Goal: Task Accomplishment & Management: Use online tool/utility

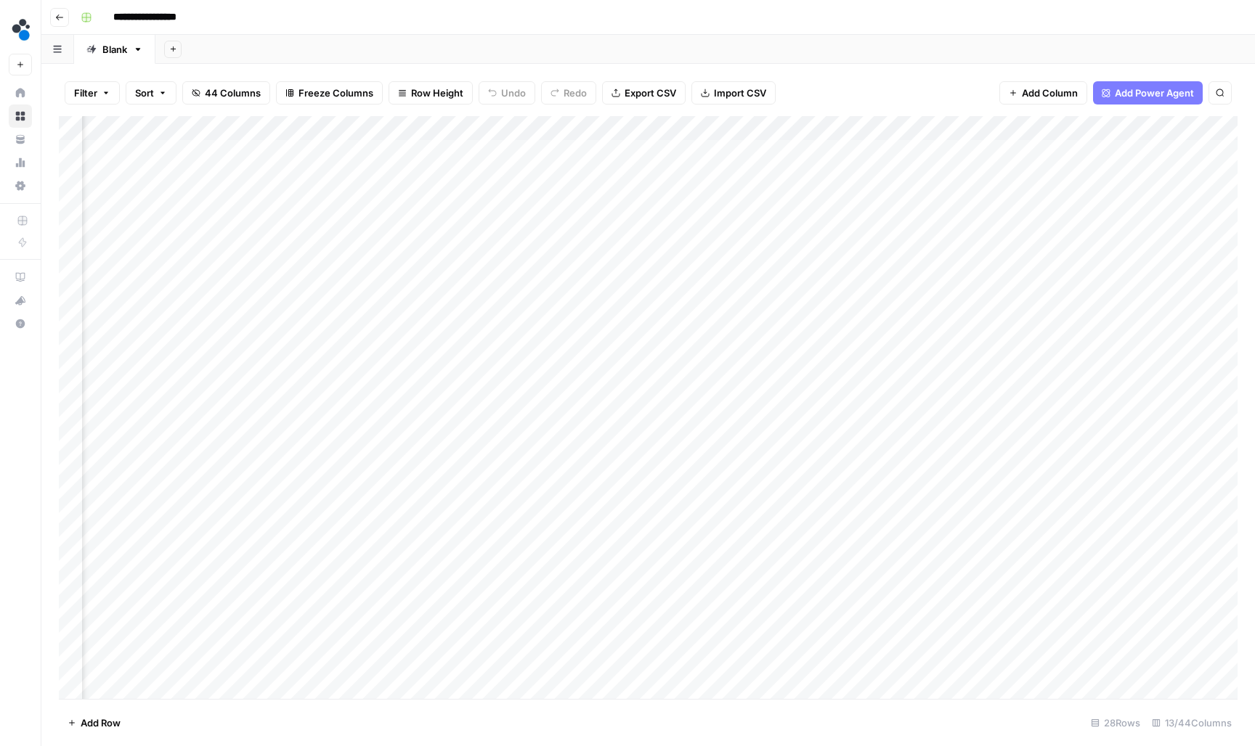
scroll to position [1, 666]
click at [56, 17] on icon "button" at bounding box center [59, 17] width 9 height 9
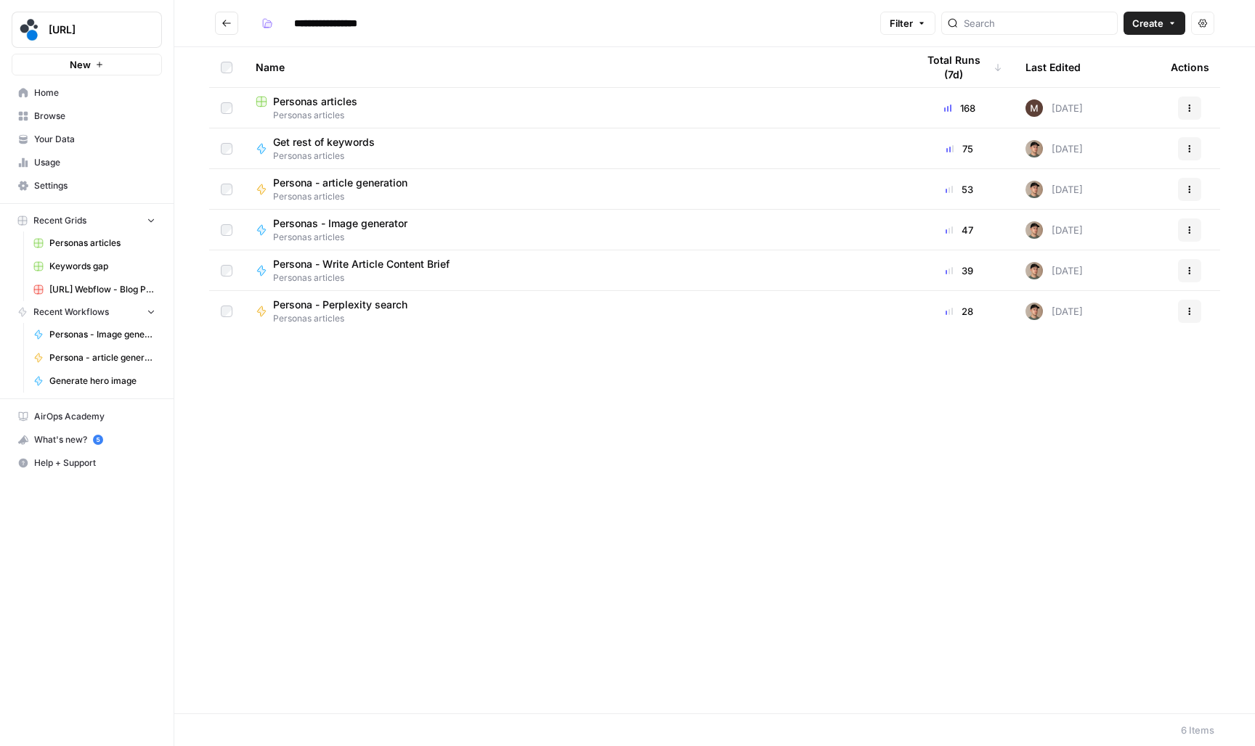
click at [224, 23] on icon "Go back" at bounding box center [226, 23] width 9 height 7
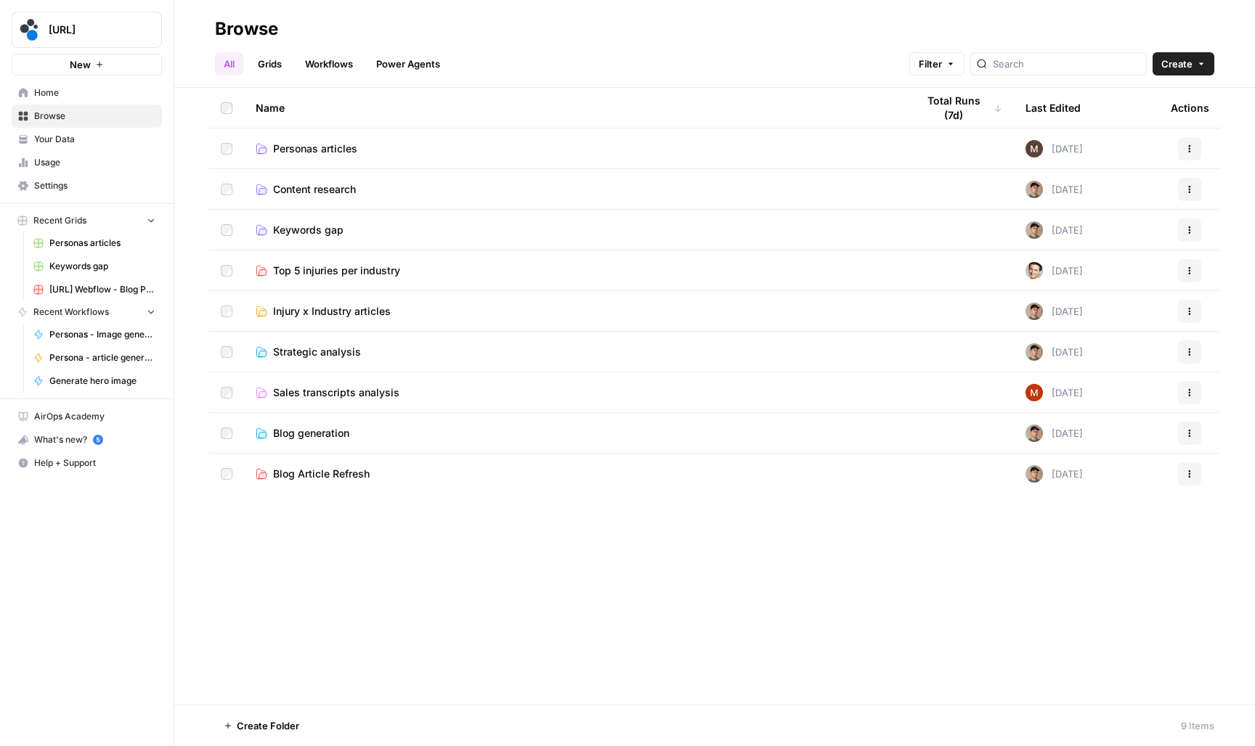
click at [297, 143] on span "Personas articles" at bounding box center [315, 149] width 84 height 15
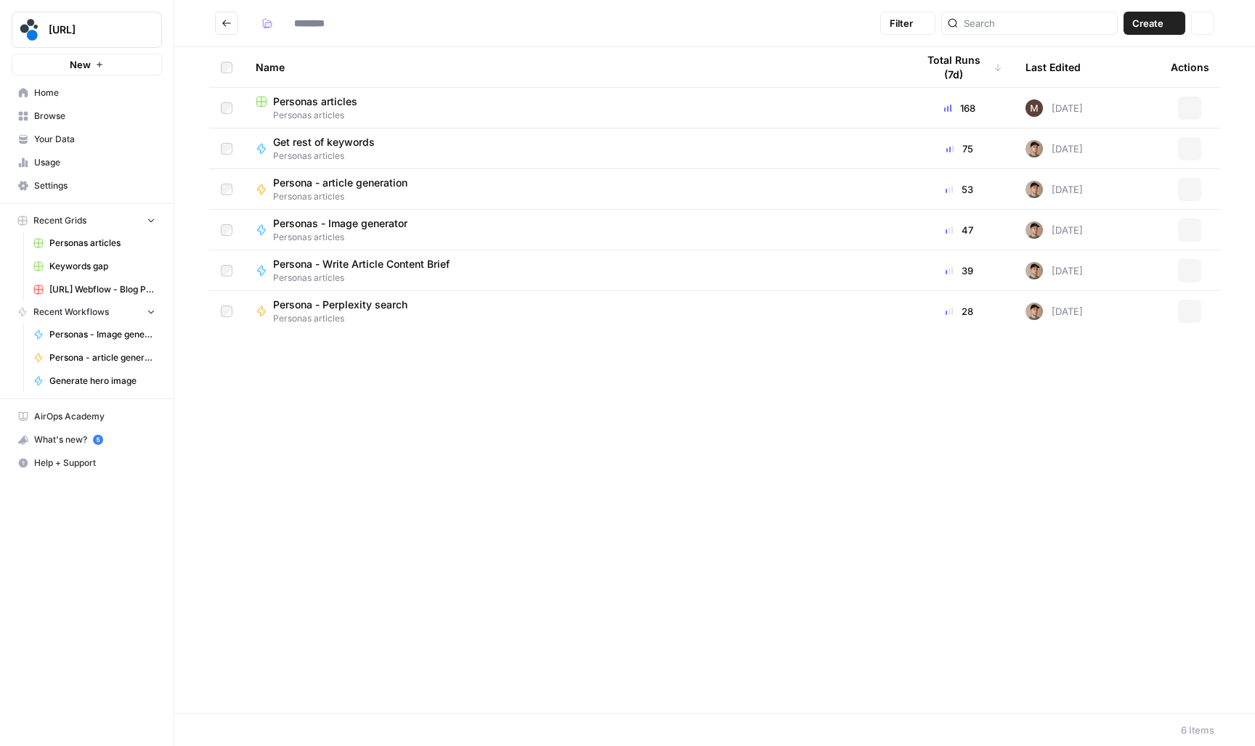
type input "**********"
click at [1168, 28] on button "Create" at bounding box center [1154, 23] width 62 height 23
click at [1125, 83] on span "Workflow" at bounding box center [1126, 77] width 81 height 15
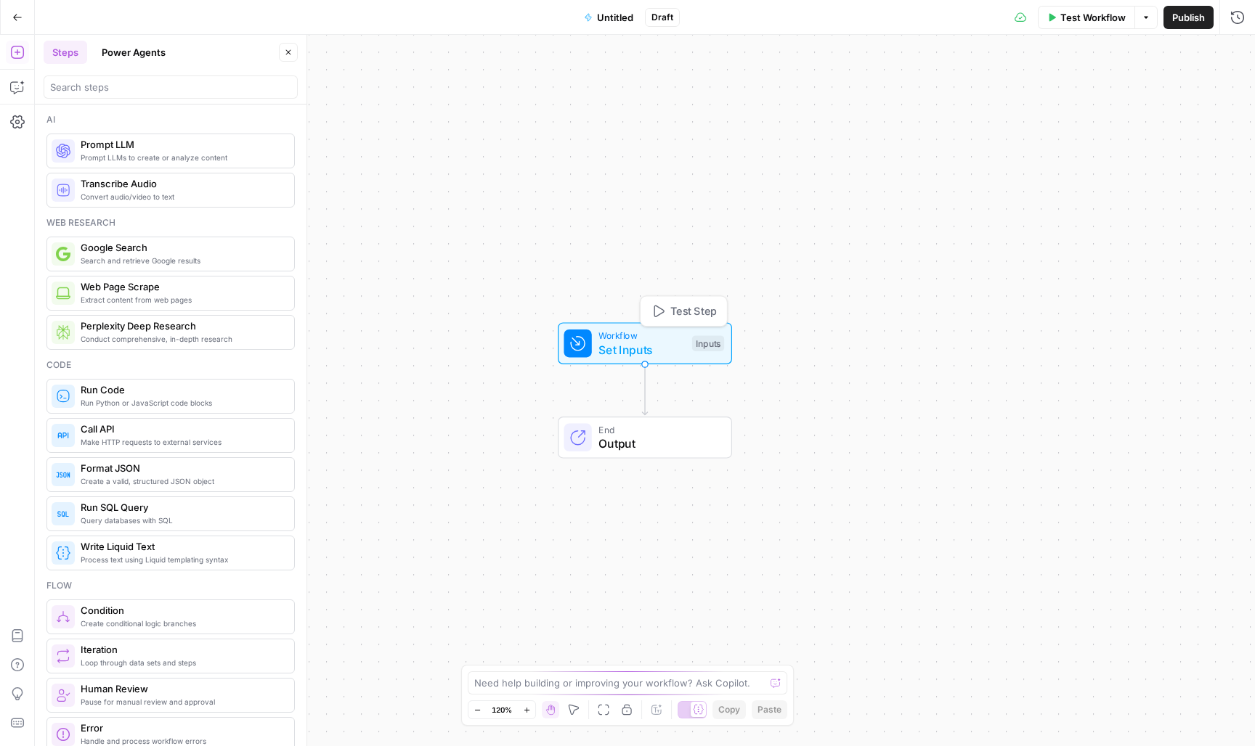
click at [640, 352] on span "Set Inputs" at bounding box center [641, 349] width 86 height 17
click at [1002, 104] on button "Add Field" at bounding box center [1035, 98] width 365 height 23
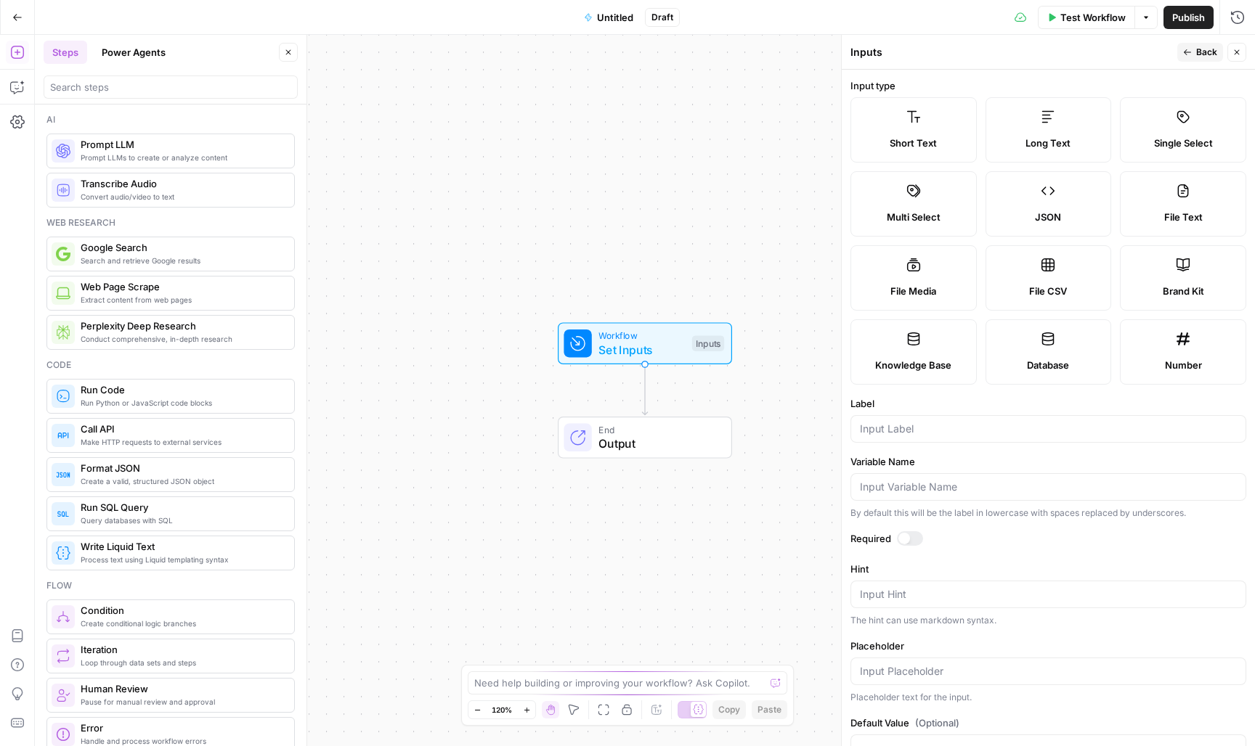
click at [1020, 144] on div "Long Text" at bounding box center [1049, 143] width 102 height 15
click at [904, 433] on input "Label" at bounding box center [1048, 429] width 377 height 15
type input "article"
click at [914, 538] on div at bounding box center [910, 538] width 26 height 15
click at [1210, 53] on span "Back" at bounding box center [1206, 52] width 21 height 13
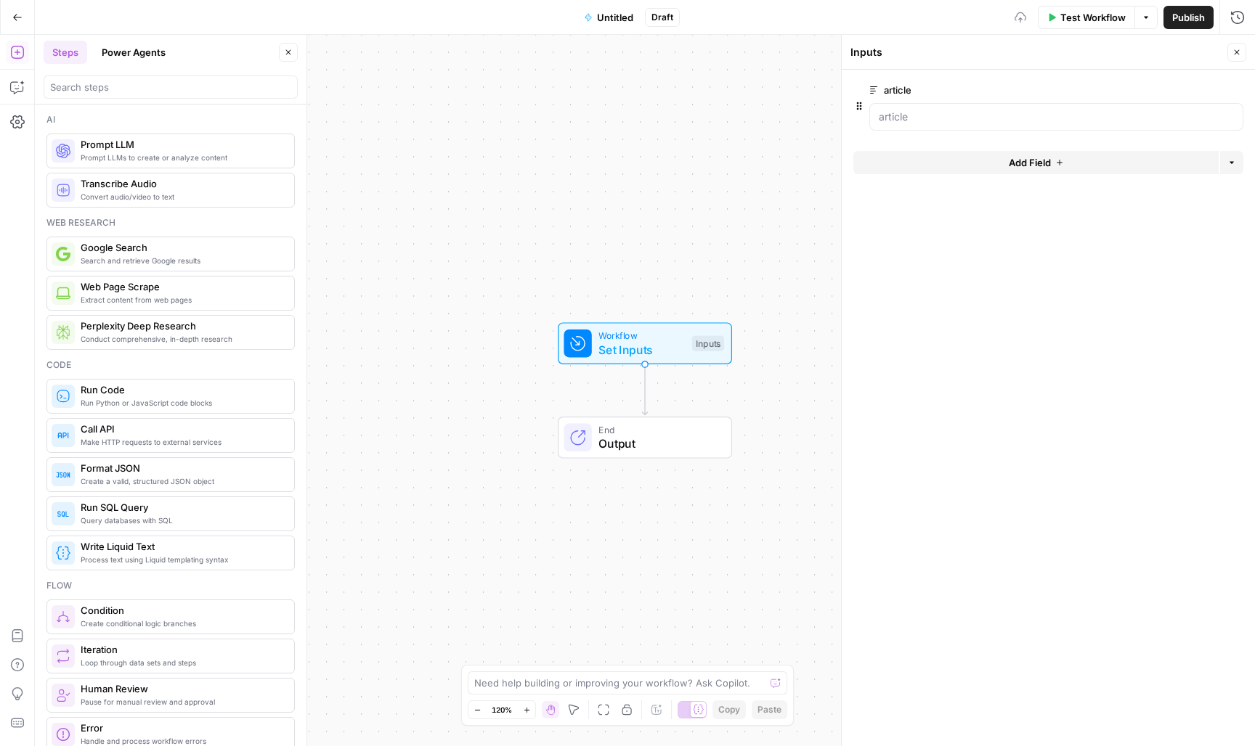
click at [978, 155] on button "Add Field" at bounding box center [1035, 162] width 365 height 23
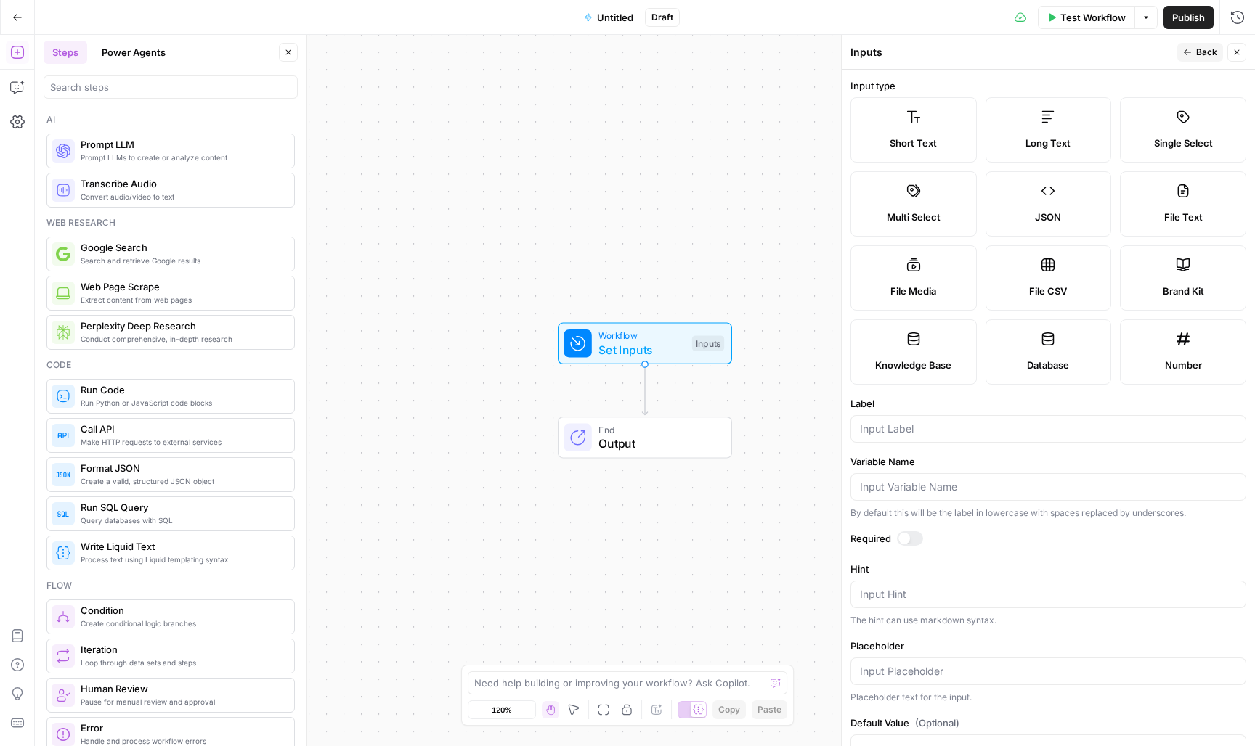
click at [1160, 289] on div "Brand Kit" at bounding box center [1183, 291] width 102 height 15
click at [933, 422] on input "Label" at bounding box center [1048, 429] width 377 height 15
type input "brand kit"
click at [903, 540] on div at bounding box center [904, 539] width 12 height 12
click at [1201, 31] on div "Test Workflow Options Publish Run History" at bounding box center [967, 17] width 575 height 34
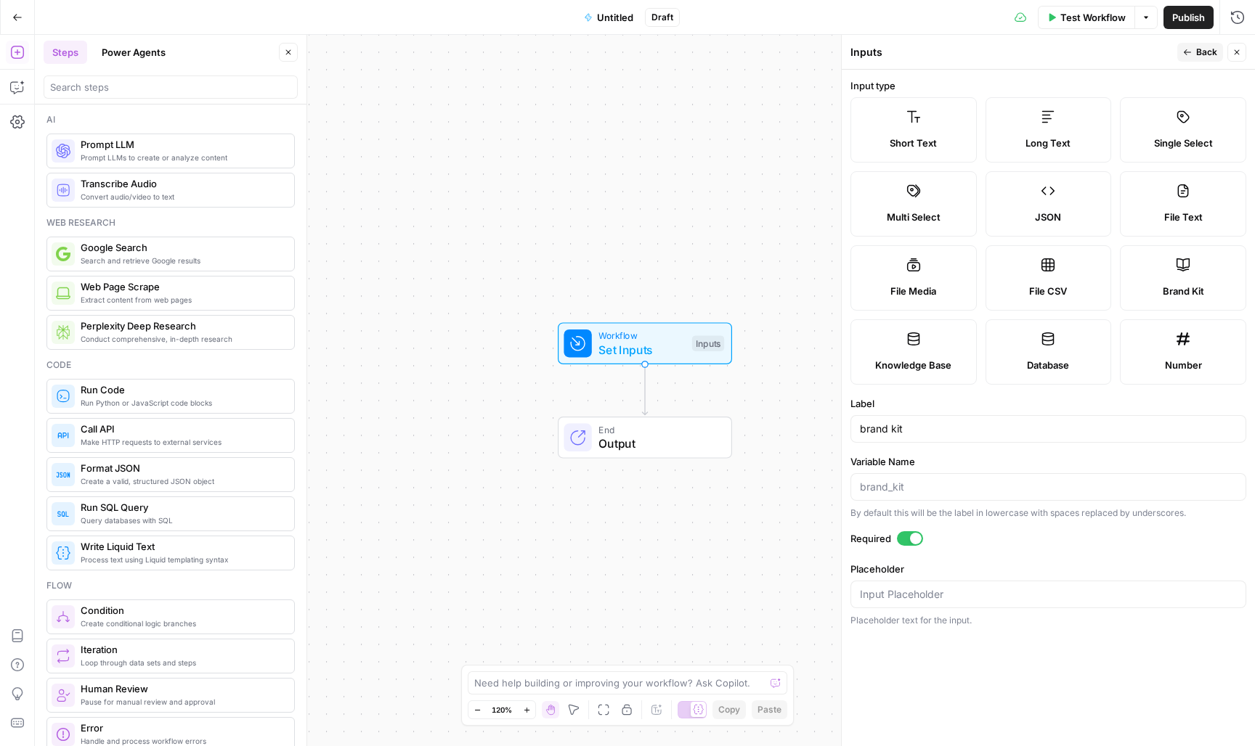
click at [1201, 47] on span "Back" at bounding box center [1206, 52] width 21 height 13
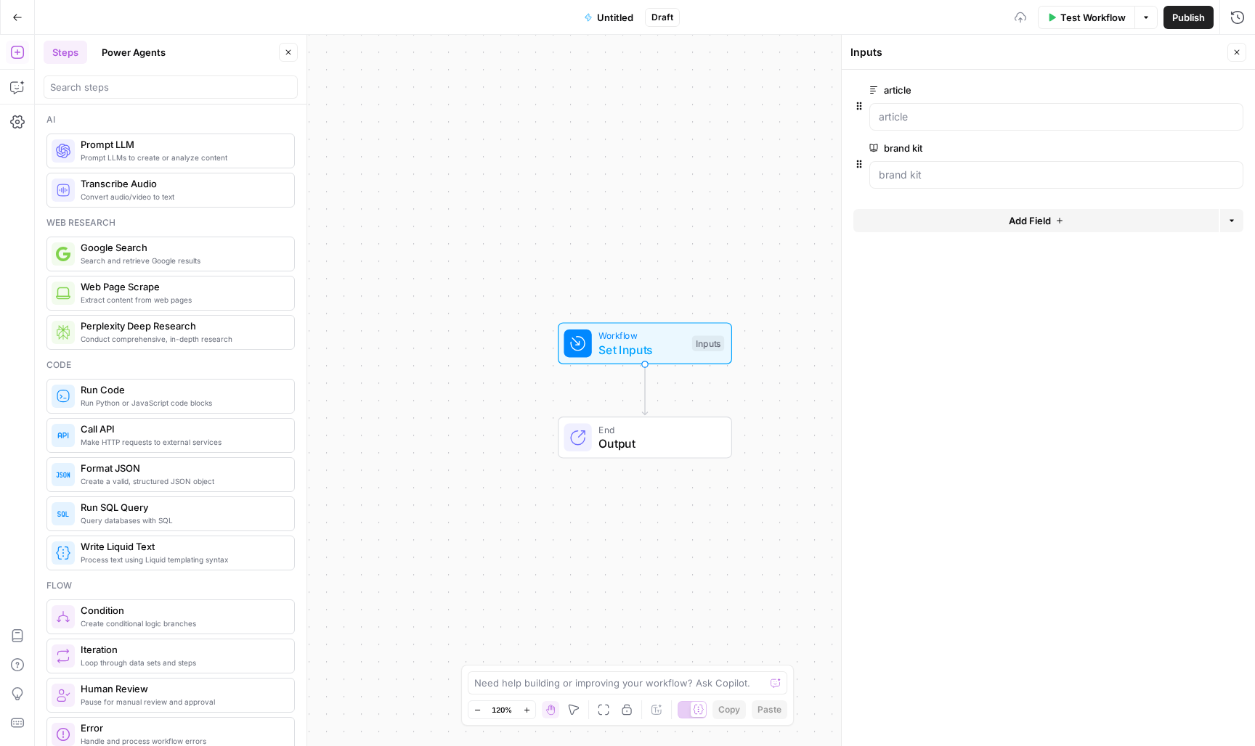
click at [944, 226] on button "Add Field" at bounding box center [1035, 220] width 365 height 23
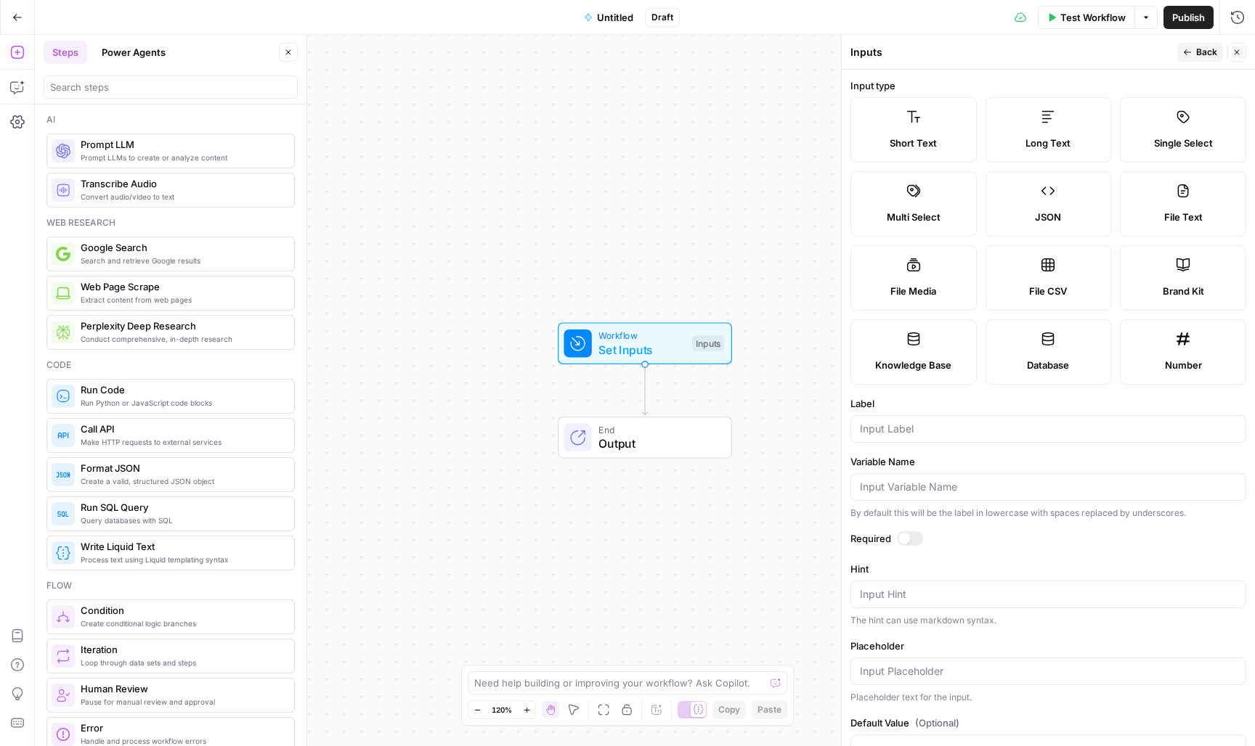
click at [1009, 145] on div "Long Text" at bounding box center [1049, 143] width 102 height 15
click at [924, 427] on input "Label" at bounding box center [1048, 429] width 377 height 15
type input "feedback"
click at [913, 539] on div at bounding box center [910, 538] width 26 height 15
click at [1190, 39] on div "Publish P" at bounding box center [1186, 49] width 65 height 26
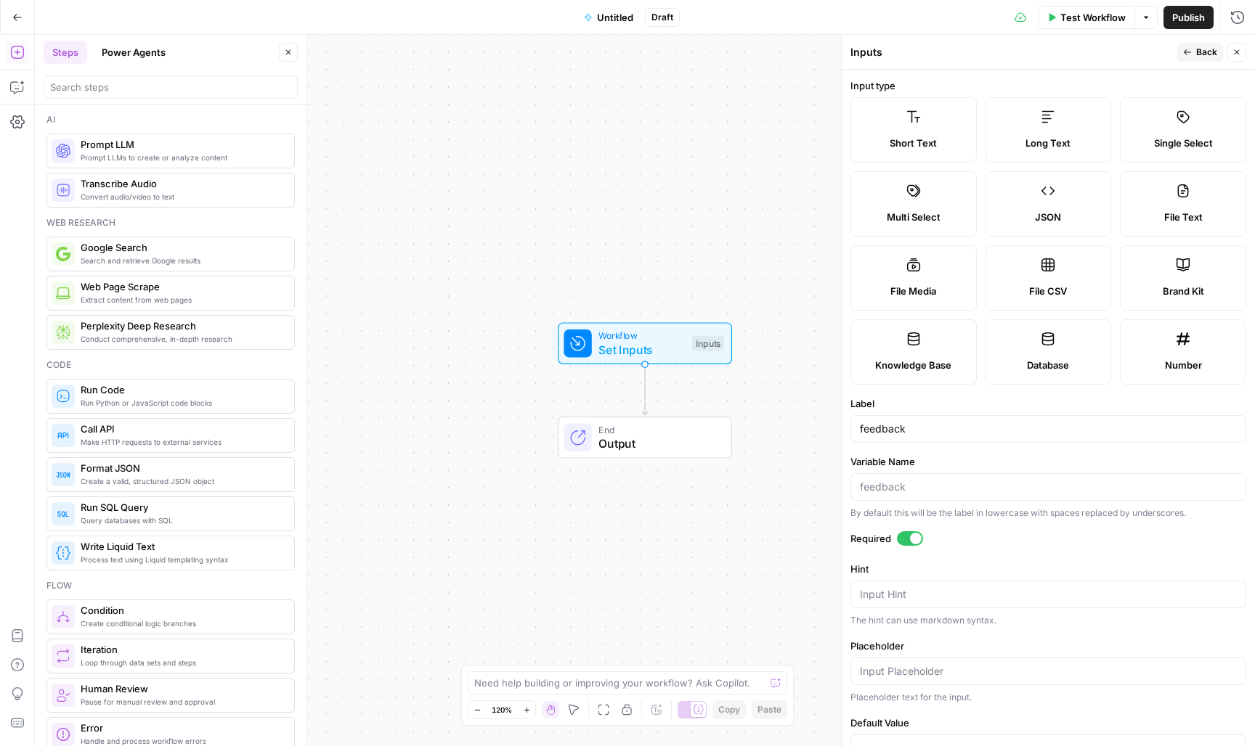
click at [1202, 50] on span "Back" at bounding box center [1206, 52] width 21 height 13
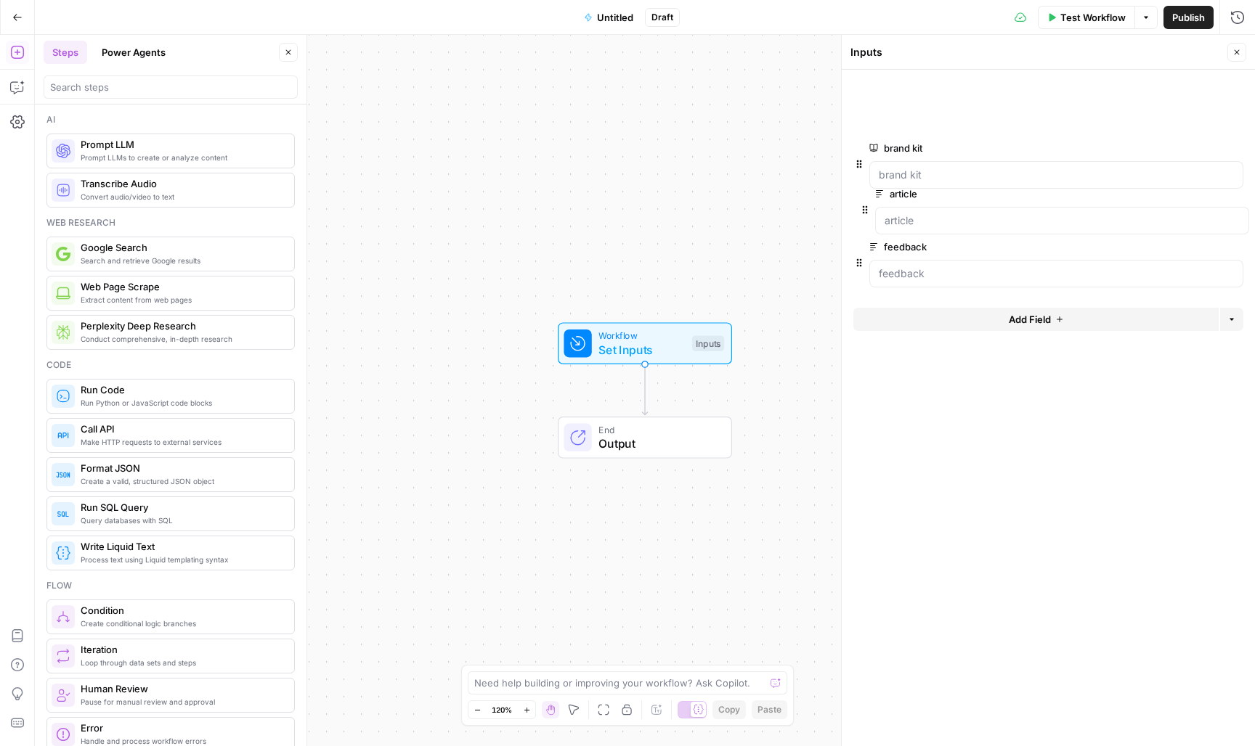
drag, startPoint x: 857, startPoint y: 104, endPoint x: 863, endPoint y: 214, distance: 110.5
click at [248, 168] on div "Prompt LLMs to create or analyze content Prompt LLM" at bounding box center [170, 151] width 248 height 35
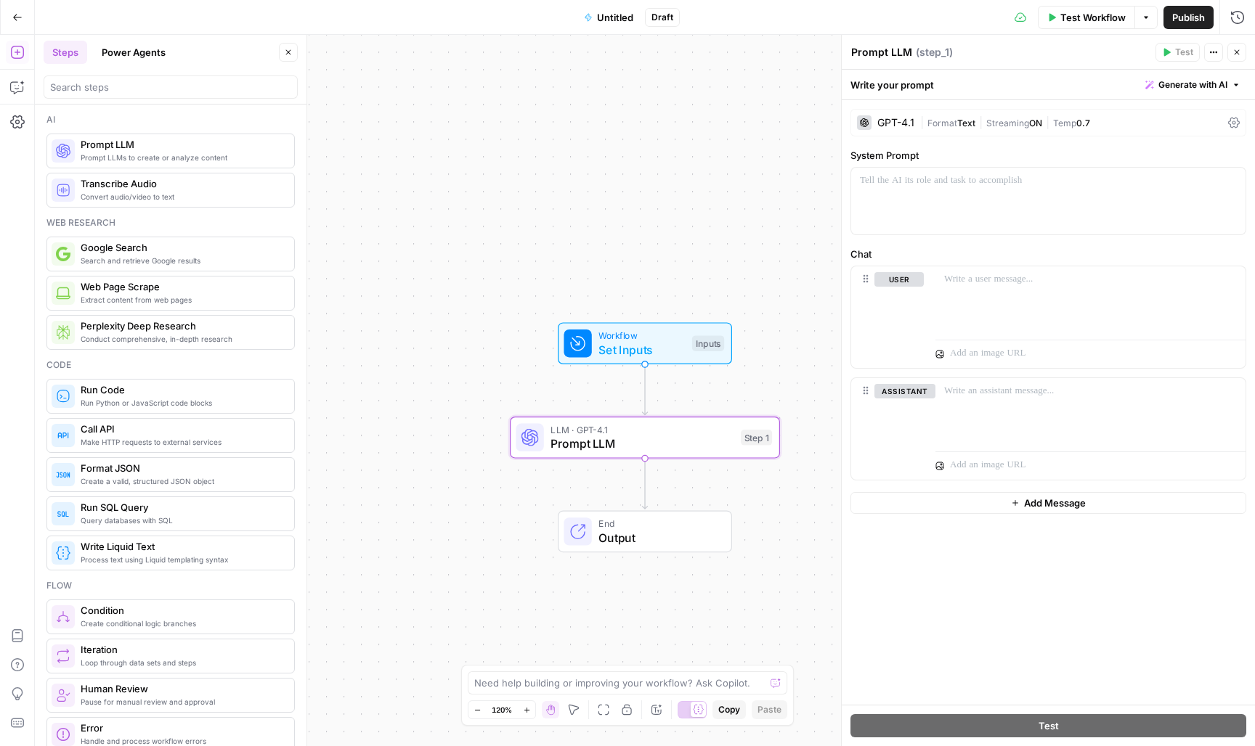
click at [940, 120] on span "Format" at bounding box center [942, 123] width 30 height 11
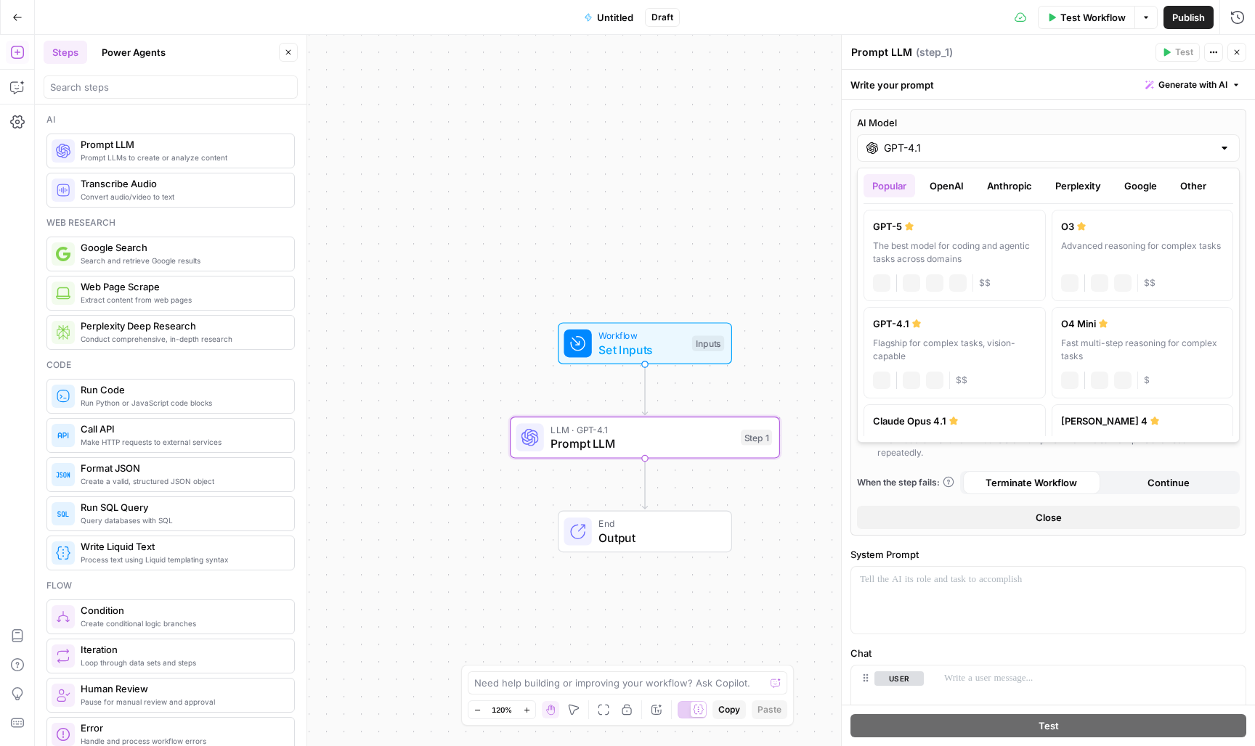
click at [905, 155] on div "GPT-4.1" at bounding box center [1048, 148] width 383 height 28
click at [932, 417] on div "Claude Opus 4.1" at bounding box center [954, 421] width 163 height 15
type input "Claude Opus 4.1"
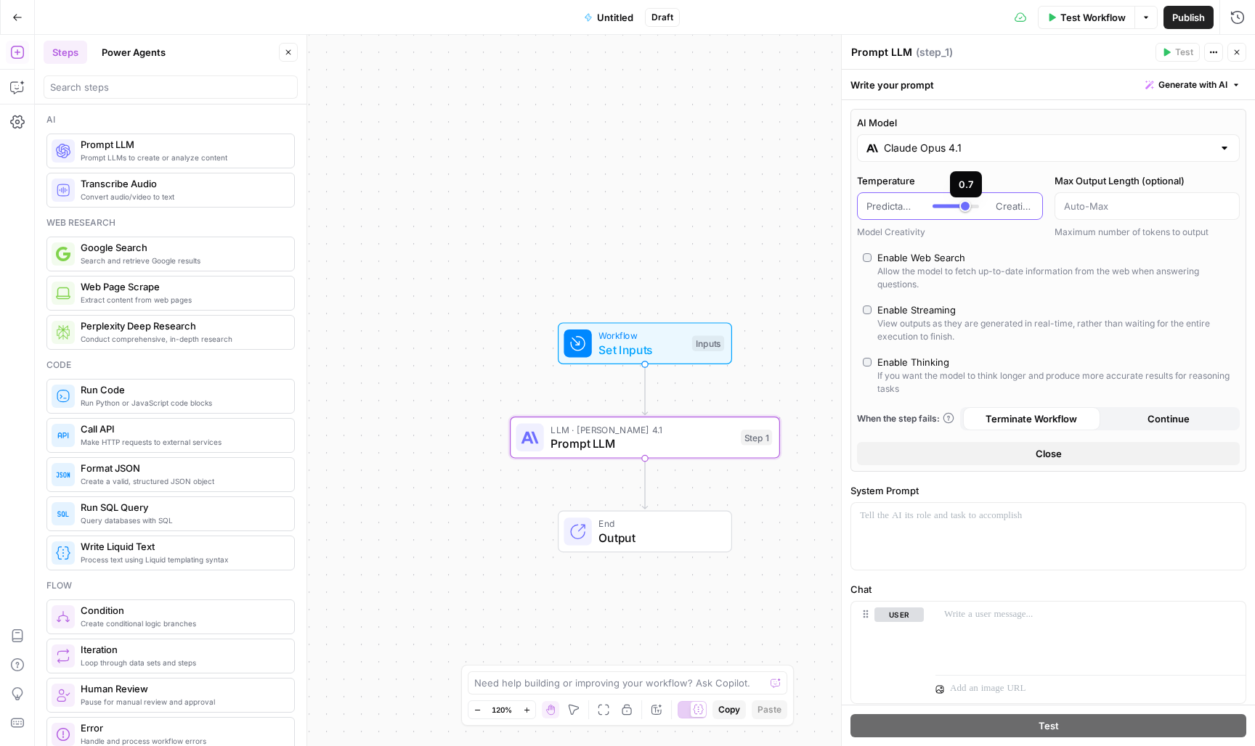
type input "***"
drag, startPoint x: 963, startPoint y: 211, endPoint x: 951, endPoint y: 211, distance: 11.6
click at [951, 211] on div at bounding box center [955, 206] width 46 height 15
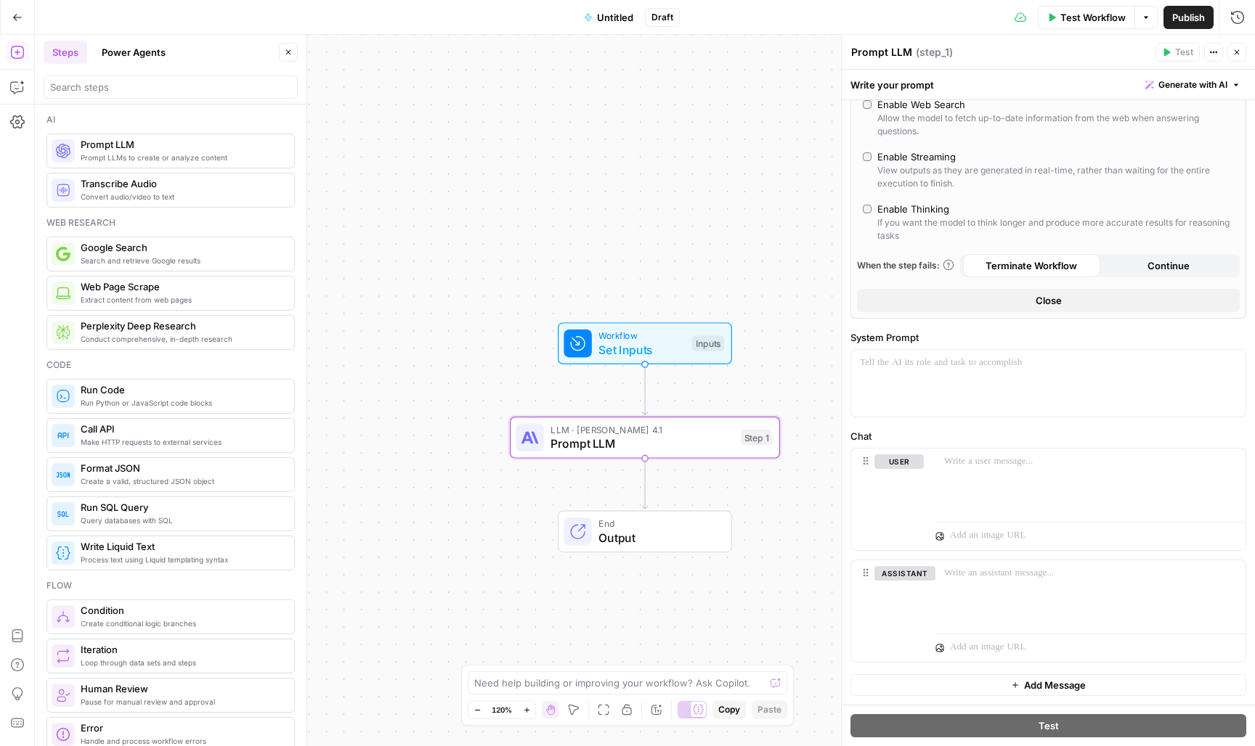
click at [1236, 60] on button "Close" at bounding box center [1236, 52] width 19 height 19
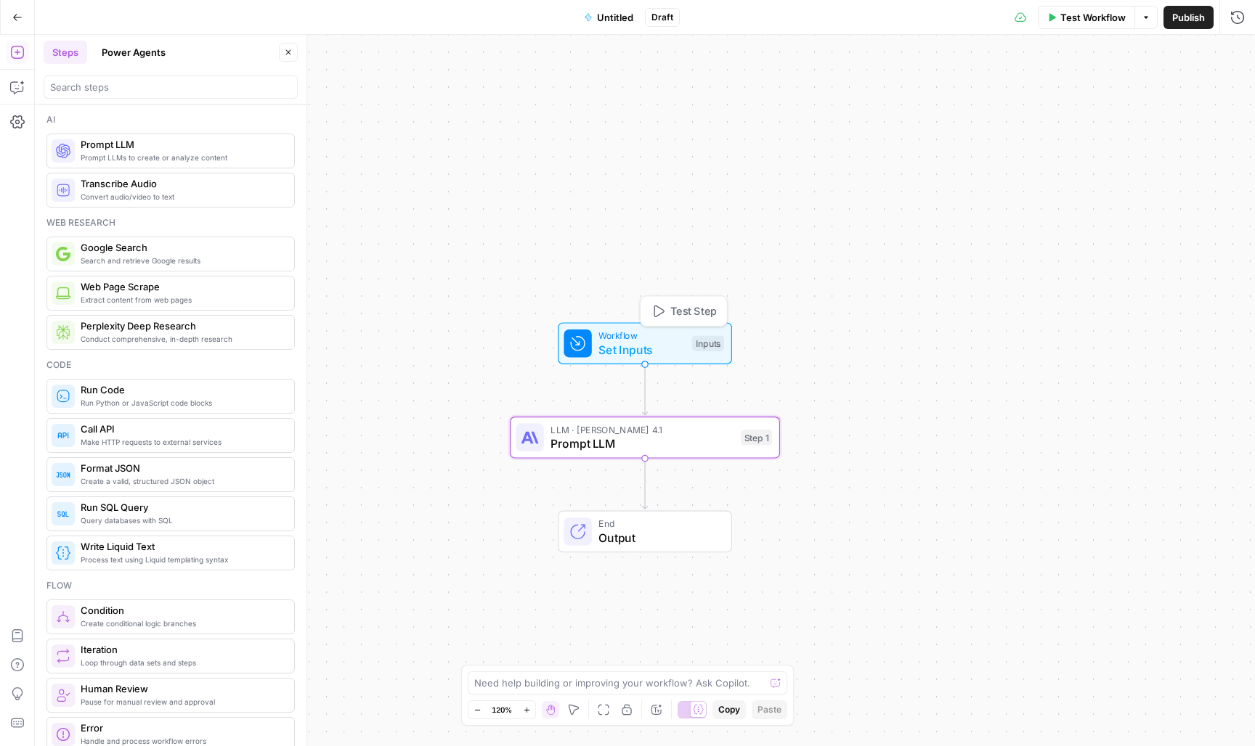
click at [693, 336] on div "Inputs" at bounding box center [708, 343] width 32 height 16
click at [620, 21] on span "Untitled" at bounding box center [615, 17] width 36 height 15
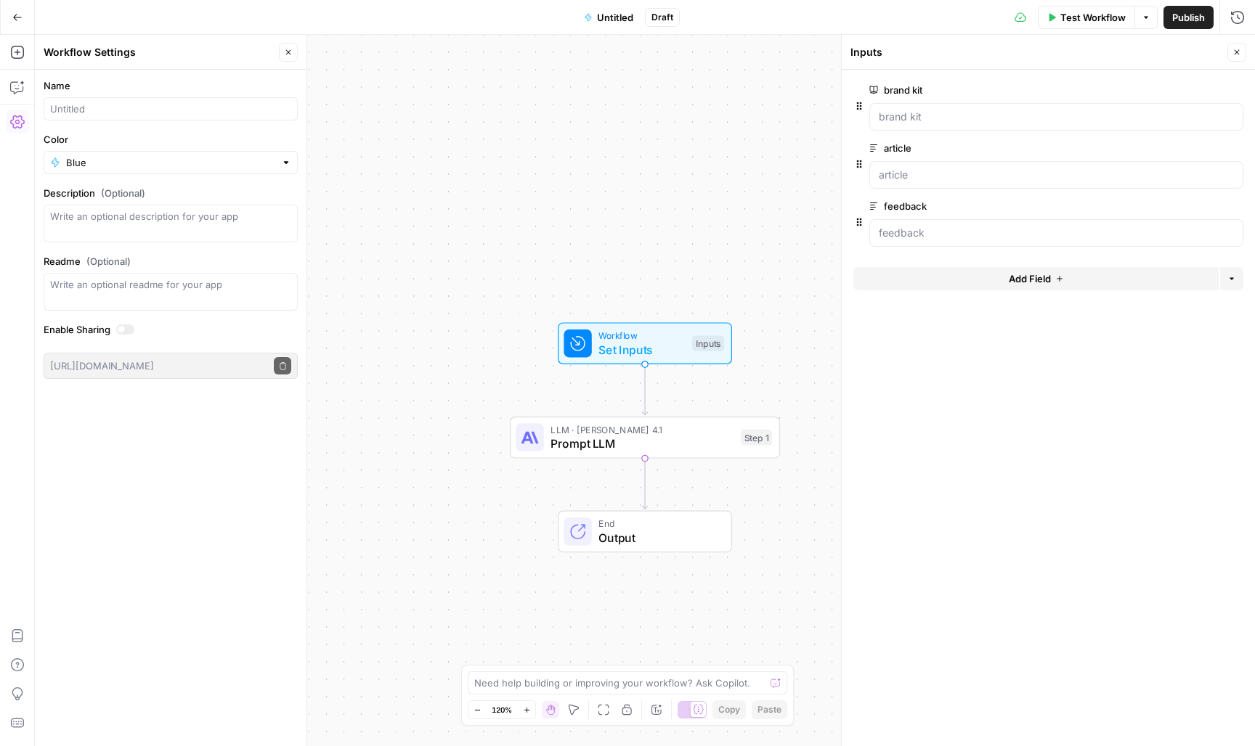
click at [267, 120] on div at bounding box center [171, 108] width 254 height 23
type input "Verify against feedback"
click at [369, 128] on div "Workflow Set Inputs Inputs LLM · Claude Opus 4.1 Prompt LLM Step 1 End Output" at bounding box center [645, 391] width 1220 height 712
click at [1192, 23] on span "Publish" at bounding box center [1188, 17] width 33 height 15
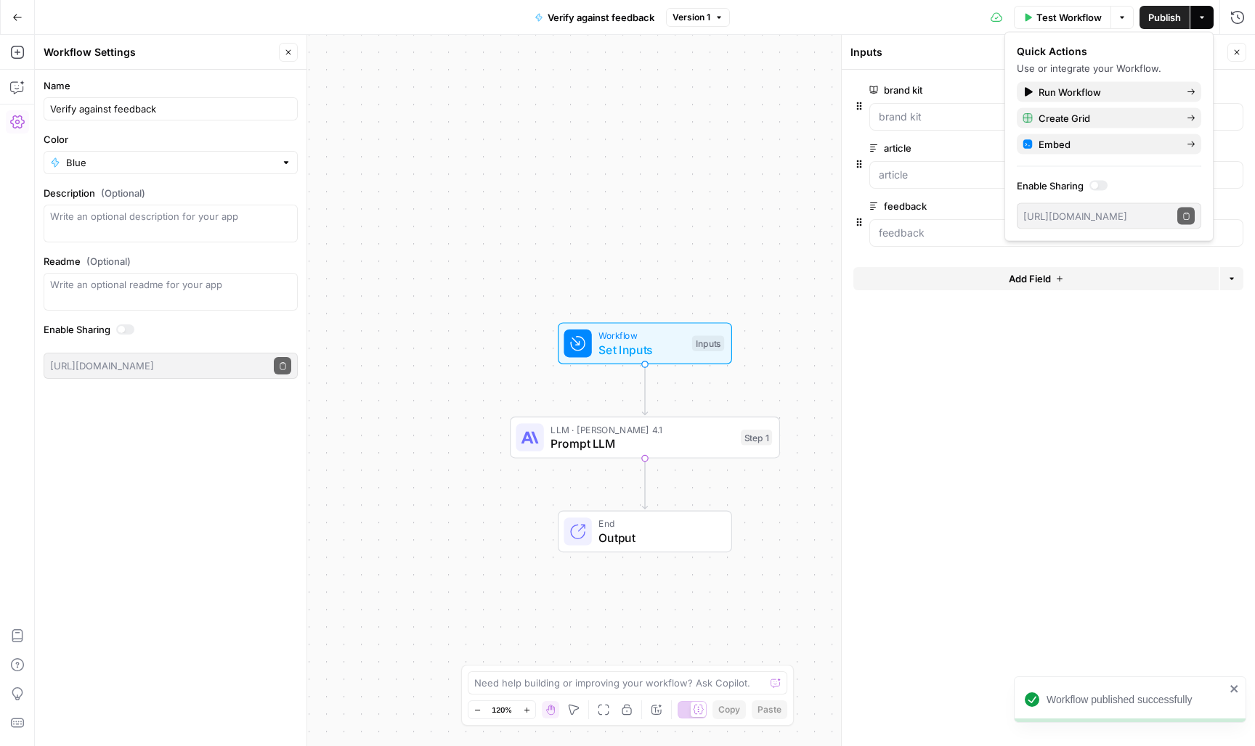
click at [1236, 53] on icon "button" at bounding box center [1236, 52] width 5 height 5
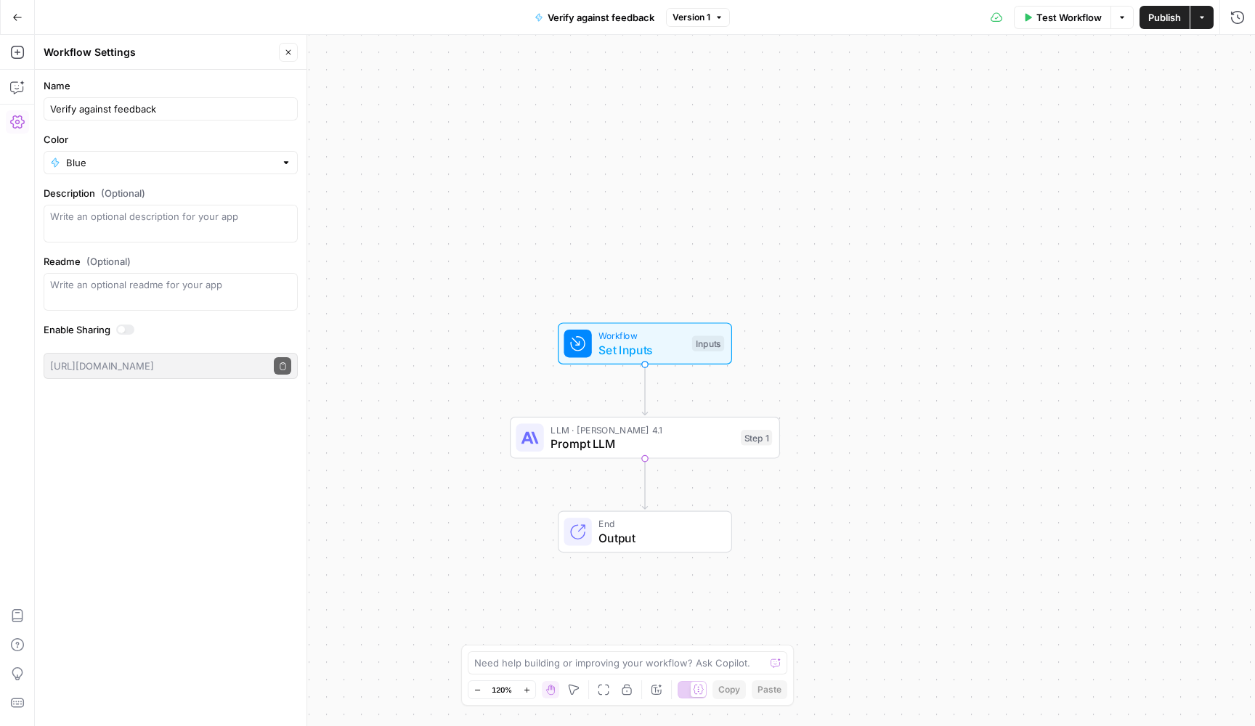
click at [631, 337] on span "Workflow" at bounding box center [641, 336] width 86 height 14
click at [1239, 213] on button "Delete group" at bounding box center [1234, 205] width 17 height 17
click at [1173, 154] on button "edit field" at bounding box center [1195, 147] width 56 height 17
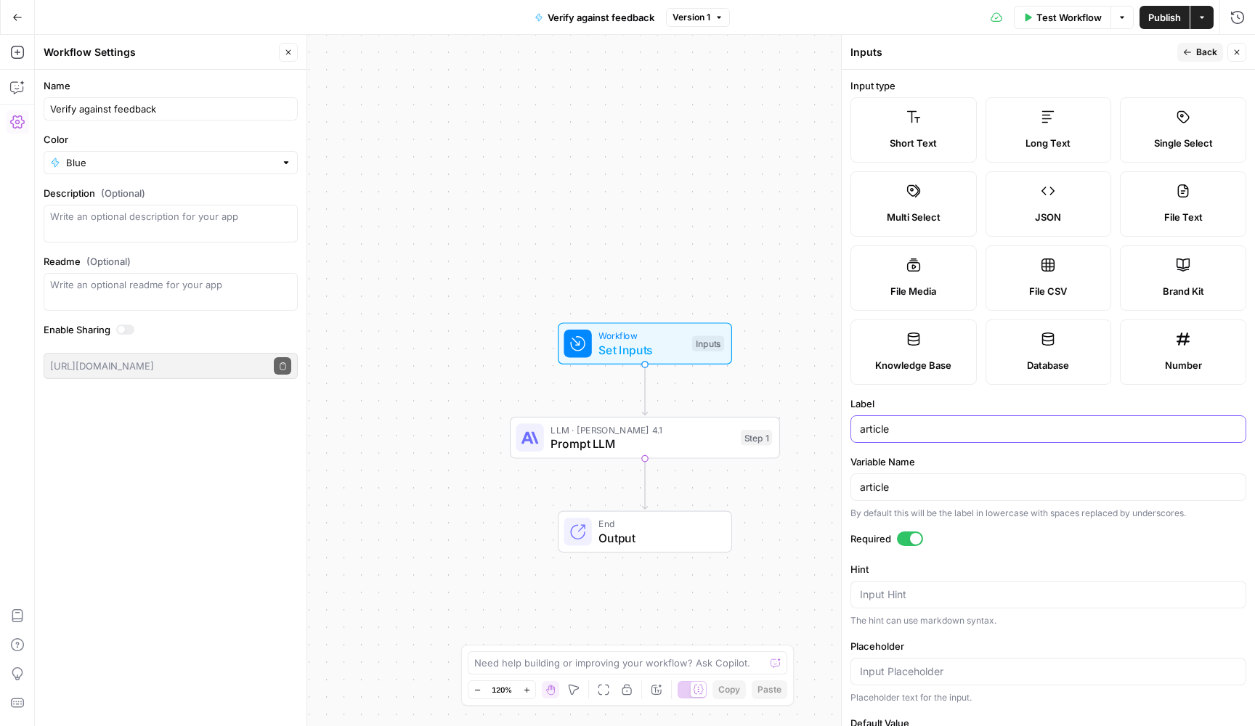
click at [911, 433] on input "article" at bounding box center [1048, 429] width 377 height 15
type input "article_body"
click at [936, 484] on input "article" at bounding box center [1048, 487] width 377 height 15
type input "article_body"
click at [896, 430] on input "article_body" at bounding box center [1048, 429] width 377 height 15
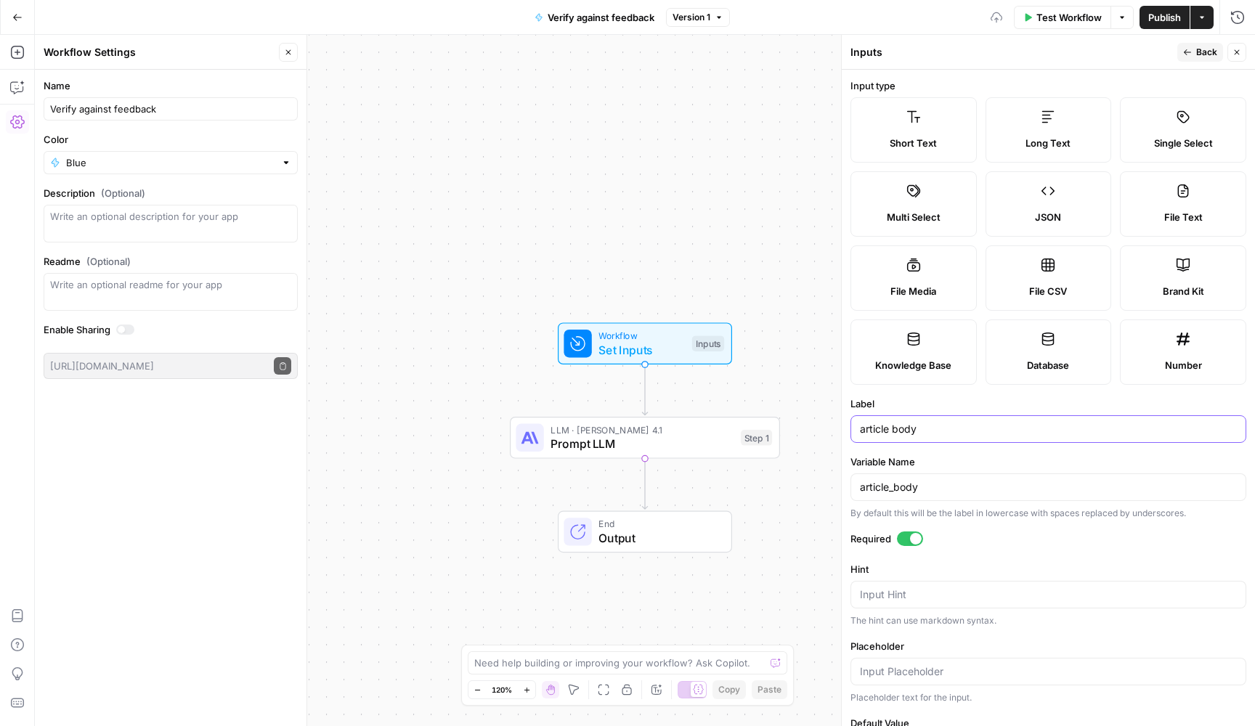
type input "article body"
click at [1207, 49] on span "Back" at bounding box center [1206, 52] width 21 height 13
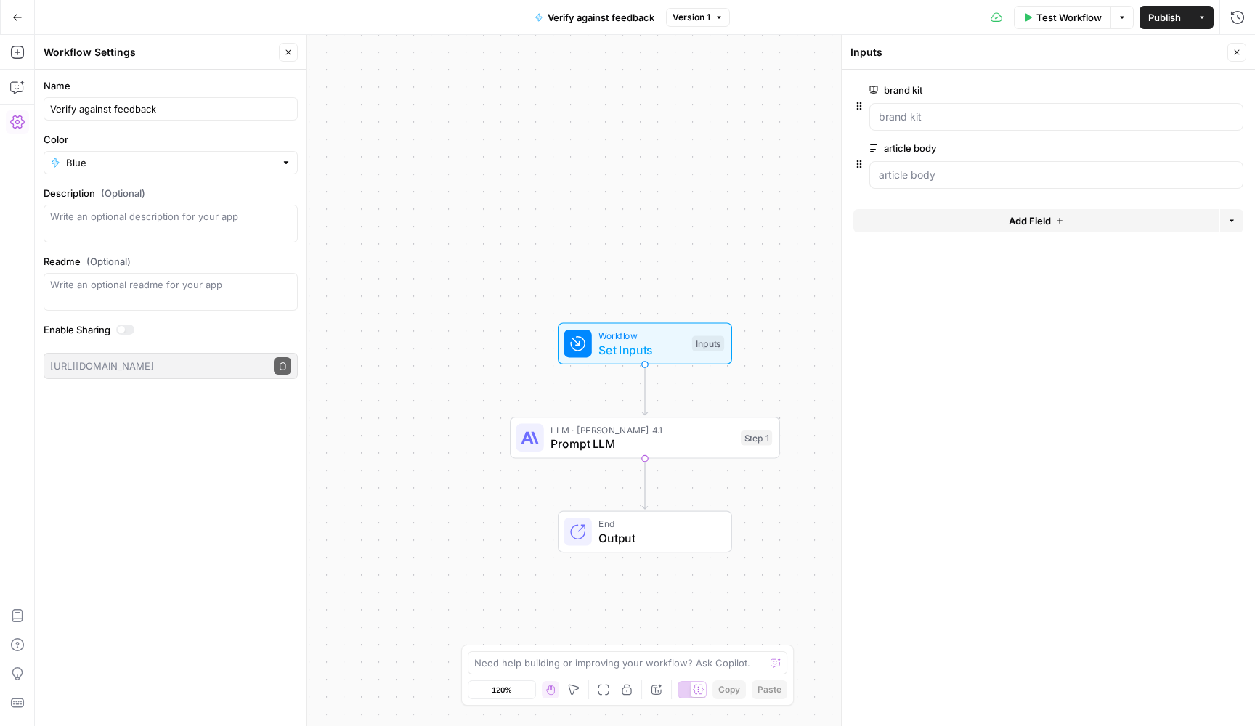
click at [1030, 224] on span "Add Field" at bounding box center [1030, 220] width 42 height 15
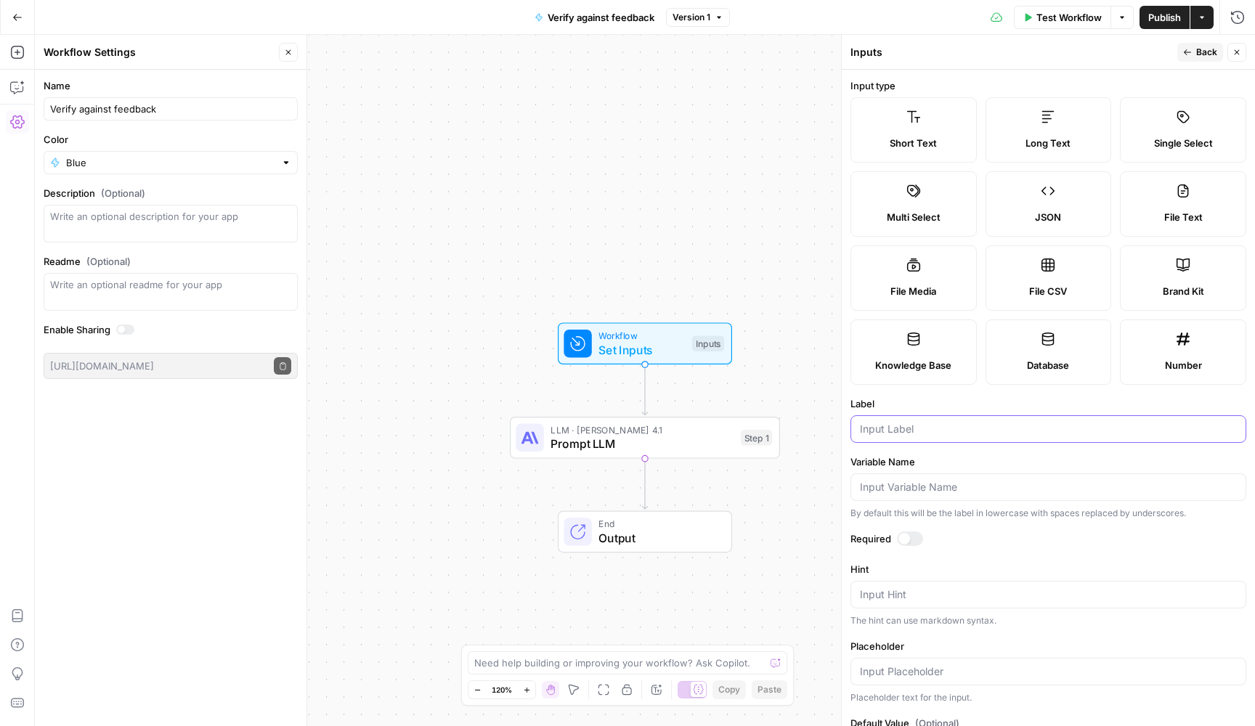
click at [961, 430] on input "Label" at bounding box center [1048, 429] width 377 height 15
type input "article title"
click at [905, 546] on div "Required" at bounding box center [1048, 540] width 396 height 19
click at [907, 545] on div at bounding box center [910, 538] width 26 height 15
click at [1200, 62] on header "Inputs Back Close" at bounding box center [1048, 52] width 413 height 35
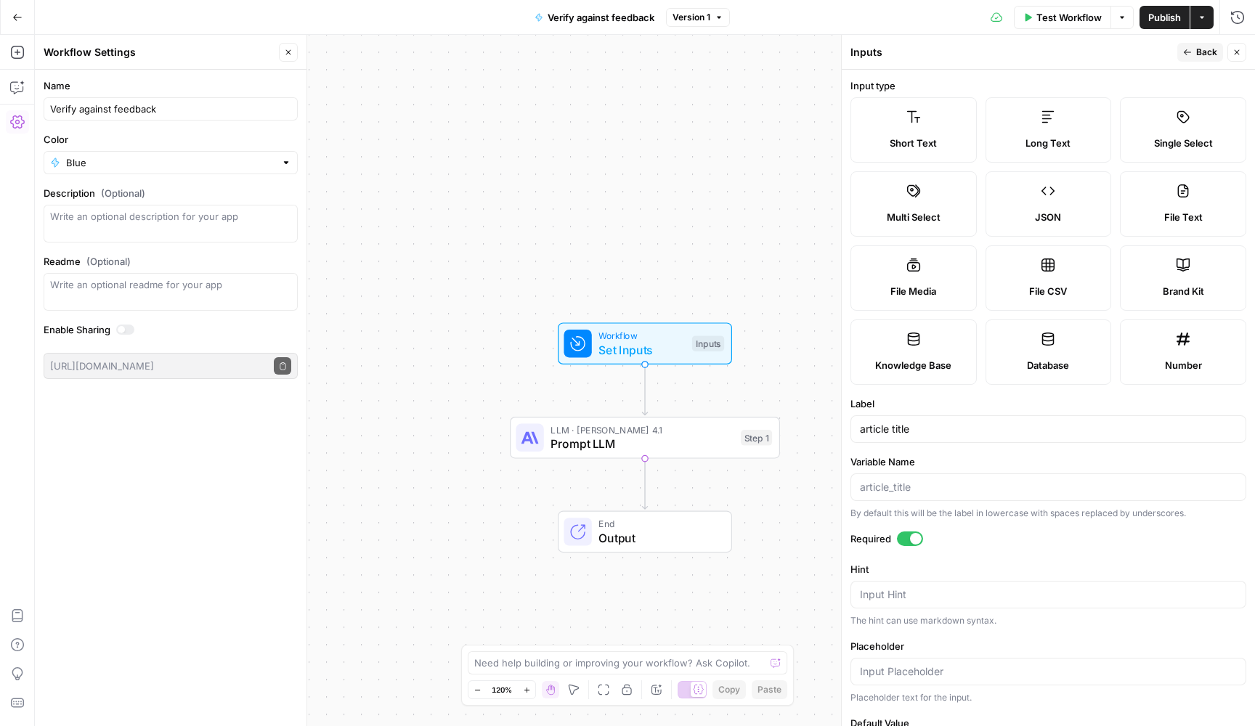
click at [1200, 62] on header "Inputs Back Close" at bounding box center [1048, 52] width 413 height 35
click at [1200, 60] on button "Back" at bounding box center [1200, 52] width 46 height 19
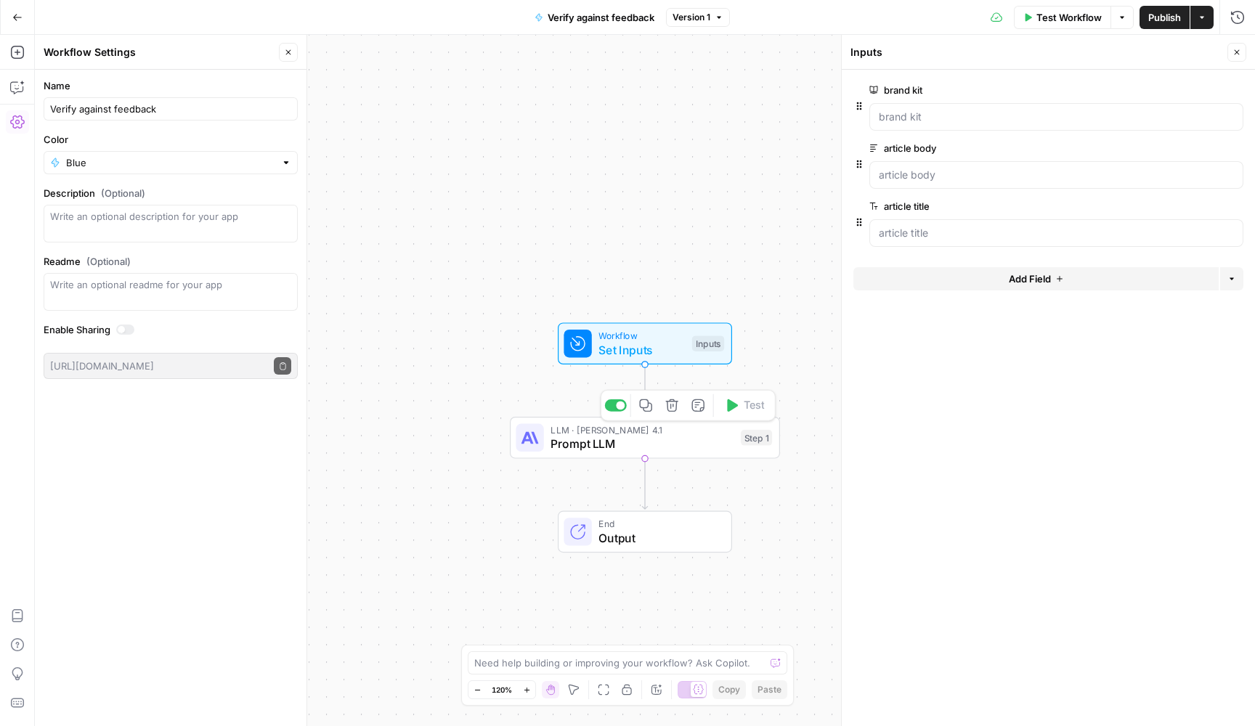
click at [653, 447] on span "Prompt LLM" at bounding box center [641, 443] width 183 height 17
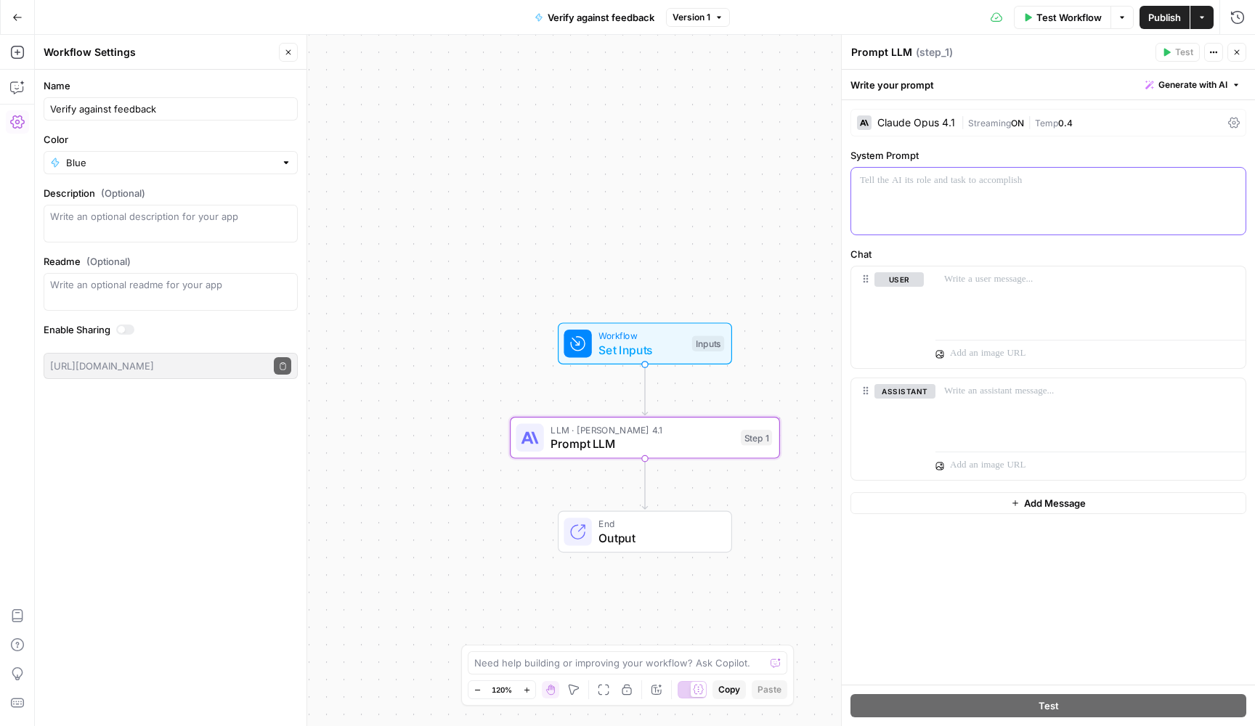
click at [927, 190] on div at bounding box center [1048, 201] width 394 height 67
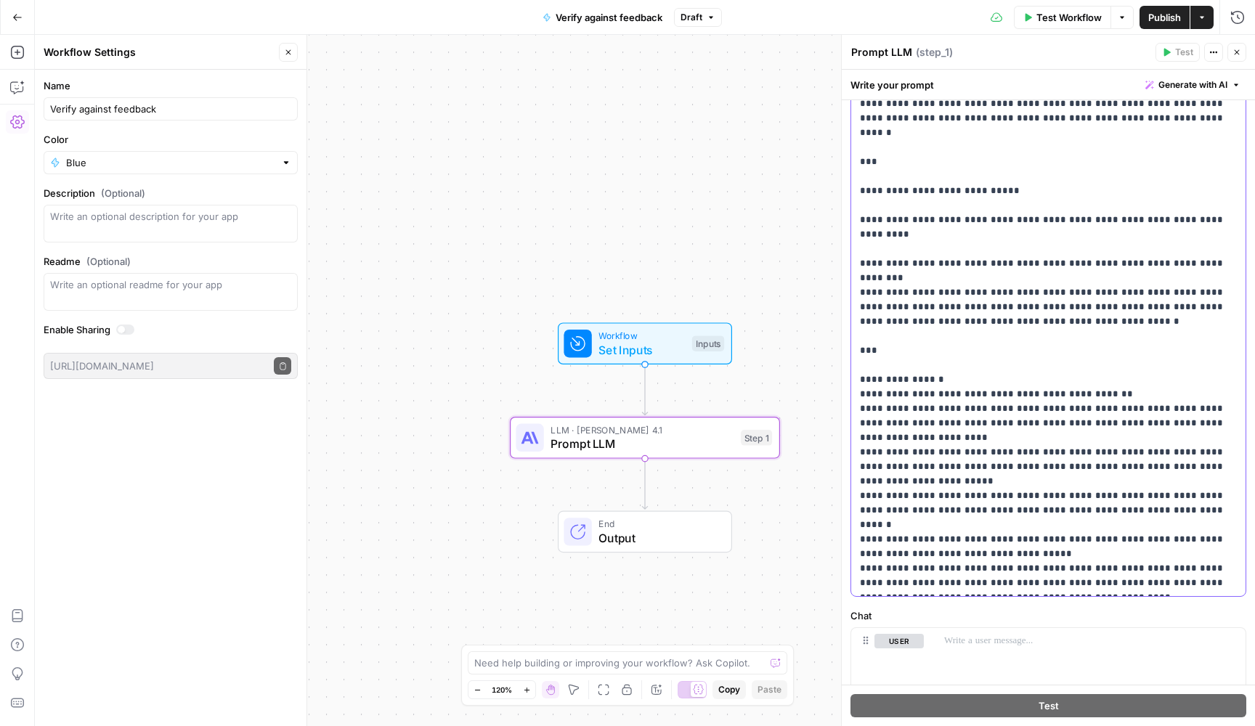
scroll to position [176, 0]
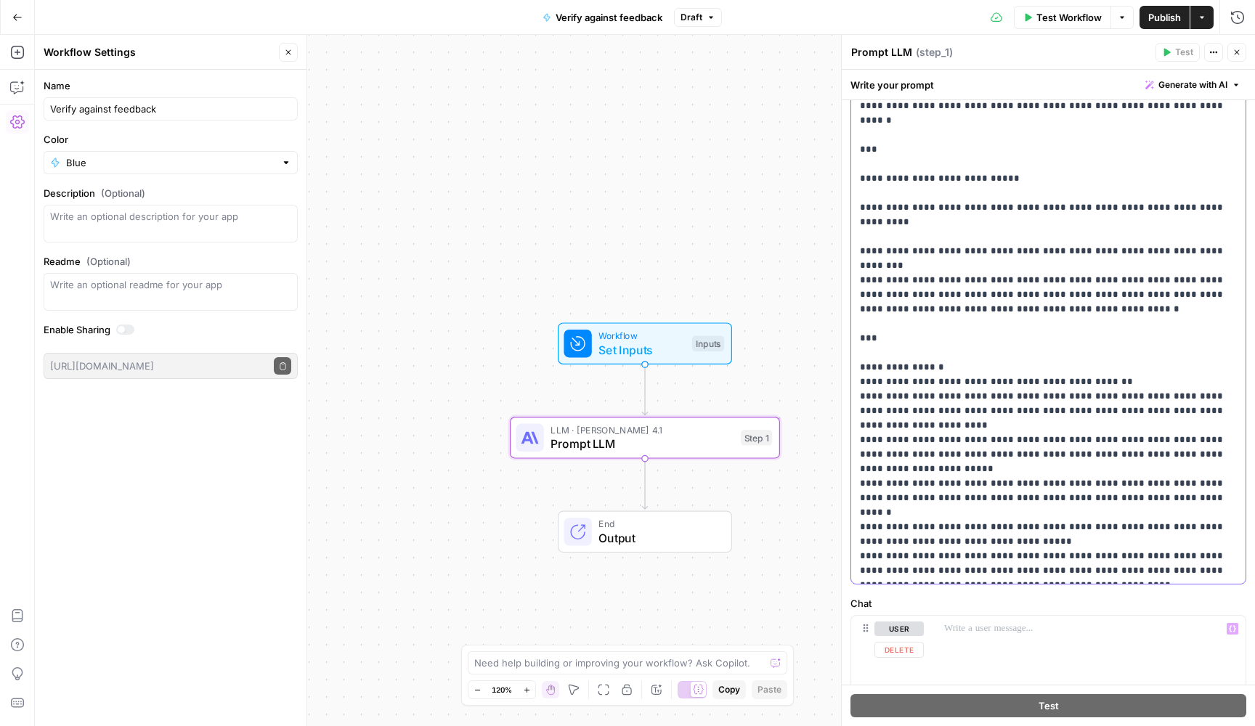
drag, startPoint x: 858, startPoint y: 295, endPoint x: 1106, endPoint y: 594, distance: 388.8
click at [1106, 594] on div "**********" at bounding box center [1048, 398] width 413 height 948
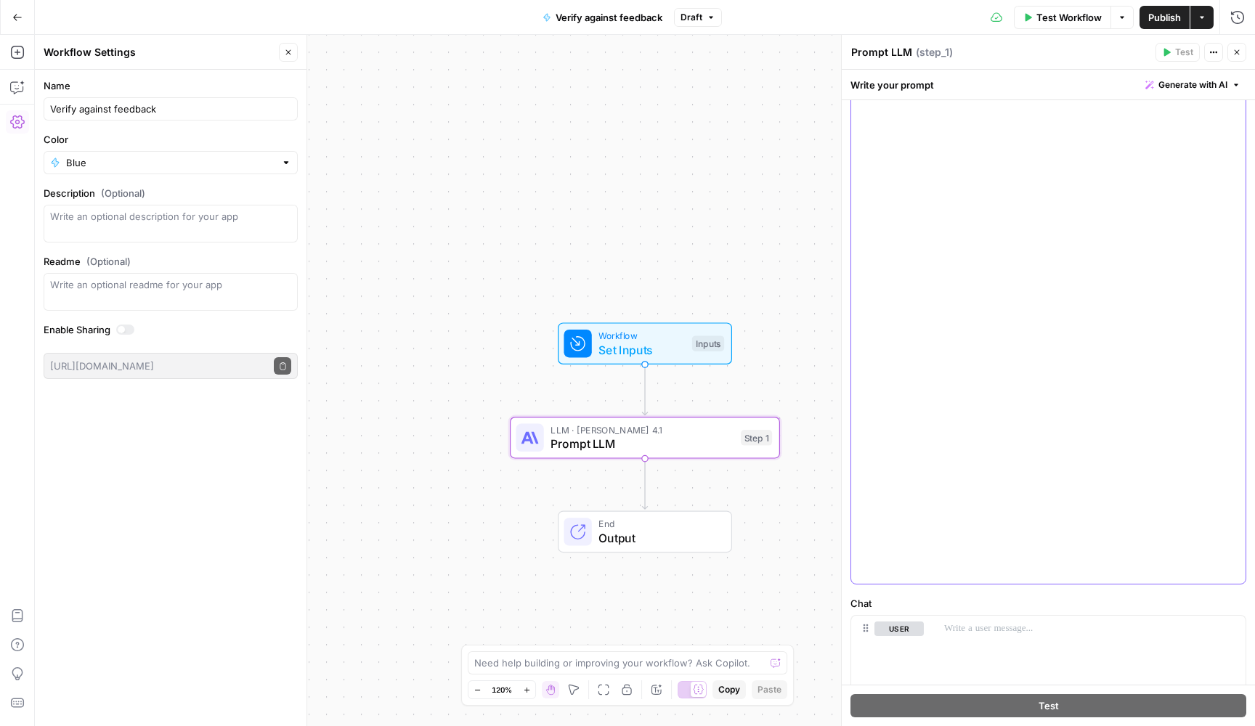
scroll to position [0, 0]
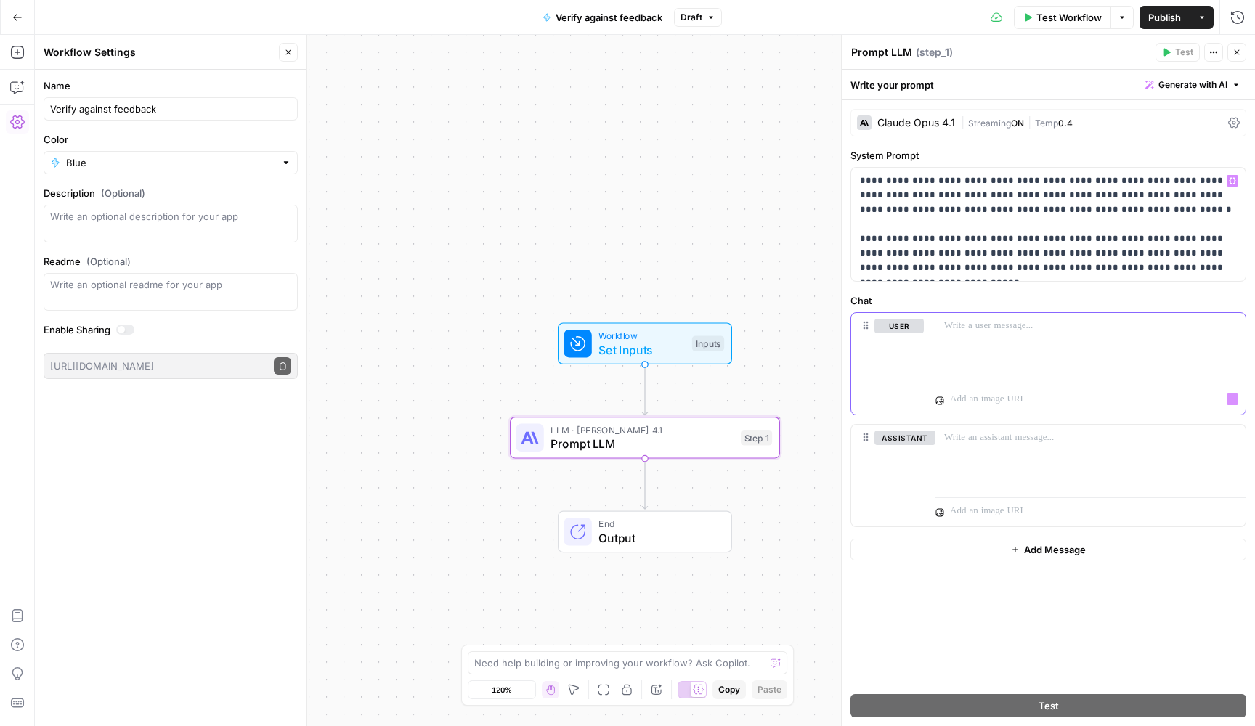
click at [1053, 354] on div at bounding box center [1090, 346] width 310 height 67
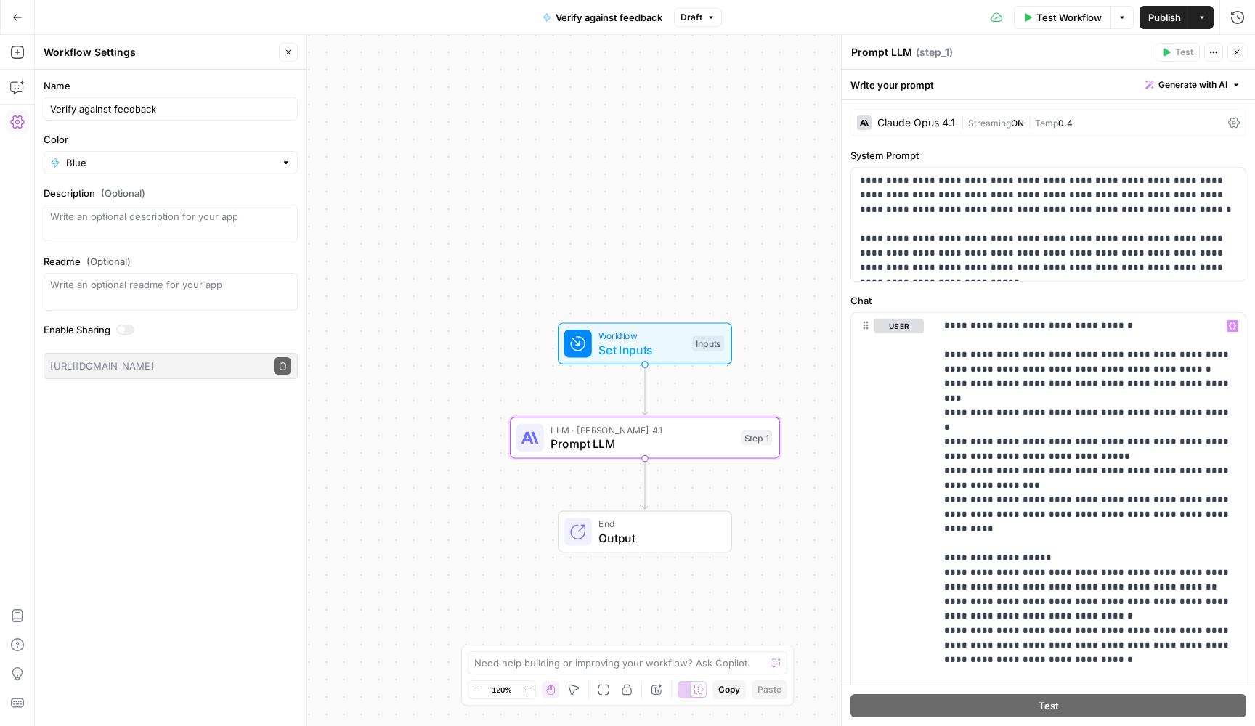
click at [1176, 13] on span "Publish" at bounding box center [1164, 17] width 33 height 15
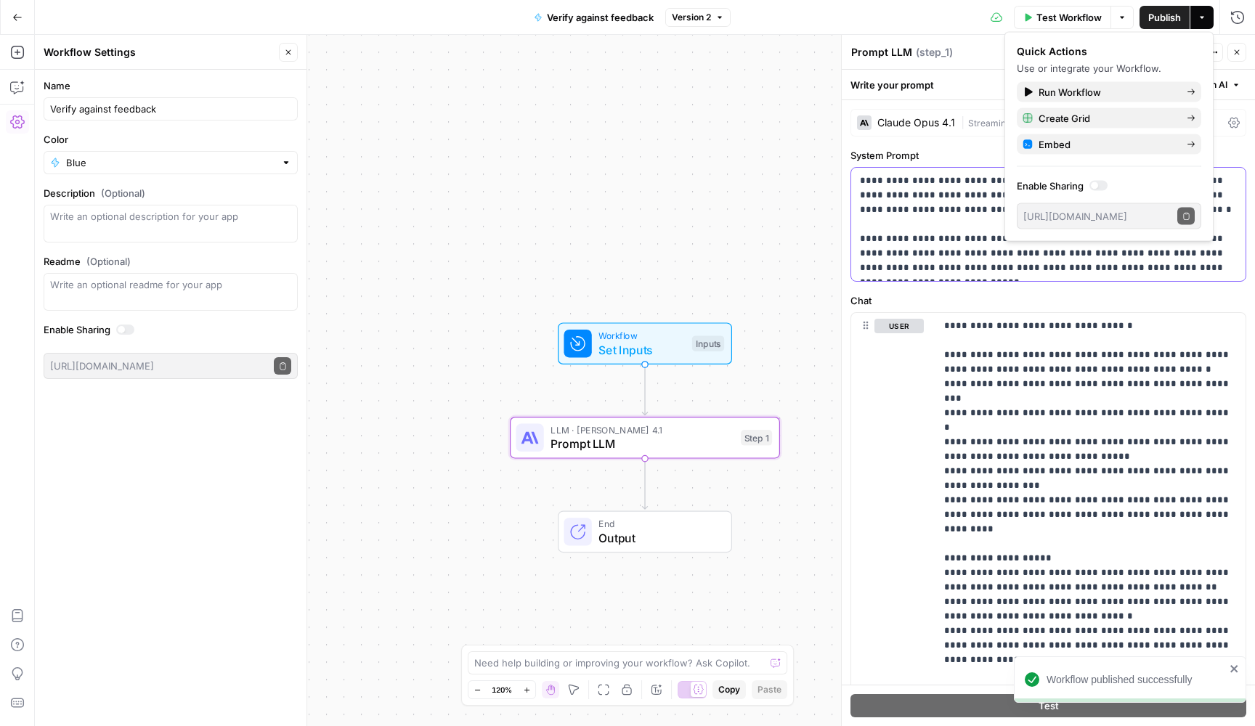
click at [858, 173] on div "**********" at bounding box center [1048, 224] width 394 height 113
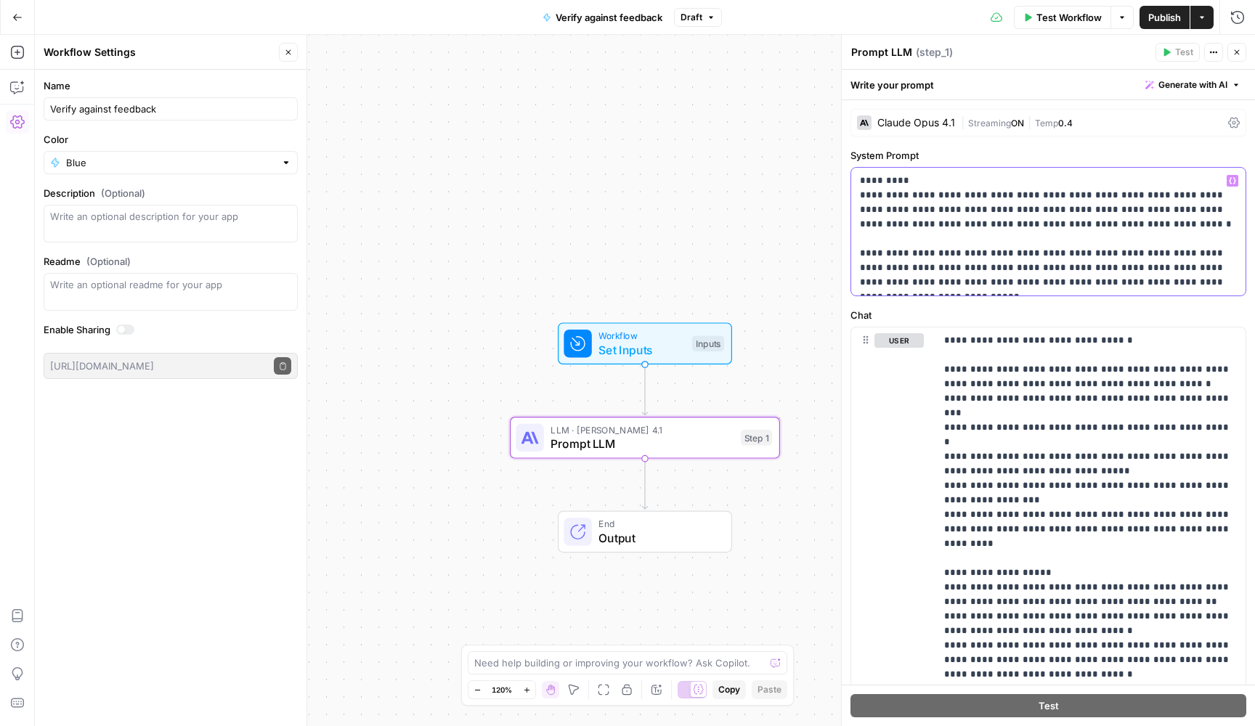
click at [1027, 211] on p "**********" at bounding box center [1048, 232] width 377 height 116
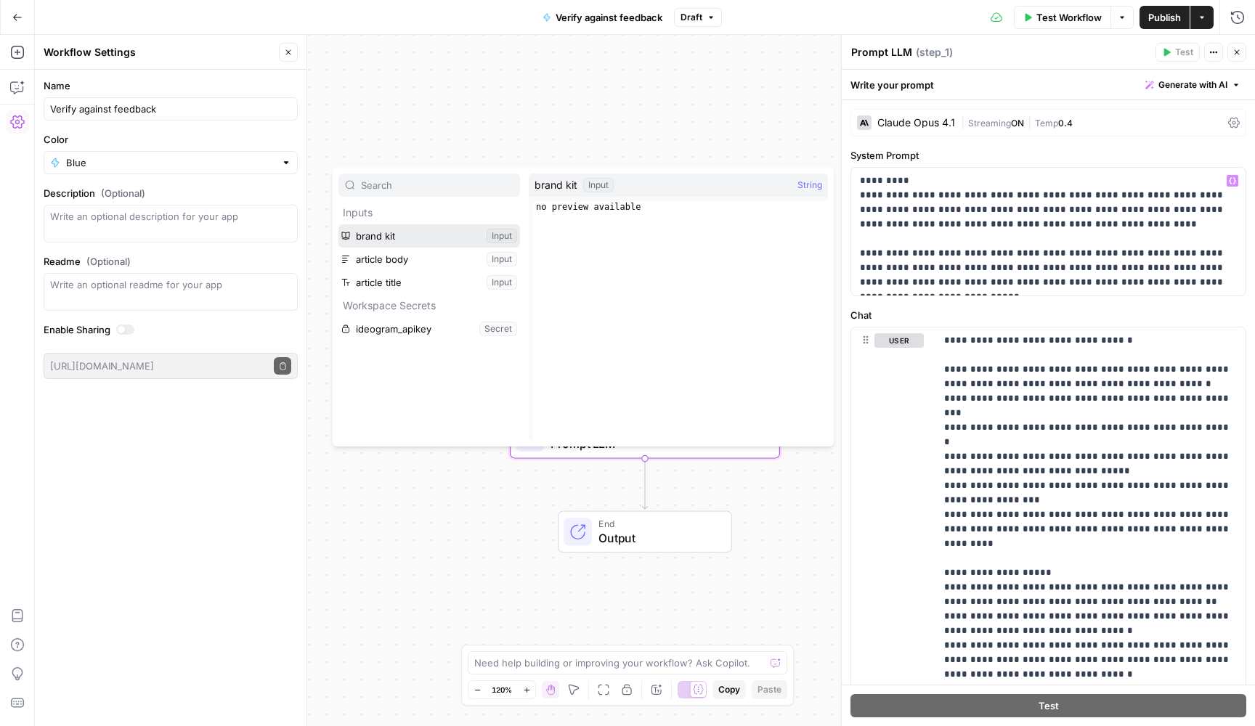
click at [440, 237] on button "Select variable brand kit" at bounding box center [429, 235] width 182 height 23
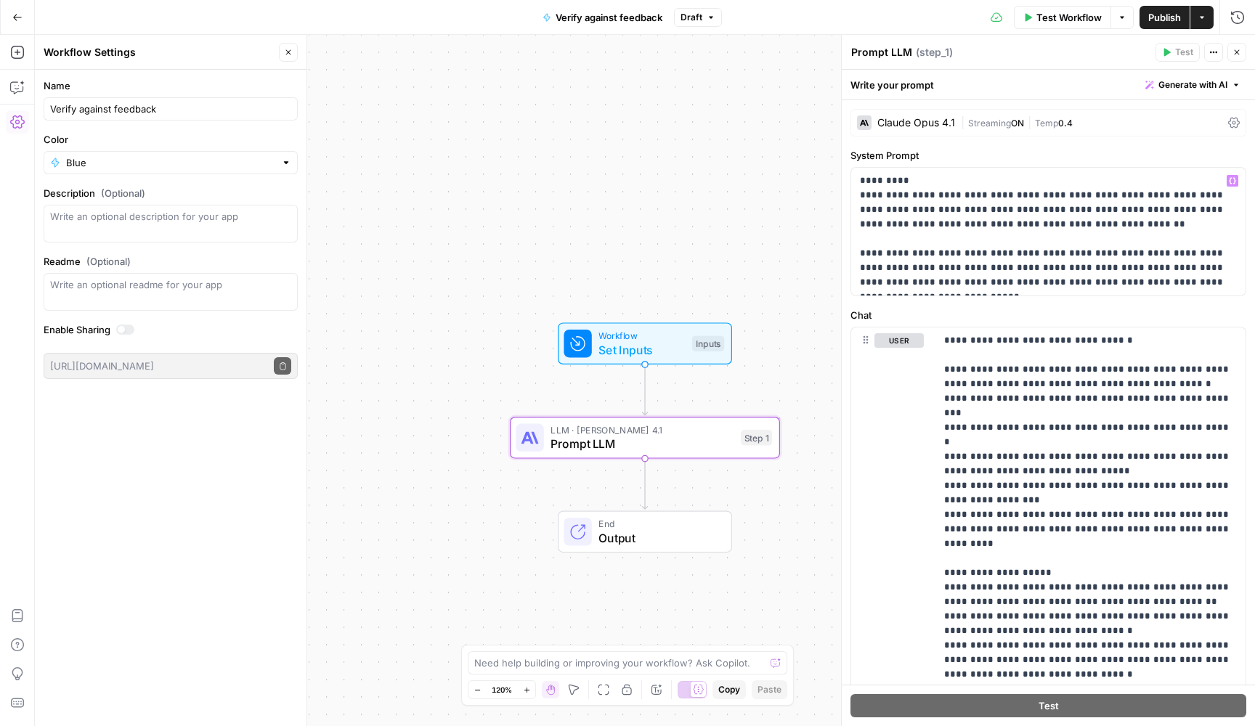
click at [14, 23] on button "Go Back" at bounding box center [17, 17] width 26 height 26
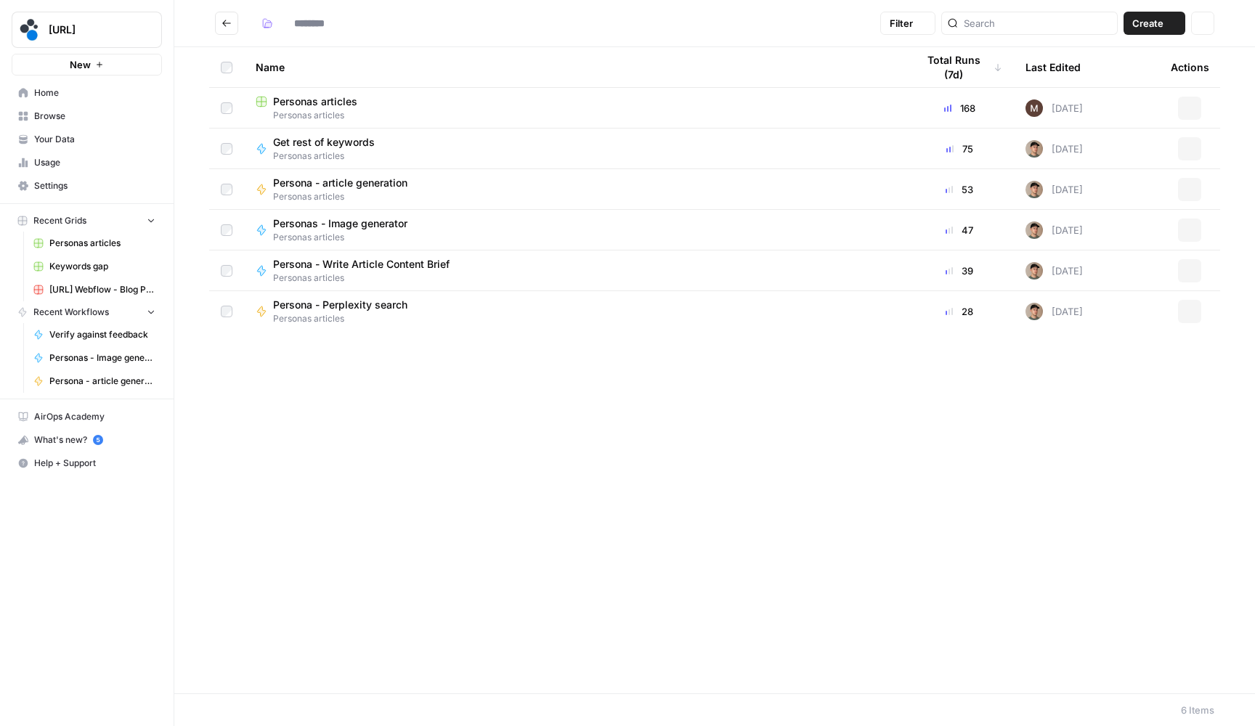
type input "**********"
click at [354, 179] on span "Persona - article generation" at bounding box center [340, 183] width 134 height 15
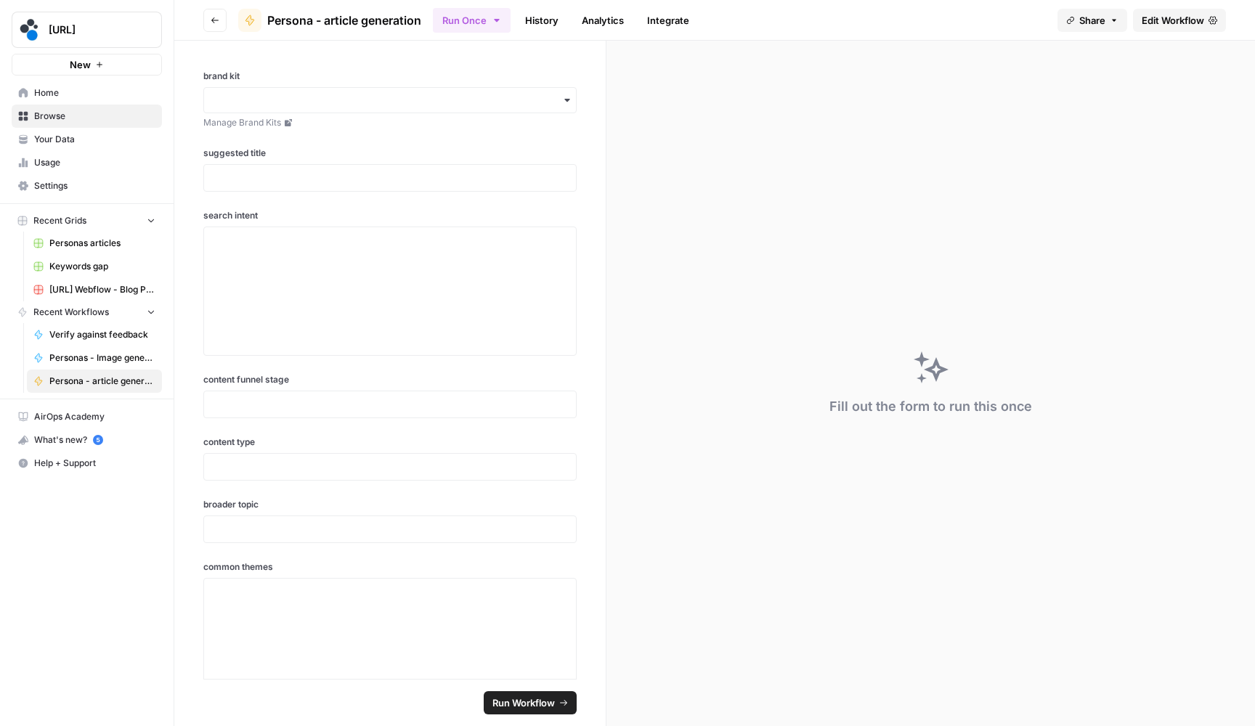
click at [1210, 23] on icon at bounding box center [1212, 20] width 9 height 8
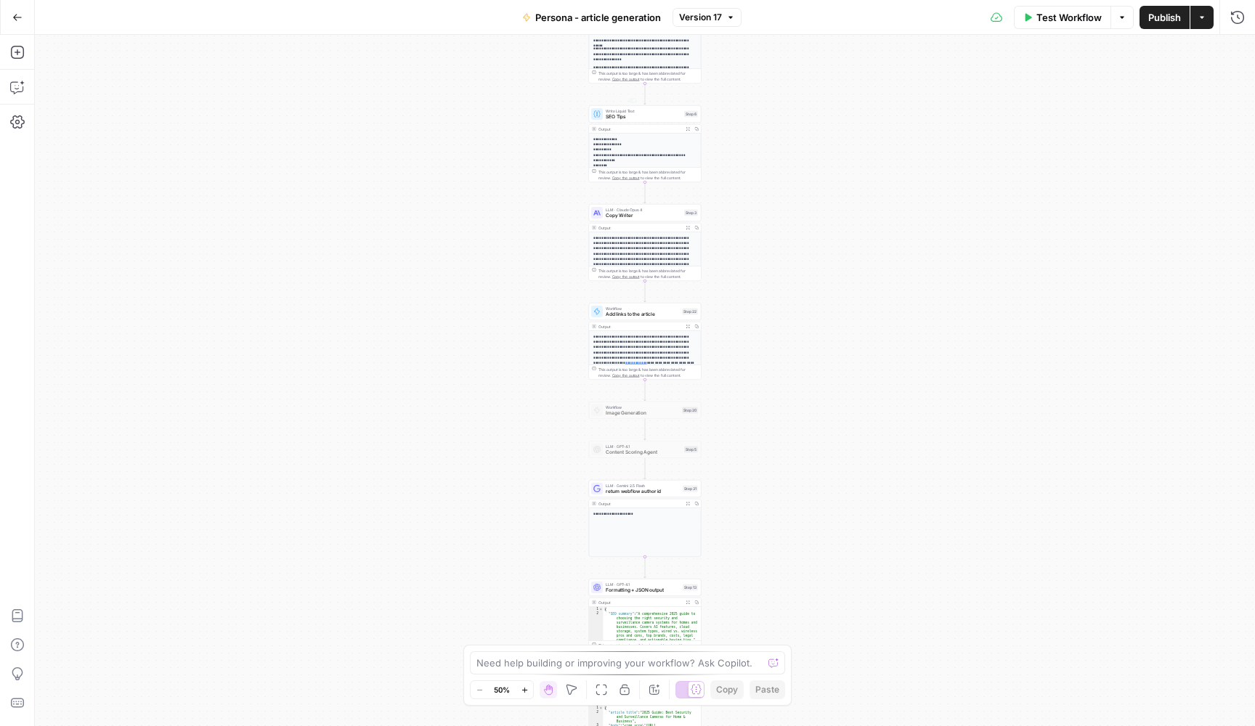
drag, startPoint x: 799, startPoint y: 76, endPoint x: 778, endPoint y: 284, distance: 208.7
click at [778, 284] on div "**********" at bounding box center [645, 380] width 1220 height 691
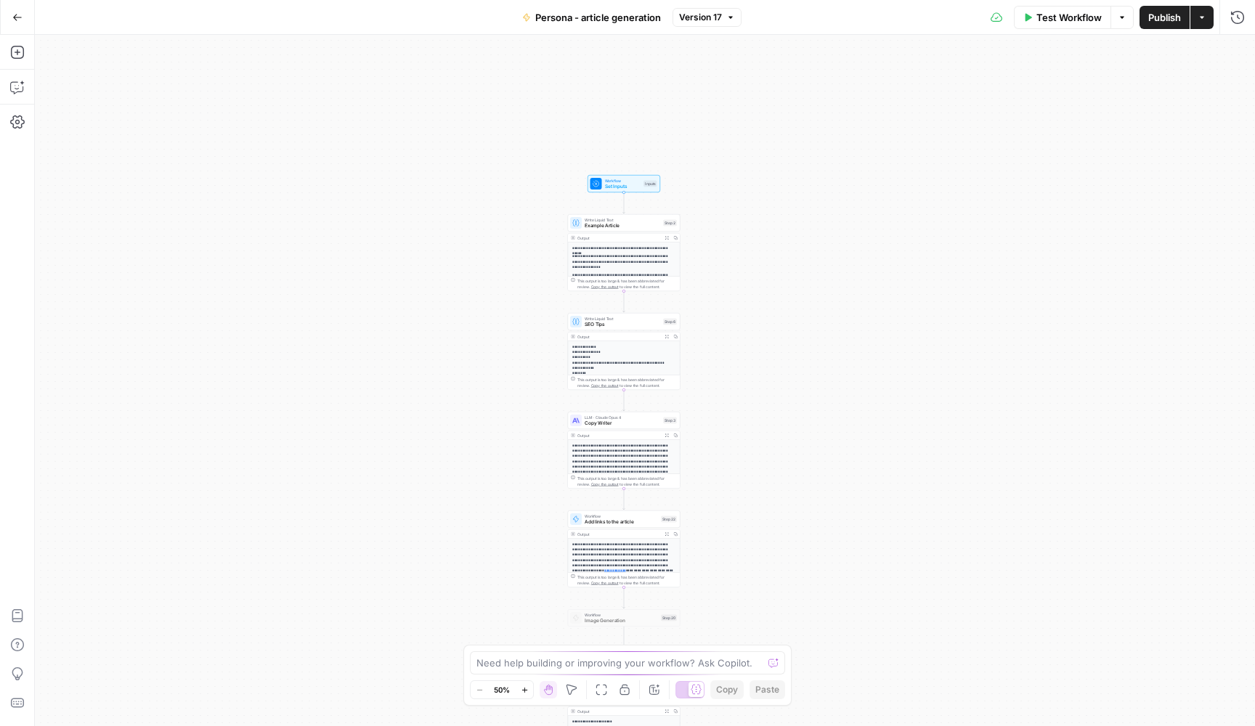
click at [623, 229] on span "Example Article" at bounding box center [623, 225] width 76 height 7
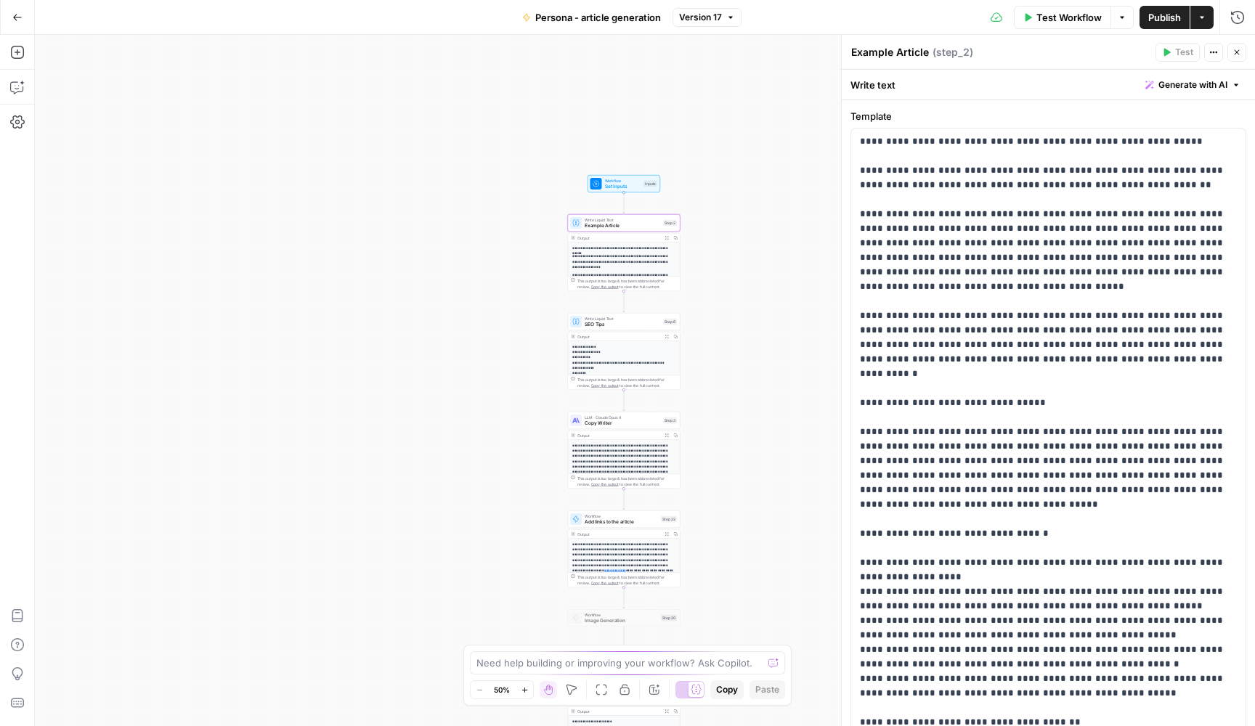
click at [615, 423] on span "Copy Writer" at bounding box center [623, 423] width 76 height 7
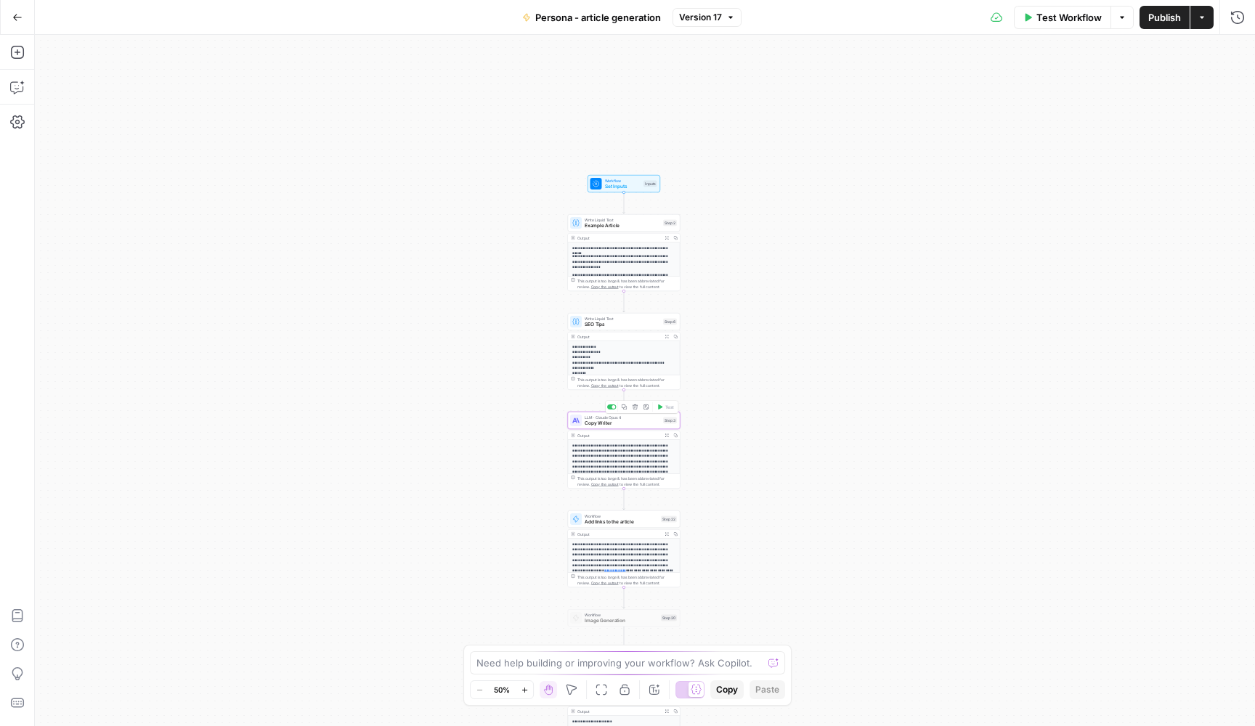
type textarea "Copy Writer"
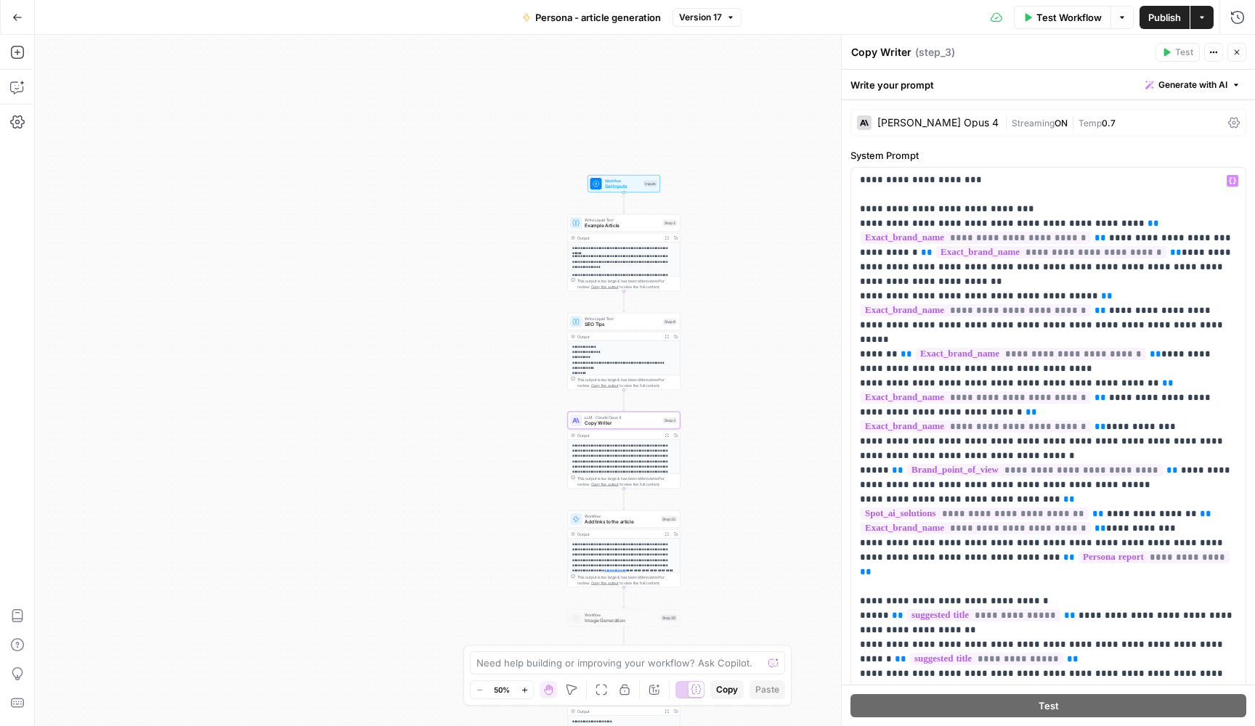
scroll to position [1094, 0]
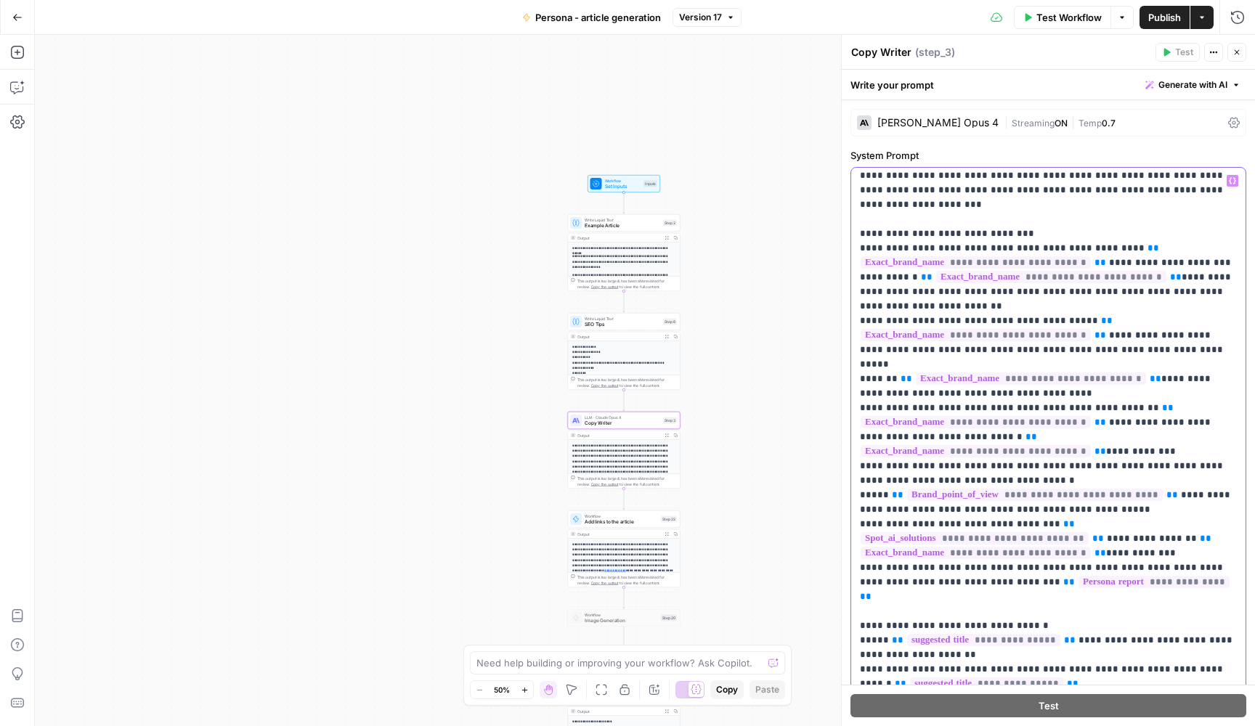
drag, startPoint x: 1104, startPoint y: 251, endPoint x: 1070, endPoint y: 237, distance: 37.2
copy p "**********"
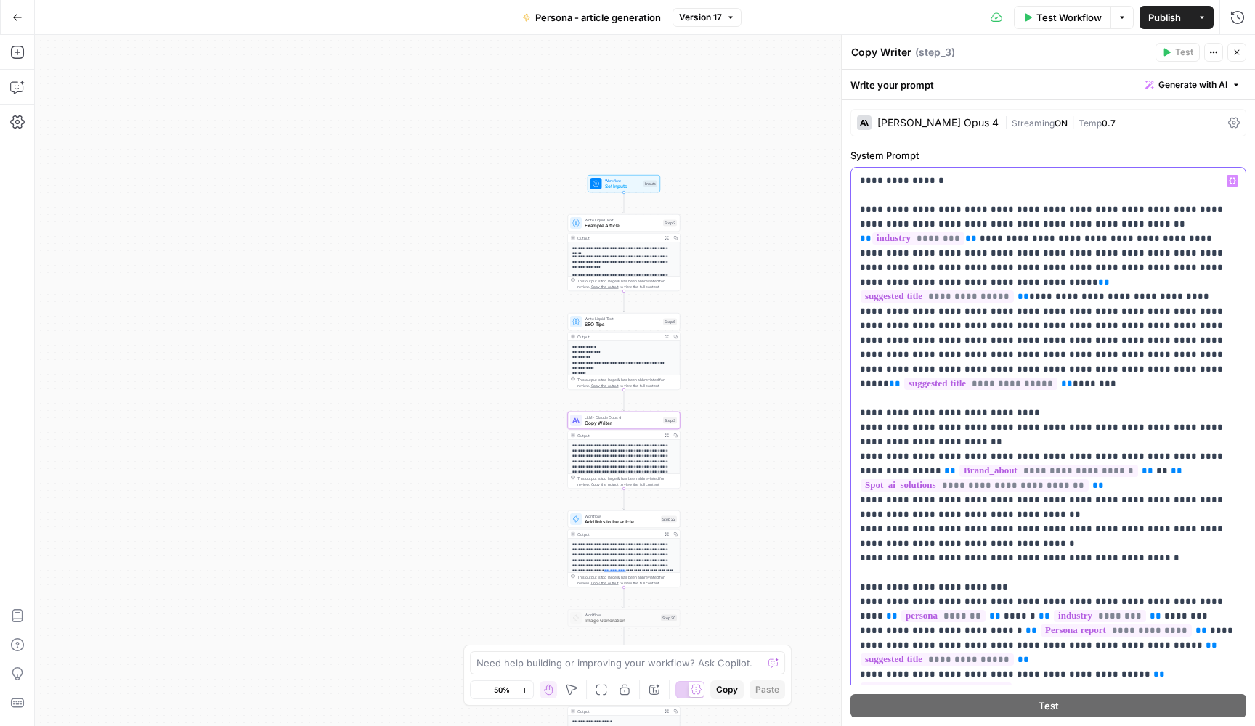
scroll to position [0, 0]
drag, startPoint x: 1068, startPoint y: 443, endPoint x: 875, endPoint y: 444, distance: 193.1
copy p "**********"
click at [20, 26] on button "Go Back" at bounding box center [17, 17] width 26 height 26
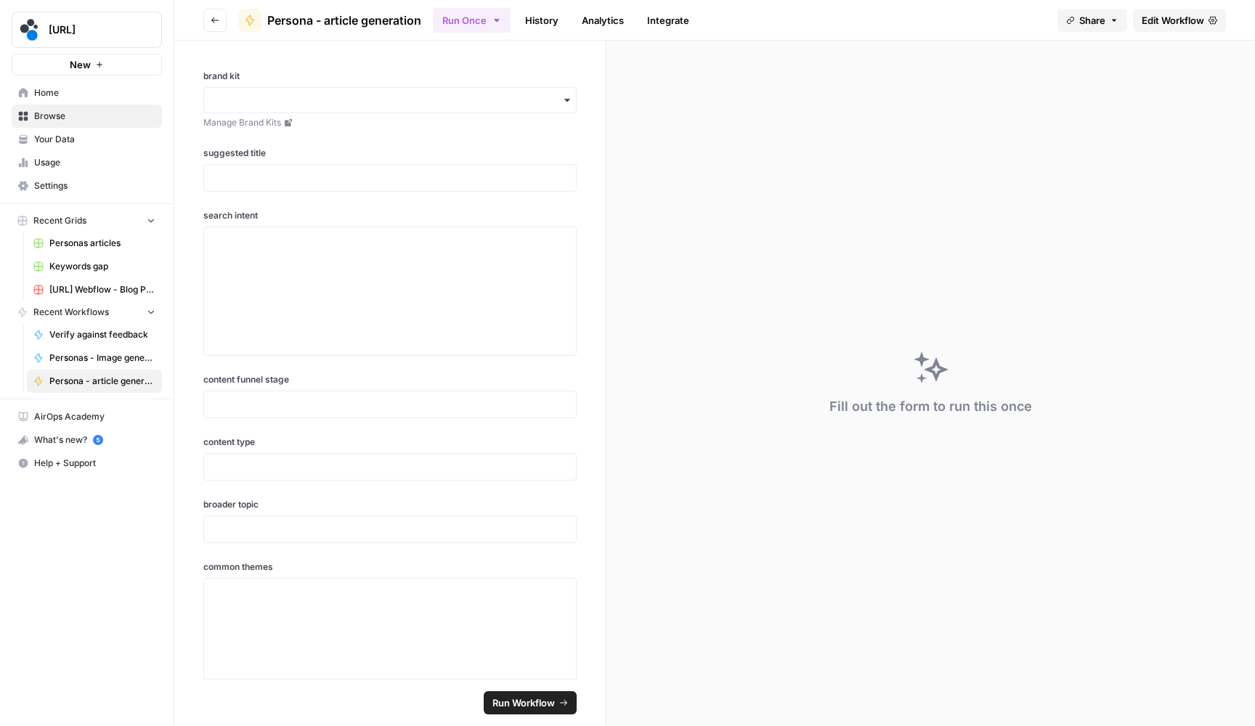
click at [121, 119] on span "Browse" at bounding box center [94, 116] width 121 height 13
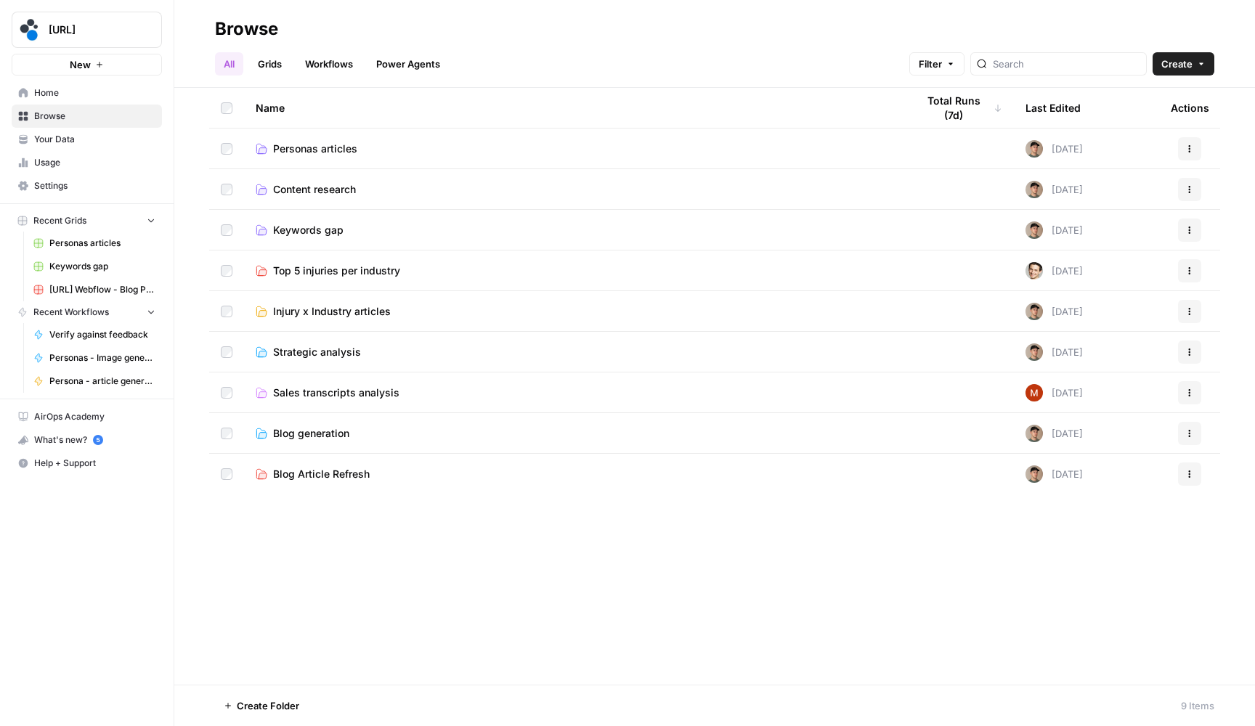
click at [290, 147] on span "Personas articles" at bounding box center [315, 149] width 84 height 15
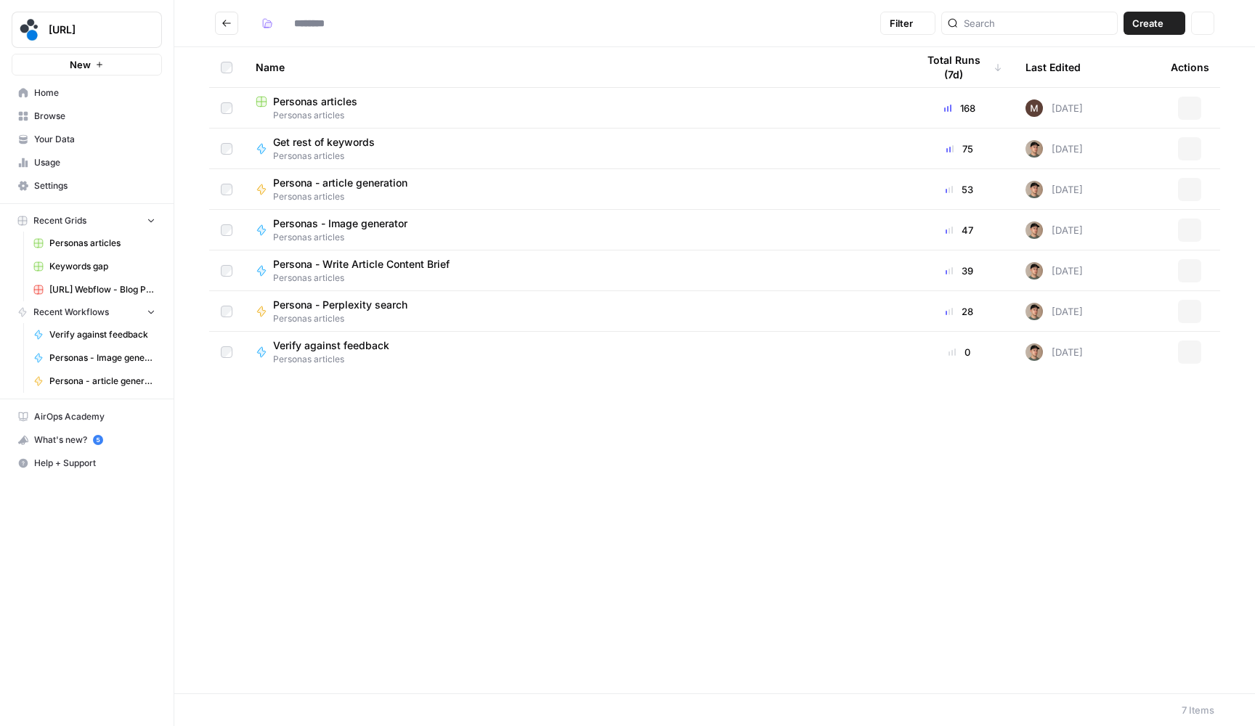
type input "**********"
click at [330, 107] on span "Personas articles" at bounding box center [315, 101] width 84 height 15
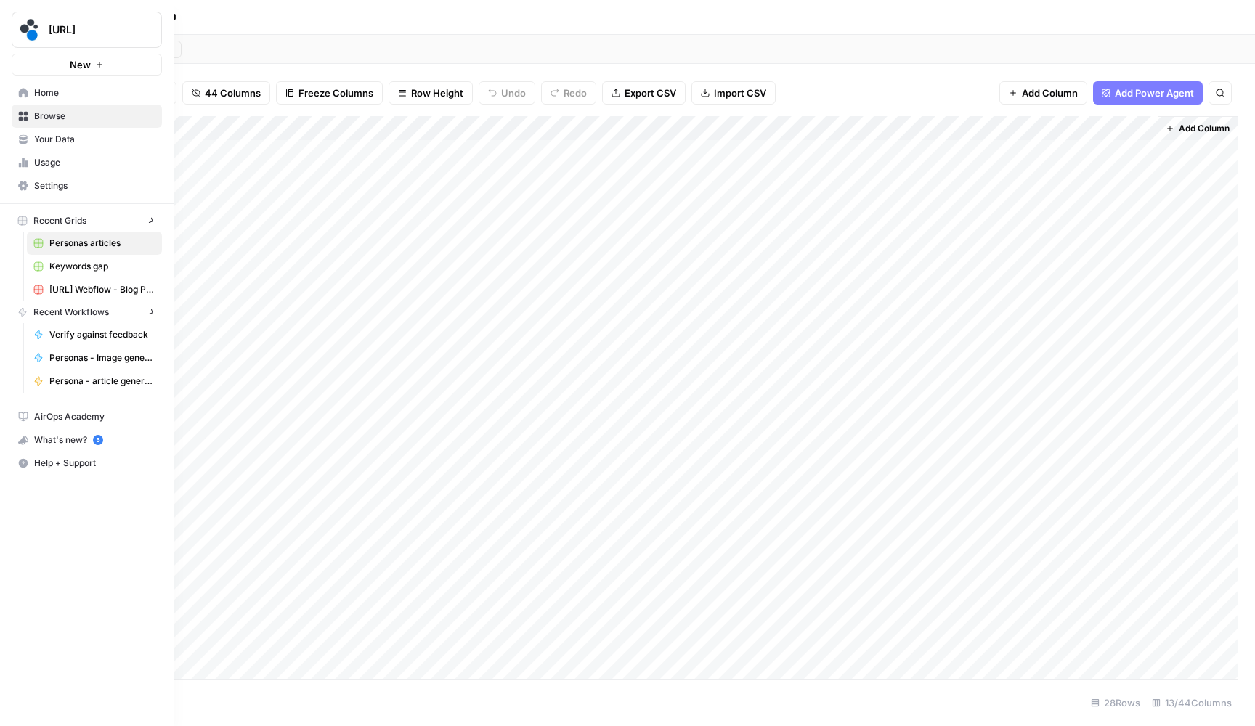
click at [20, 140] on icon at bounding box center [23, 139] width 10 height 10
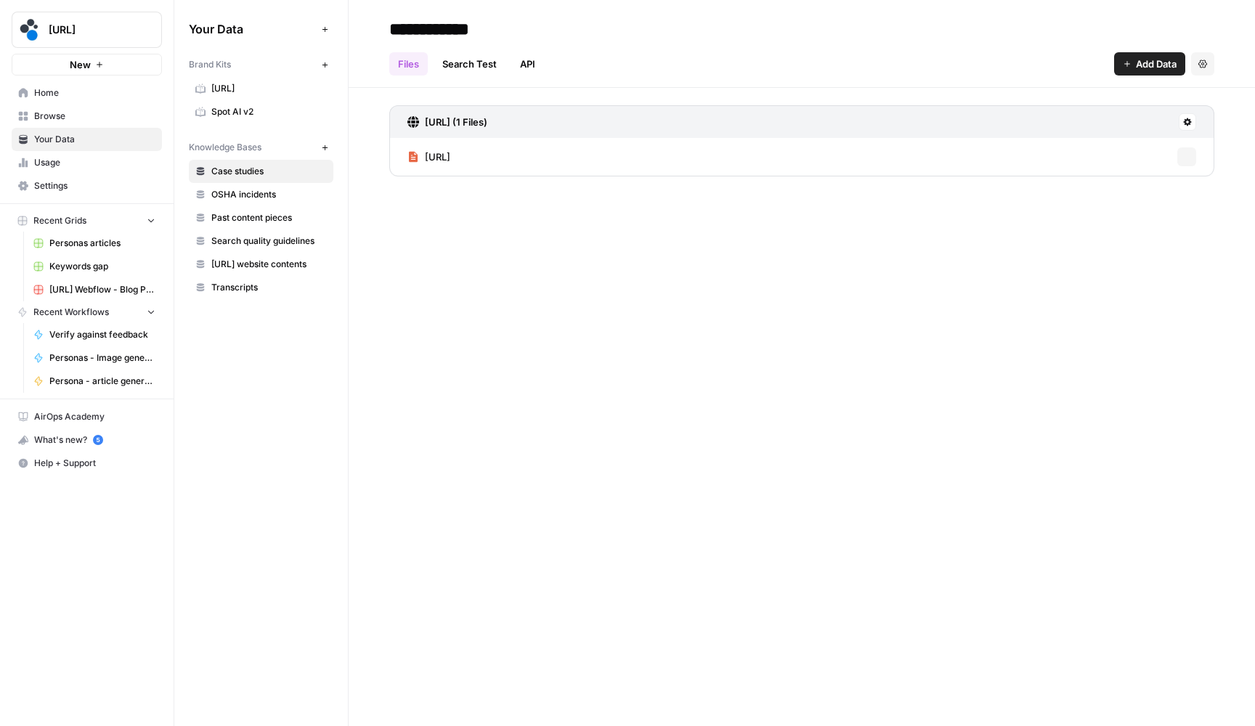
click at [216, 110] on span "Spot AI v2" at bounding box center [268, 111] width 115 height 13
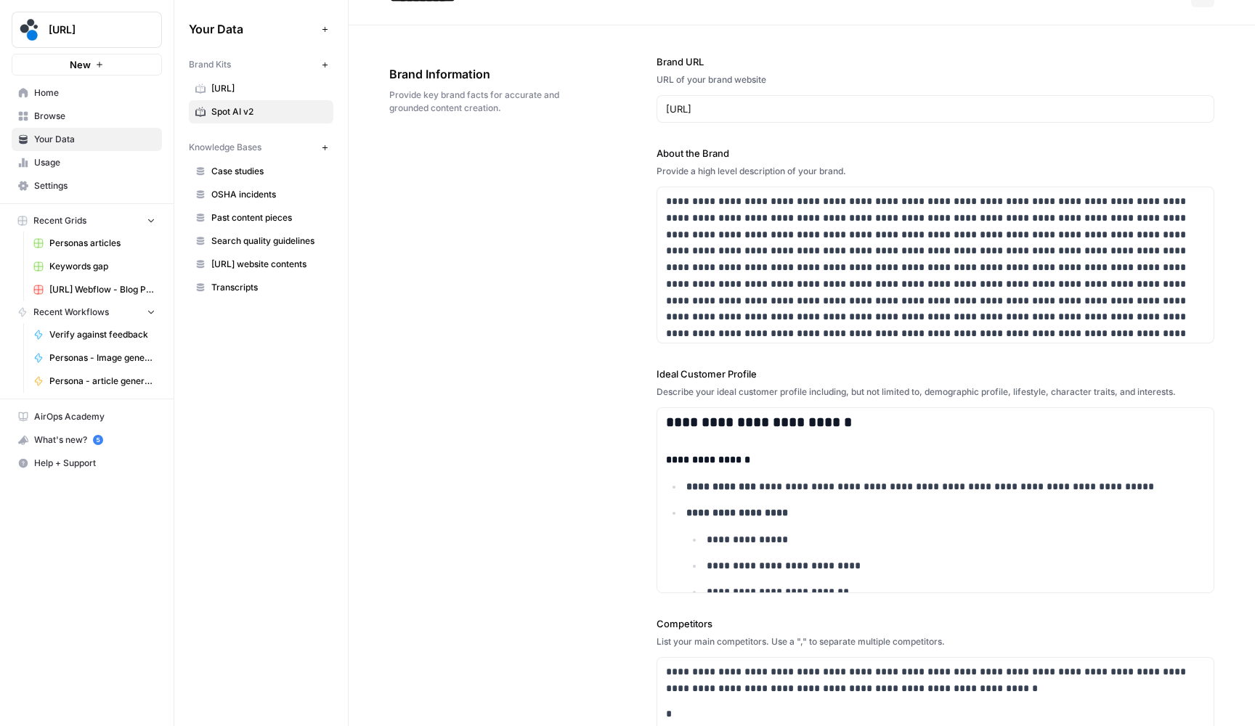
scroll to position [57, 0]
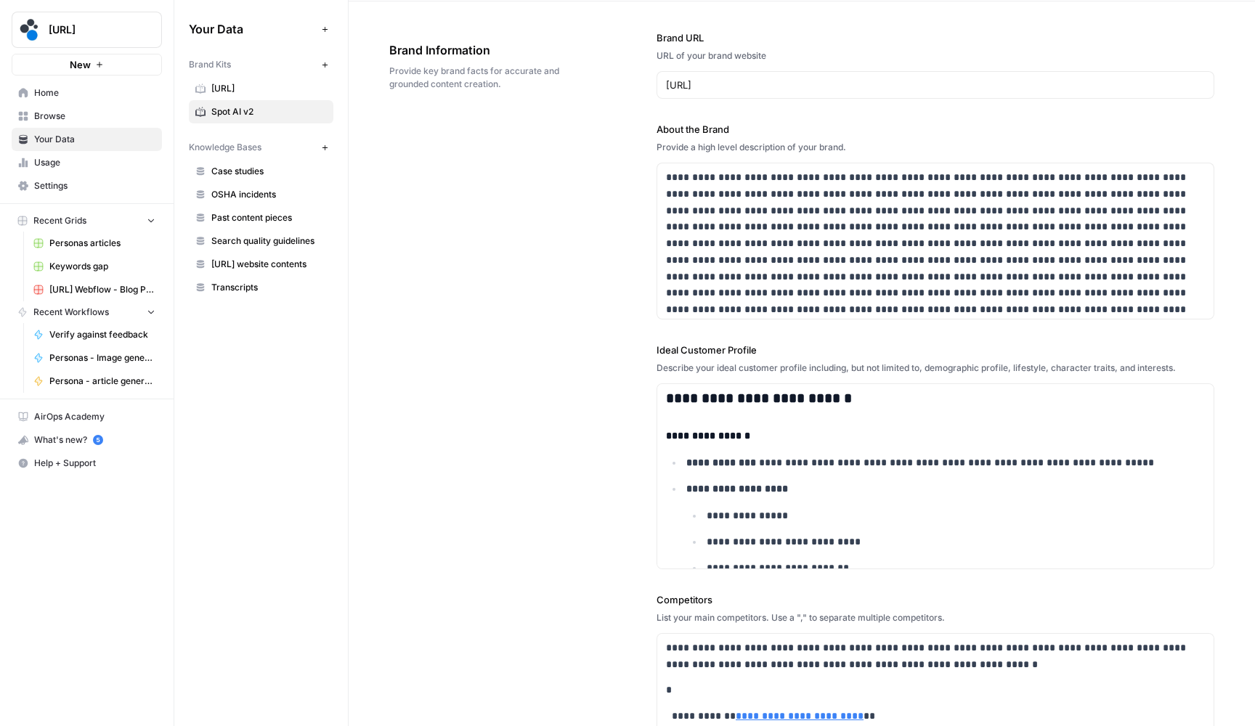
click at [72, 116] on span "Browse" at bounding box center [94, 116] width 121 height 13
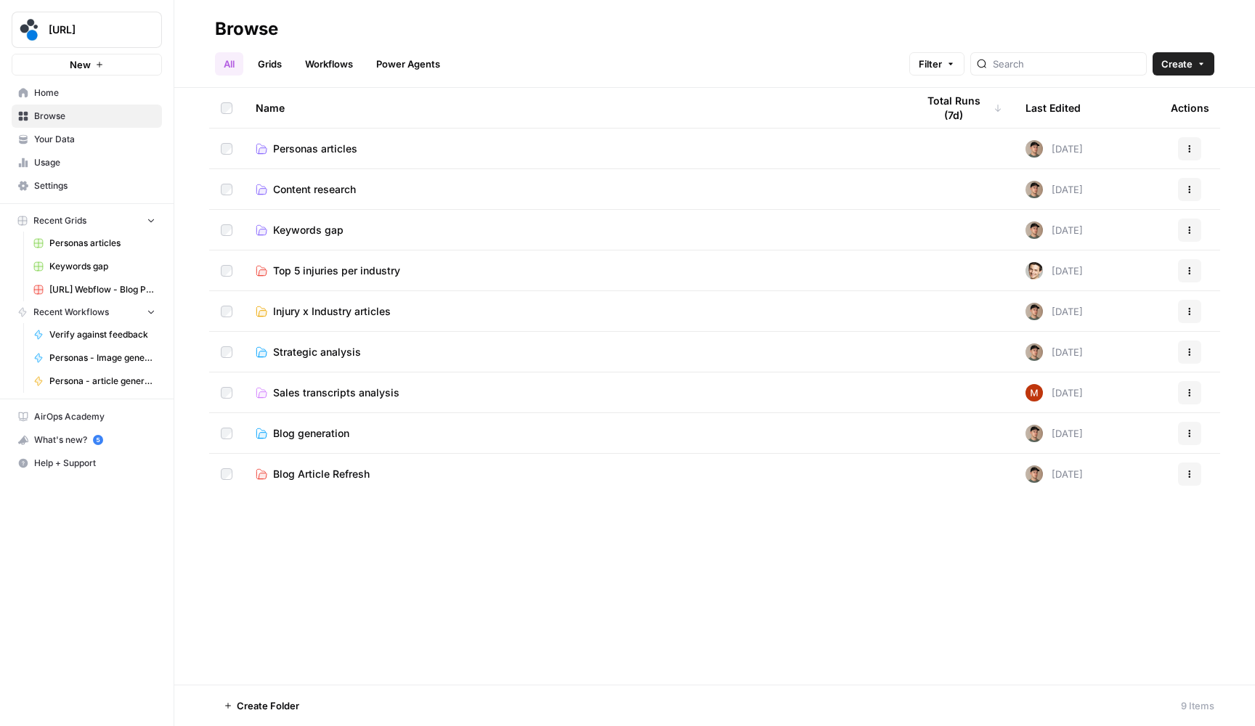
click at [317, 150] on span "Personas articles" at bounding box center [315, 149] width 84 height 15
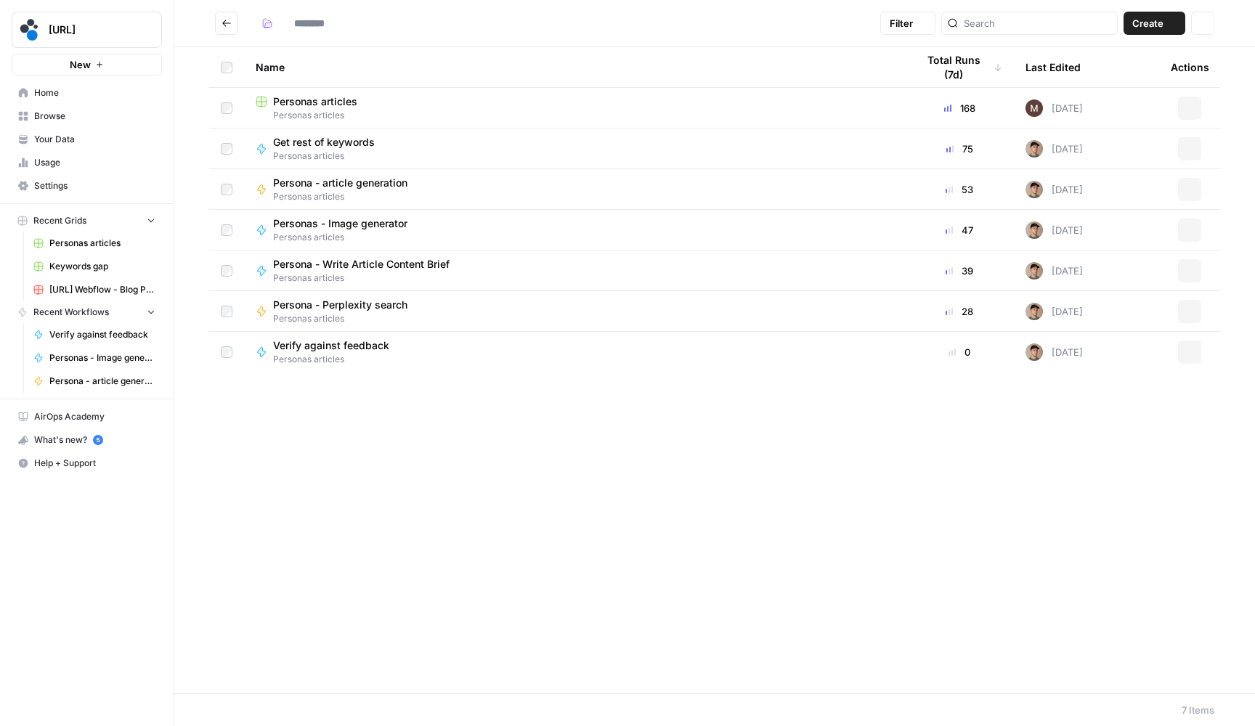
type input "**********"
click at [333, 107] on span "Personas articles" at bounding box center [315, 101] width 84 height 15
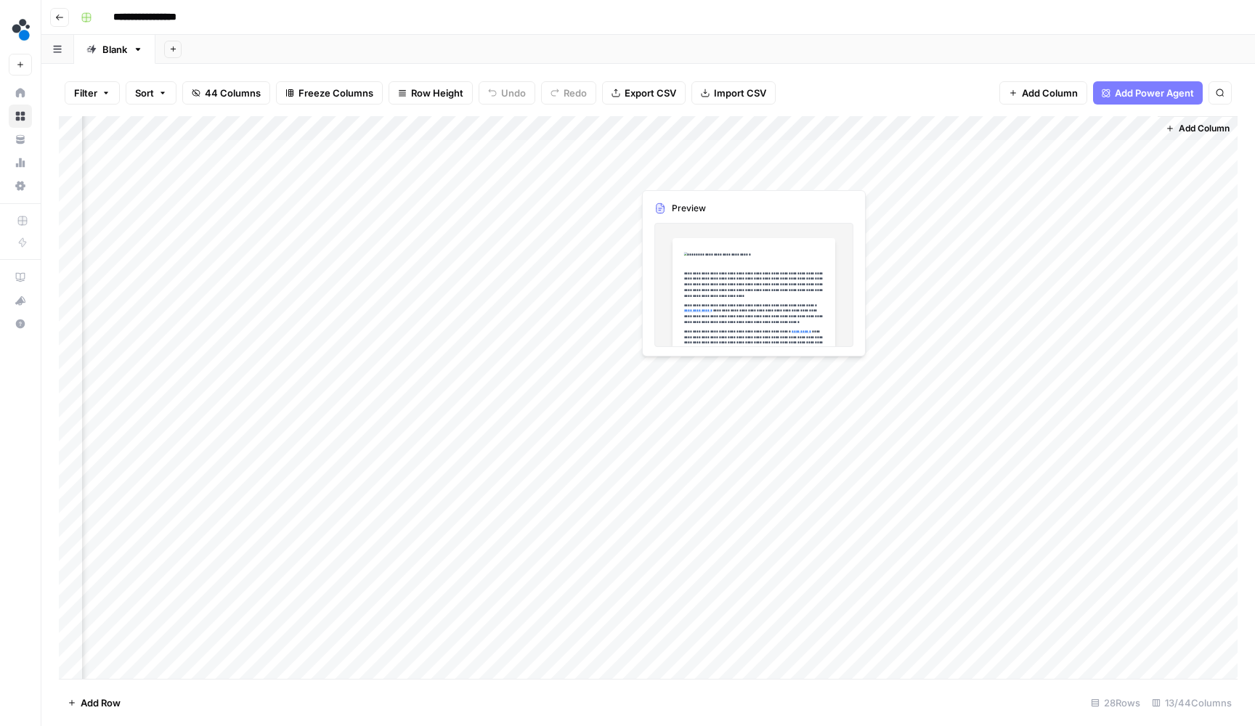
click at [712, 150] on div "Add Column" at bounding box center [648, 399] width 1178 height 566
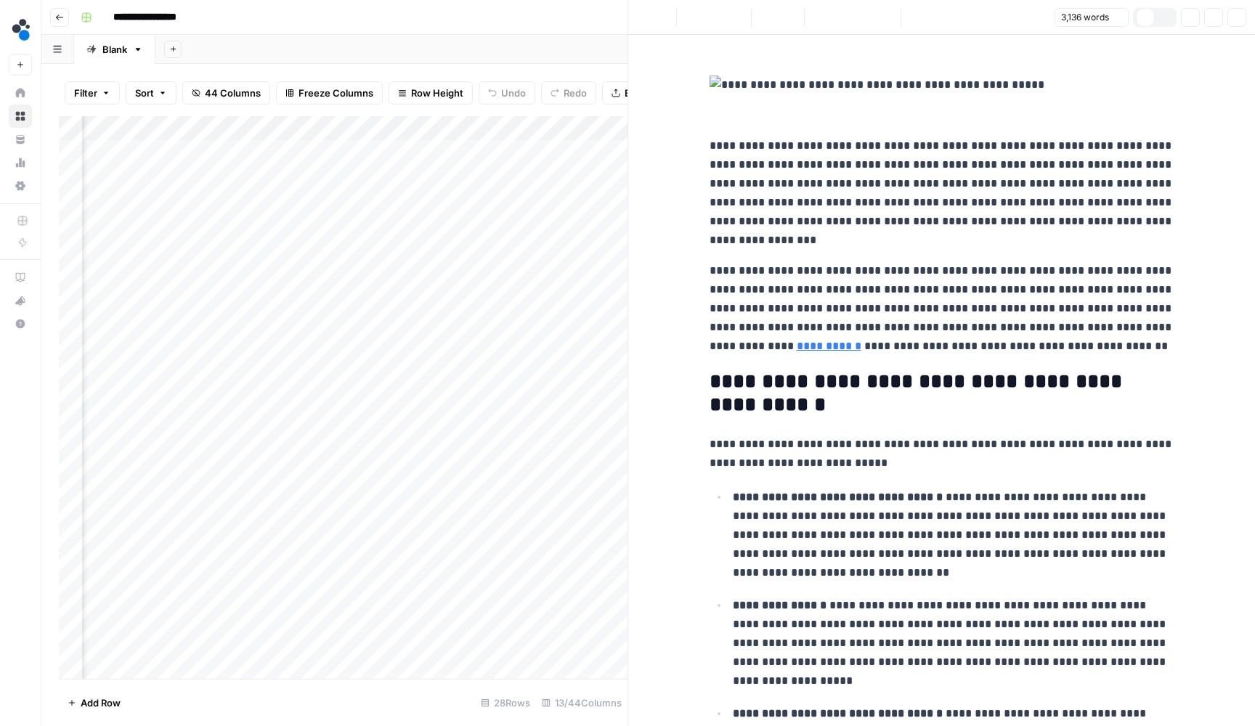
scroll to position [12, 0]
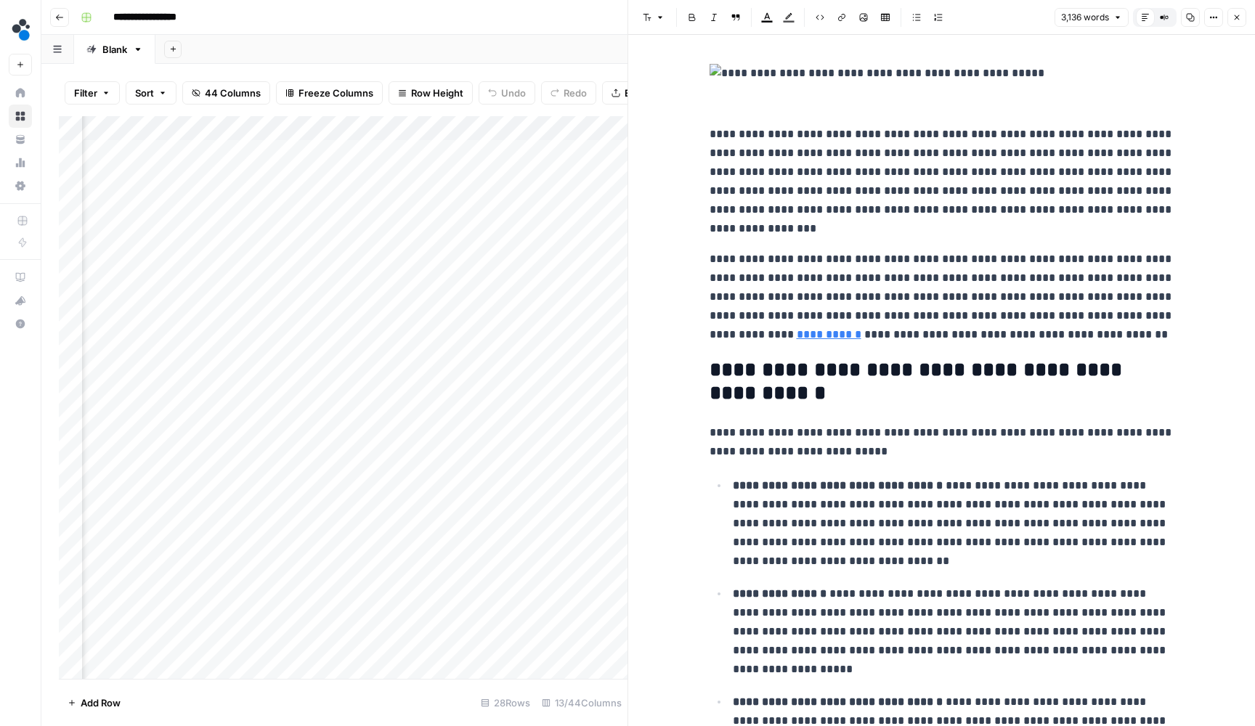
click at [731, 186] on p "**********" at bounding box center [941, 181] width 465 height 113
copy div "**********"
click at [1237, 15] on icon "button" at bounding box center [1236, 17] width 9 height 9
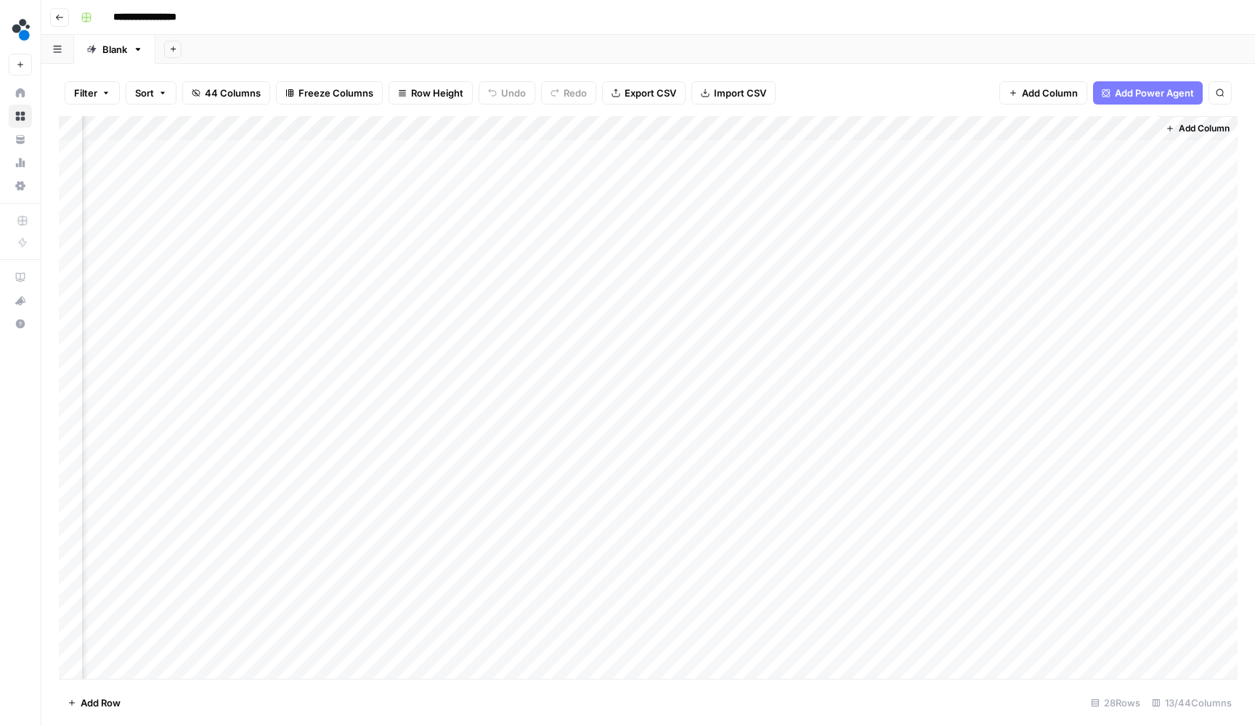
click at [952, 141] on div "Add Column" at bounding box center [648, 399] width 1178 height 566
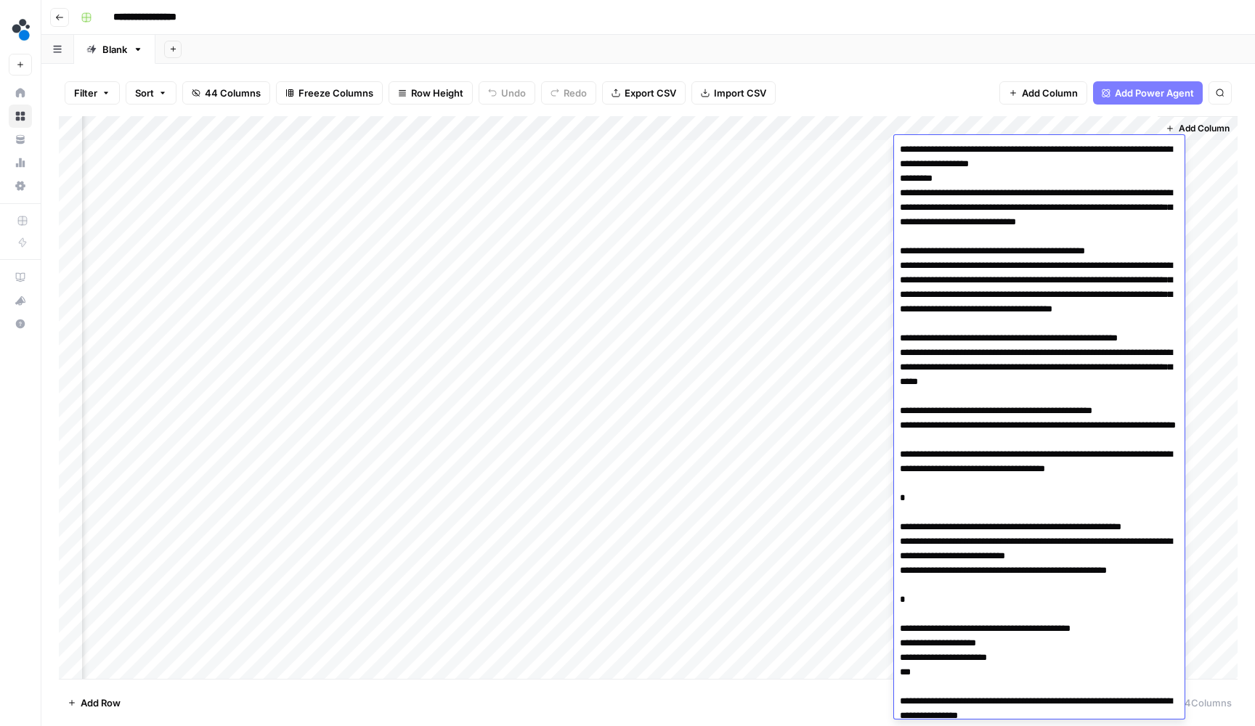
scroll to position [167, 0]
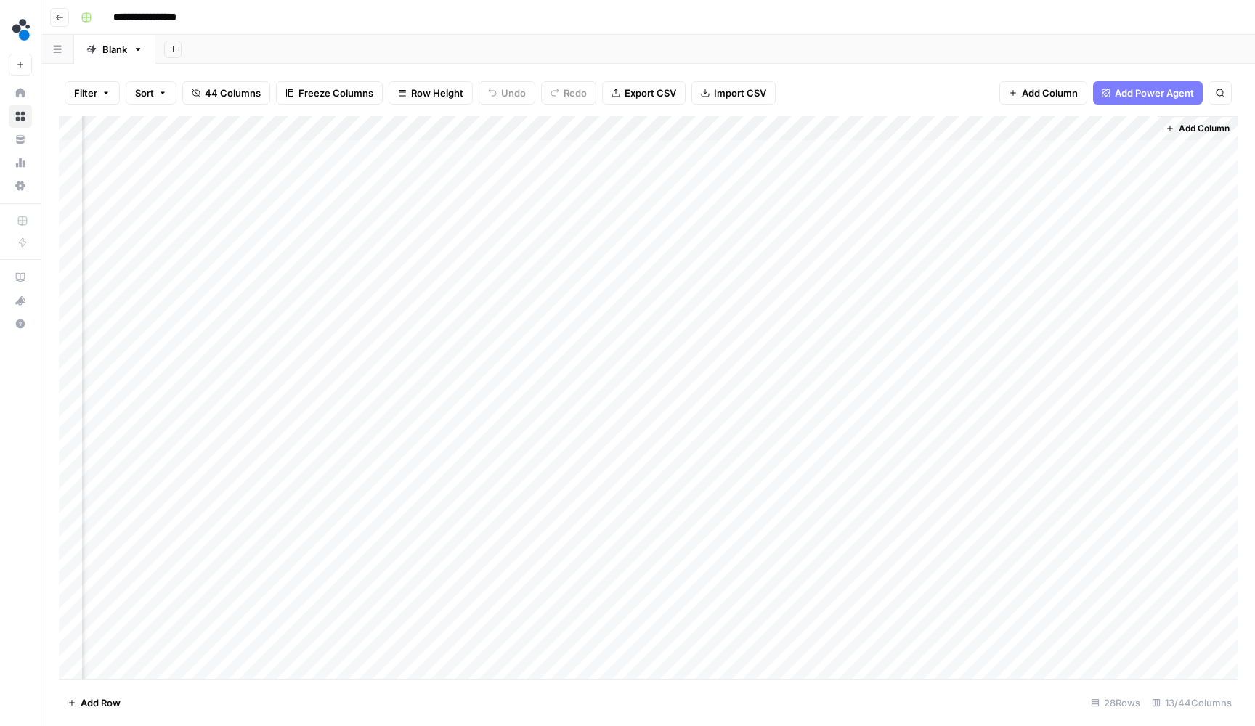
click at [983, 82] on div "Filter Sort 44 Columns Freeze Columns Row Height Undo Redo Export CSV Import CS…" at bounding box center [648, 93] width 1178 height 46
click at [719, 170] on div "Add Column" at bounding box center [648, 399] width 1178 height 566
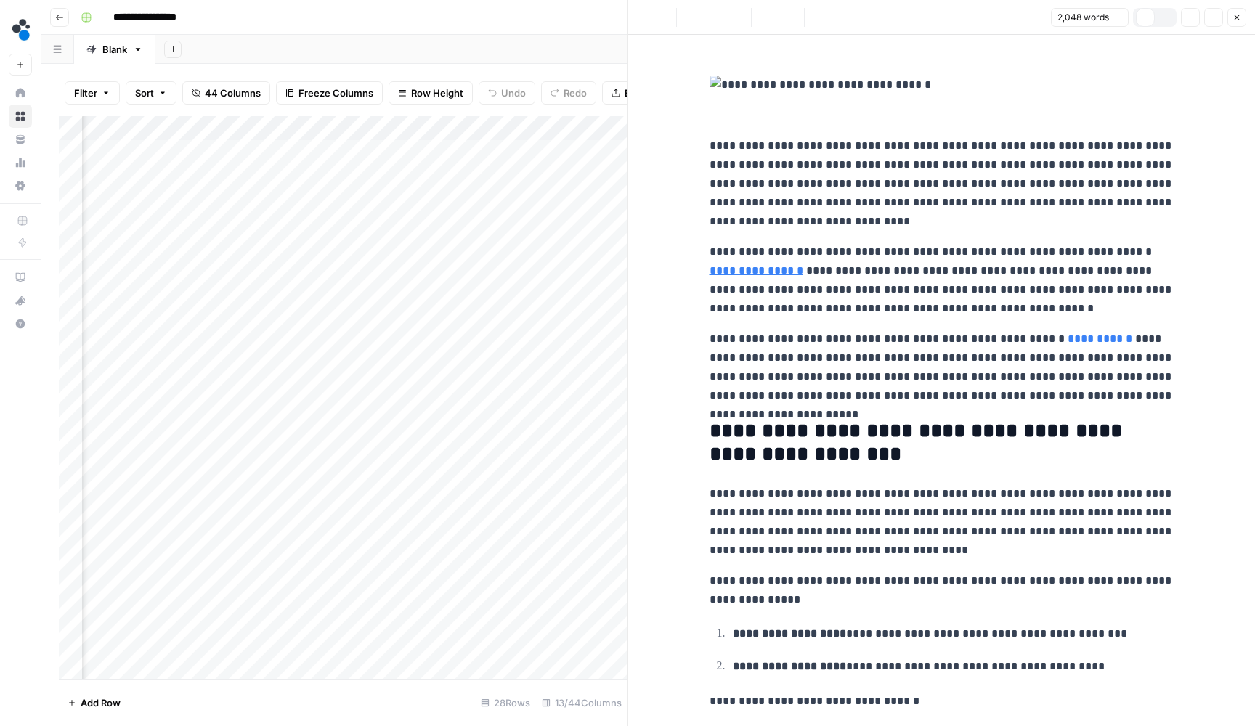
scroll to position [12, 0]
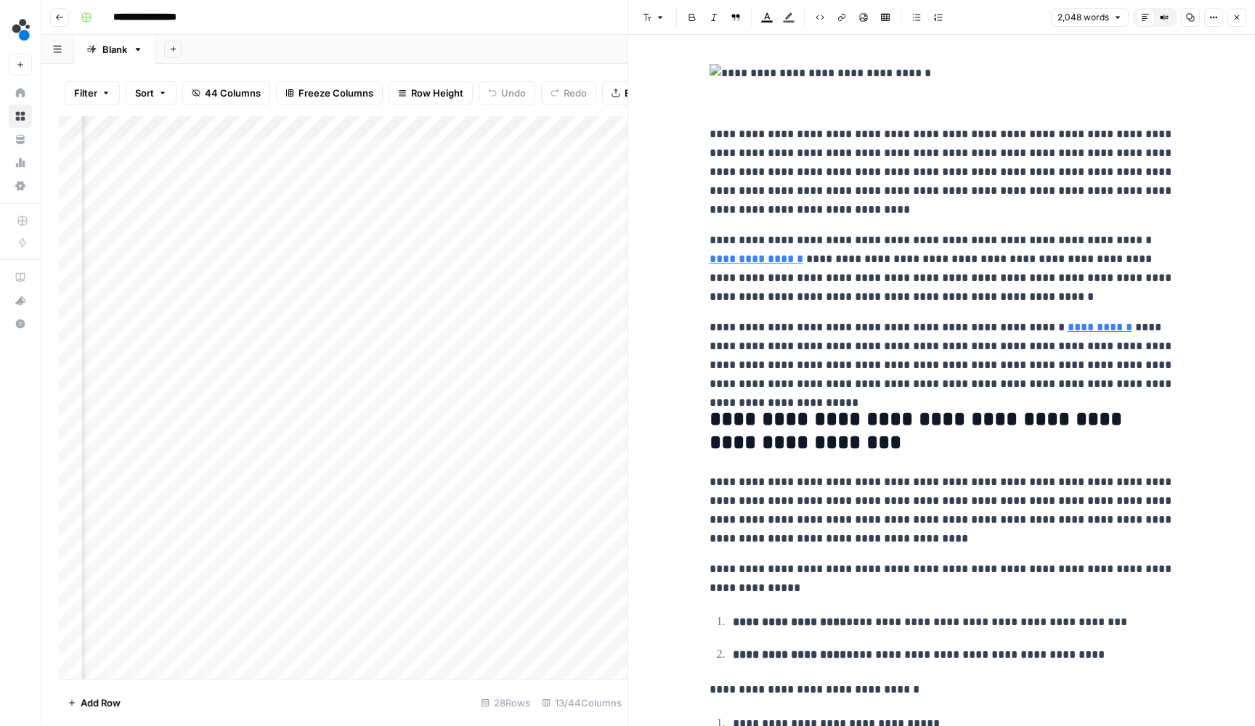
click at [753, 175] on div at bounding box center [698, 173] width 133 height 27
click at [758, 131] on p "**********" at bounding box center [941, 172] width 465 height 94
copy div "**********"
click at [1238, 17] on icon "button" at bounding box center [1236, 17] width 9 height 9
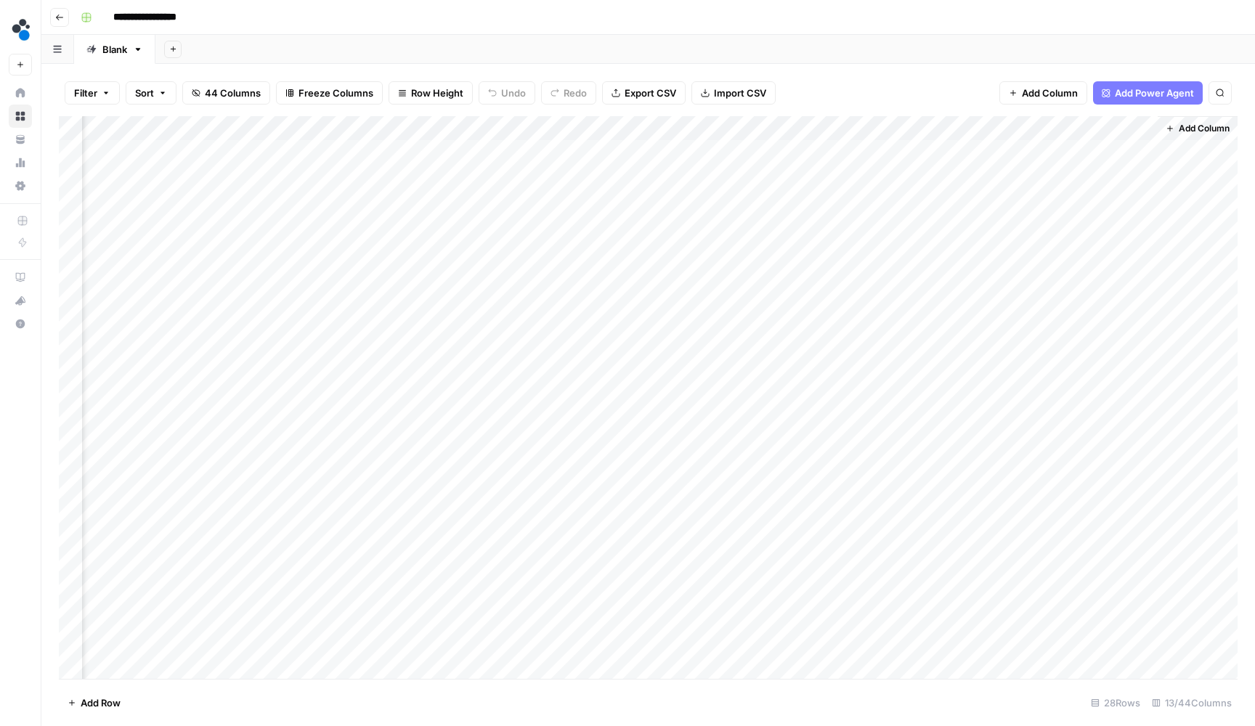
click at [955, 171] on div "Add Column" at bounding box center [648, 399] width 1178 height 566
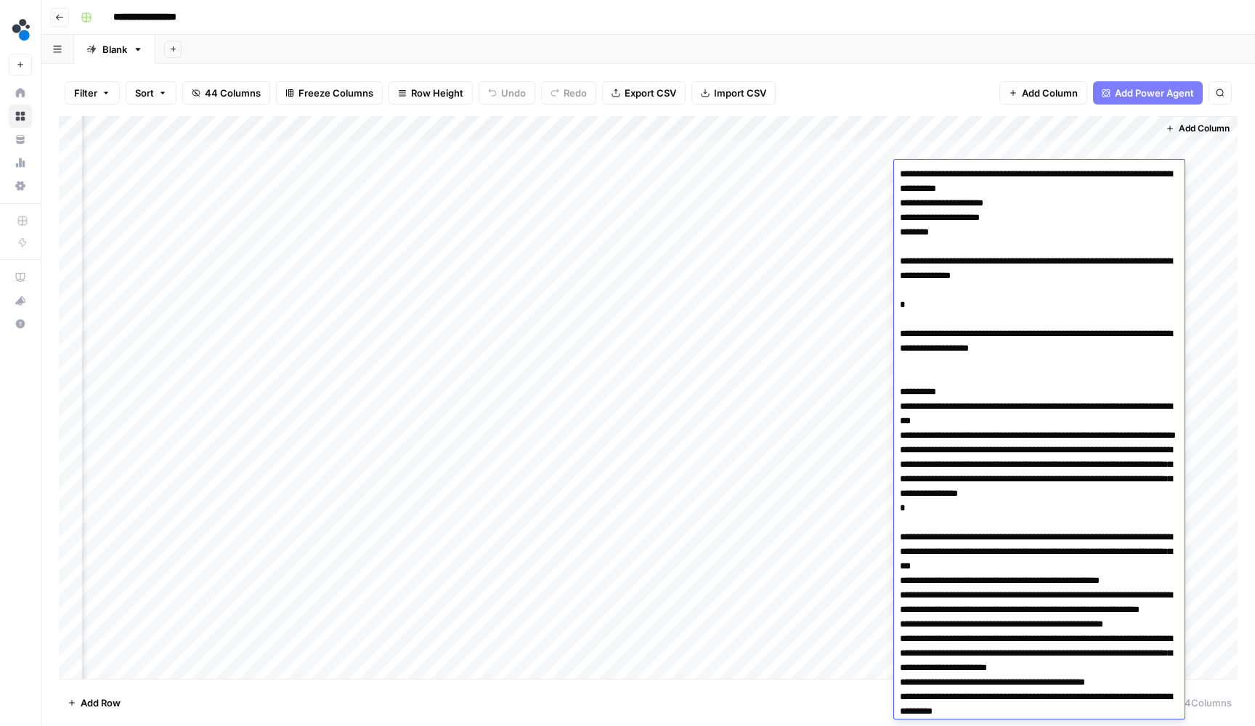
scroll to position [264, 0]
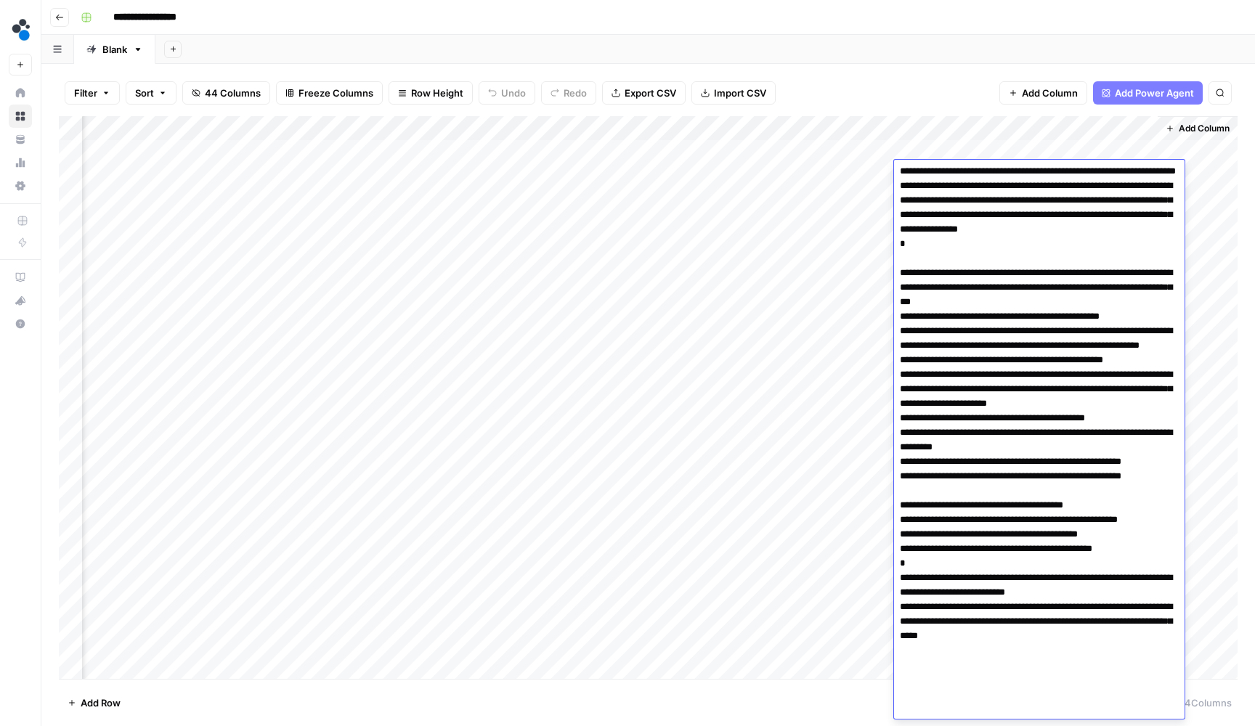
click at [940, 181] on textarea at bounding box center [1039, 309] width 290 height 819
click at [902, 46] on div "Add Sheet" at bounding box center [704, 49] width 1099 height 29
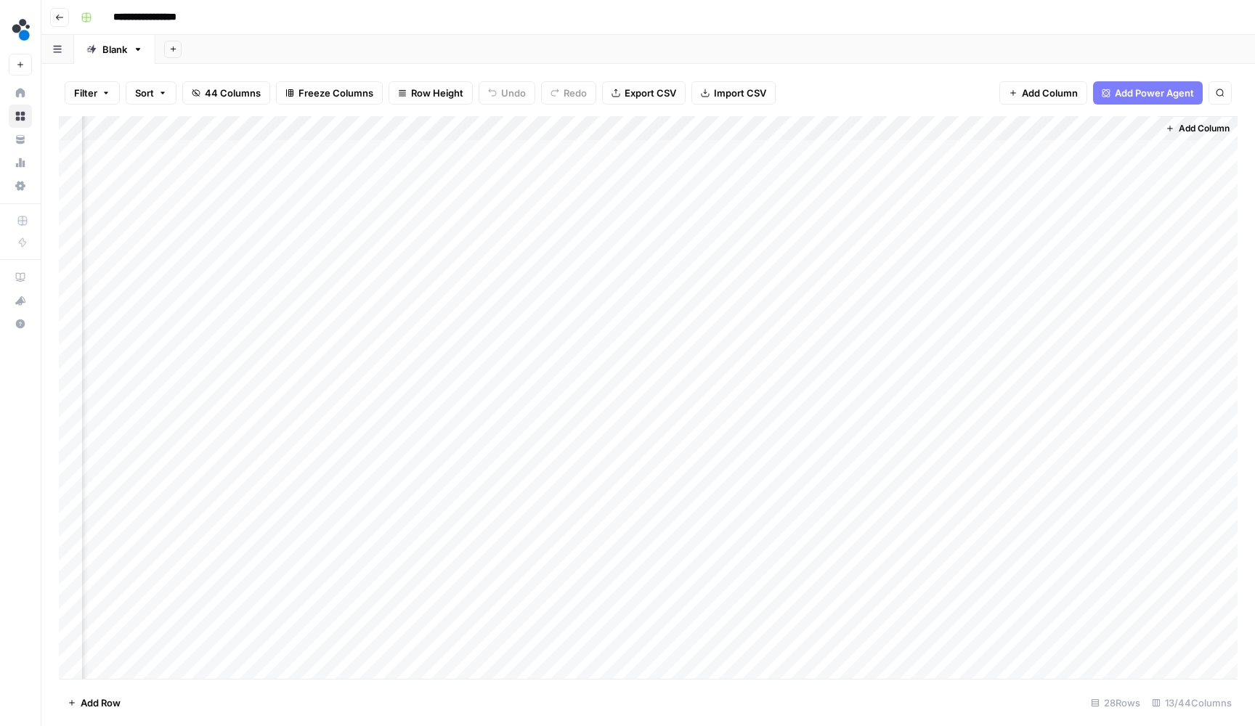
click at [936, 145] on div "Add Column" at bounding box center [648, 399] width 1178 height 566
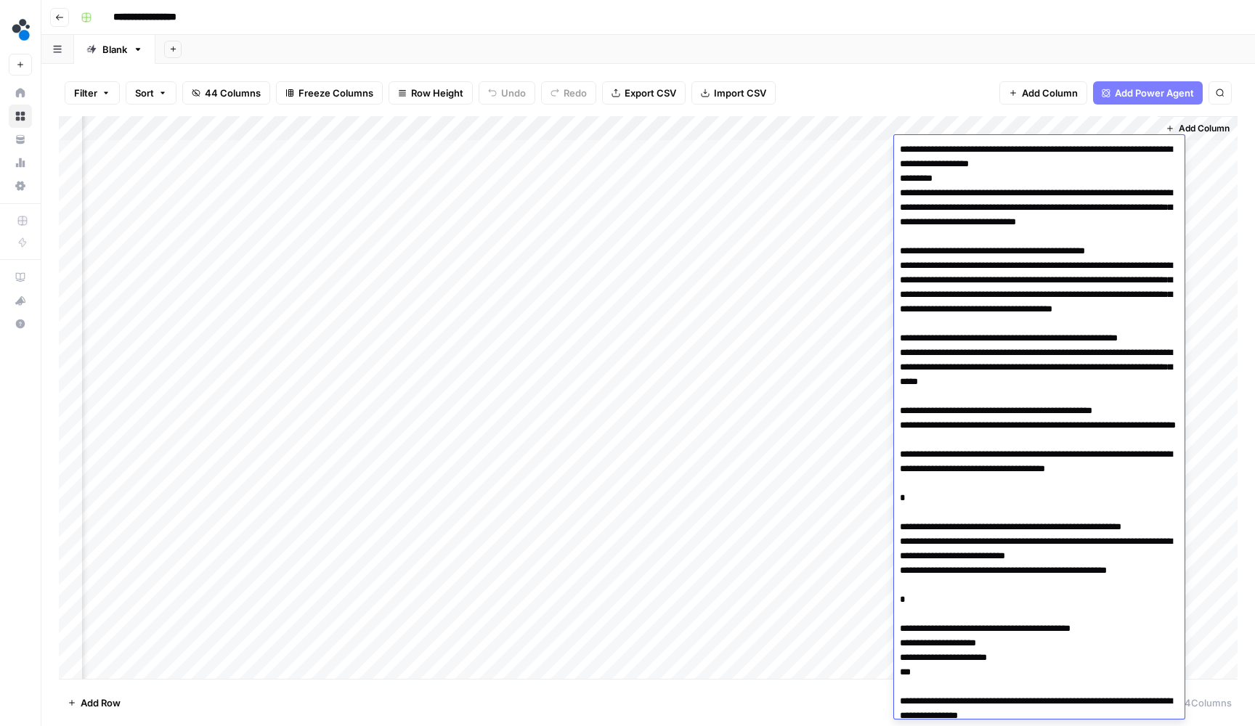
scroll to position [0, 0]
click at [972, 69] on div "Filter Sort 44 Columns Freeze Columns Row Height Undo Redo Export CSV Import CS…" at bounding box center [647, 395] width 1213 height 662
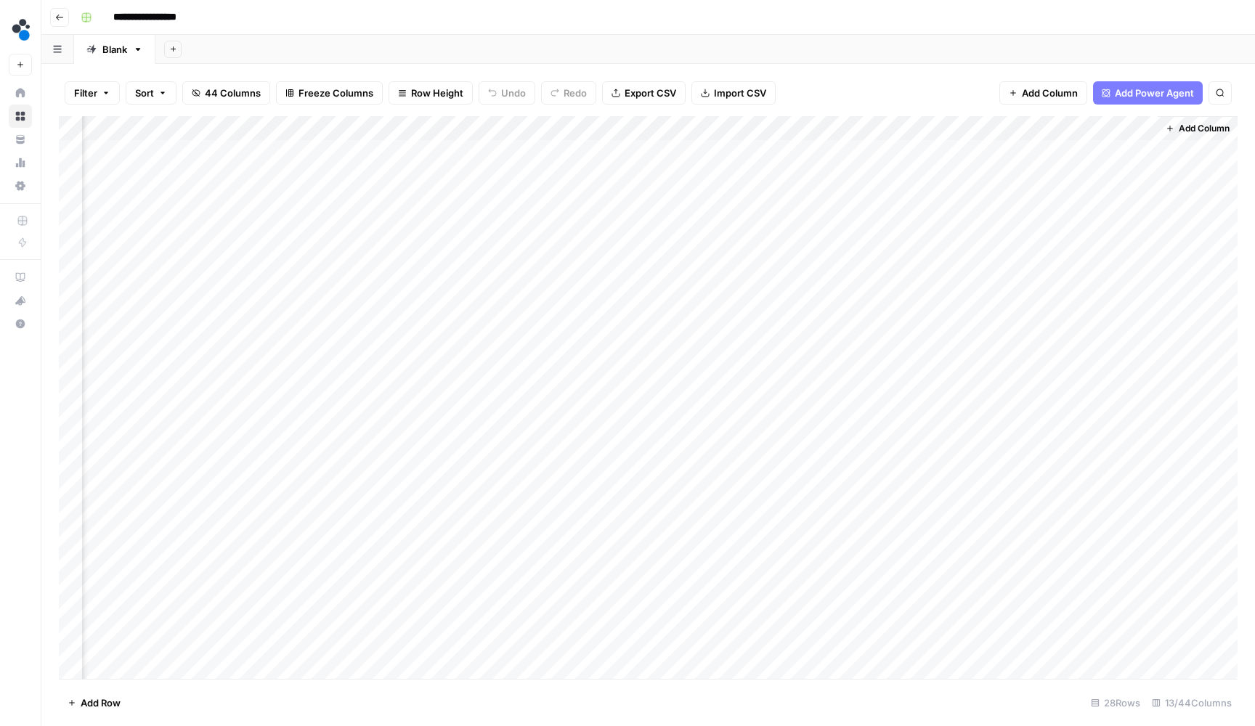
click at [954, 173] on div "Add Column" at bounding box center [648, 399] width 1178 height 566
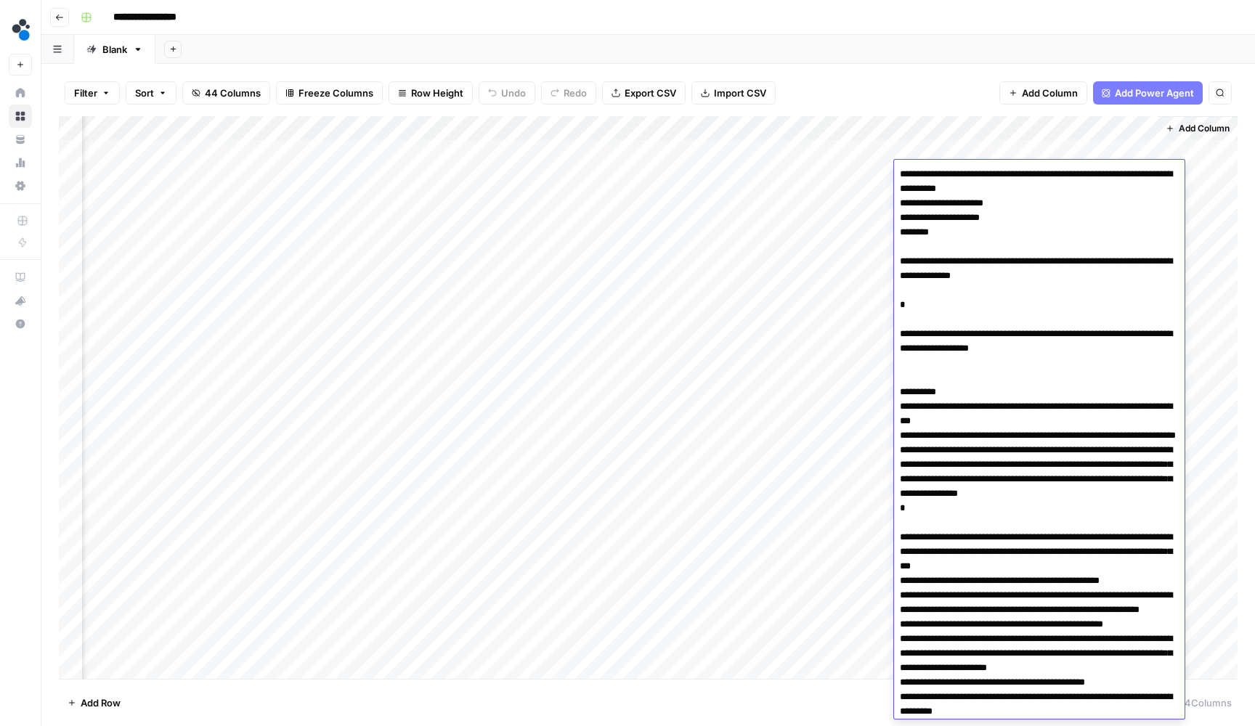
drag, startPoint x: 1010, startPoint y: 219, endPoint x: 897, endPoint y: 218, distance: 112.6
click at [897, 218] on textarea at bounding box center [1039, 573] width 290 height 819
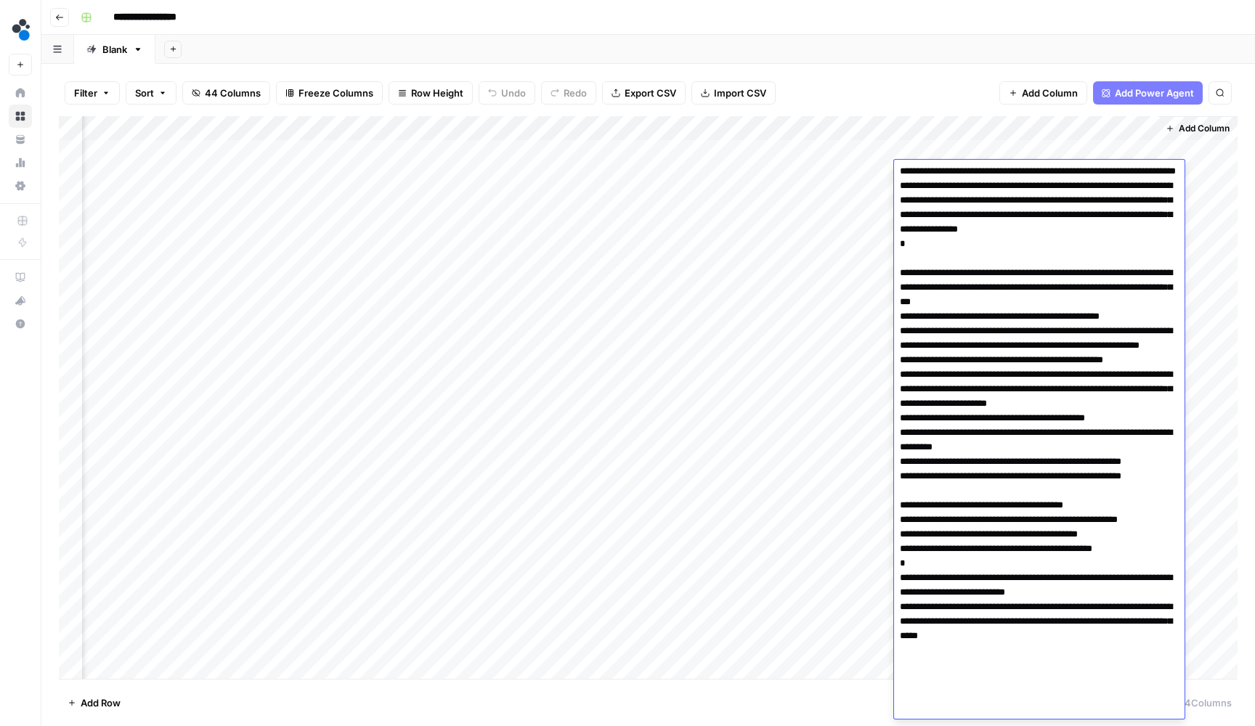
drag, startPoint x: 987, startPoint y: 679, endPoint x: 900, endPoint y: 664, distance: 89.2
click at [900, 664] on textarea at bounding box center [1039, 309] width 290 height 819
click at [994, 71] on div "Filter Sort 44 Columns Freeze Columns Row Height Undo Redo Export CSV Import CS…" at bounding box center [648, 93] width 1178 height 46
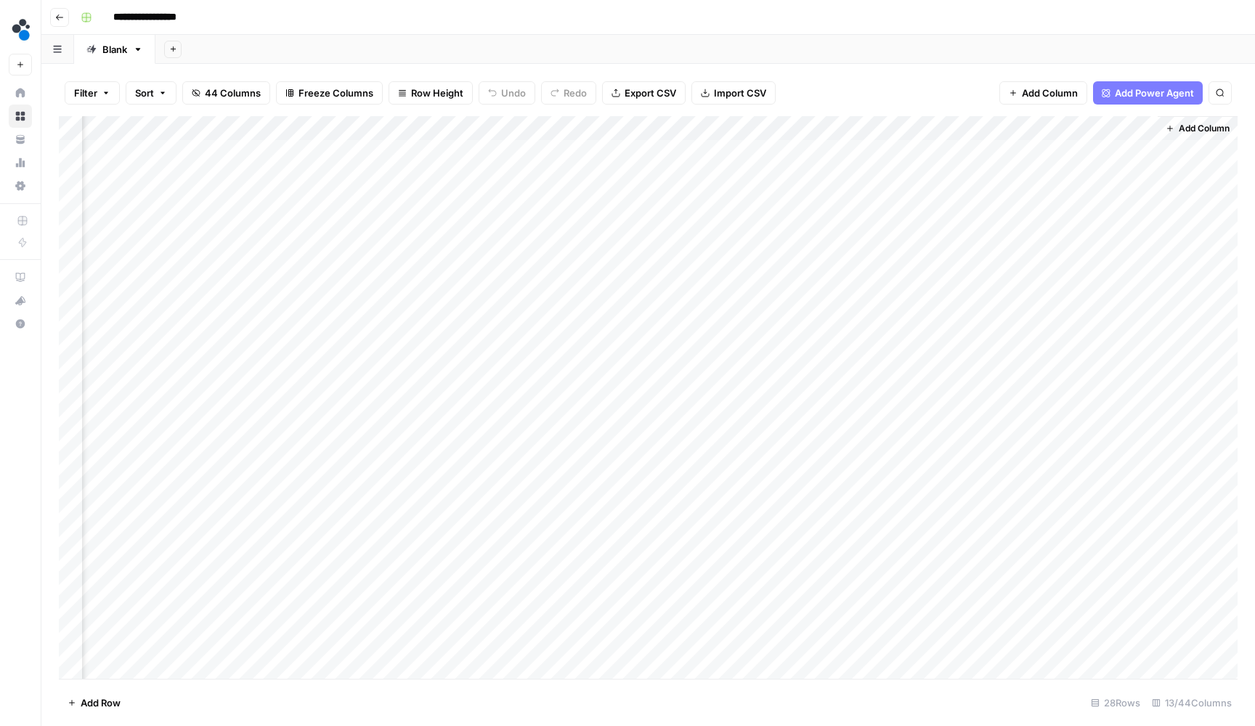
click at [964, 149] on div "Add Column" at bounding box center [648, 399] width 1178 height 566
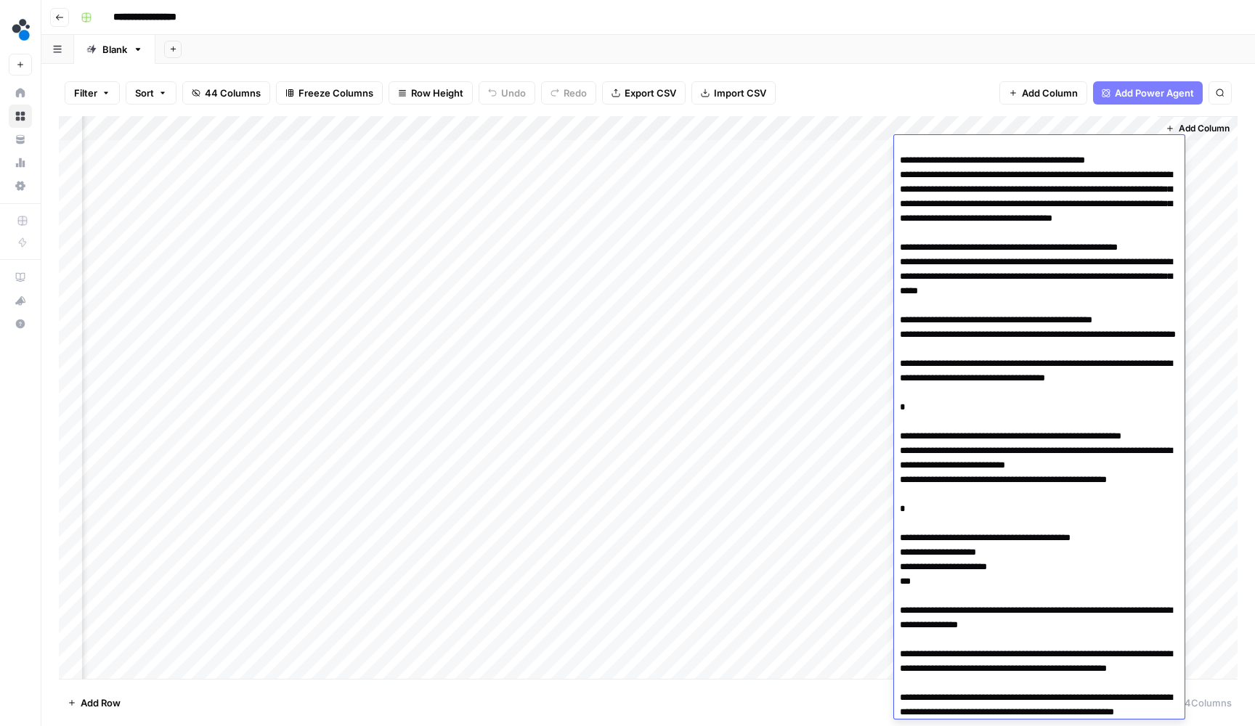
scroll to position [131, 0]
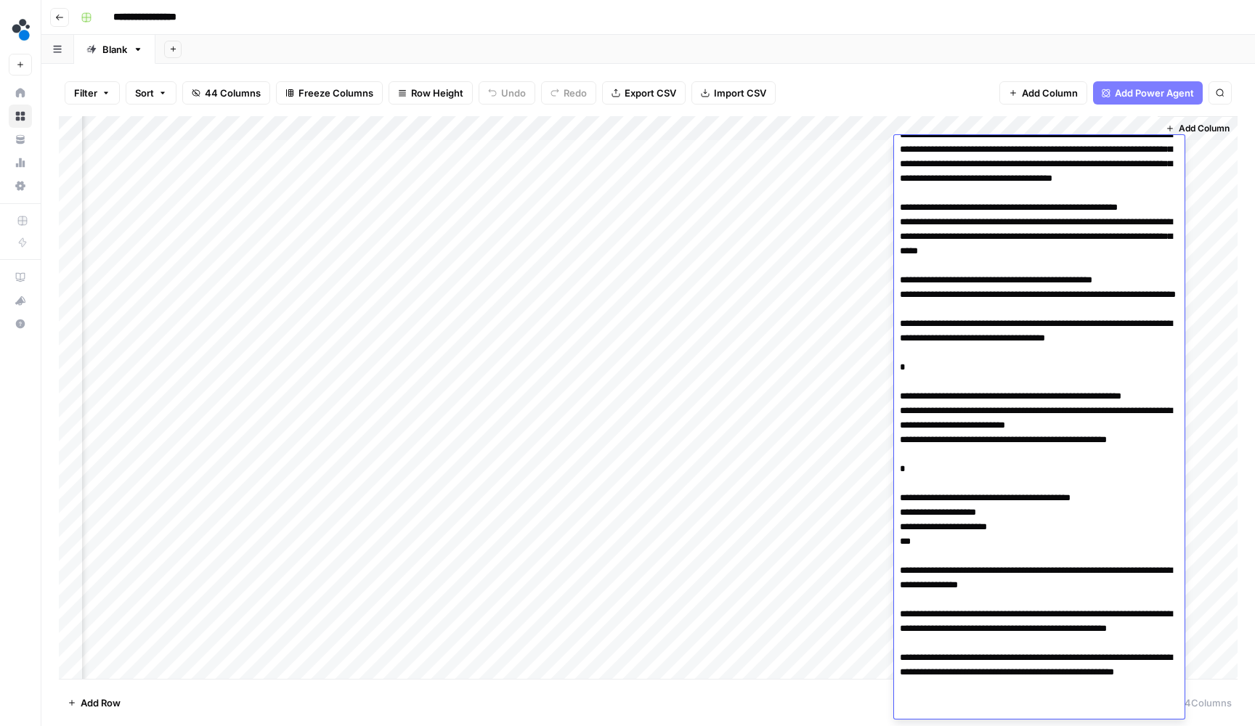
drag, startPoint x: 1157, startPoint y: 486, endPoint x: 902, endPoint y: 457, distance: 257.2
click at [902, 457] on textarea at bounding box center [1039, 382] width 290 height 746
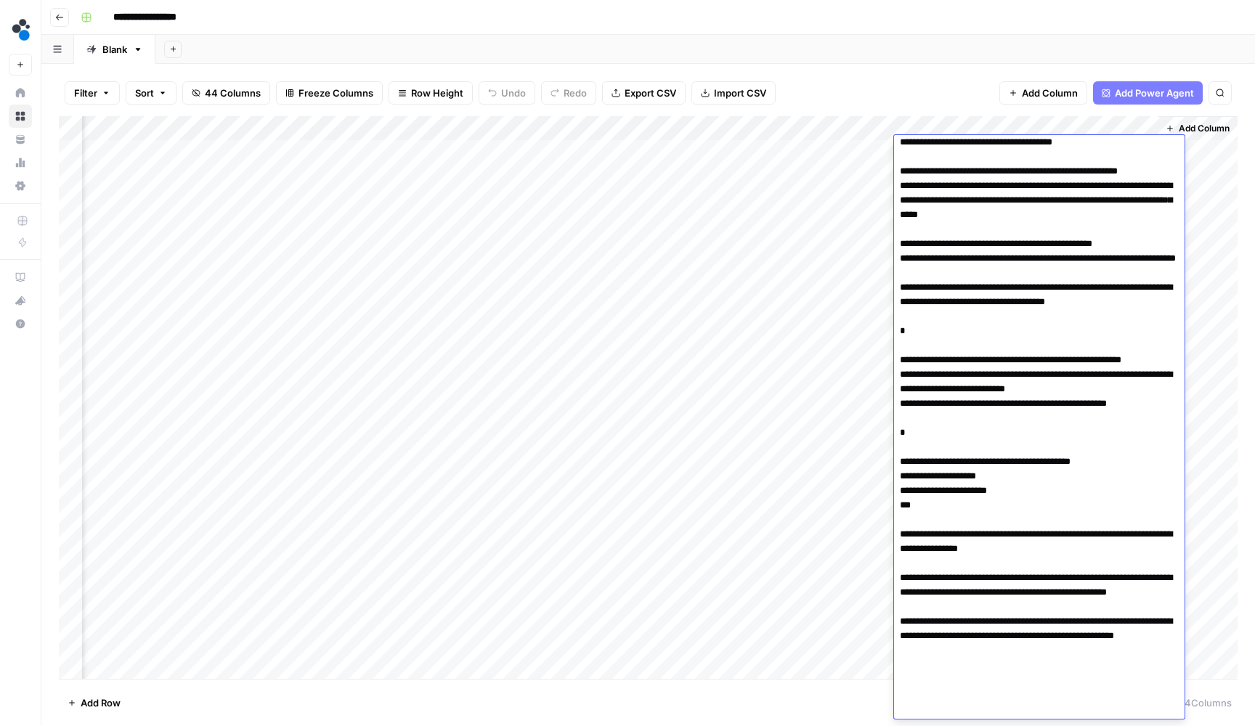
scroll to position [0, 0]
click at [831, 55] on div "Add Sheet" at bounding box center [704, 49] width 1099 height 29
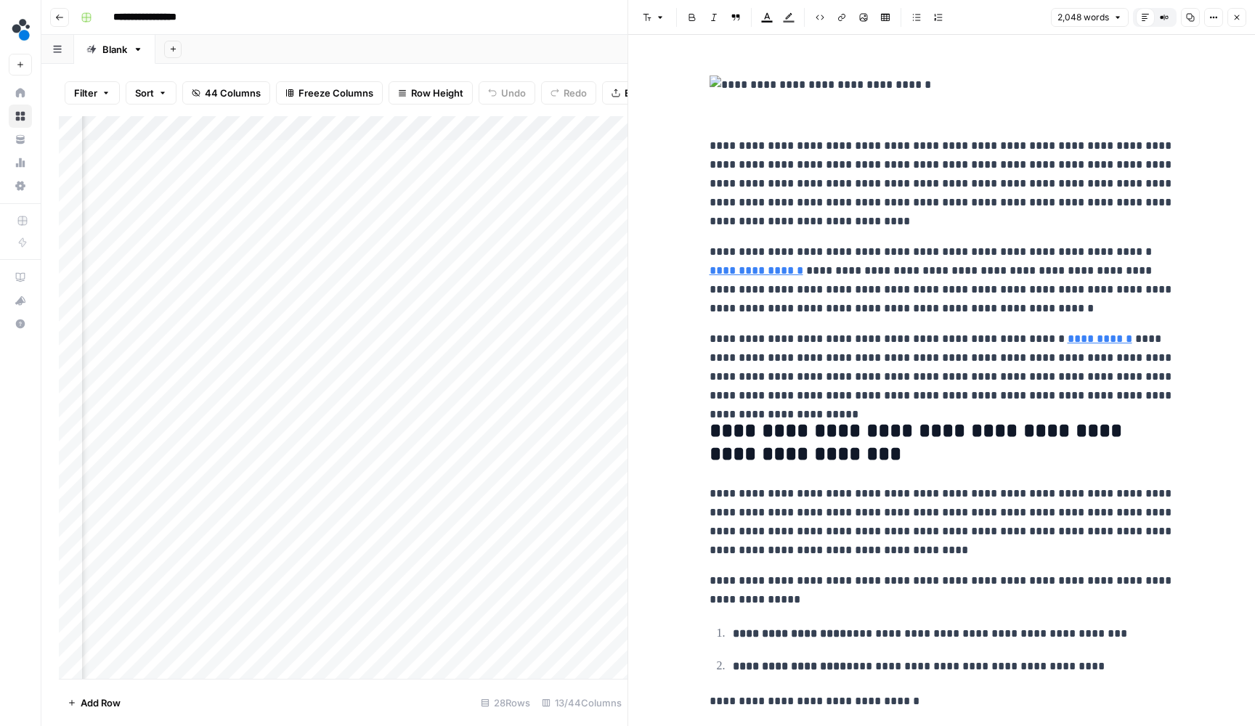
click at [1247, 20] on header "Font style Bold Italic Block quote Text color Highlight color Code block Link I…" at bounding box center [941, 17] width 627 height 35
click at [1241, 18] on button "Close" at bounding box center [1236, 17] width 19 height 19
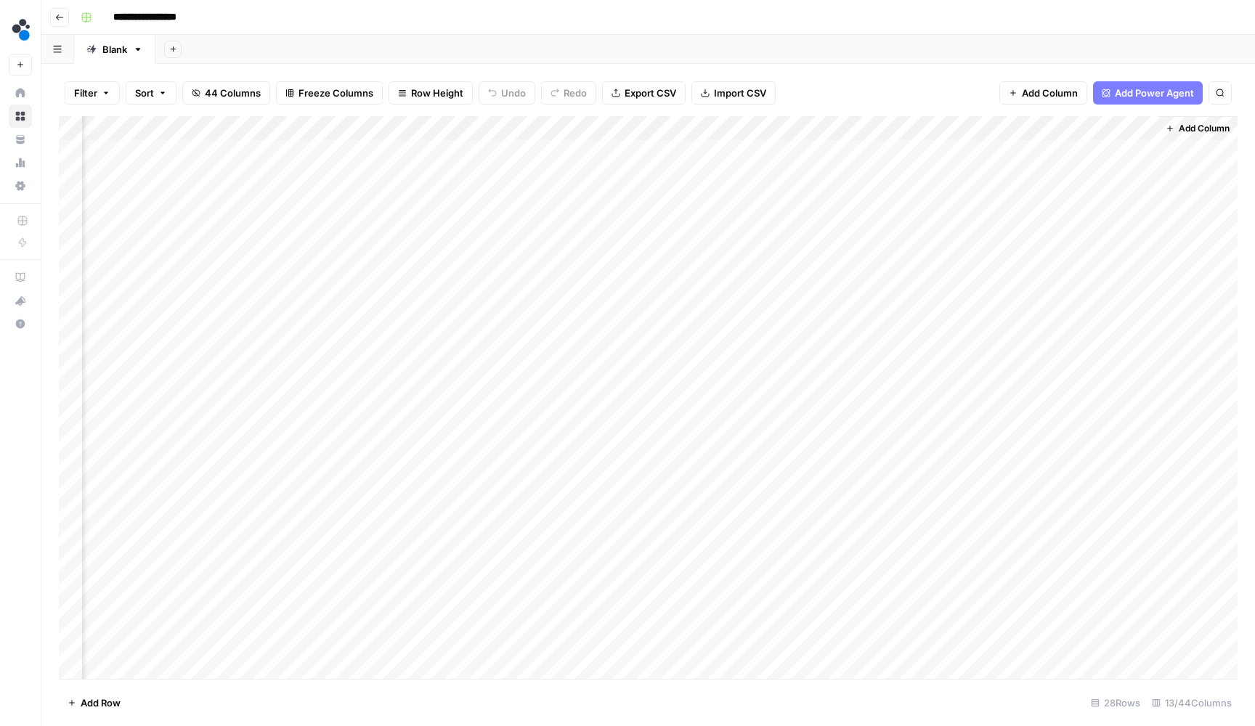
click at [1080, 201] on div "Add Column" at bounding box center [648, 399] width 1178 height 566
click at [1079, 219] on div "Add Column" at bounding box center [648, 399] width 1178 height 566
click at [1077, 247] on div "Add Column" at bounding box center [648, 399] width 1178 height 566
click at [1076, 269] on div "Add Column" at bounding box center [648, 399] width 1178 height 566
click at [1068, 297] on div "Add Column" at bounding box center [648, 399] width 1178 height 566
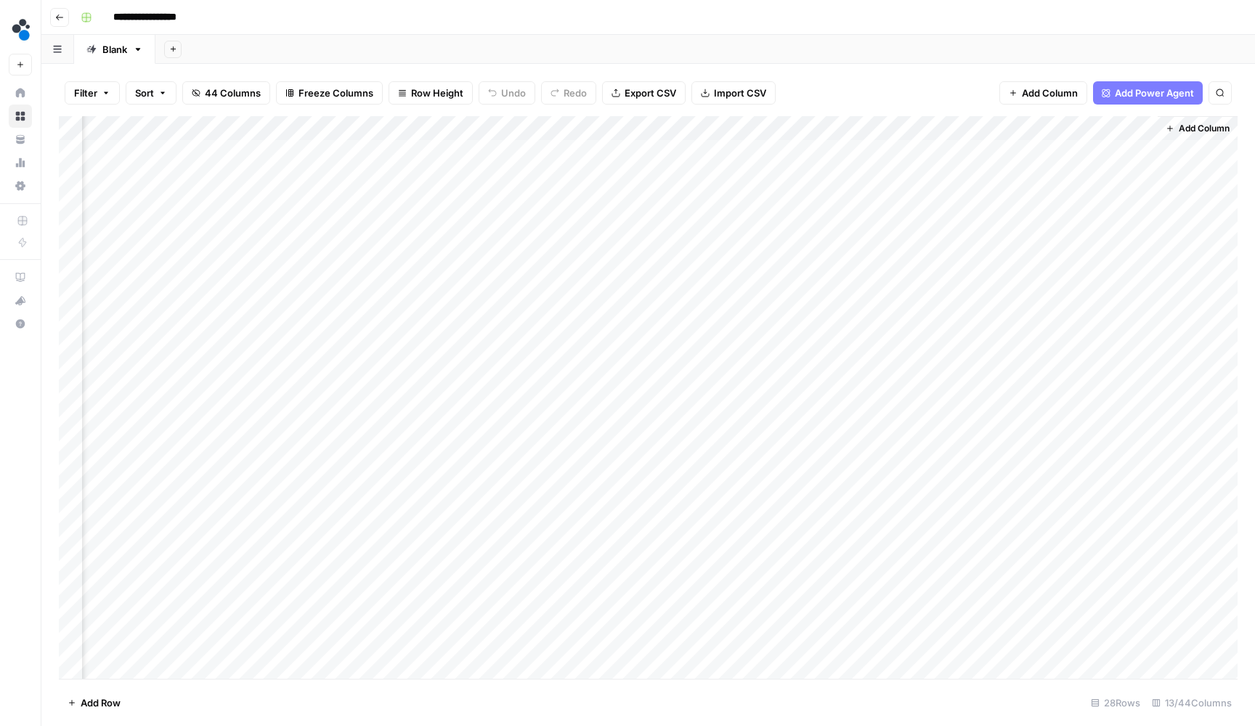
click at [1067, 323] on div "Add Column" at bounding box center [648, 399] width 1178 height 566
click at [1067, 346] on div "Add Column" at bounding box center [648, 399] width 1178 height 566
click at [1066, 359] on div "Add Column" at bounding box center [648, 399] width 1178 height 566
click at [1065, 388] on div "Add Column" at bounding box center [648, 399] width 1178 height 566
click at [1065, 419] on div "Add Column" at bounding box center [648, 399] width 1178 height 566
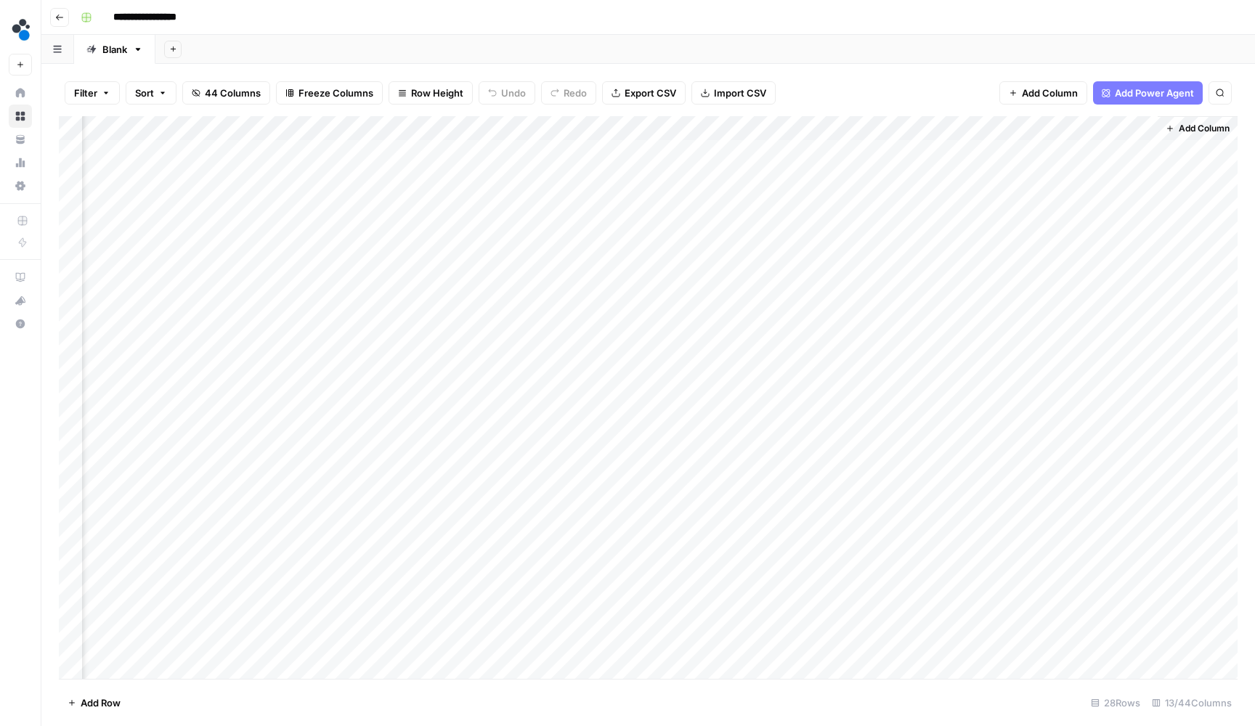
click at [1067, 444] on div "Add Column" at bounding box center [648, 399] width 1178 height 566
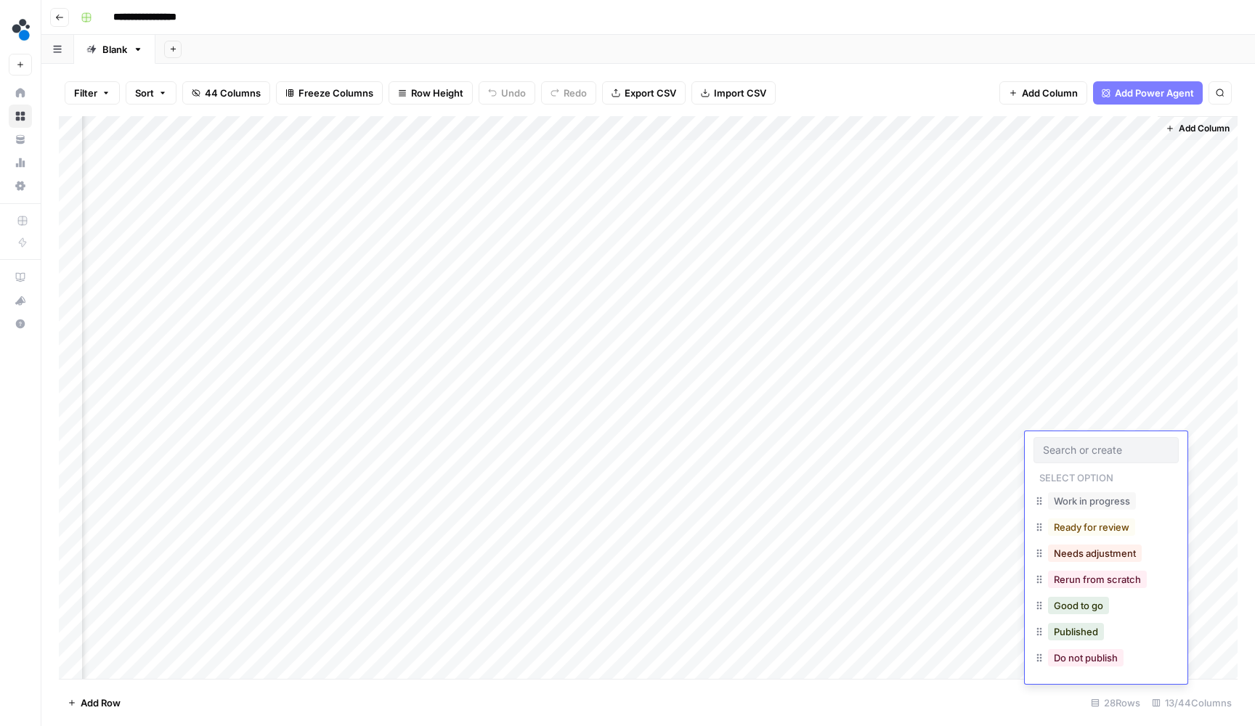
click at [1014, 415] on div "Add Column" at bounding box center [648, 399] width 1178 height 566
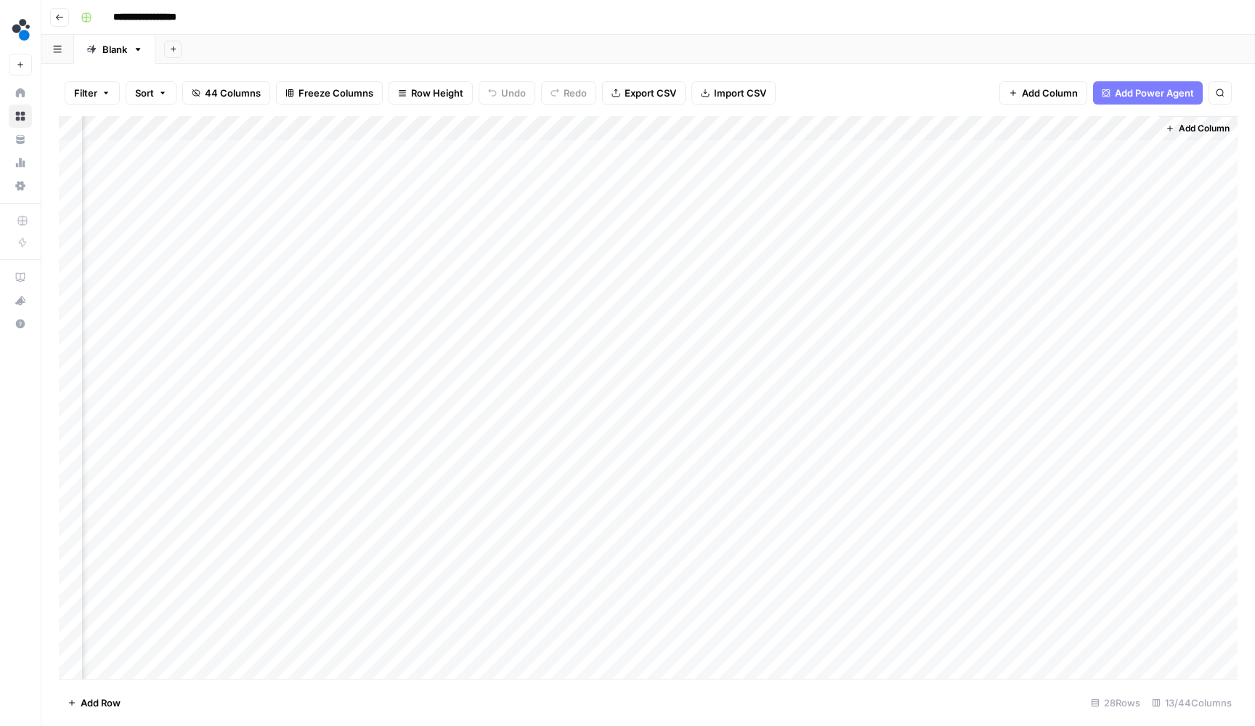
click at [1118, 468] on div "Add Column" at bounding box center [648, 399] width 1178 height 566
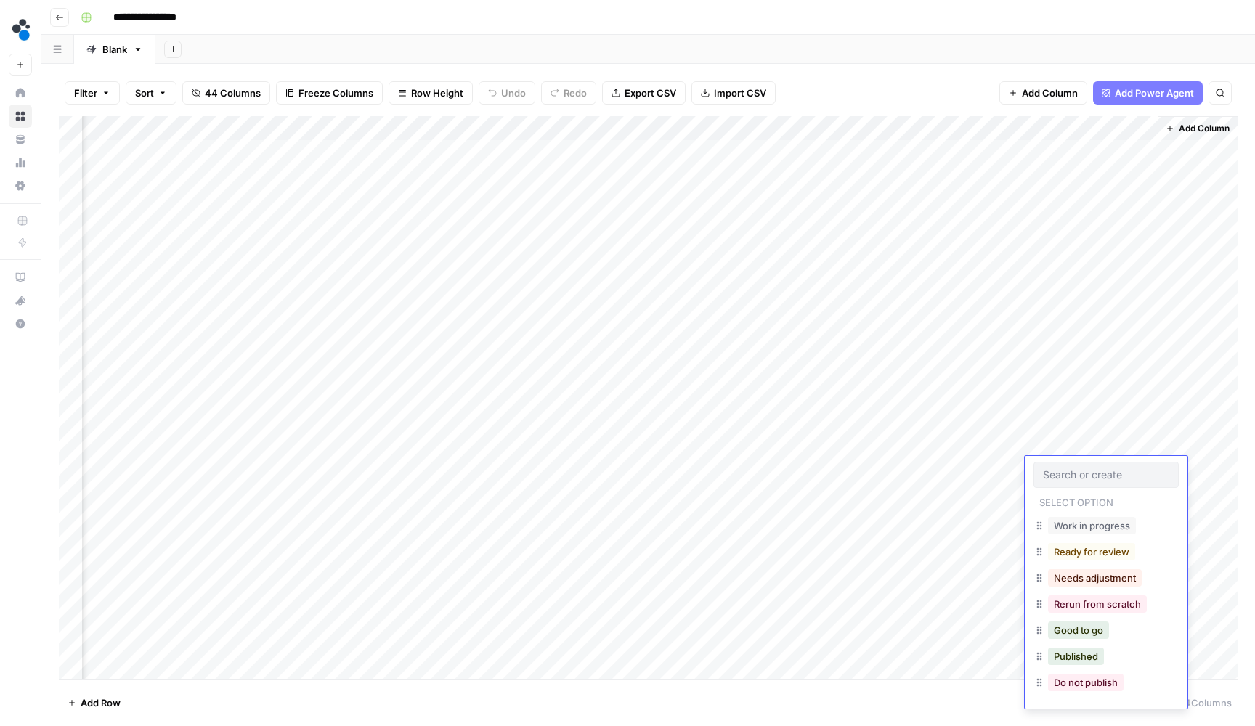
click at [1111, 444] on div "Add Column" at bounding box center [648, 399] width 1178 height 566
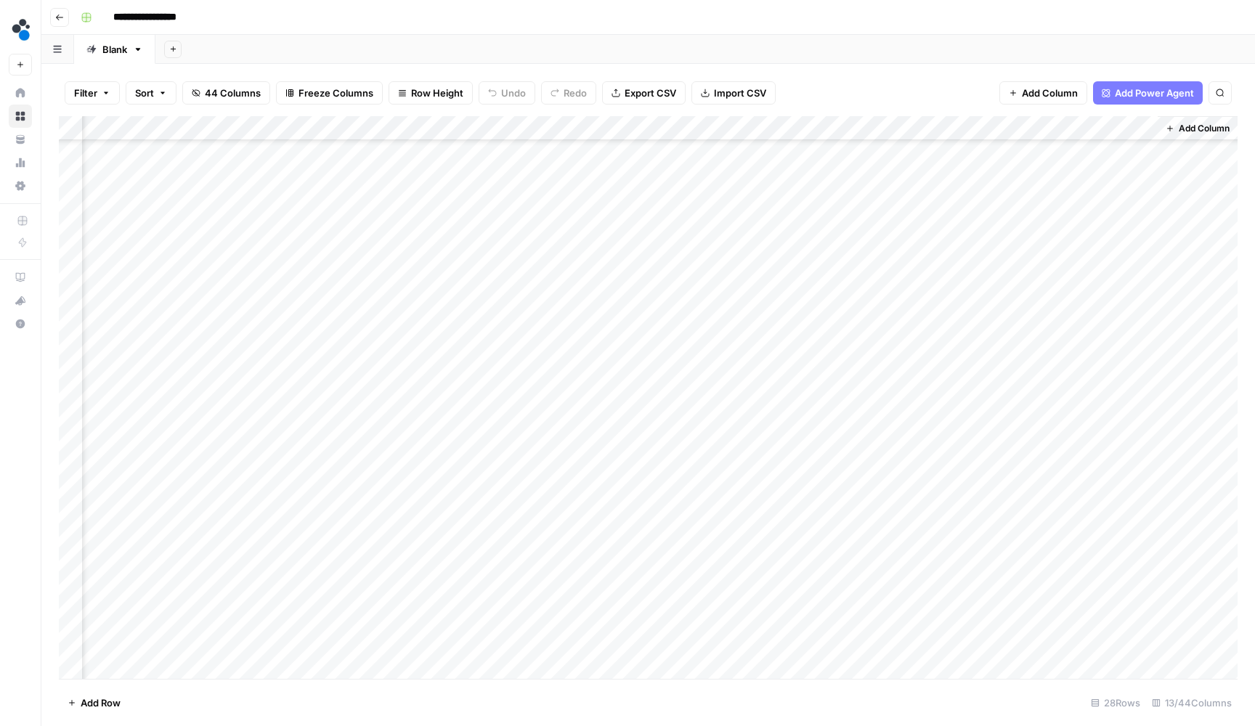
scroll to position [93, 683]
click at [1121, 397] on div "Add Column" at bounding box center [648, 399] width 1178 height 566
click at [1118, 371] on div "Add Column" at bounding box center [648, 399] width 1178 height 566
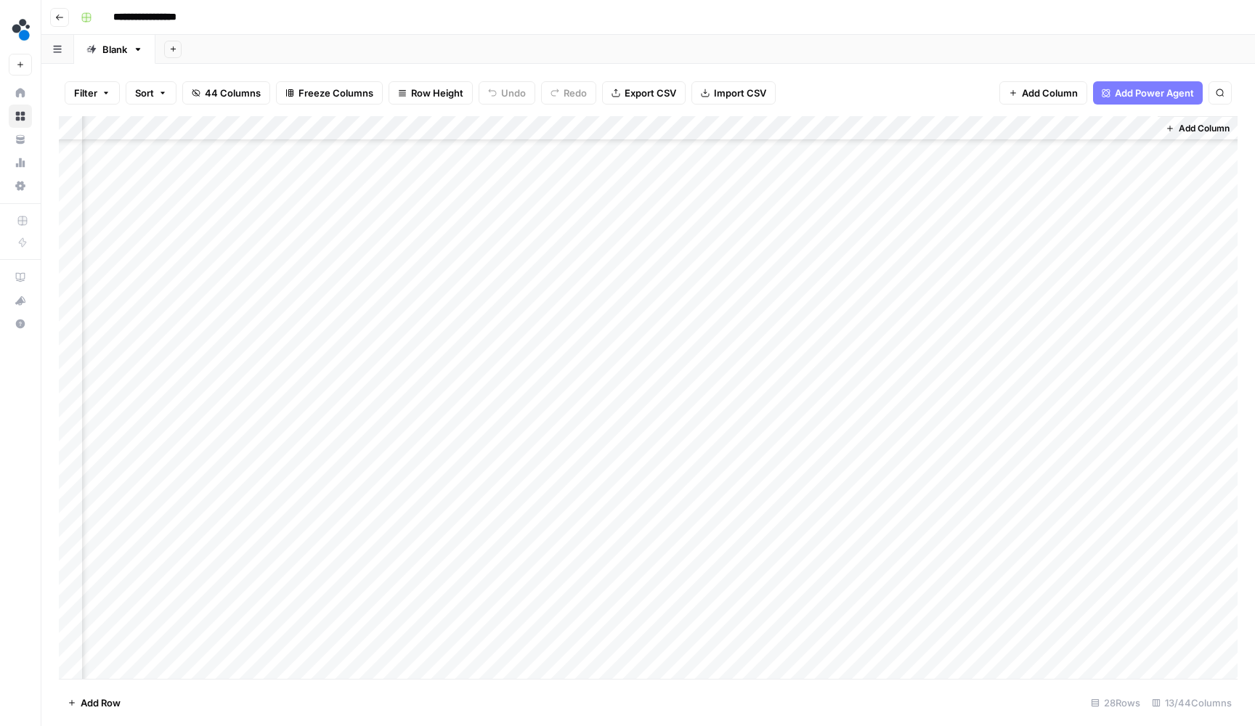
click at [1118, 347] on div "Add Column" at bounding box center [648, 399] width 1178 height 566
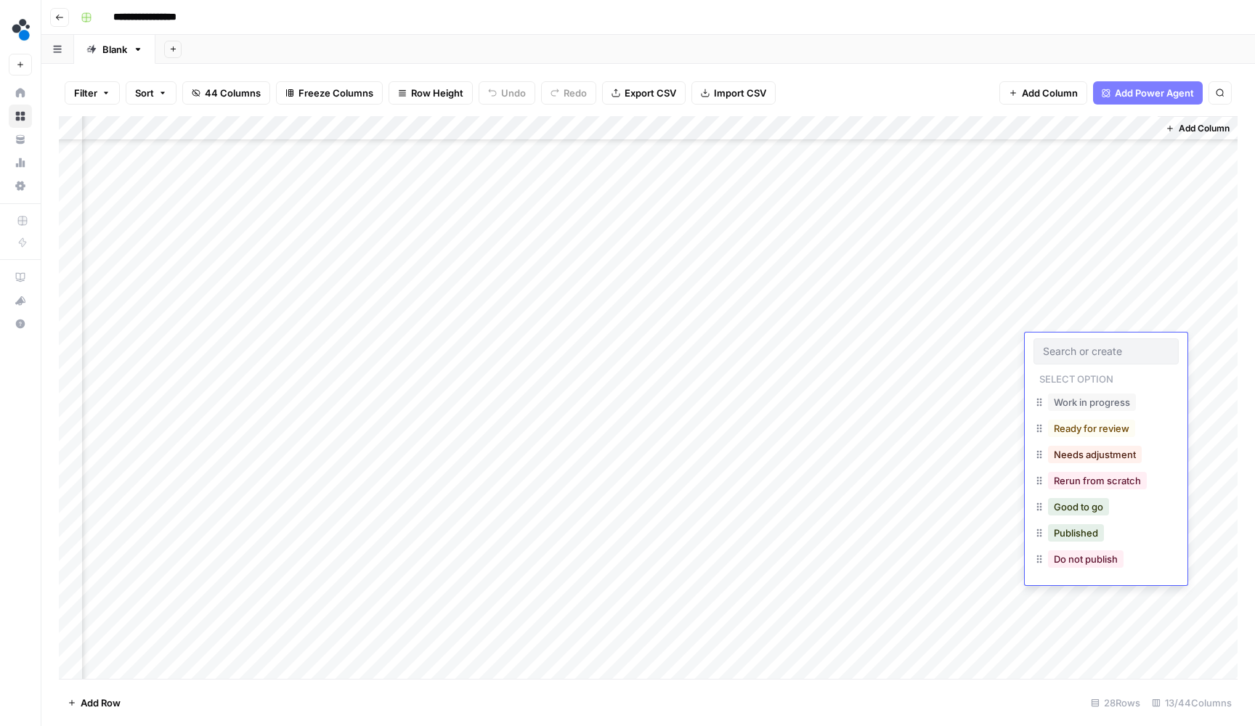
click at [1116, 318] on div "Add Column" at bounding box center [648, 399] width 1178 height 566
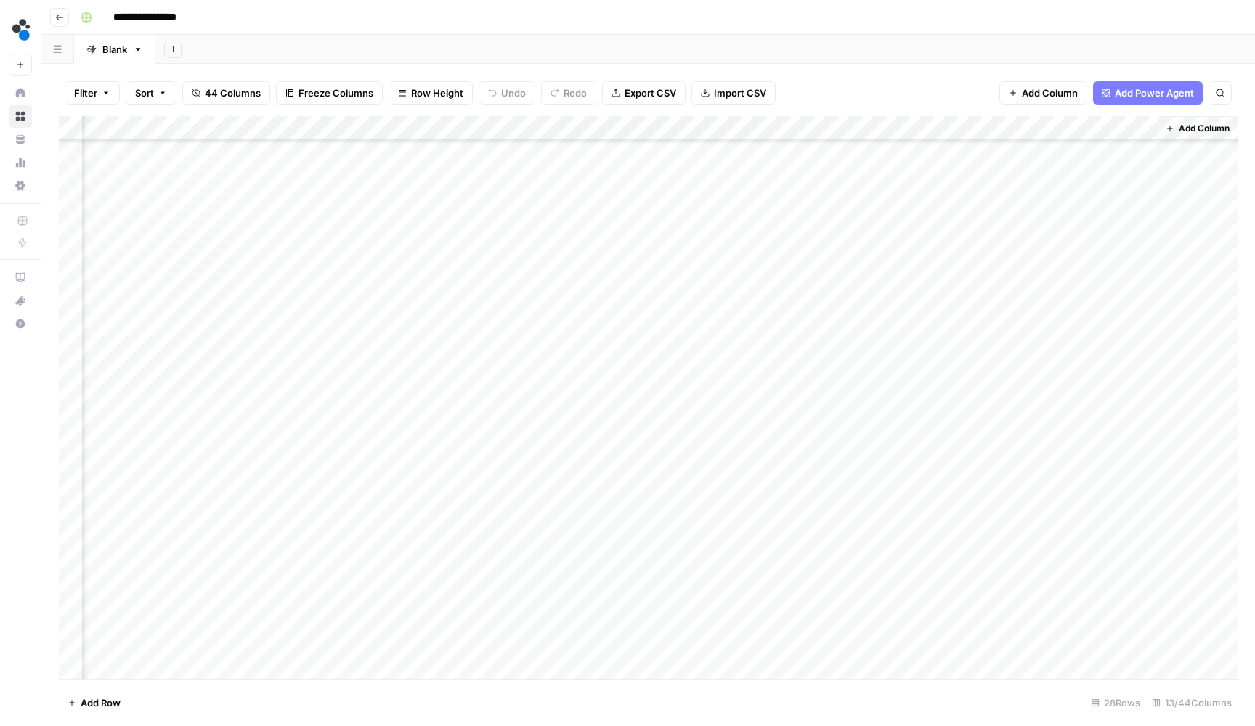
click at [1117, 367] on div "Add Column" at bounding box center [648, 399] width 1178 height 566
click at [1112, 327] on div "Add Column" at bounding box center [648, 399] width 1178 height 566
click at [1120, 393] on div "Add Column" at bounding box center [648, 399] width 1178 height 566
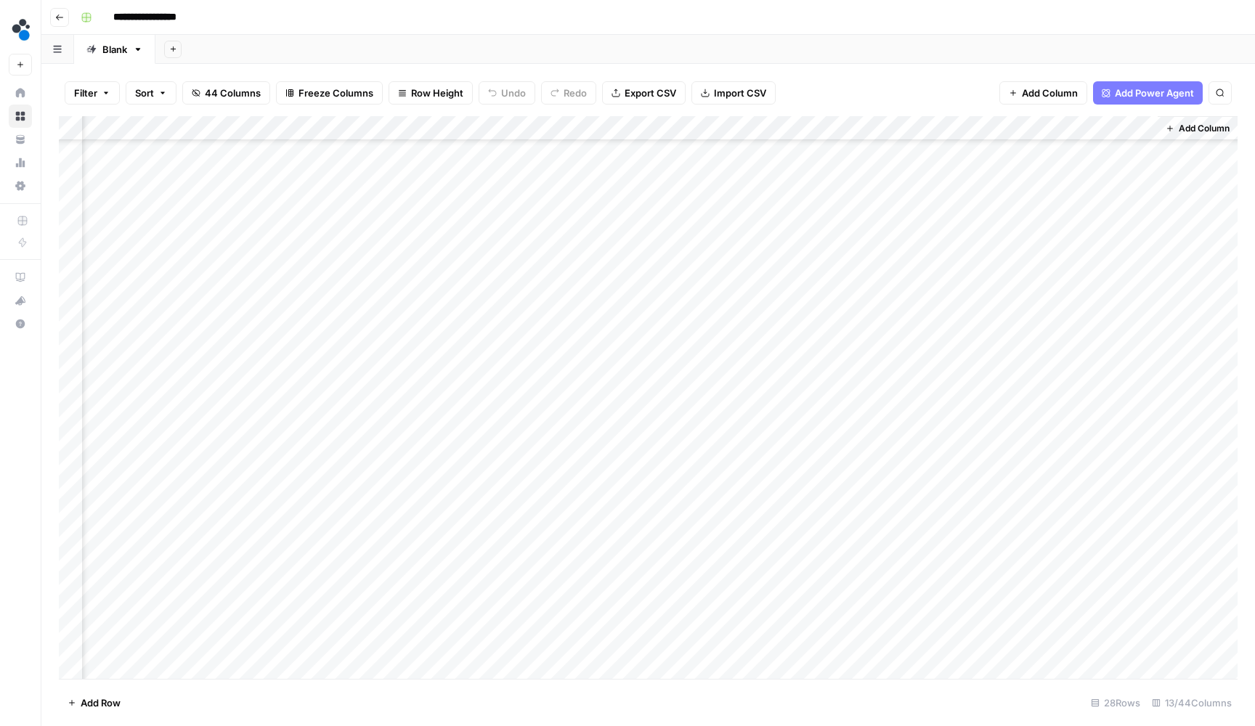
click at [1115, 323] on div "Add Column" at bounding box center [648, 399] width 1178 height 566
click at [1120, 424] on div "Add Column" at bounding box center [648, 399] width 1178 height 566
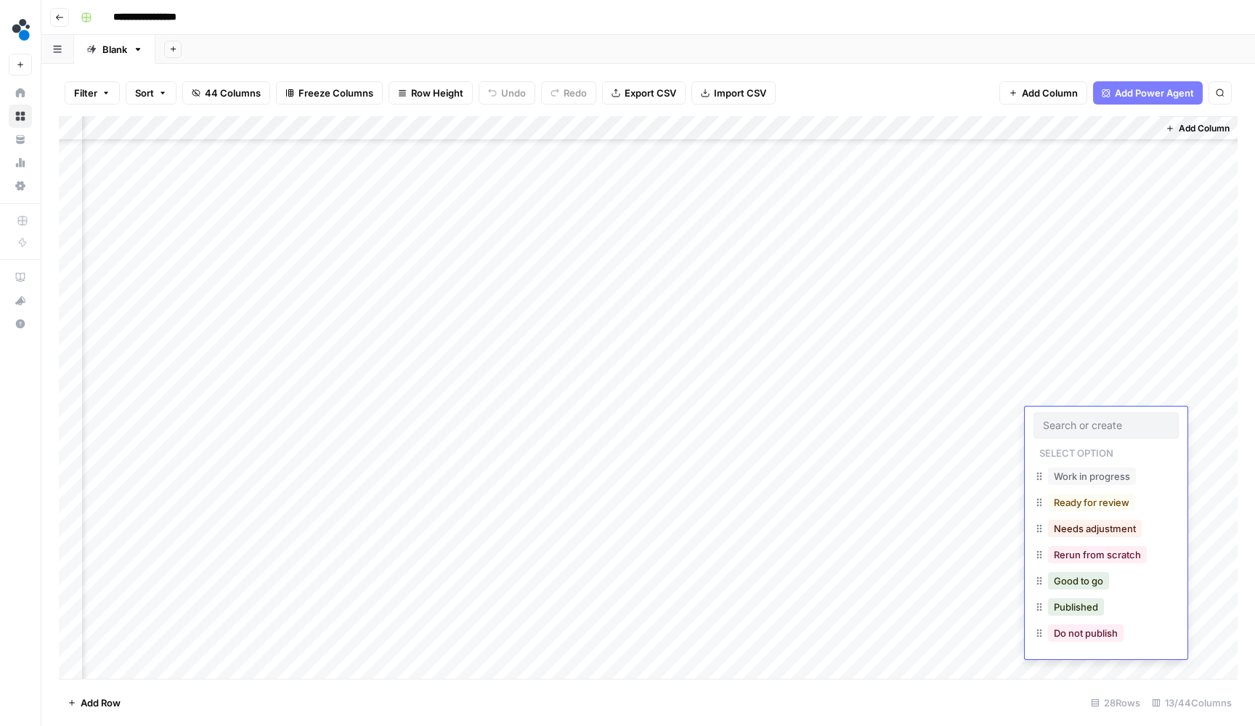
click at [1116, 366] on div "Add Column" at bounding box center [648, 399] width 1178 height 566
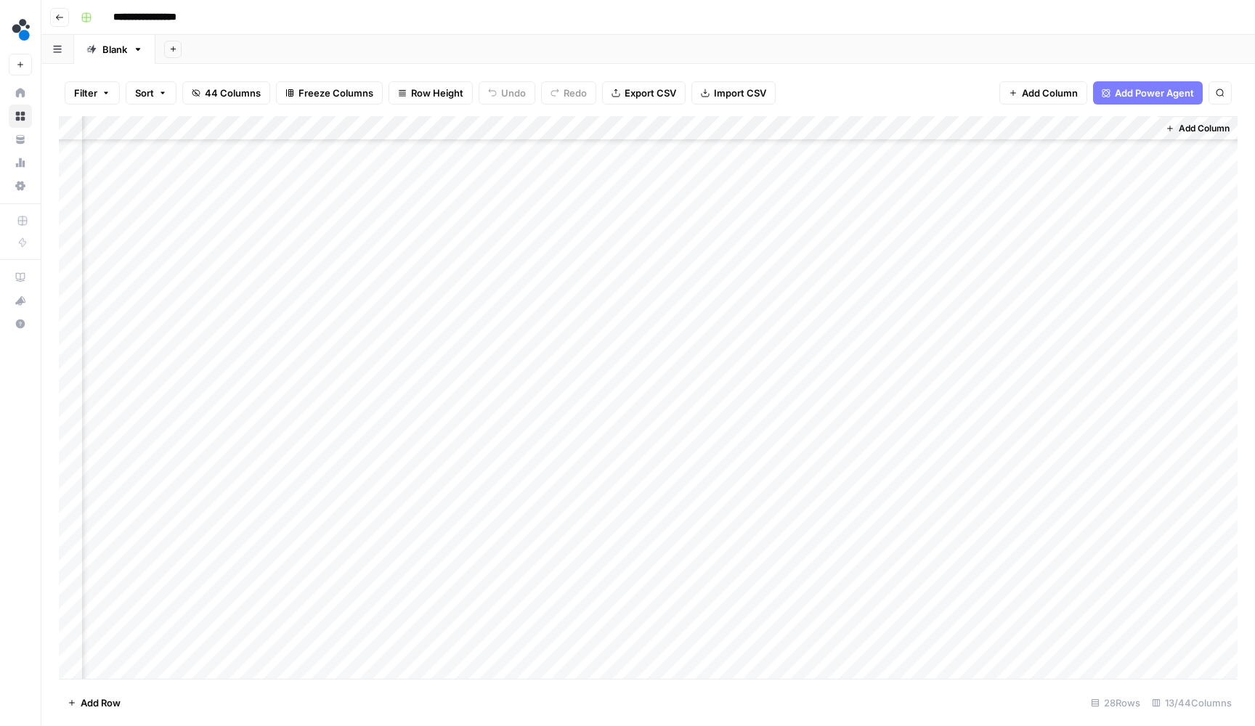
click at [1121, 447] on div "Add Column" at bounding box center [648, 399] width 1178 height 566
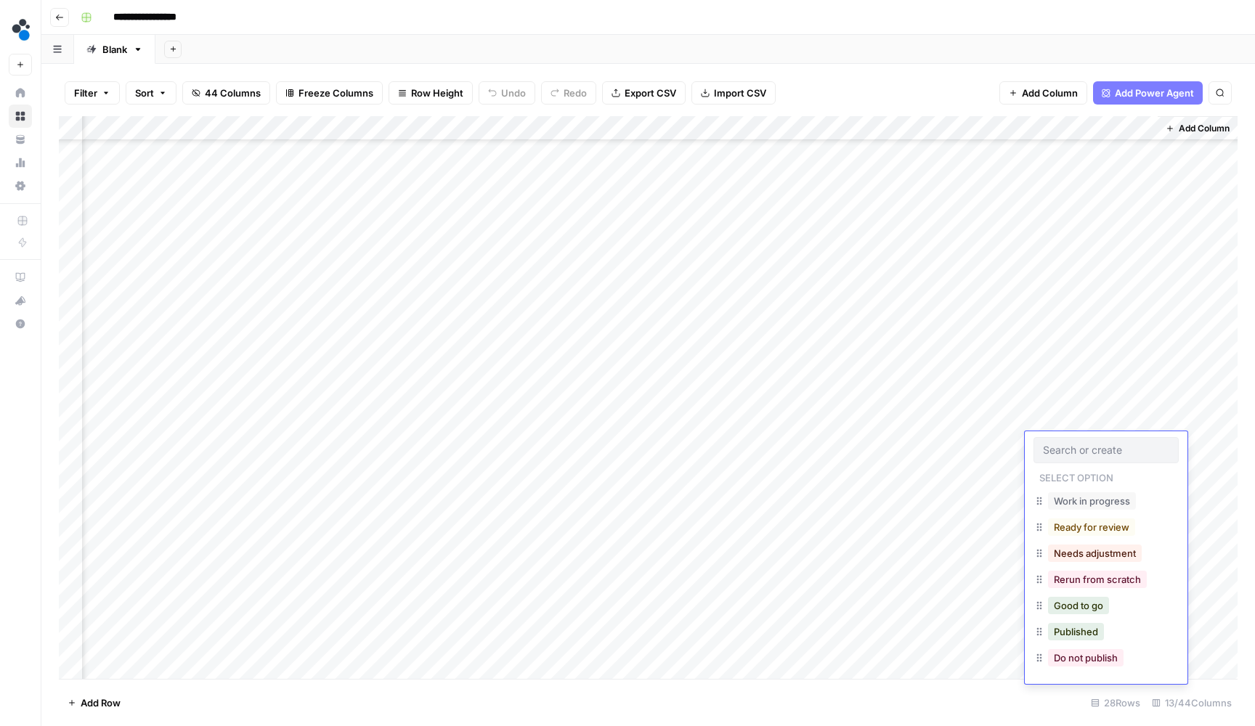
click at [1119, 389] on div "Add Column" at bounding box center [648, 399] width 1178 height 566
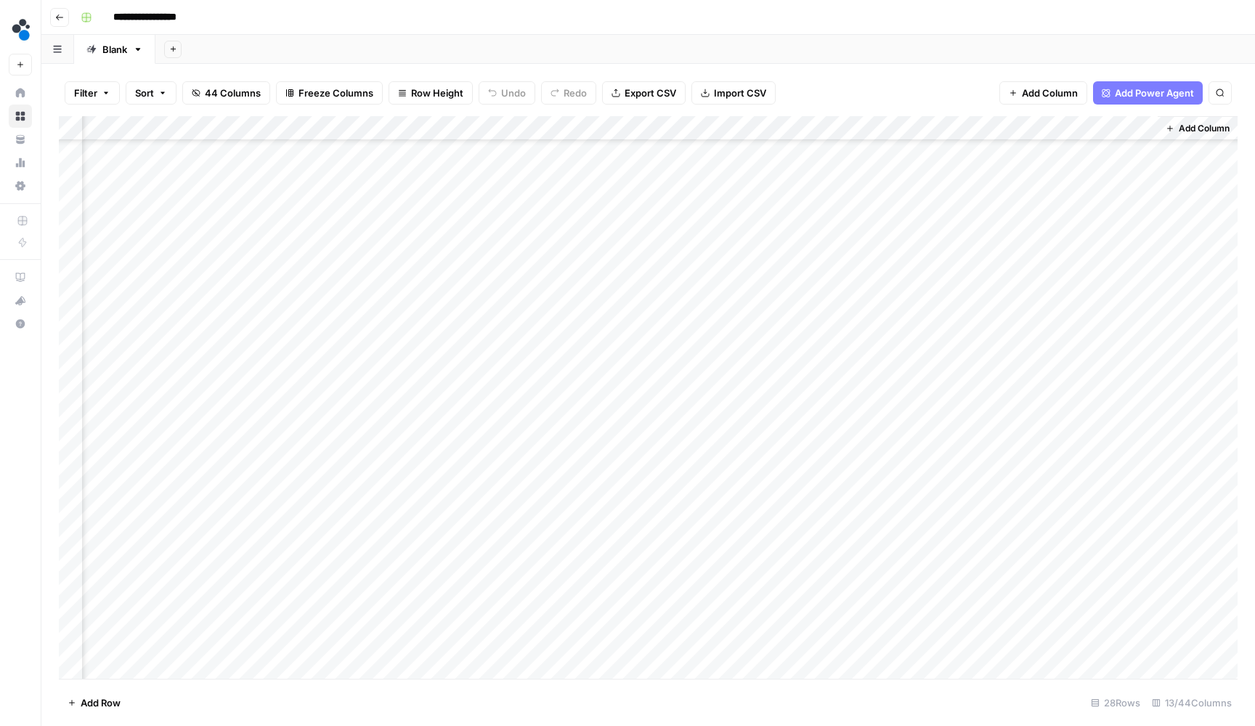
click at [1125, 468] on div "Add Column" at bounding box center [648, 399] width 1178 height 566
click at [1120, 413] on div "Add Column" at bounding box center [648, 399] width 1178 height 566
click at [1123, 493] on div "Add Column" at bounding box center [648, 399] width 1178 height 566
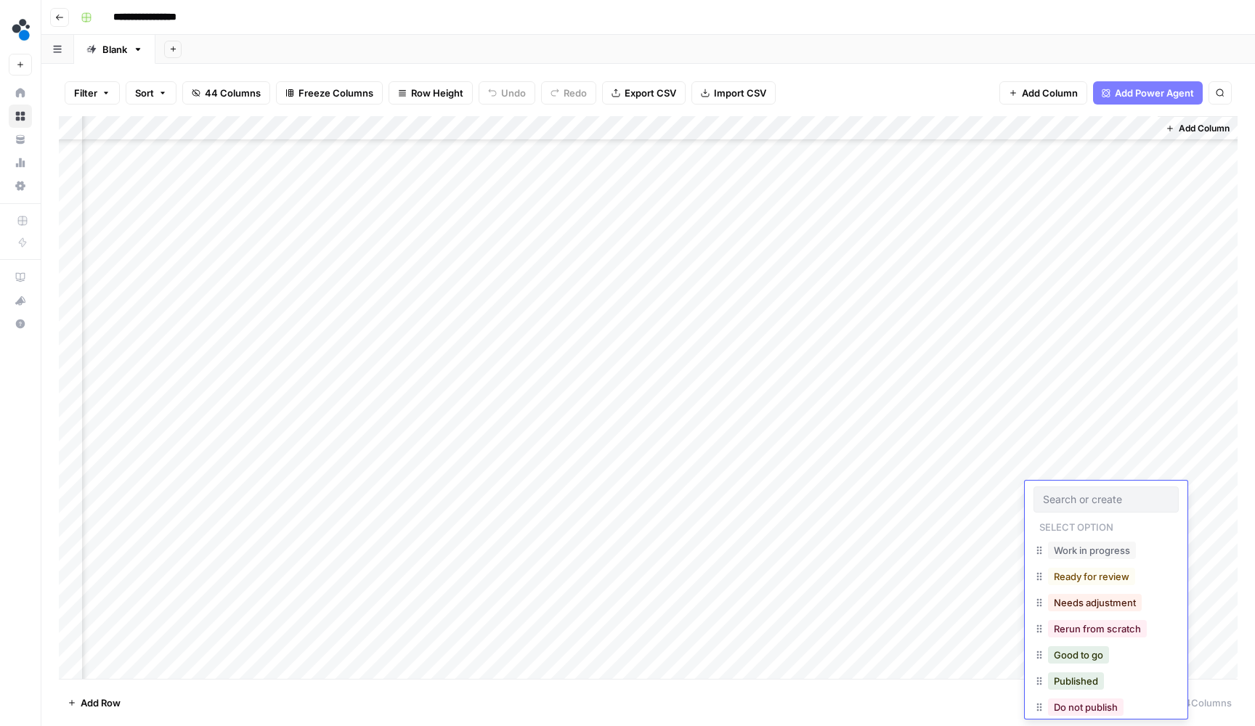
click at [1117, 455] on div "Add Column" at bounding box center [648, 399] width 1178 height 566
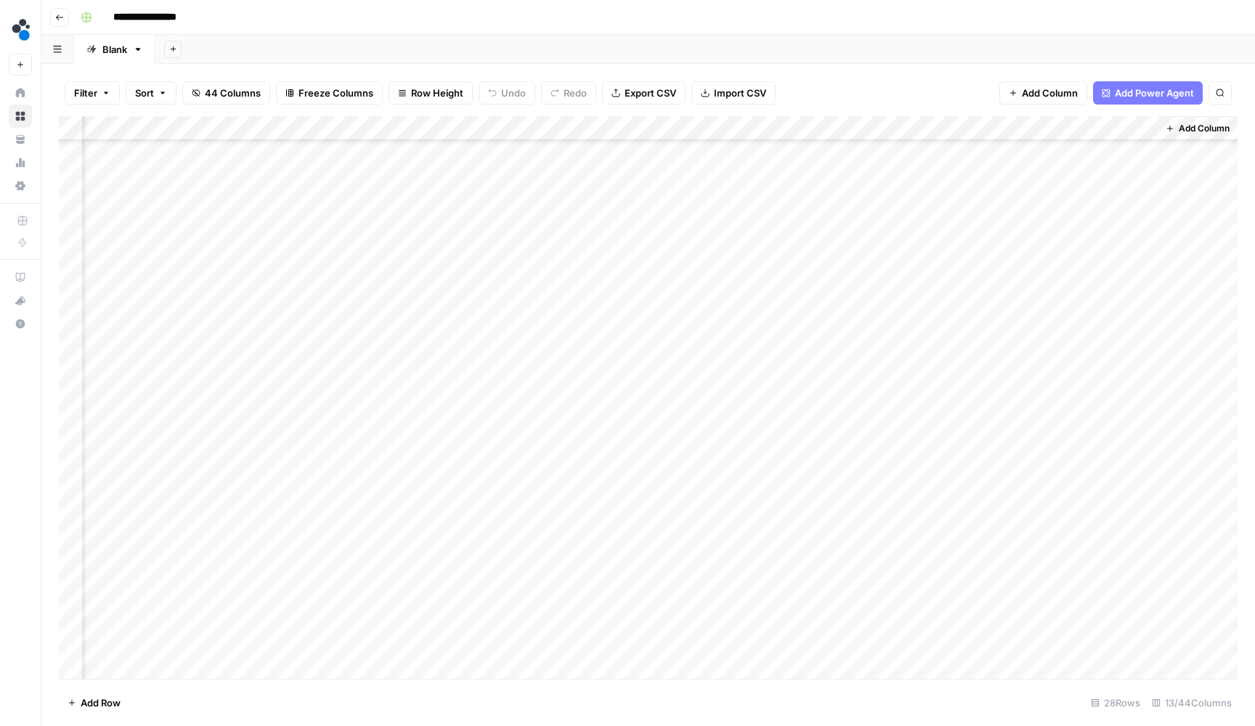
click at [1123, 519] on div "Add Column" at bounding box center [648, 399] width 1178 height 566
click at [1127, 489] on div "Add Column" at bounding box center [648, 399] width 1178 height 566
click at [1129, 538] on div "Add Column" at bounding box center [648, 399] width 1178 height 566
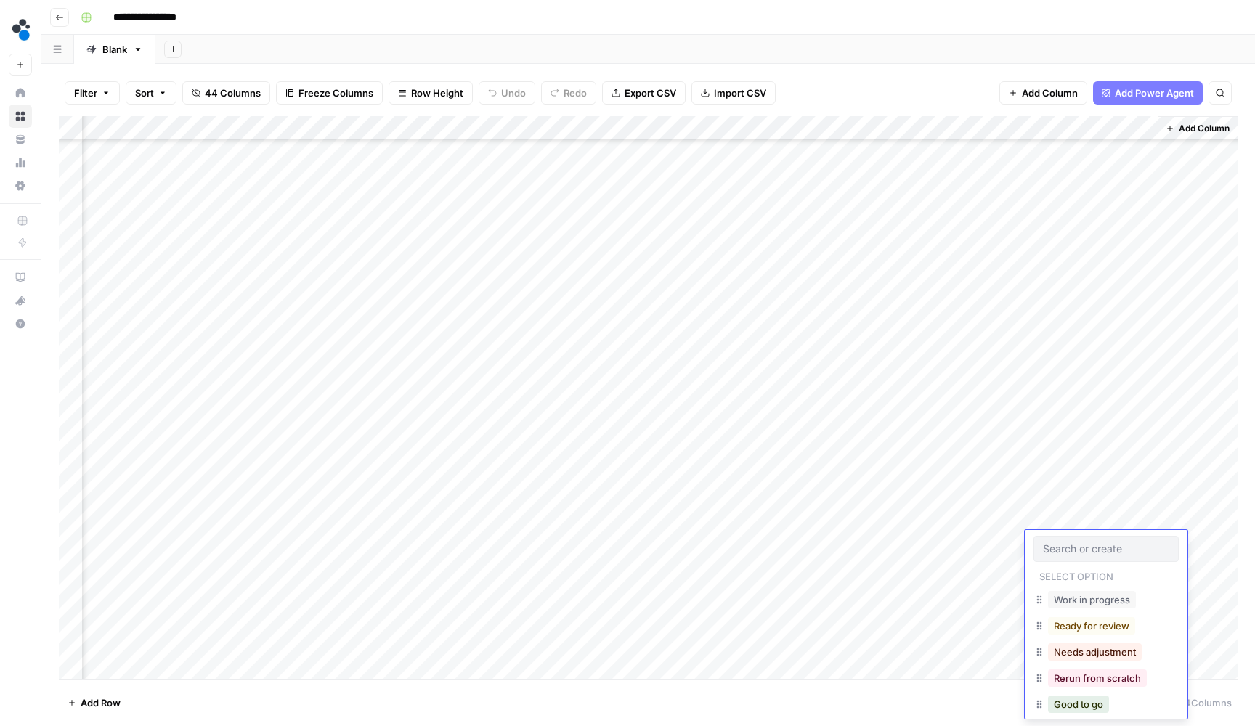
click at [1141, 492] on div "Add Column" at bounding box center [648, 399] width 1178 height 566
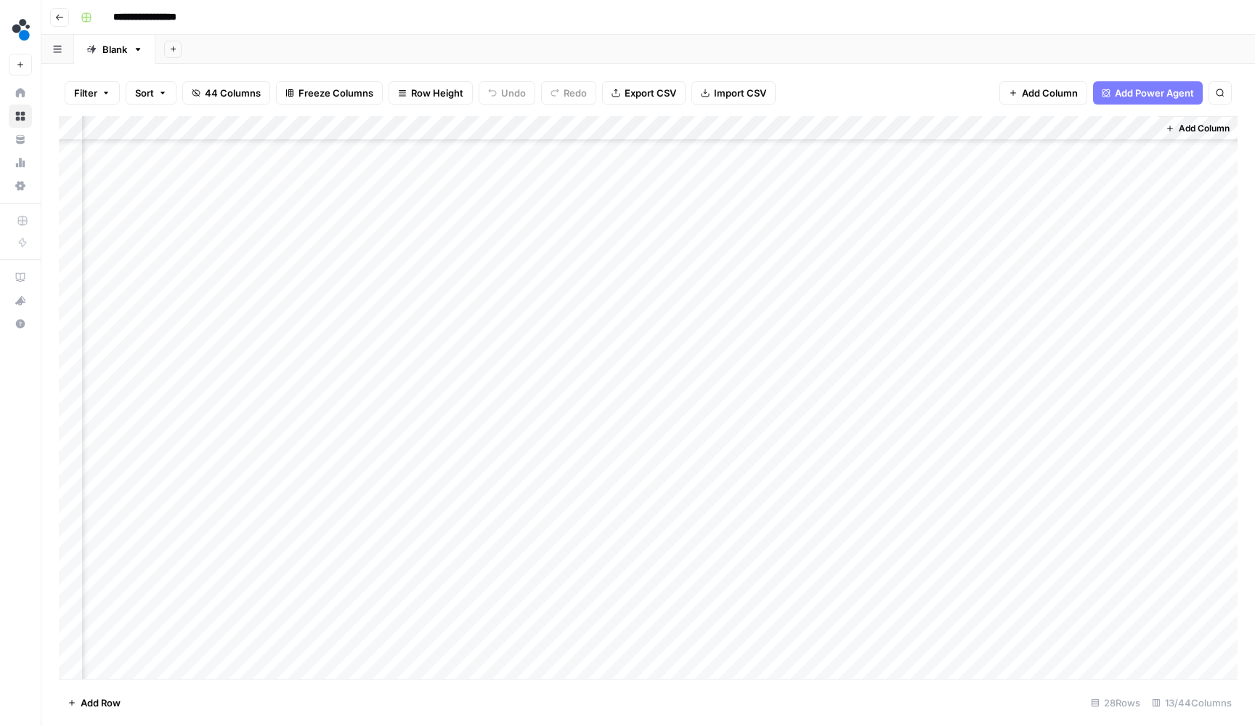
click at [1141, 566] on div "Add Column" at bounding box center [648, 399] width 1178 height 566
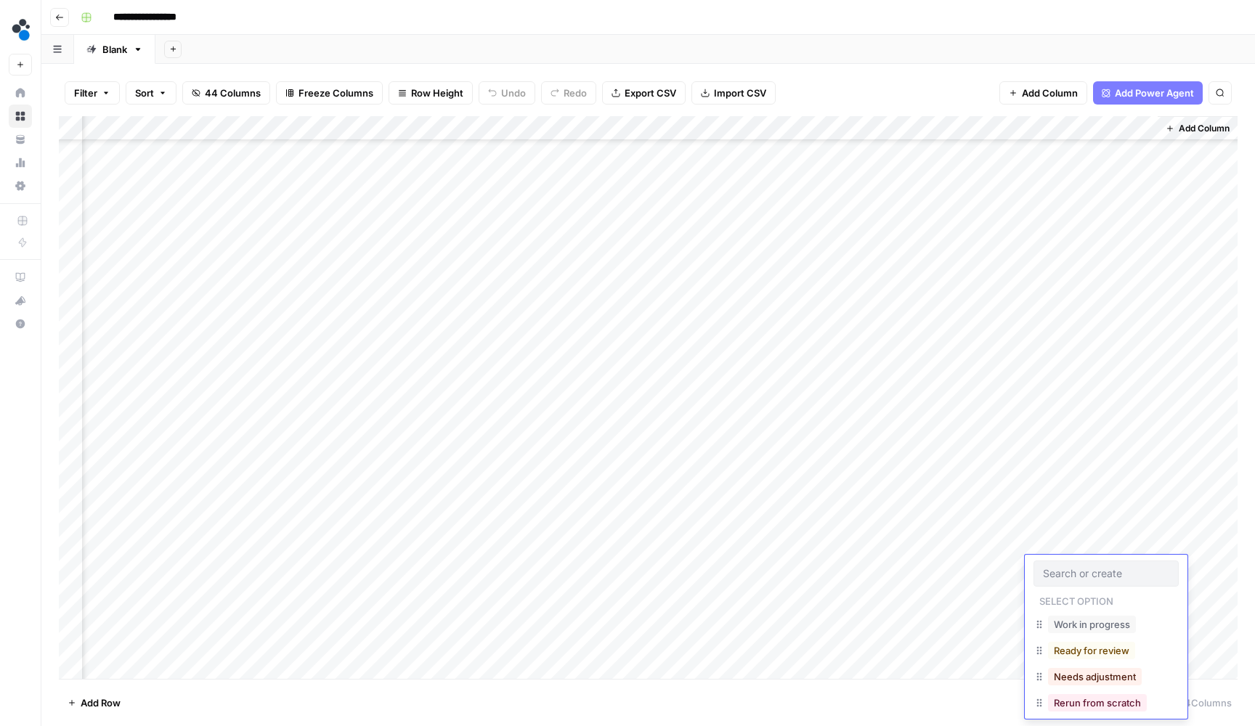
click at [1141, 528] on div "Add Column" at bounding box center [648, 399] width 1178 height 566
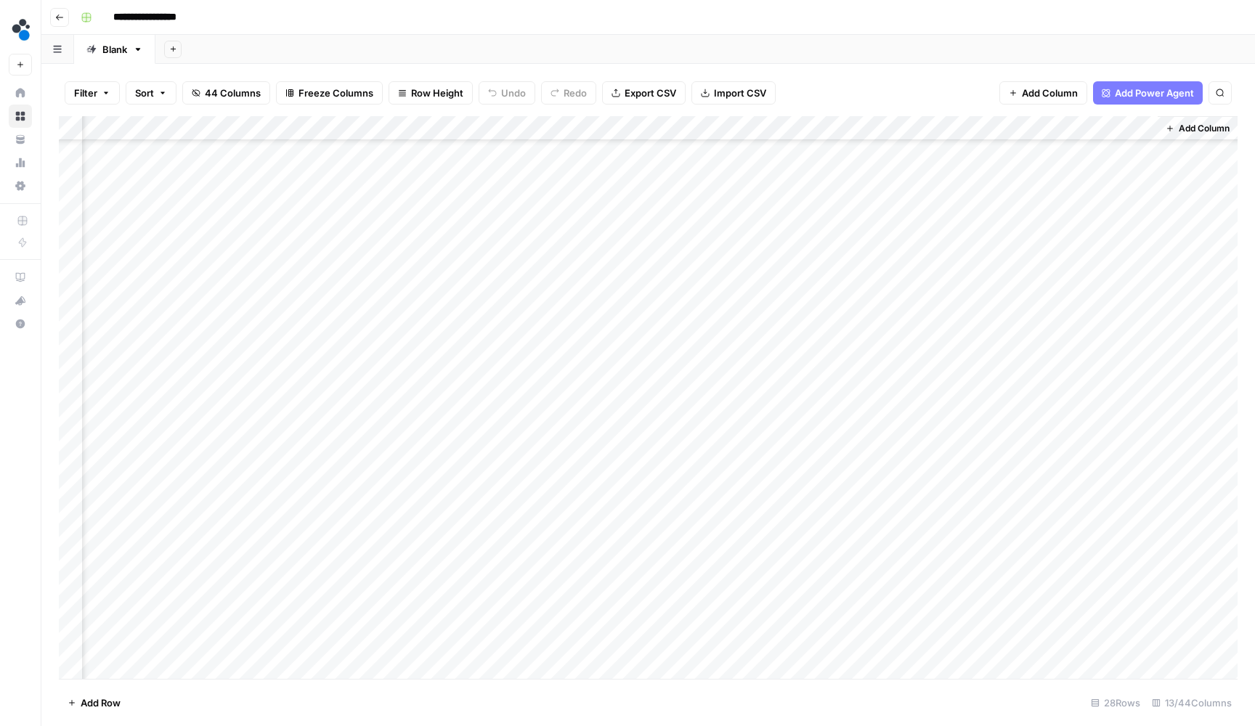
click at [1141, 587] on div "Add Column" at bounding box center [648, 399] width 1178 height 566
click at [1138, 550] on div "Add Column" at bounding box center [648, 399] width 1178 height 566
click at [1139, 629] on div "Add Column" at bounding box center [648, 399] width 1178 height 566
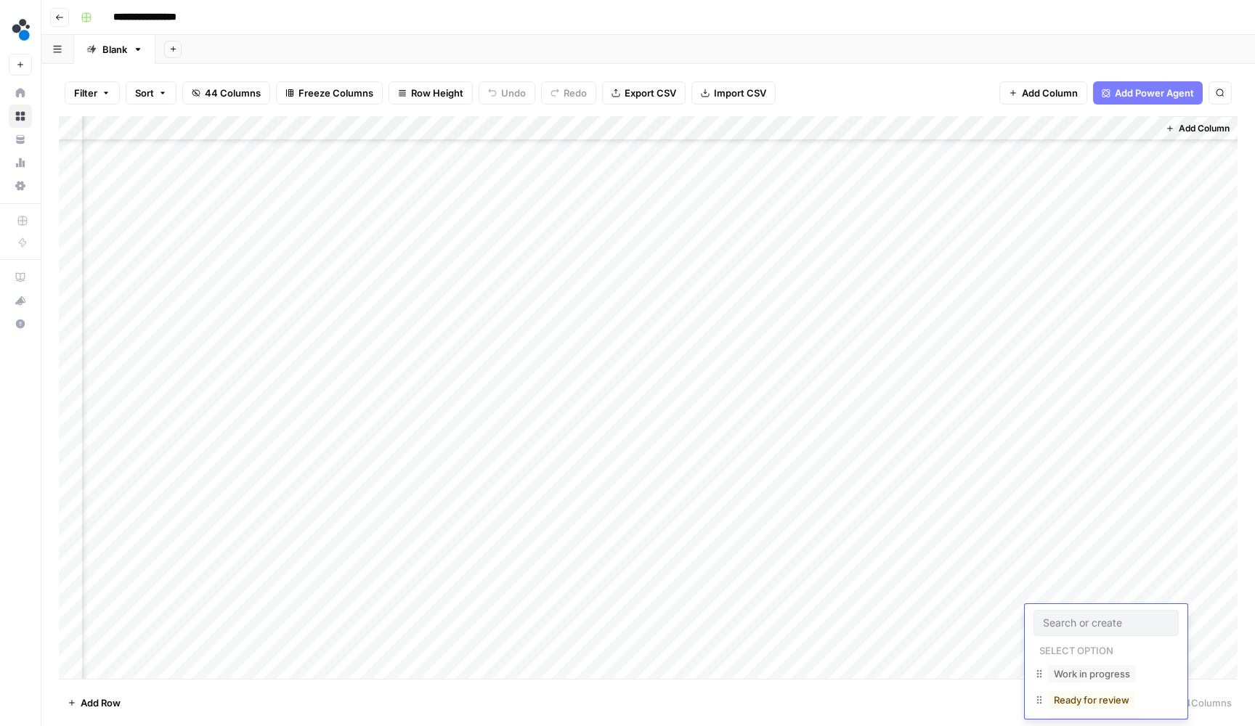
click at [1138, 579] on div "Add Column" at bounding box center [648, 399] width 1178 height 566
click at [1138, 641] on div "Add Column" at bounding box center [648, 399] width 1178 height 566
click at [1129, 579] on div "Add Column" at bounding box center [648, 399] width 1178 height 566
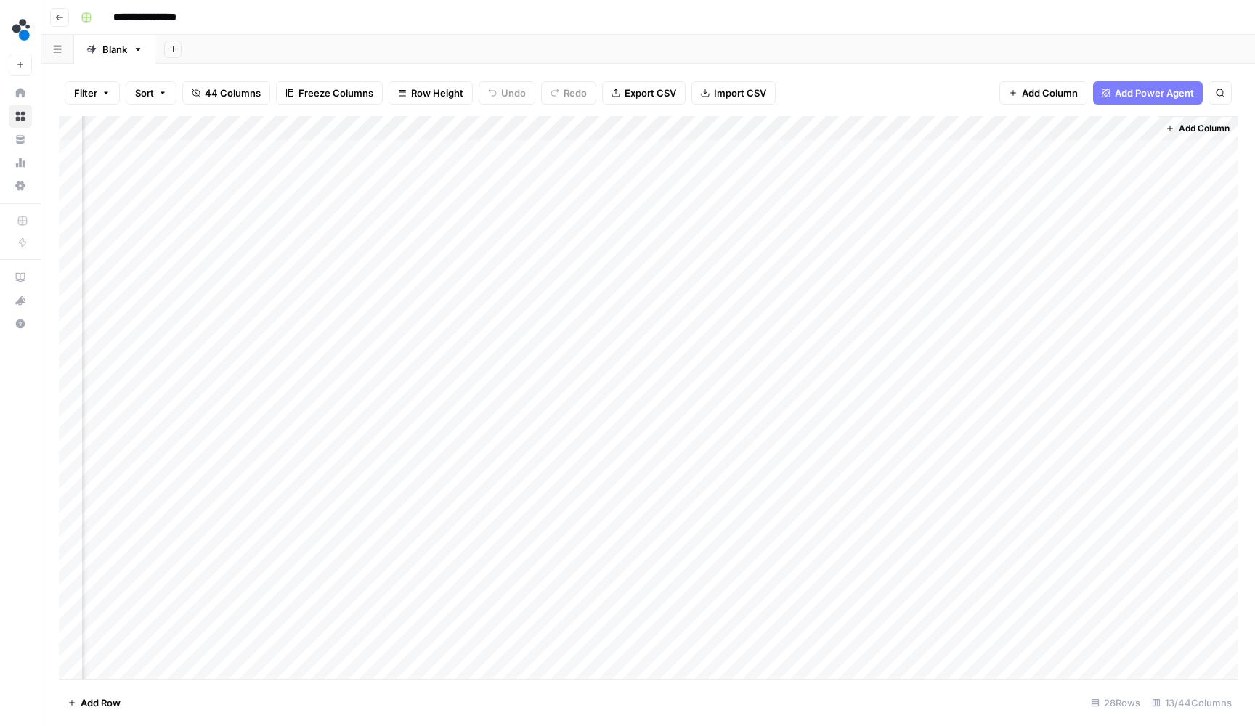
click at [1218, 129] on span "Add Column" at bounding box center [1203, 128] width 51 height 13
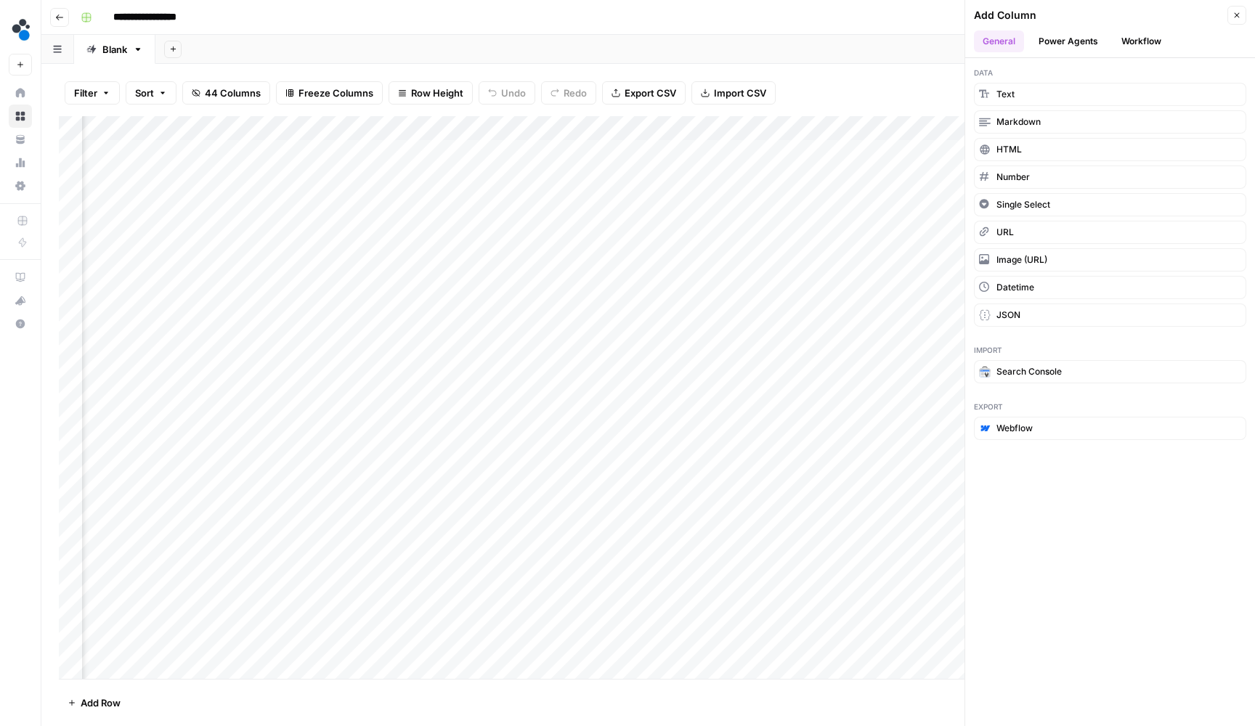
click at [1133, 42] on button "Workflow" at bounding box center [1140, 41] width 57 height 22
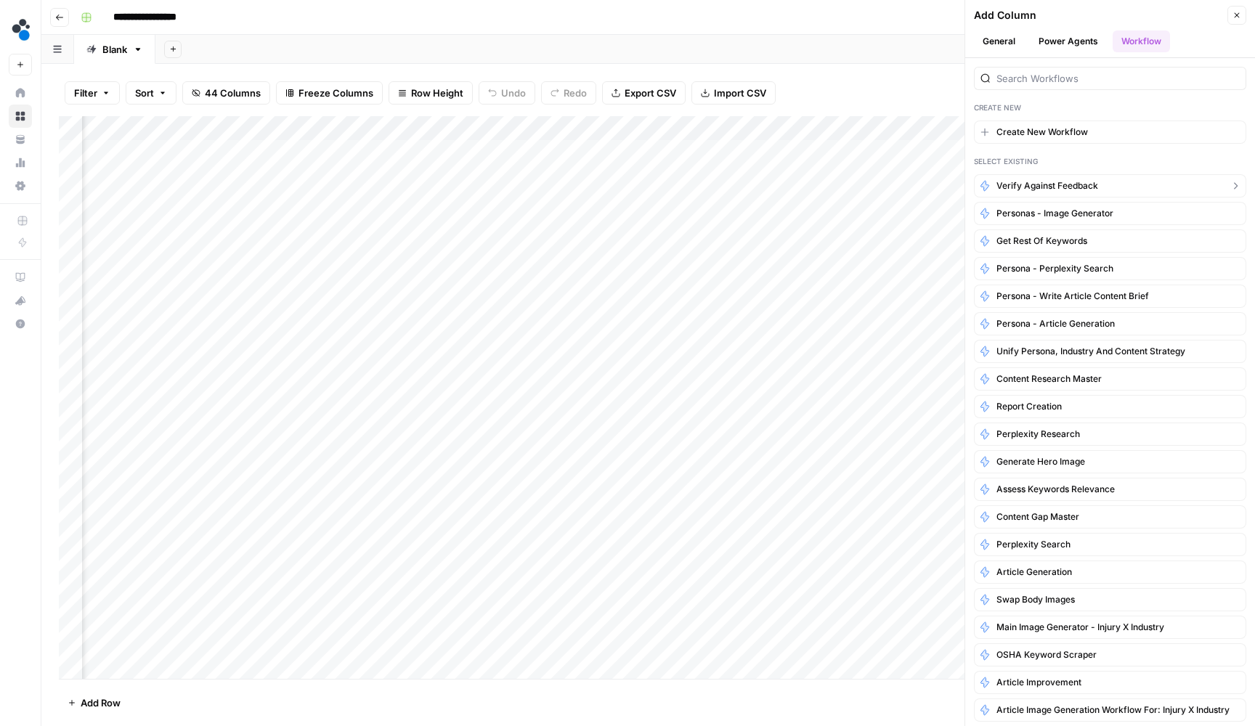
click at [1048, 176] on button "Verify against feedback" at bounding box center [1110, 185] width 272 height 23
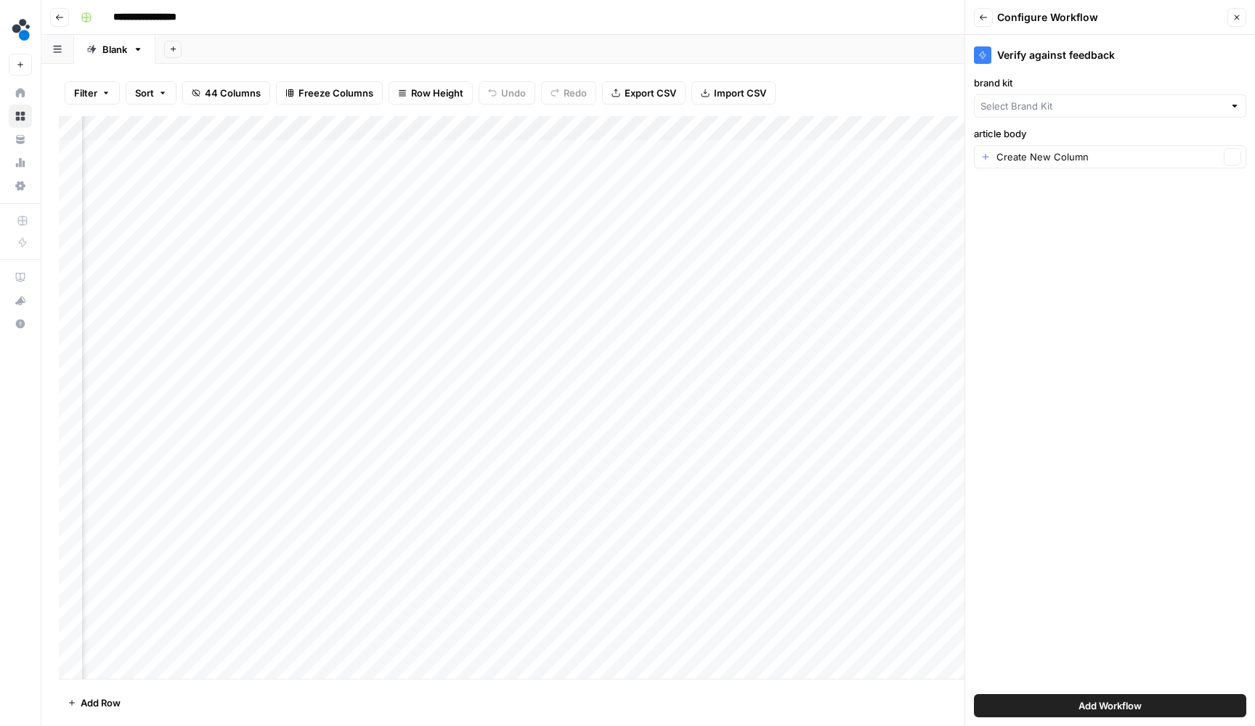
type input "Spot AI v2"
click at [1059, 168] on div "Create New Column Clear" at bounding box center [1110, 156] width 272 height 23
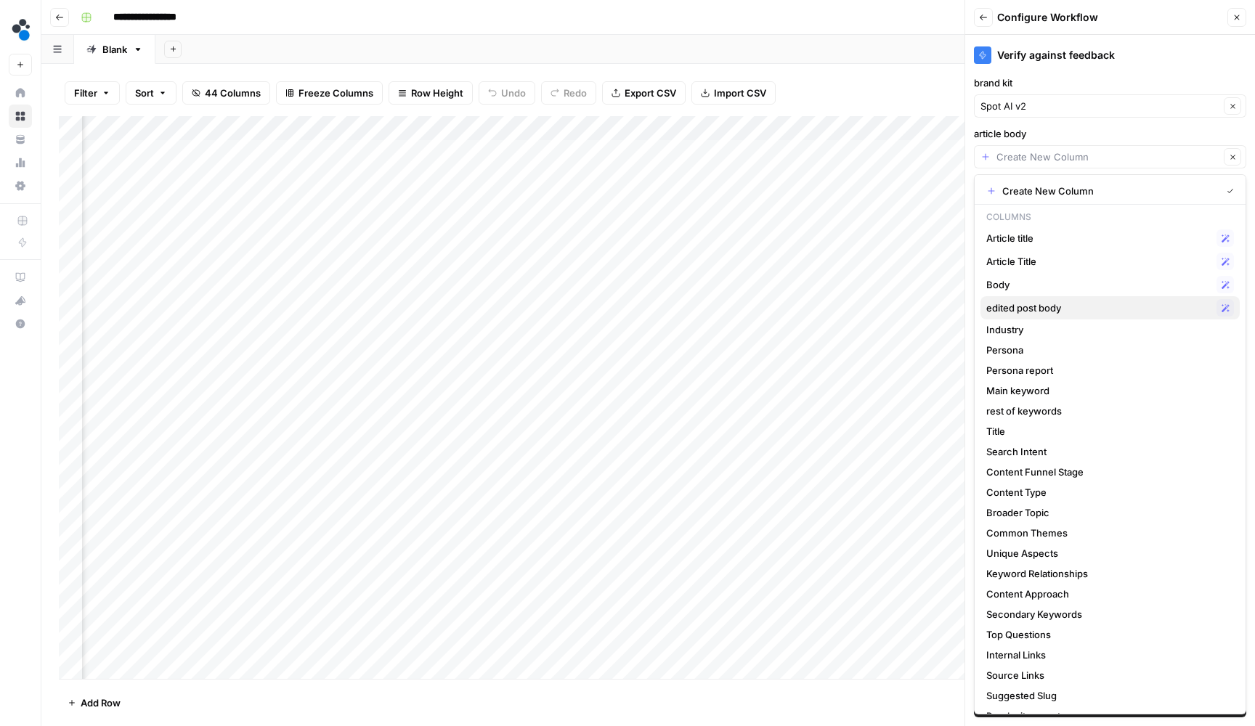
click at [1014, 310] on span "edited post body" at bounding box center [1098, 308] width 224 height 15
type input "edited post body"
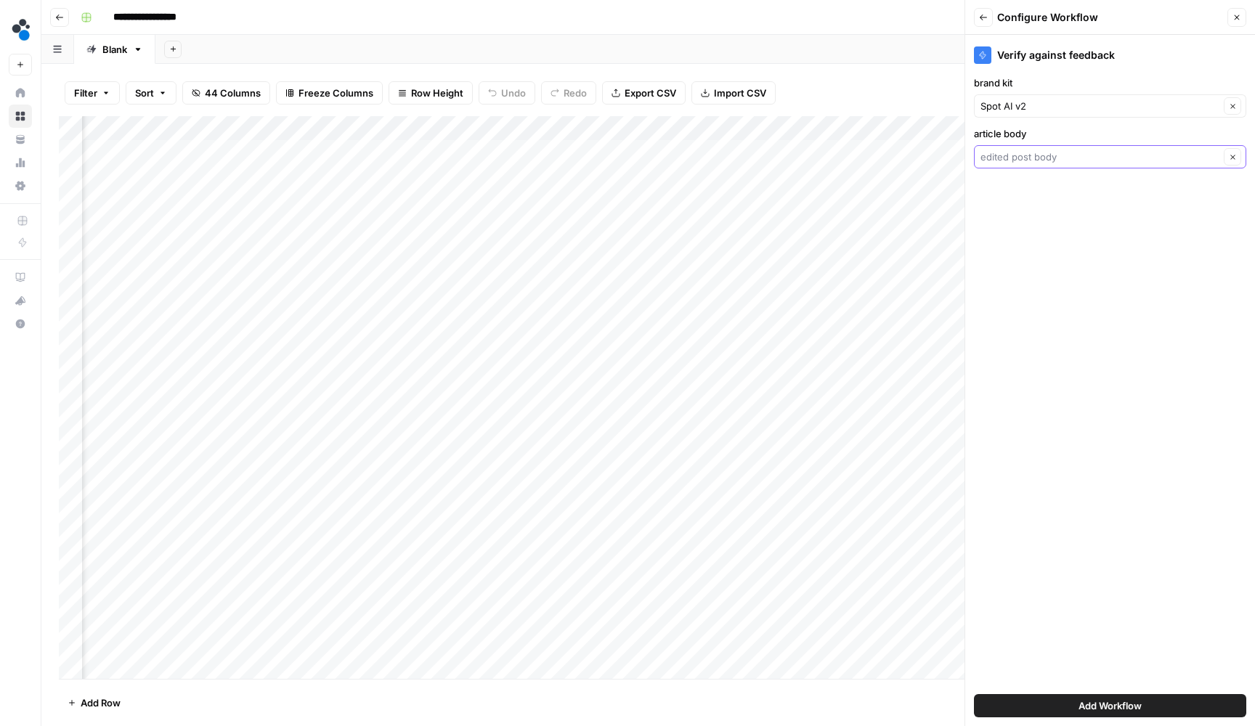
click at [1140, 158] on input "article body" at bounding box center [1099, 157] width 239 height 15
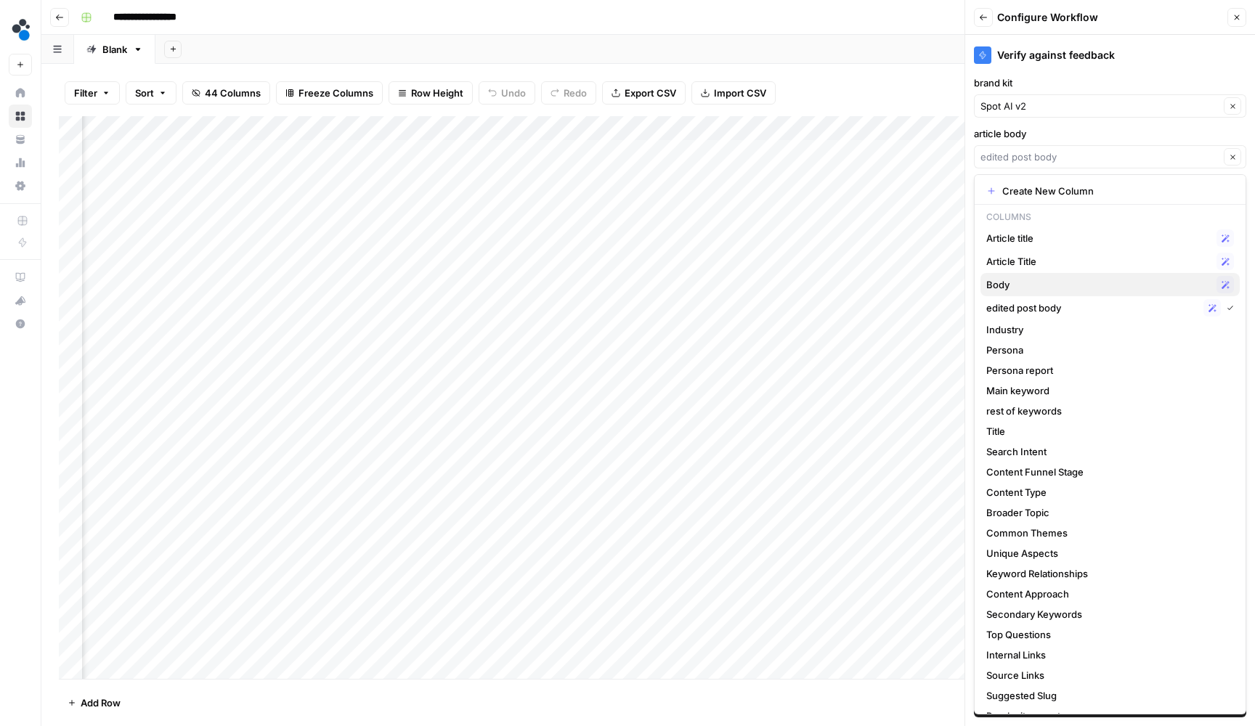
click at [1039, 284] on span "Body" at bounding box center [1098, 284] width 224 height 15
type input "Body"
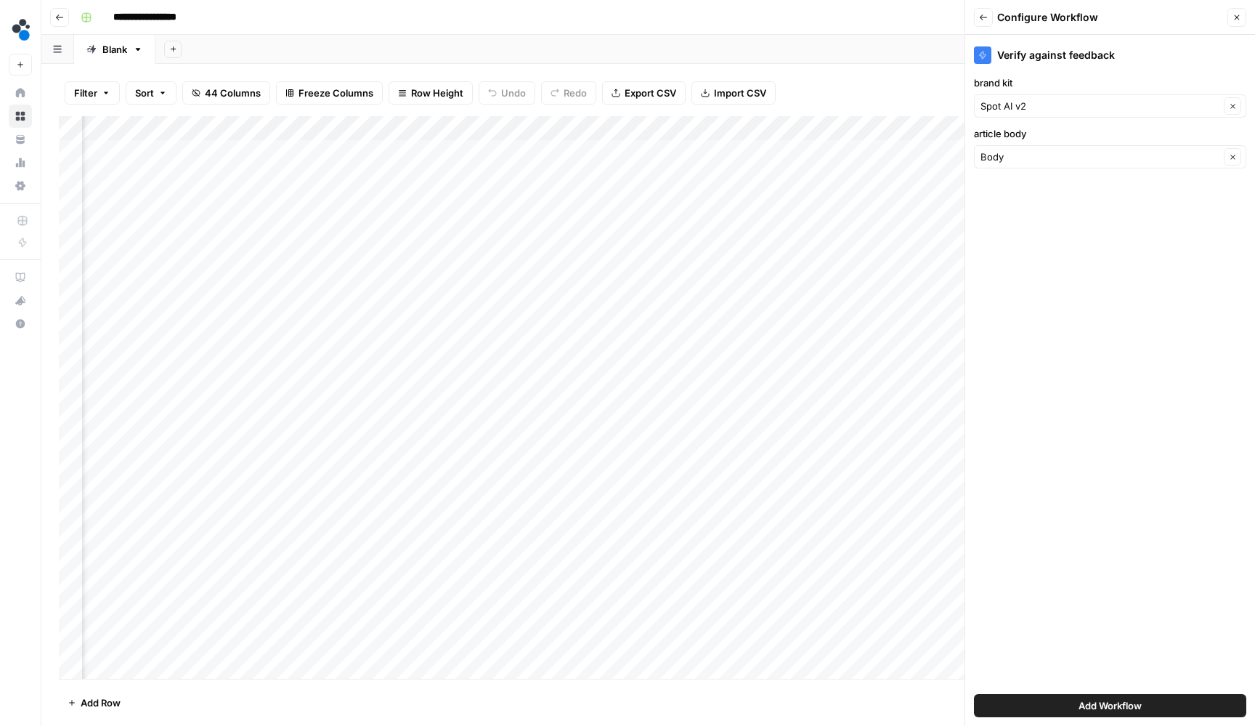
click at [1073, 696] on button "Add Workflow" at bounding box center [1110, 705] width 272 height 23
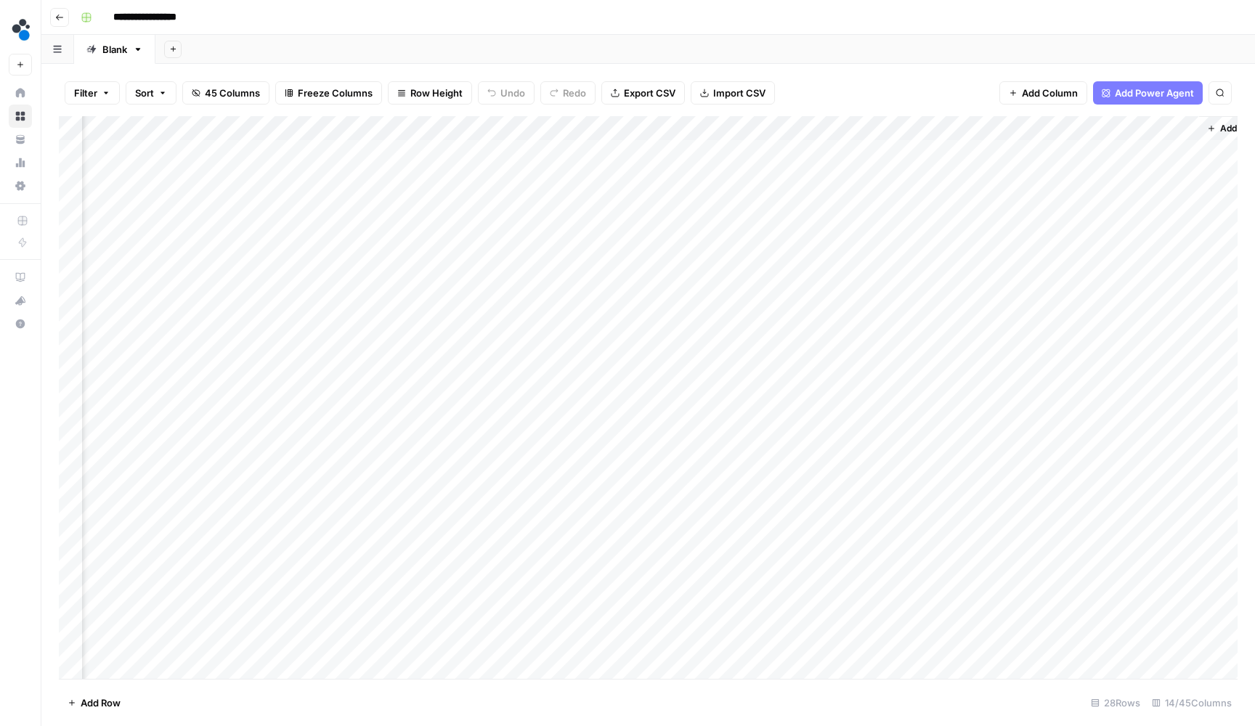
scroll to position [0, 859]
click at [1025, 147] on div "Add Column" at bounding box center [648, 399] width 1178 height 566
click at [1026, 174] on div "Add Column" at bounding box center [648, 399] width 1178 height 566
click at [1057, 118] on div "Add Column" at bounding box center [648, 399] width 1178 height 566
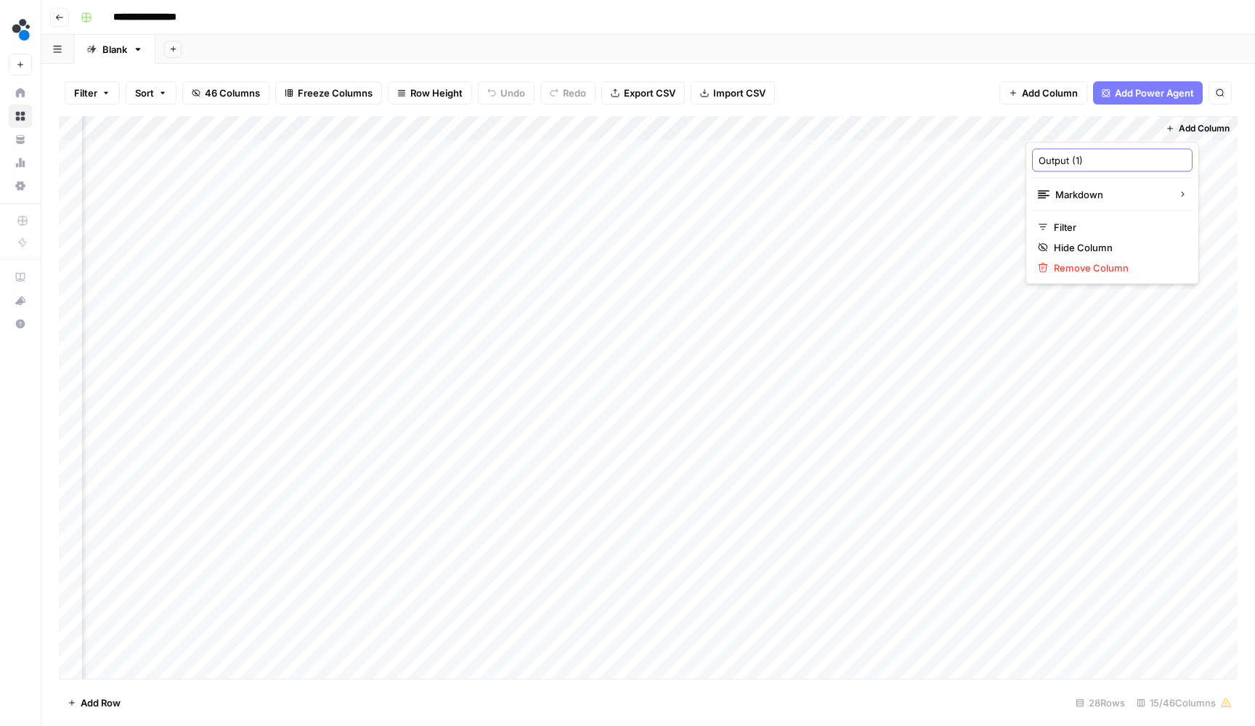
click at [1062, 159] on input "Output (1)" at bounding box center [1111, 160] width 147 height 15
type input "LLM feedback"
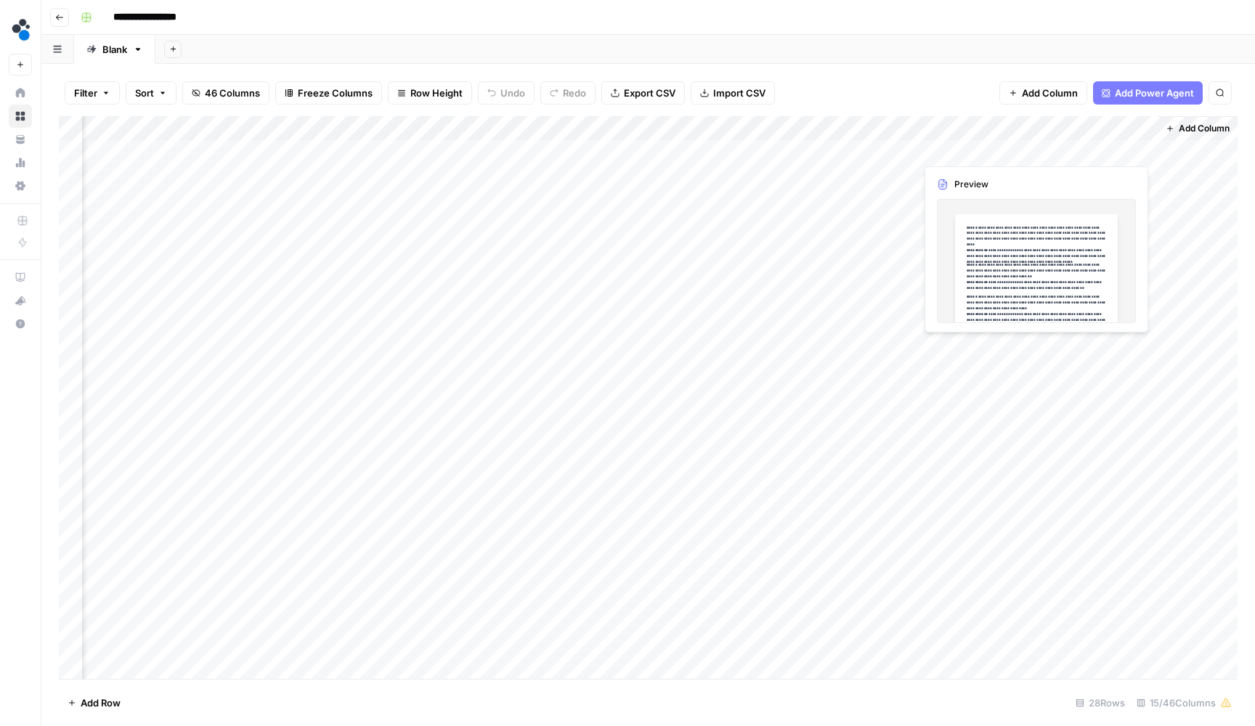
click at [1092, 158] on div "Add Column" at bounding box center [648, 399] width 1178 height 566
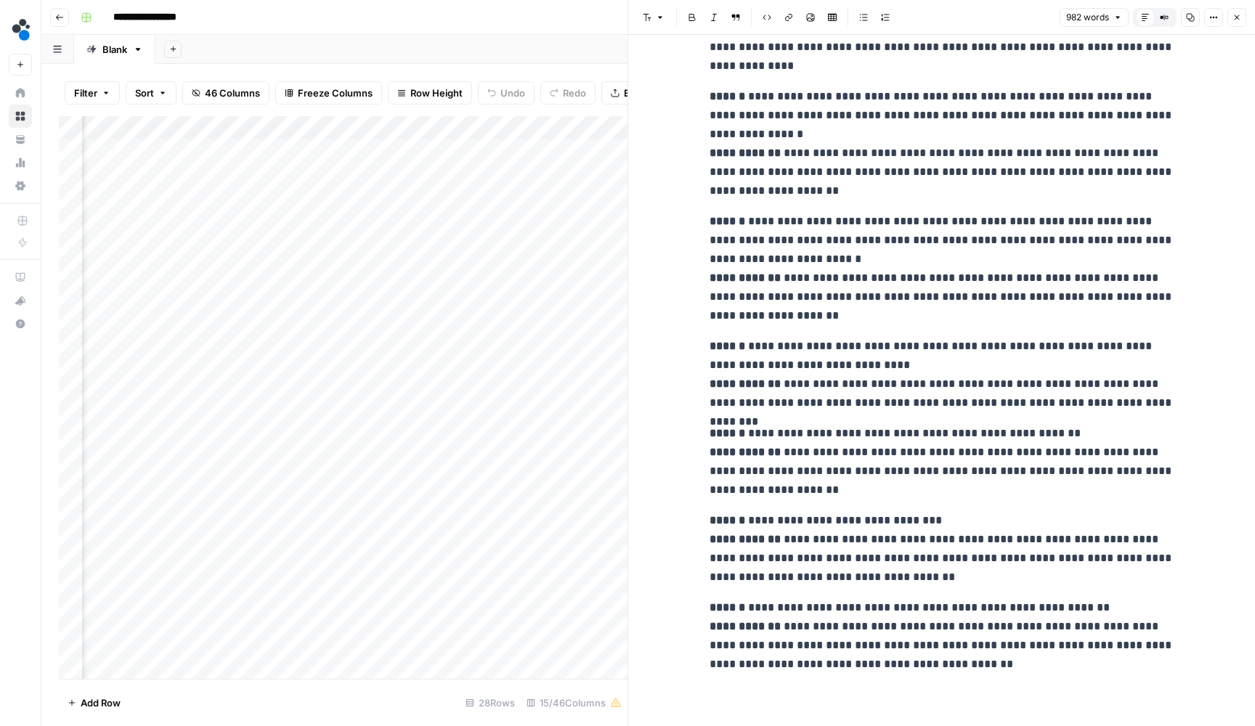
scroll to position [1624, 0]
click at [1234, 21] on icon "button" at bounding box center [1236, 17] width 9 height 9
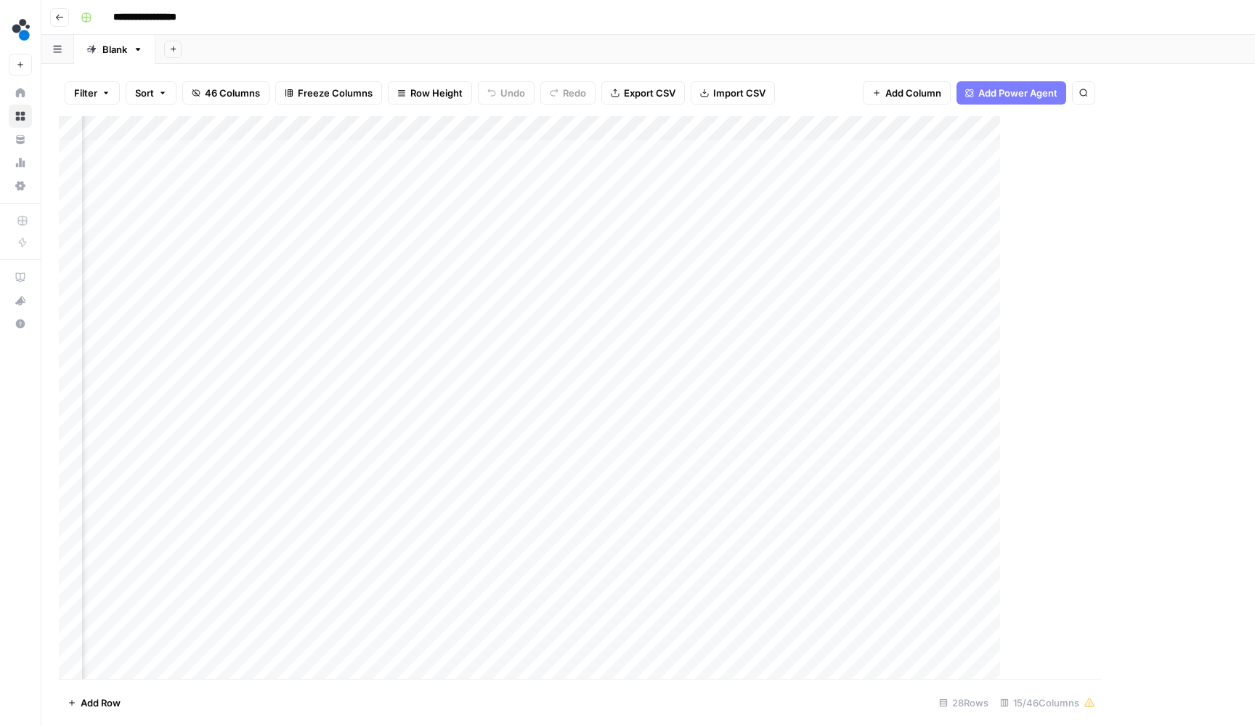
scroll to position [0, 972]
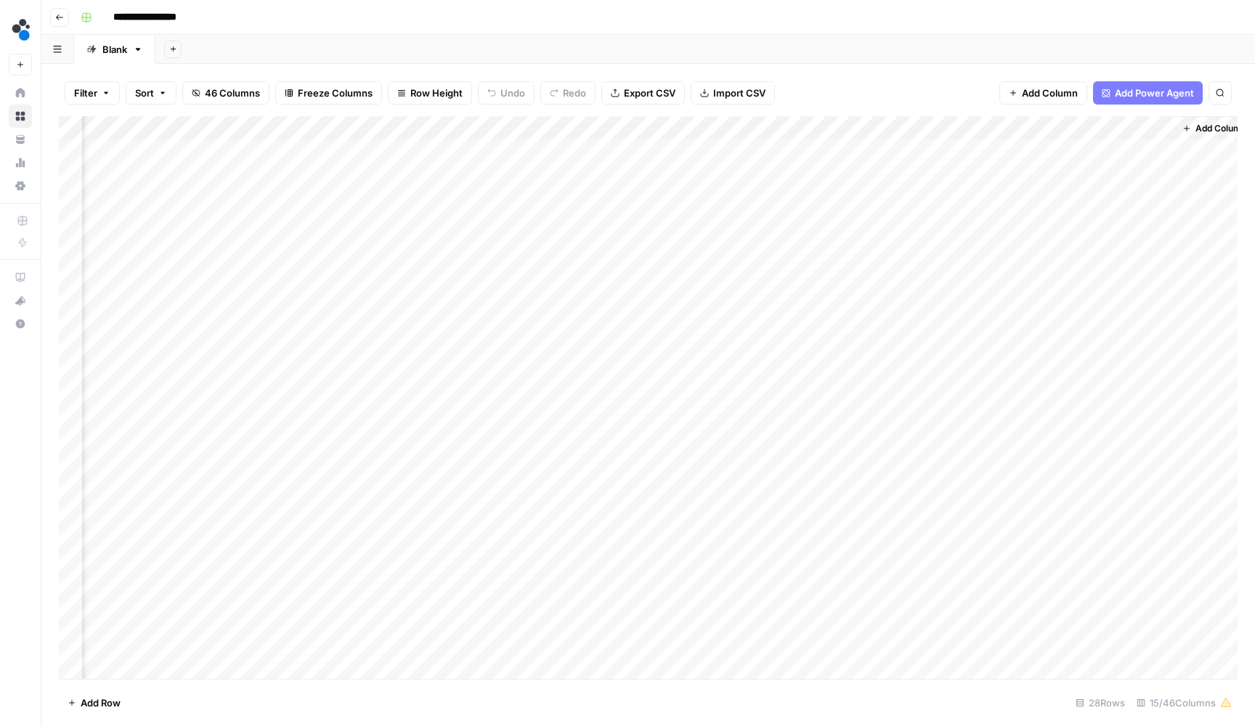
click at [1158, 171] on div "Add Column" at bounding box center [648, 399] width 1178 height 566
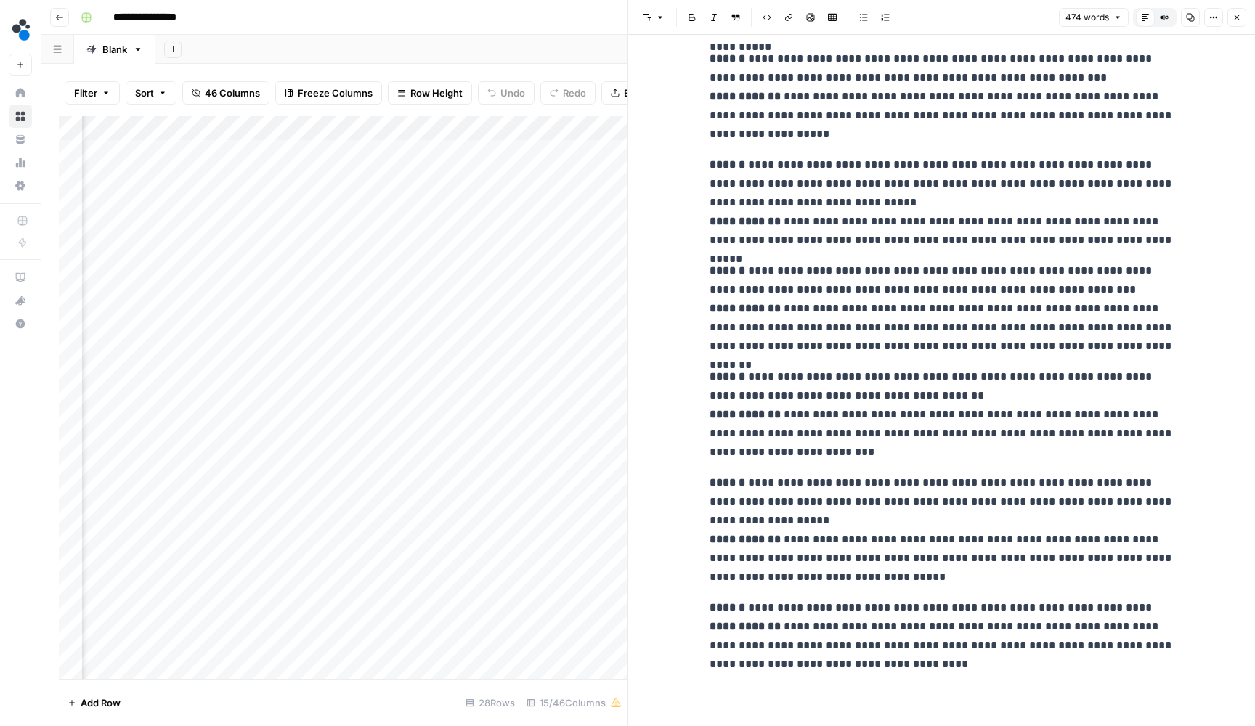
scroll to position [420, 0]
click at [1231, 15] on button "Close" at bounding box center [1236, 17] width 19 height 19
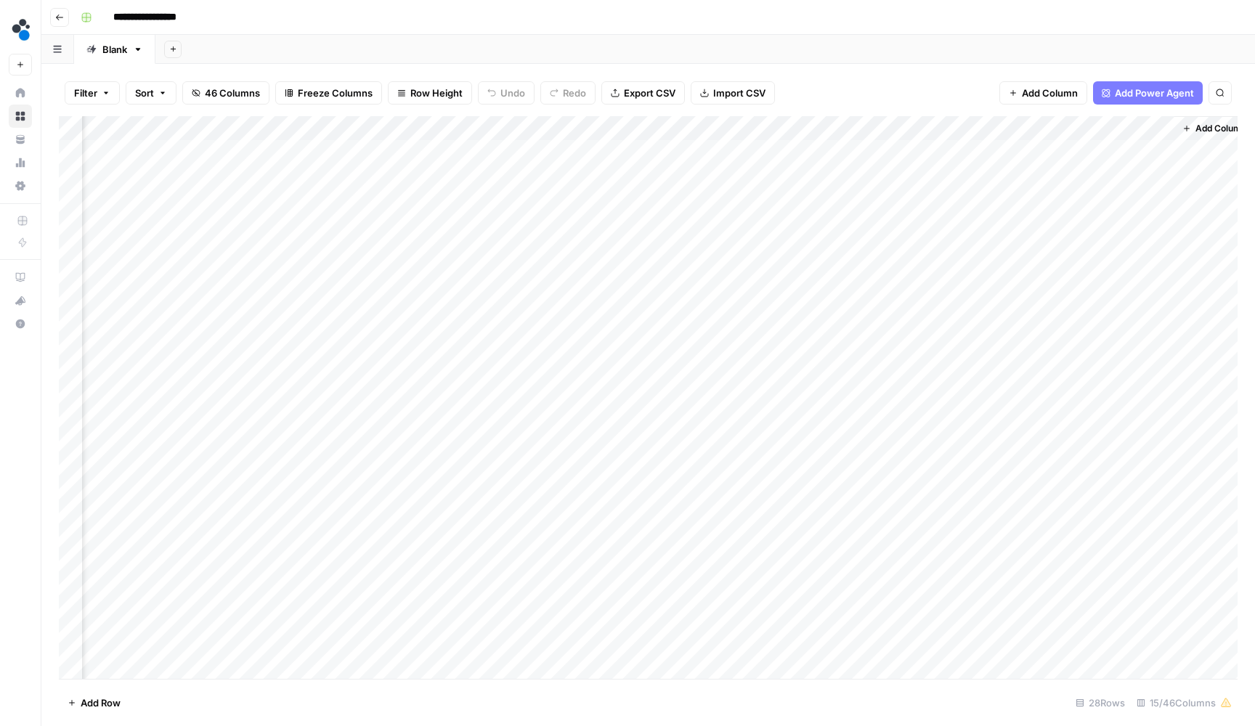
click at [1012, 126] on div "Add Column" at bounding box center [648, 399] width 1178 height 566
type input "Verify against feedback"
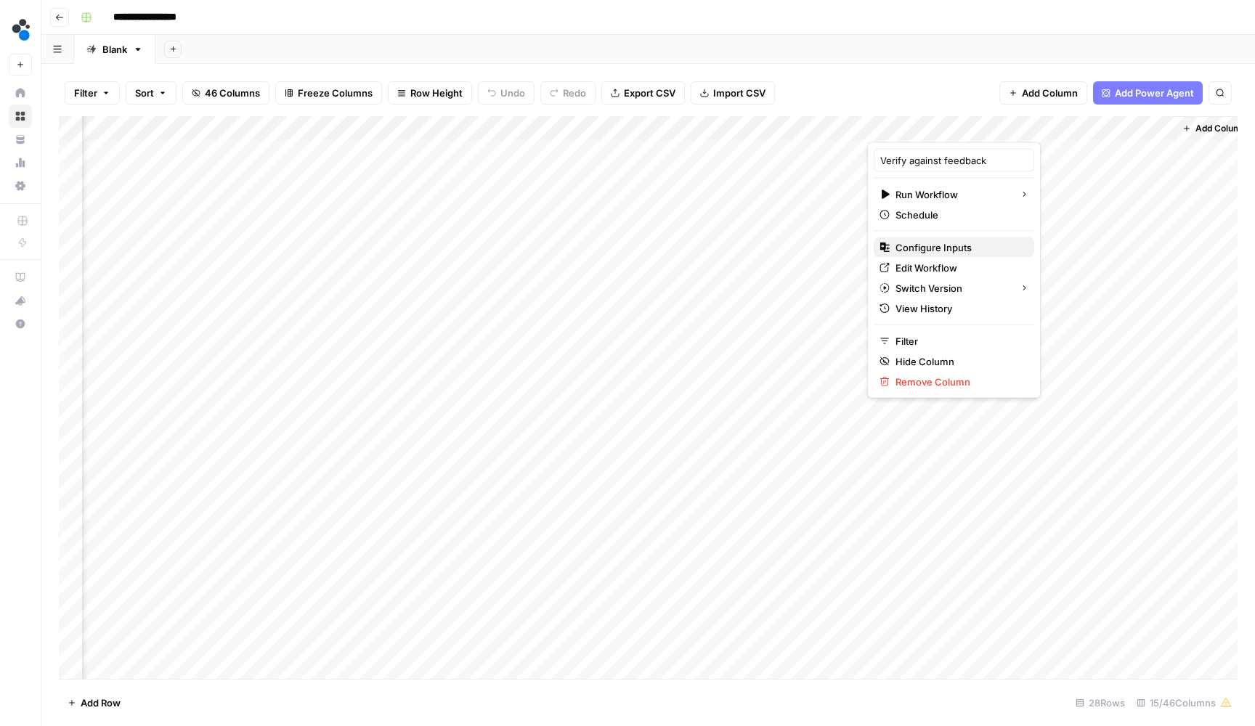
click at [960, 244] on span "Configure Inputs" at bounding box center [958, 247] width 127 height 15
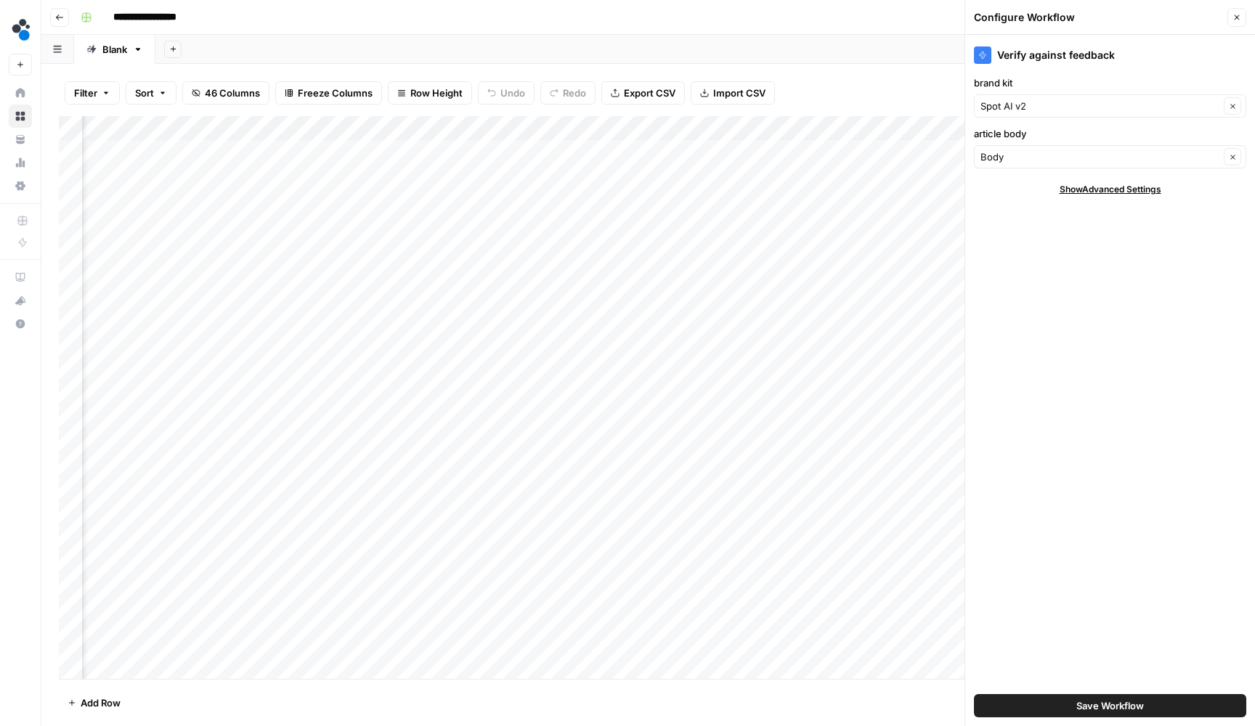
click at [1055, 149] on div "Body Clear" at bounding box center [1110, 156] width 272 height 23
click at [1020, 212] on span "edited post body" at bounding box center [1098, 211] width 224 height 15
type input "edited post body"
click at [1078, 713] on button "Save Workflow" at bounding box center [1110, 705] width 272 height 23
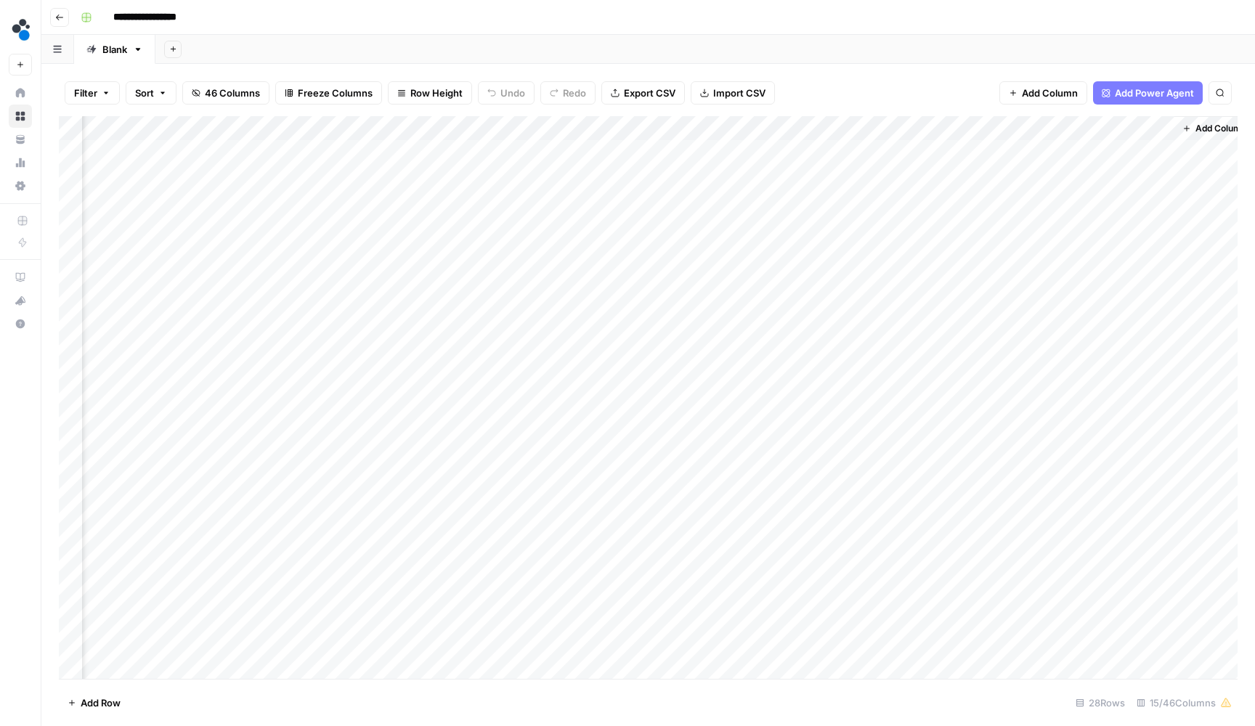
click at [965, 197] on div "Add Column" at bounding box center [648, 399] width 1178 height 566
click at [962, 220] on div "Add Column" at bounding box center [648, 399] width 1178 height 566
click at [956, 246] on div "Add Column" at bounding box center [648, 399] width 1178 height 566
click at [1009, 174] on div "Add Column" at bounding box center [648, 399] width 1178 height 566
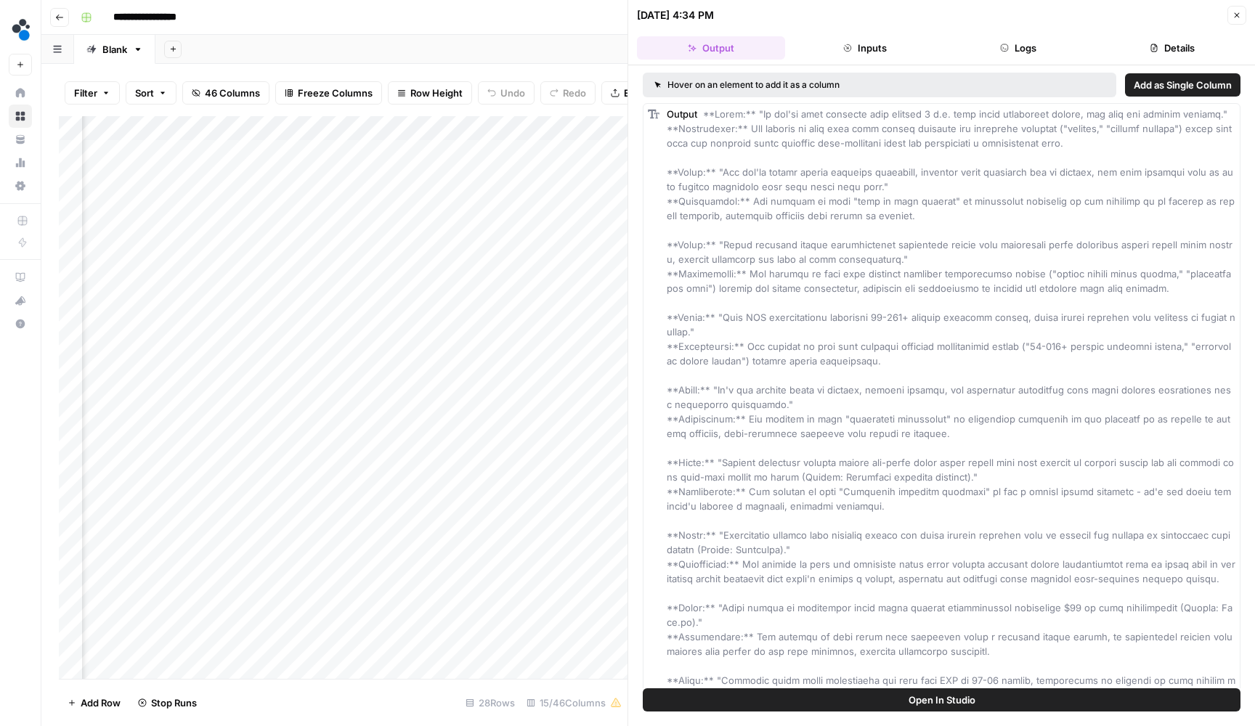
click at [1046, 56] on button "Logs" at bounding box center [1019, 47] width 148 height 23
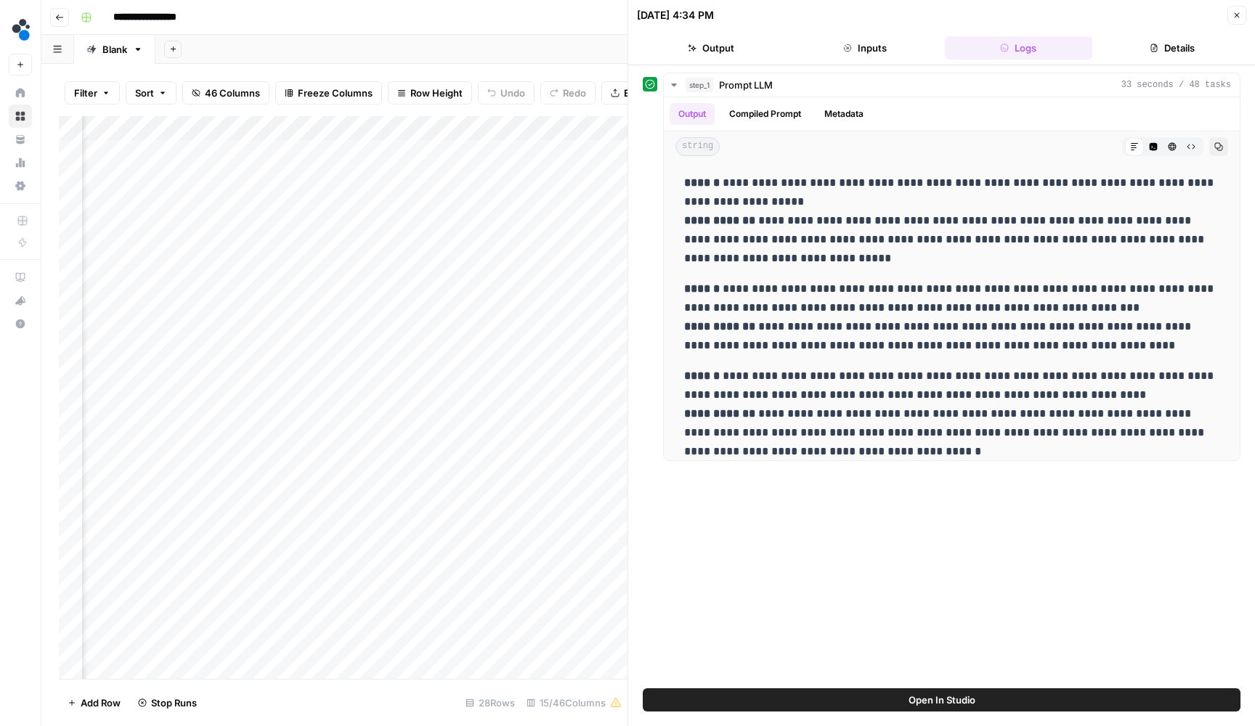
click at [1239, 21] on button "Close" at bounding box center [1236, 15] width 19 height 19
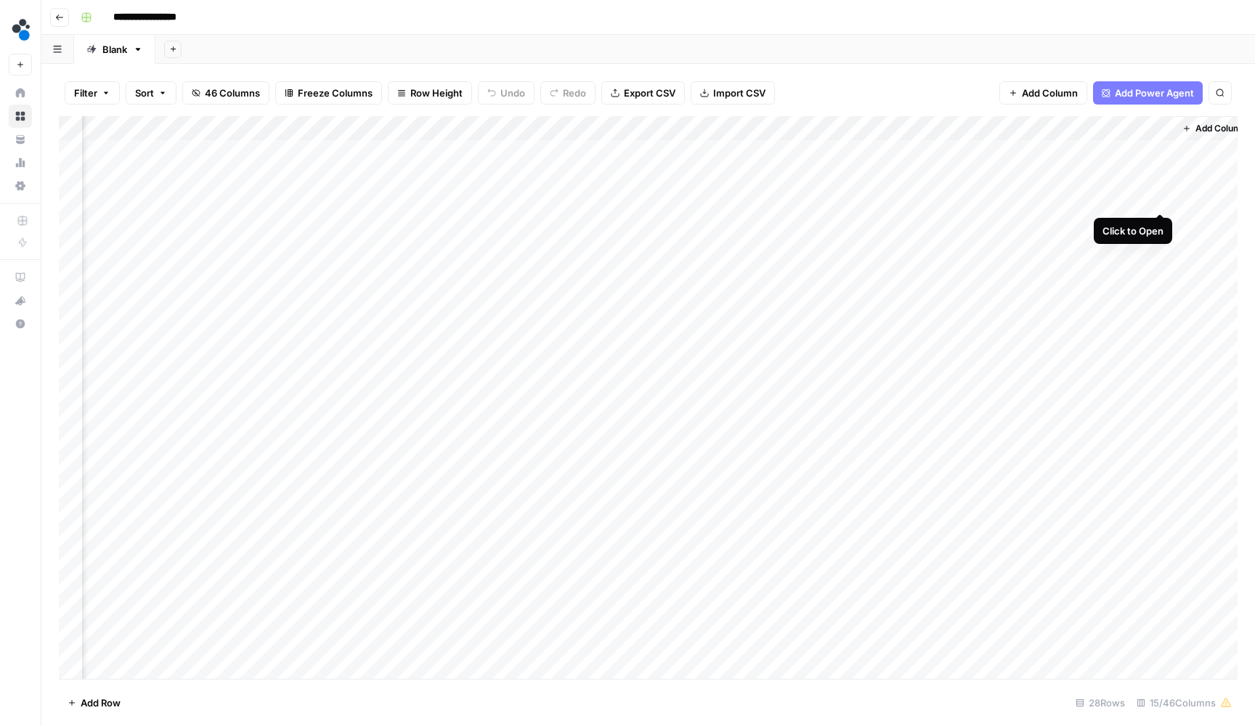
click at [1161, 193] on div "Add Column" at bounding box center [648, 399] width 1178 height 566
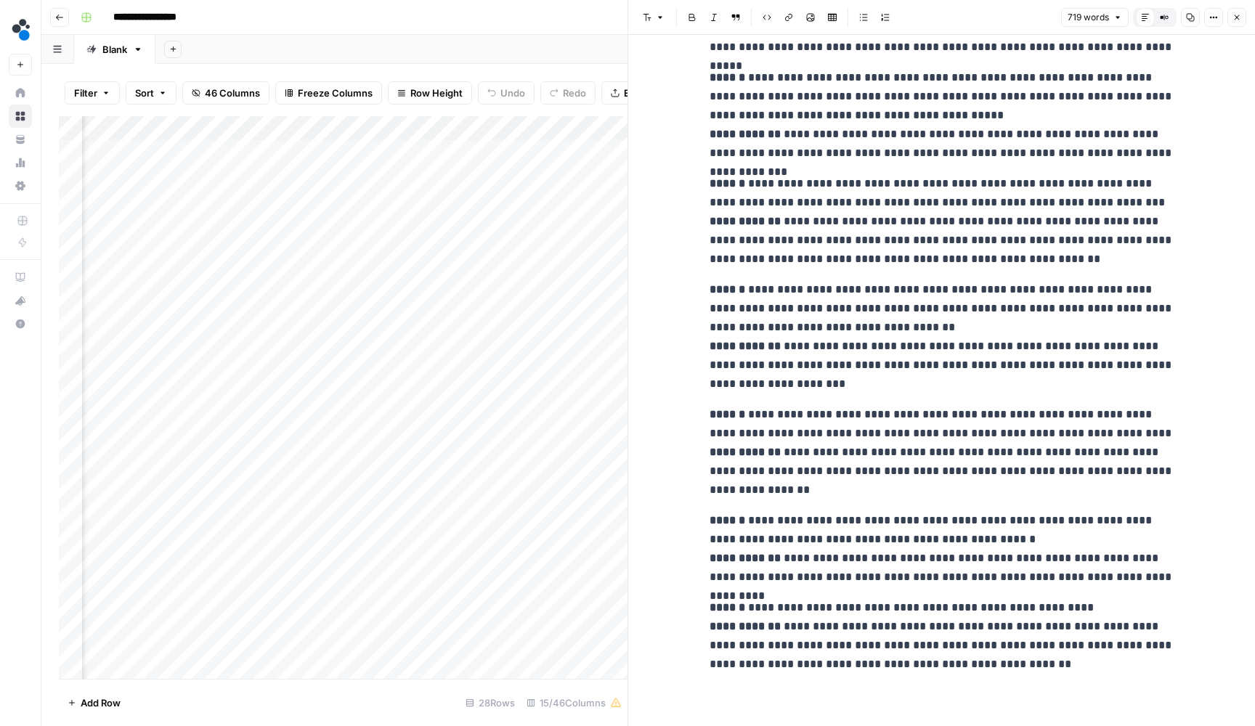
click at [1237, 13] on icon "button" at bounding box center [1236, 17] width 9 height 9
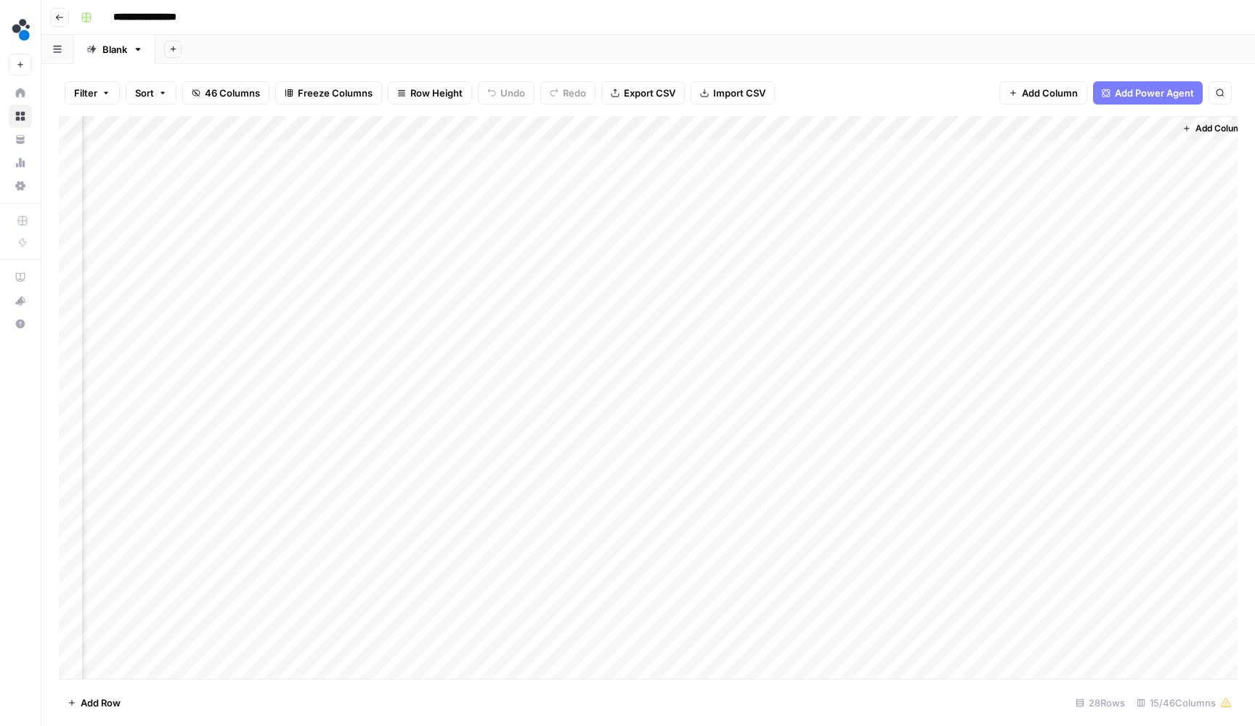
click at [908, 278] on div "Add Column" at bounding box center [648, 399] width 1178 height 566
click at [906, 291] on div "Add Column" at bounding box center [648, 399] width 1178 height 566
click at [904, 319] on div "Add Column" at bounding box center [648, 399] width 1178 height 566
click at [903, 340] on div "Add Column" at bounding box center [648, 399] width 1178 height 566
click at [903, 370] on div "Add Column" at bounding box center [648, 399] width 1178 height 566
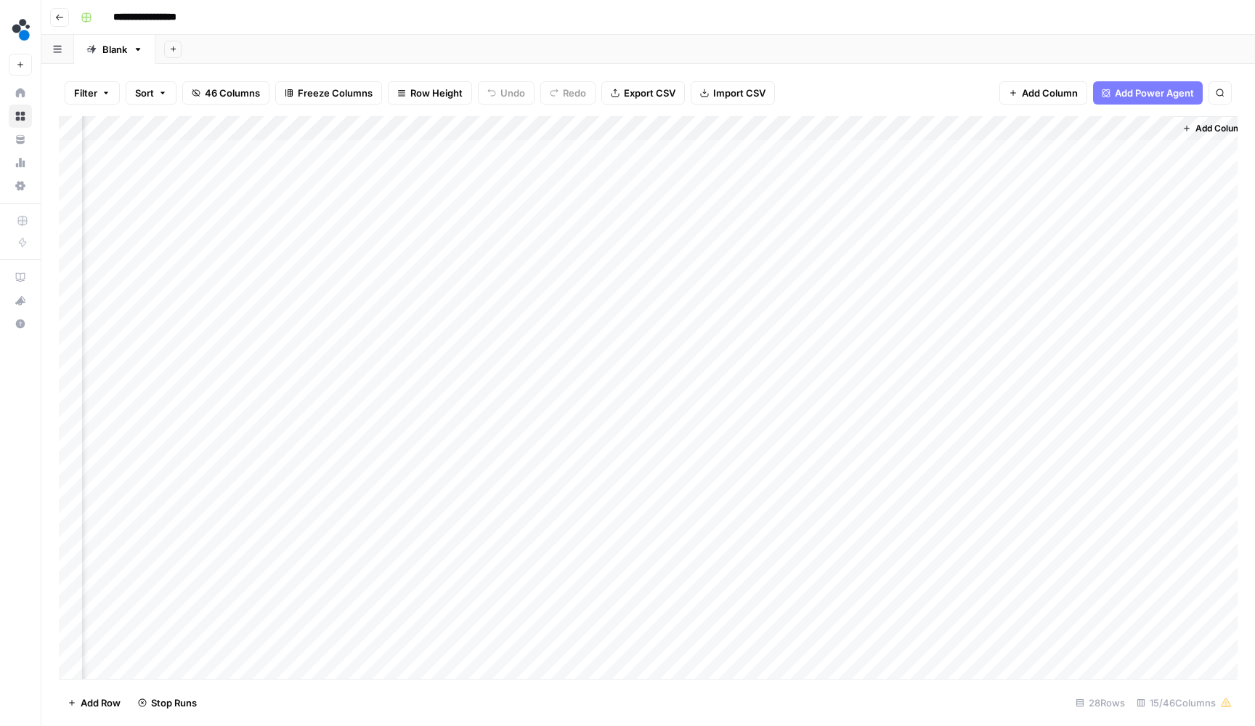
click at [900, 396] on div "Add Column" at bounding box center [648, 399] width 1178 height 566
click at [897, 412] on div "Add Column" at bounding box center [648, 399] width 1178 height 566
click at [463, 126] on div "Add Column" at bounding box center [648, 399] width 1178 height 566
click at [421, 248] on span "Hide Column" at bounding box center [435, 247] width 127 height 15
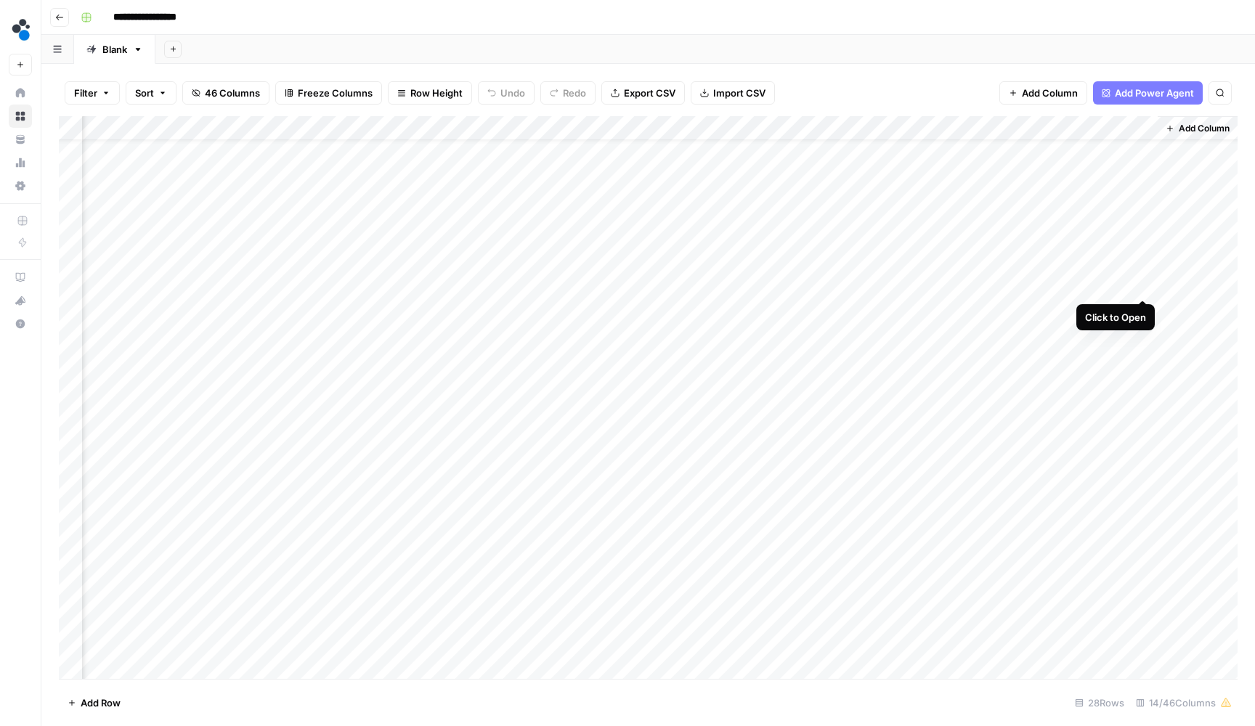
click at [1142, 285] on div "Add Column" at bounding box center [648, 399] width 1178 height 566
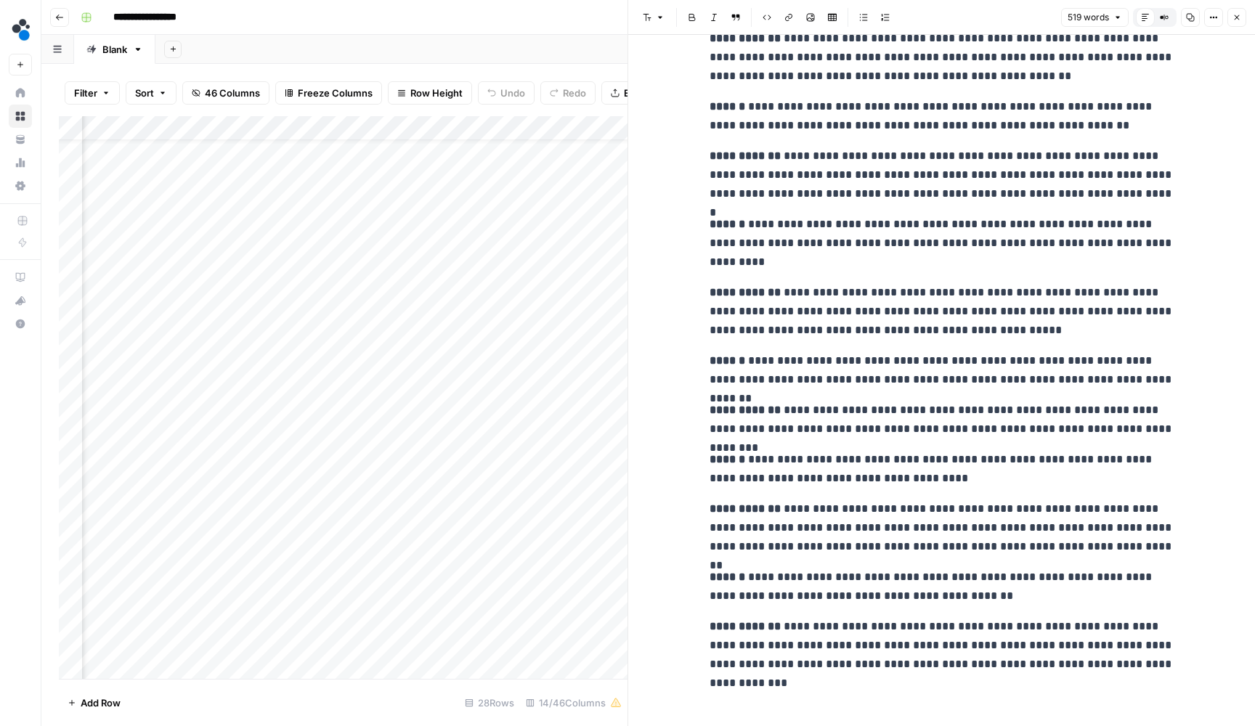
scroll to position [611, 0]
click at [1233, 25] on button "Close" at bounding box center [1236, 17] width 19 height 19
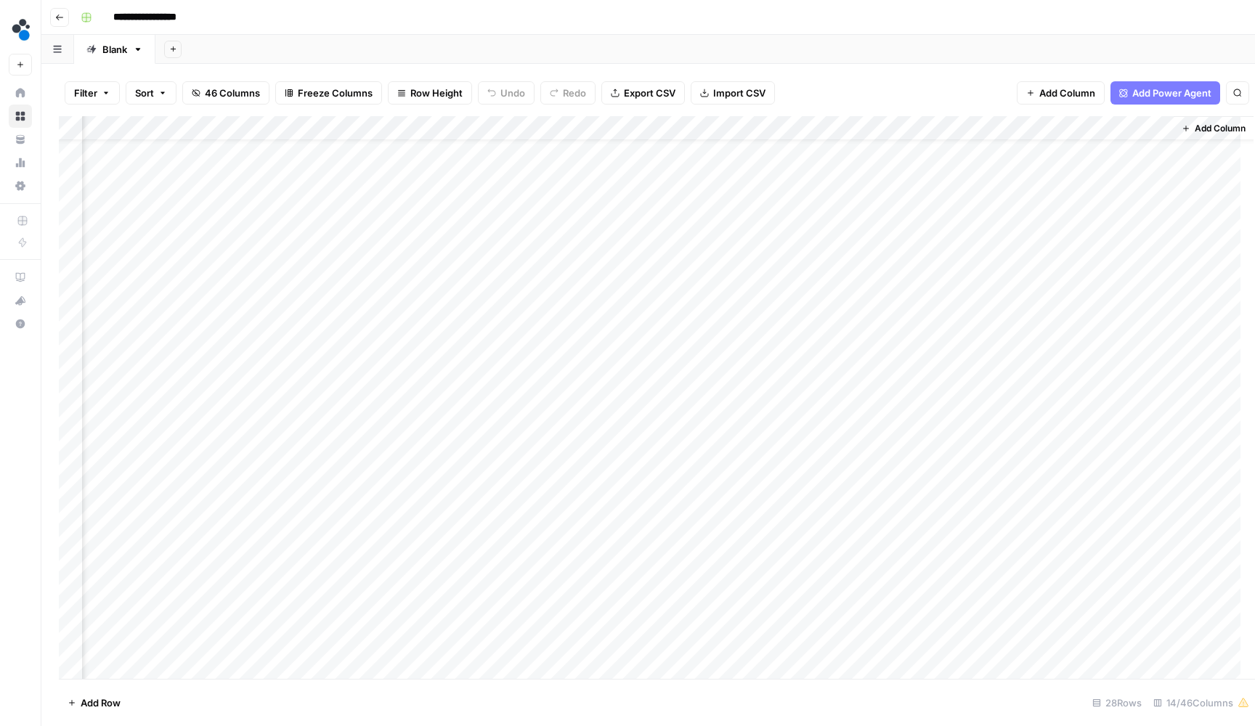
scroll to position [37, 842]
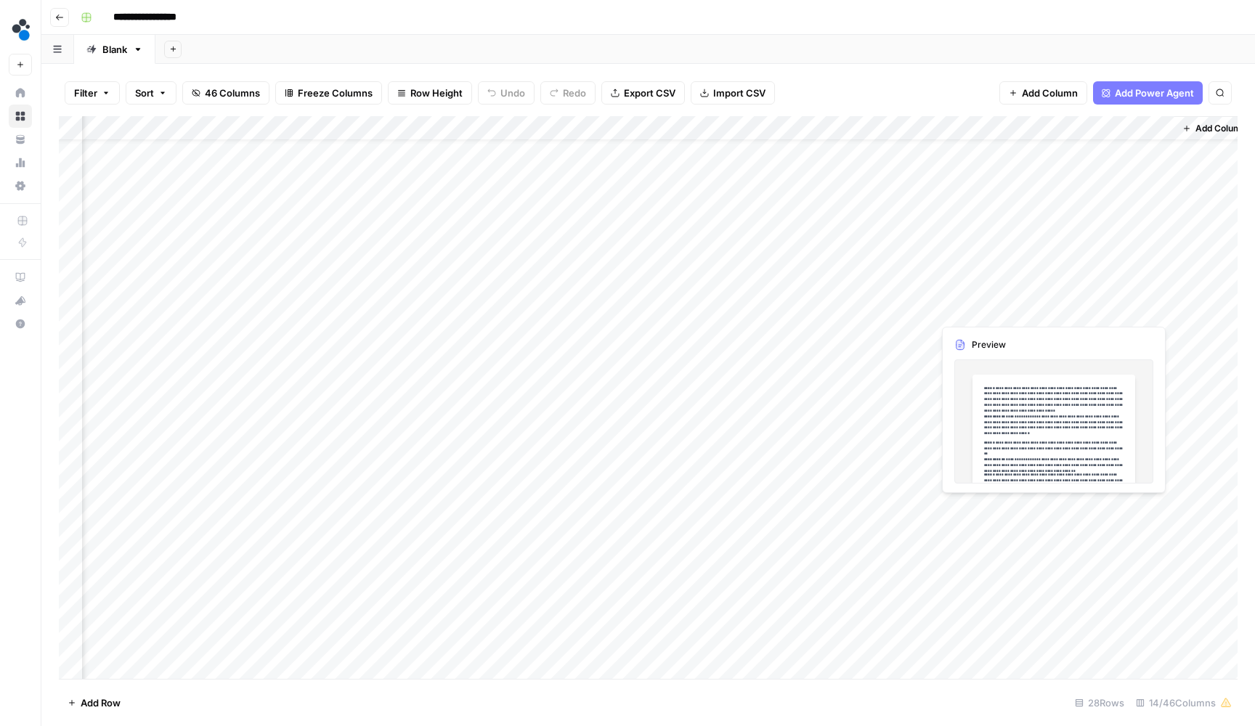
click at [1155, 311] on div "Add Column" at bounding box center [648, 399] width 1178 height 566
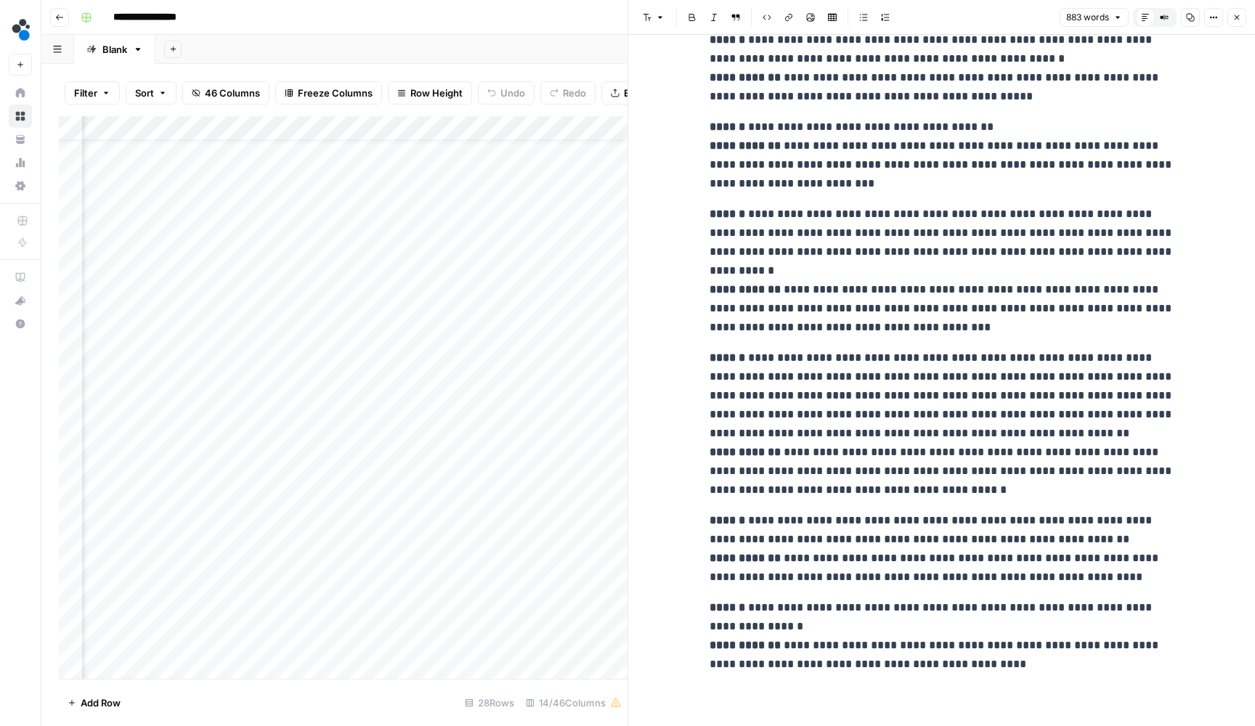
scroll to position [1369, 0]
click at [1237, 15] on icon "button" at bounding box center [1236, 17] width 9 height 9
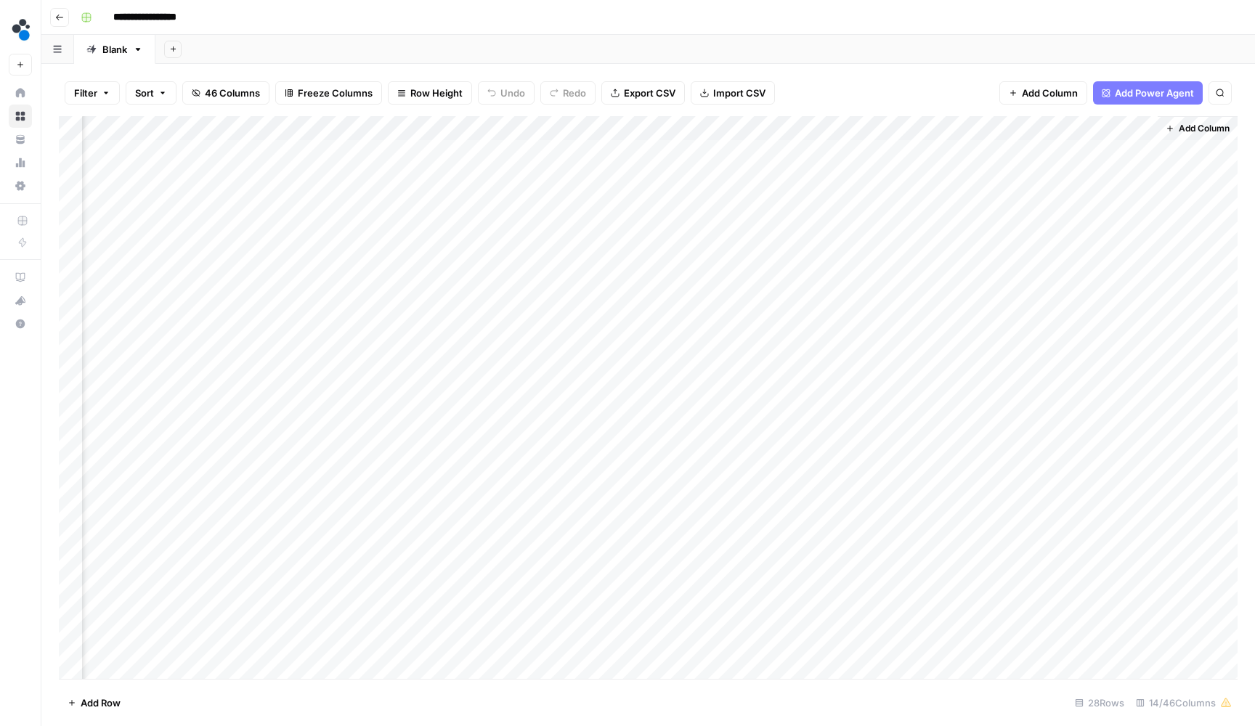
scroll to position [0, 859]
click at [1010, 147] on div "Add Column" at bounding box center [648, 399] width 1178 height 566
click at [1012, 171] on div "Add Column" at bounding box center [648, 399] width 1178 height 566
click at [65, 19] on button "Go back" at bounding box center [59, 17] width 19 height 19
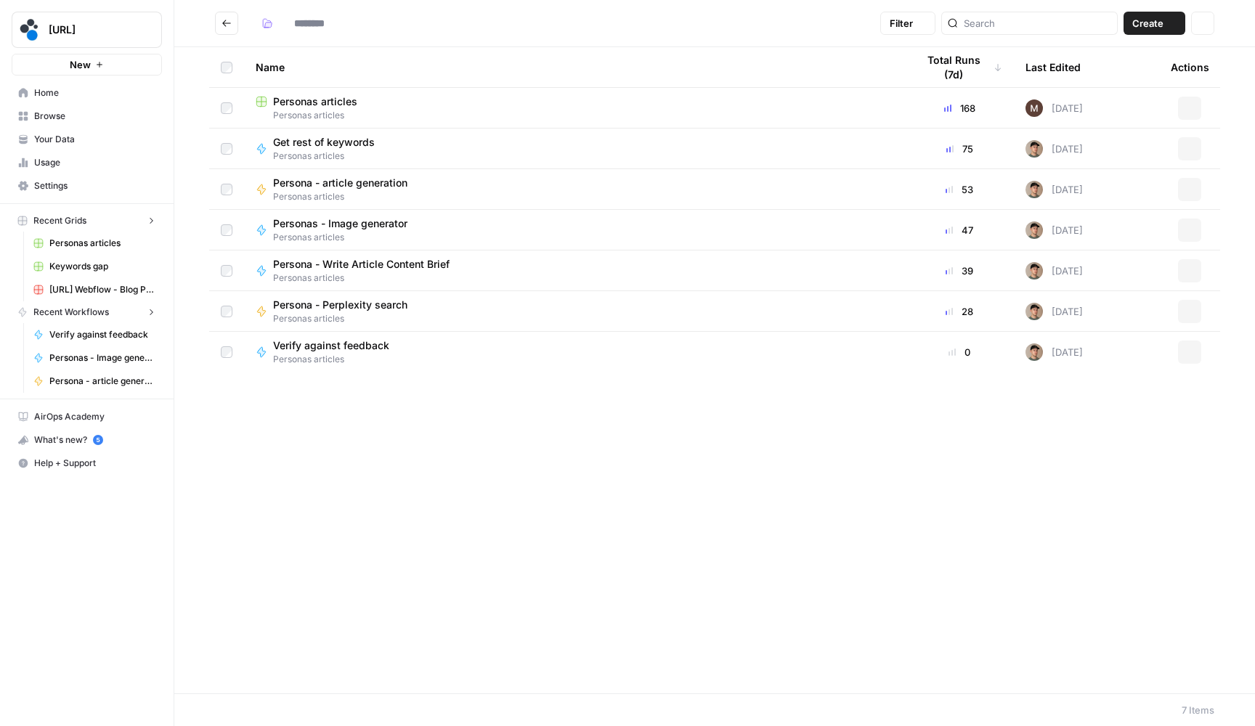
type input "**********"
click at [317, 342] on span "Verify against feedback" at bounding box center [331, 345] width 116 height 15
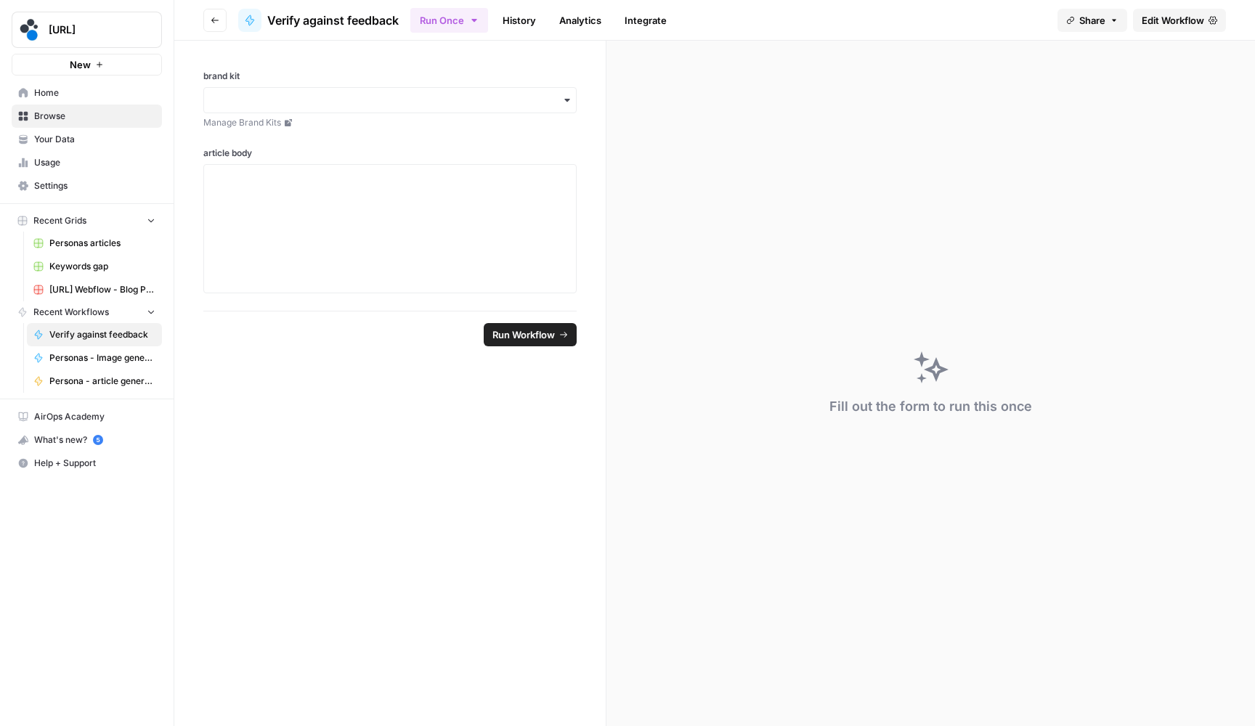
click at [1161, 6] on header "Go back Verify against feedback Run Once History Analytics Integrate Share Edit…" at bounding box center [714, 20] width 1080 height 41
click at [1161, 14] on span "Edit Workflow" at bounding box center [1172, 20] width 62 height 15
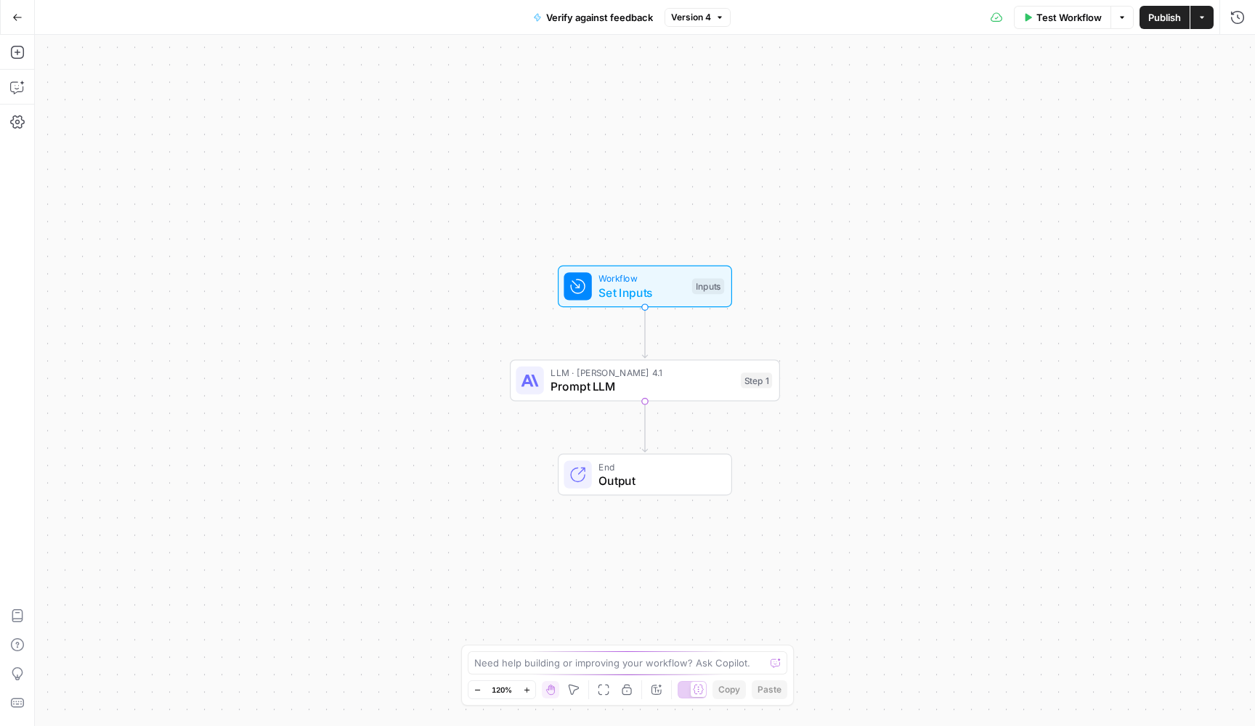
click at [664, 395] on span "Prompt LLM" at bounding box center [641, 386] width 183 height 17
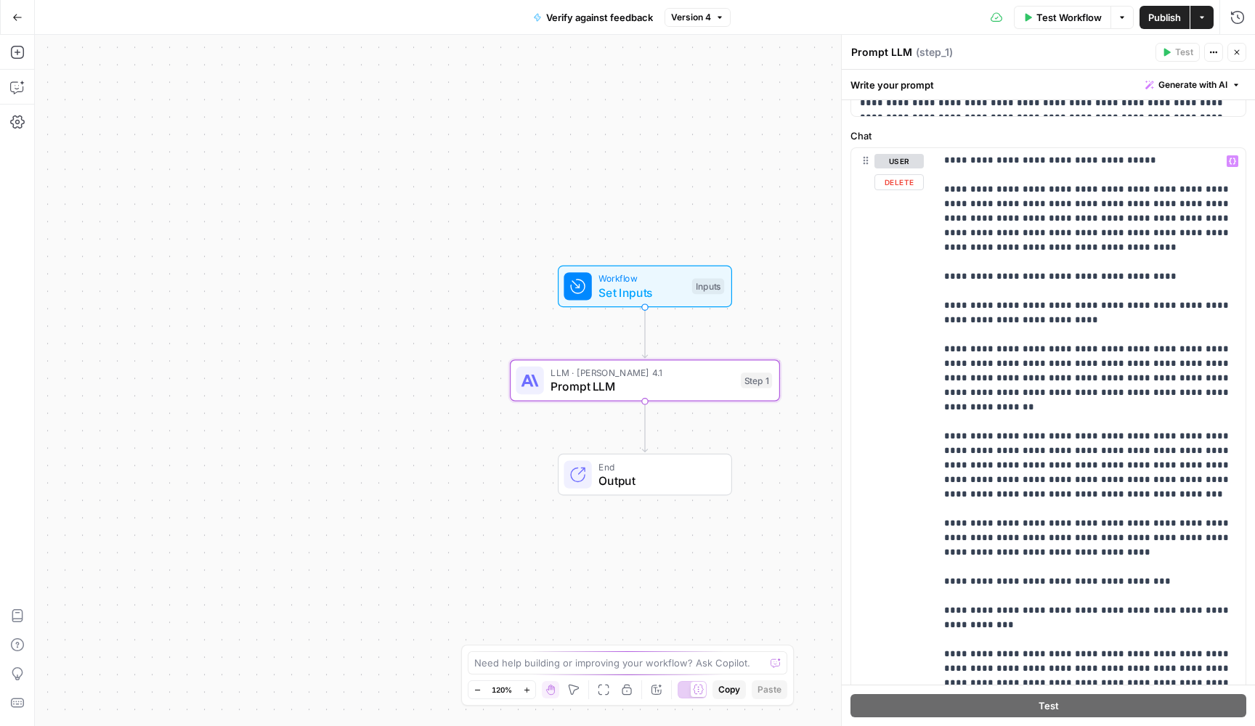
scroll to position [238, 0]
click at [7, 11] on button "Go Back" at bounding box center [17, 17] width 26 height 26
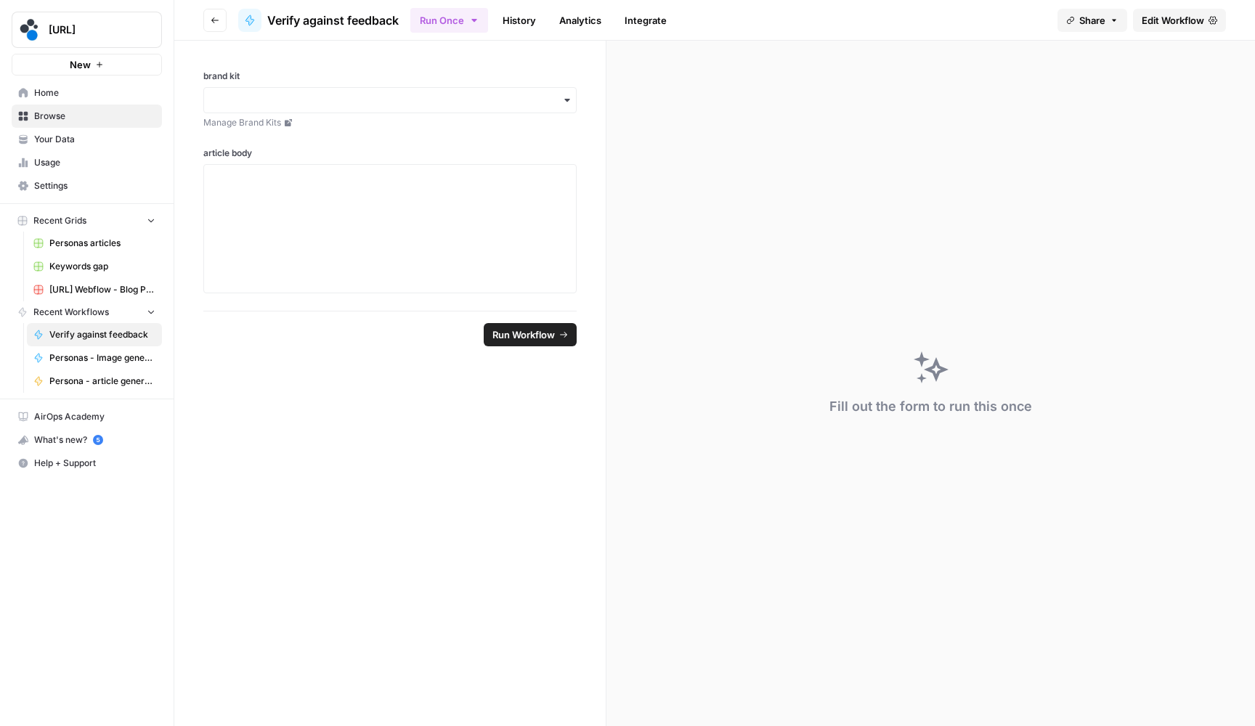
click at [101, 118] on span "Browse" at bounding box center [94, 116] width 121 height 13
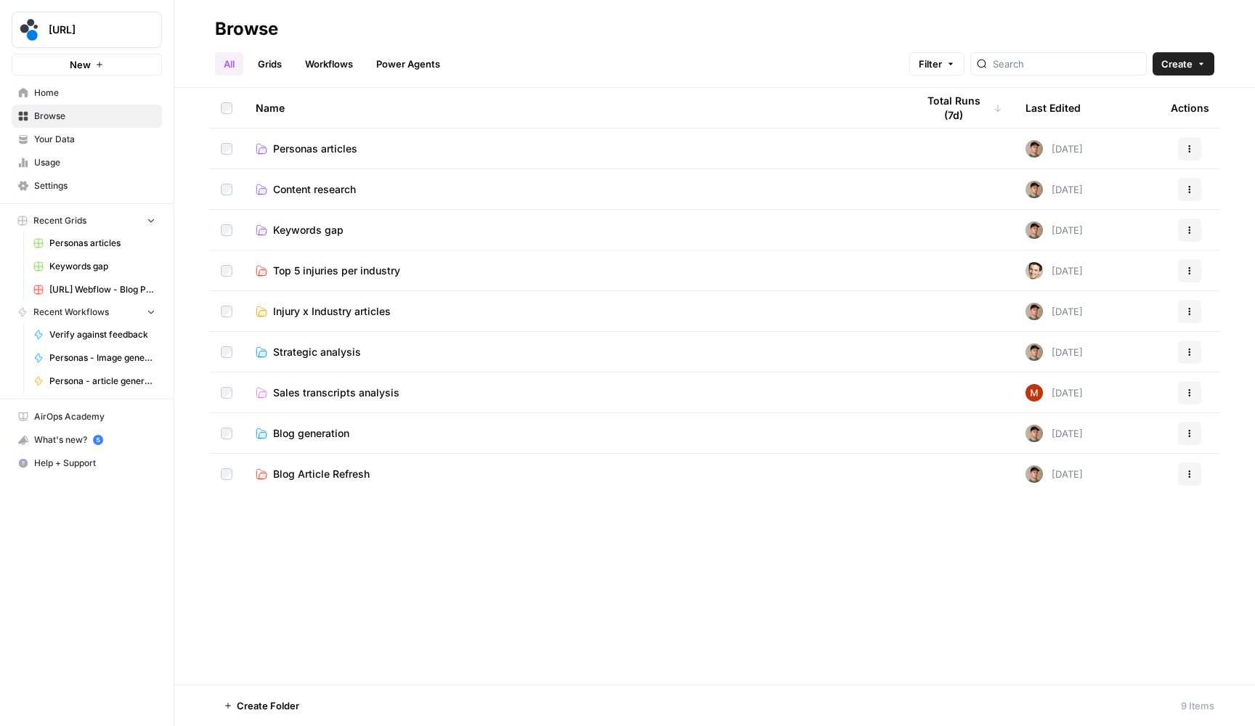
click at [282, 140] on td "Personas articles" at bounding box center [574, 149] width 661 height 40
click at [283, 148] on span "Personas articles" at bounding box center [315, 149] width 84 height 15
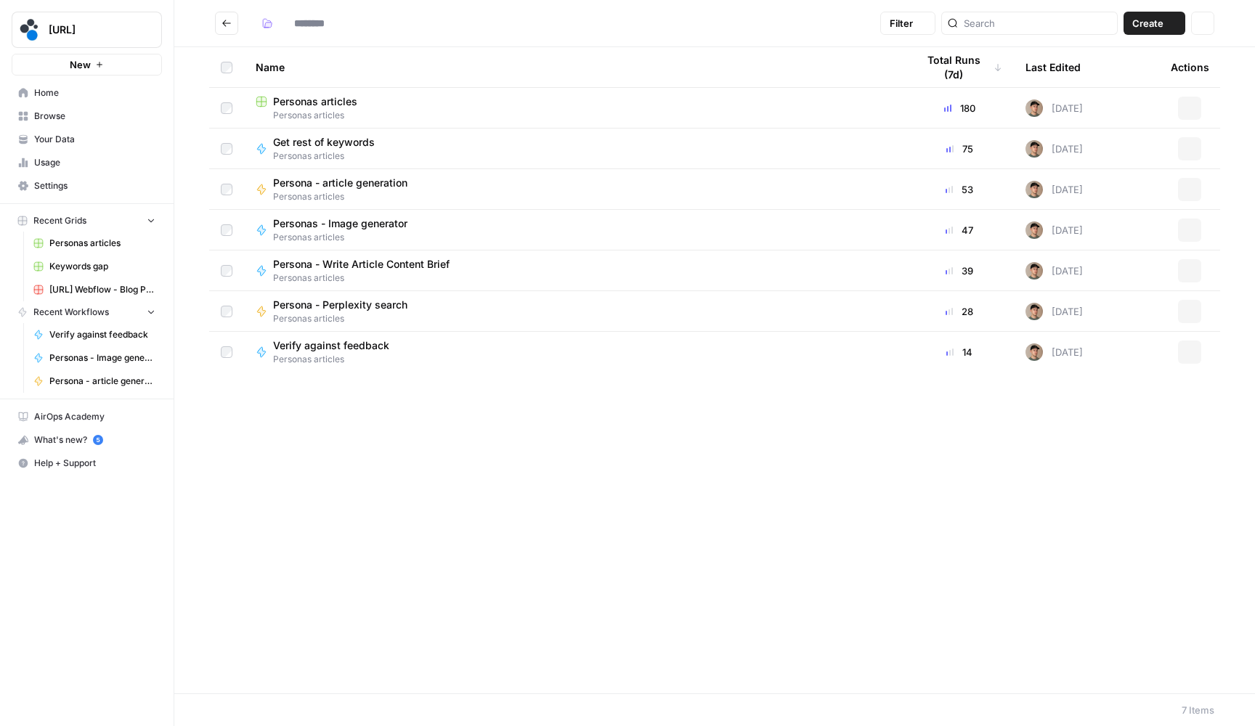
type input "**********"
click at [314, 105] on span "Personas articles" at bounding box center [315, 101] width 84 height 15
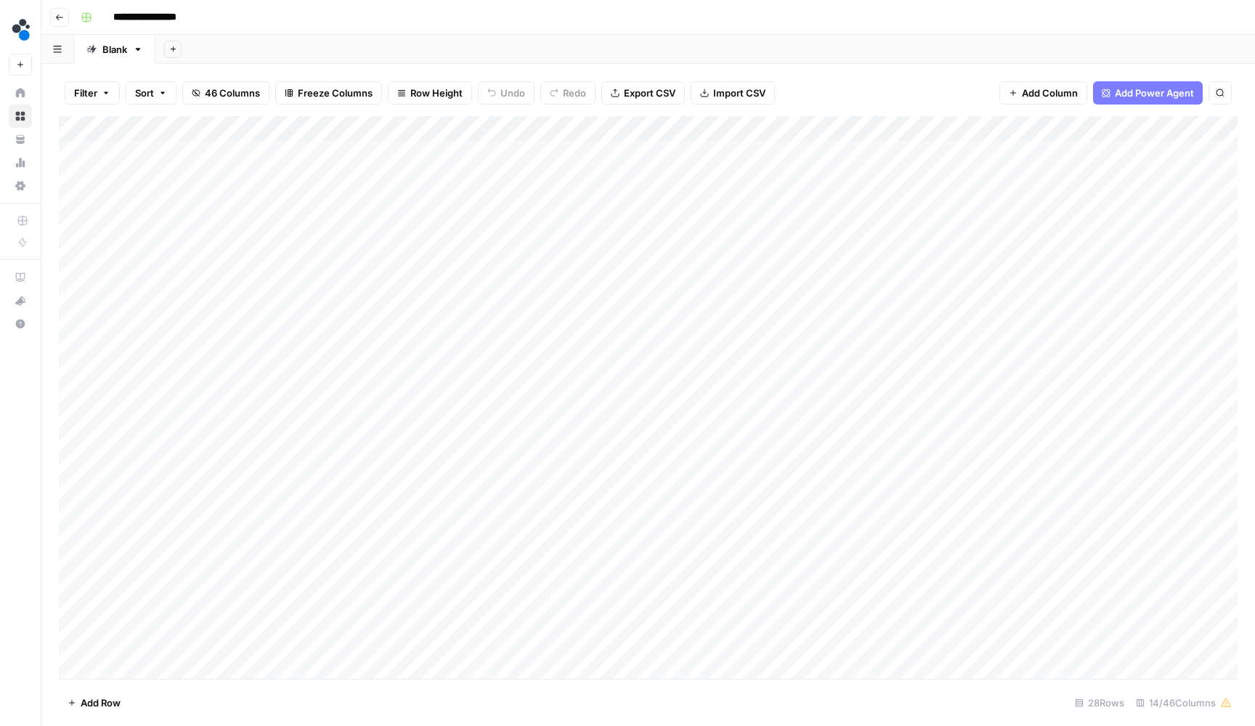
scroll to position [5, 0]
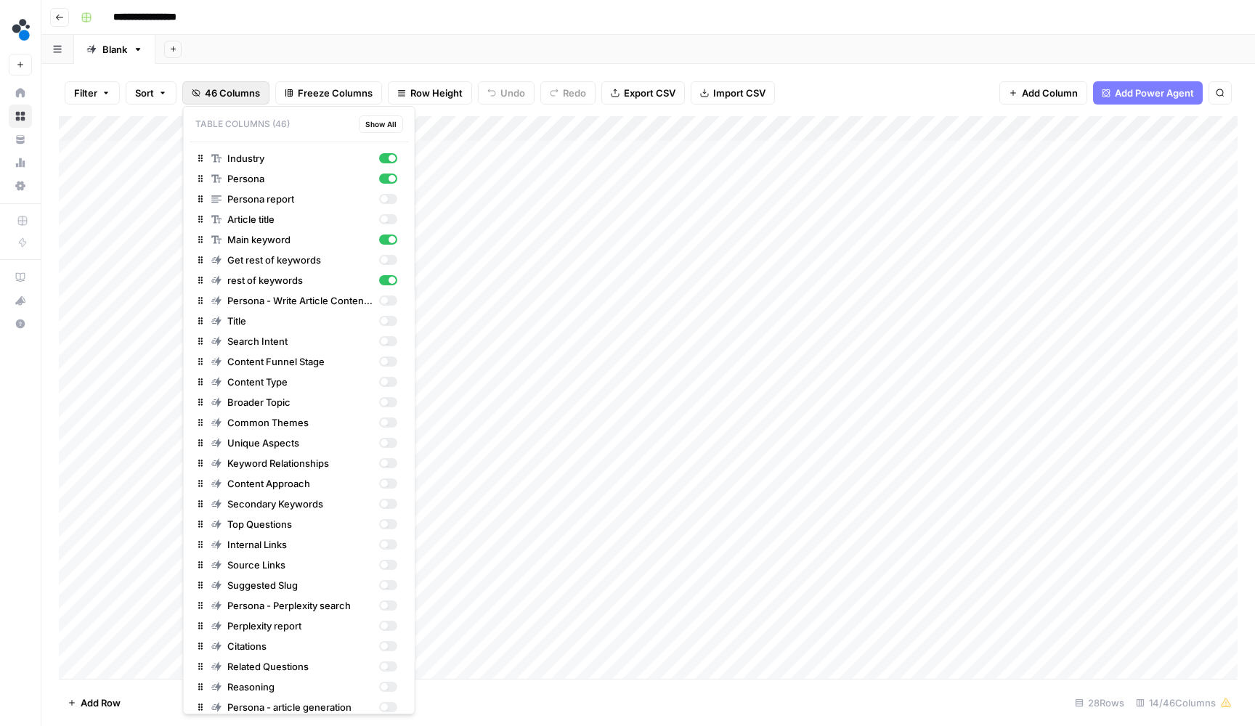
click at [247, 94] on span "46 Columns" at bounding box center [232, 93] width 55 height 15
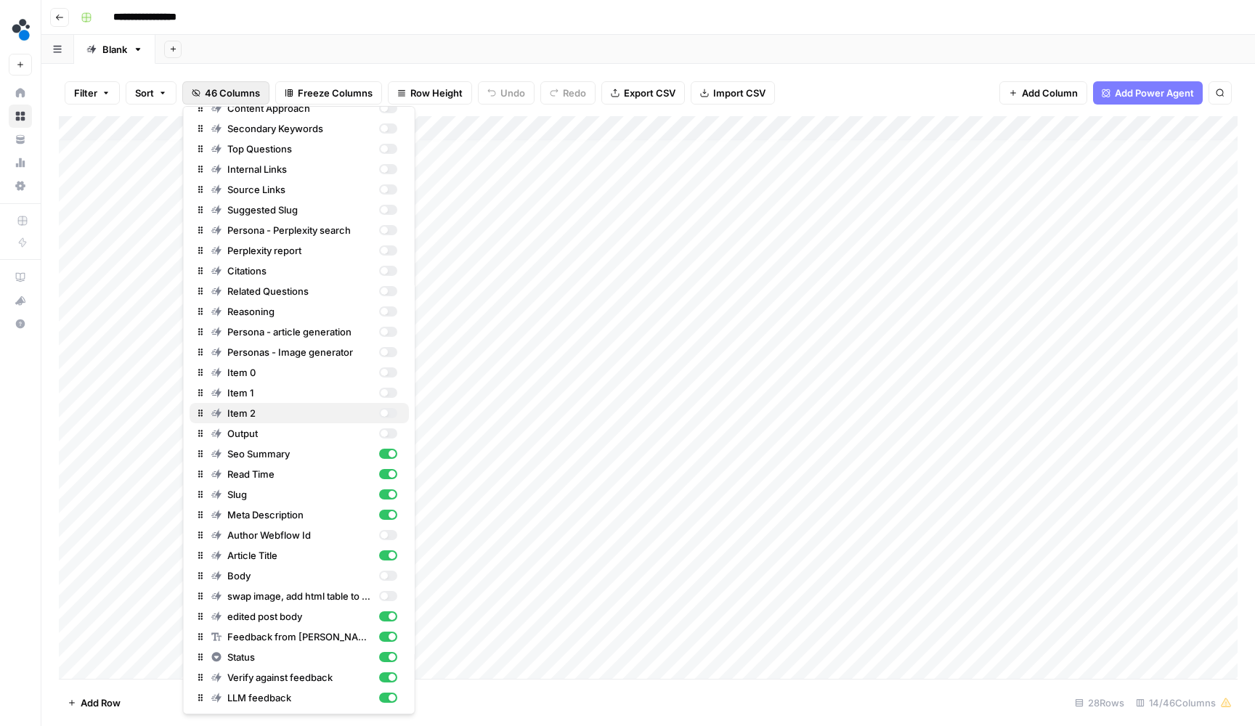
scroll to position [375, 0]
click at [381, 251] on div "button" at bounding box center [383, 250] width 7 height 7
click at [383, 264] on div "Citations" at bounding box center [304, 271] width 186 height 15
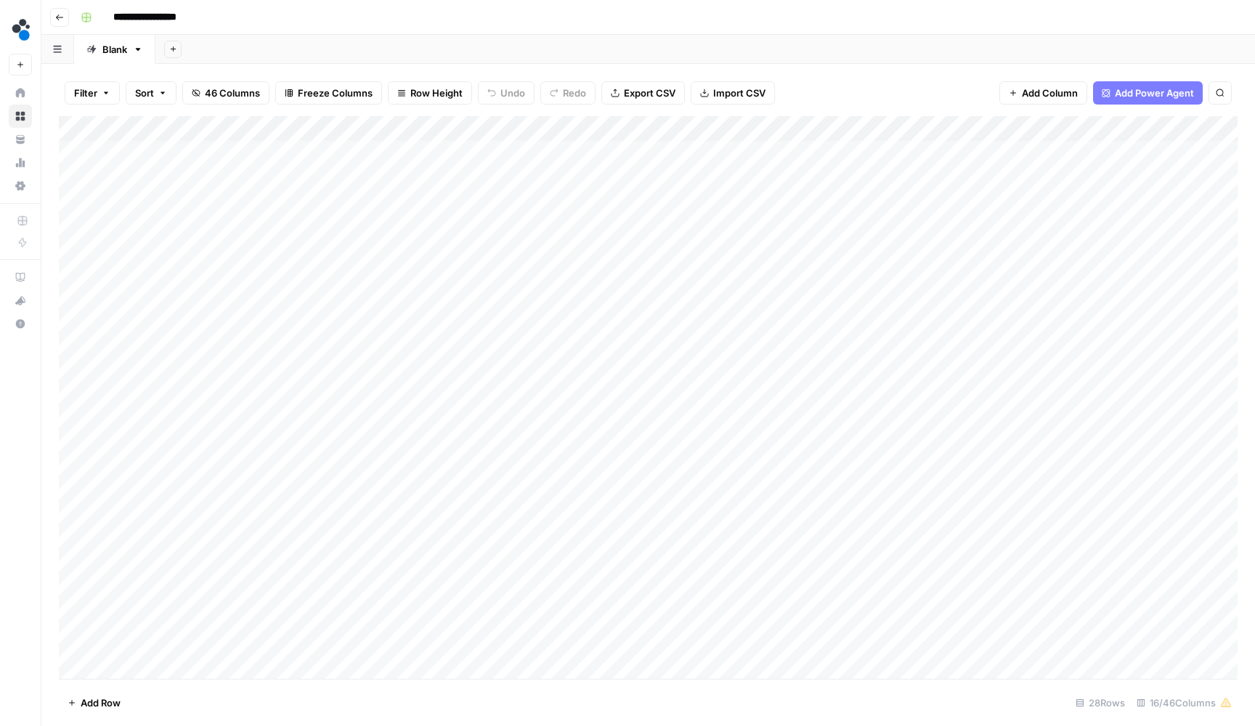
click at [792, 86] on div "Filter Sort 46 Columns Freeze Columns Row Height Undo Redo Export CSV Import CS…" at bounding box center [648, 93] width 1178 height 46
click at [846, 167] on div "Add Column" at bounding box center [648, 399] width 1178 height 566
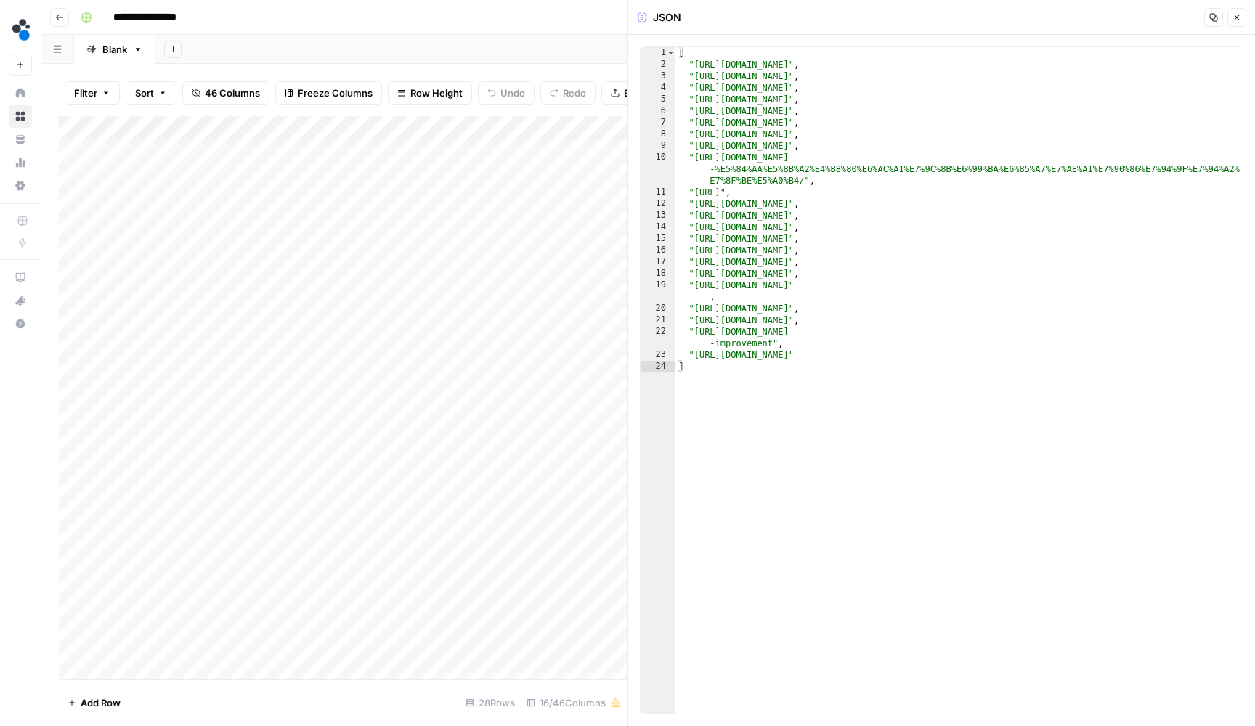
click at [1237, 13] on icon "button" at bounding box center [1236, 17] width 9 height 9
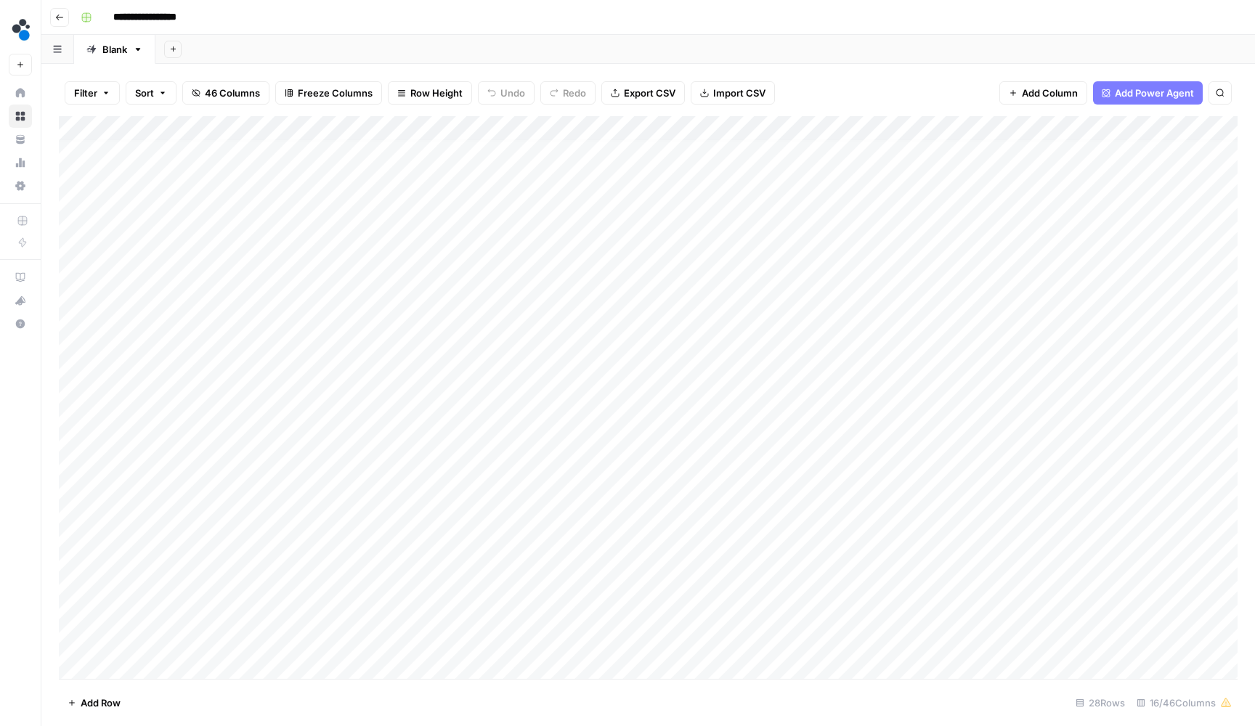
click at [226, 94] on span "46 Columns" at bounding box center [232, 93] width 55 height 15
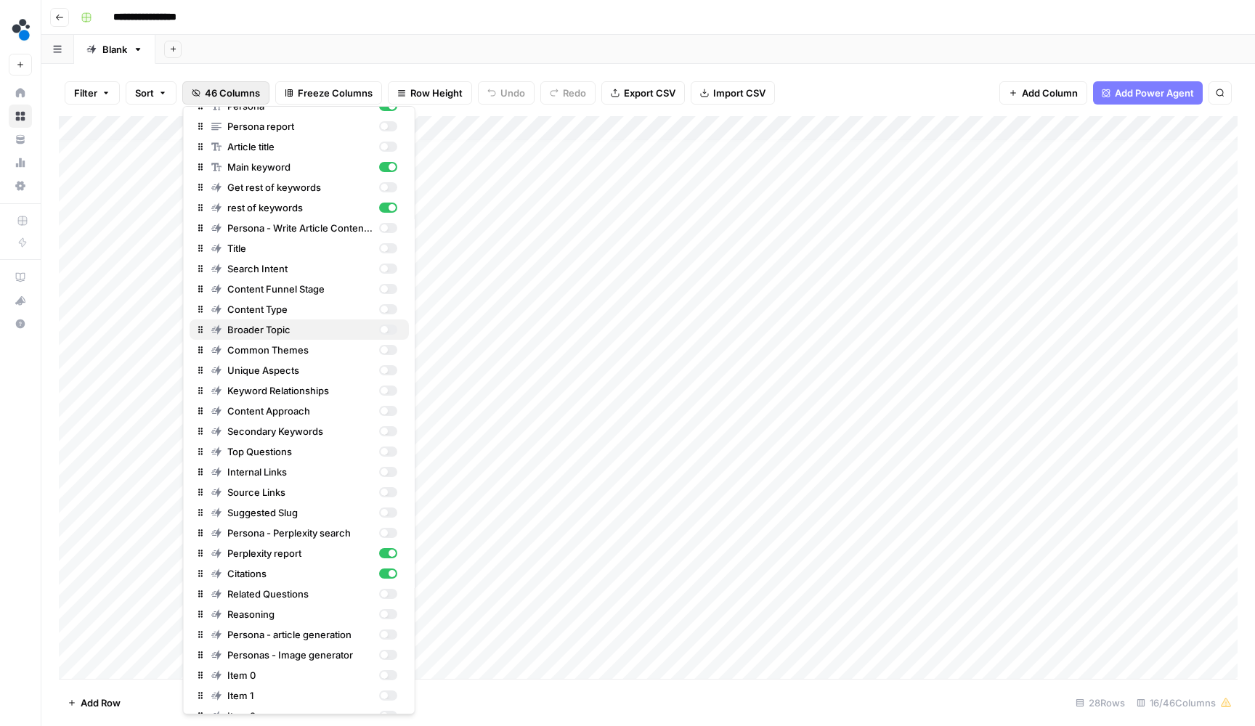
scroll to position [76, 0]
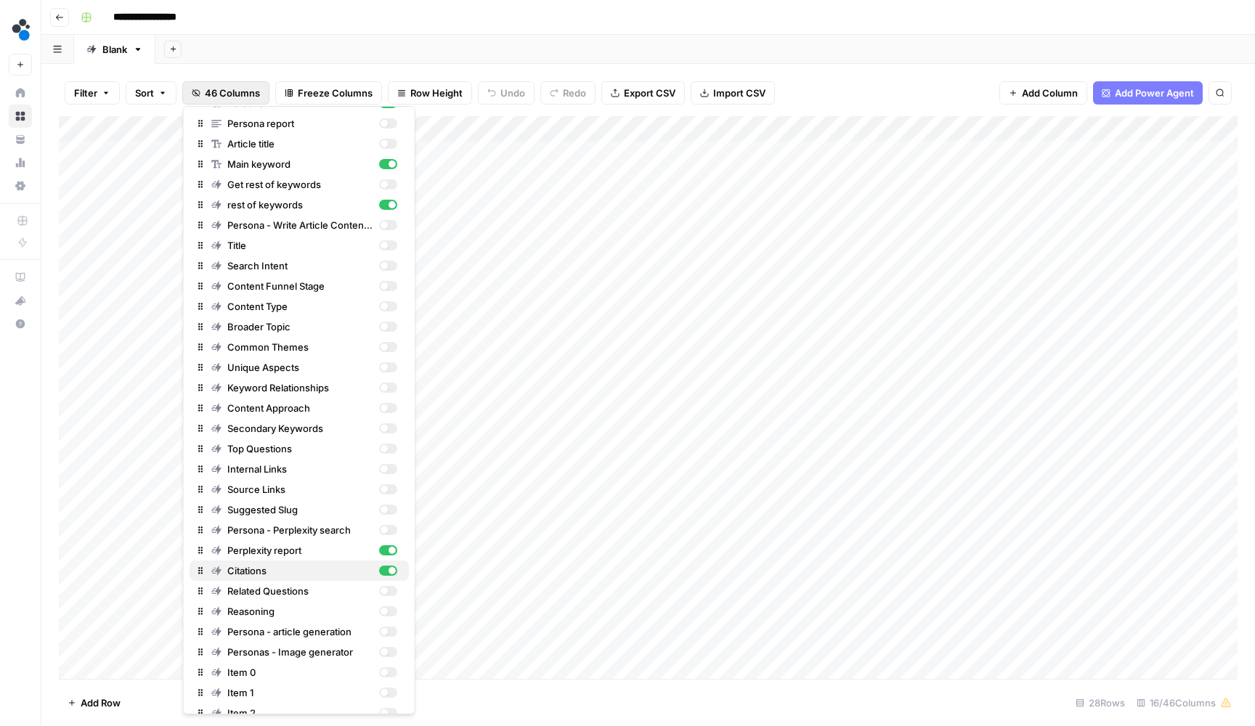
click at [396, 571] on div "button" at bounding box center [387, 571] width 18 height 10
click at [714, 147] on div "Add Column" at bounding box center [648, 399] width 1178 height 566
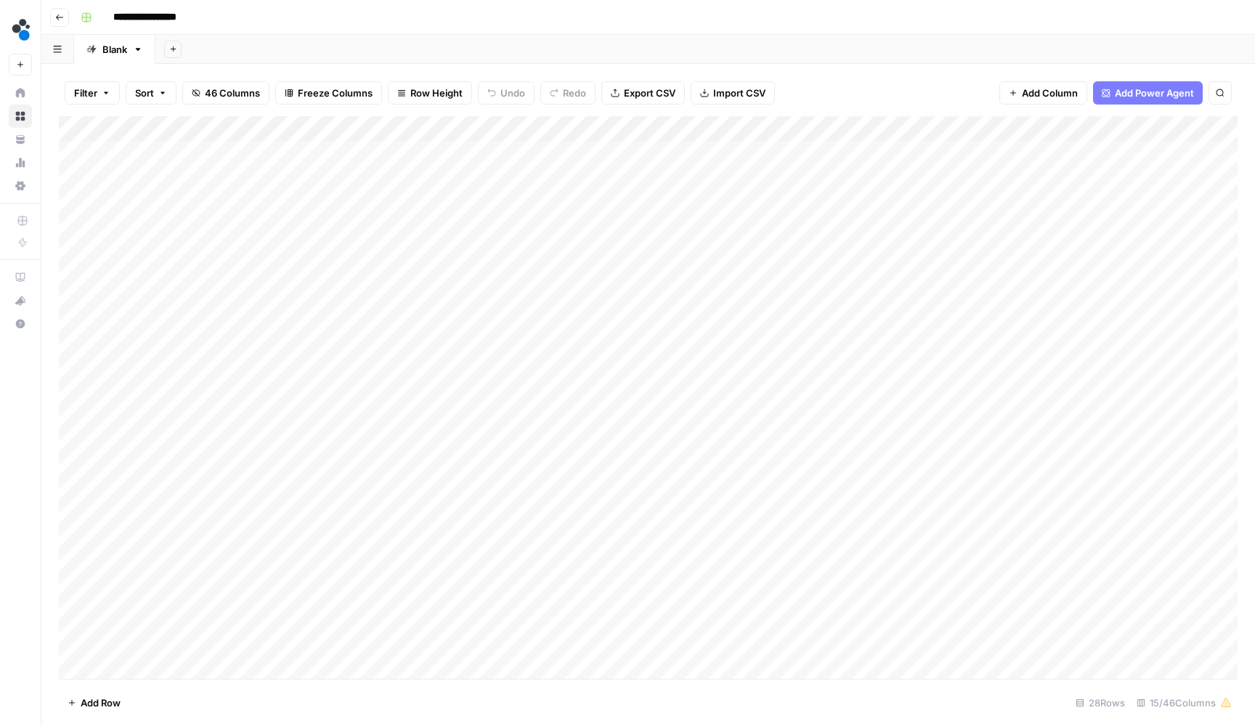
click at [714, 147] on div "Add Column" at bounding box center [648, 399] width 1178 height 566
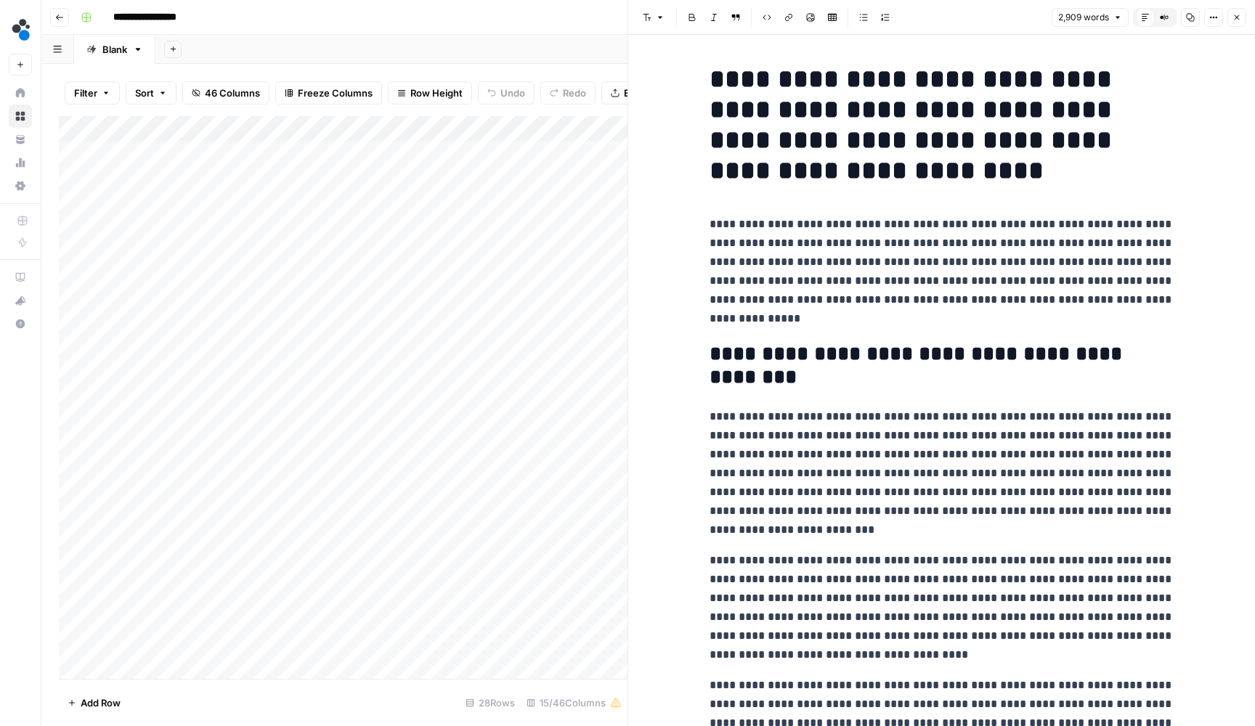
click at [1229, 16] on button "Close" at bounding box center [1236, 17] width 19 height 19
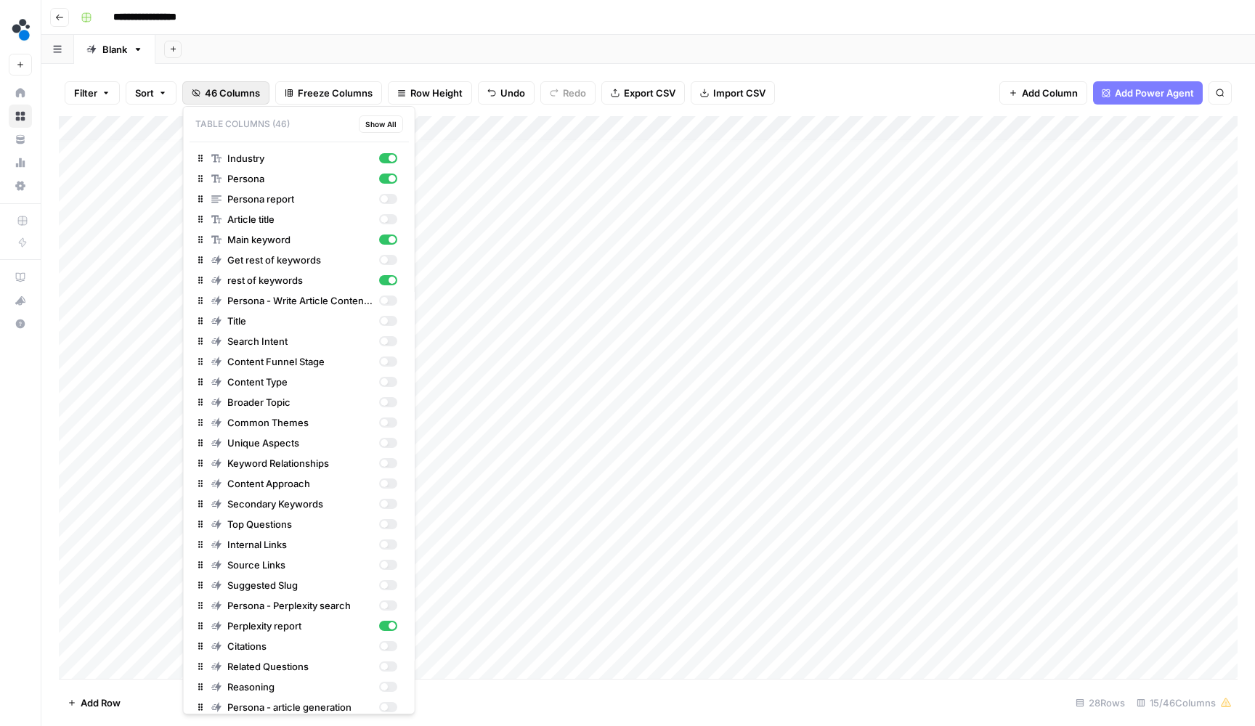
click at [230, 98] on span "46 Columns" at bounding box center [232, 93] width 55 height 15
click at [388, 645] on div "button" at bounding box center [387, 646] width 18 height 10
click at [388, 662] on div "button" at bounding box center [387, 666] width 18 height 10
click at [388, 683] on div "button" at bounding box center [387, 687] width 18 height 10
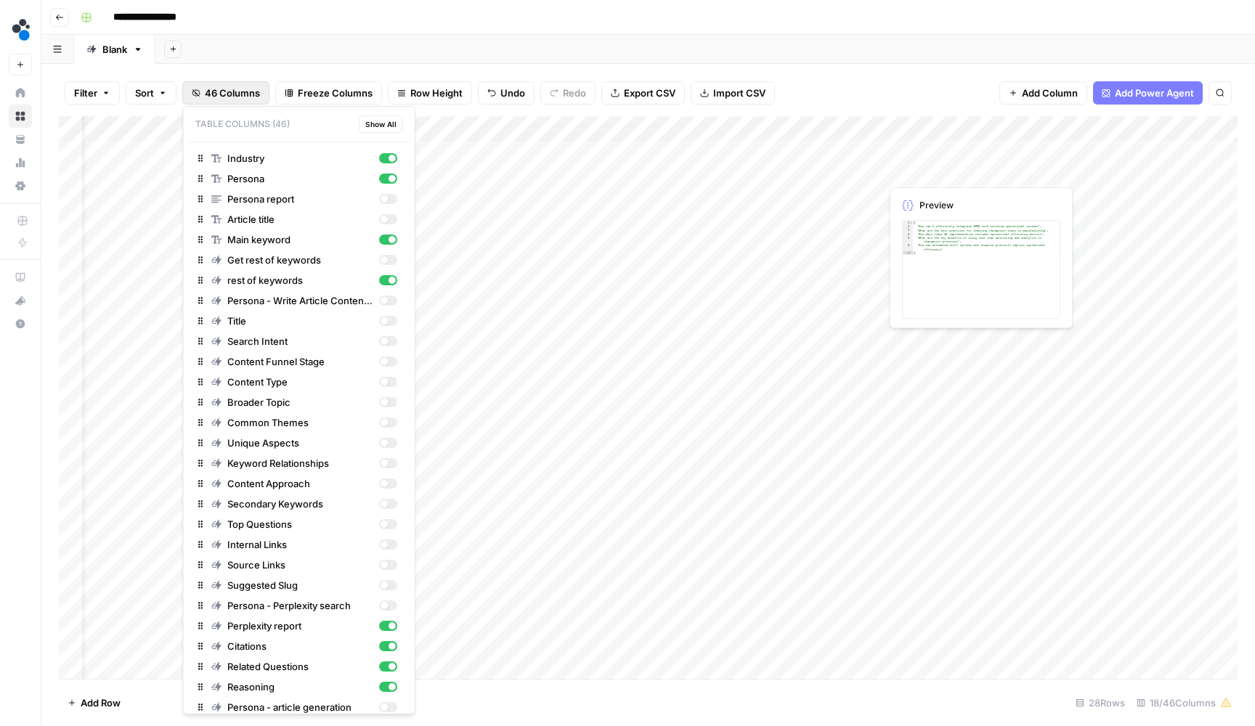
click at [936, 151] on div "Add Column" at bounding box center [648, 399] width 1178 height 566
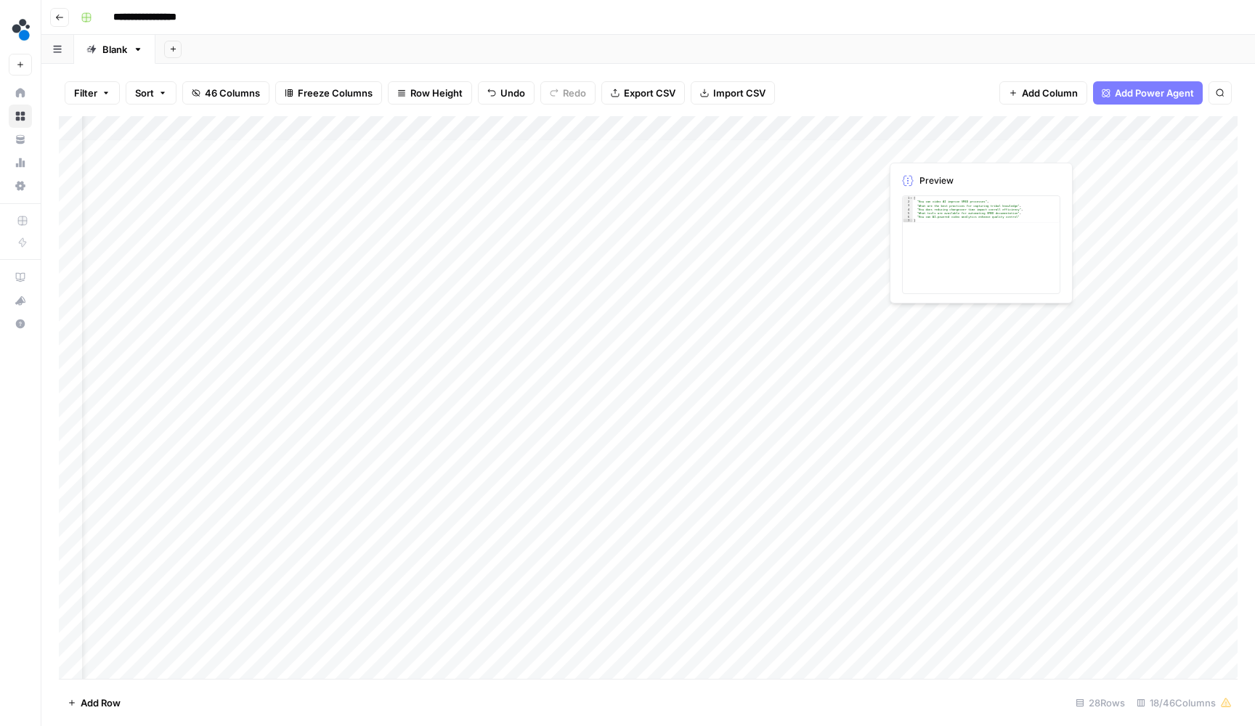
click at [936, 151] on div "Add Column" at bounding box center [648, 399] width 1178 height 566
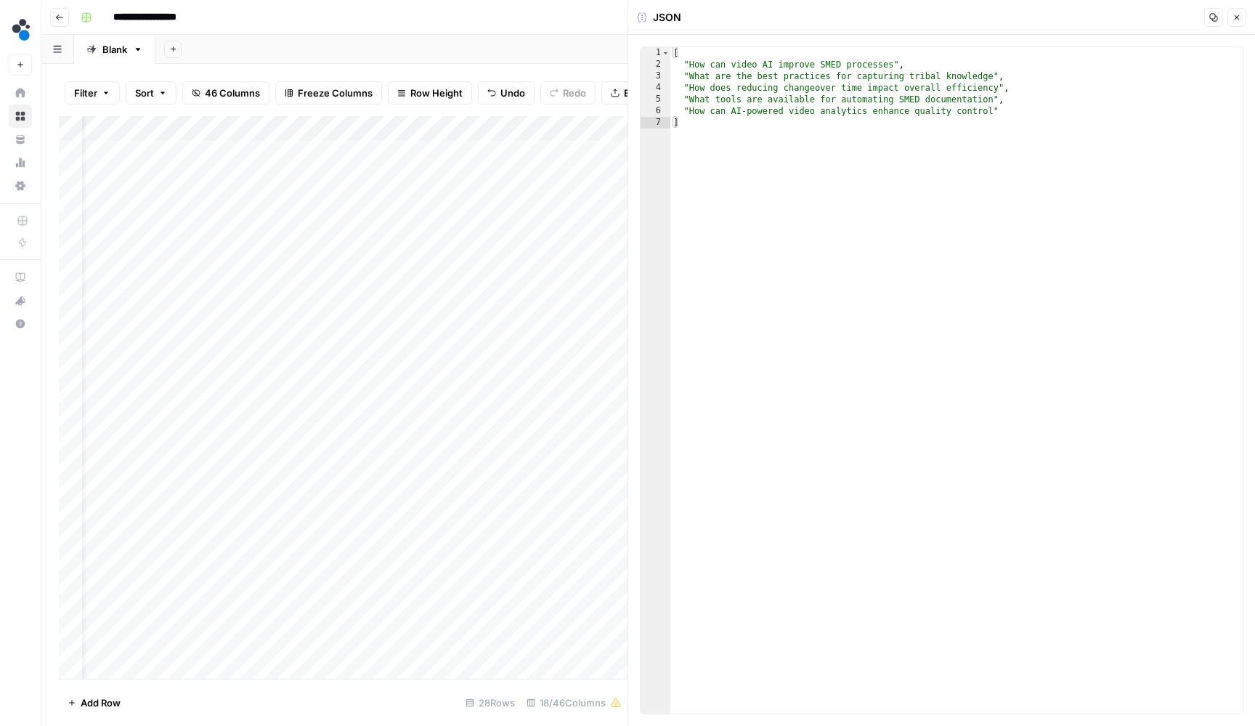
drag, startPoint x: 1222, startPoint y: 20, endPoint x: 1236, endPoint y: 23, distance: 14.0
click at [1236, 23] on div "Copy Close" at bounding box center [1225, 17] width 42 height 19
click at [1236, 23] on button "Close" at bounding box center [1236, 17] width 19 height 19
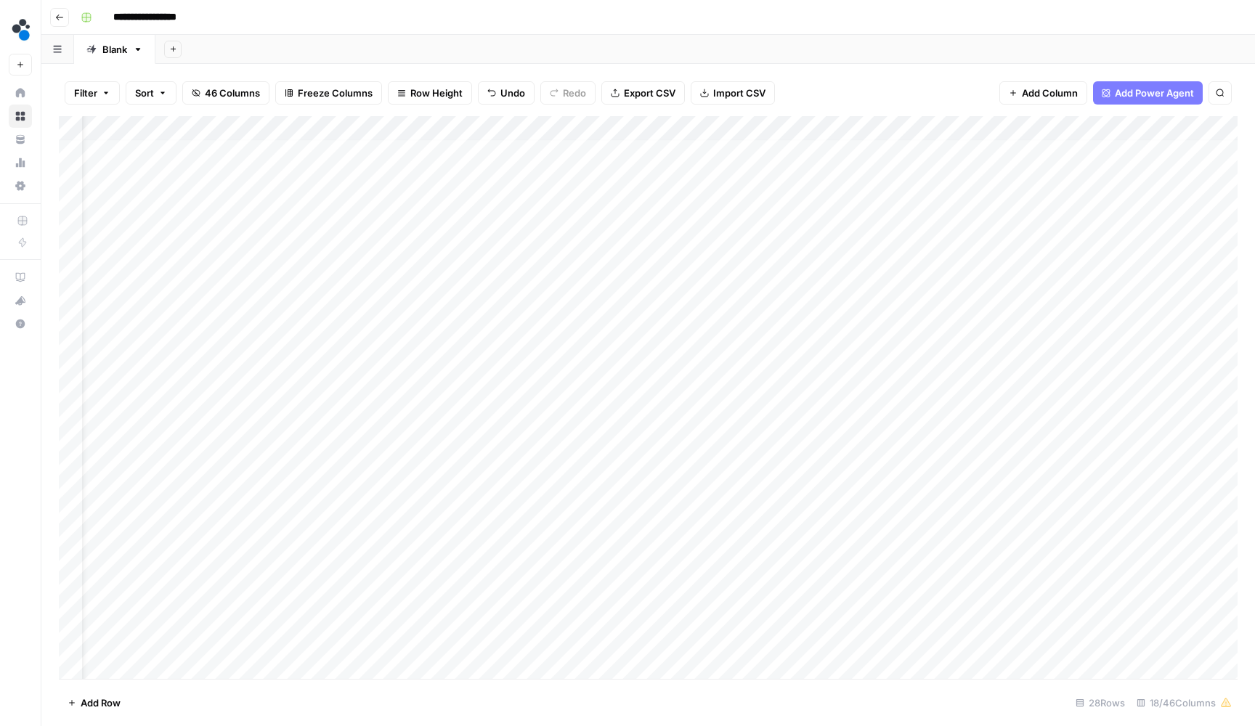
click at [1063, 144] on div "Add Column" at bounding box center [648, 399] width 1178 height 566
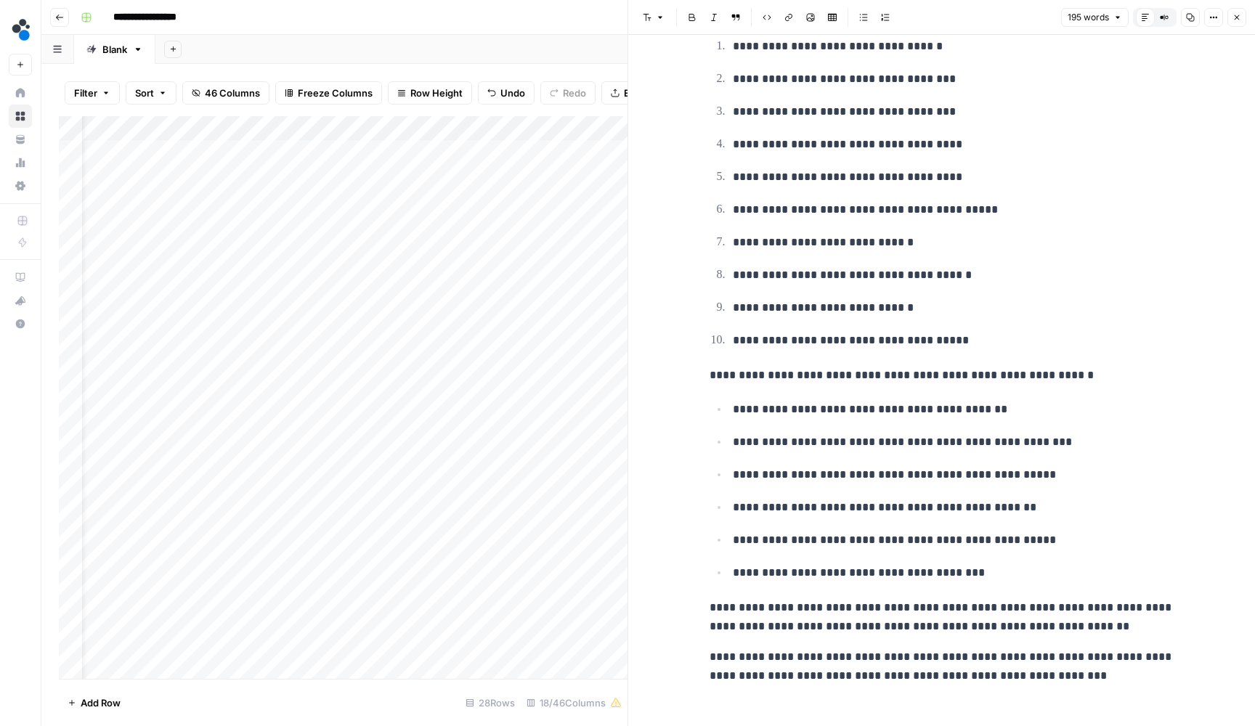
click at [1232, 24] on button "Close" at bounding box center [1236, 17] width 19 height 19
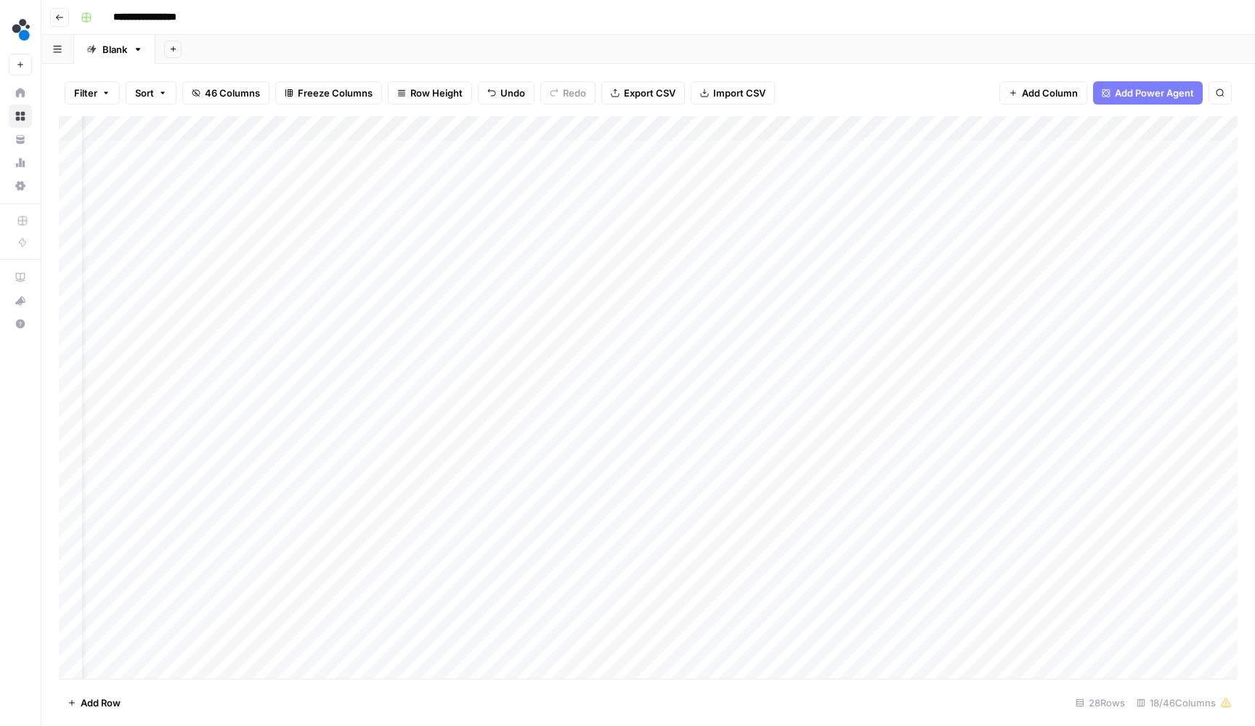
click at [261, 96] on button "46 Columns" at bounding box center [225, 92] width 87 height 23
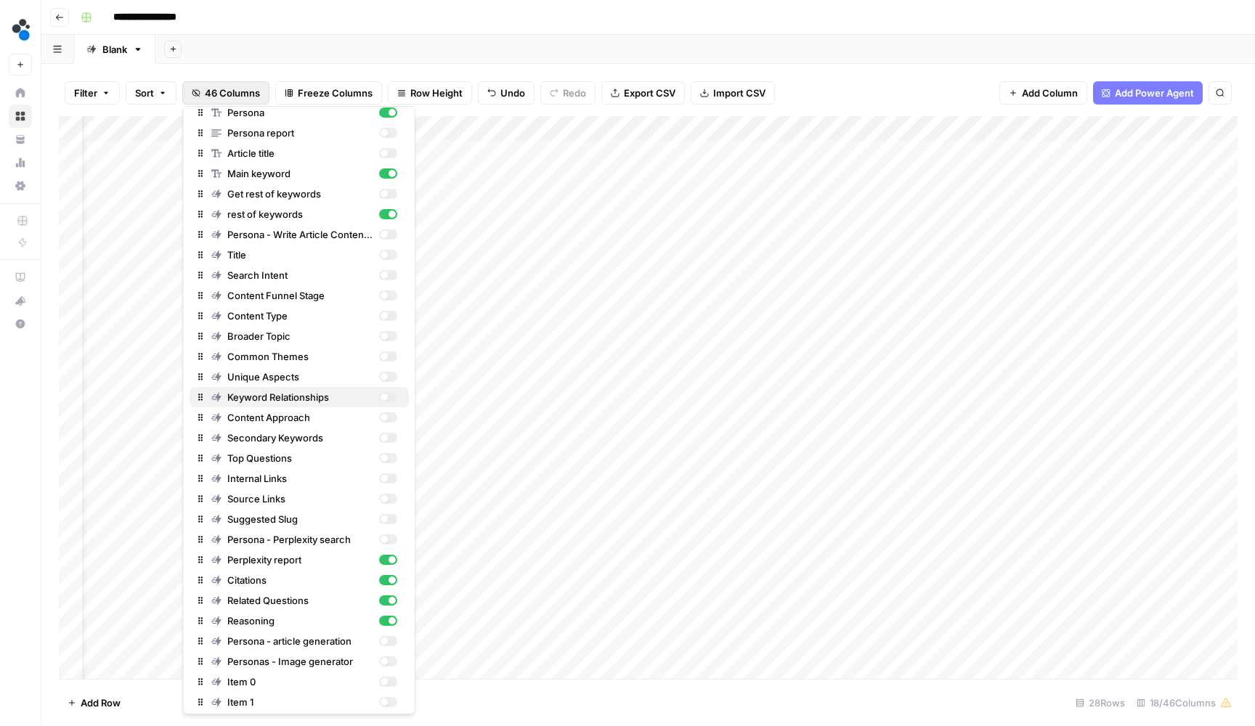
scroll to position [72, 0]
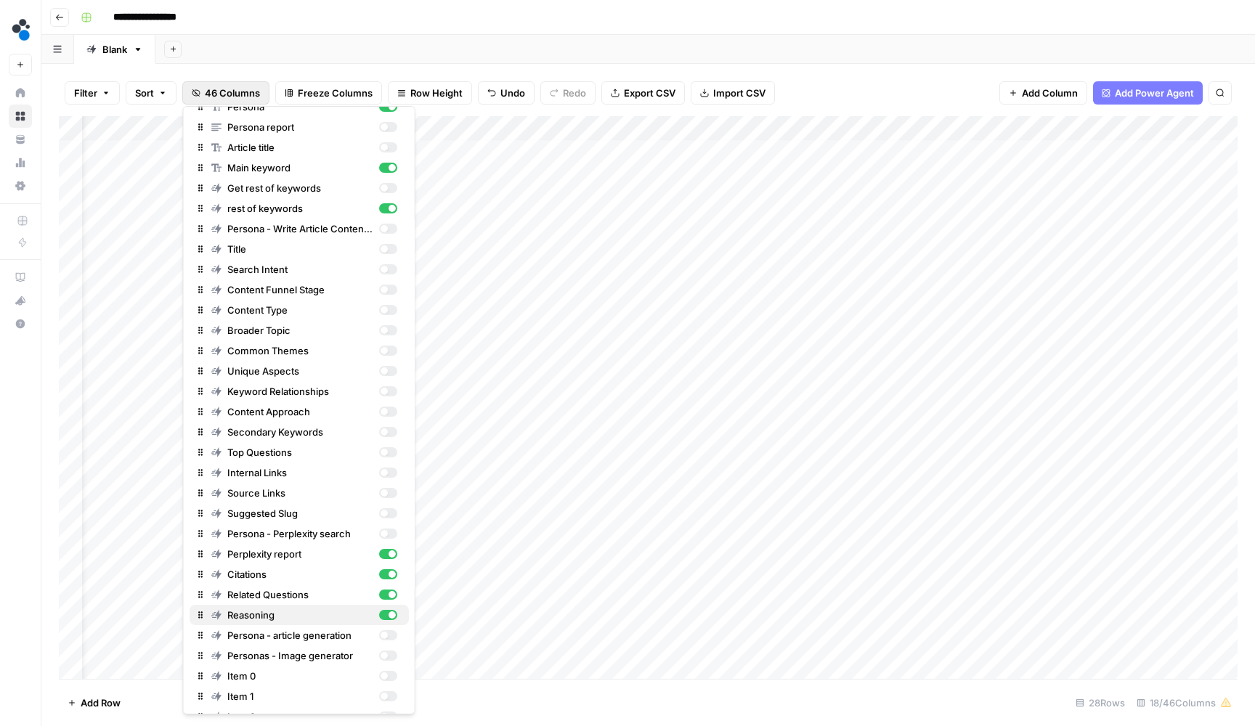
click at [396, 611] on div "Reasoning" at bounding box center [304, 615] width 186 height 15
click at [394, 598] on div "button" at bounding box center [387, 595] width 18 height 10
click at [735, 54] on div "Add Sheet" at bounding box center [704, 49] width 1099 height 29
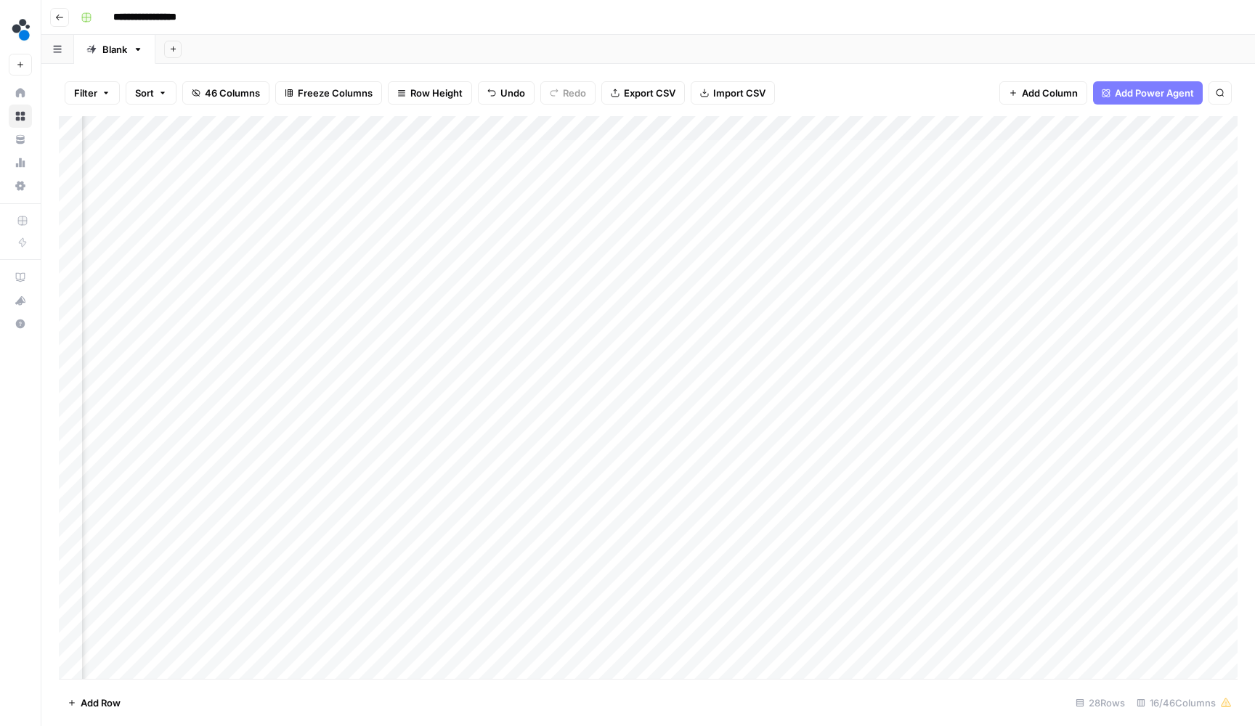
scroll to position [1, 136]
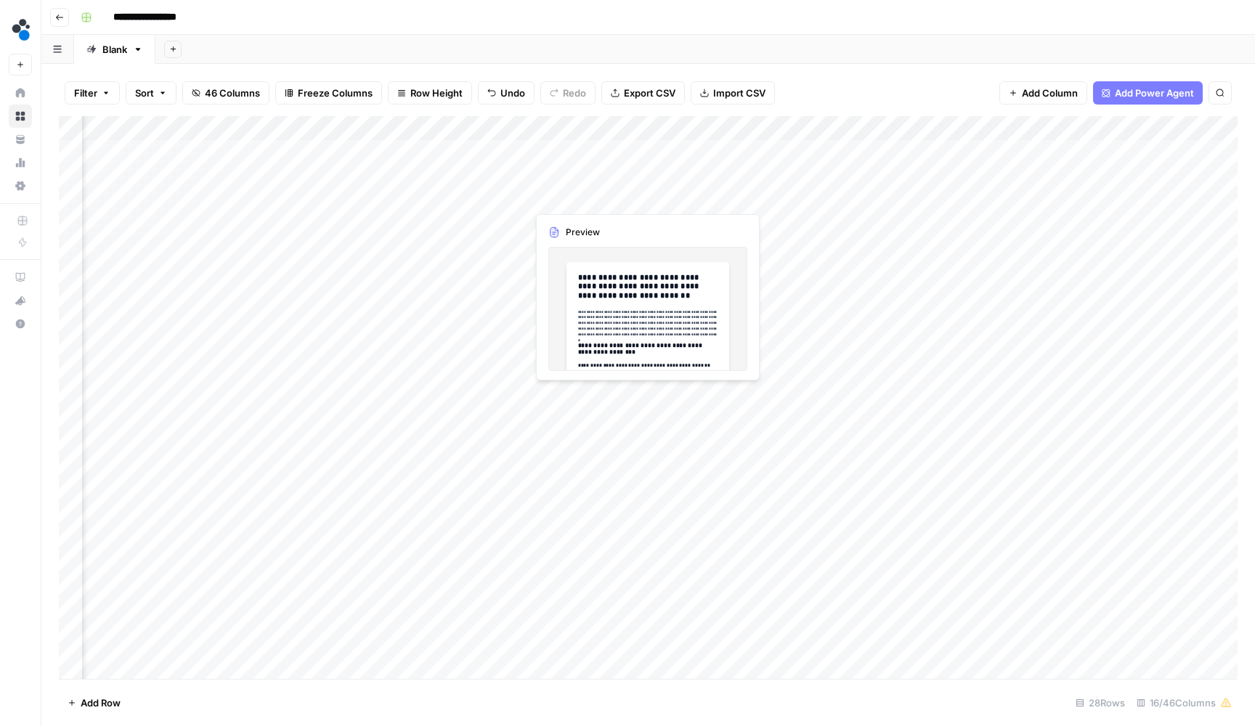
click at [598, 200] on div "Add Column" at bounding box center [648, 399] width 1178 height 566
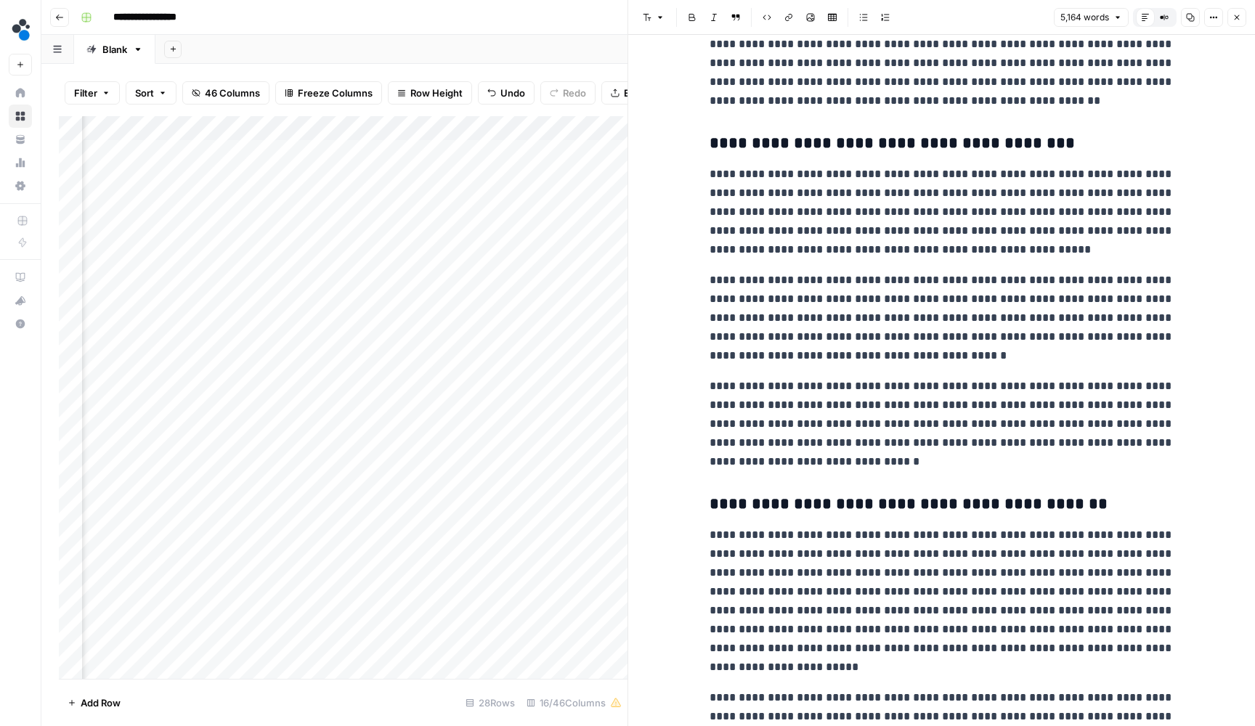
scroll to position [508, 0]
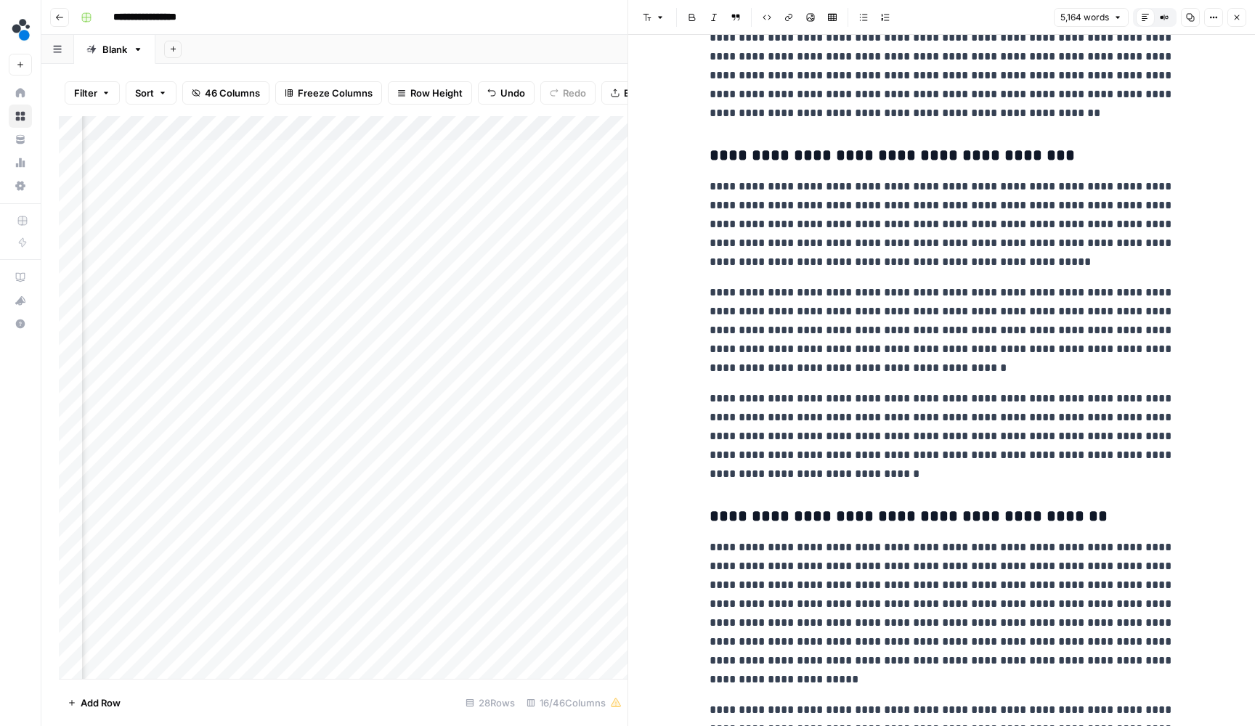
click at [1239, 25] on button "Close" at bounding box center [1236, 17] width 19 height 19
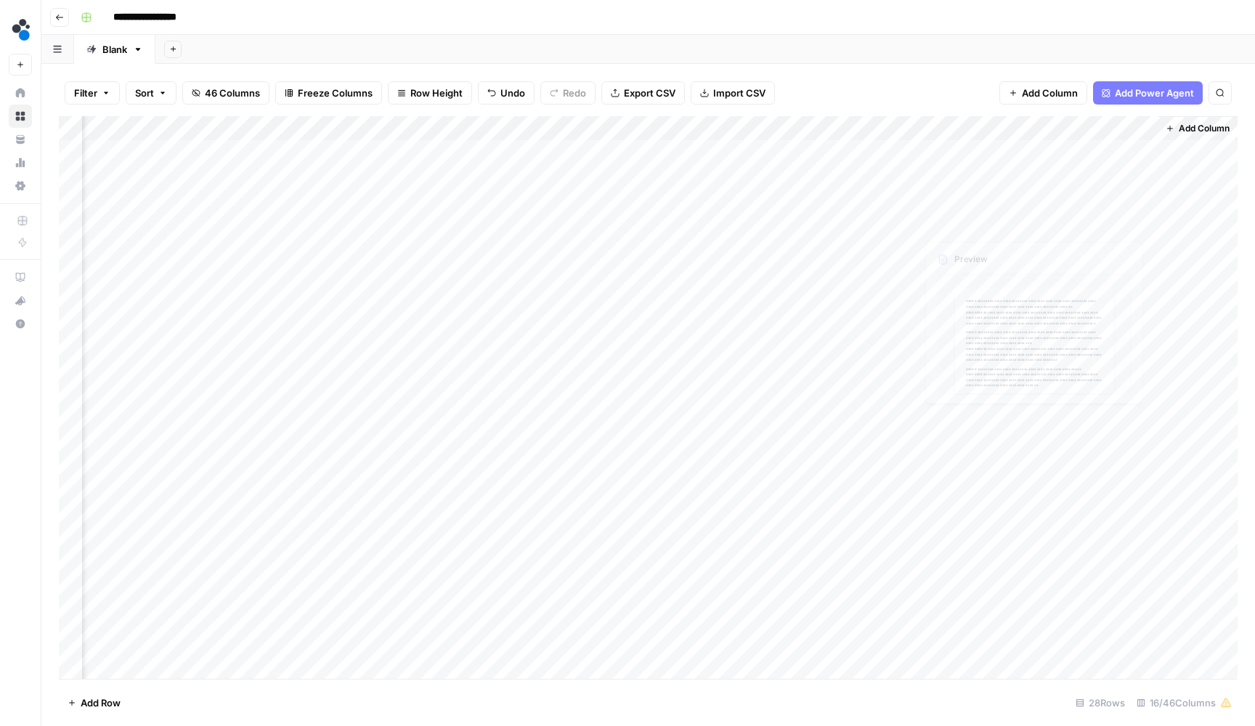
scroll to position [1, 1120]
click at [1141, 145] on div "Add Column" at bounding box center [648, 399] width 1178 height 566
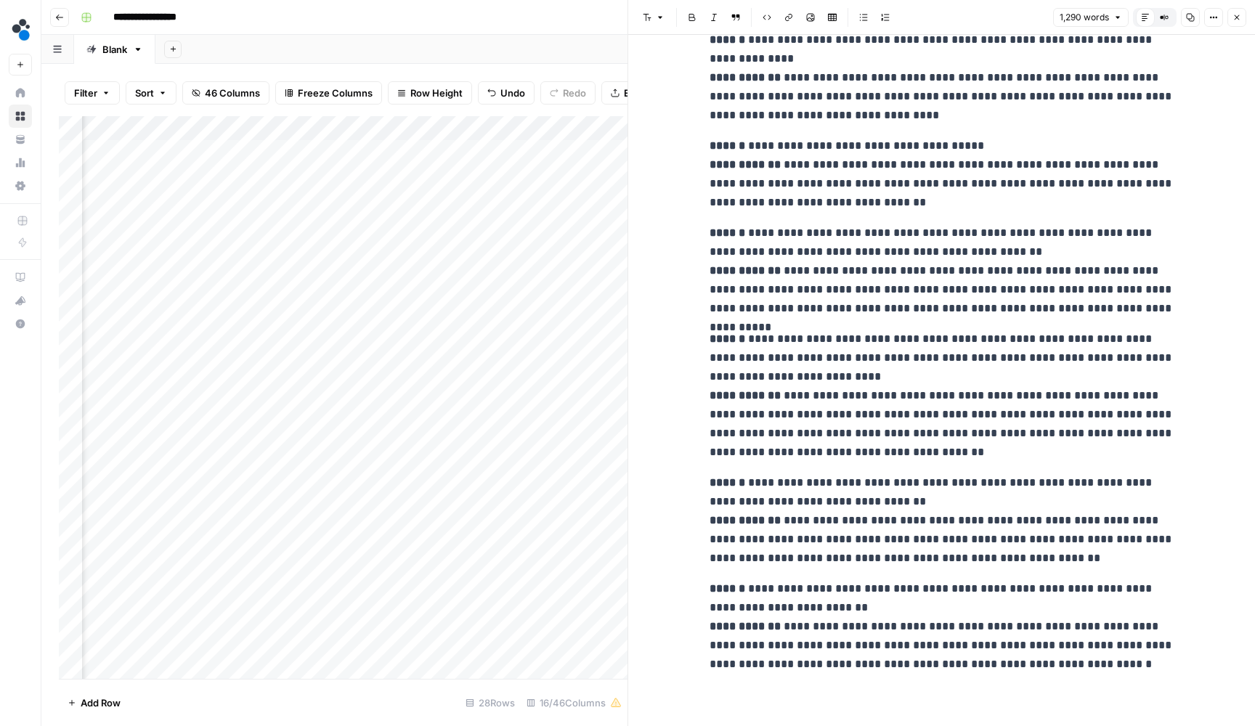
scroll to position [2199, 0]
click at [1230, 20] on button "Close" at bounding box center [1236, 17] width 19 height 19
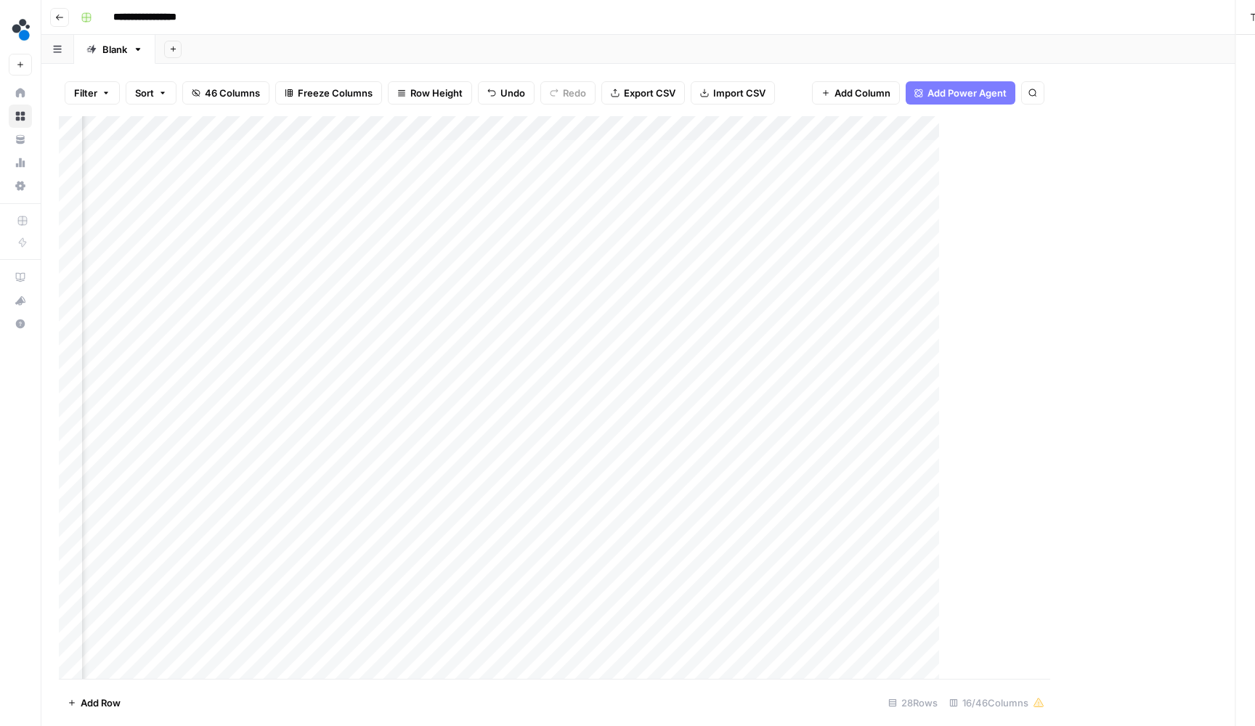
scroll to position [1, 1103]
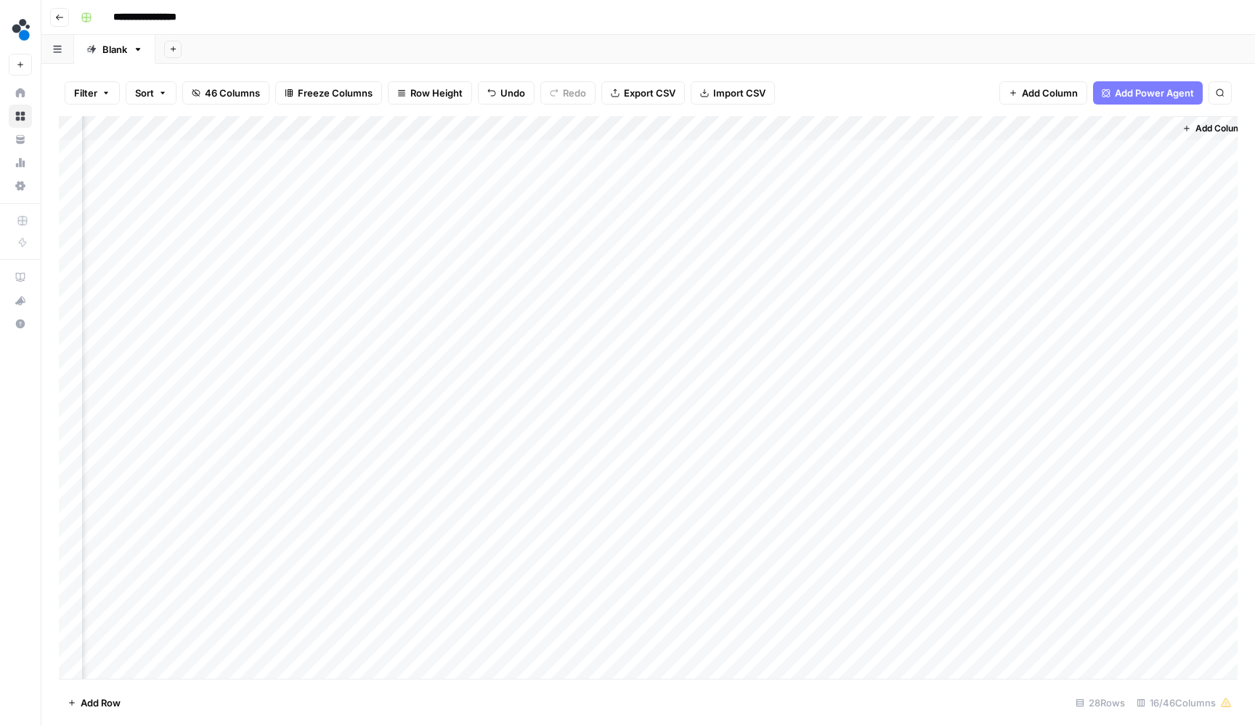
click at [1166, 179] on div "Add Column" at bounding box center [648, 399] width 1178 height 566
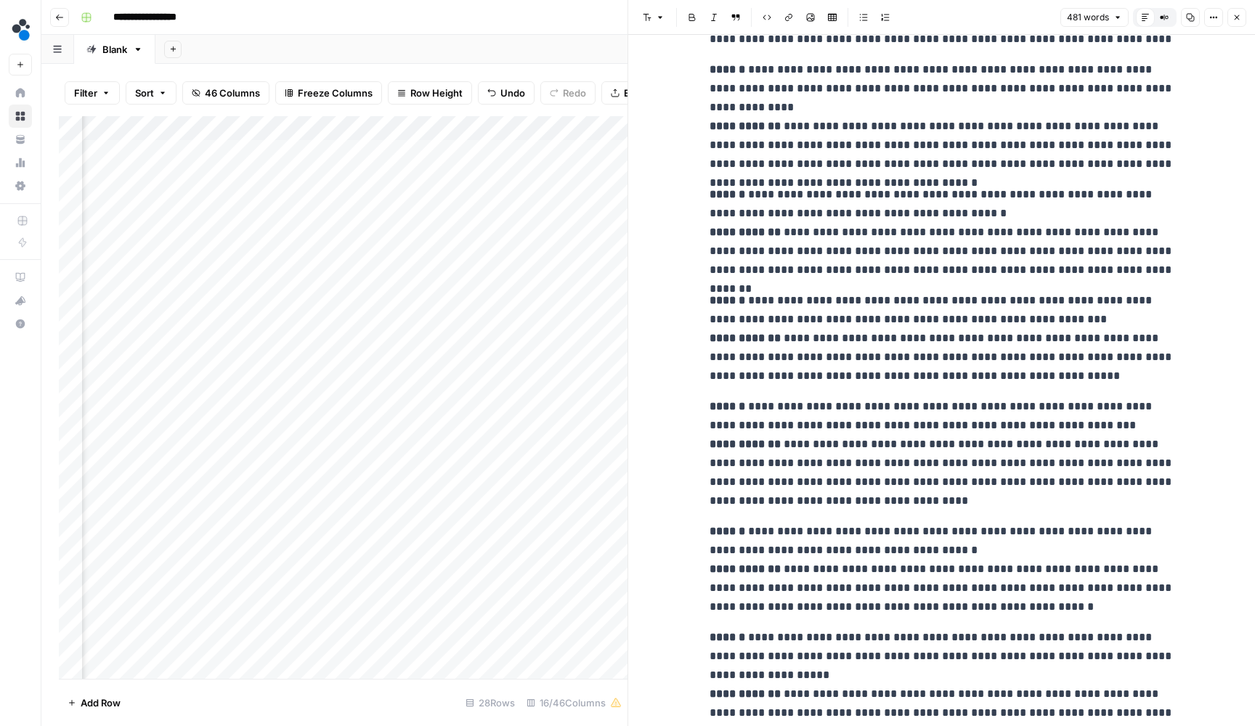
scroll to position [64, 0]
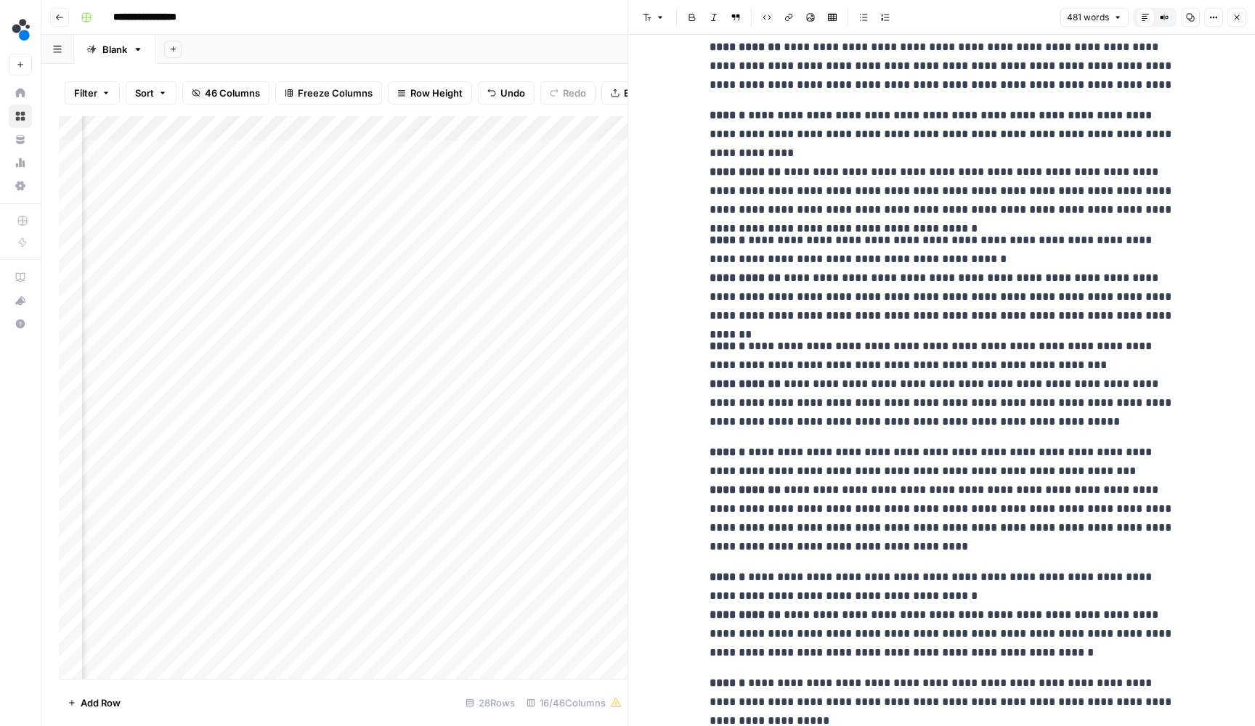
click at [1235, 22] on button "Close" at bounding box center [1236, 17] width 19 height 19
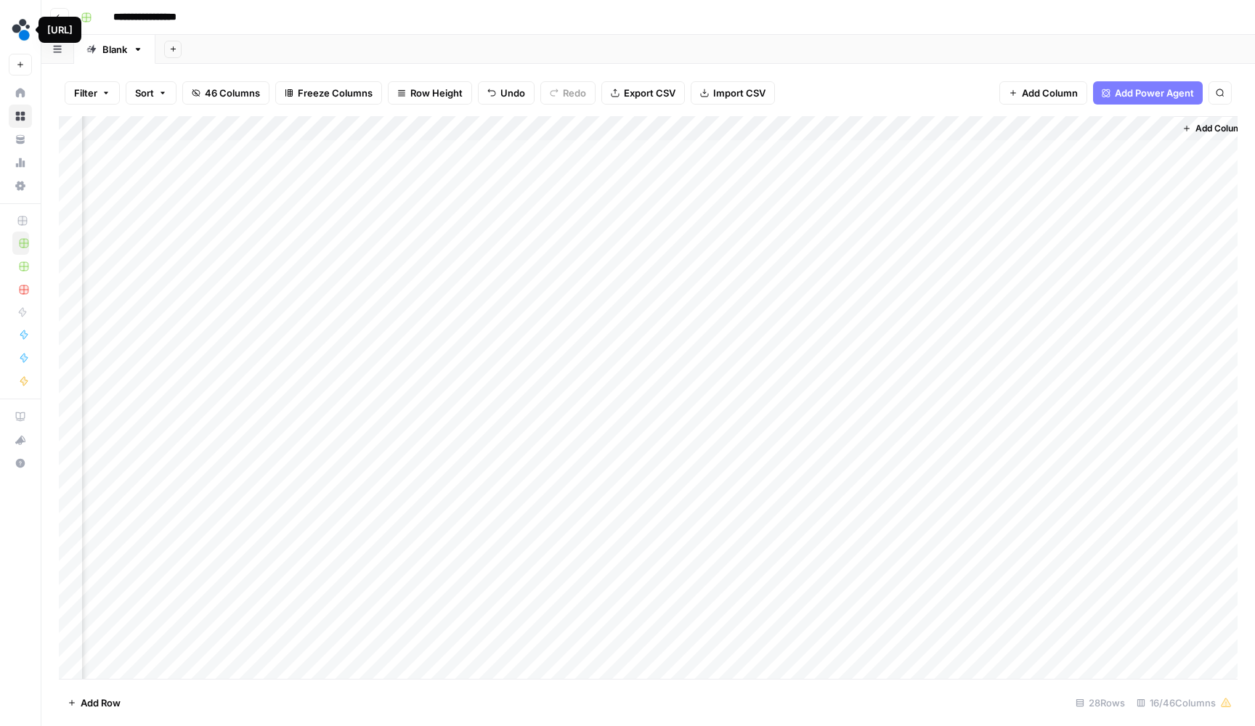
click at [58, 18] on div "[URL]" at bounding box center [59, 30] width 43 height 26
click at [65, 14] on button "Go back" at bounding box center [59, 17] width 19 height 19
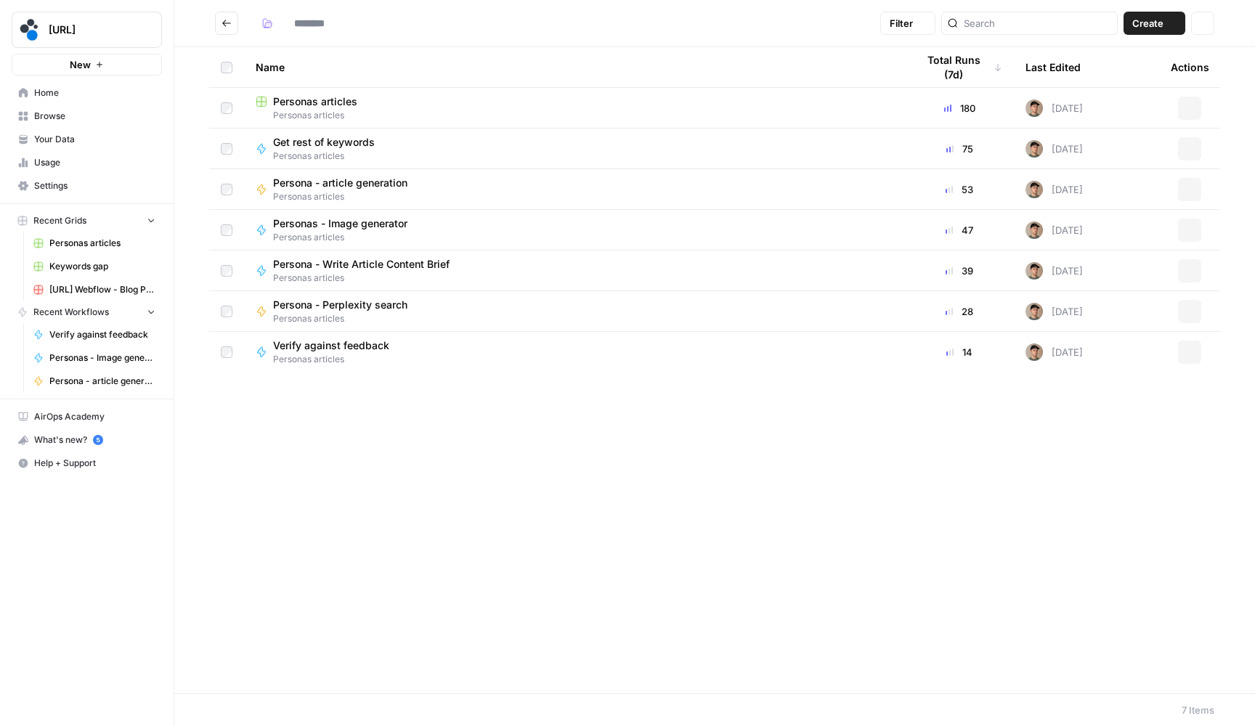
type input "**********"
click at [327, 178] on span "Persona - article generation" at bounding box center [340, 183] width 134 height 15
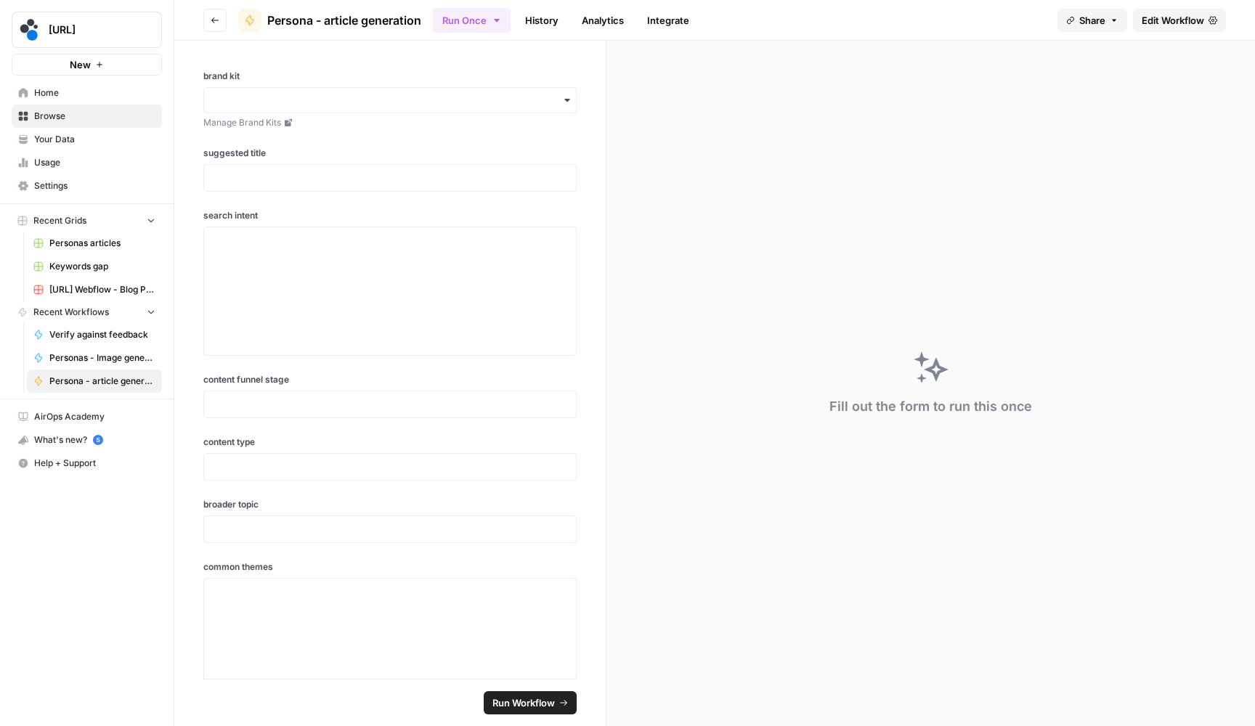
click at [1171, 20] on span "Edit Workflow" at bounding box center [1172, 20] width 62 height 15
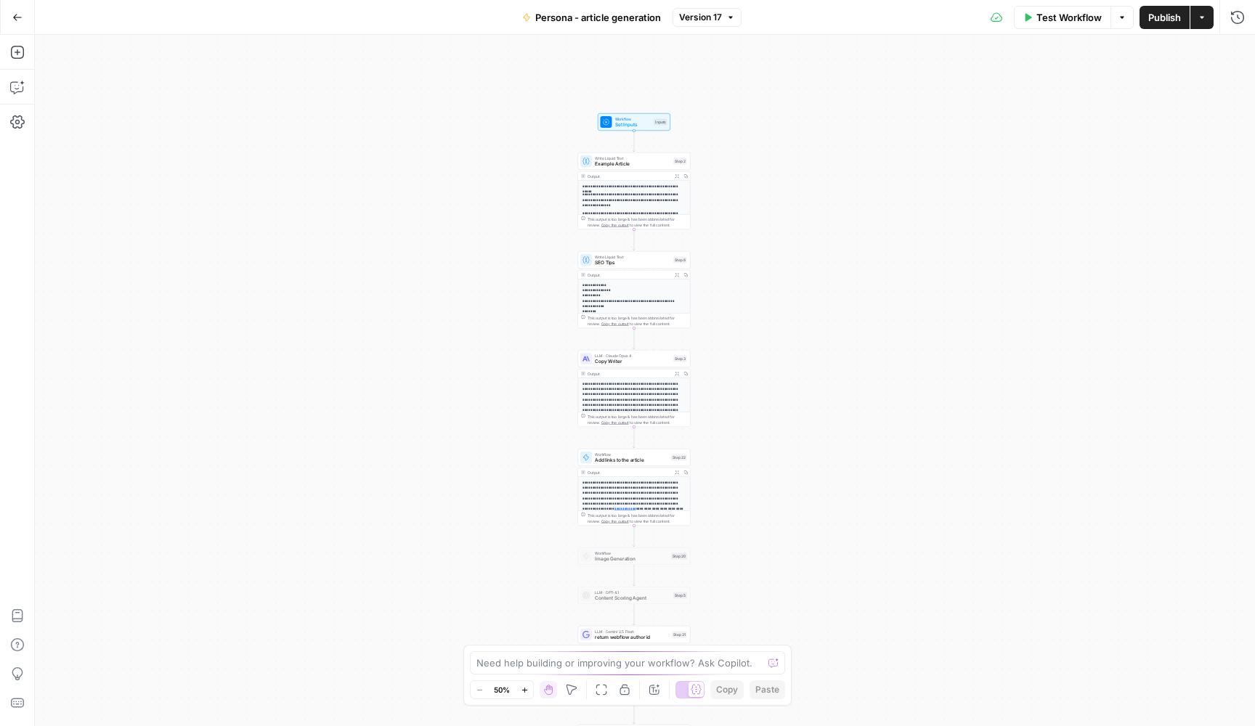
drag, startPoint x: 871, startPoint y: 168, endPoint x: 854, endPoint y: 316, distance: 149.1
click at [856, 312] on div "**********" at bounding box center [645, 380] width 1220 height 691
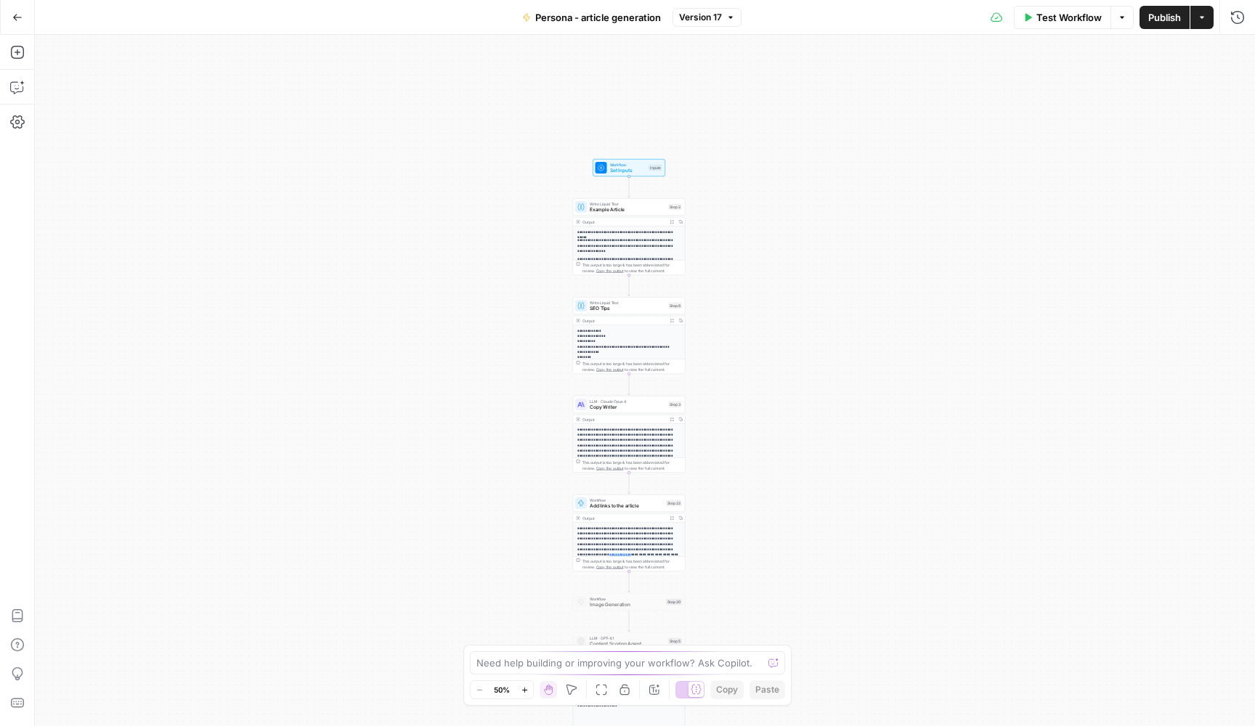
click at [856, 197] on div "**********" at bounding box center [645, 380] width 1220 height 691
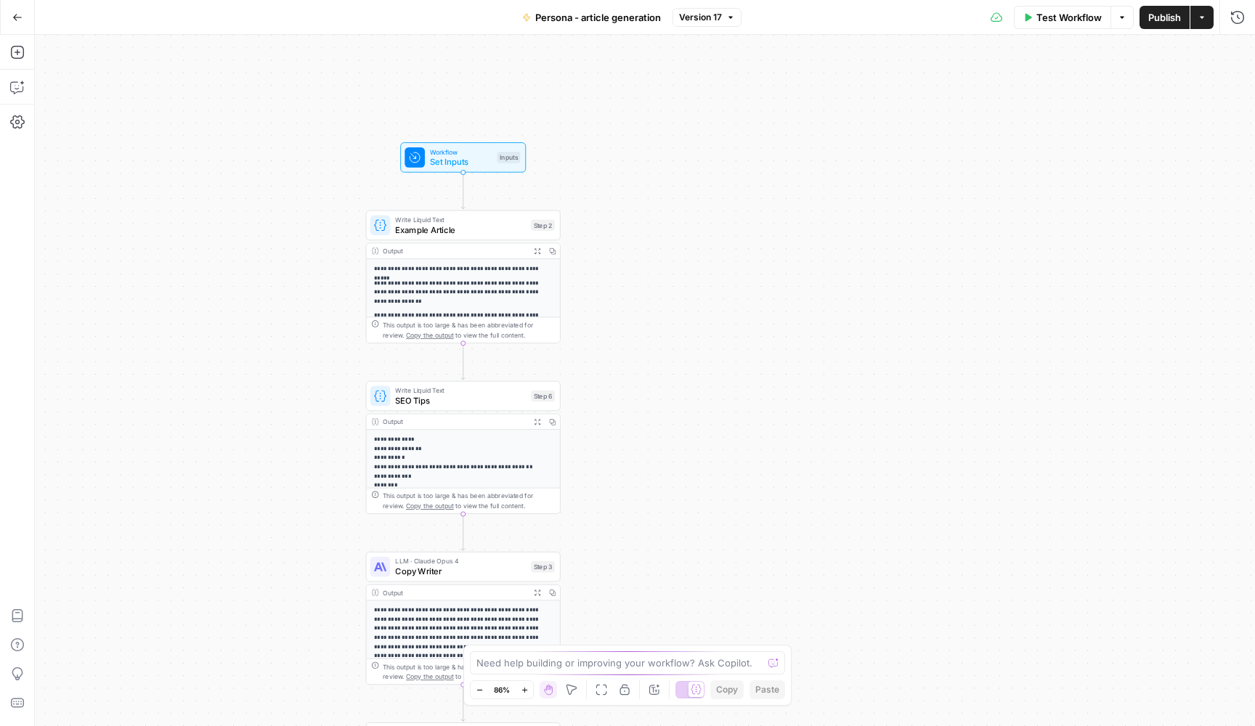
drag, startPoint x: 722, startPoint y: 313, endPoint x: 757, endPoint y: 160, distance: 157.3
click at [757, 166] on div "**********" at bounding box center [645, 380] width 1220 height 691
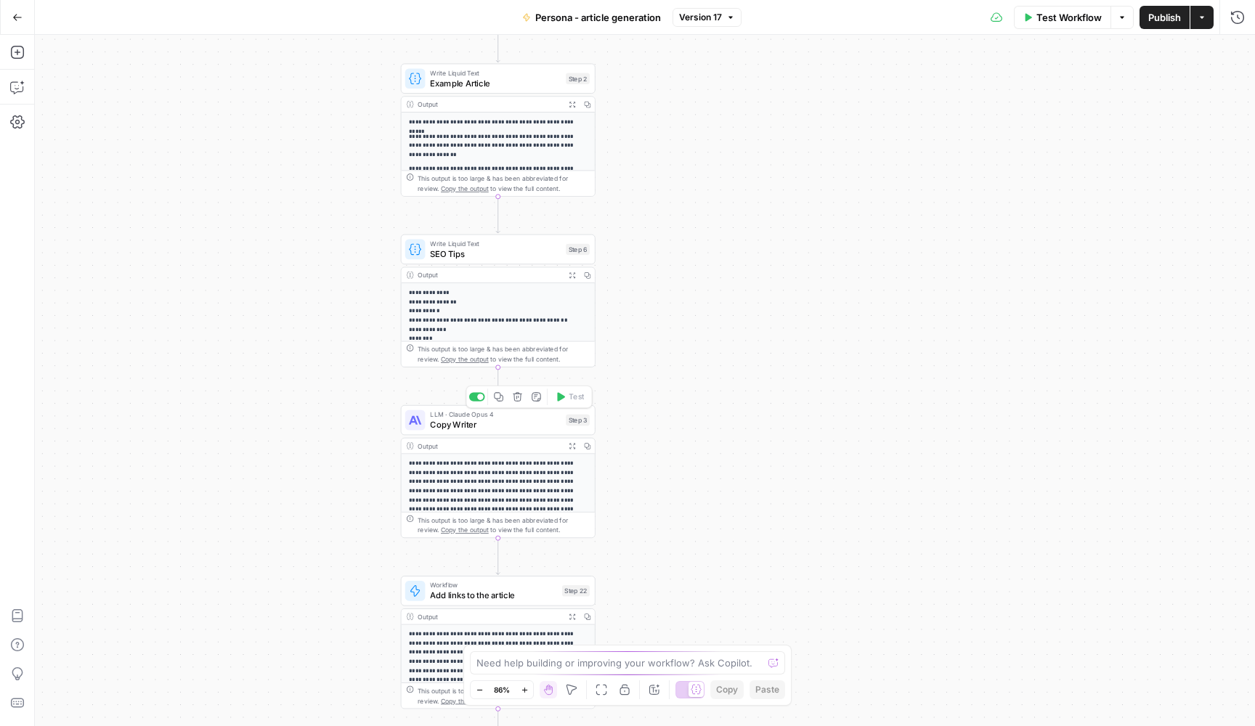
click at [529, 429] on span "Copy Writer" at bounding box center [495, 424] width 131 height 12
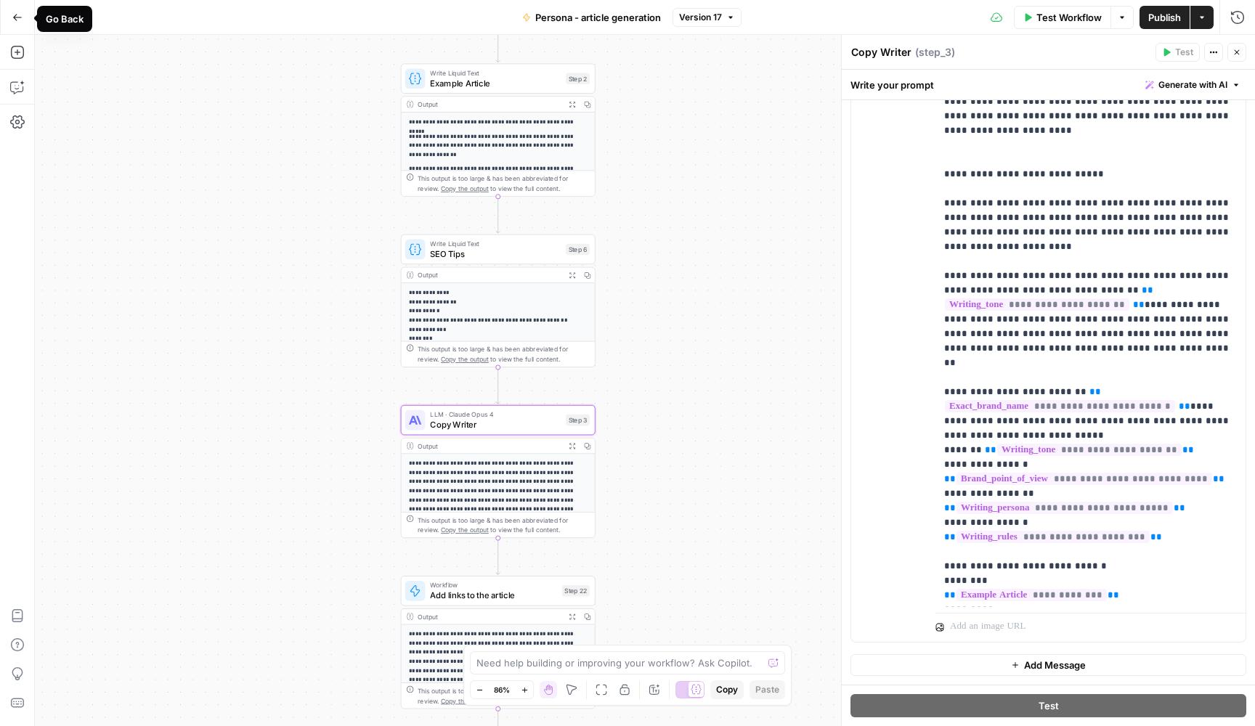
click at [22, 15] on icon "button" at bounding box center [17, 17] width 10 height 10
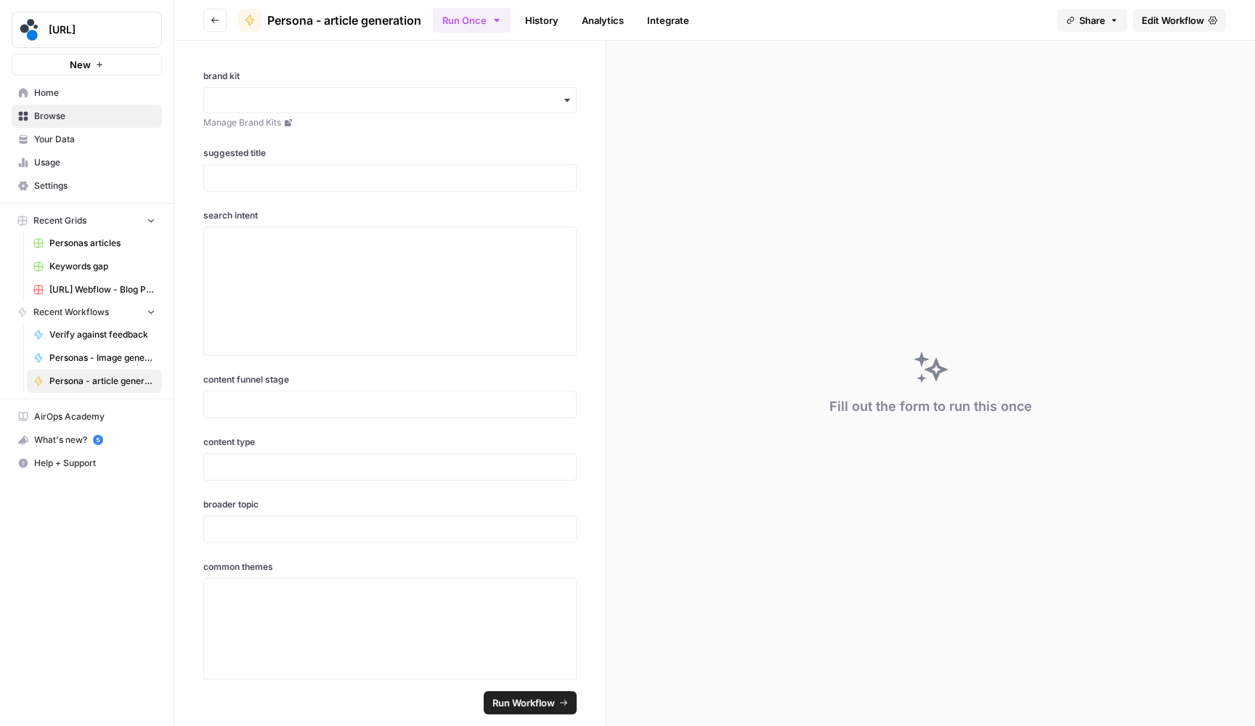
click at [217, 28] on button "Go back" at bounding box center [214, 20] width 23 height 23
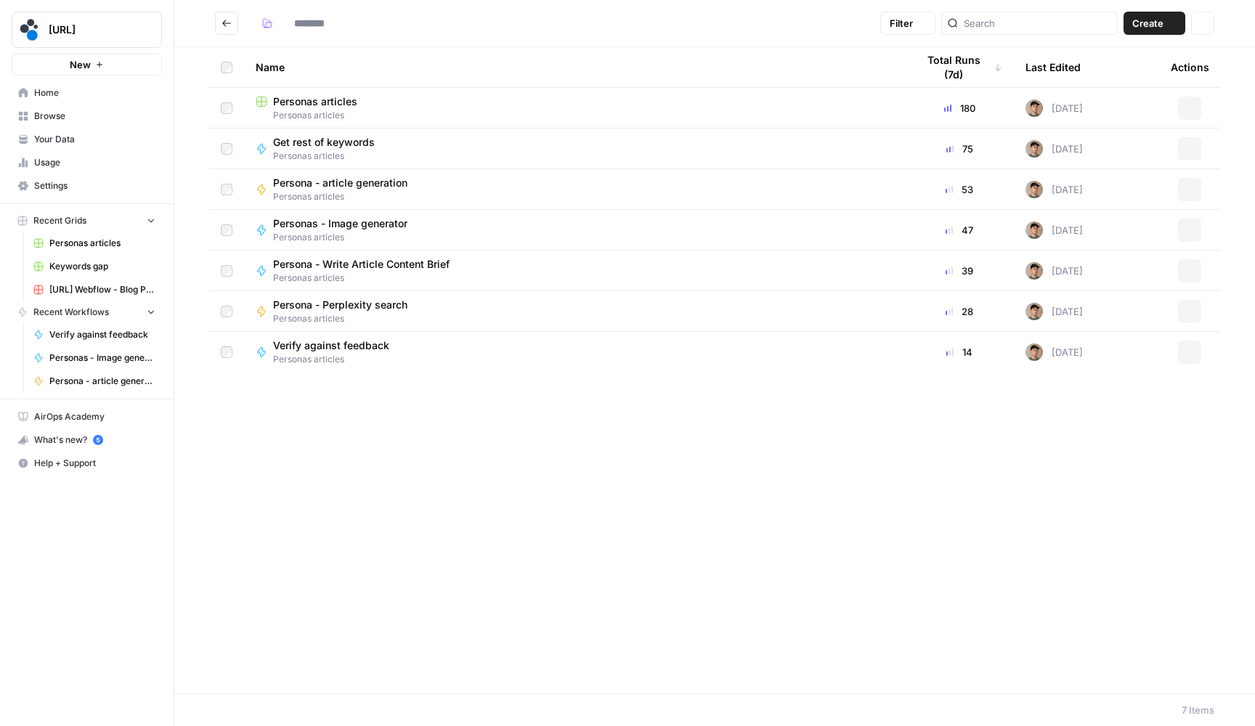
type input "**********"
click at [1152, 21] on span "Create" at bounding box center [1147, 23] width 31 height 15
click at [1123, 78] on span "Workflow" at bounding box center [1126, 77] width 81 height 15
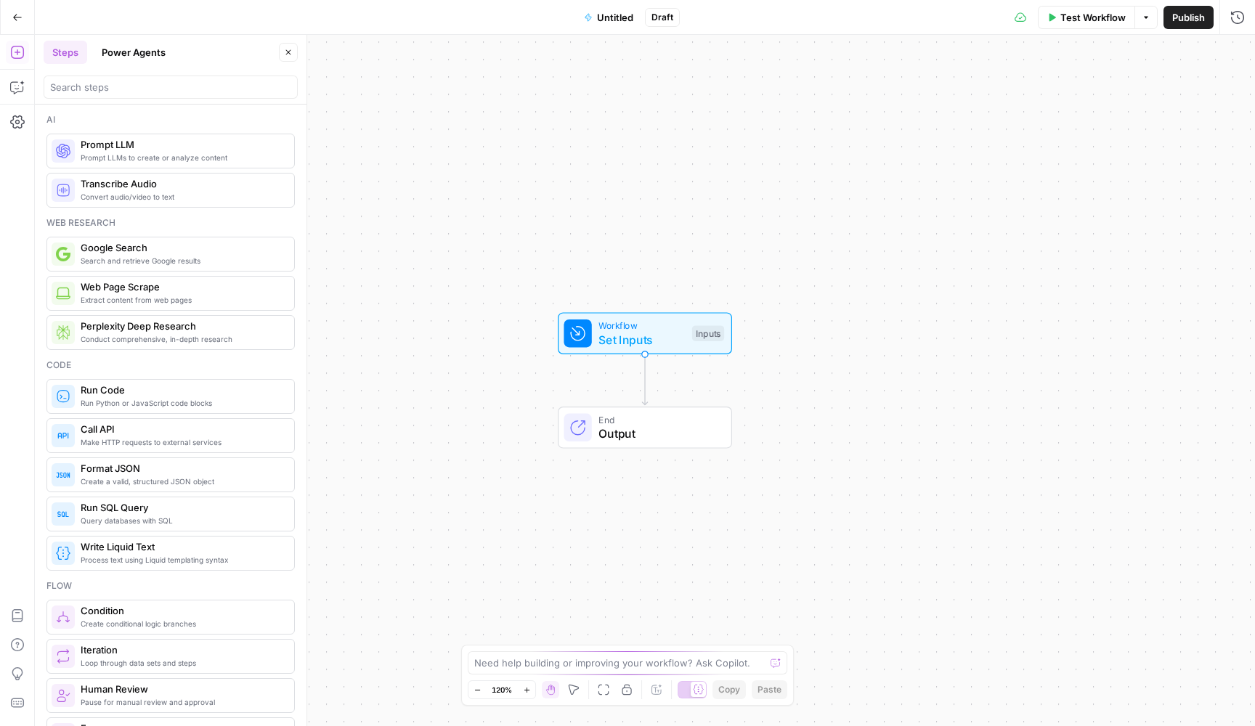
click at [611, 12] on span "Untitled" at bounding box center [615, 17] width 36 height 15
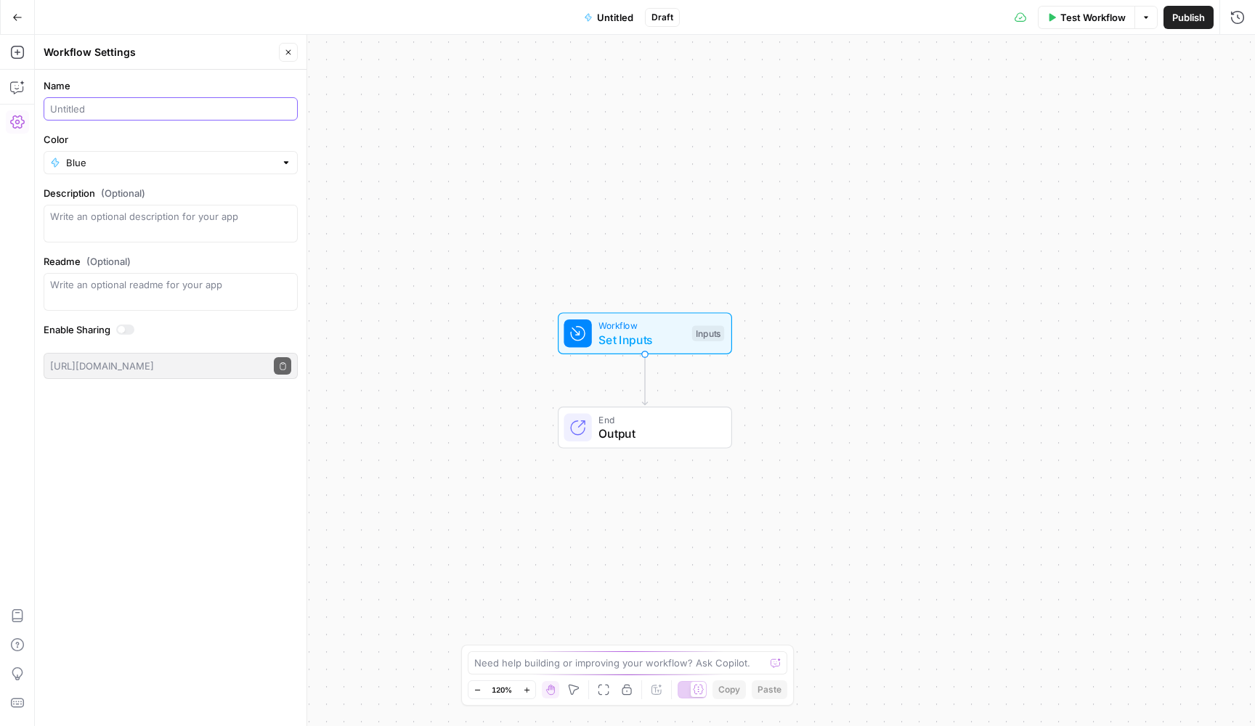
click at [251, 103] on input "Name" at bounding box center [170, 109] width 241 height 15
type input "Implement feedback"
click at [418, 154] on div "Workflow Set Inputs Inputs End Output" at bounding box center [645, 380] width 1220 height 691
click at [277, 44] on div "Workflow Settings Close" at bounding box center [171, 52] width 254 height 19
click at [280, 44] on button "Close" at bounding box center [288, 52] width 19 height 19
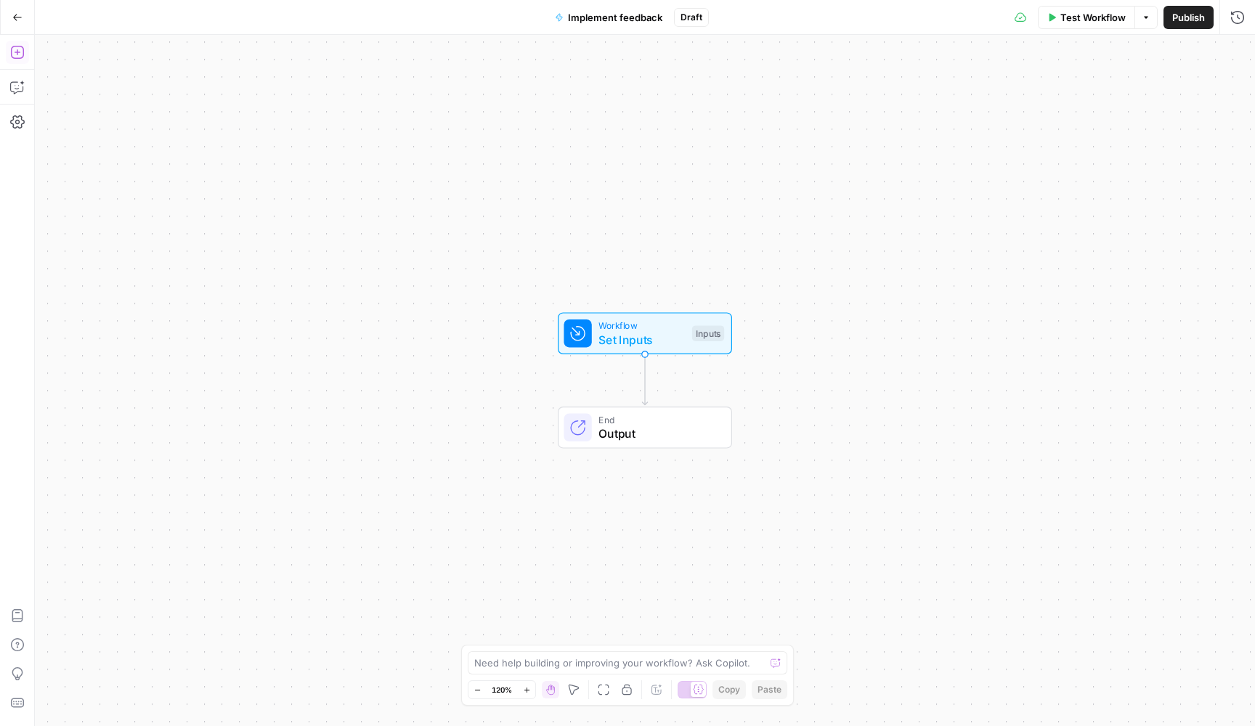
click at [25, 59] on button "Add Steps" at bounding box center [17, 52] width 23 height 23
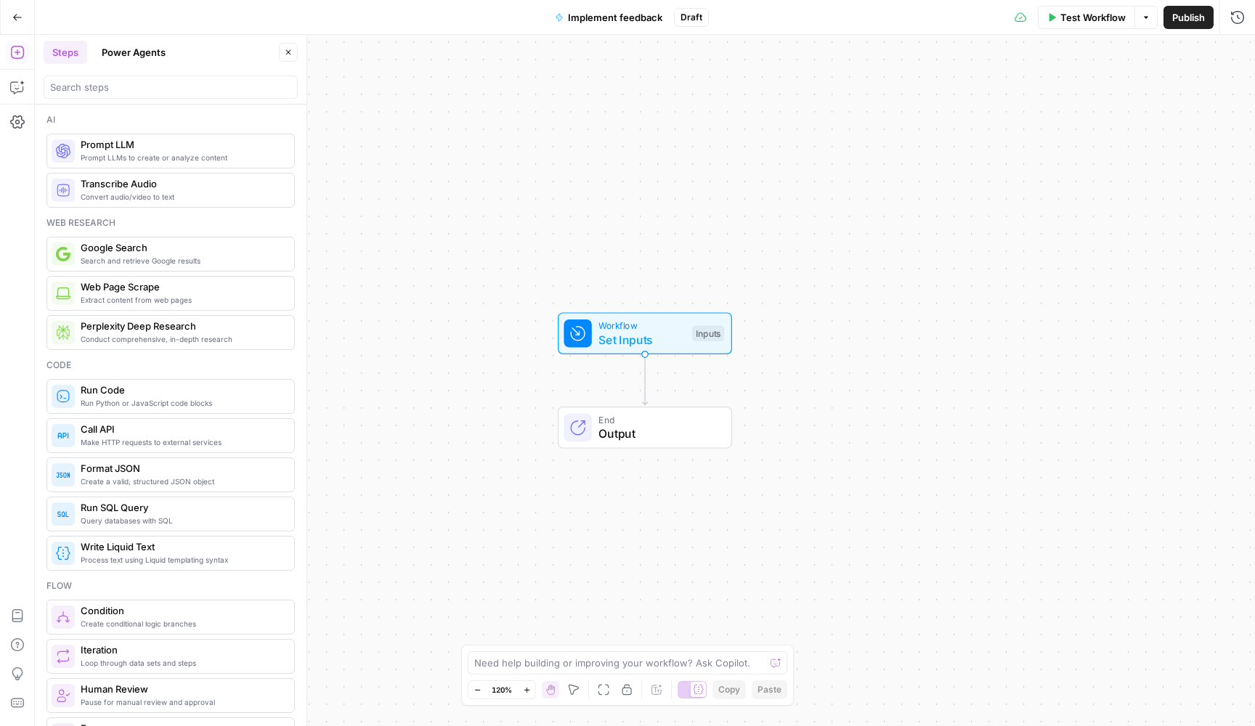
click at [156, 154] on span "Prompt LLMs to create or analyze content" at bounding box center [182, 158] width 202 height 12
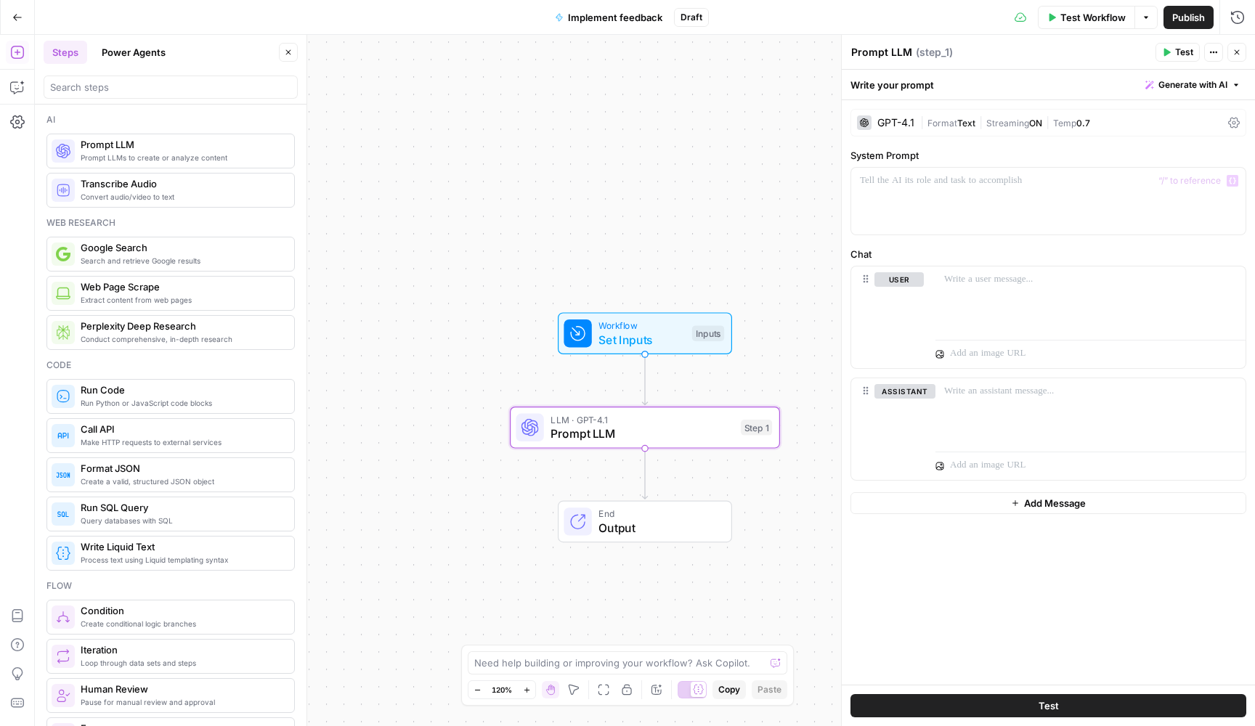
click at [938, 131] on div "GPT-4.1 | Format Text | Streaming ON | Temp 0.7" at bounding box center [1048, 123] width 396 height 28
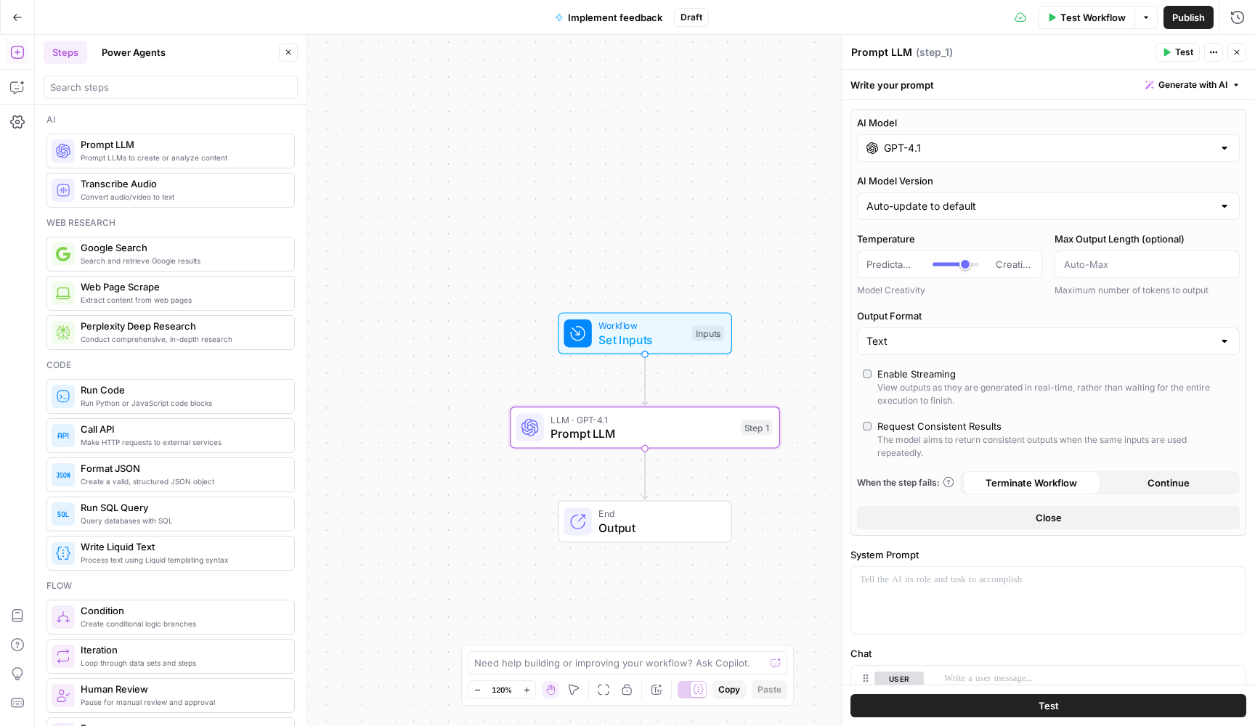
click at [964, 155] on input "GPT-4.1" at bounding box center [1048, 148] width 329 height 15
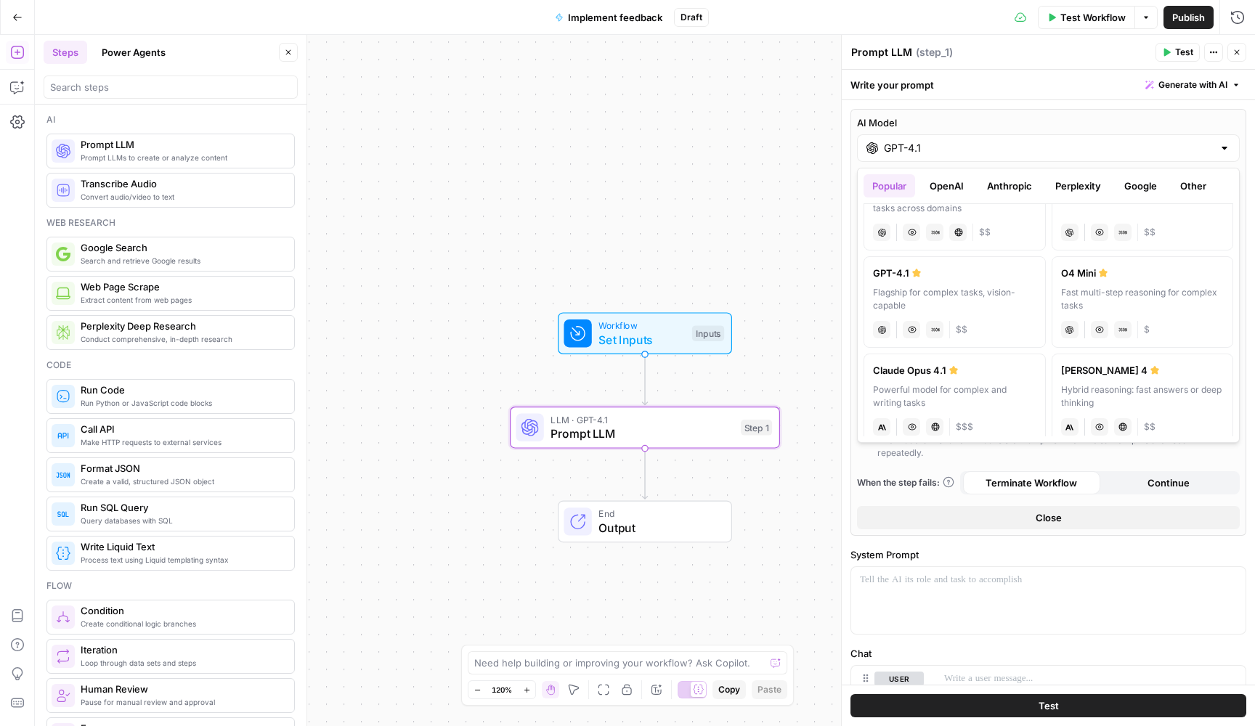
scroll to position [80, 0]
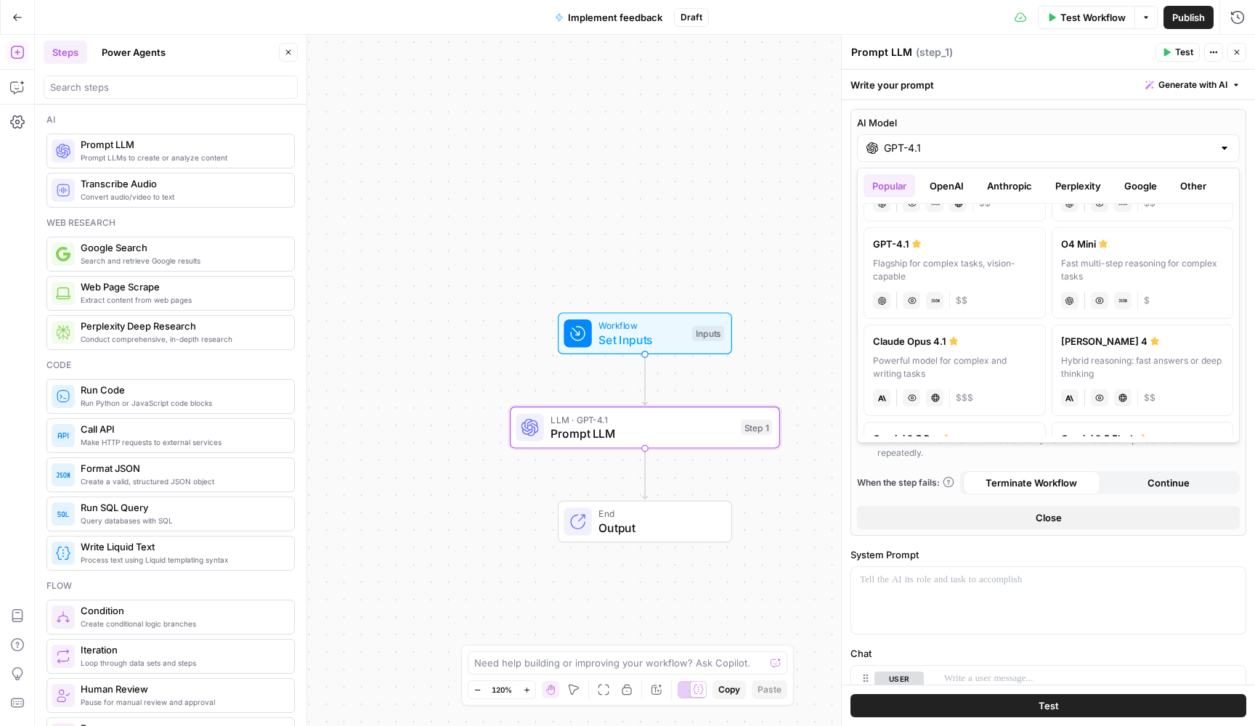
click at [972, 351] on label "Claude Opus 4.1 Powerful model for complex and writing tasks anthropic Vision C…" at bounding box center [954, 370] width 182 height 91
type input "Claude Opus 4.1"
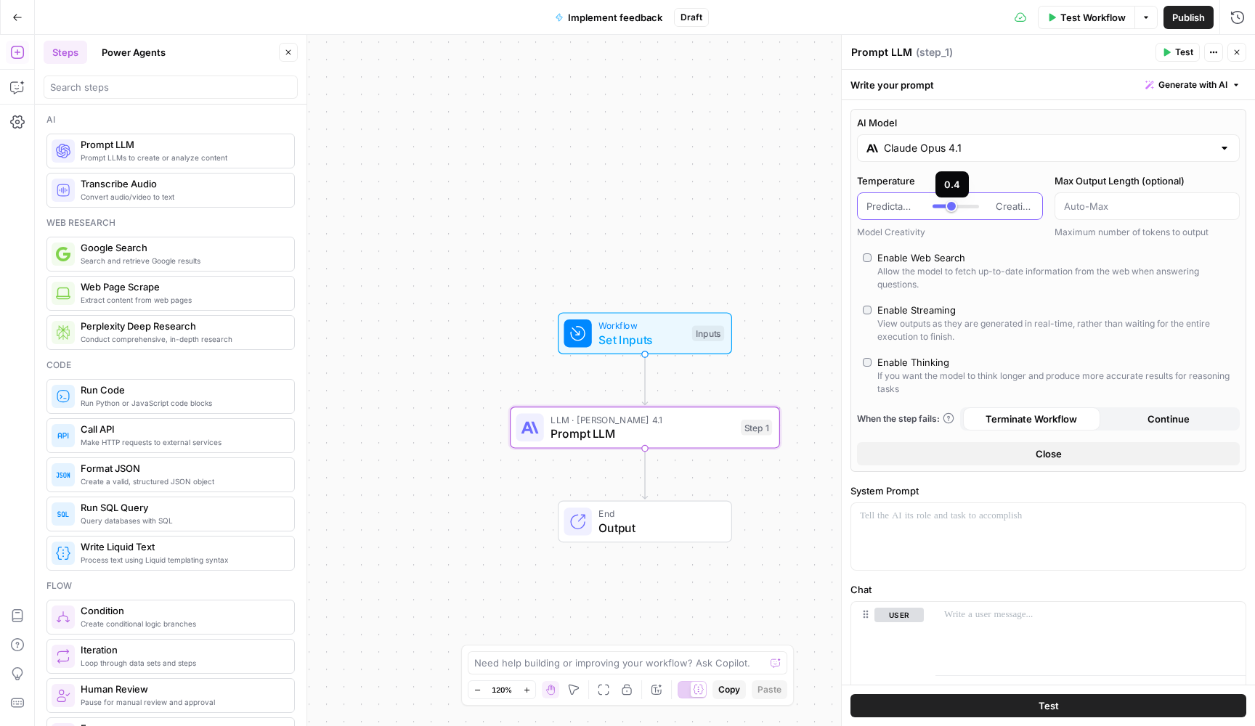
type input "***"
drag, startPoint x: 969, startPoint y: 211, endPoint x: 948, endPoint y: 211, distance: 21.8
click at [948, 211] on div at bounding box center [955, 206] width 46 height 15
click at [924, 260] on div "Enable Web Search" at bounding box center [921, 258] width 88 height 15
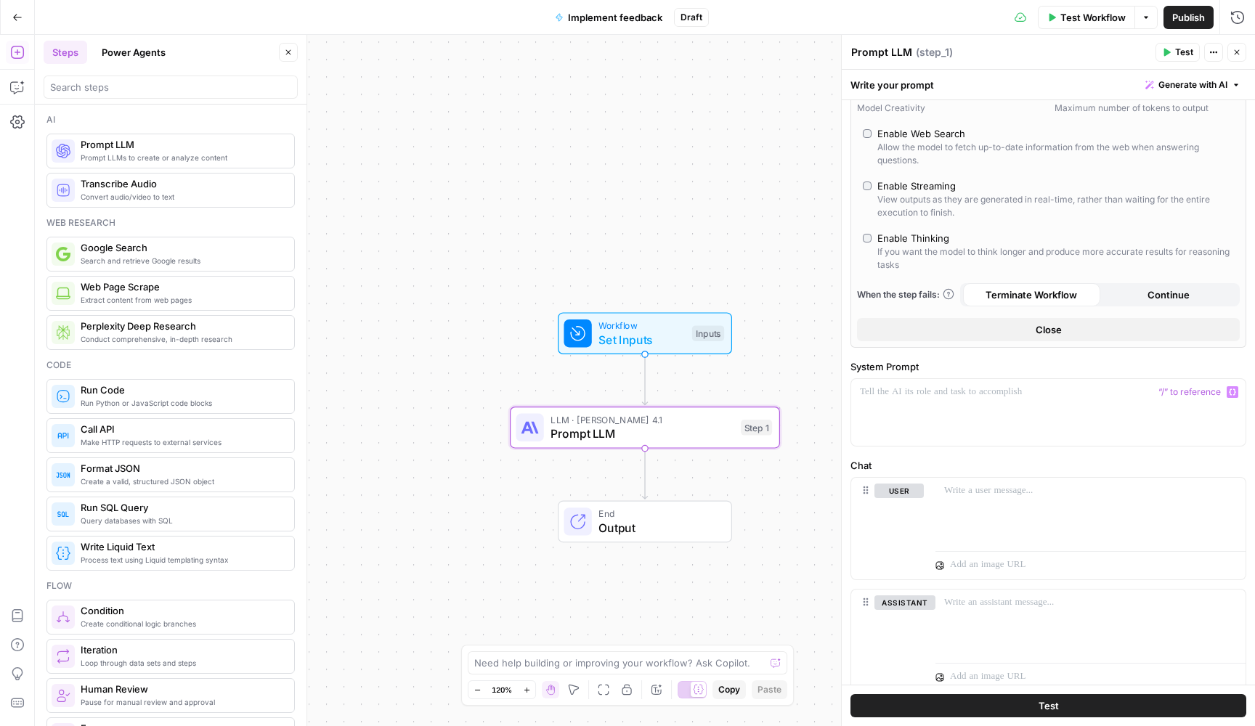
scroll to position [160, 0]
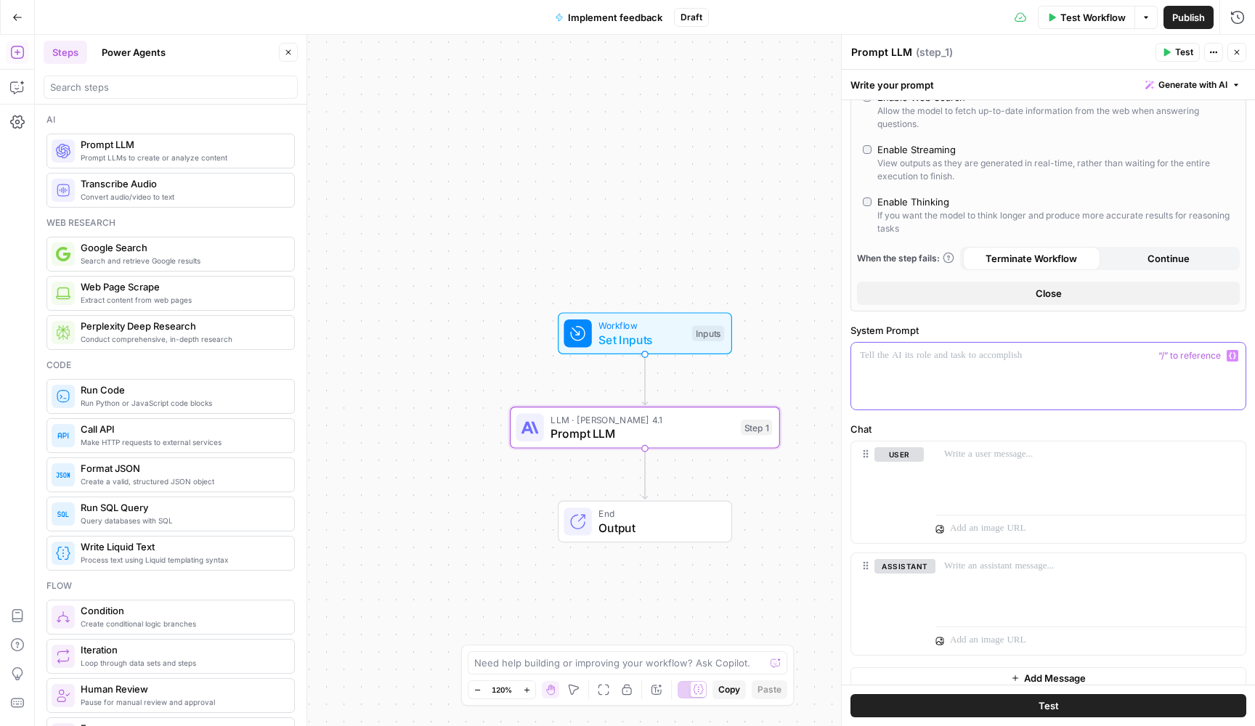
click at [949, 379] on div at bounding box center [1048, 376] width 394 height 67
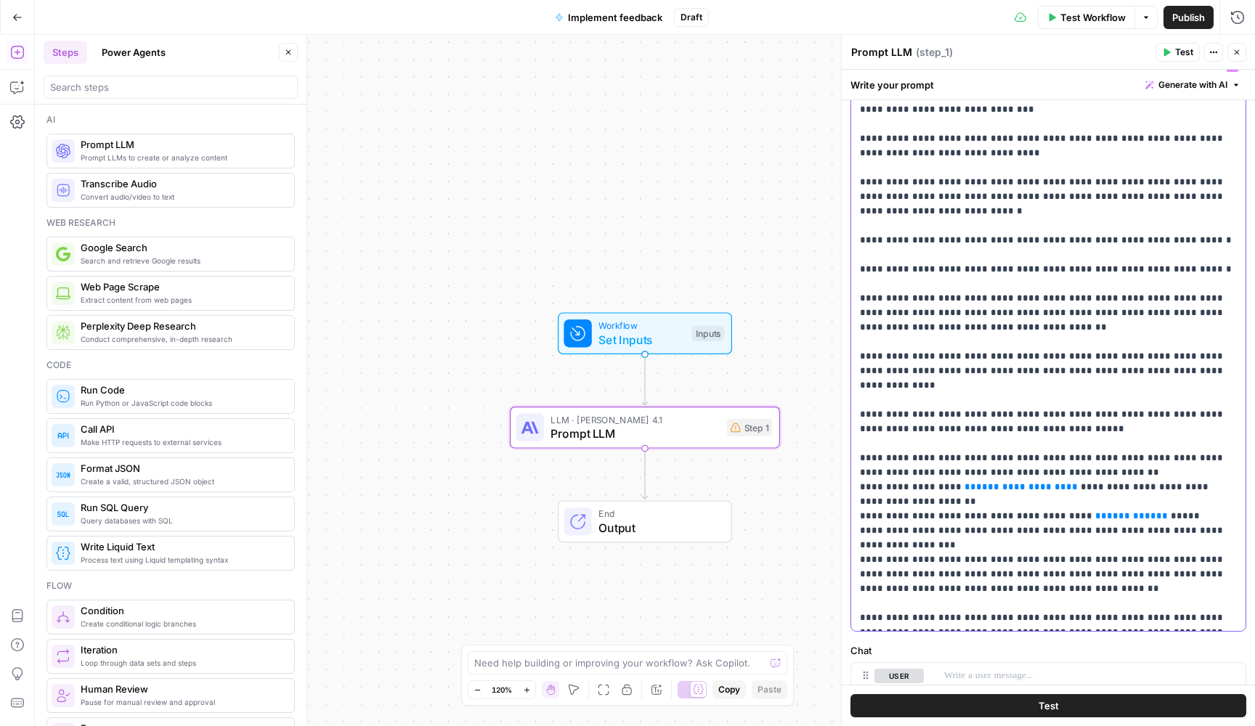
scroll to position [447, 0]
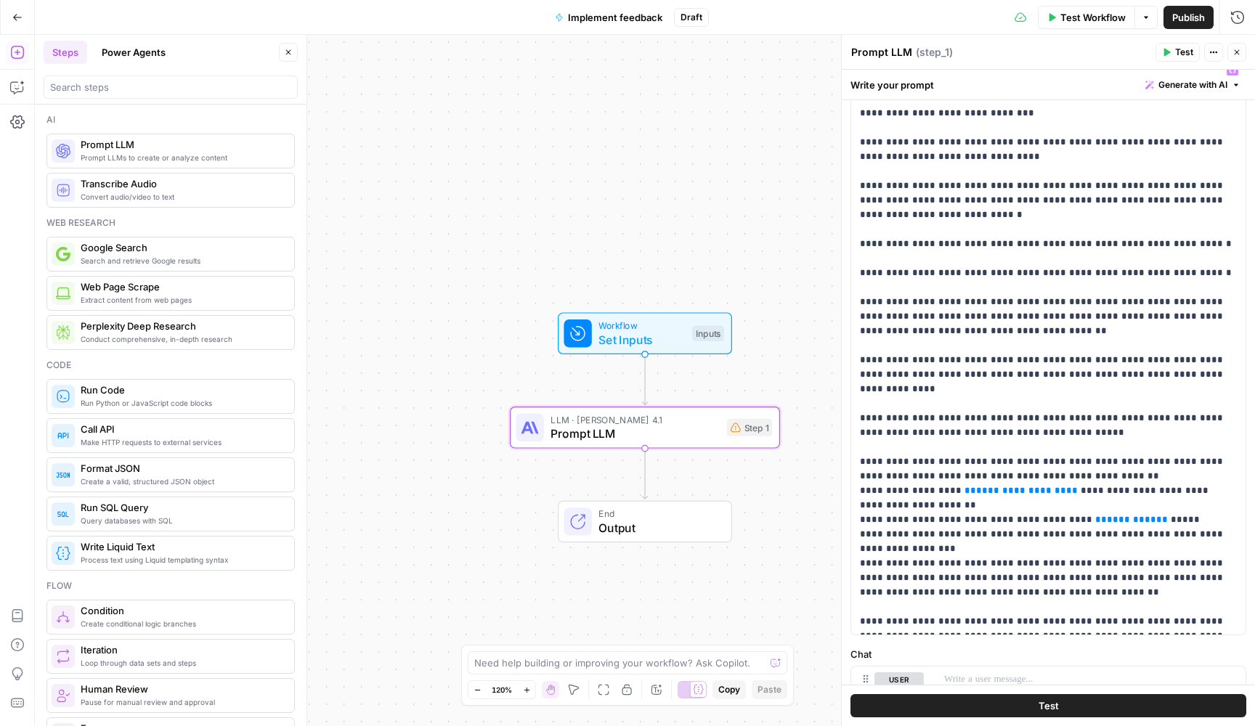
click at [683, 322] on span "Workflow" at bounding box center [641, 326] width 86 height 14
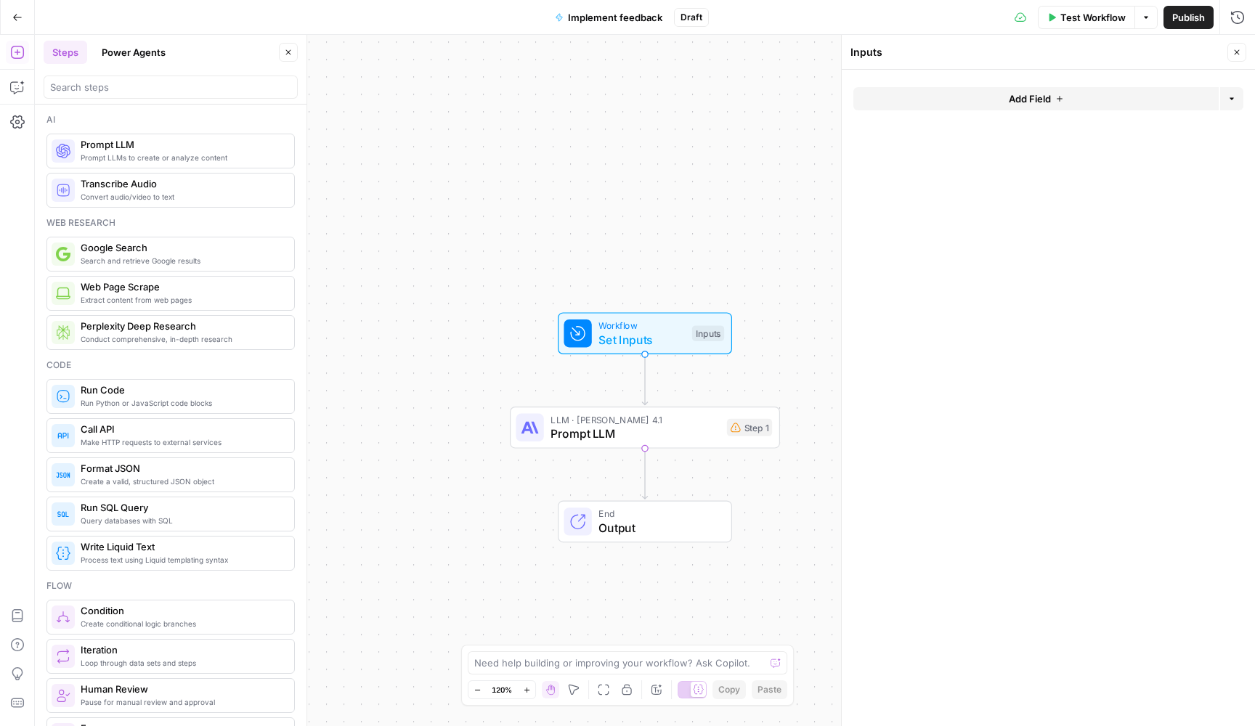
click at [1035, 105] on span "Add Field" at bounding box center [1030, 98] width 42 height 15
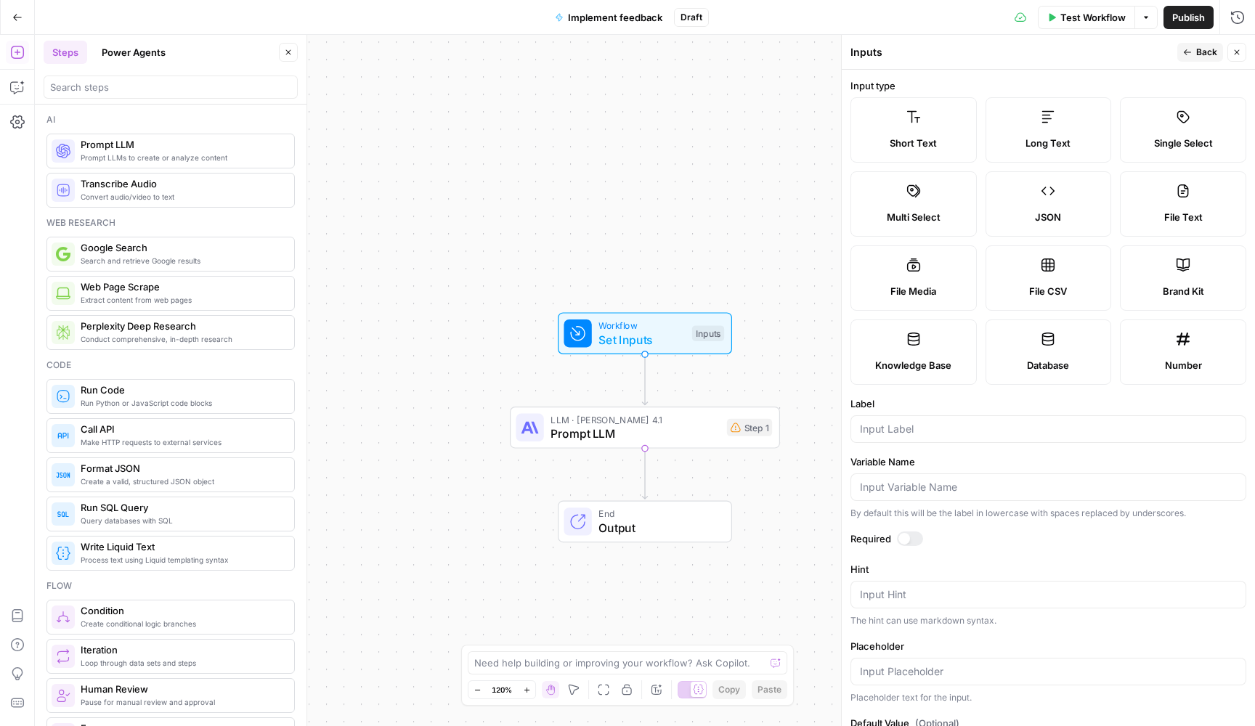
click at [1207, 277] on label "Brand Kit" at bounding box center [1183, 277] width 126 height 65
click at [951, 433] on input "Label" at bounding box center [1048, 429] width 377 height 15
type input "brand kit"
click at [920, 539] on div at bounding box center [910, 538] width 26 height 15
click at [1187, 44] on button "Back" at bounding box center [1200, 52] width 46 height 19
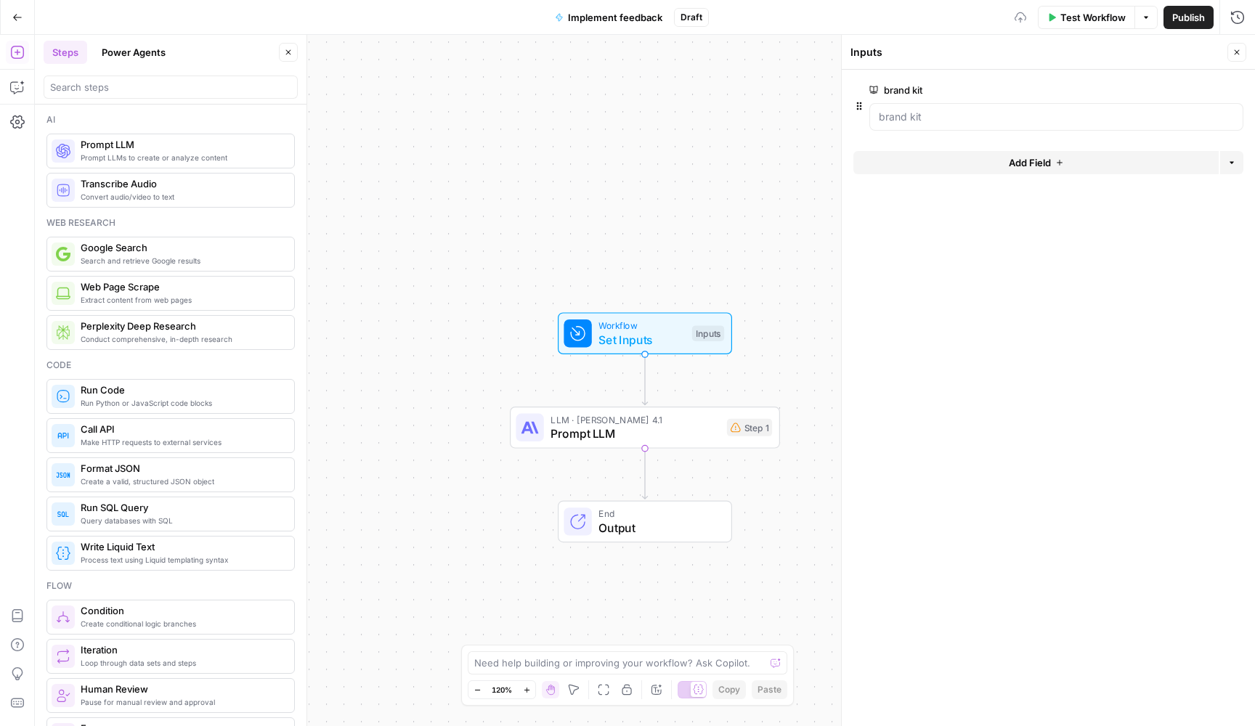
click at [993, 156] on button "Add Field" at bounding box center [1035, 162] width 365 height 23
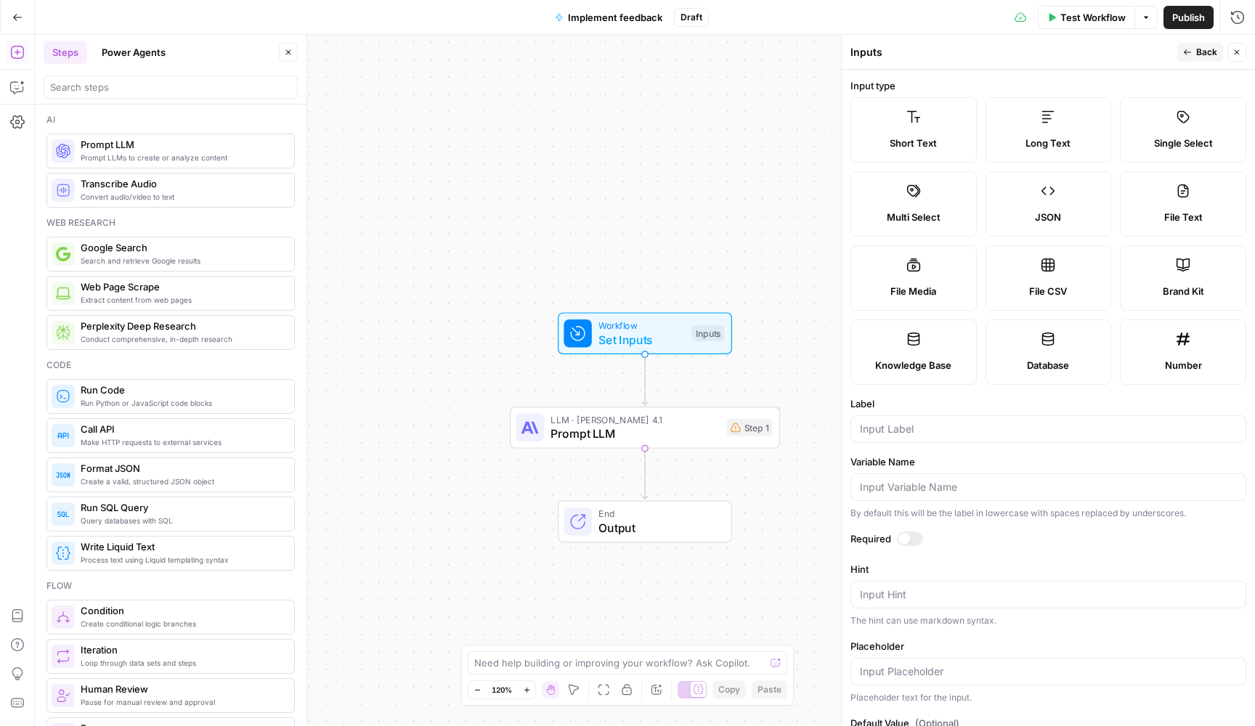
click at [1034, 147] on span "Long Text" at bounding box center [1047, 143] width 45 height 15
click at [919, 423] on input "Label" at bounding box center [1048, 429] width 377 height 15
type input "article body"
click at [906, 532] on div at bounding box center [910, 538] width 26 height 15
click at [1187, 55] on icon "button" at bounding box center [1187, 52] width 9 height 9
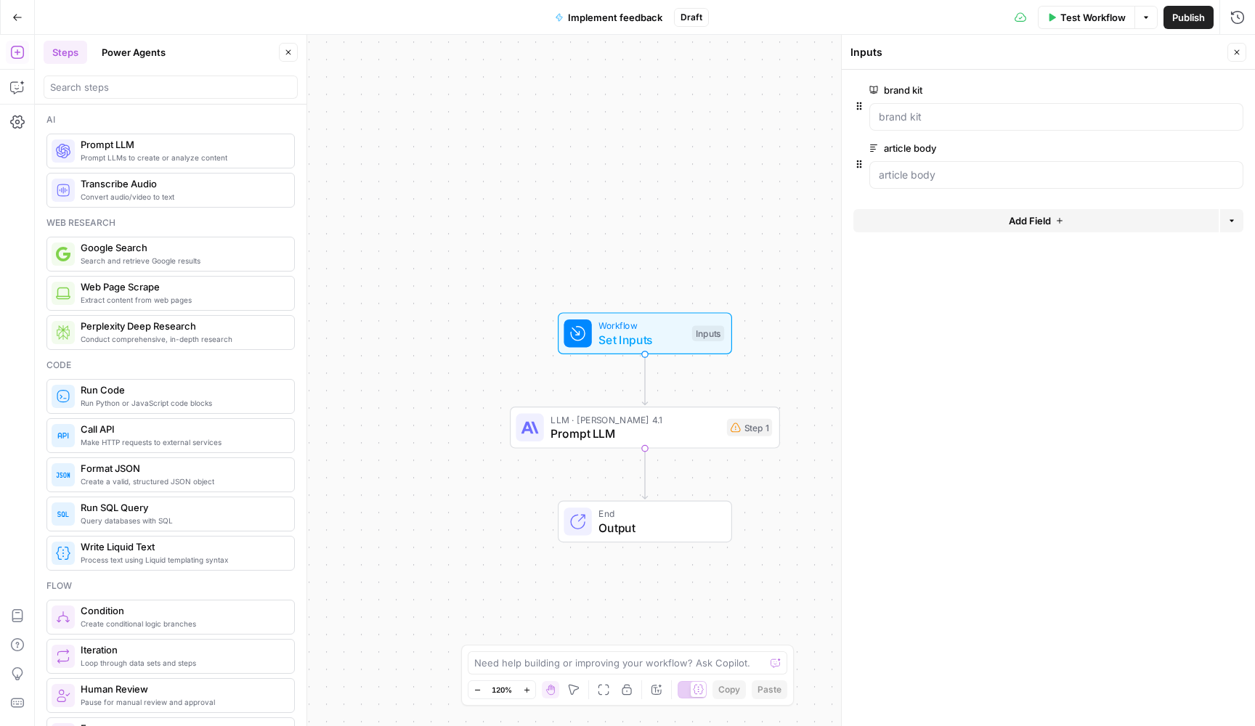
click at [946, 221] on button "Add Field" at bounding box center [1035, 220] width 365 height 23
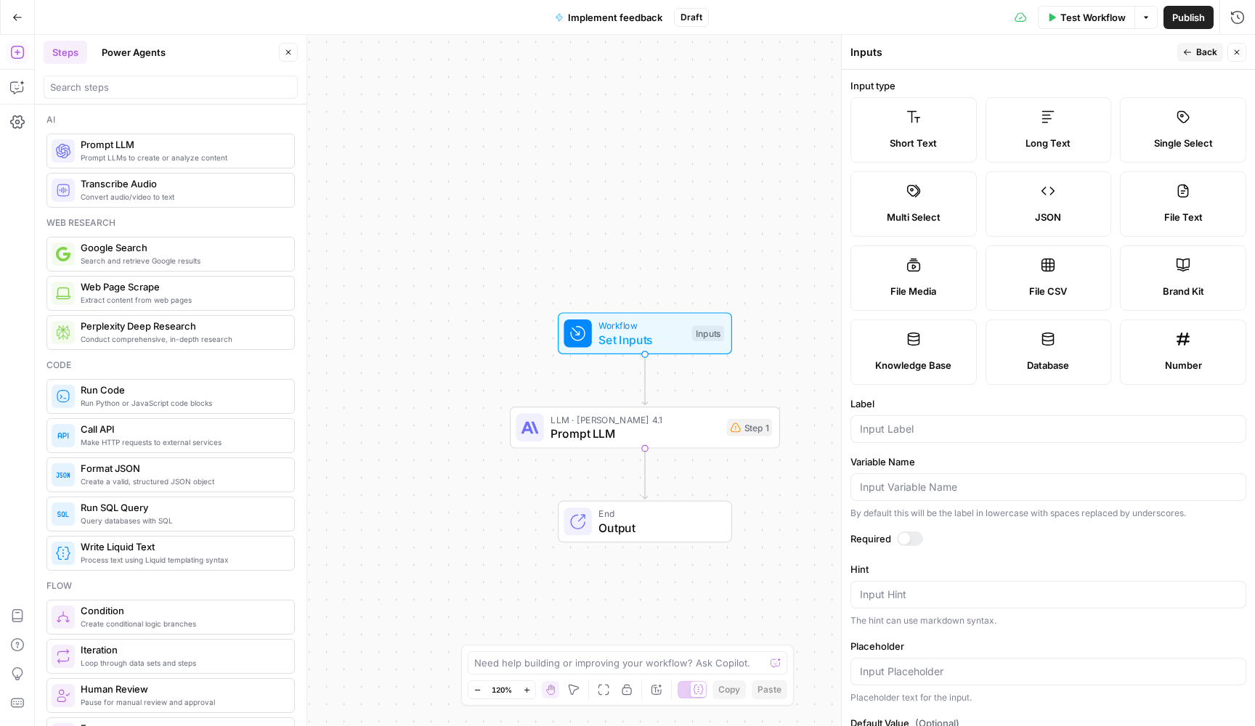
click at [914, 443] on form "Input type Short Text Long Text Single Select Multi Select JSON File Text File …" at bounding box center [1048, 398] width 413 height 656
click at [914, 433] on input "Label" at bounding box center [1048, 429] width 377 height 15
type input "feedback"
click at [1045, 142] on span "Long Text" at bounding box center [1047, 143] width 45 height 15
click at [912, 535] on div at bounding box center [910, 538] width 26 height 15
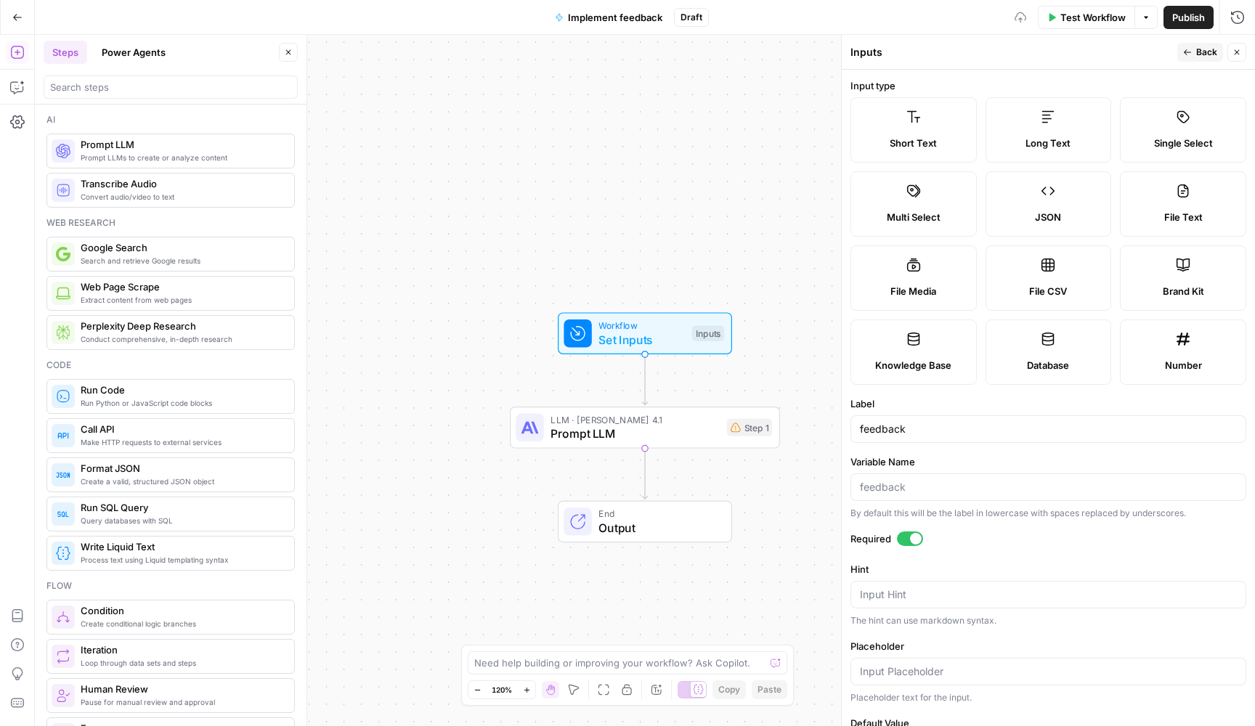
click at [1185, 52] on icon "button" at bounding box center [1187, 52] width 7 height 6
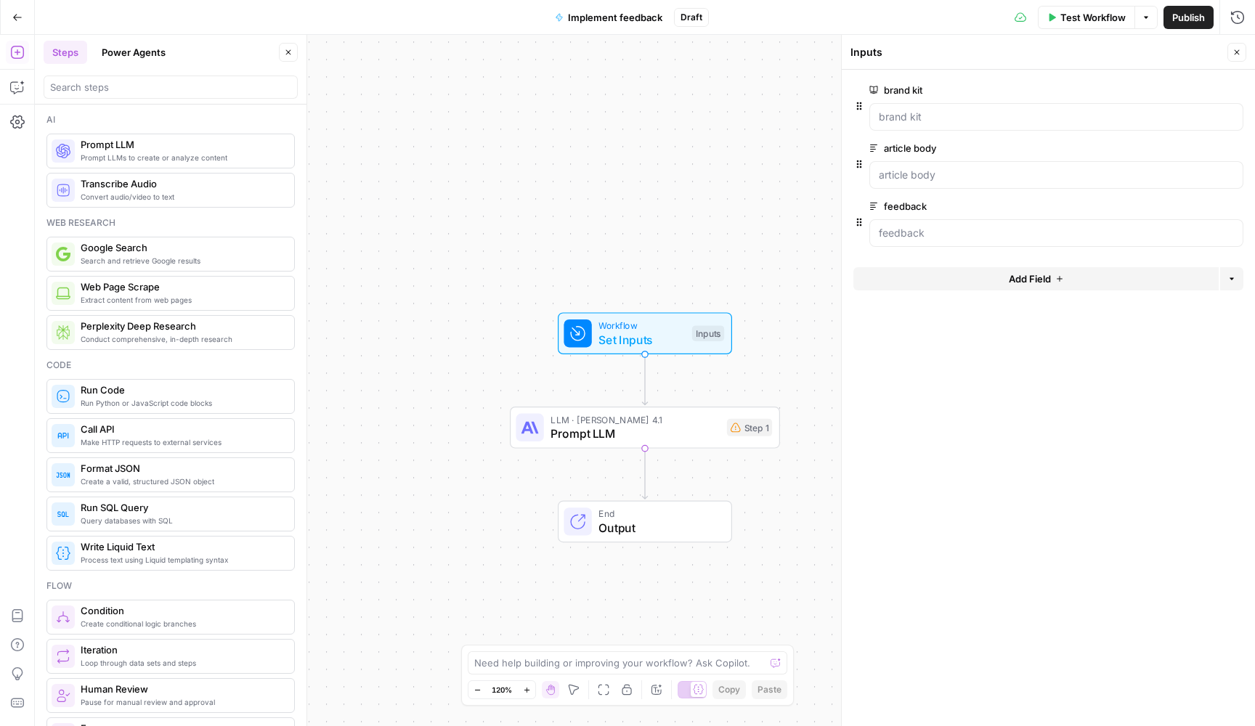
click at [951, 273] on button "Add Field" at bounding box center [1035, 278] width 365 height 23
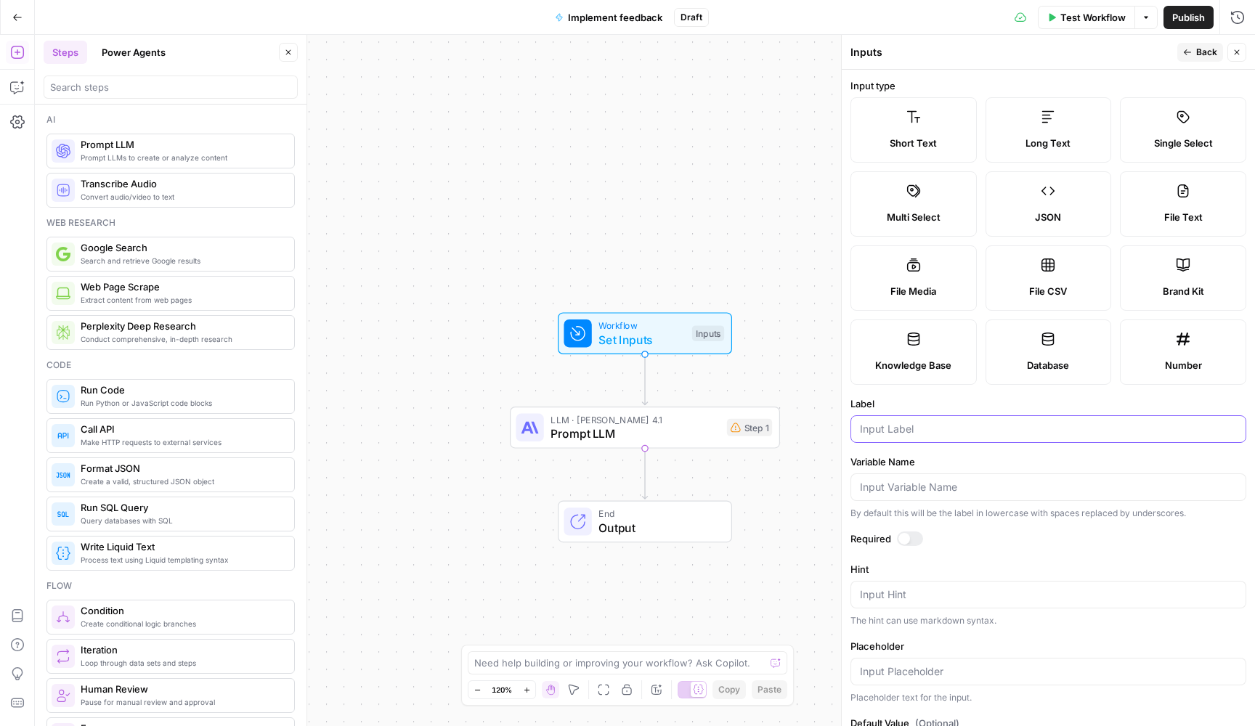
click at [924, 430] on input "Label" at bounding box center [1048, 429] width 377 height 15
type input "perplexity report"
click at [902, 529] on form "Input type Short Text Long Text Single Select Multi Select JSON File Text File …" at bounding box center [1048, 398] width 413 height 656
click at [908, 542] on div at bounding box center [904, 539] width 12 height 12
click at [1199, 48] on span "Back" at bounding box center [1206, 52] width 21 height 13
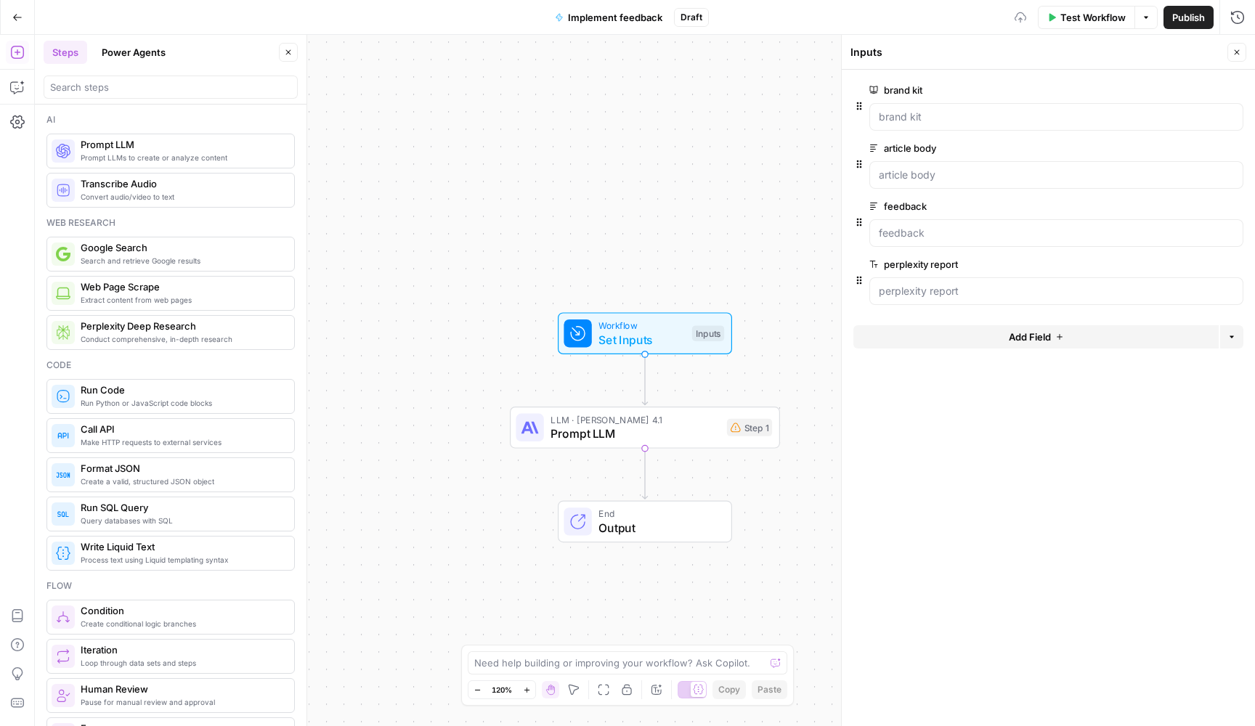
click at [933, 330] on button "Add Field" at bounding box center [1035, 336] width 365 height 23
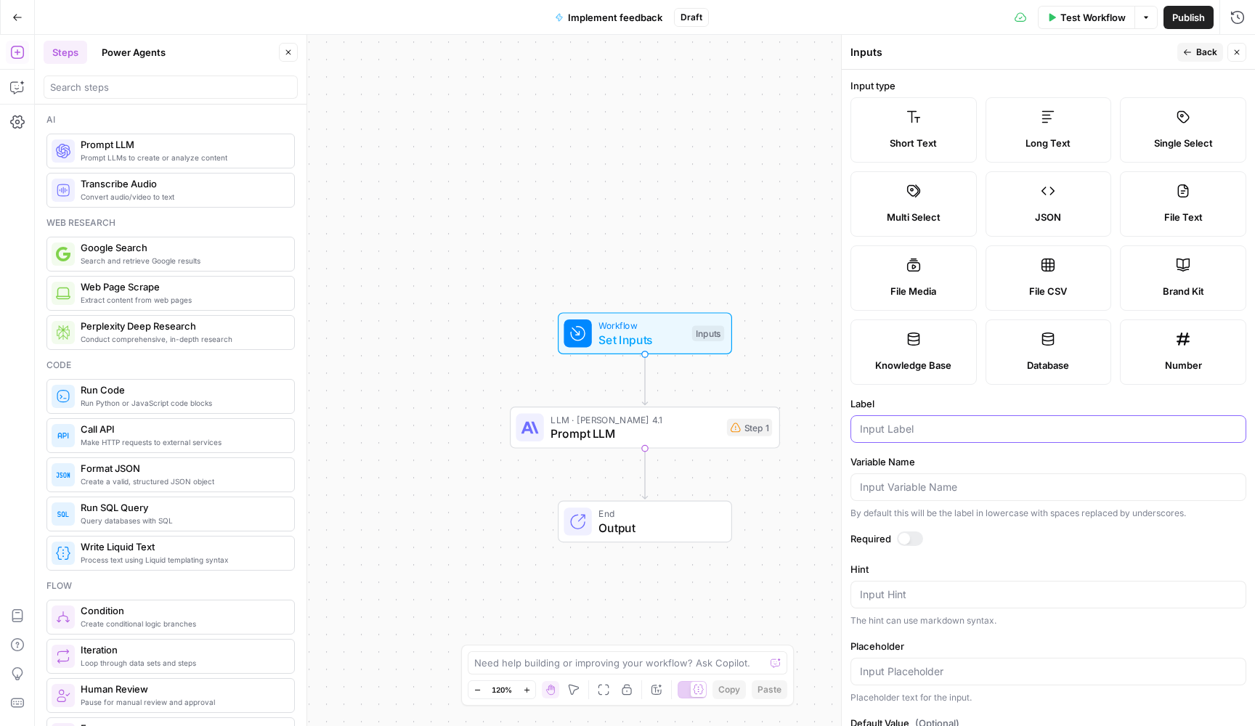
click at [902, 425] on input "Label" at bounding box center [1048, 429] width 377 height 15
type input "citations"
click at [907, 529] on form "Input type Short Text Long Text Single Select Multi Select JSON File Text File …" at bounding box center [1048, 398] width 413 height 656
click at [907, 542] on div at bounding box center [904, 539] width 12 height 12
click at [1198, 61] on button "Back" at bounding box center [1200, 52] width 46 height 19
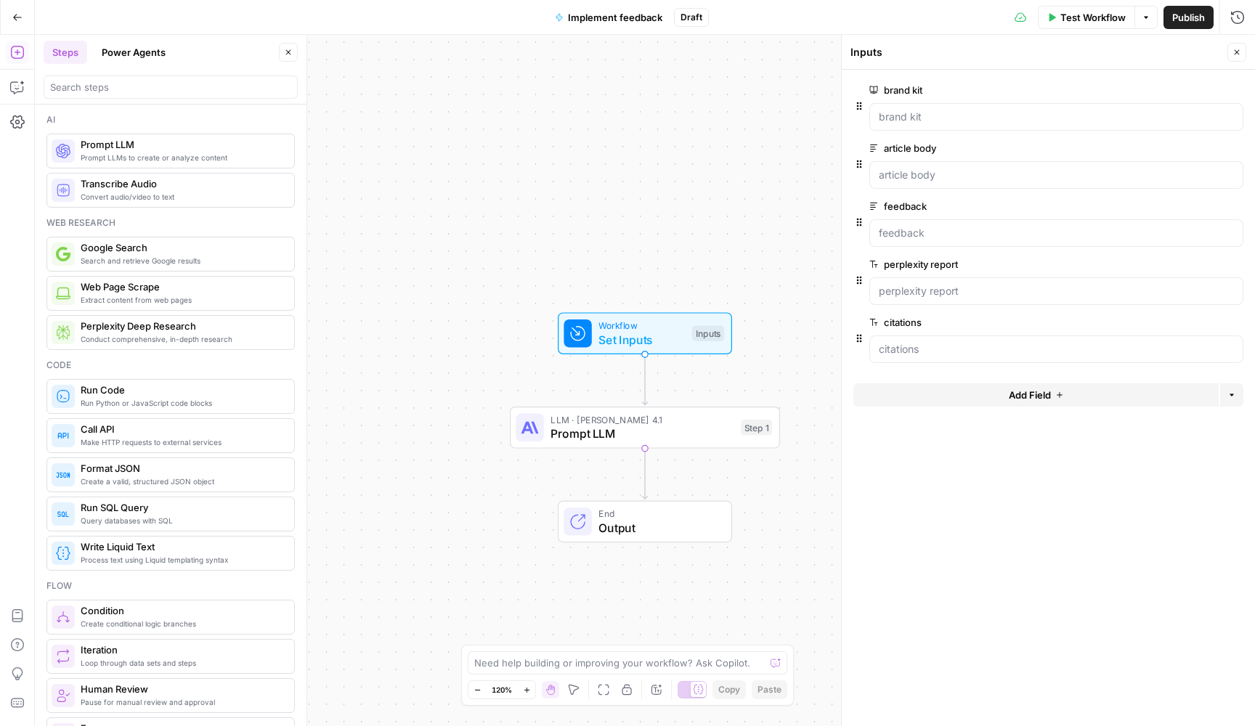
click at [889, 261] on label "perplexity report" at bounding box center [1015, 264] width 292 height 15
click at [889, 284] on report "perplexity report" at bounding box center [1056, 291] width 355 height 15
click at [1176, 262] on span "edit field" at bounding box center [1189, 264] width 32 height 12
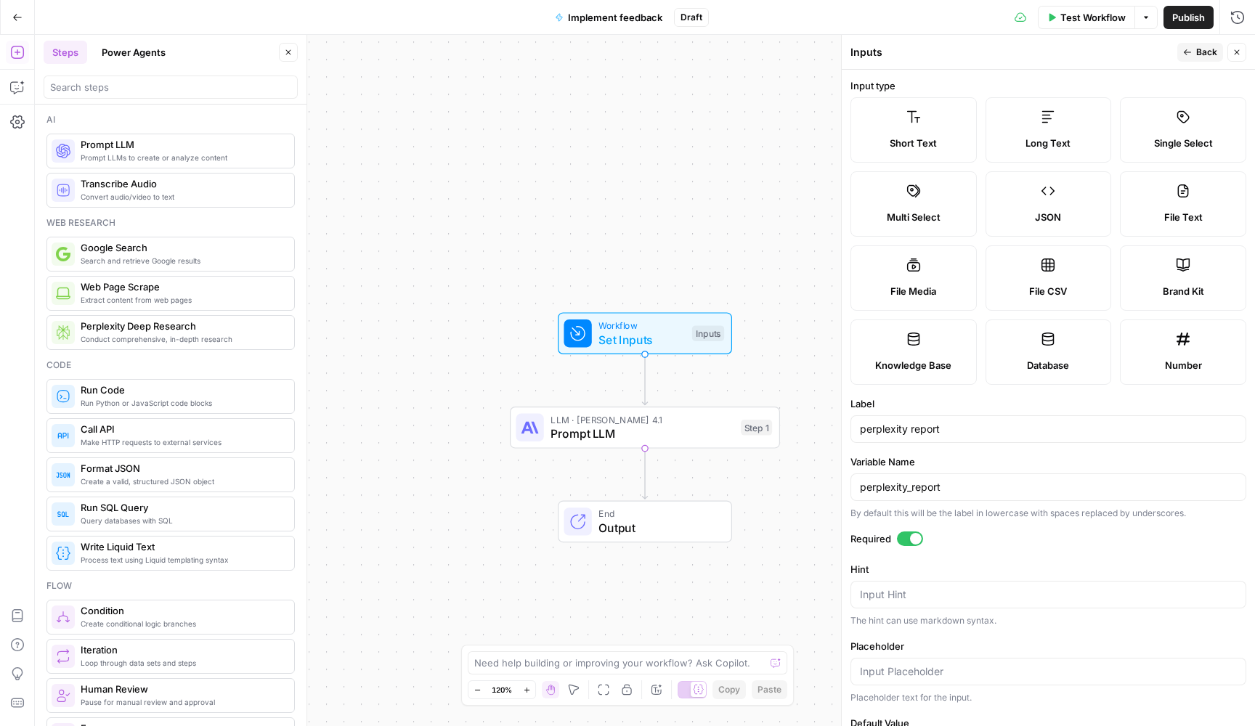
click at [1027, 123] on label "Long Text" at bounding box center [1048, 129] width 126 height 65
click at [1214, 53] on span "Back" at bounding box center [1206, 52] width 21 height 13
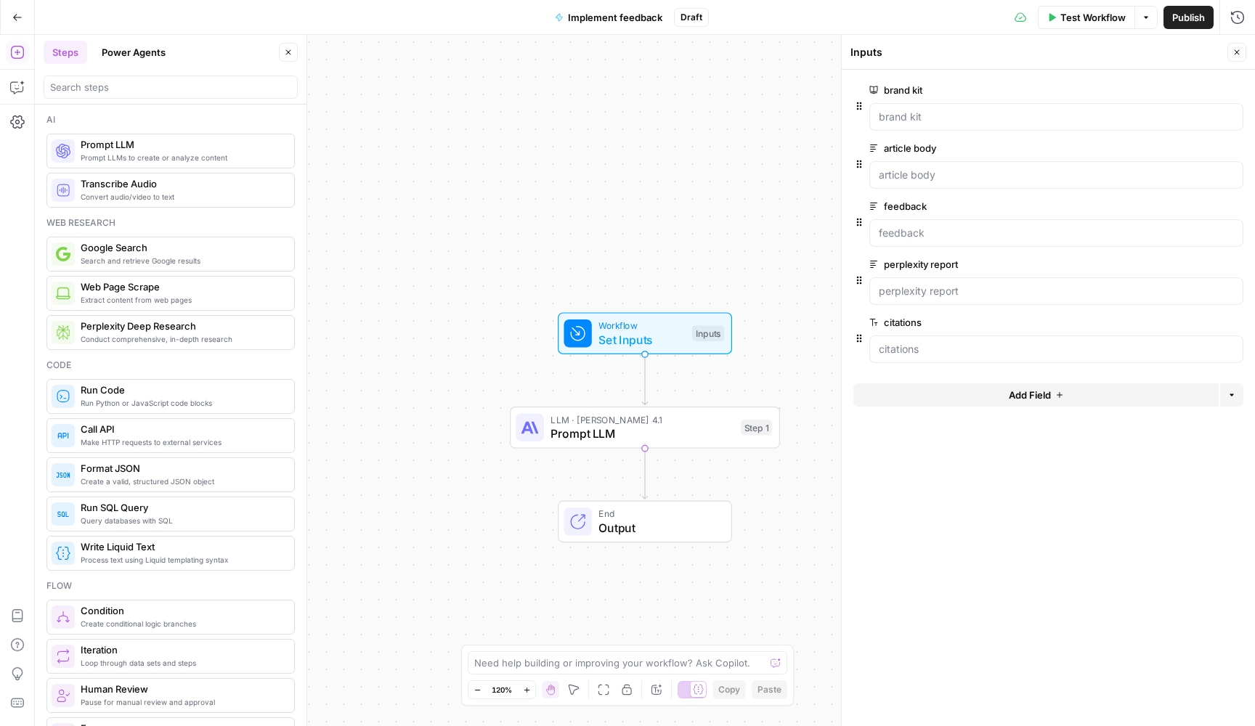
click at [918, 340] on div at bounding box center [1056, 349] width 374 height 28
click at [1180, 326] on span "edit field" at bounding box center [1189, 323] width 32 height 12
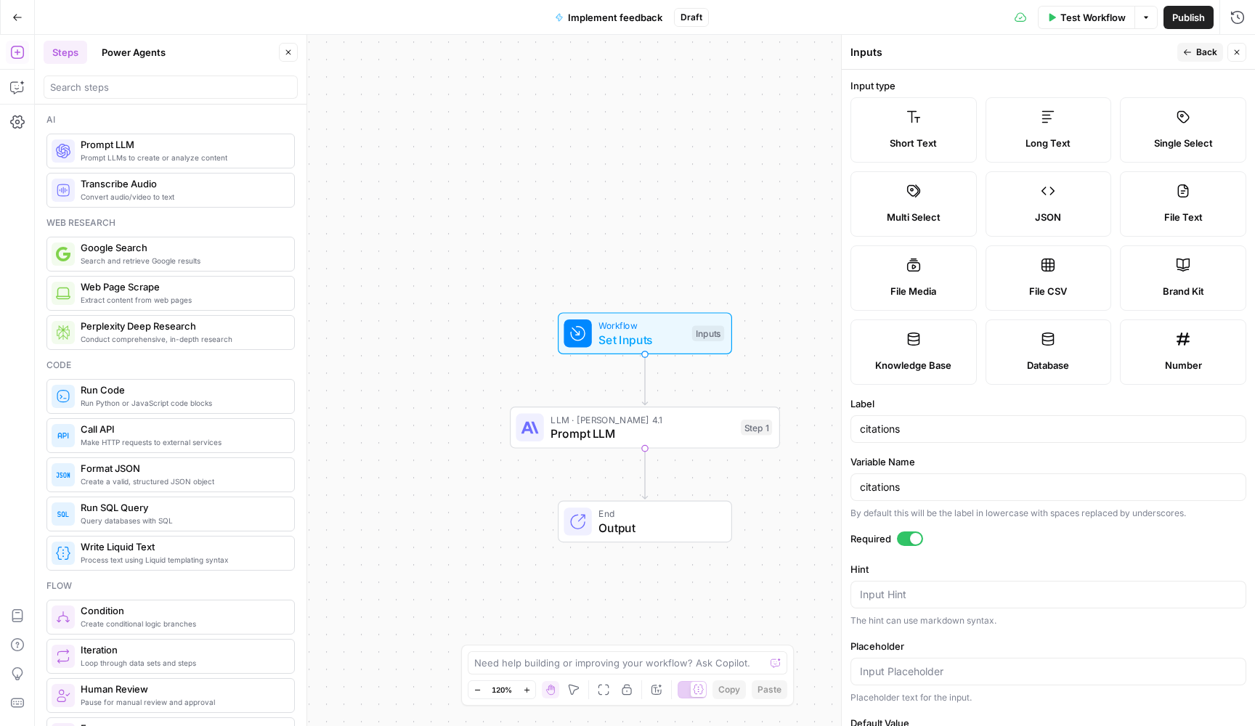
click at [1063, 129] on label "Long Text" at bounding box center [1048, 129] width 126 height 65
click at [1199, 55] on span "Back" at bounding box center [1206, 52] width 21 height 13
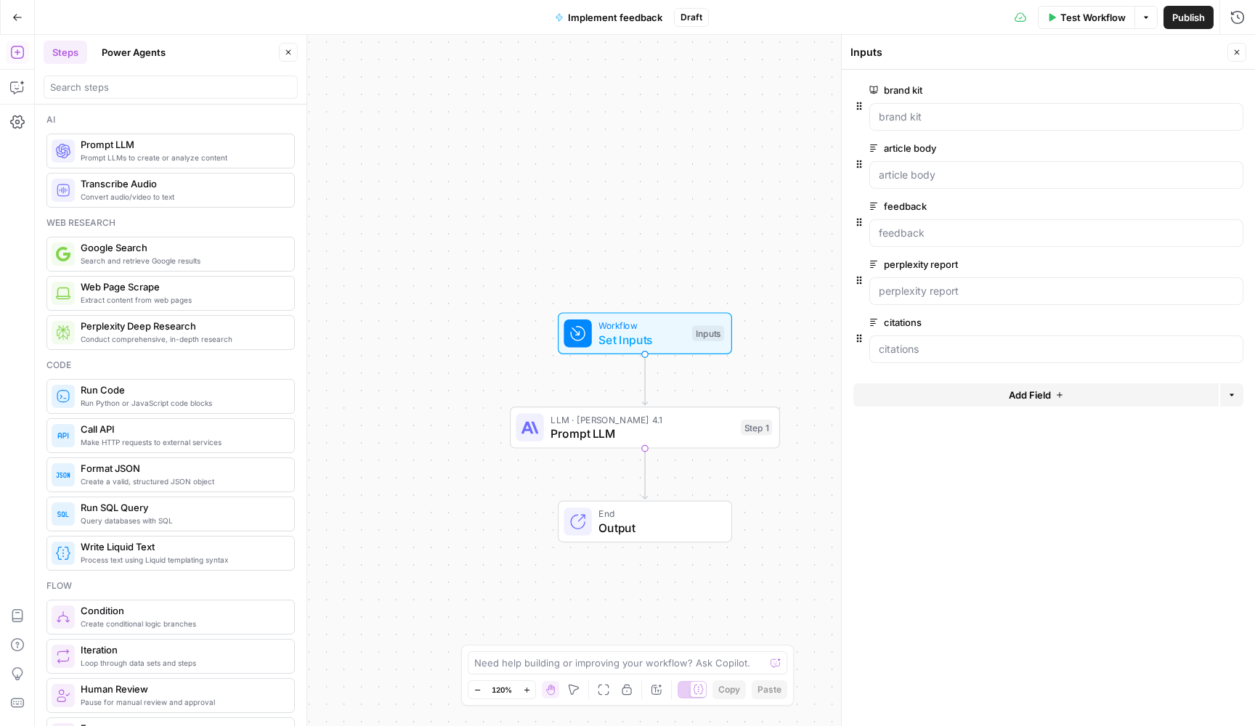
click at [288, 56] on icon "button" at bounding box center [288, 52] width 9 height 9
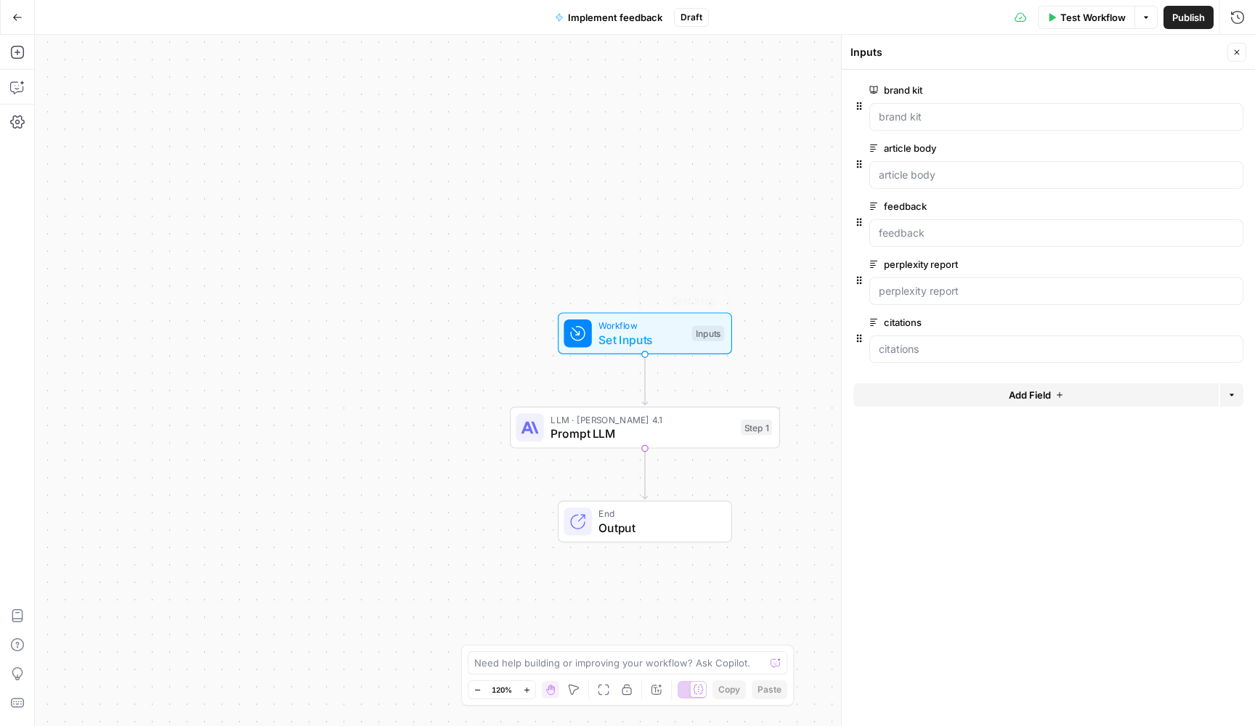
click at [656, 435] on span "Prompt LLM" at bounding box center [641, 433] width 183 height 17
type textarea "Prompt LLM"
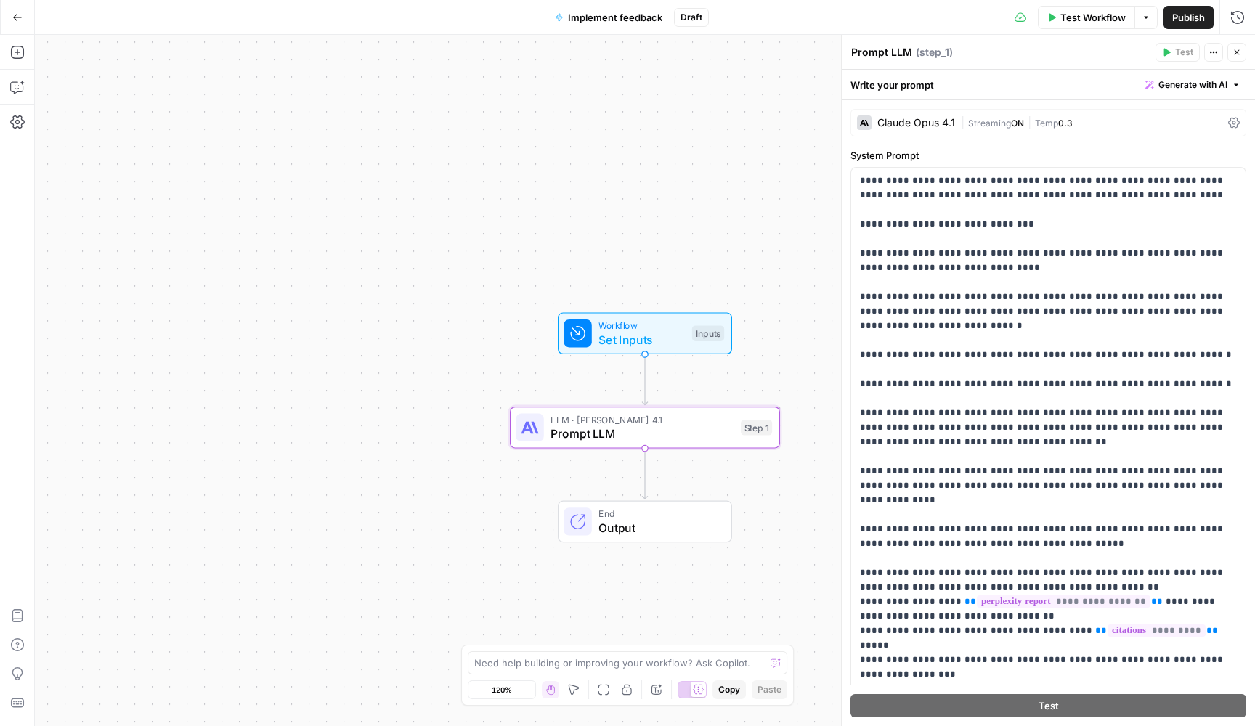
click at [1184, 13] on span "Publish" at bounding box center [1188, 17] width 33 height 15
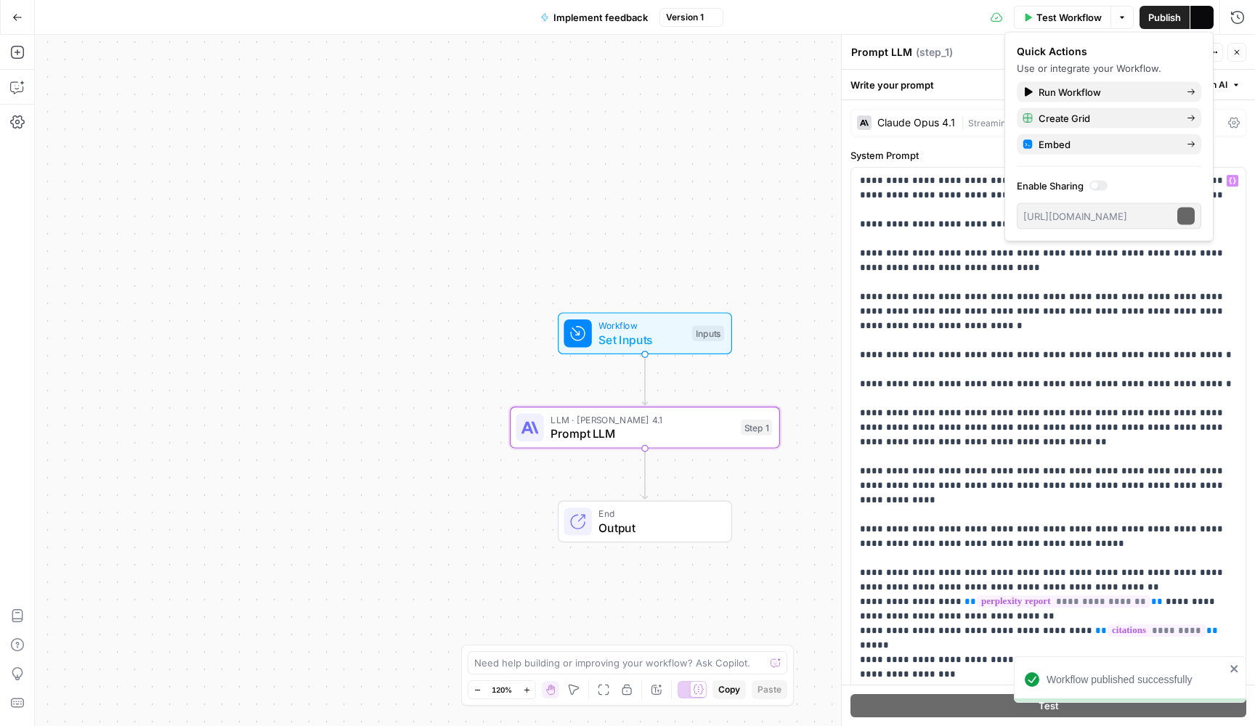
scroll to position [0, 0]
click at [862, 180] on p "**********" at bounding box center [1048, 457] width 377 height 566
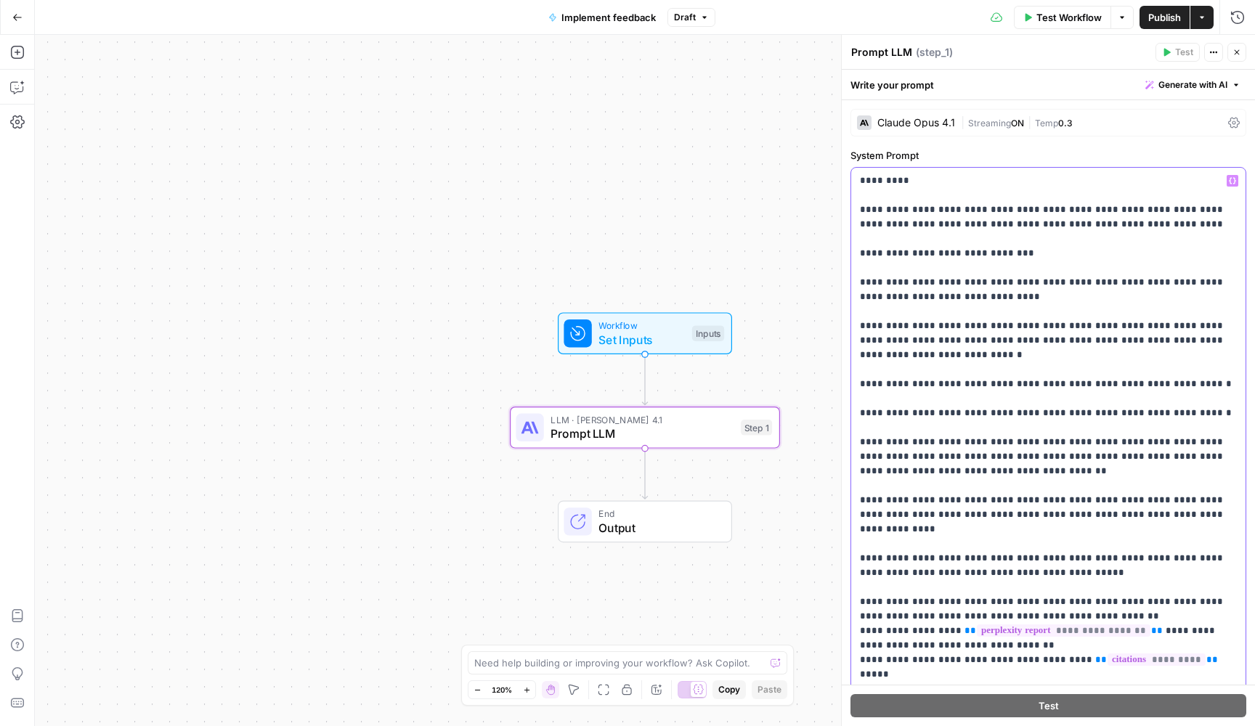
drag, startPoint x: 893, startPoint y: 229, endPoint x: 1150, endPoint y: 214, distance: 257.5
click at [1150, 214] on p "**********" at bounding box center [1048, 471] width 377 height 595
click at [862, 255] on p "**********" at bounding box center [1048, 471] width 377 height 595
drag, startPoint x: 992, startPoint y: 256, endPoint x: 854, endPoint y: 256, distance: 138.0
click at [853, 256] on div "**********" at bounding box center [1048, 464] width 394 height 592
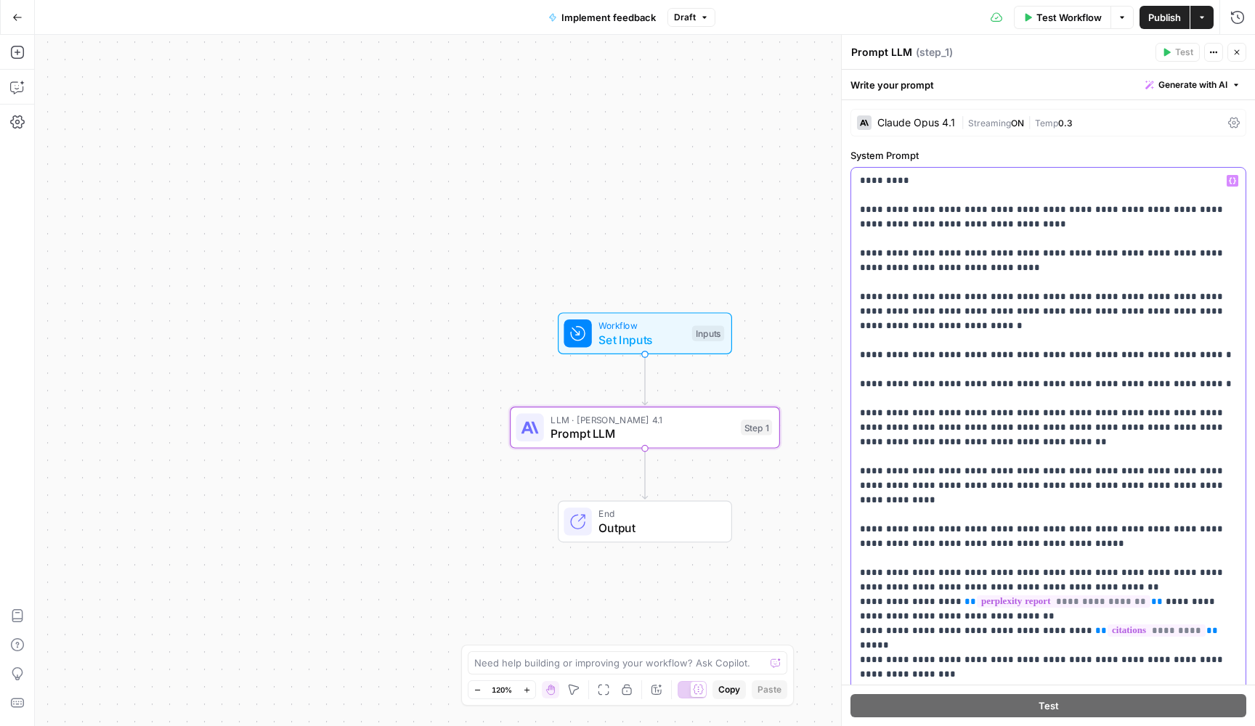
click at [861, 249] on p "**********" at bounding box center [1048, 457] width 377 height 566
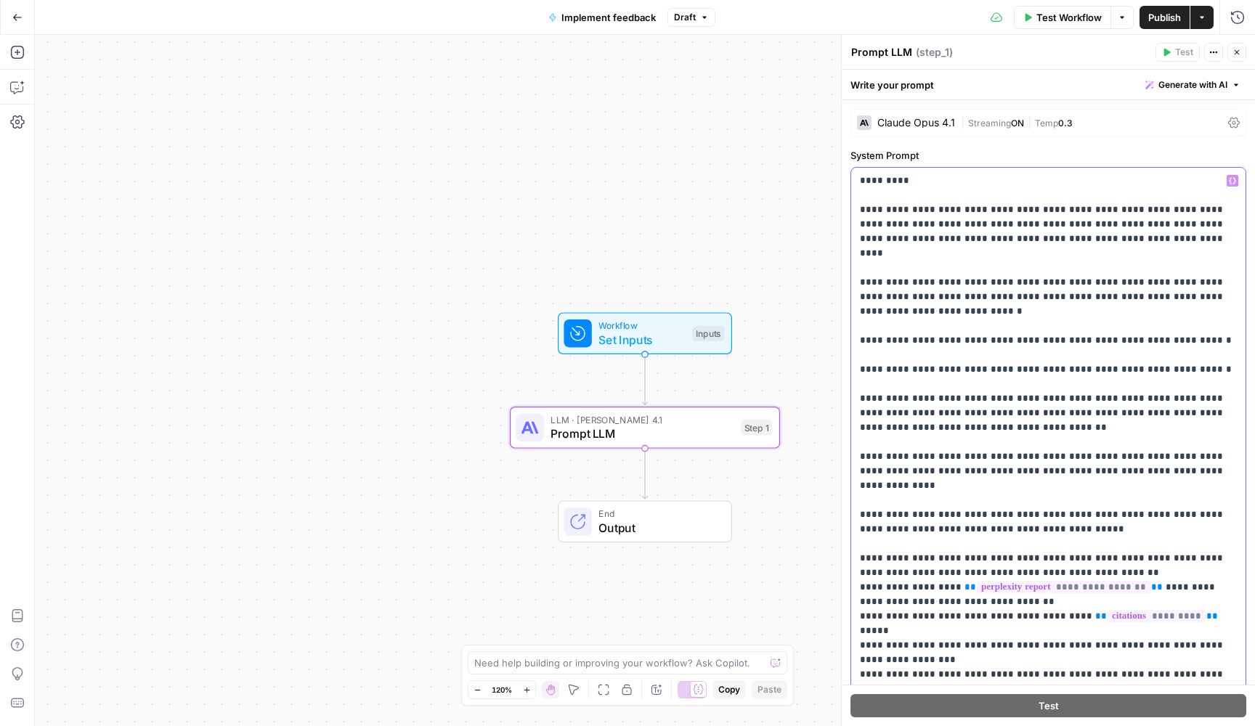
click at [1170, 227] on p "**********" at bounding box center [1048, 442] width 377 height 537
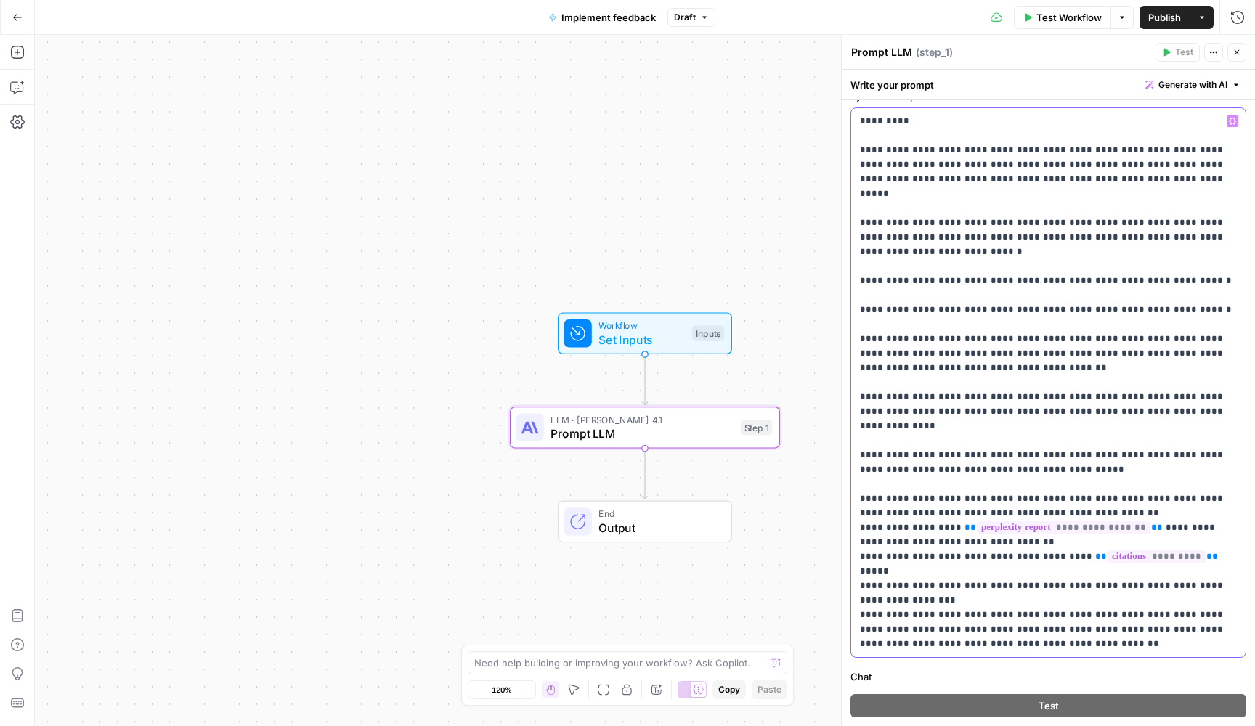
scroll to position [33, 0]
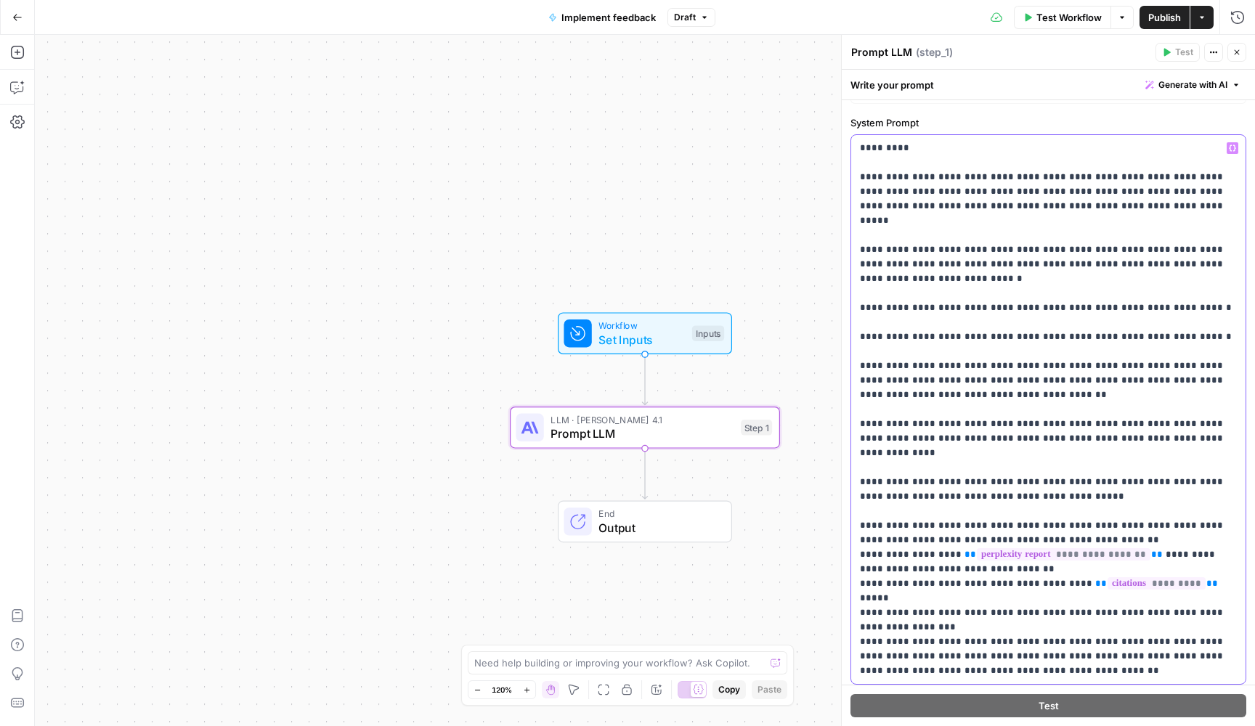
click at [994, 178] on p "**********" at bounding box center [1048, 409] width 377 height 537
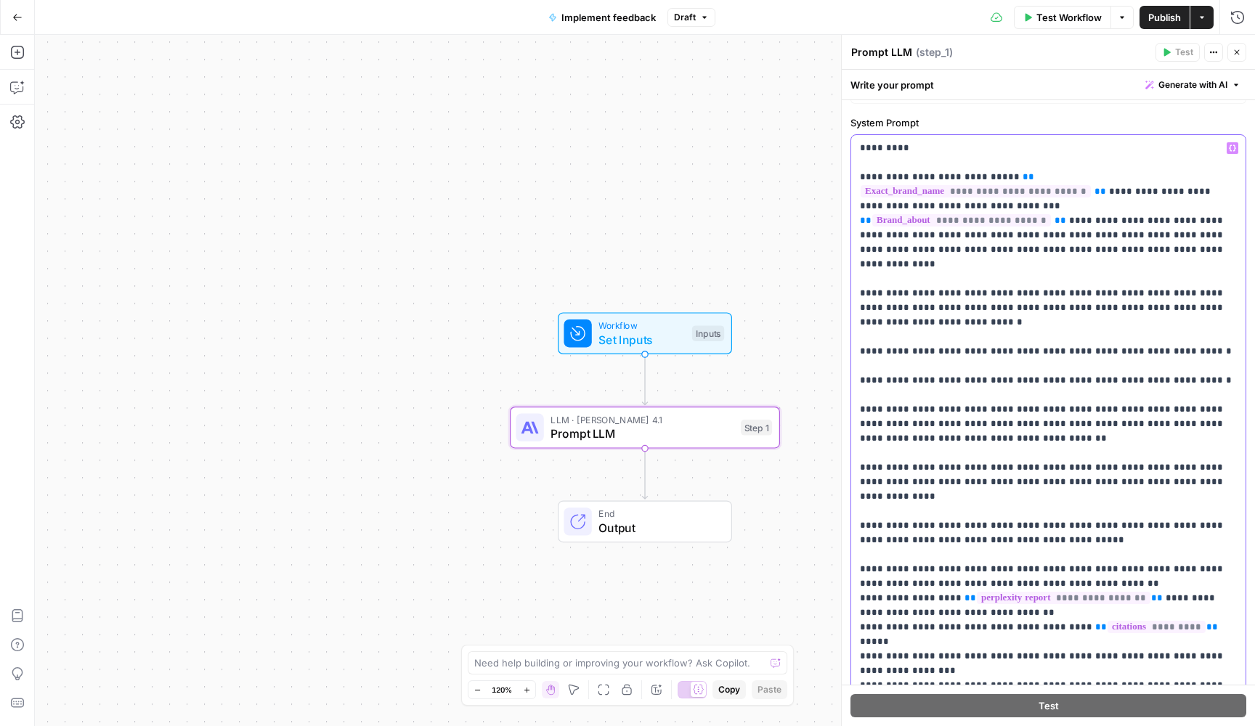
click at [1022, 174] on span "**" at bounding box center [1028, 176] width 12 height 9
drag, startPoint x: 1003, startPoint y: 205, endPoint x: 1107, endPoint y: 188, distance: 104.6
click at [1107, 188] on p "**********" at bounding box center [1048, 431] width 377 height 581
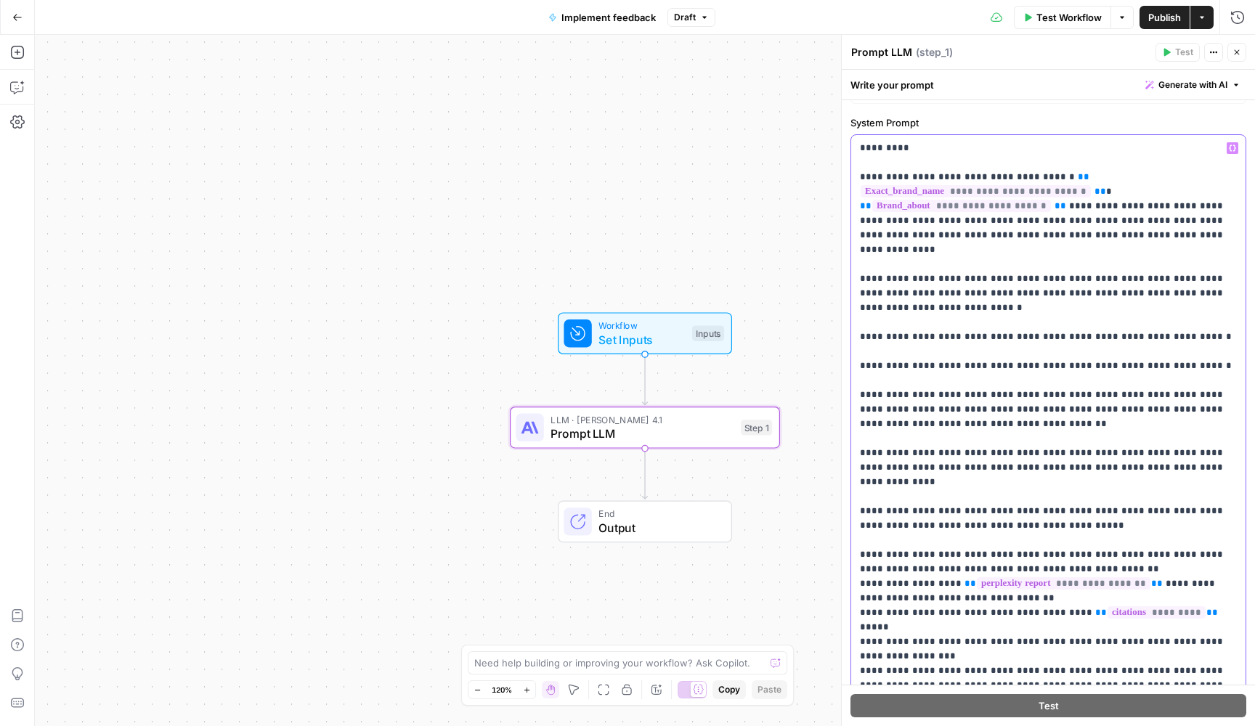
click at [859, 190] on div "**********" at bounding box center [1048, 424] width 394 height 578
click at [1055, 211] on p "**********" at bounding box center [1048, 424] width 377 height 566
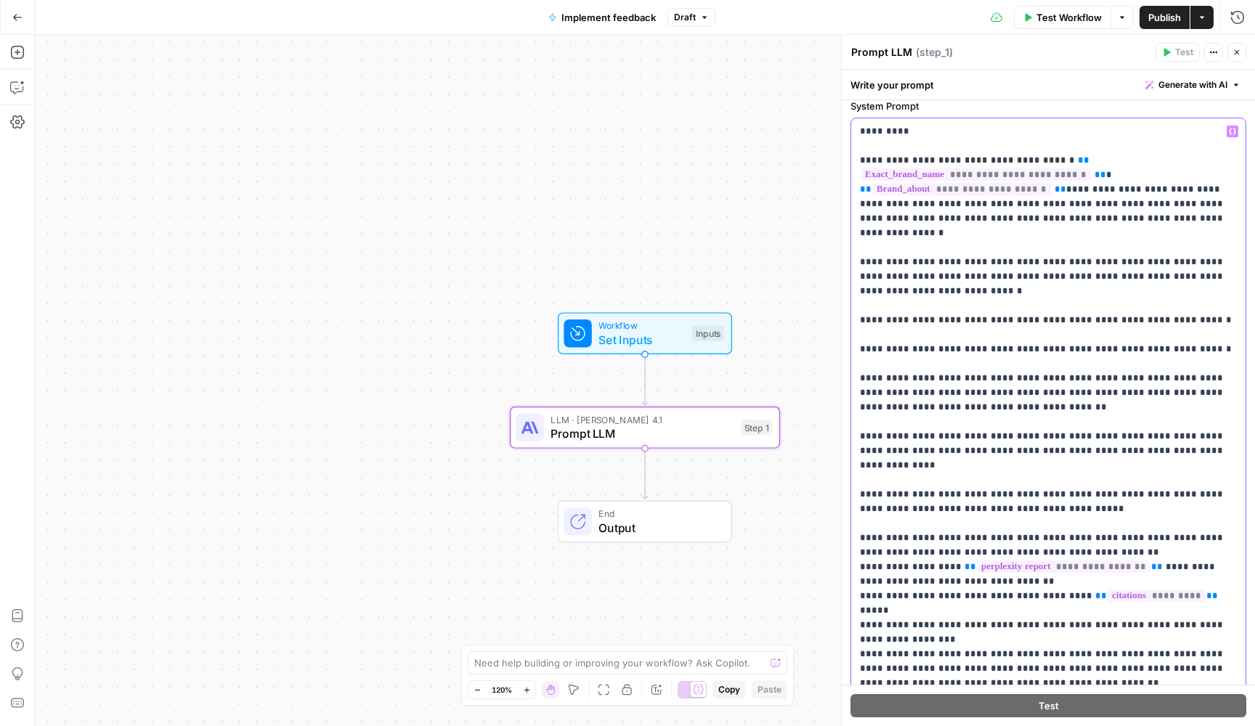
scroll to position [52, 0]
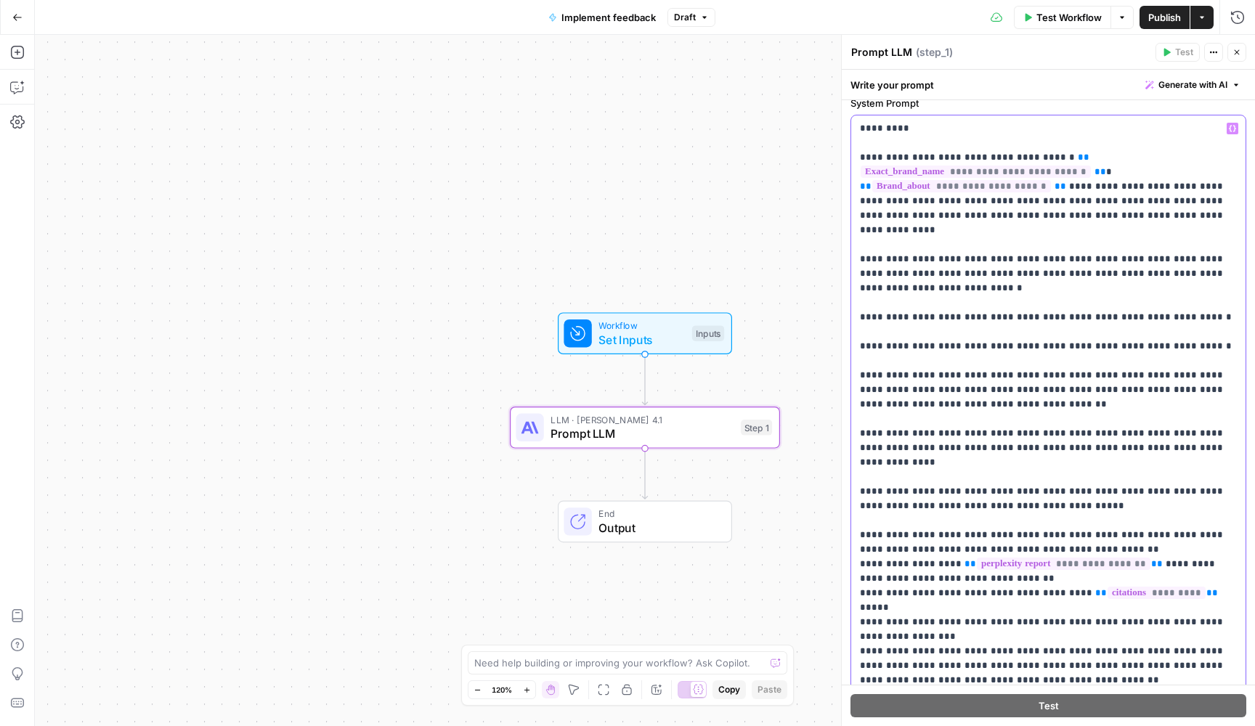
click at [1059, 190] on p "**********" at bounding box center [1048, 404] width 377 height 566
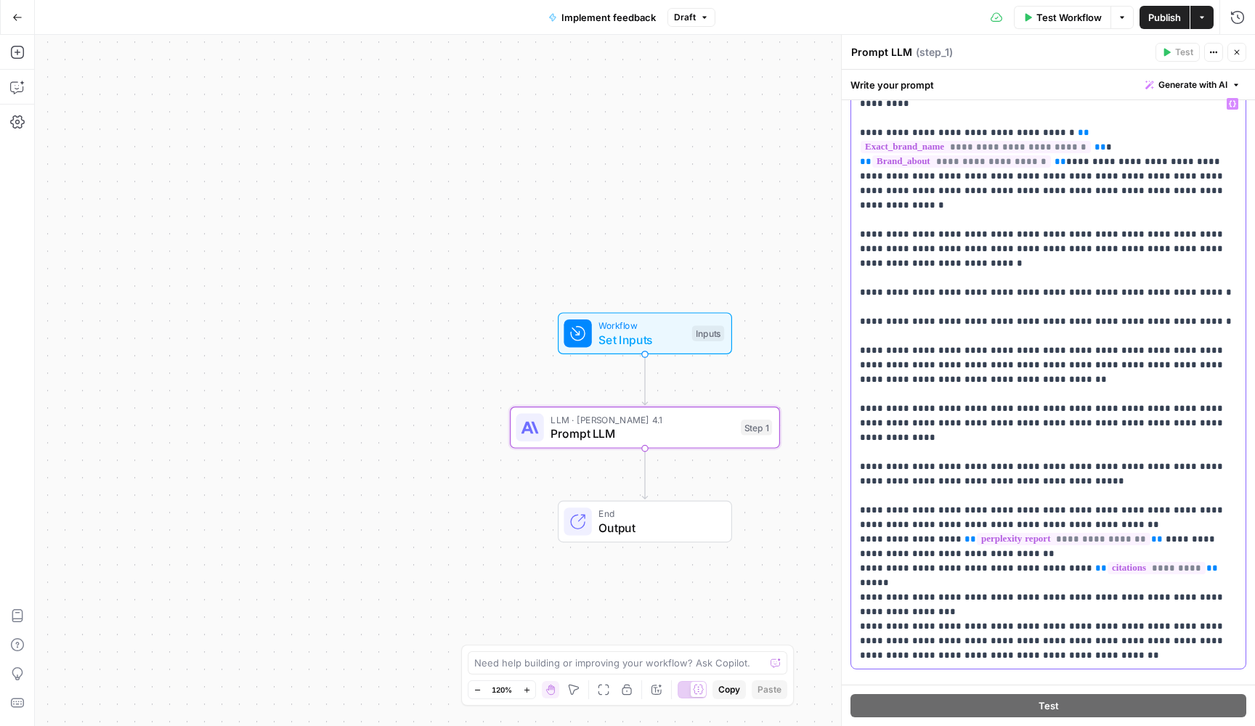
scroll to position [78, 0]
click at [1186, 274] on p "**********" at bounding box center [1048, 378] width 377 height 566
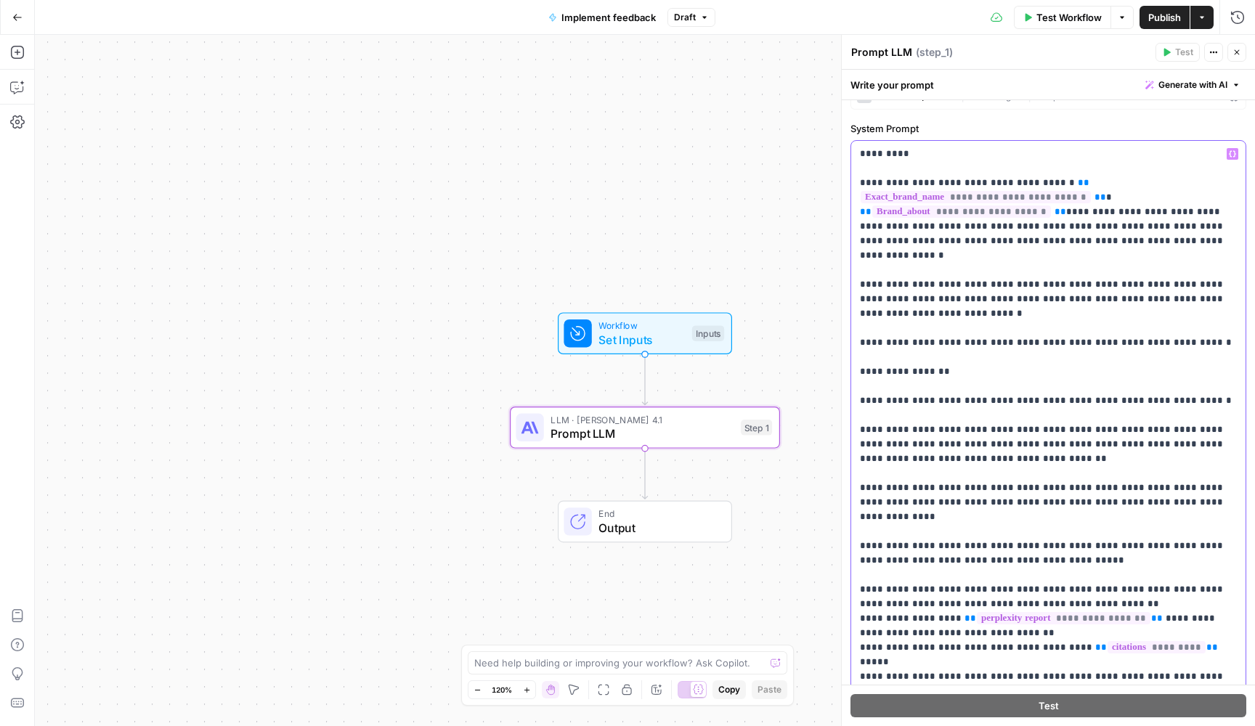
scroll to position [9, 0]
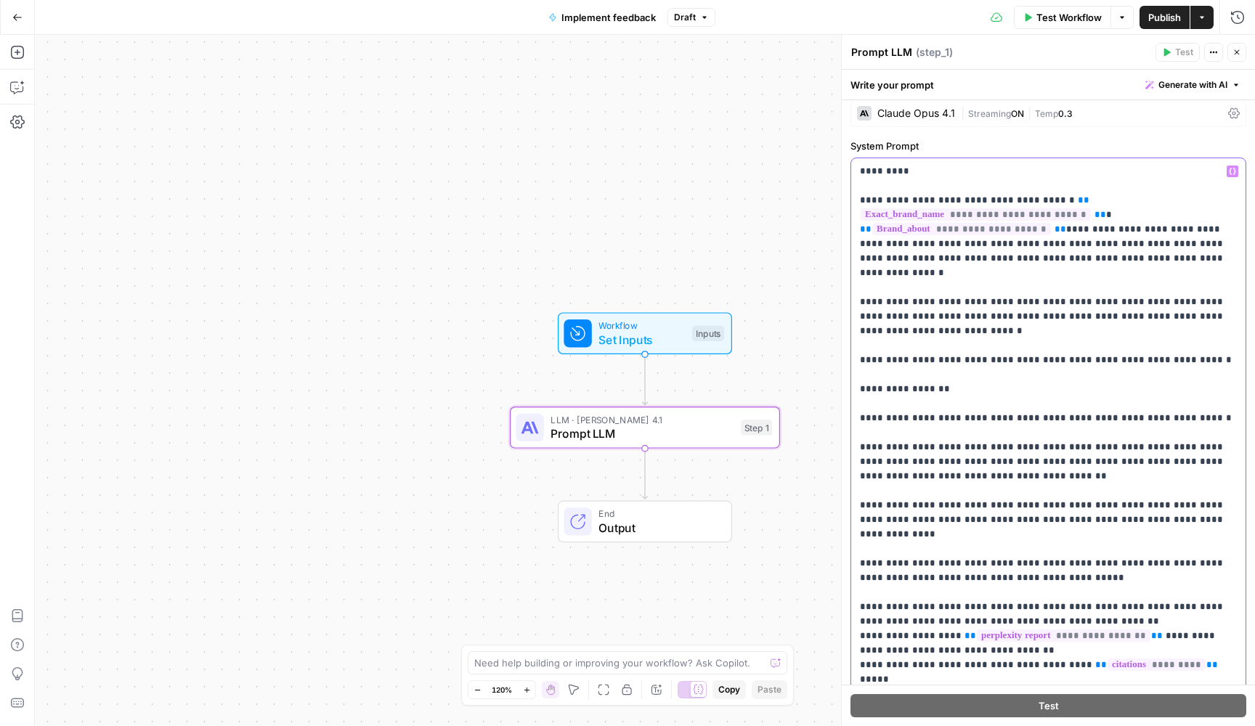
click at [858, 282] on div "**********" at bounding box center [1048, 454] width 394 height 592
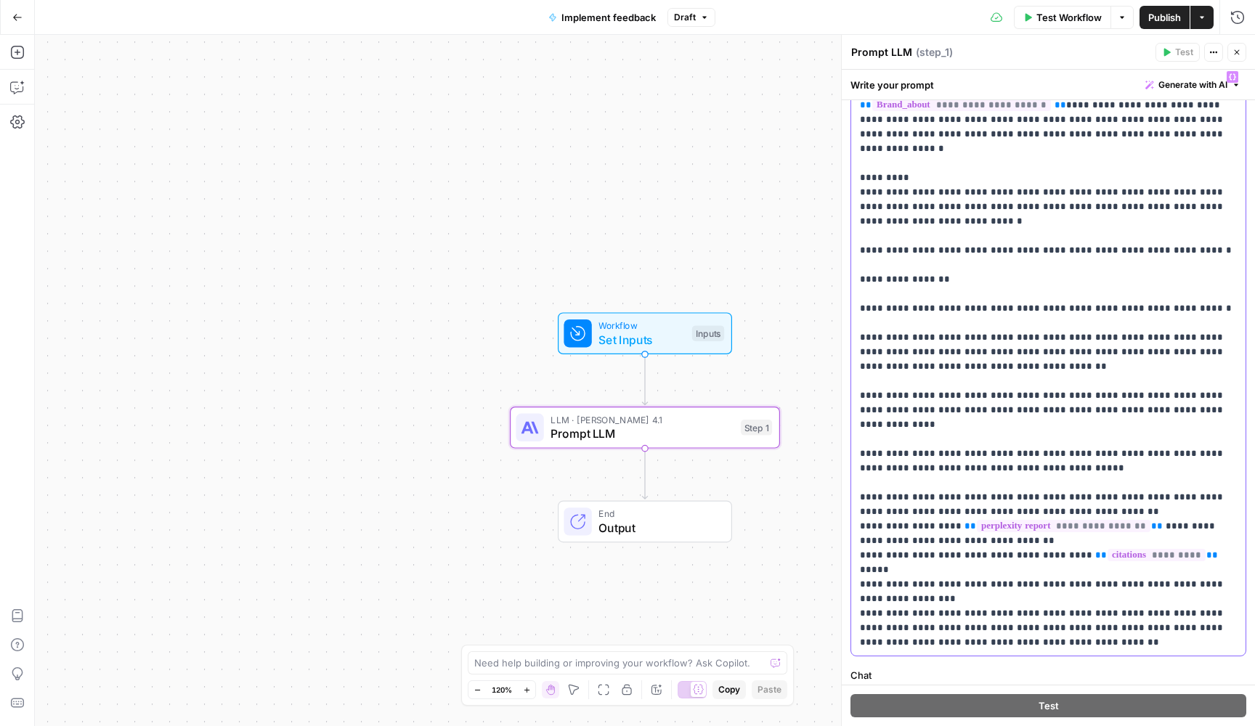
scroll to position [121, 0]
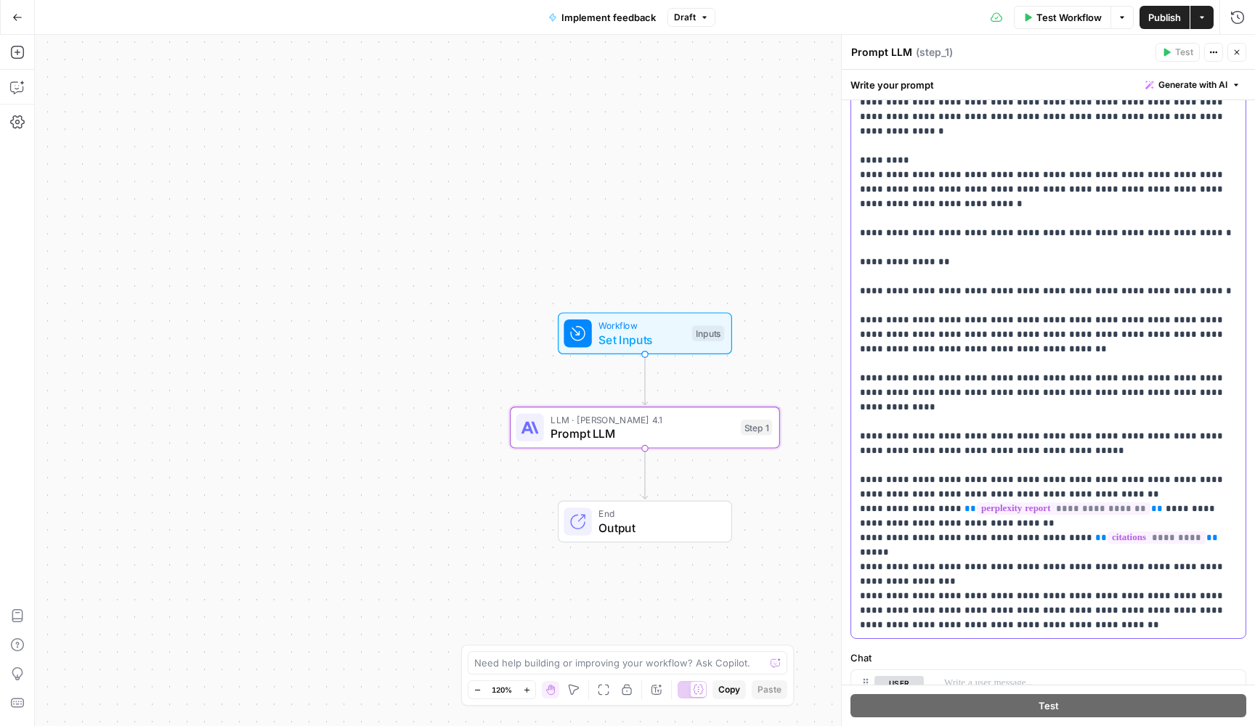
click at [859, 310] on div "**********" at bounding box center [1048, 342] width 394 height 592
click at [860, 357] on p "**********" at bounding box center [1048, 328] width 377 height 610
click at [860, 404] on p "**********" at bounding box center [1048, 328] width 377 height 610
click at [860, 448] on p "**********" at bounding box center [1048, 328] width 377 height 610
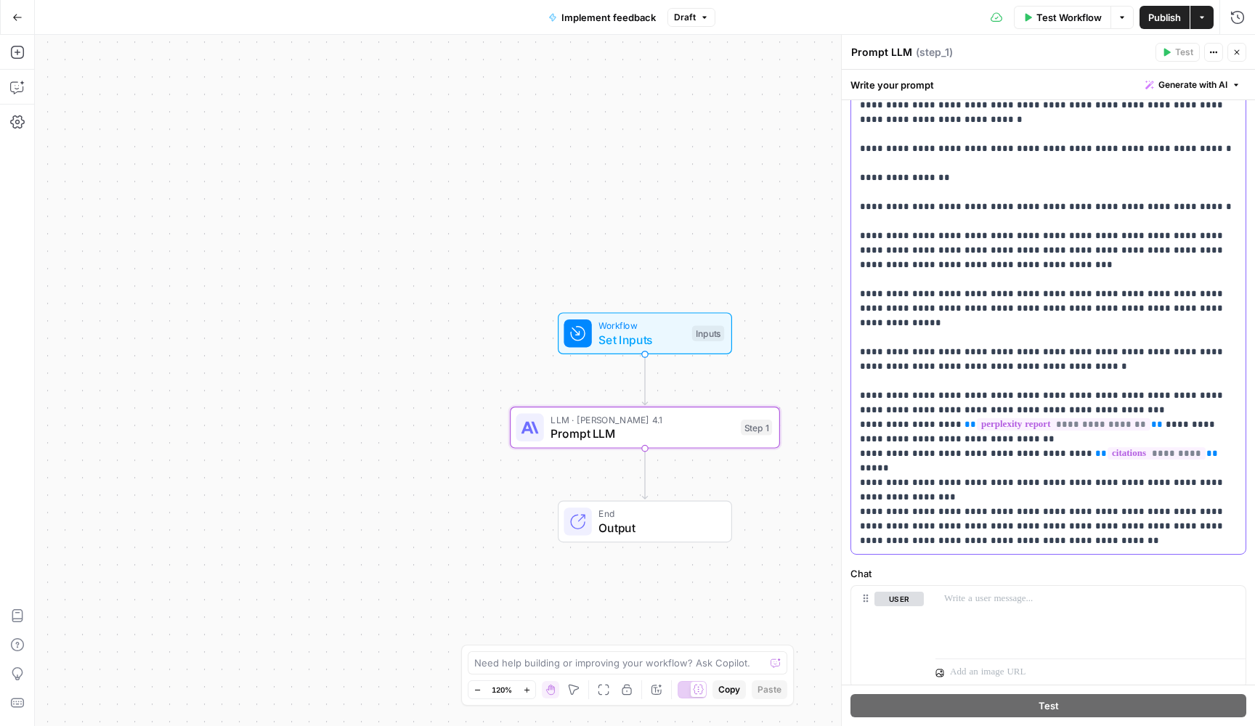
scroll to position [211, 0]
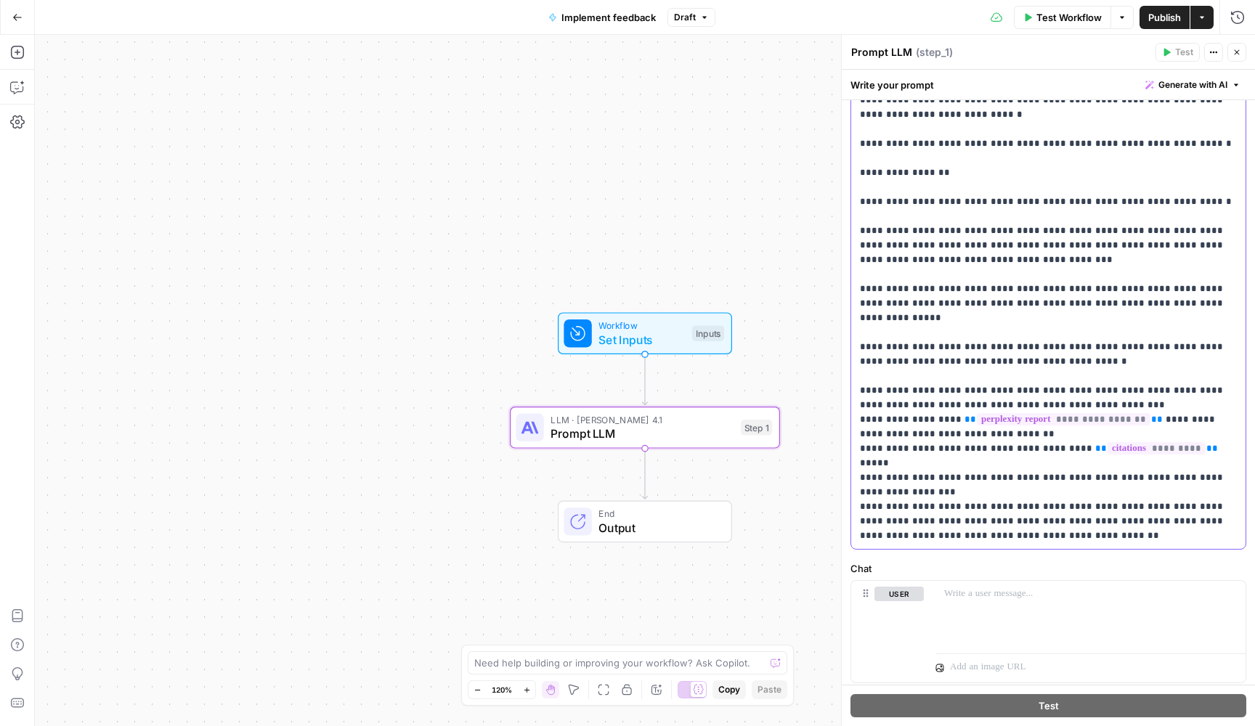
click at [1181, 465] on p "**********" at bounding box center [1048, 238] width 377 height 610
click at [1152, 477] on p "**********" at bounding box center [1048, 238] width 377 height 610
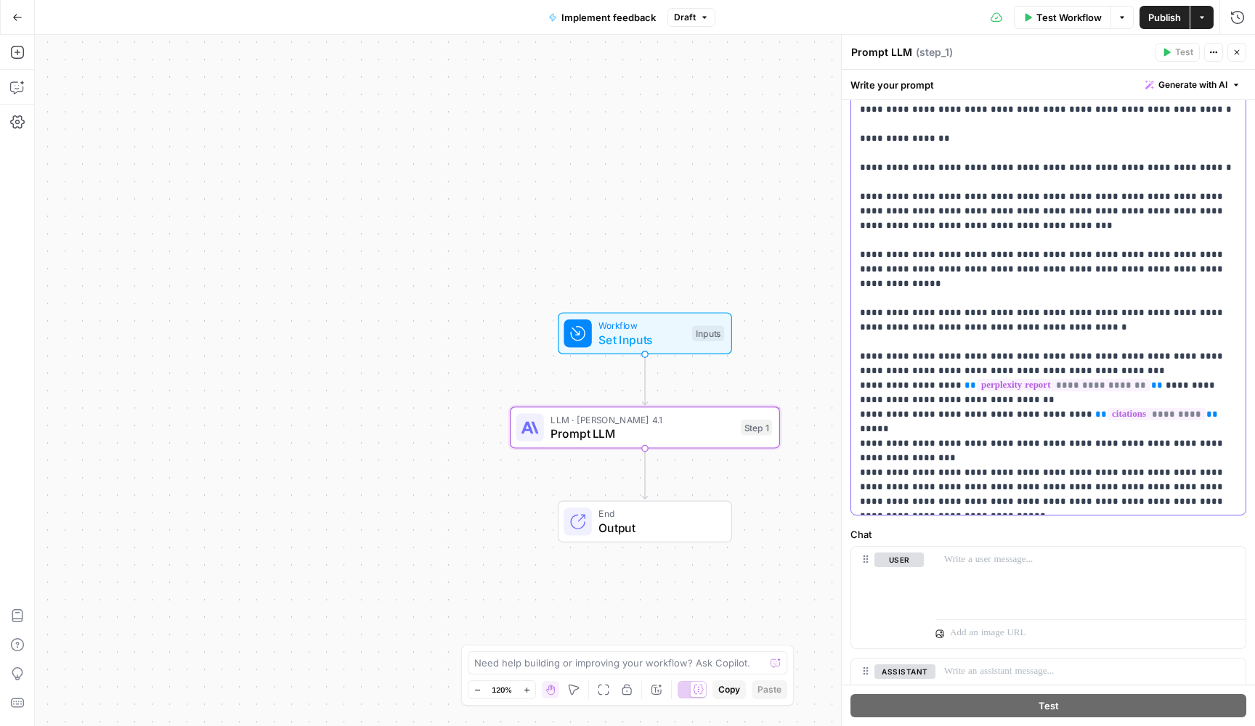
scroll to position [273, 0]
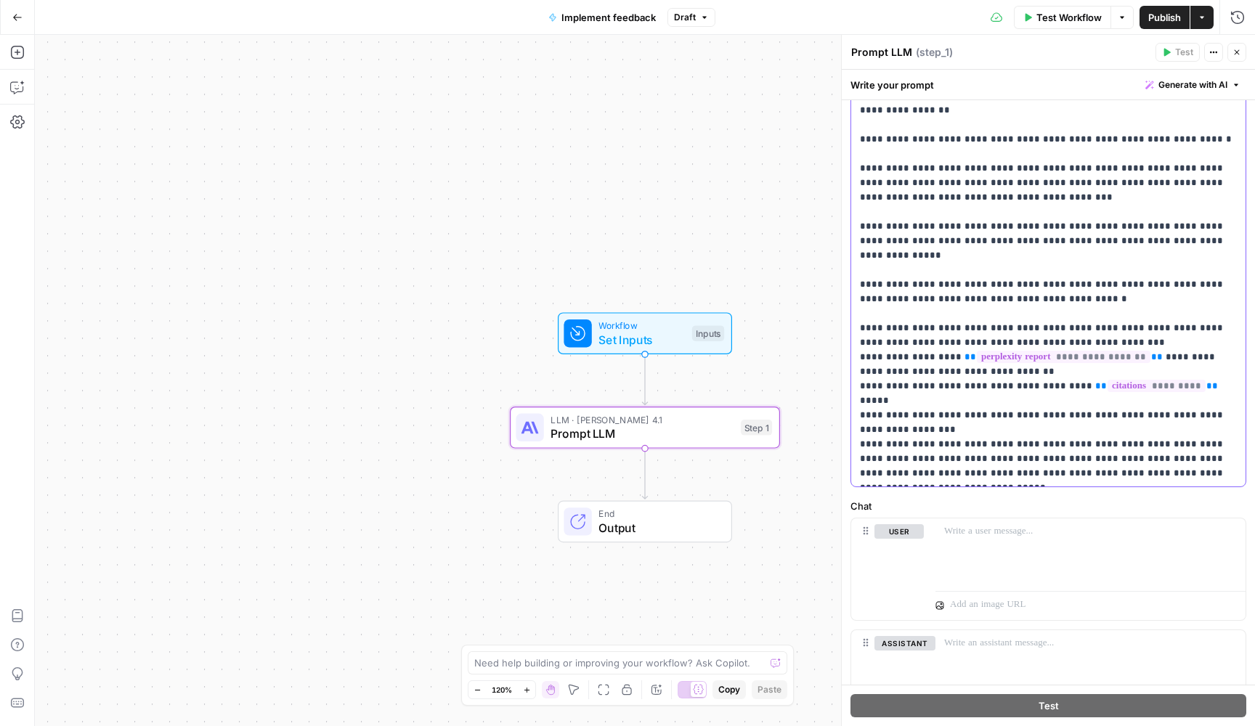
click at [1195, 477] on p "**********" at bounding box center [1048, 176] width 377 height 610
click at [396, 3] on div "Go Back Implement feedback Draft Test Workflow Options Publish Actions Run Hist…" at bounding box center [627, 17] width 1255 height 34
click at [396, 2] on div "Go Back Implement feedback Draft Test Workflow Options Publish Actions Run Hist…" at bounding box center [627, 17] width 1255 height 34
click at [1134, 330] on p "**********" at bounding box center [1048, 176] width 377 height 610
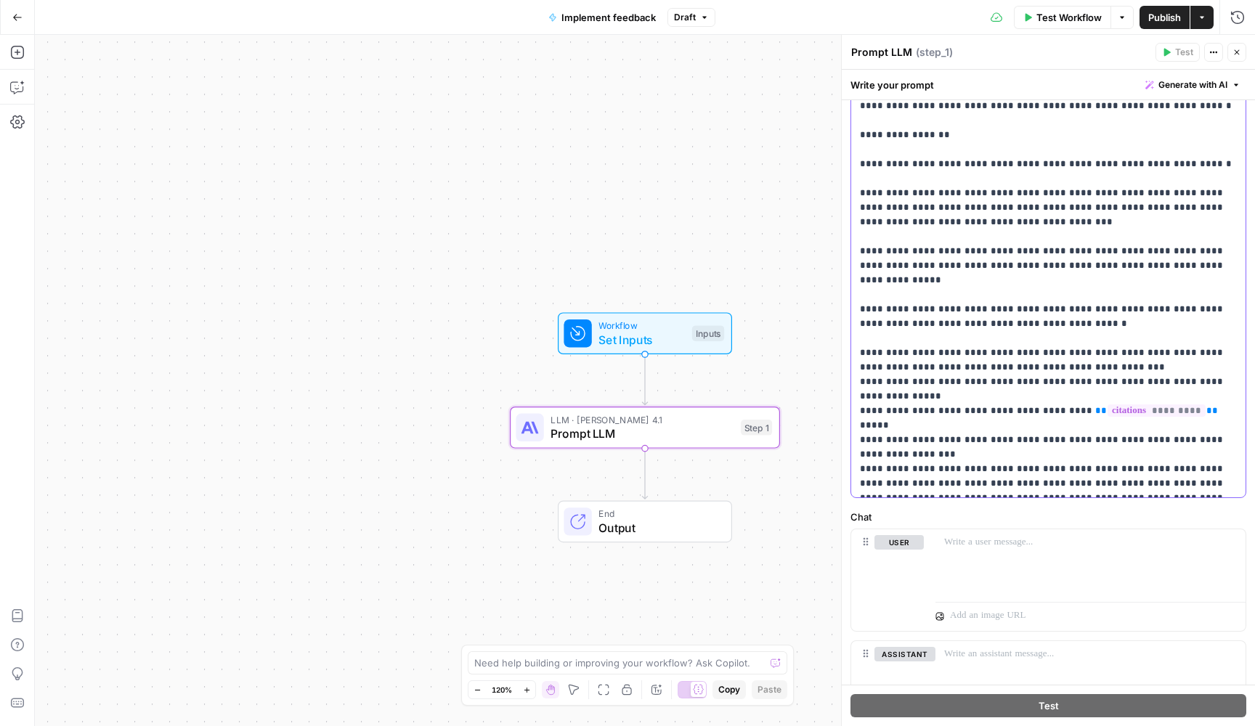
scroll to position [15, 0]
click at [1165, 366] on p "**********" at bounding box center [1048, 193] width 377 height 595
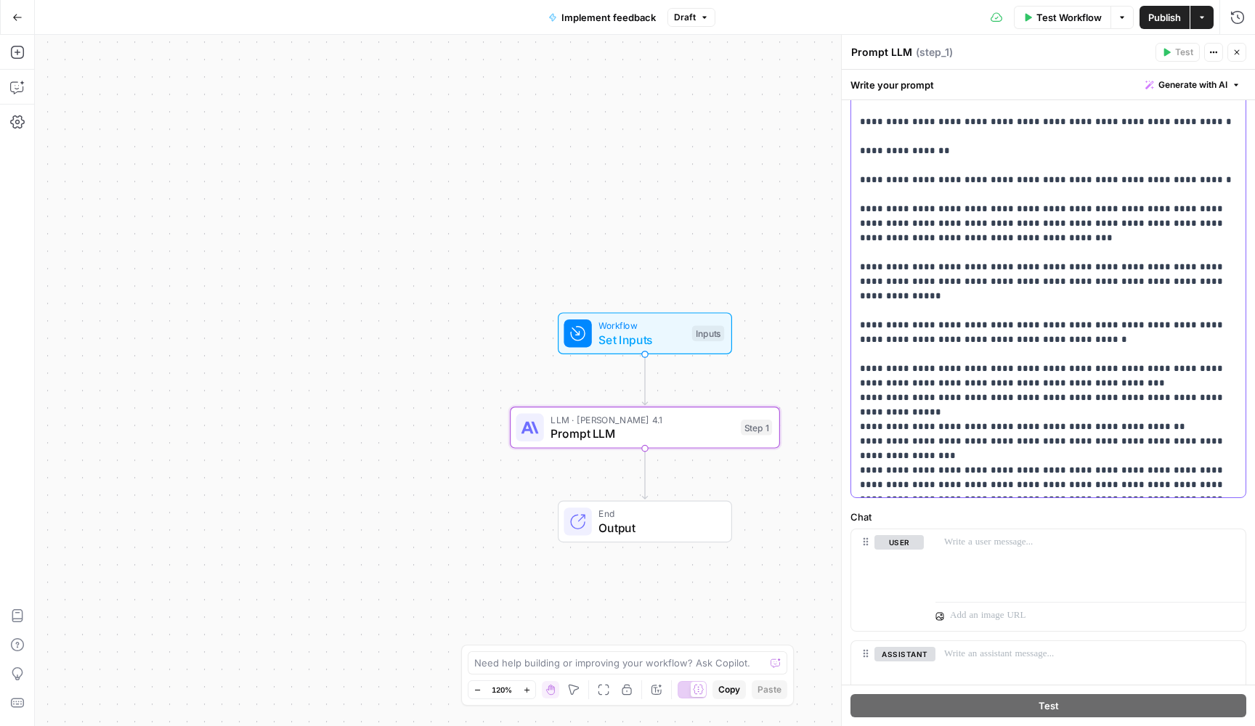
click at [952, 365] on p "**********" at bounding box center [1048, 208] width 377 height 595
click at [1029, 366] on p "**********" at bounding box center [1048, 216] width 377 height 610
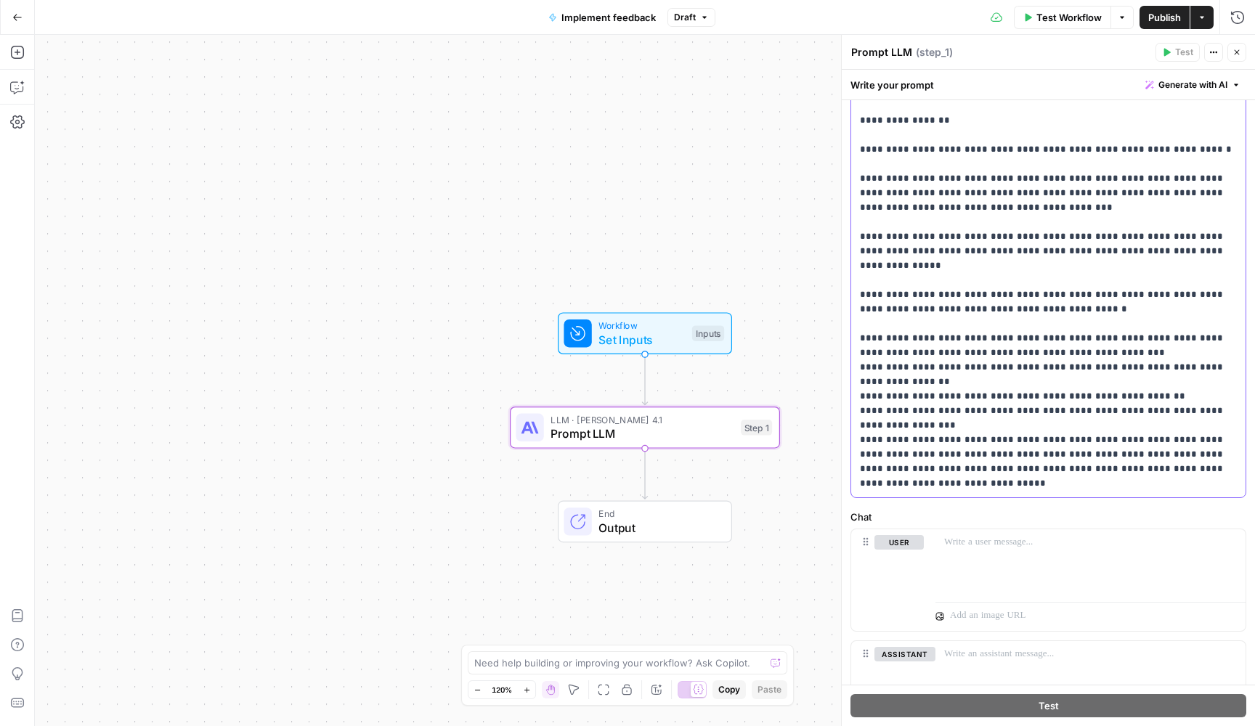
scroll to position [30, 0]
click at [998, 559] on div at bounding box center [1090, 562] width 310 height 67
click at [1029, 539] on p "**********" at bounding box center [1090, 557] width 293 height 44
click at [947, 545] on p "**********" at bounding box center [1090, 557] width 293 height 44
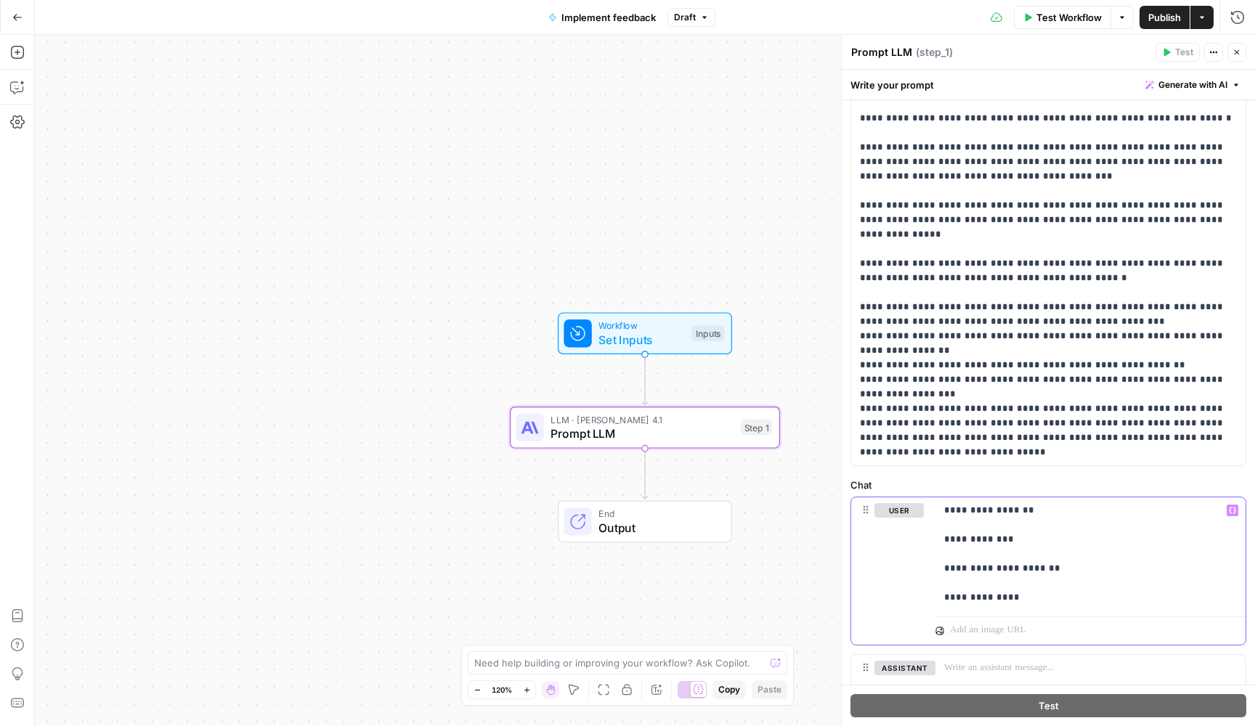
click at [1039, 513] on p "**********" at bounding box center [1090, 554] width 293 height 102
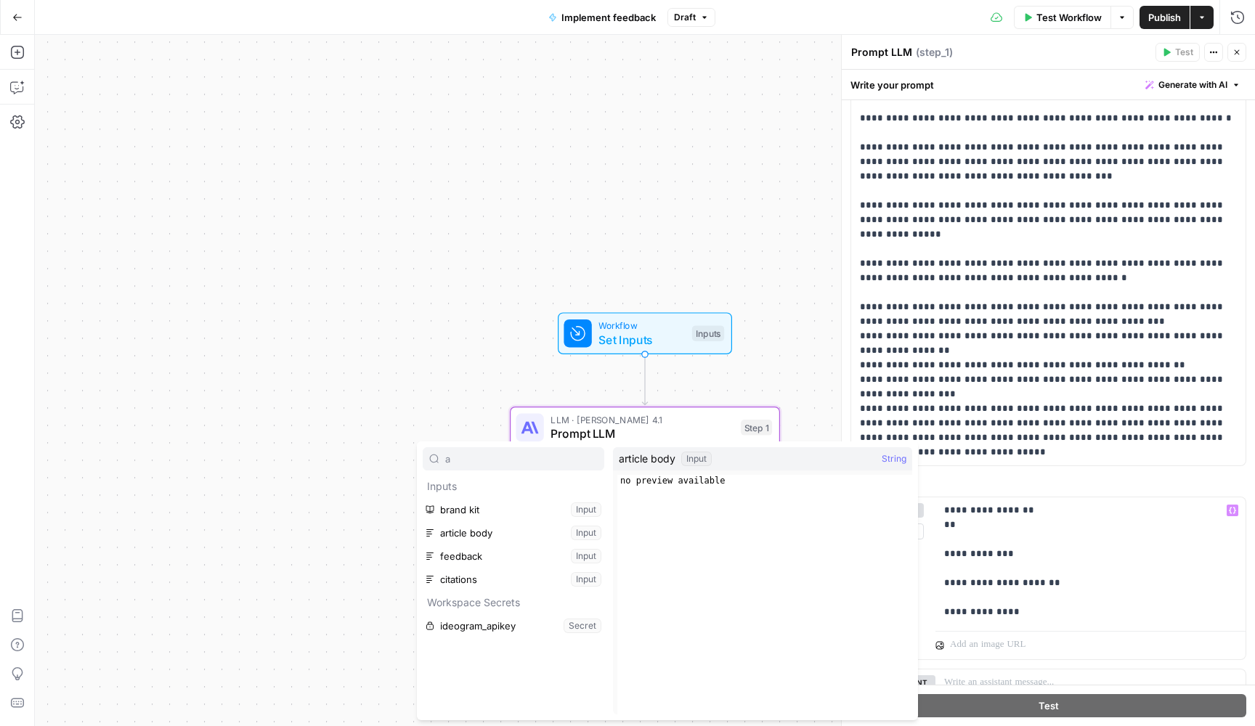
type input "a"
click at [550, 534] on button "Select variable article body" at bounding box center [514, 532] width 182 height 23
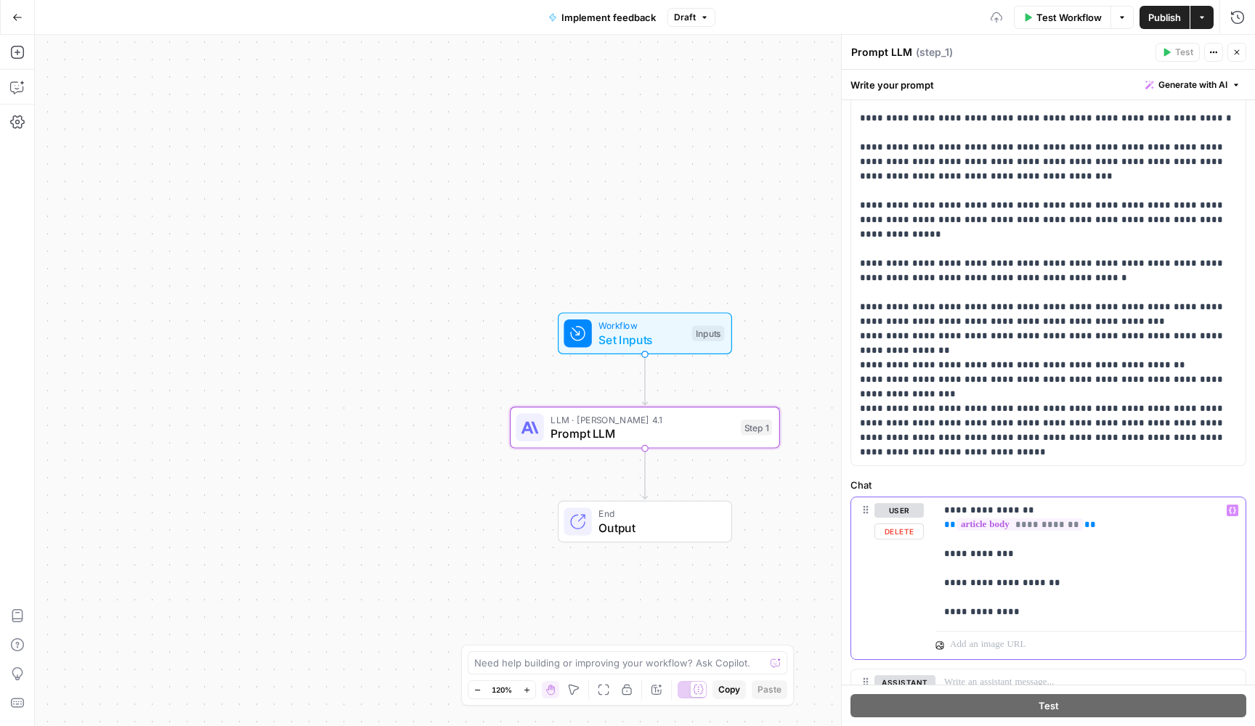
click at [992, 571] on p "**********" at bounding box center [1090, 561] width 293 height 116
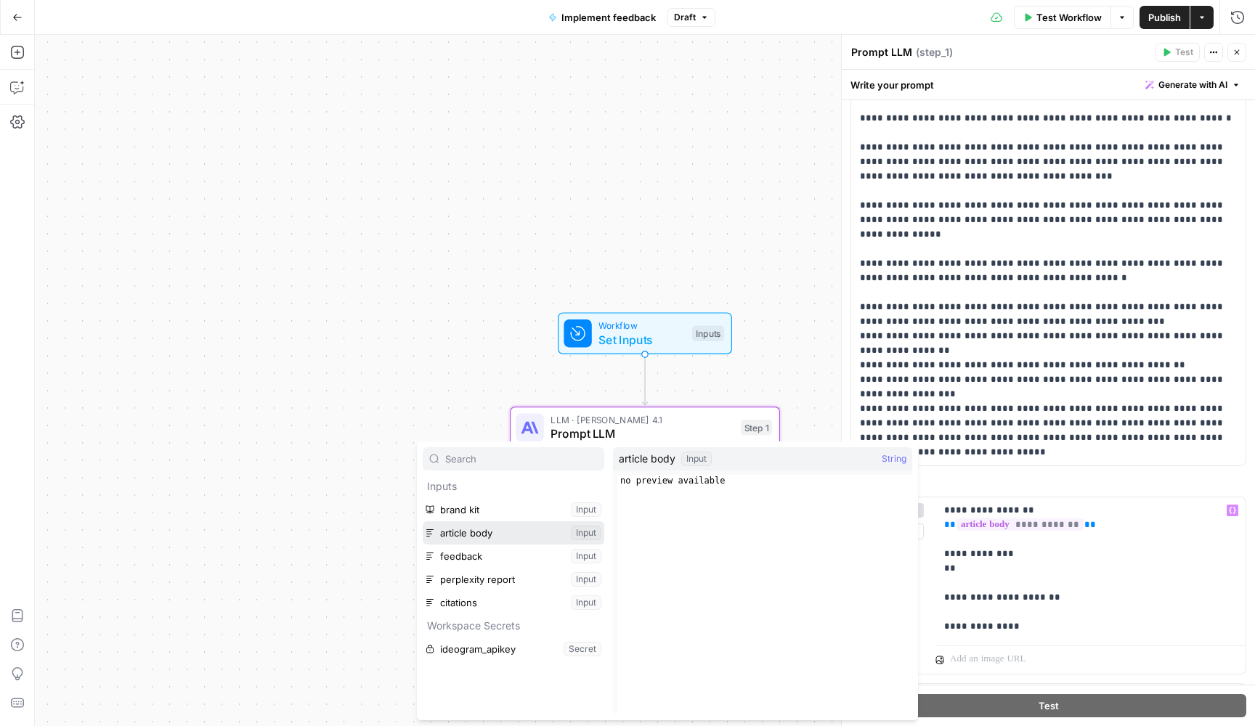
click at [511, 534] on button "Select variable article body" at bounding box center [514, 532] width 182 height 23
click at [440, 556] on button "Select variable feedback" at bounding box center [514, 556] width 182 height 23
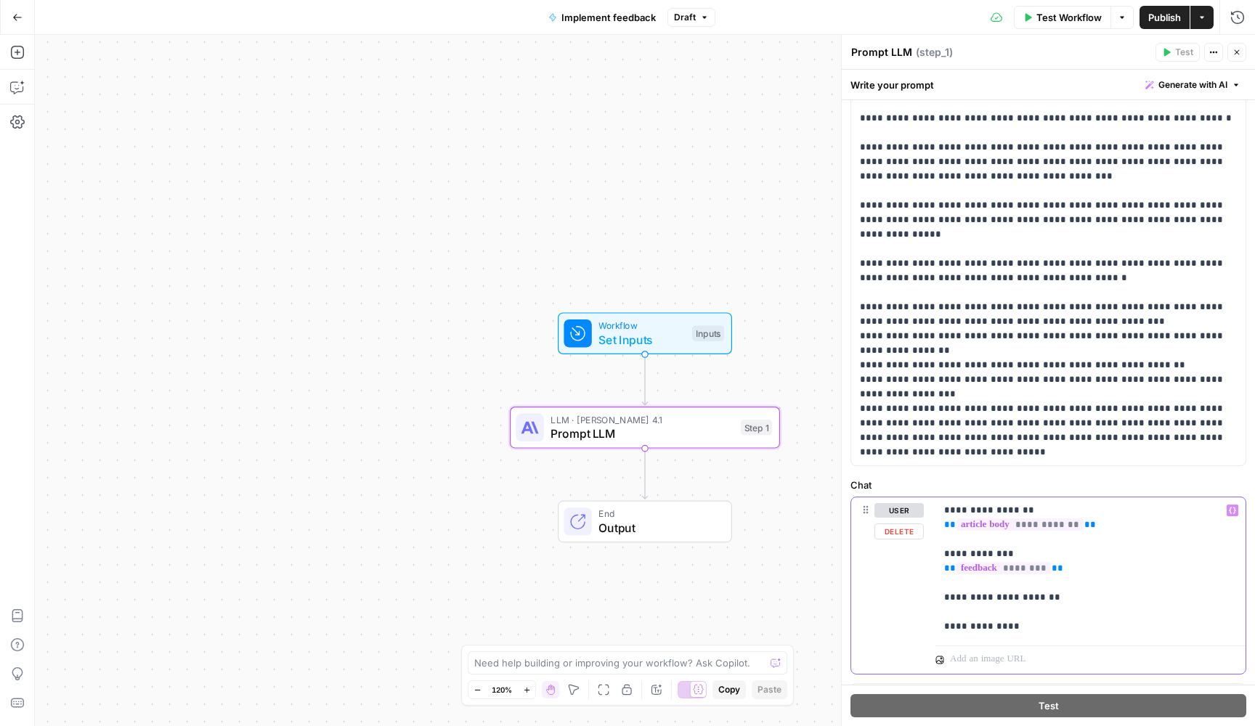
click at [1070, 597] on p "**********" at bounding box center [1090, 568] width 293 height 131
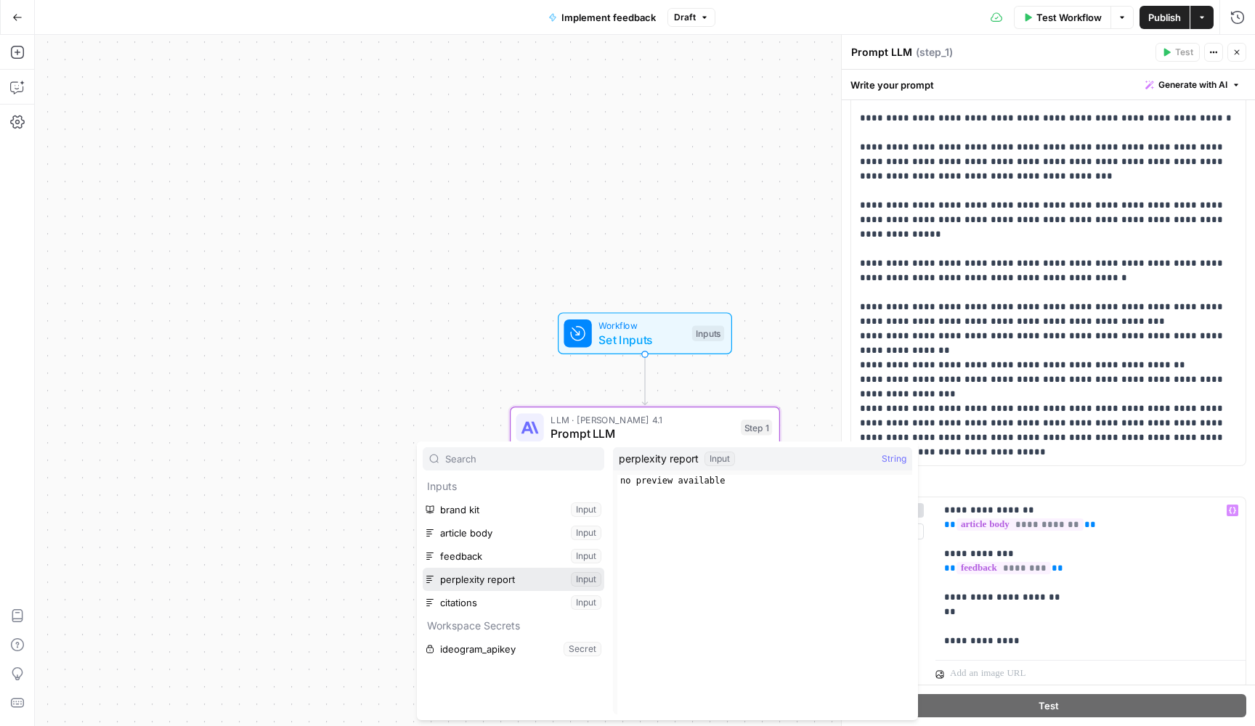
click at [478, 580] on button "Select variable perplexity report" at bounding box center [514, 579] width 182 height 23
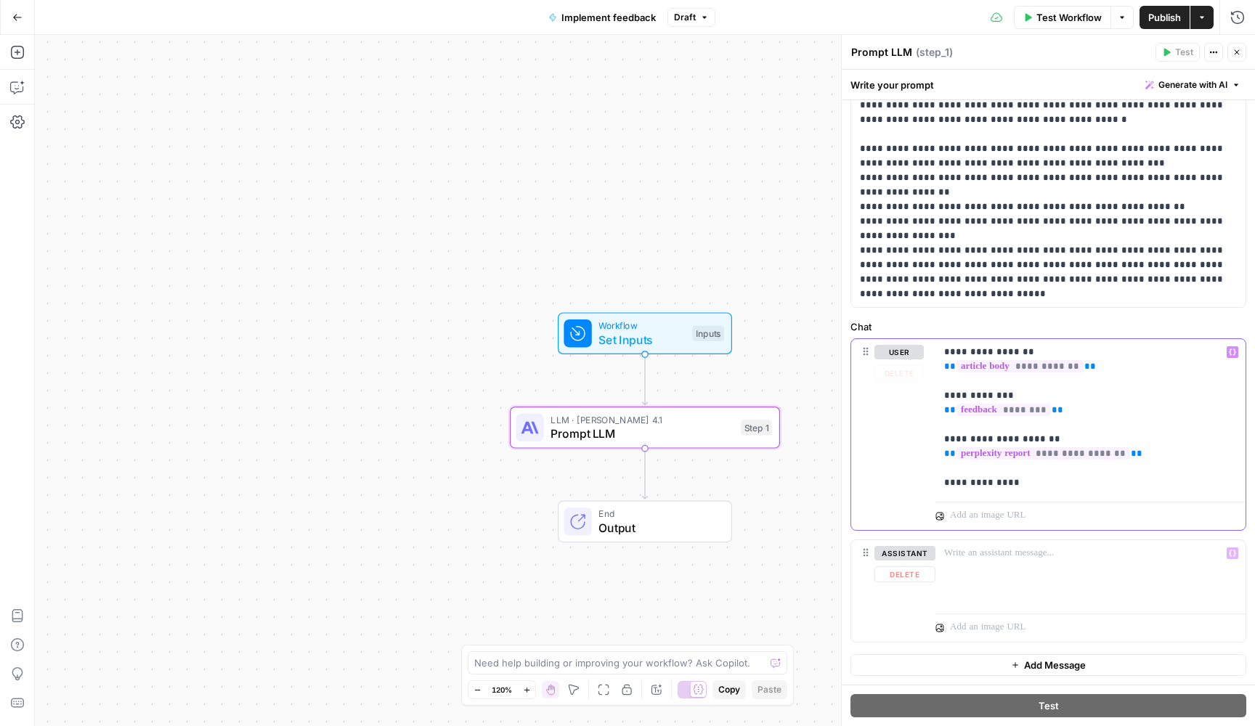
scroll to position [452, 0]
click at [1060, 496] on div "“/” to reference Variables Menu" at bounding box center [1090, 513] width 310 height 35
click at [1055, 487] on p "**********" at bounding box center [1090, 417] width 293 height 145
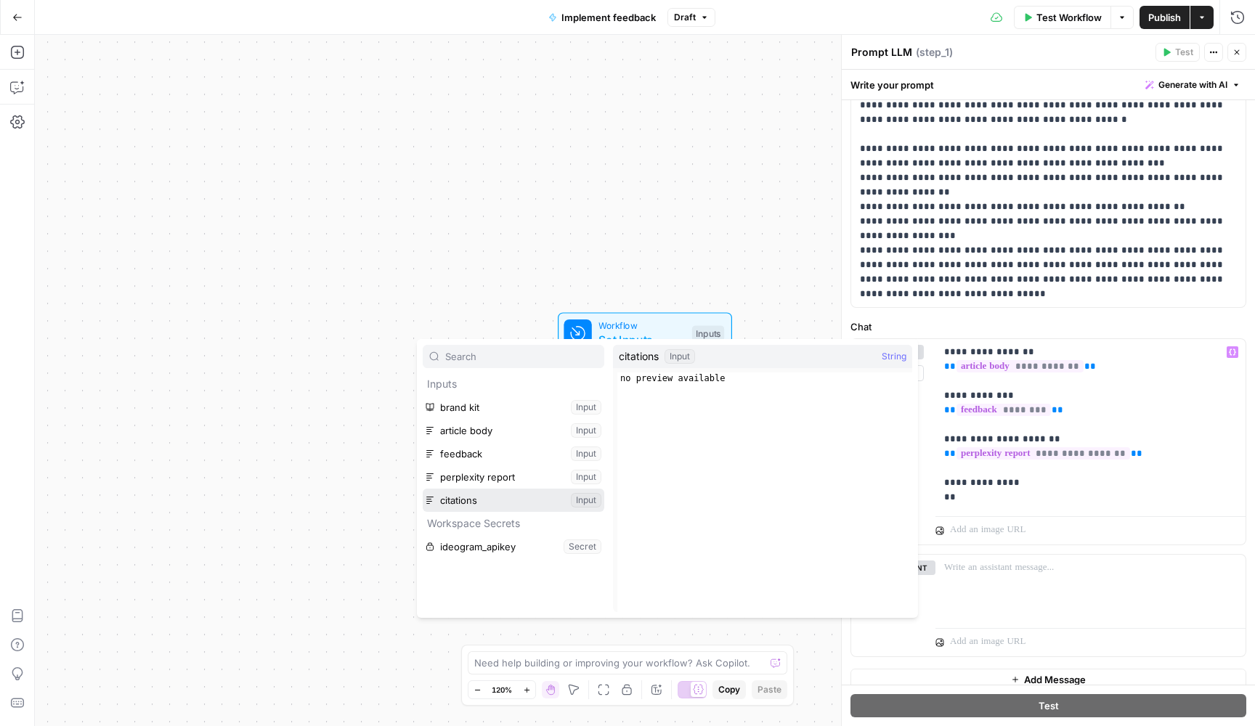
click at [521, 502] on button "Select variable citations" at bounding box center [514, 500] width 182 height 23
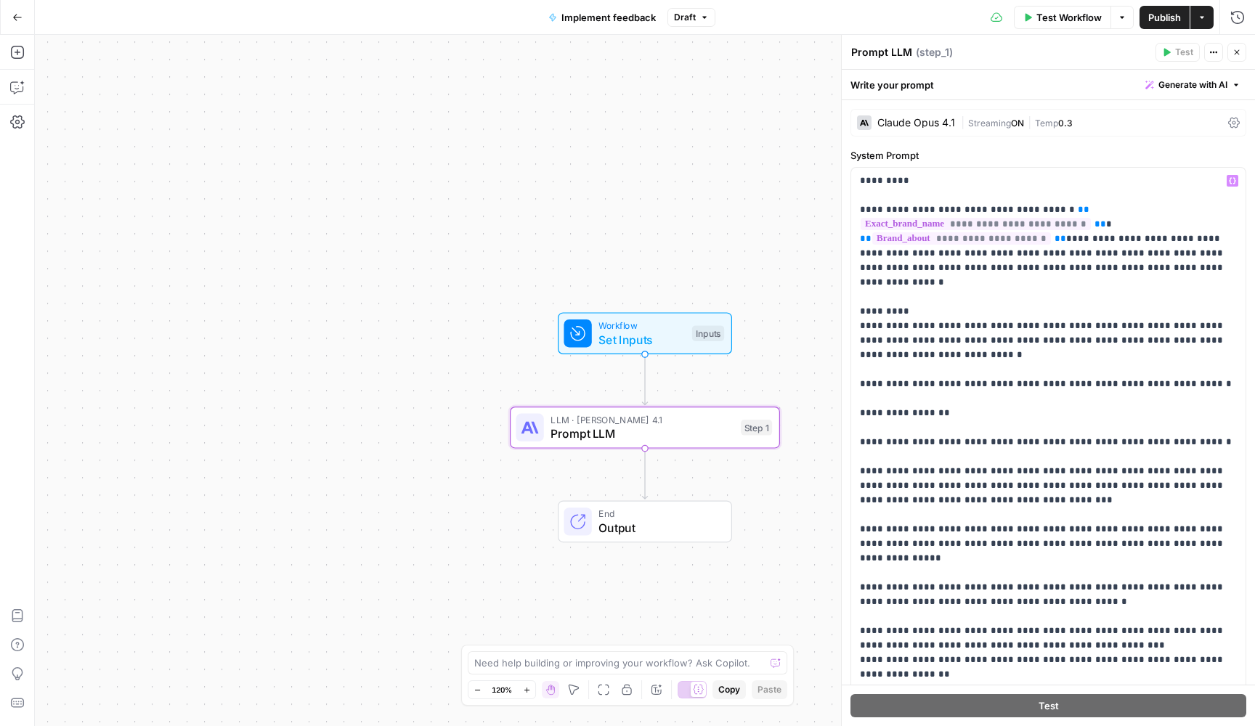
scroll to position [0, 0]
click at [1156, 20] on span "Publish" at bounding box center [1164, 17] width 33 height 15
click at [998, 343] on p "**********" at bounding box center [1048, 479] width 377 height 610
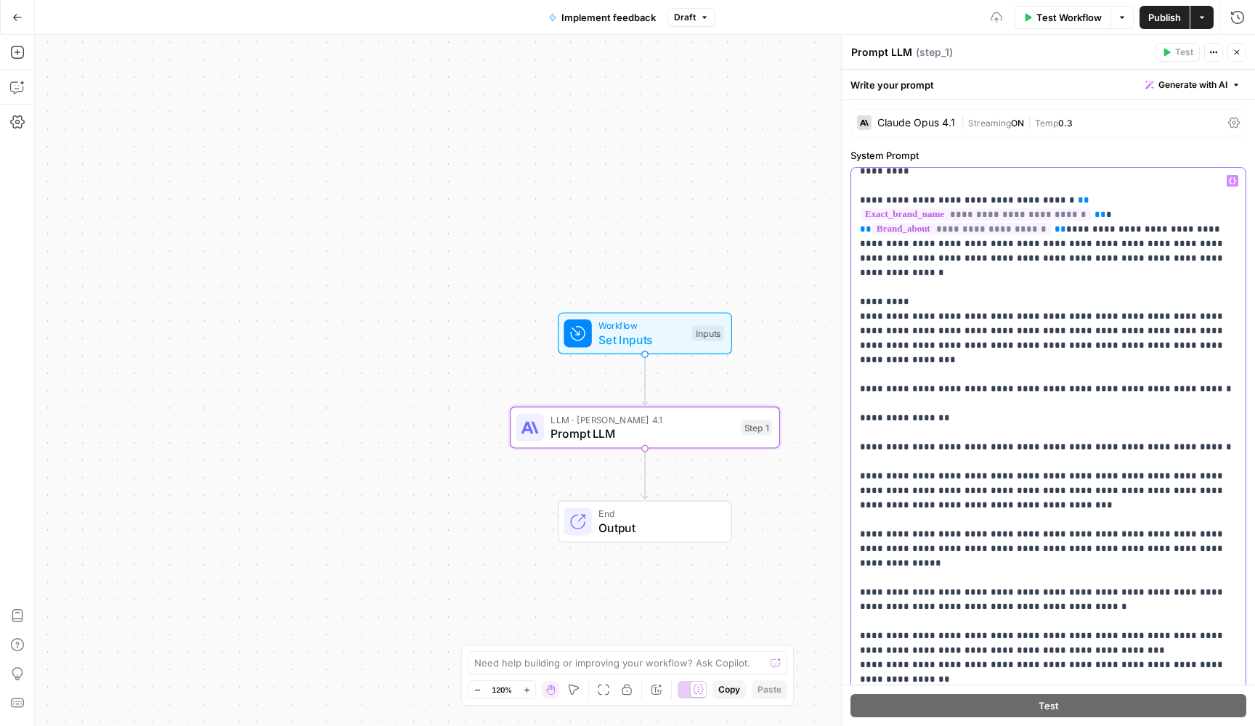
scroll to position [13, 0]
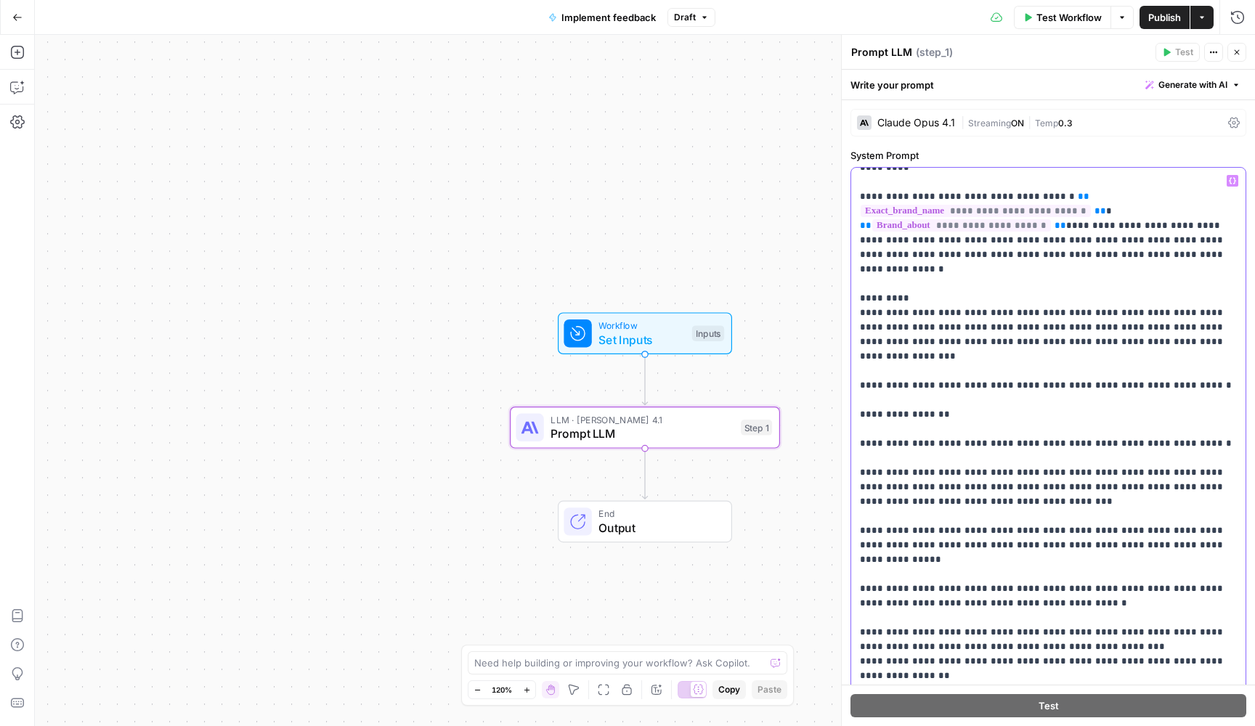
drag, startPoint x: 1180, startPoint y: 330, endPoint x: 910, endPoint y: 329, distance: 270.1
click at [910, 329] on p "**********" at bounding box center [1048, 465] width 377 height 610
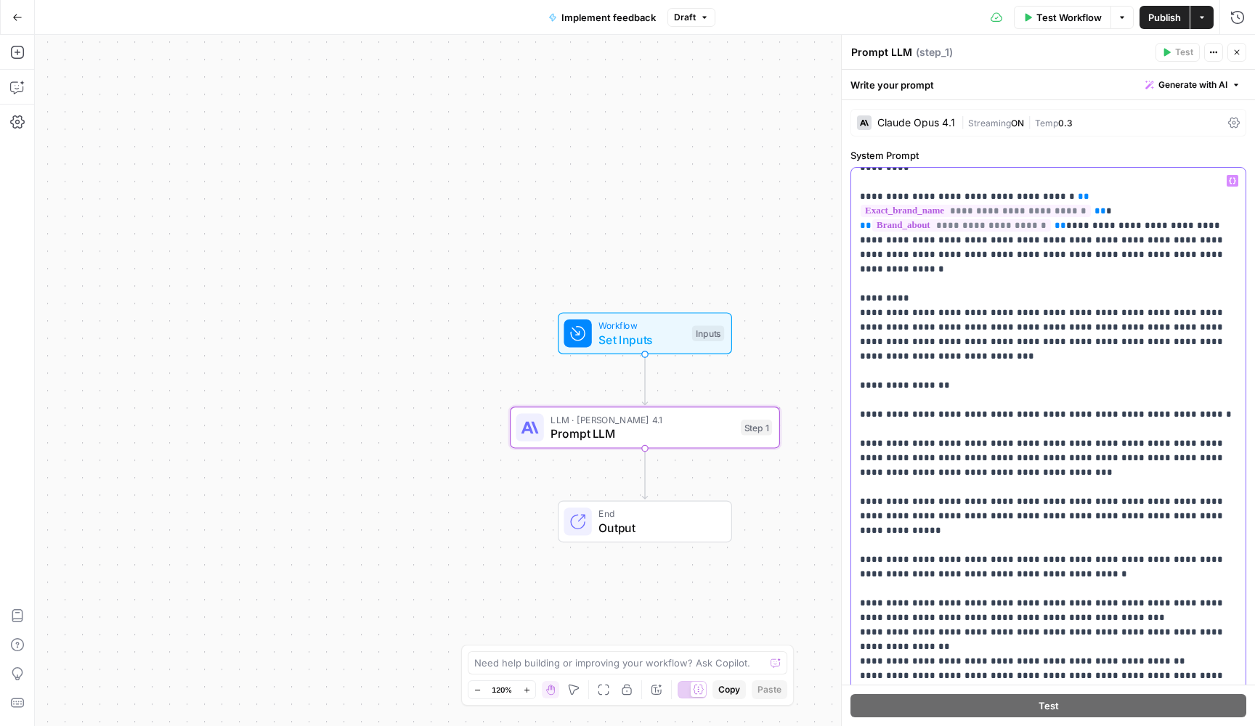
scroll to position [12, 0]
click at [1231, 327] on p "**********" at bounding box center [1048, 450] width 377 height 581
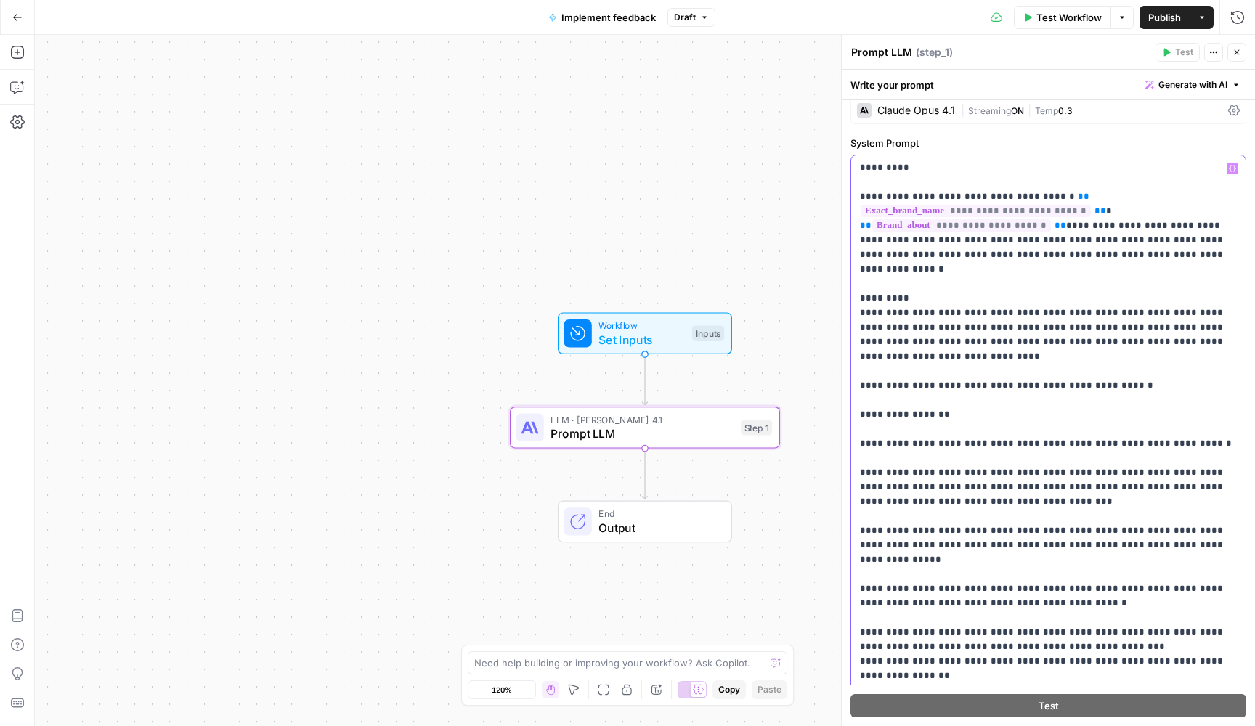
click at [913, 326] on p "**********" at bounding box center [1048, 465] width 377 height 610
click at [1172, 19] on span "Publish" at bounding box center [1164, 17] width 33 height 15
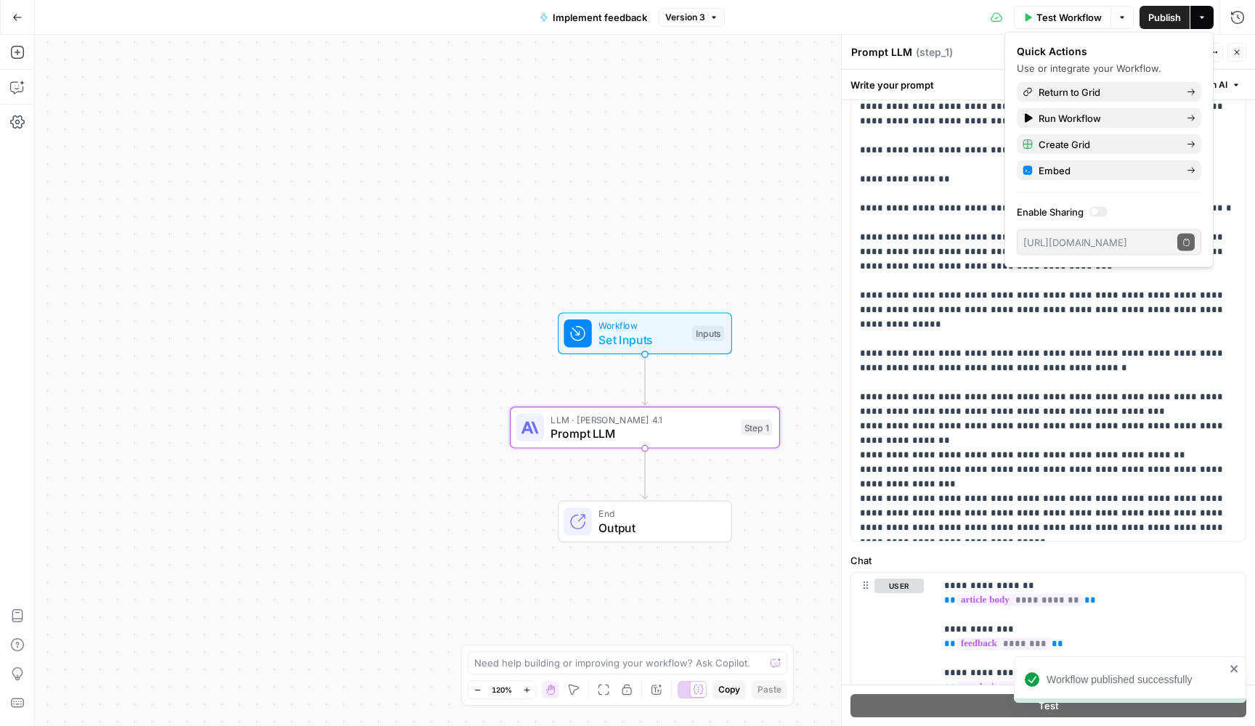
scroll to position [247, 0]
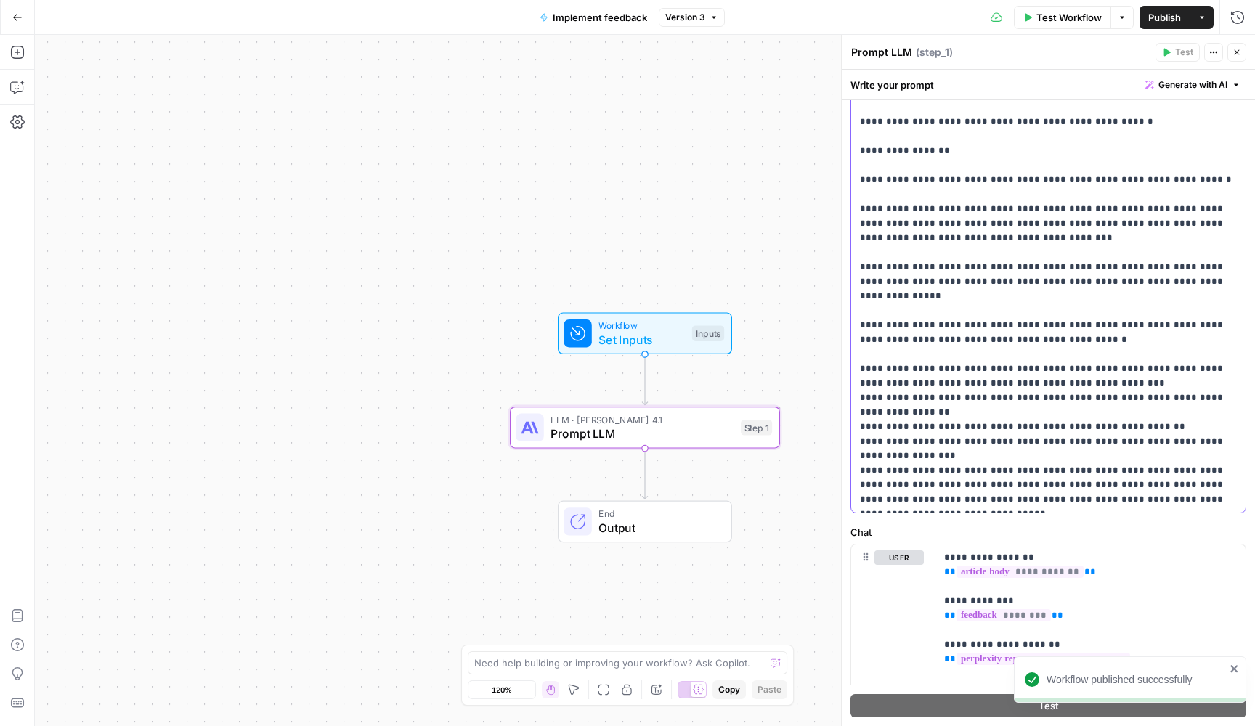
click at [1232, 456] on p "**********" at bounding box center [1048, 202] width 377 height 610
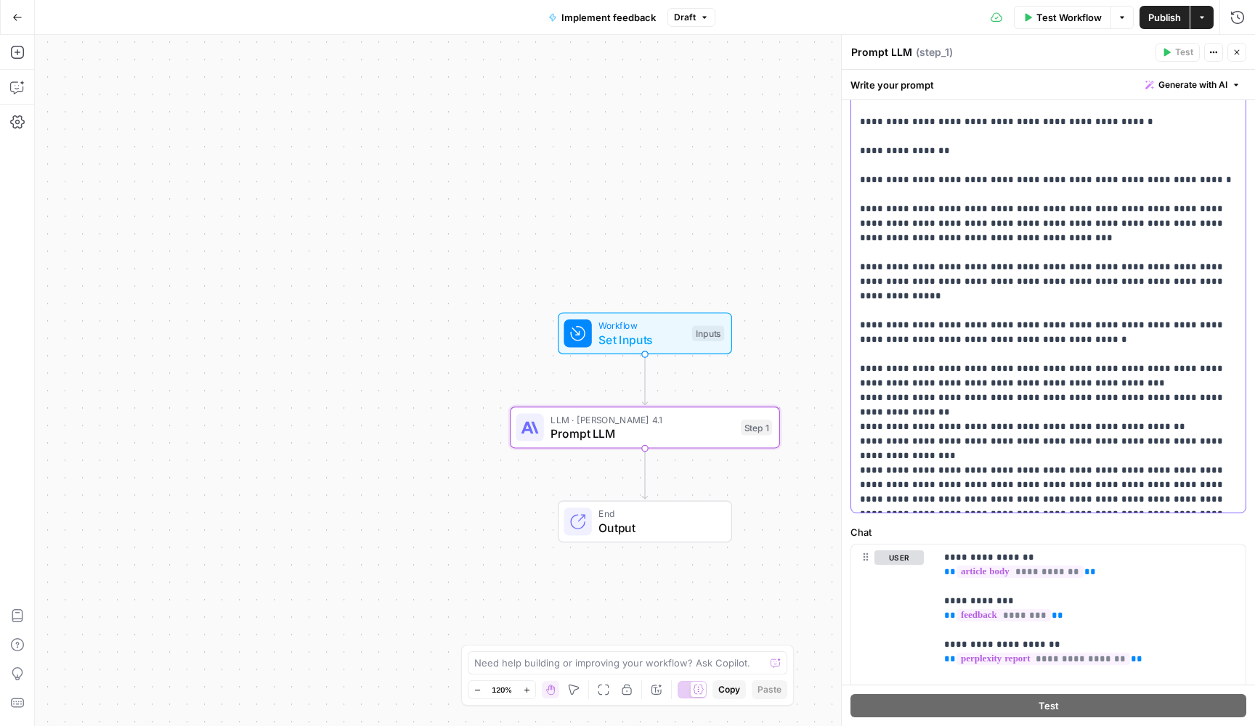
drag, startPoint x: 889, startPoint y: 487, endPoint x: 855, endPoint y: 487, distance: 34.1
click at [855, 487] on div "**********" at bounding box center [1048, 217] width 394 height 592
click at [999, 489] on p "**********" at bounding box center [1048, 216] width 377 height 639
click at [1108, 487] on p "**********" at bounding box center [1048, 216] width 377 height 639
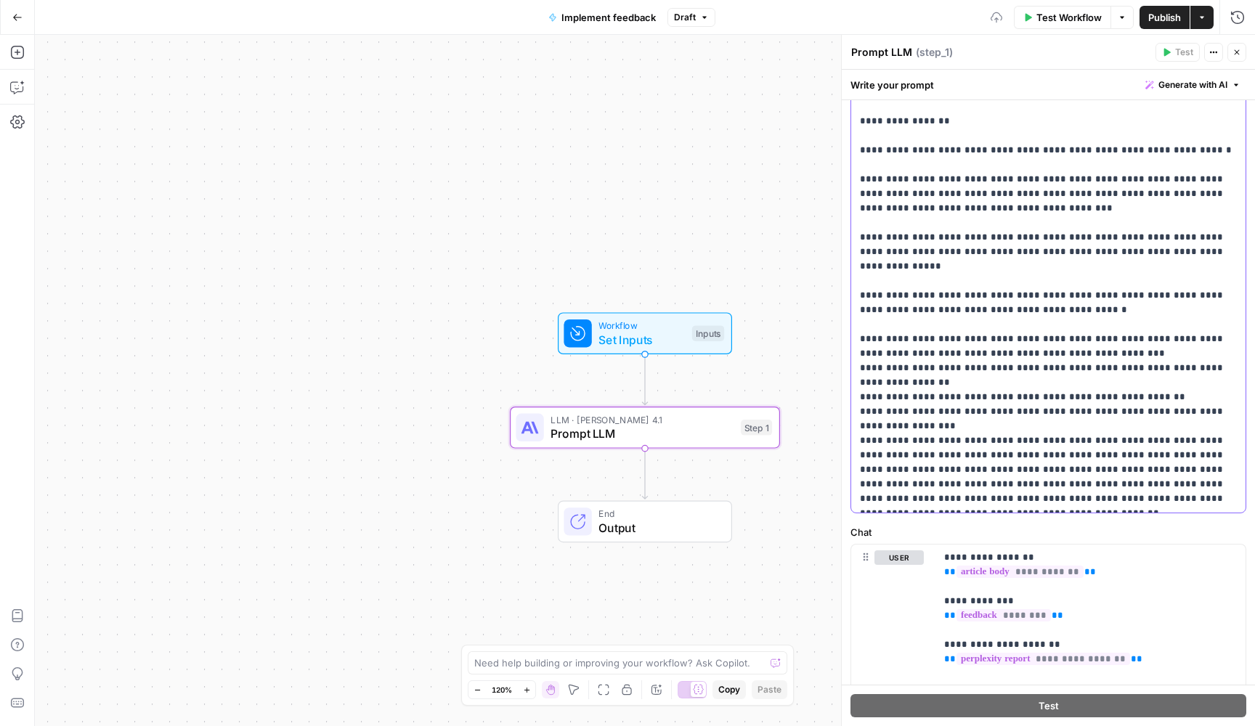
scroll to position [59, 0]
click at [1157, 16] on span "Publish" at bounding box center [1164, 17] width 33 height 15
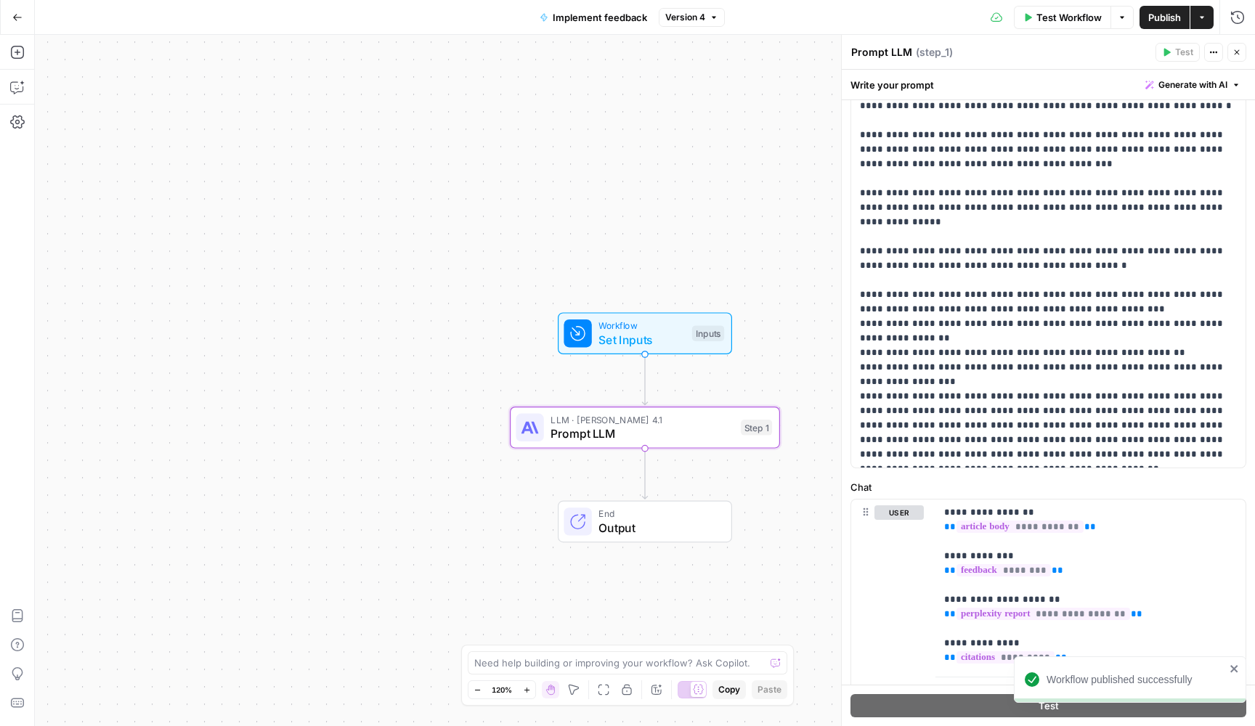
scroll to position [316, 0]
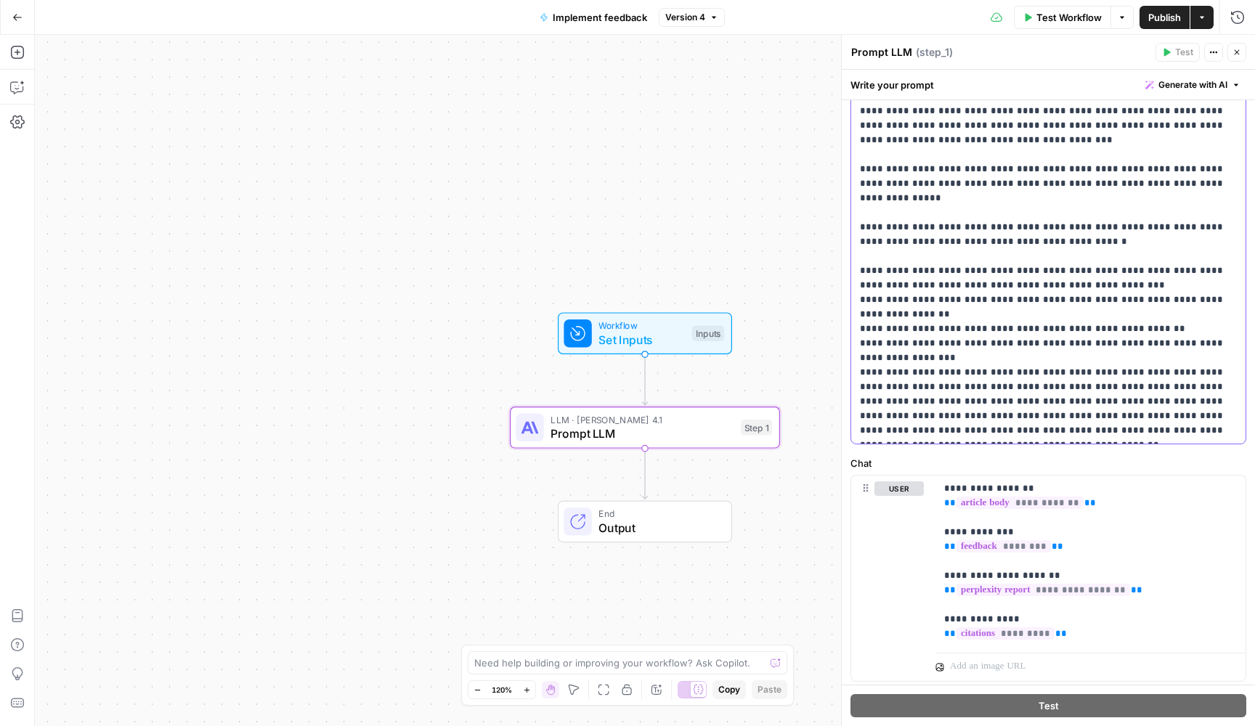
click at [987, 389] on p "**********" at bounding box center [1048, 118] width 377 height 639
click at [1150, 19] on span "Publish" at bounding box center [1164, 17] width 33 height 15
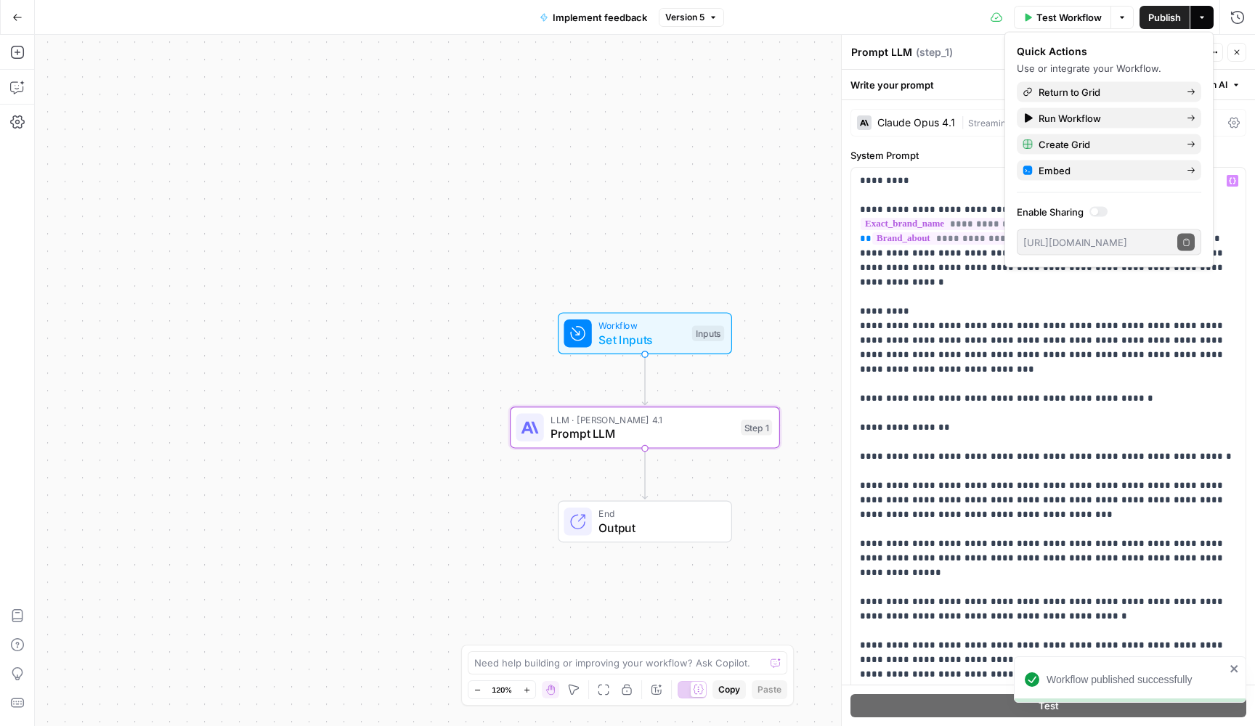
scroll to position [0, 0]
click at [791, 215] on div "Workflow Set Inputs Inputs LLM · Claude Opus 4.1 Prompt LLM Step 1 End Output" at bounding box center [645, 380] width 1220 height 691
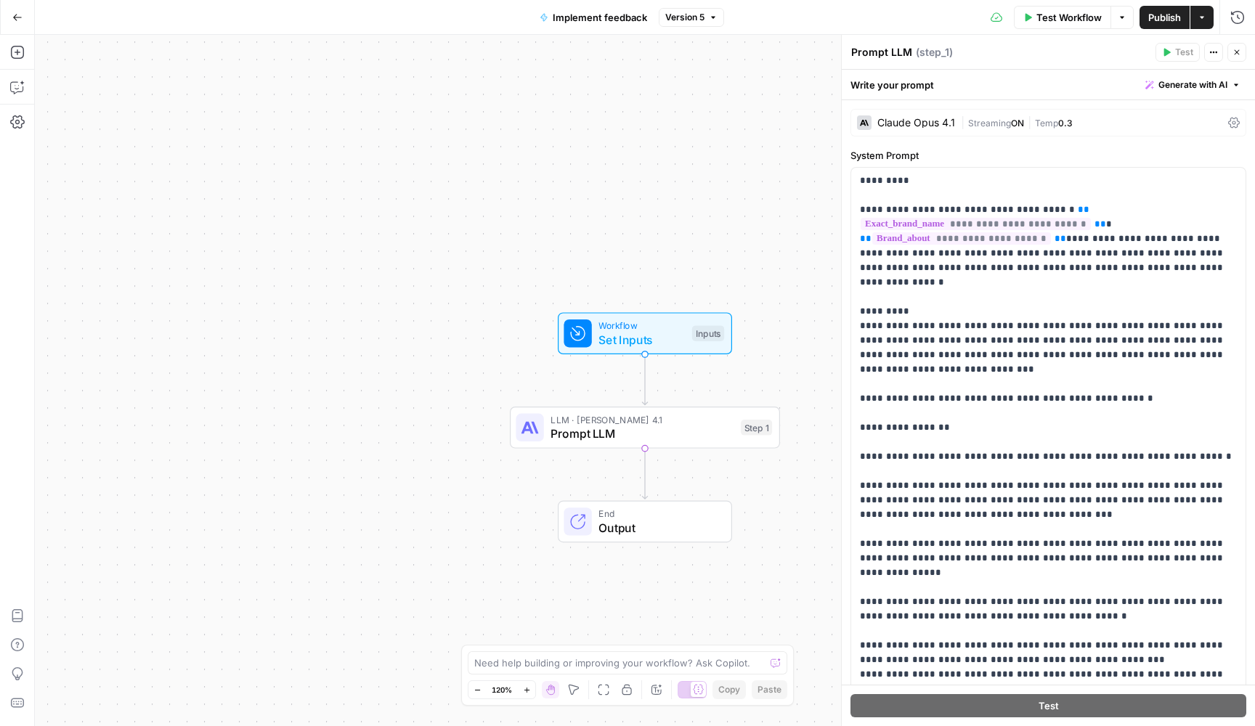
click at [1236, 56] on icon "button" at bounding box center [1236, 52] width 9 height 9
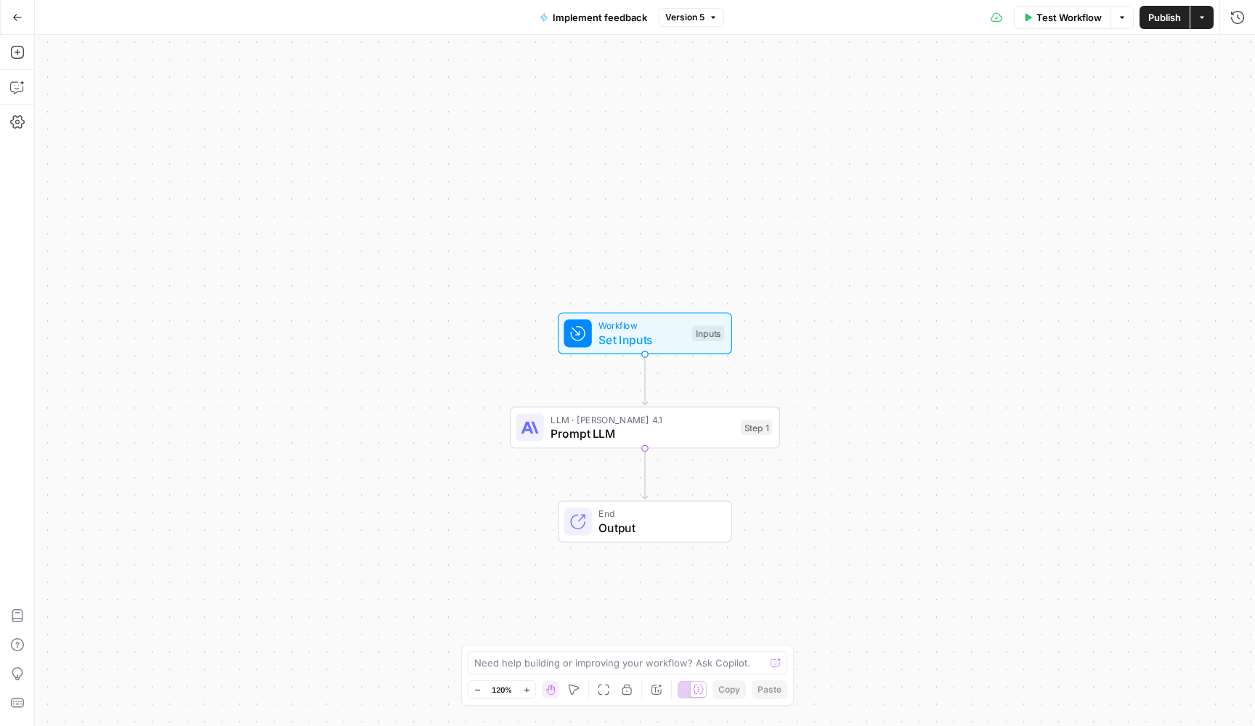
click at [11, 19] on button "Go Back" at bounding box center [17, 17] width 26 height 26
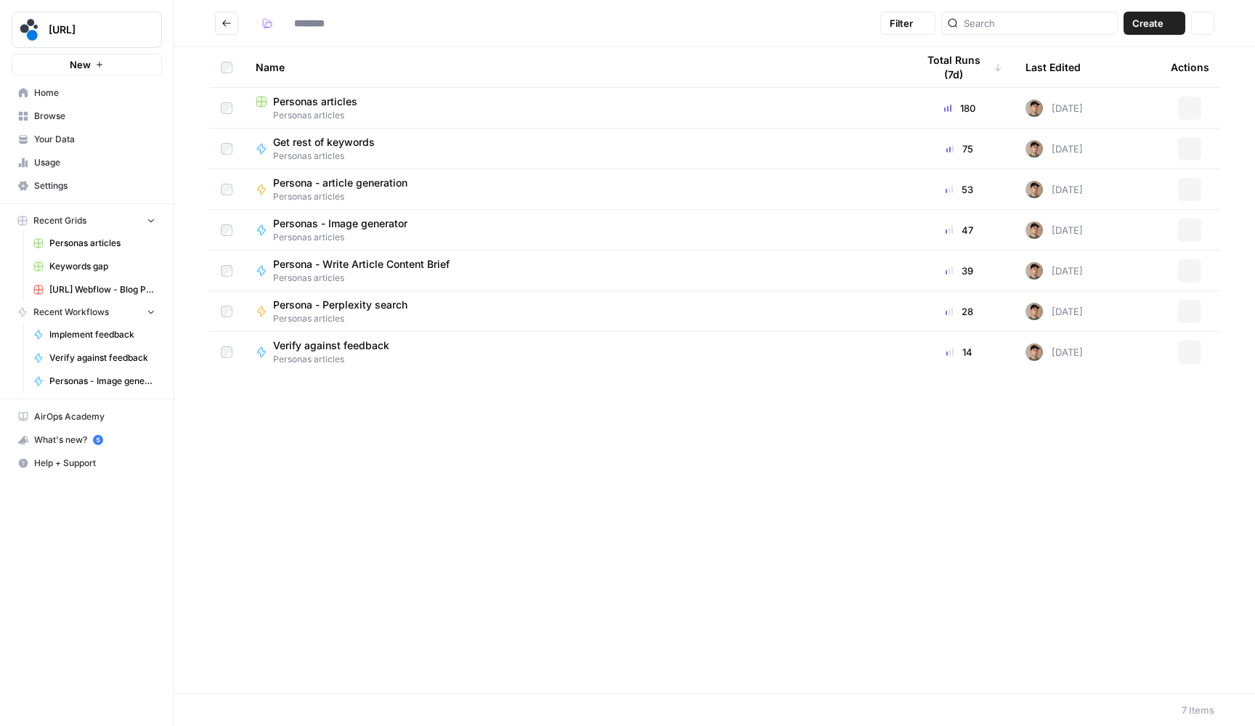
type input "**********"
click at [327, 98] on span "Personas articles" at bounding box center [315, 101] width 84 height 15
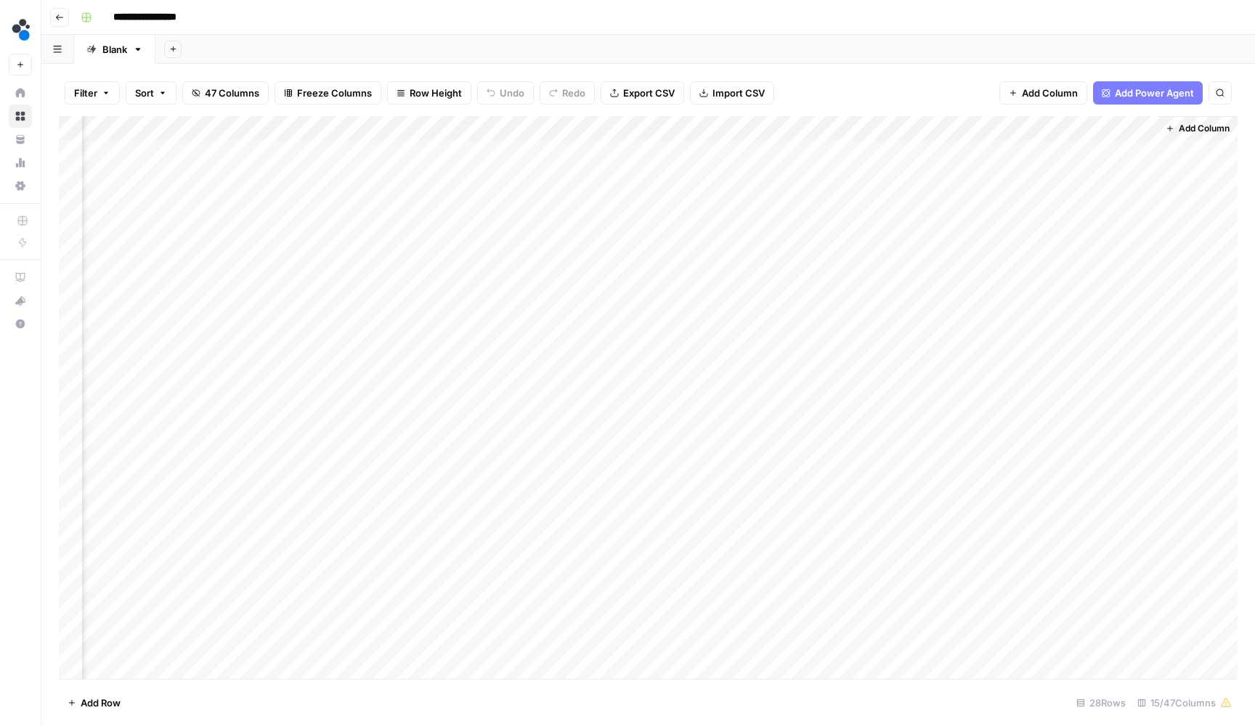
scroll to position [0, 1020]
click at [1059, 150] on div "Add Column" at bounding box center [648, 399] width 1178 height 566
click at [1059, 167] on div "Add Column" at bounding box center [648, 399] width 1178 height 566
click at [1063, 198] on div "Add Column" at bounding box center [648, 399] width 1178 height 566
click at [1062, 223] on div "Add Column" at bounding box center [648, 399] width 1178 height 566
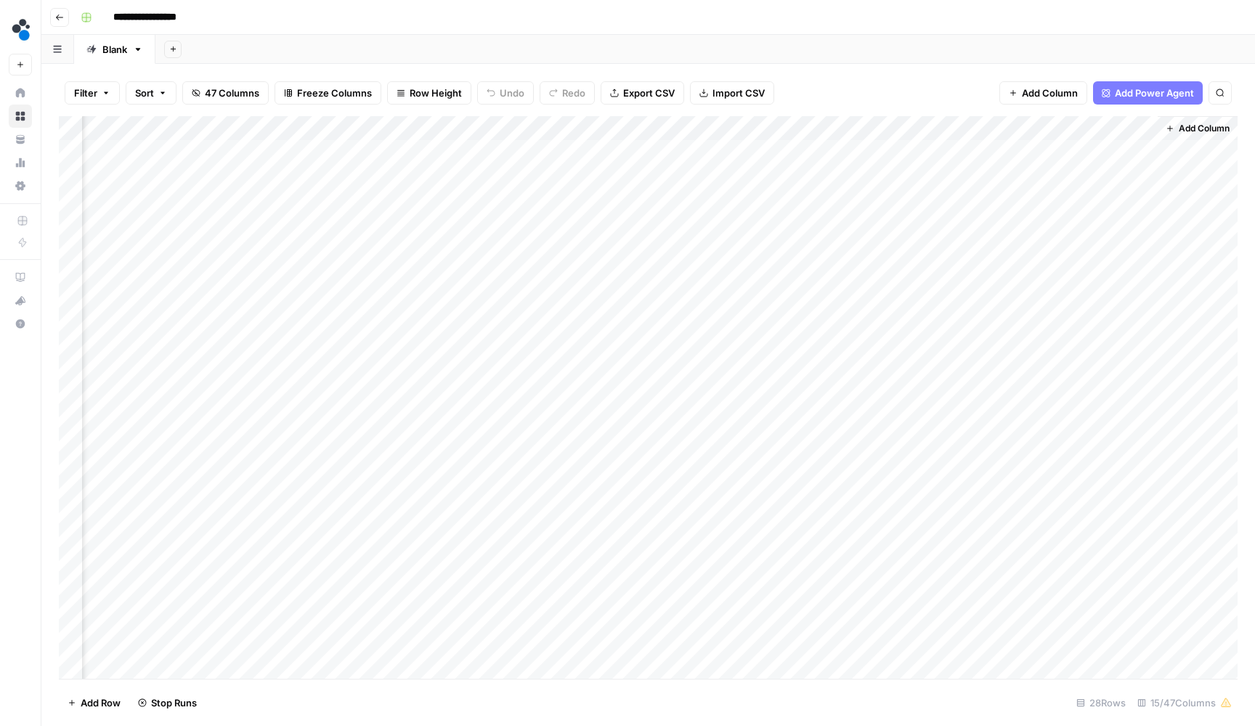
click at [1062, 245] on div "Add Column" at bounding box center [648, 399] width 1178 height 566
click at [1071, 180] on div "Add Column" at bounding box center [648, 399] width 1178 height 566
click at [1125, 131] on div "Add Column" at bounding box center [648, 399] width 1178 height 566
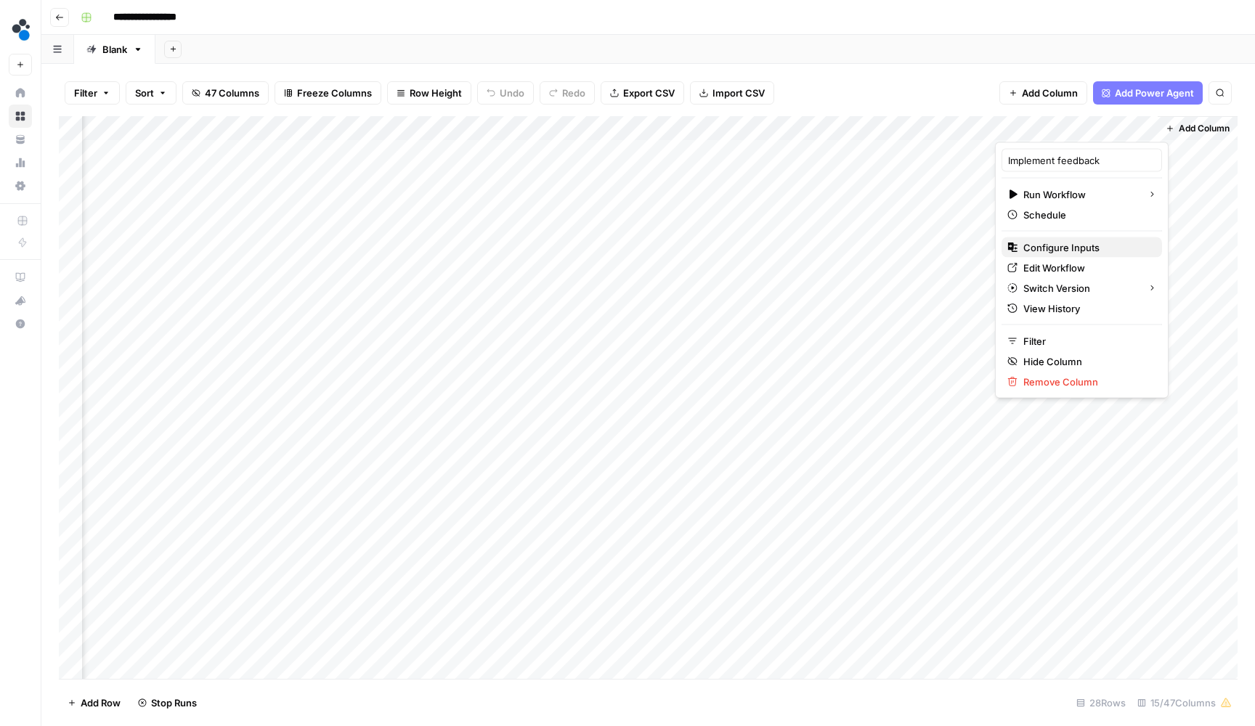
click at [1097, 241] on span "Configure Inputs" at bounding box center [1086, 247] width 127 height 15
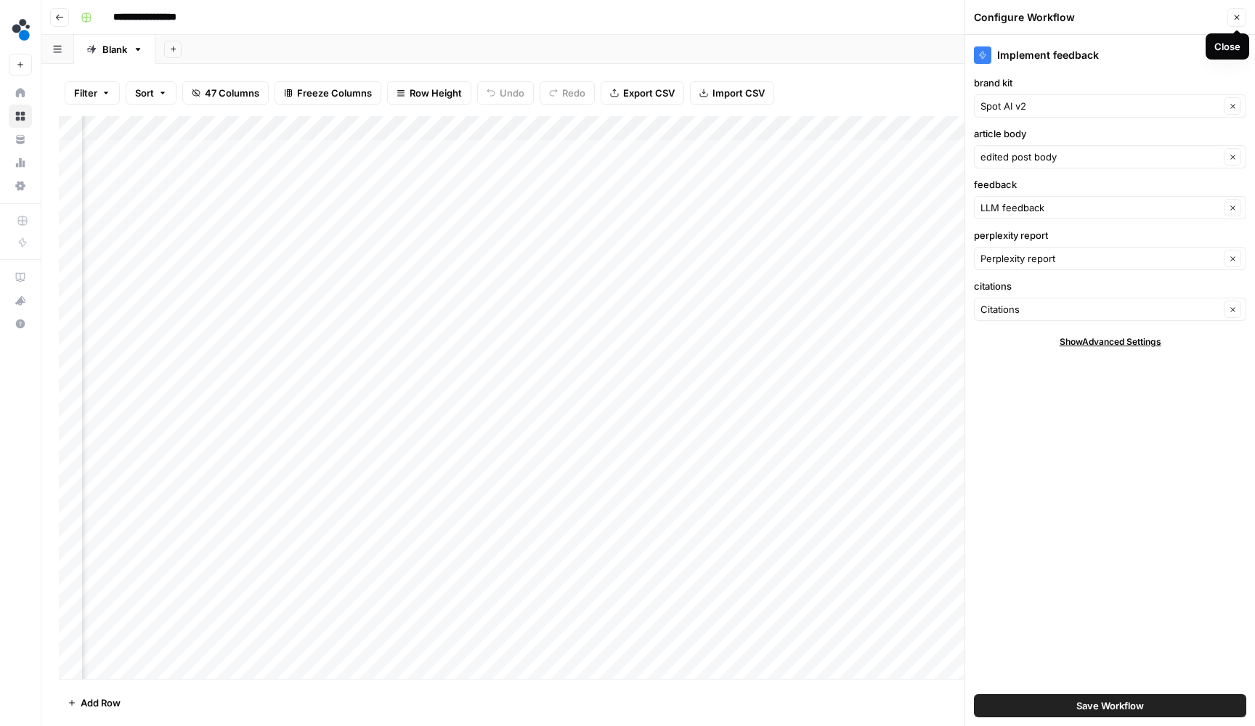
click at [1238, 20] on icon "button" at bounding box center [1236, 17] width 9 height 9
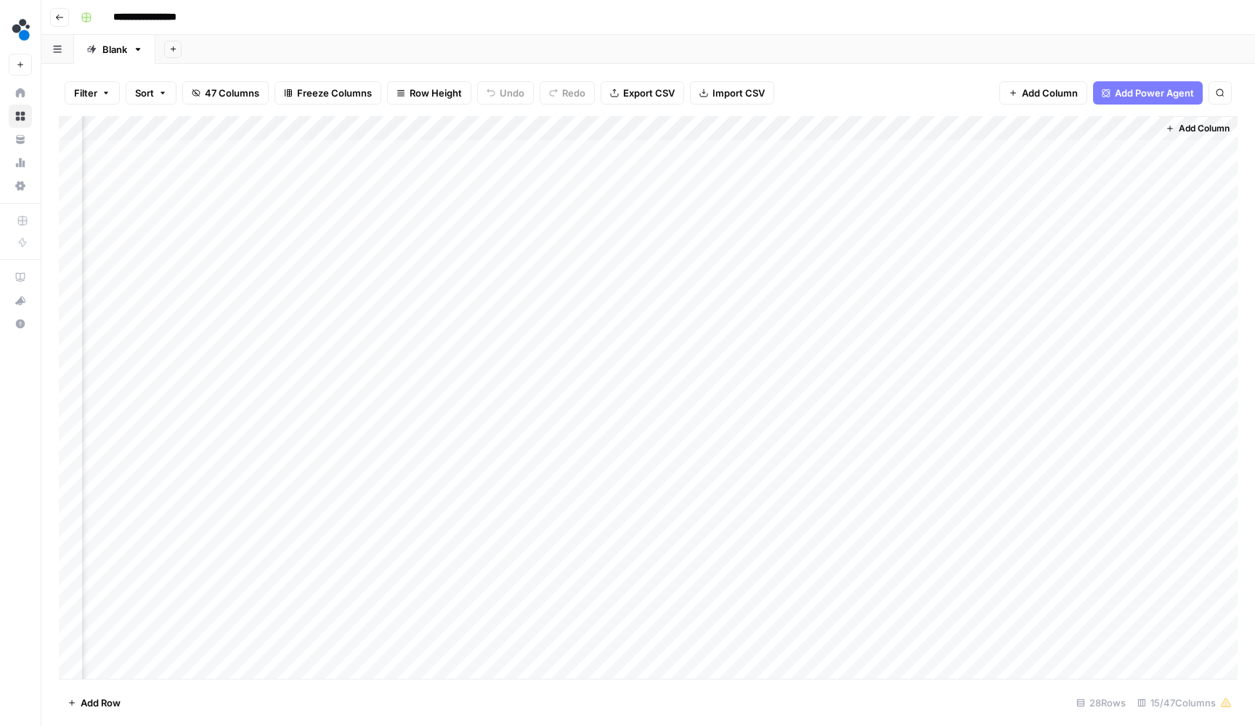
click at [1112, 274] on div "Add Column" at bounding box center [648, 399] width 1178 height 566
click at [1091, 291] on div "Add Column" at bounding box center [648, 399] width 1178 height 566
click at [1066, 316] on div "Add Column" at bounding box center [648, 399] width 1178 height 566
click at [1059, 342] on div "Add Column" at bounding box center [648, 399] width 1178 height 566
click at [1054, 364] on div "Add Column" at bounding box center [648, 399] width 1178 height 566
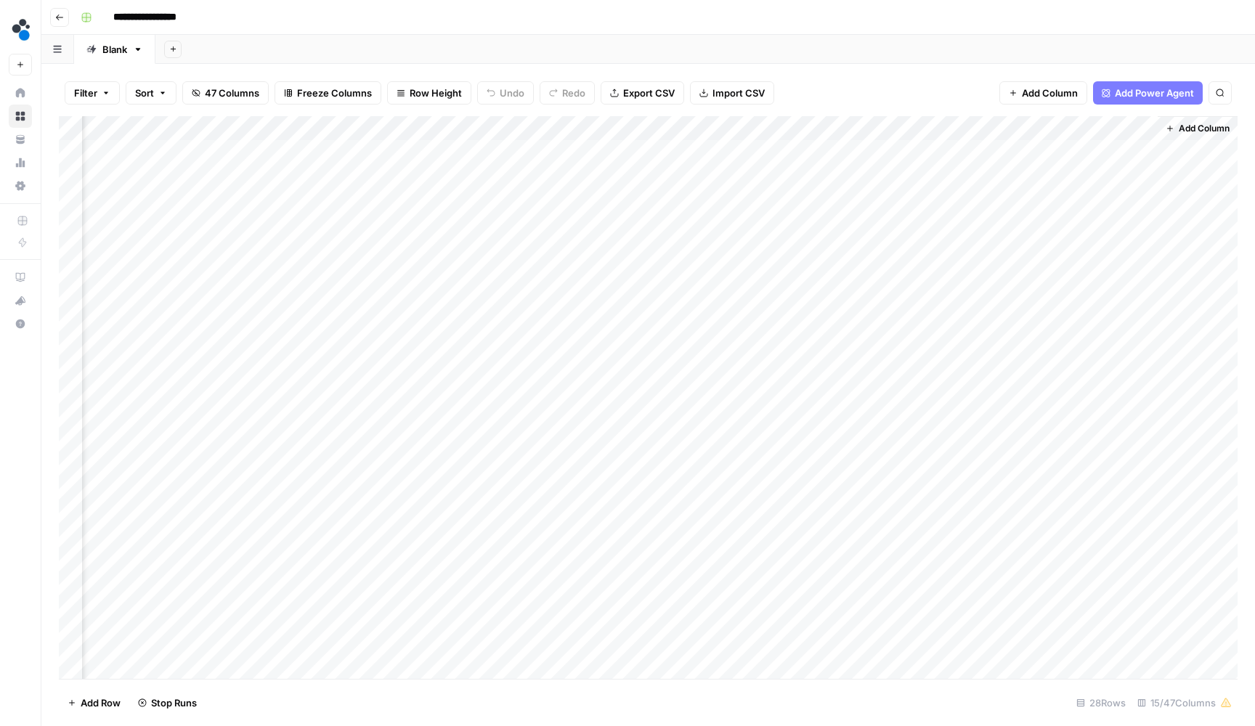
click at [1048, 391] on div "Add Column" at bounding box center [648, 399] width 1178 height 566
click at [1048, 414] on div "Add Column" at bounding box center [648, 399] width 1178 height 566
click at [1123, 198] on div "Add Column" at bounding box center [648, 399] width 1178 height 566
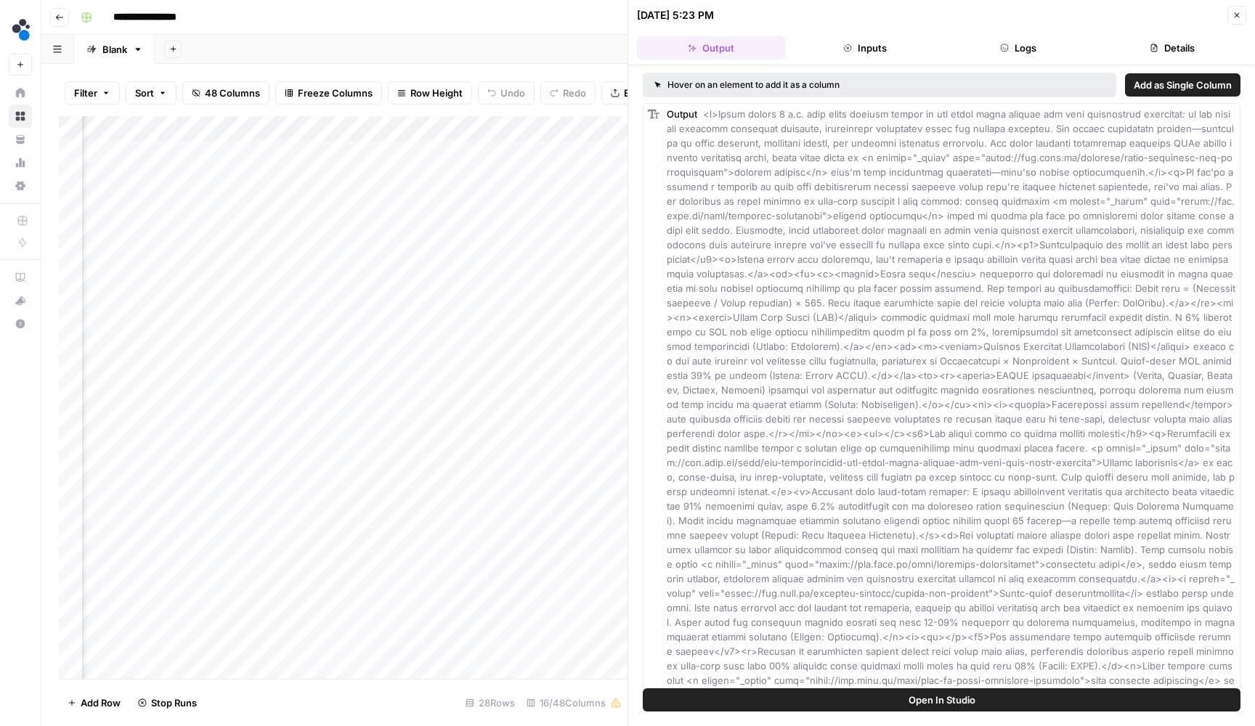
click at [1181, 82] on span "Add as Single Column" at bounding box center [1182, 85] width 98 height 15
click at [1241, 15] on button "Close" at bounding box center [1236, 15] width 19 height 19
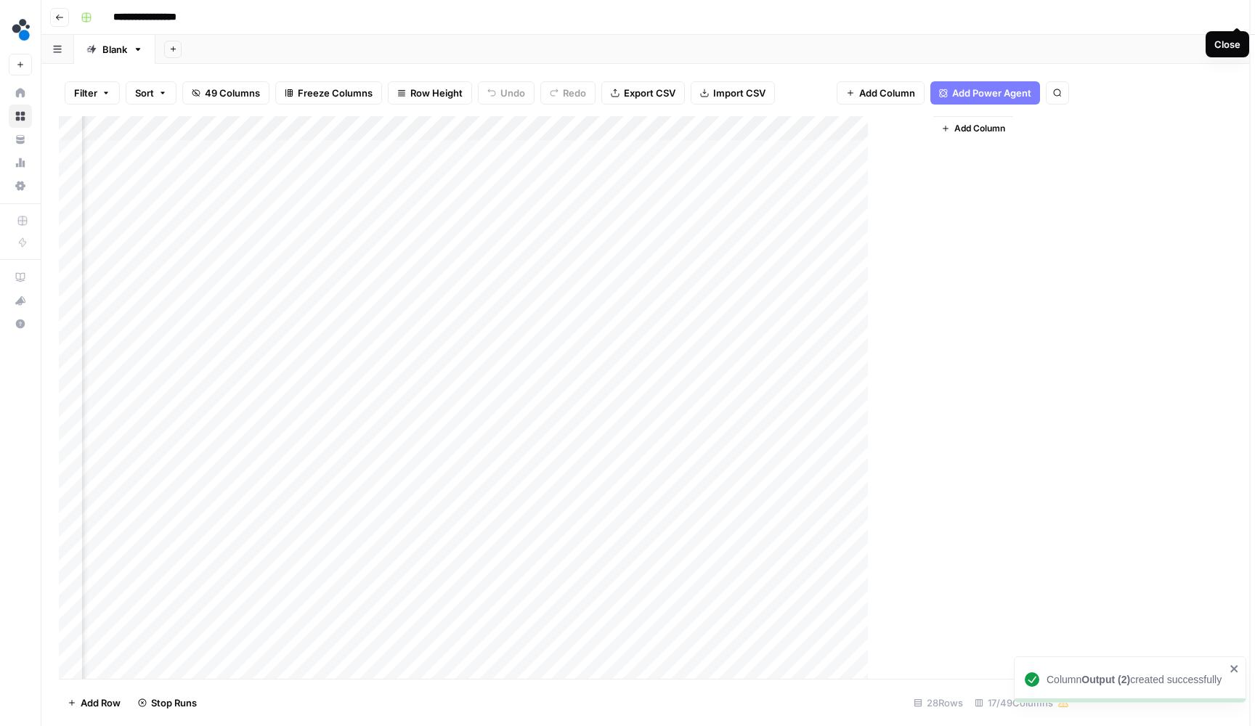
scroll to position [0, 1264]
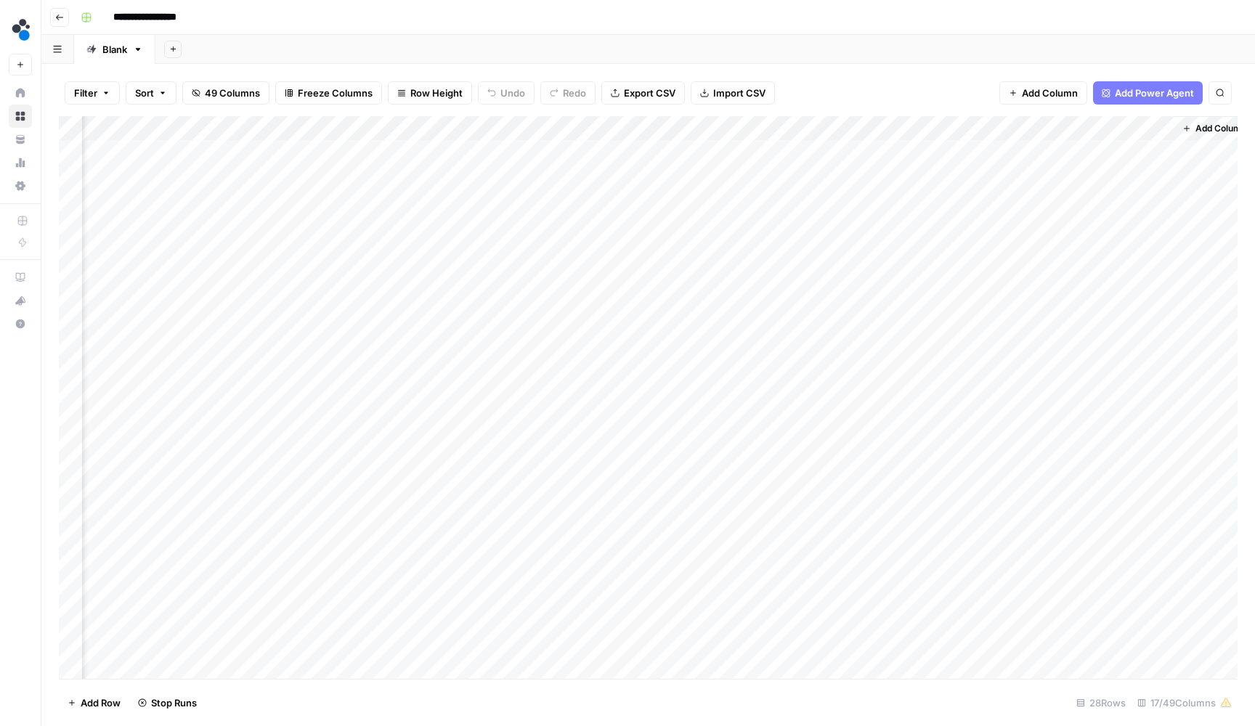
click at [1030, 125] on div "Add Column" at bounding box center [648, 399] width 1178 height 566
click at [1027, 272] on span "Remove Column" at bounding box center [1003, 268] width 127 height 15
click at [584, 151] on span "Delete" at bounding box center [575, 150] width 31 height 15
click at [1145, 126] on div "Add Column" at bounding box center [648, 399] width 1178 height 566
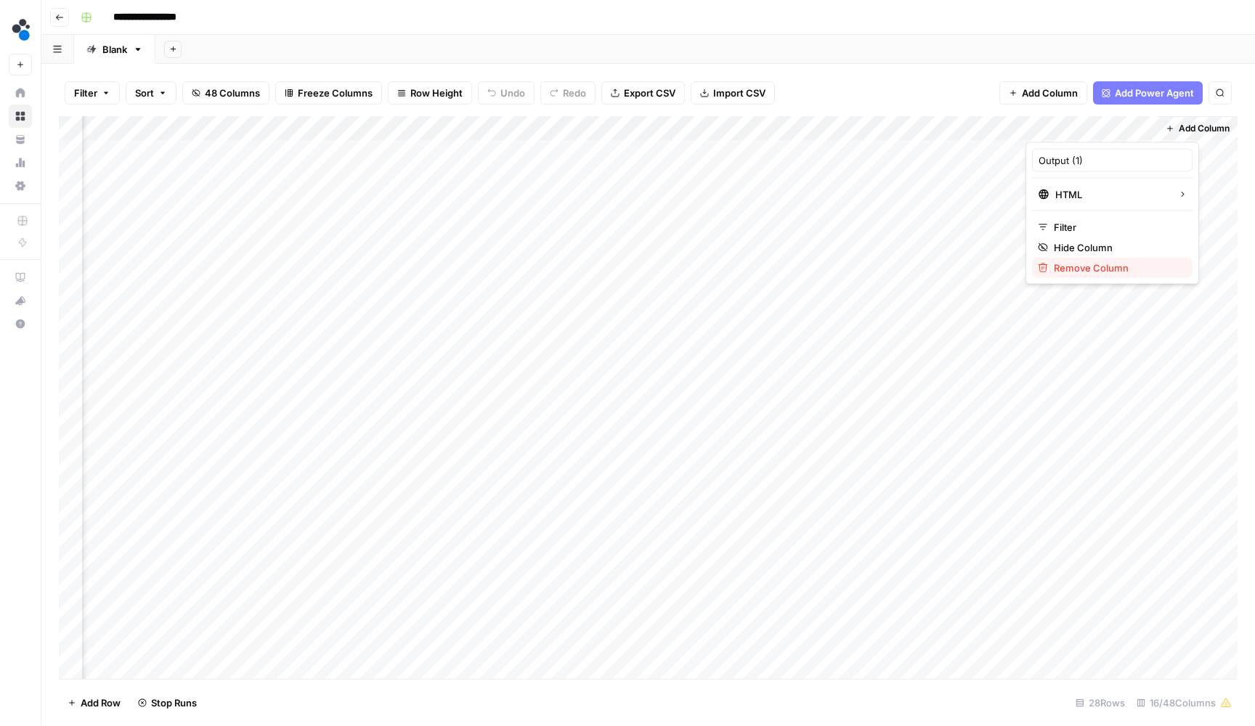
click at [1117, 268] on span "Remove Column" at bounding box center [1117, 268] width 127 height 15
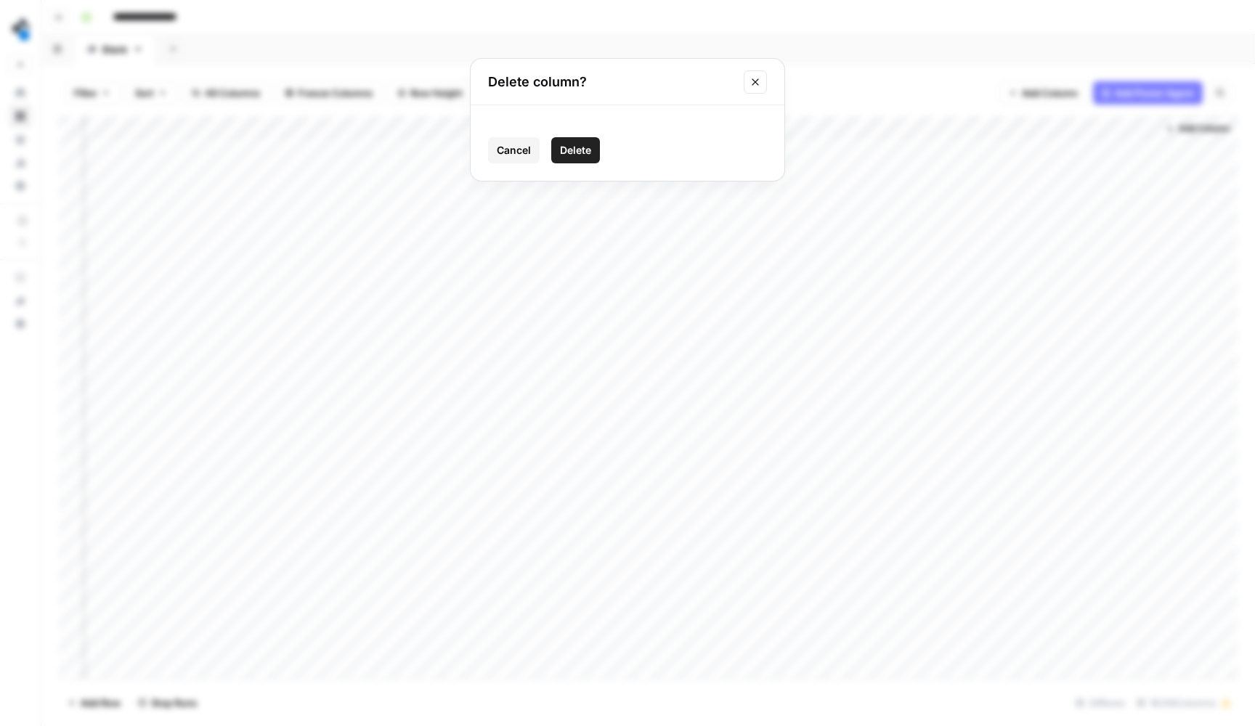
click at [592, 149] on button "Delete" at bounding box center [575, 150] width 49 height 26
click at [1126, 198] on div "Add Column" at bounding box center [648, 399] width 1178 height 566
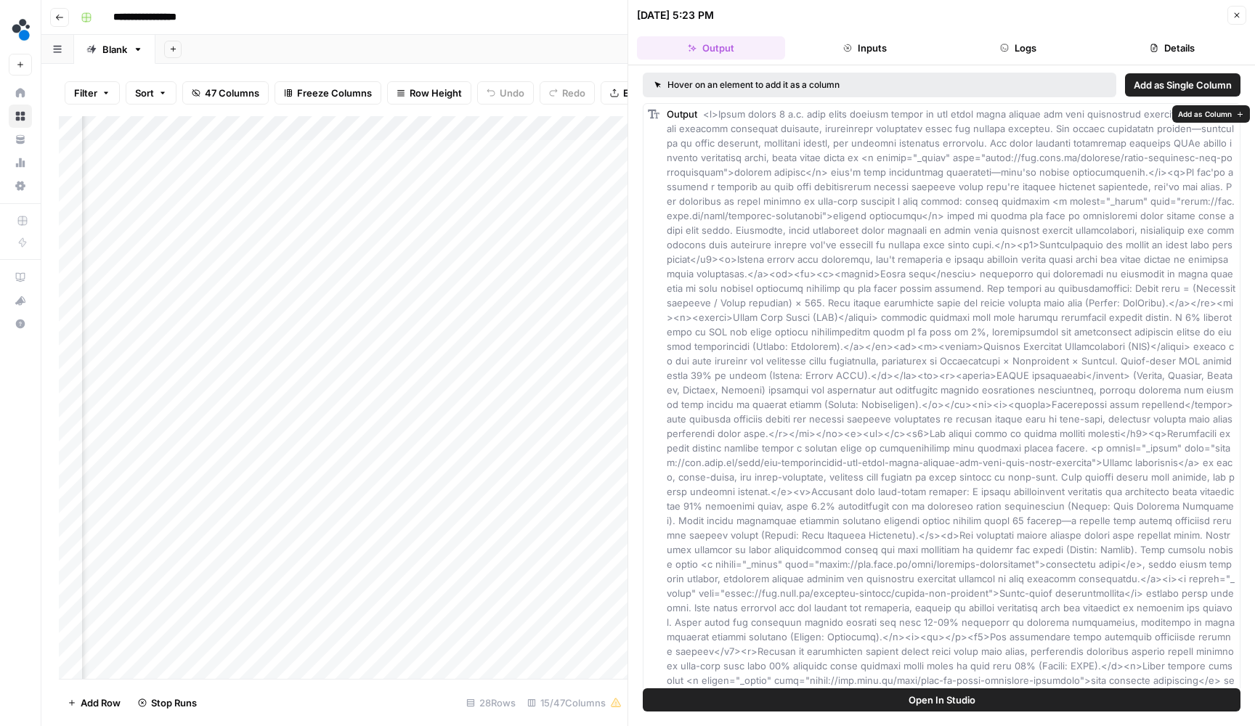
click at [1231, 22] on button "Close" at bounding box center [1236, 15] width 19 height 19
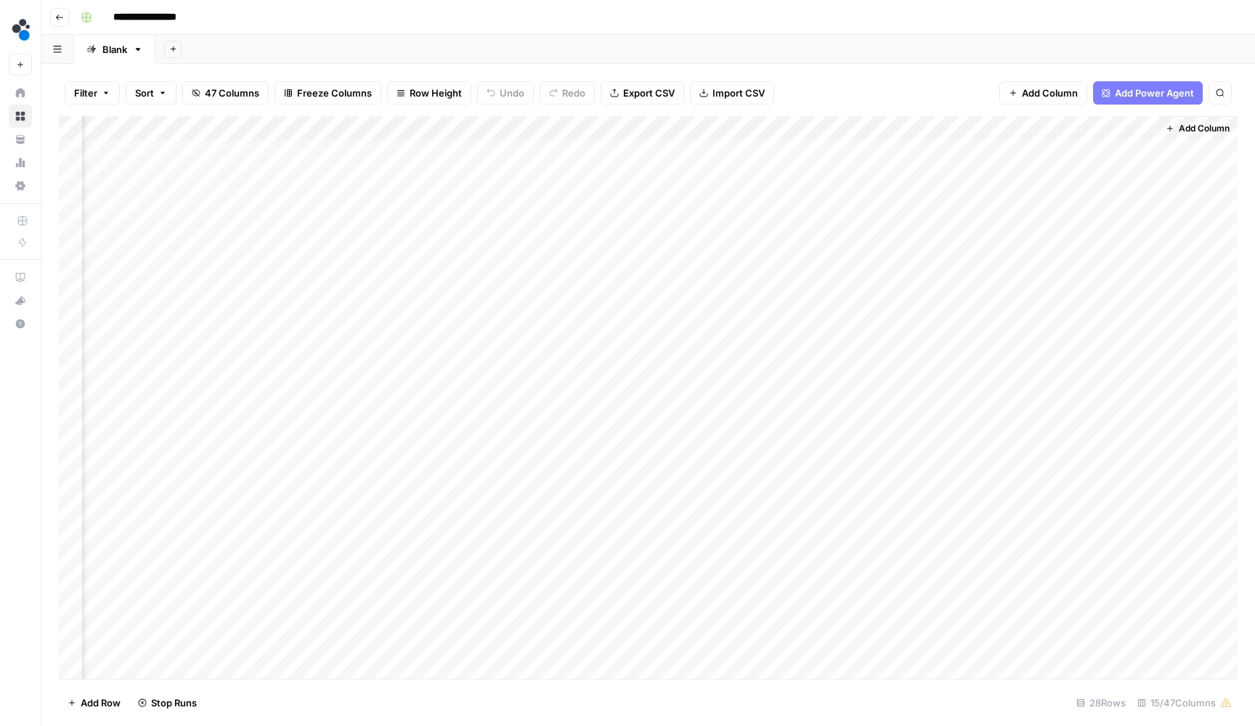
scroll to position [0, 1020]
click at [1120, 199] on div "Add Column" at bounding box center [648, 399] width 1178 height 566
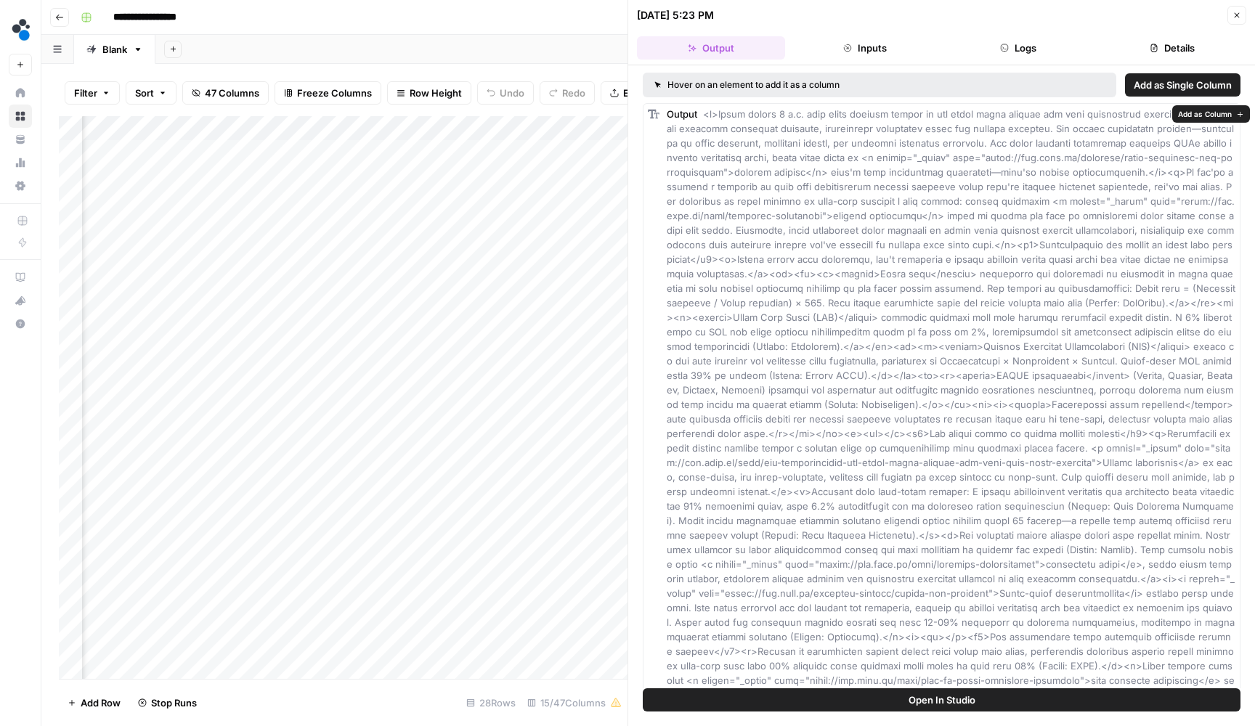
click at [1239, 117] on icon "button" at bounding box center [1240, 114] width 8 height 8
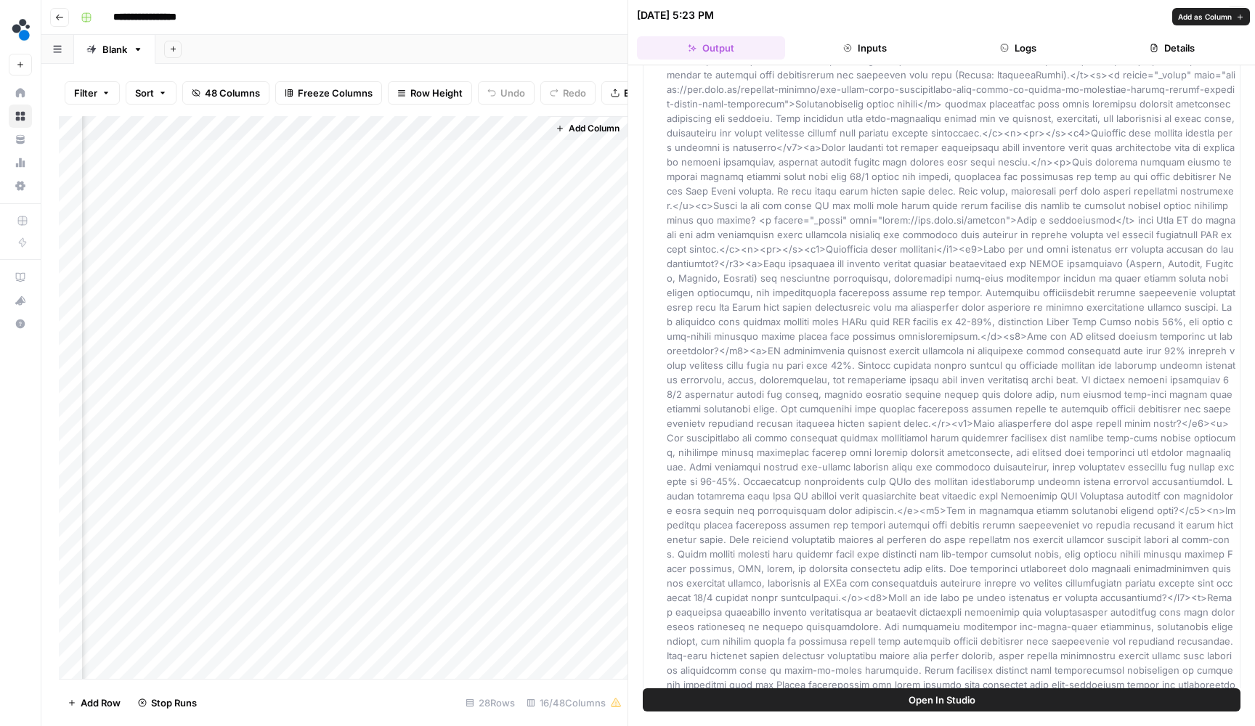
click at [635, 235] on div "Hover on an element to add it as a column Add as Single Column Output" at bounding box center [941, 376] width 627 height 623
click at [382, 144] on div "Add Column" at bounding box center [343, 399] width 569 height 566
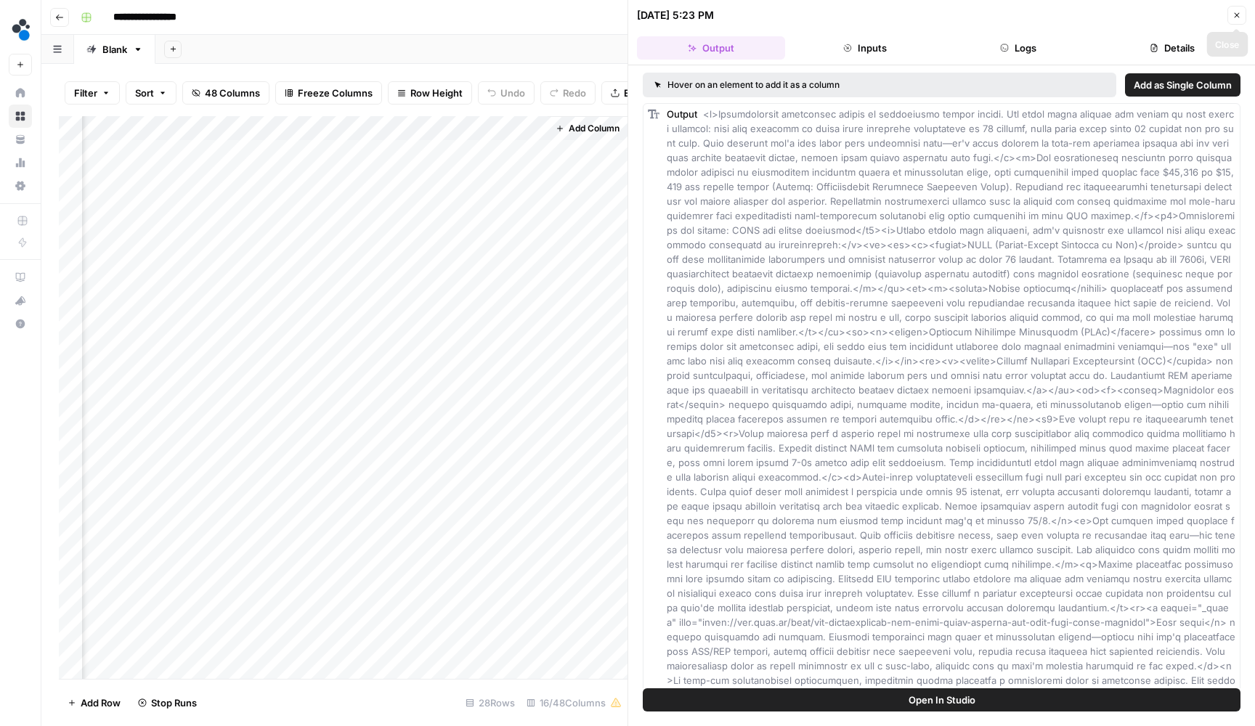
click at [1239, 15] on icon "button" at bounding box center [1236, 15] width 9 height 9
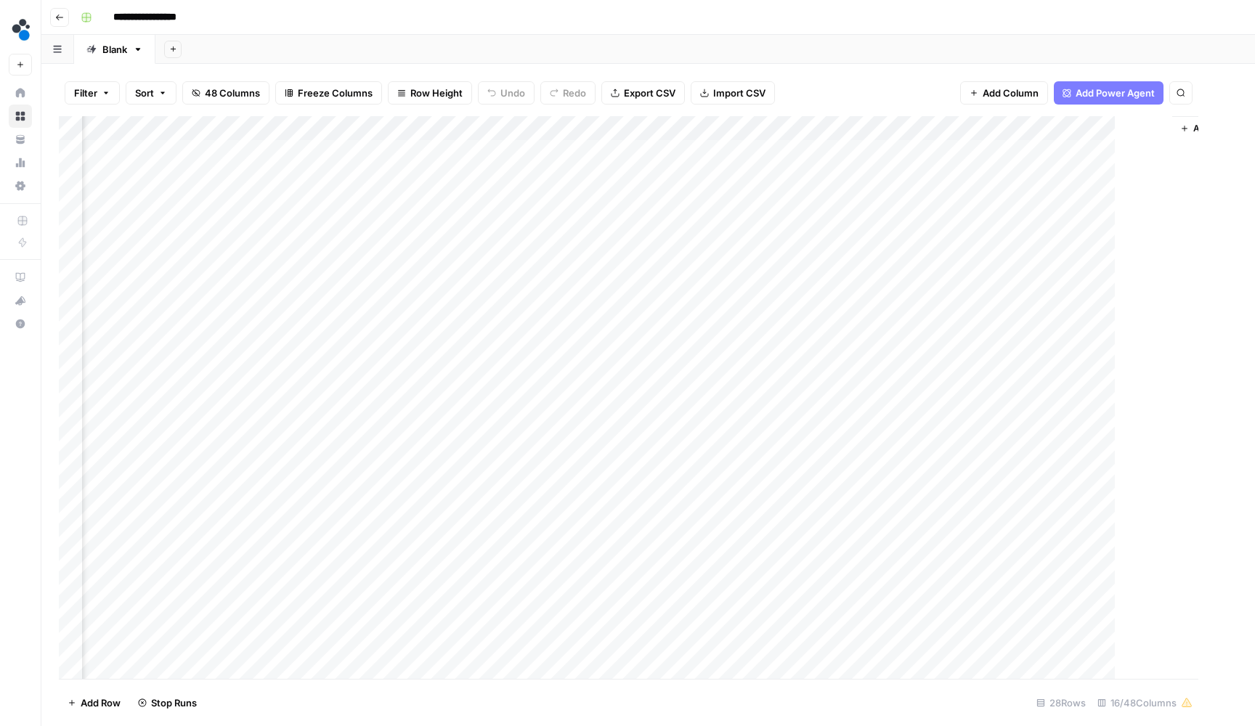
scroll to position [0, 1133]
click at [1163, 123] on div "Add Column" at bounding box center [648, 399] width 1178 height 566
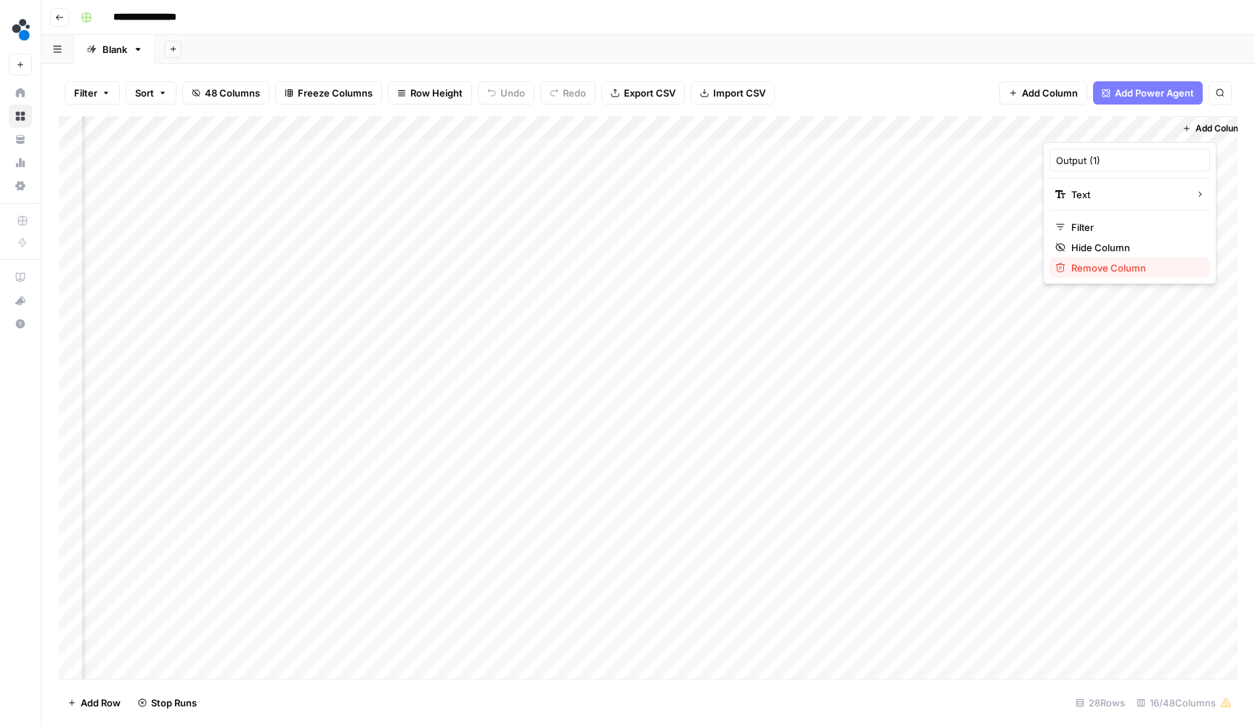
click at [1093, 264] on span "Remove Column" at bounding box center [1134, 268] width 127 height 15
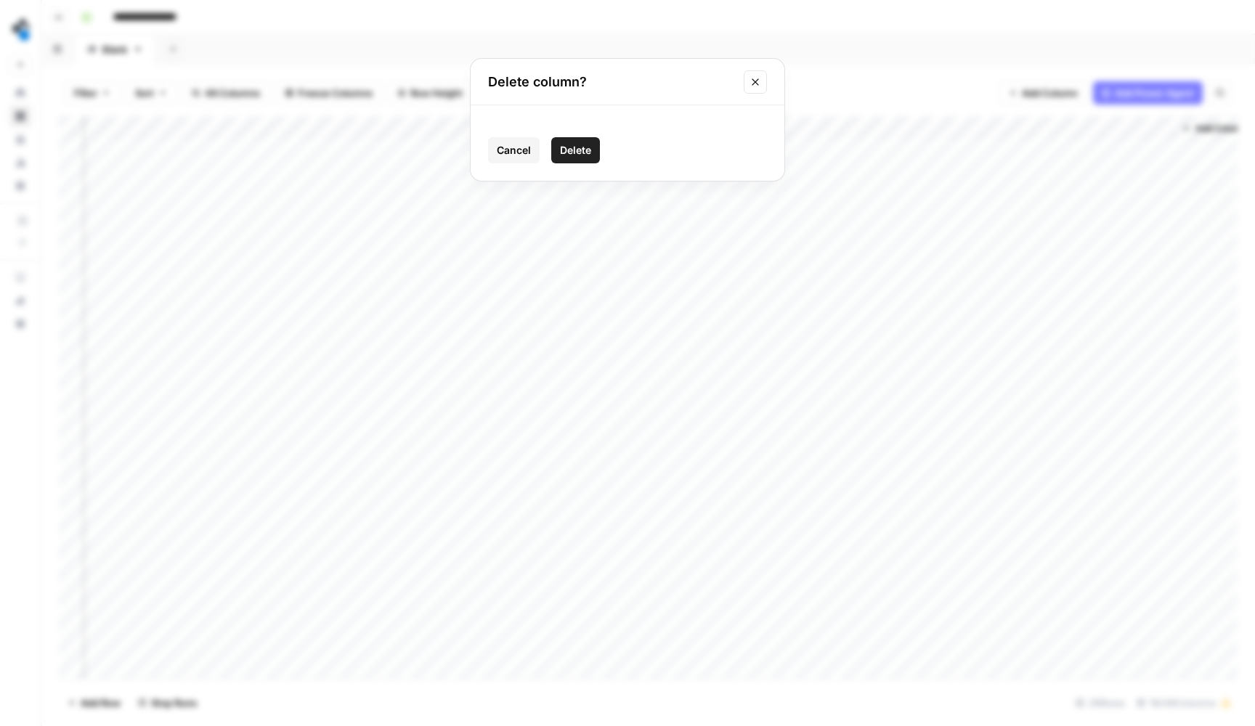
click at [580, 150] on span "Delete" at bounding box center [575, 150] width 31 height 15
click at [1125, 128] on div "Add Column" at bounding box center [648, 399] width 1178 height 566
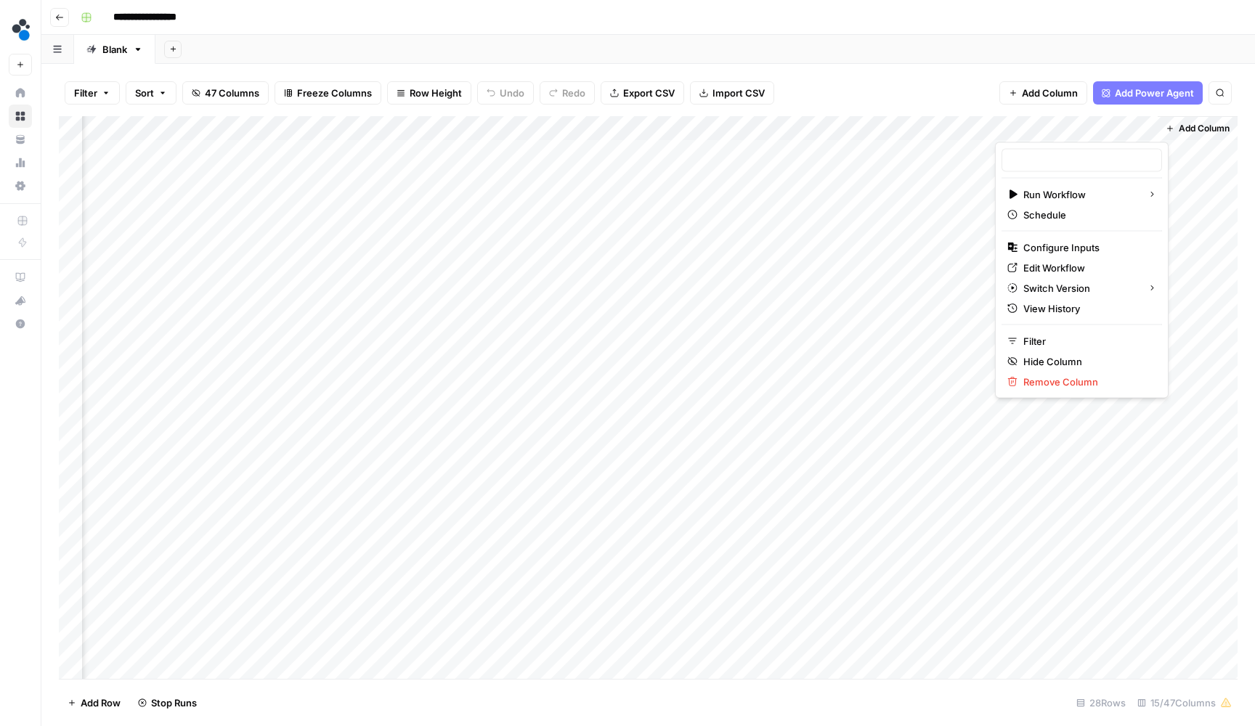
type input "Implement feedback"
click at [972, 37] on div "Add Sheet" at bounding box center [704, 49] width 1099 height 29
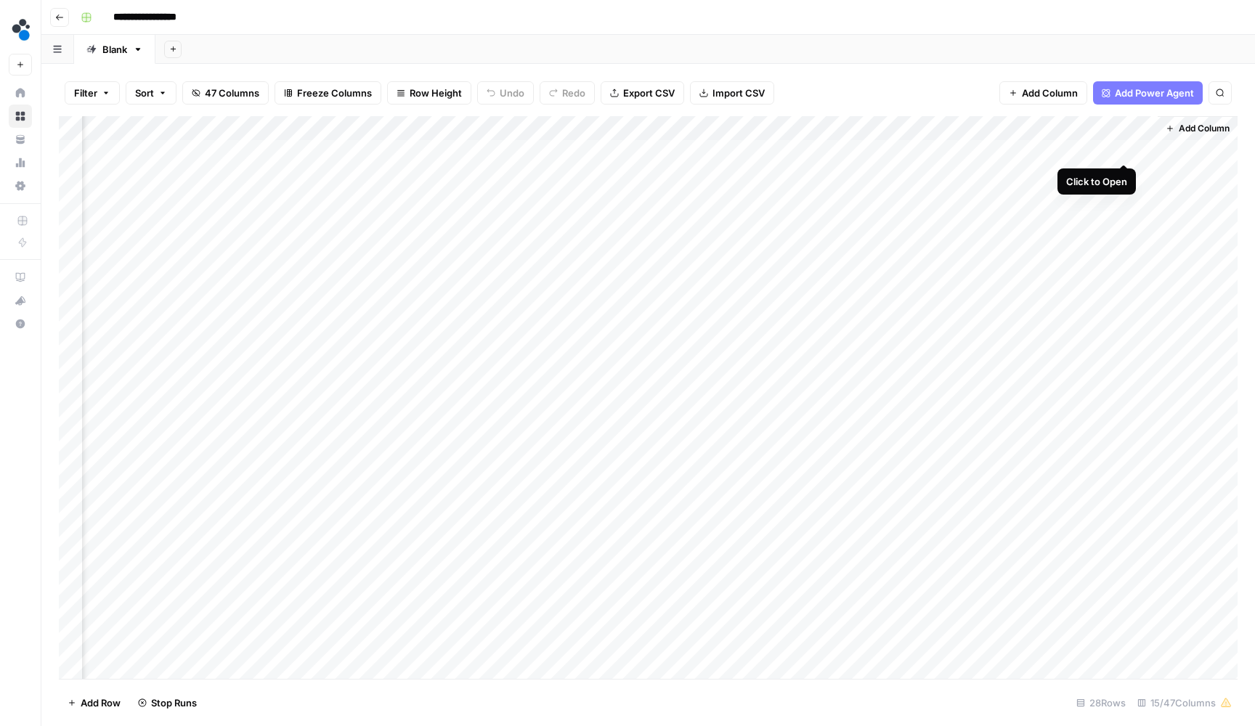
click at [1124, 150] on div "Add Column" at bounding box center [648, 399] width 1178 height 566
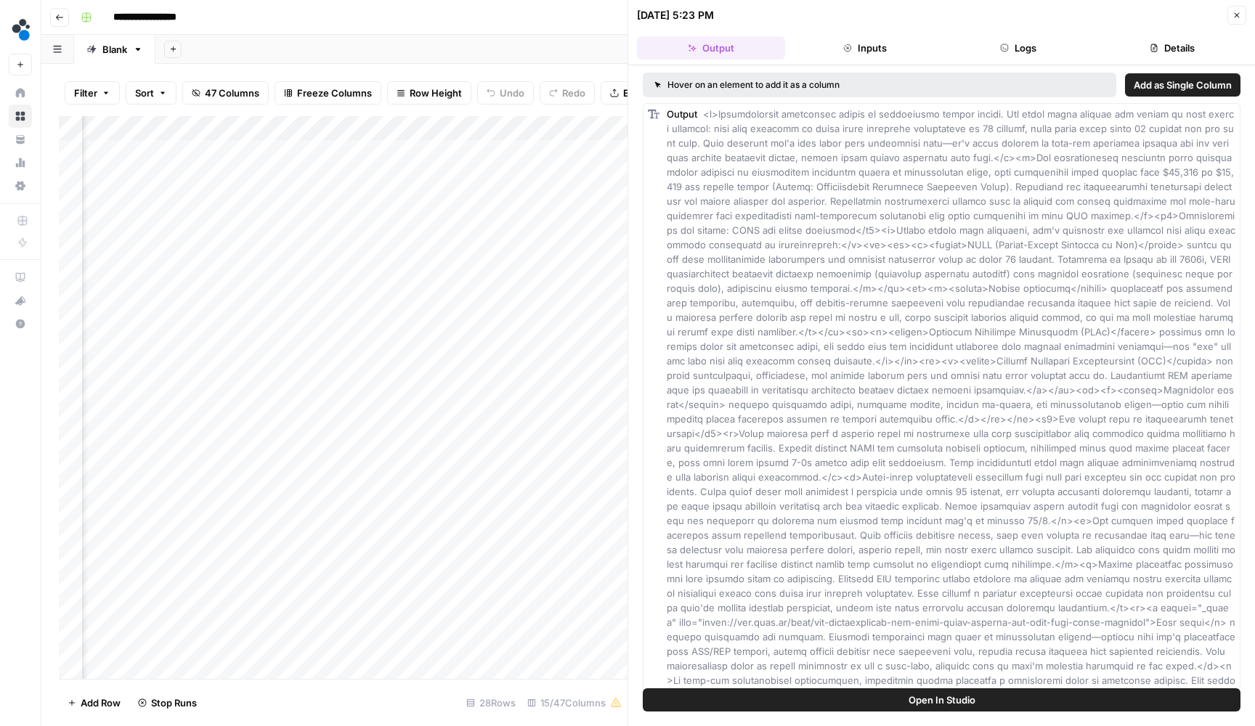
click at [1157, 86] on span "Add as Single Column" at bounding box center [1182, 85] width 98 height 15
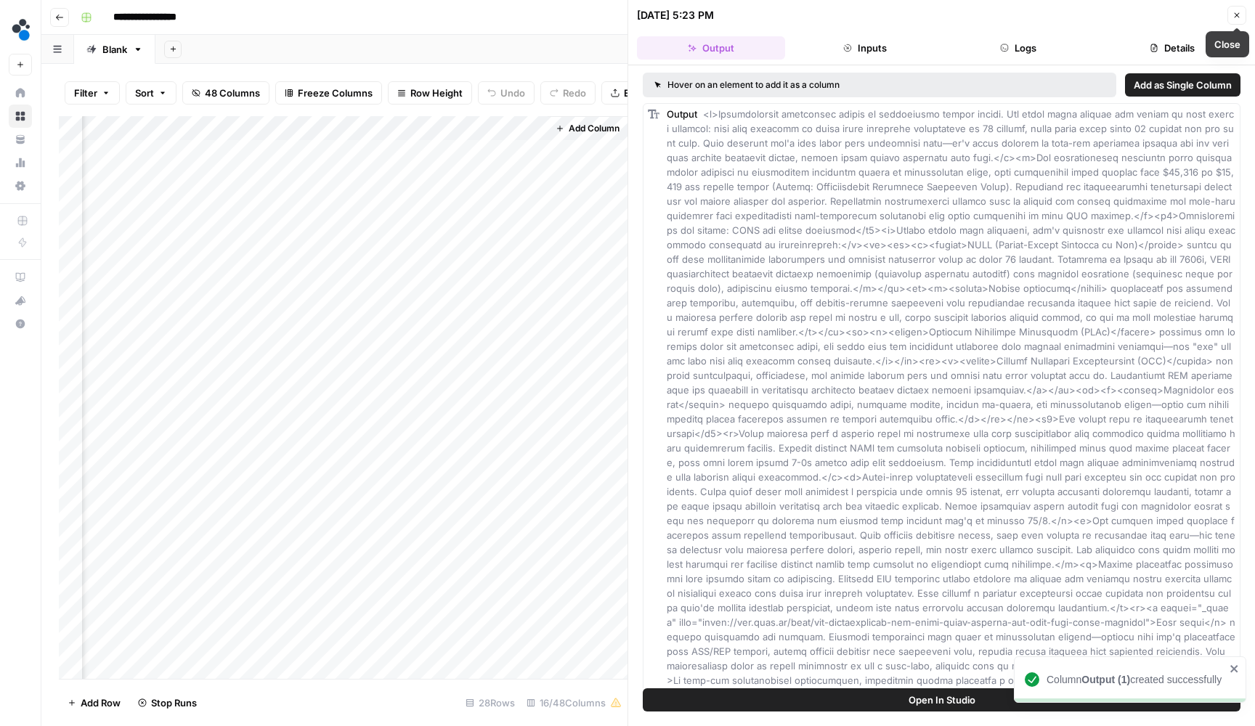
click at [1240, 19] on icon "button" at bounding box center [1236, 15] width 9 height 9
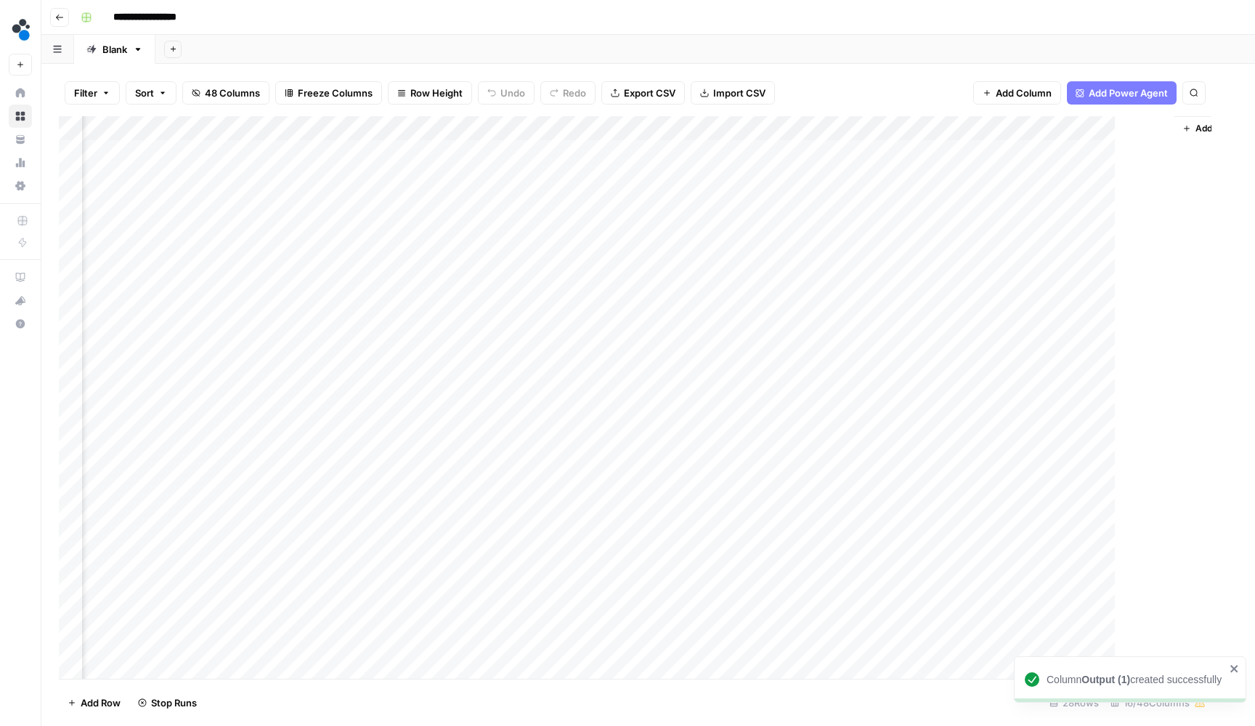
scroll to position [0, 1133]
click at [1120, 122] on div "Add Column" at bounding box center [648, 399] width 1178 height 566
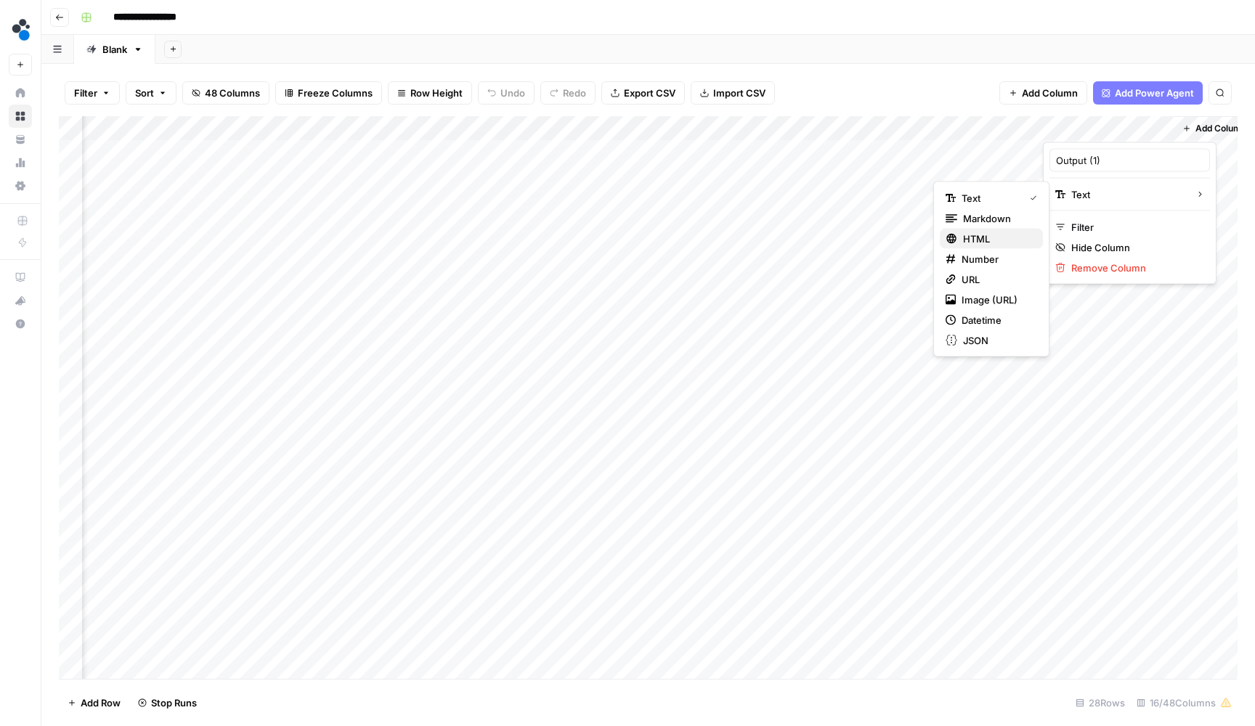
click at [982, 242] on span "HTML" at bounding box center [997, 239] width 68 height 15
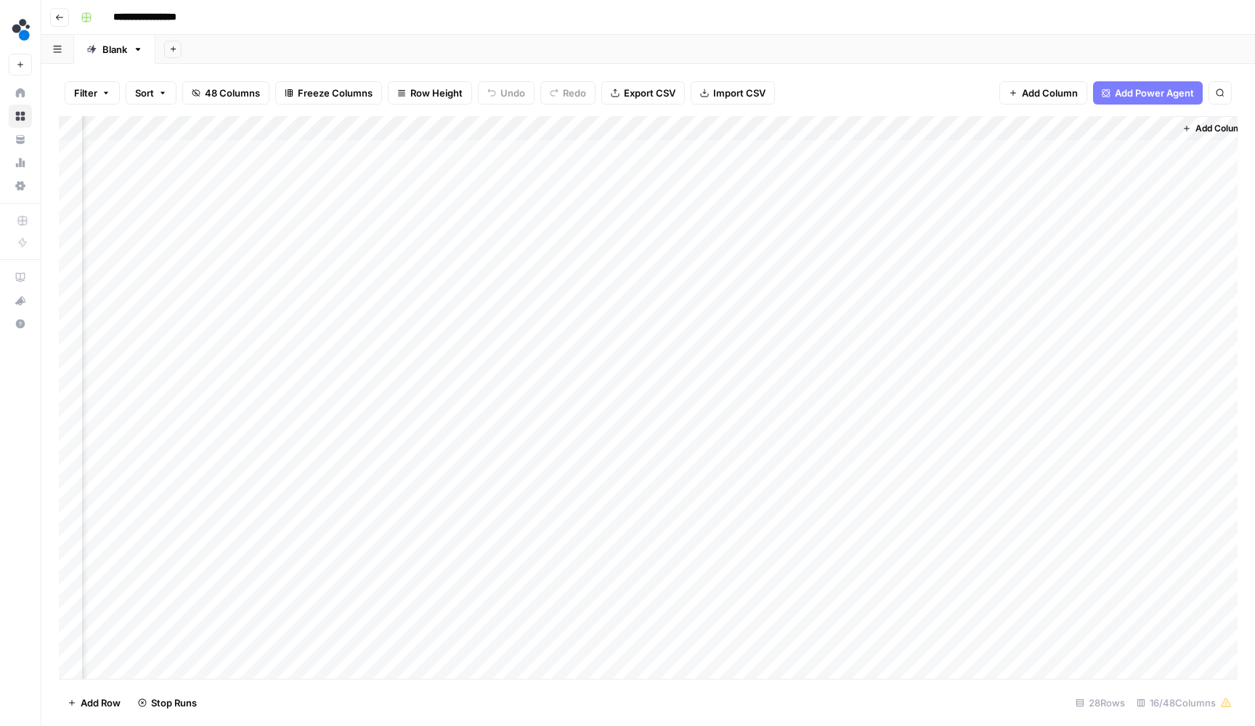
click at [1090, 131] on div "Add Column" at bounding box center [648, 399] width 1178 height 566
click at [1096, 151] on div "Output (1)" at bounding box center [1129, 160] width 160 height 23
type input "revised article"
click at [1158, 152] on div "Add Column" at bounding box center [648, 399] width 1178 height 566
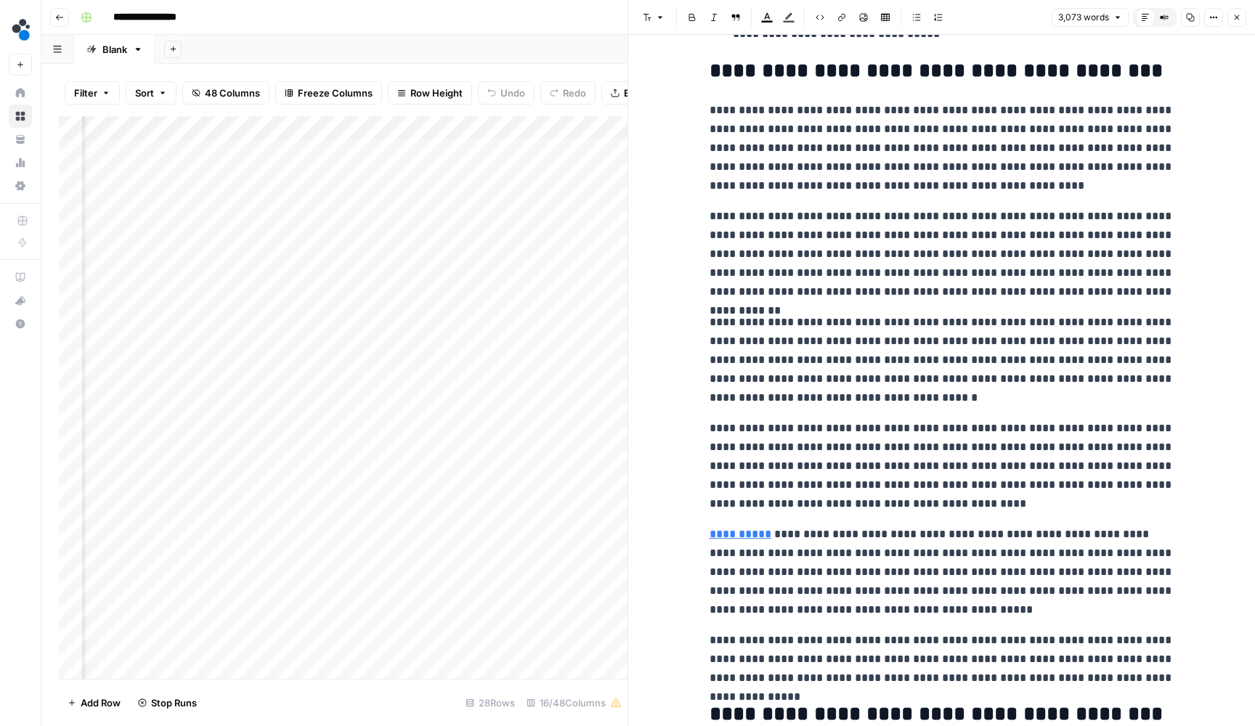
scroll to position [862, 0]
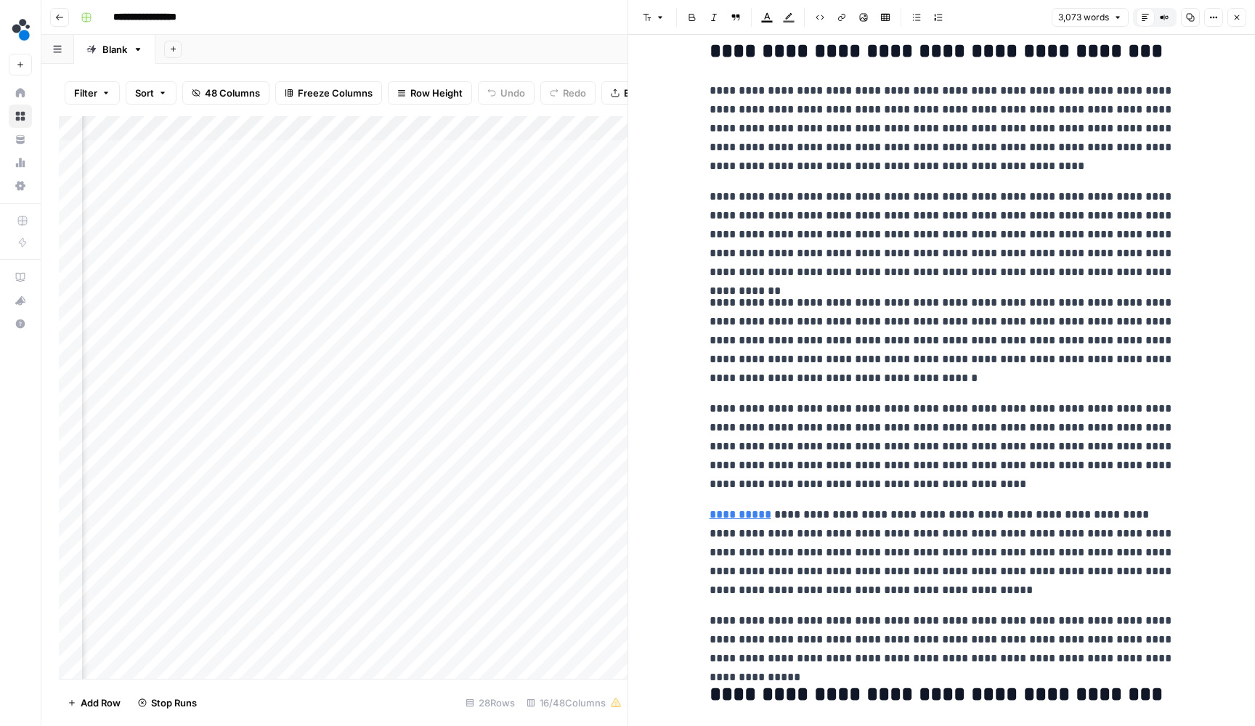
click at [876, 579] on p "**********" at bounding box center [941, 552] width 465 height 94
click at [1135, 27] on icon "button" at bounding box center [1135, 23] width 7 height 7
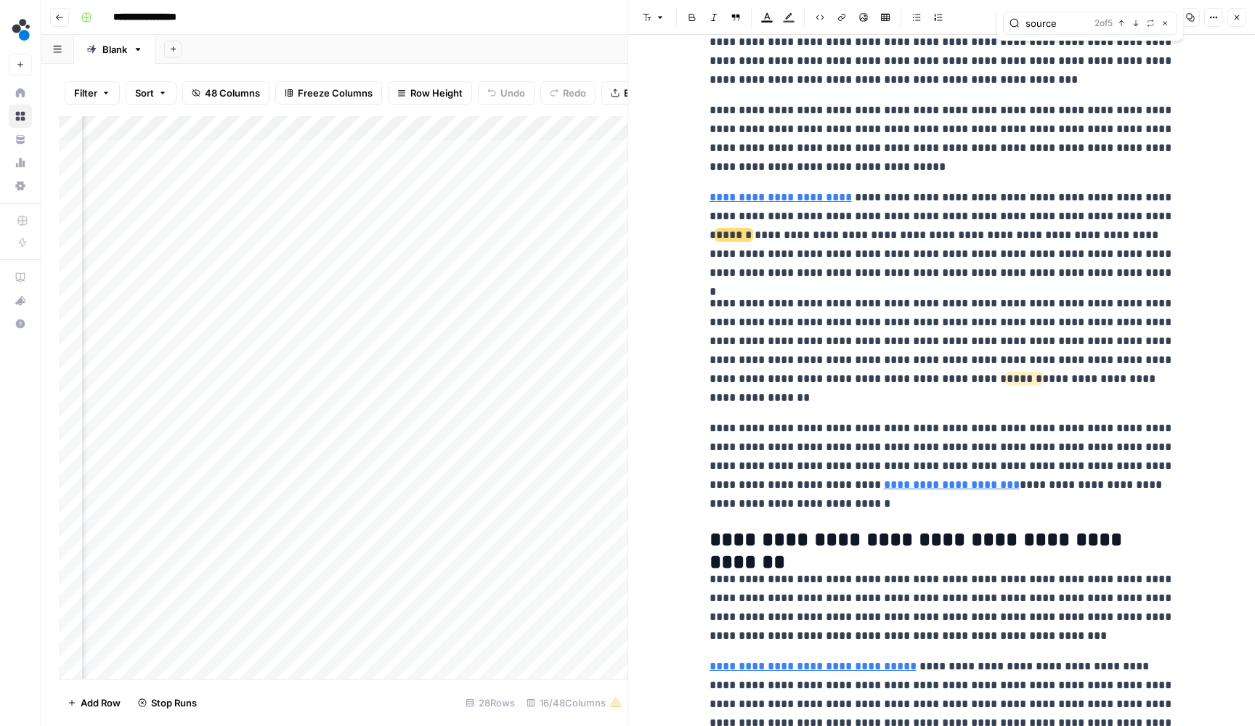
scroll to position [1873, 0]
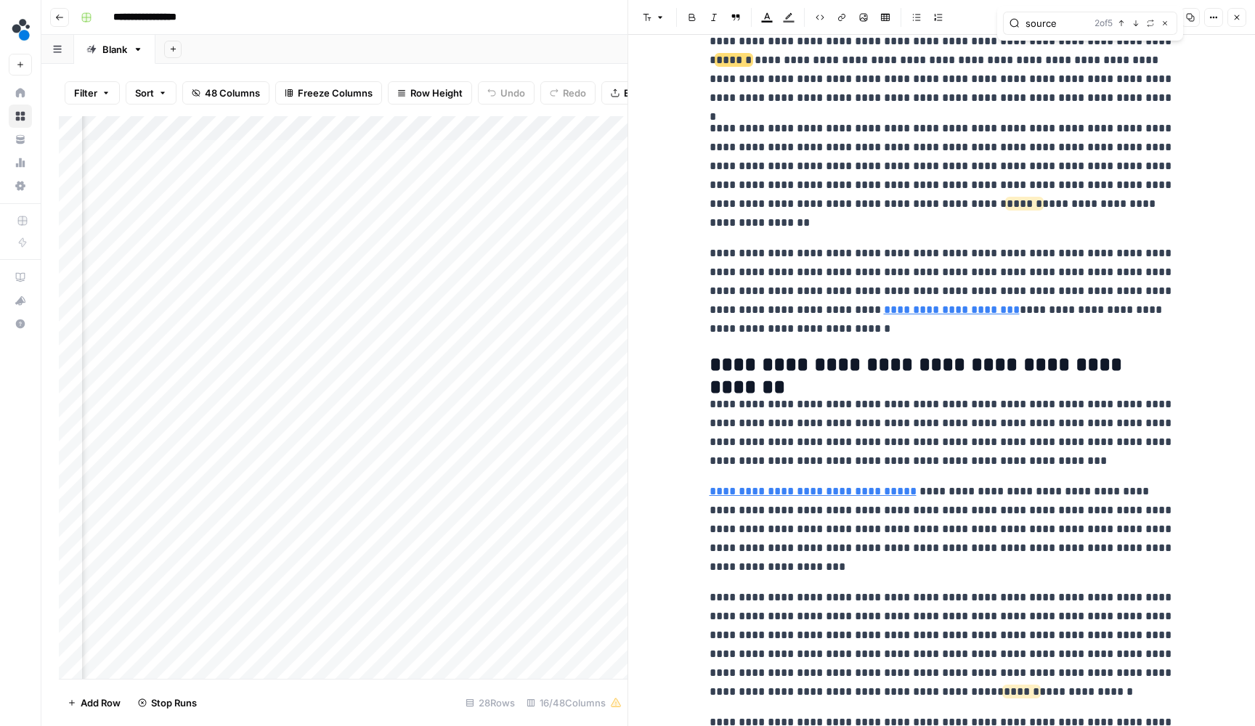
click at [1135, 27] on icon "button" at bounding box center [1135, 23] width 7 height 7
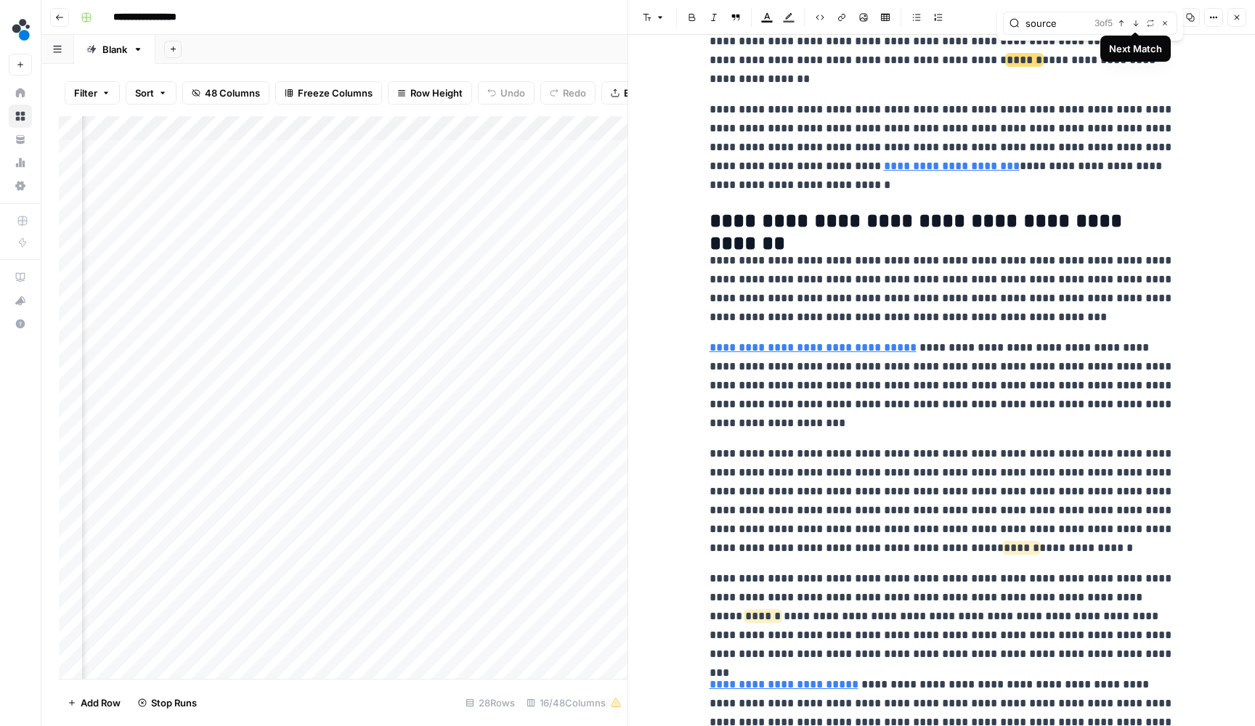
click at [1134, 28] on button "Next Match" at bounding box center [1136, 23] width 12 height 12
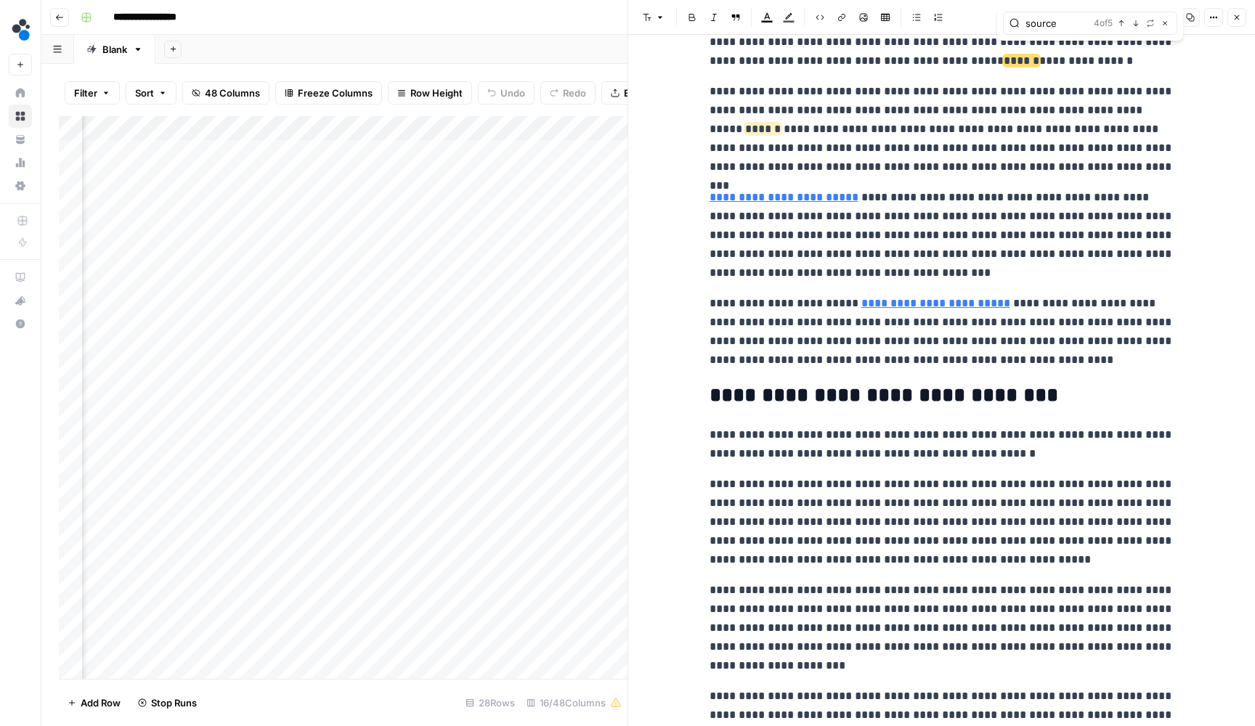
scroll to position [2504, 0]
click at [1134, 28] on button "Next Match" at bounding box center [1136, 23] width 12 height 12
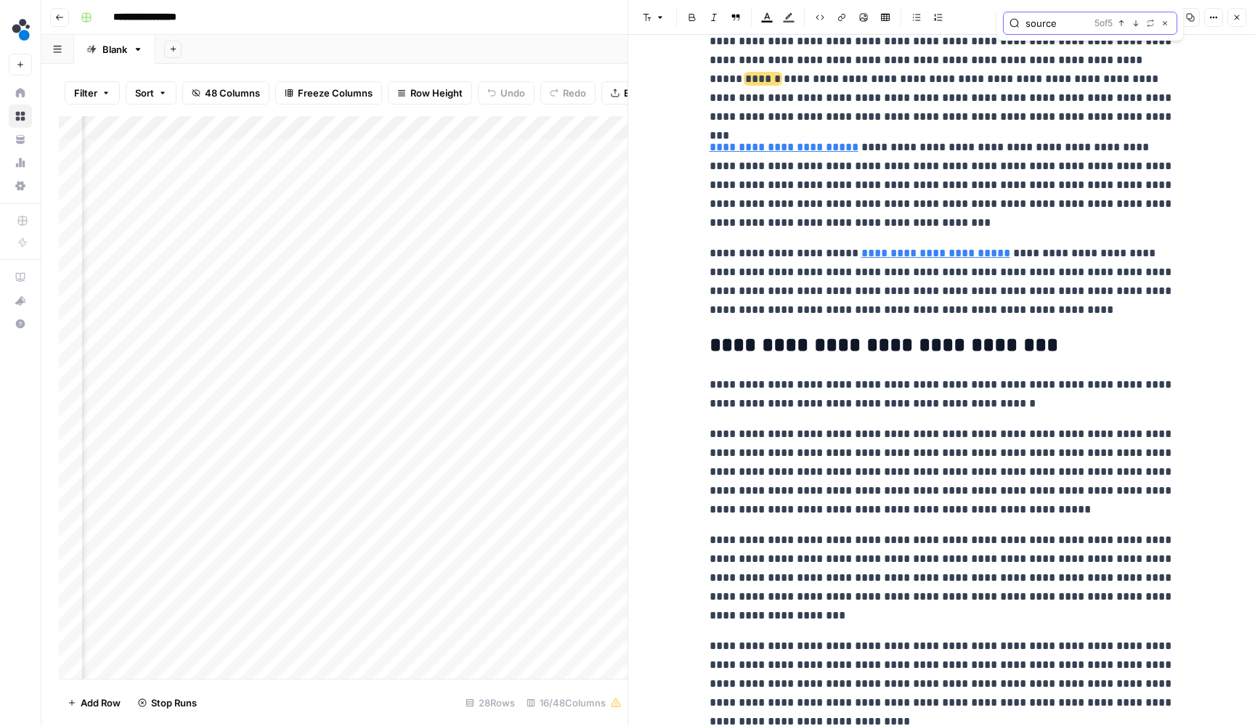
click at [1058, 23] on input "source" at bounding box center [1056, 23] width 63 height 15
type input "modern"
click at [1139, 20] on span "button" at bounding box center [1135, 23] width 7 height 7
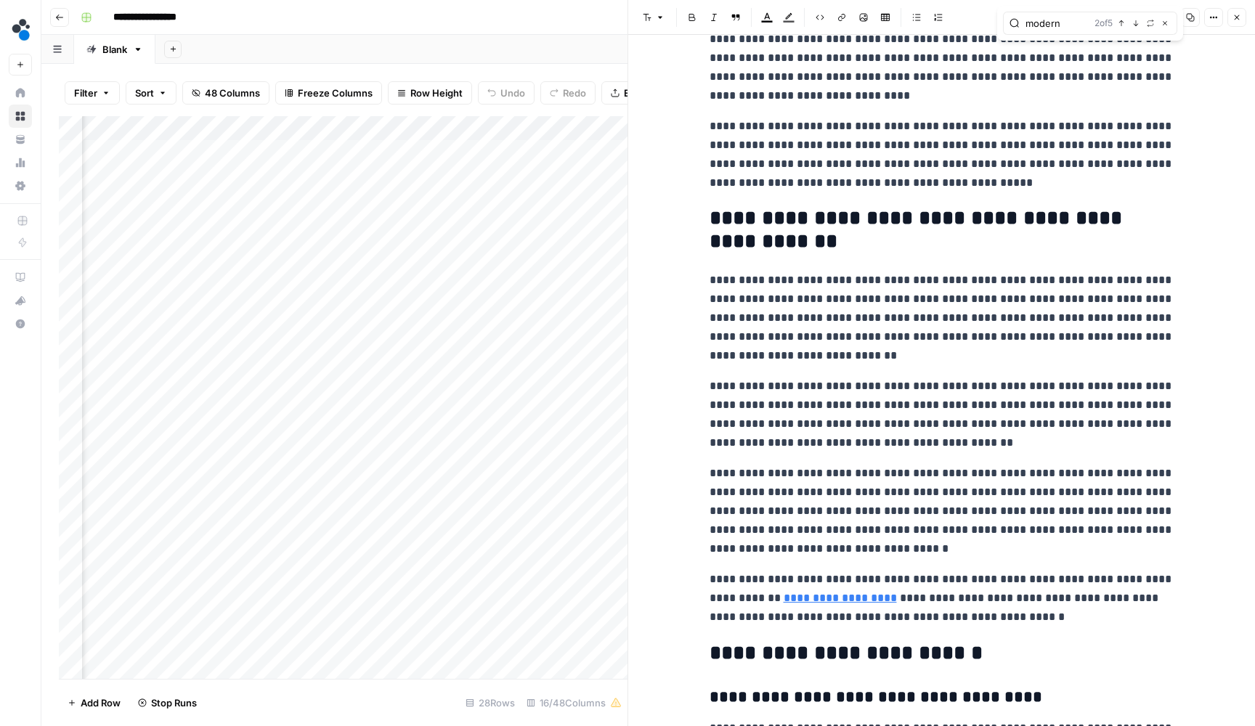
scroll to position [5641, 0]
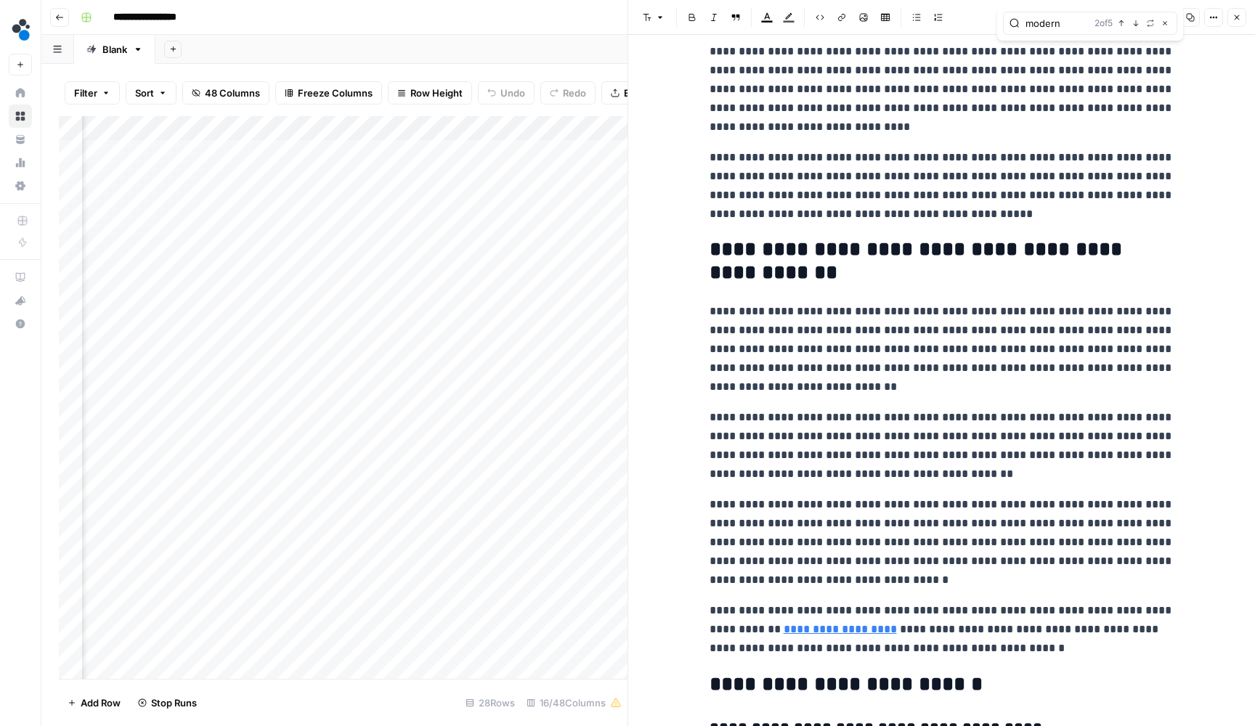
click at [1231, 16] on button "Close" at bounding box center [1236, 17] width 19 height 19
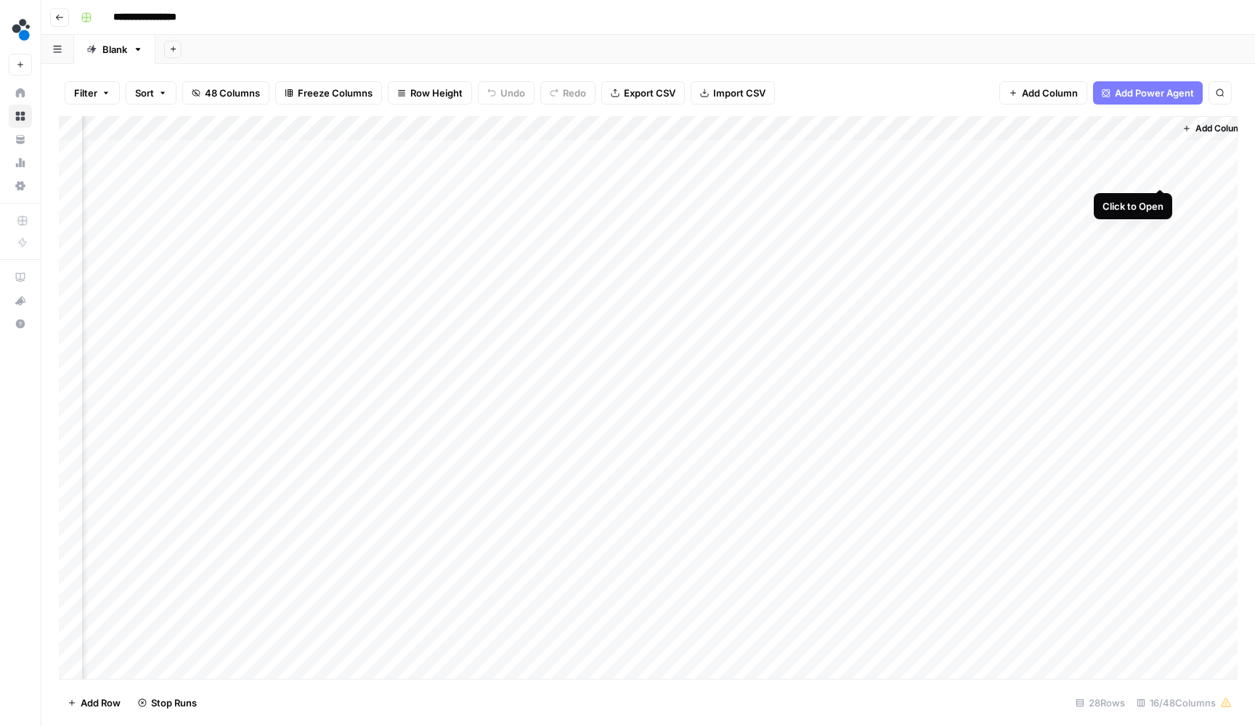
click at [1157, 173] on div "Add Column" at bounding box center [648, 399] width 1178 height 566
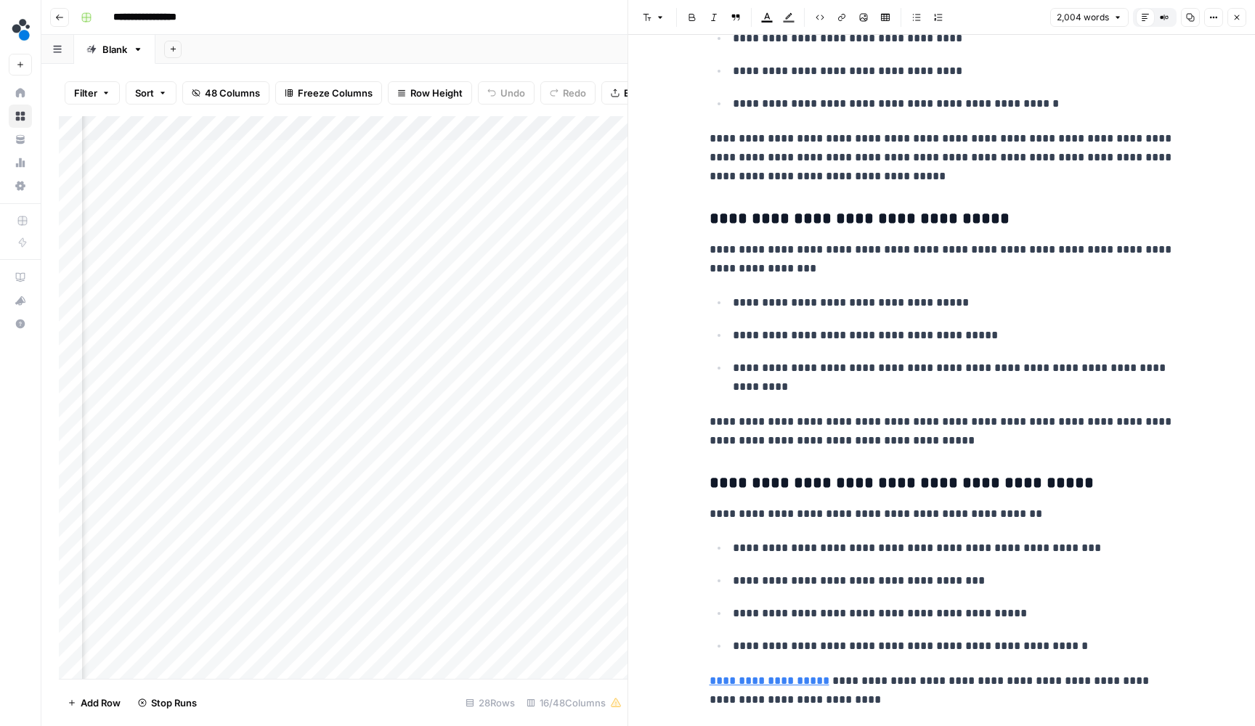
scroll to position [2656, 0]
type input "***"
click at [600, 129] on icon "Close Search" at bounding box center [598, 135] width 12 height 12
click at [900, 163] on p "**********" at bounding box center [941, 156] width 465 height 57
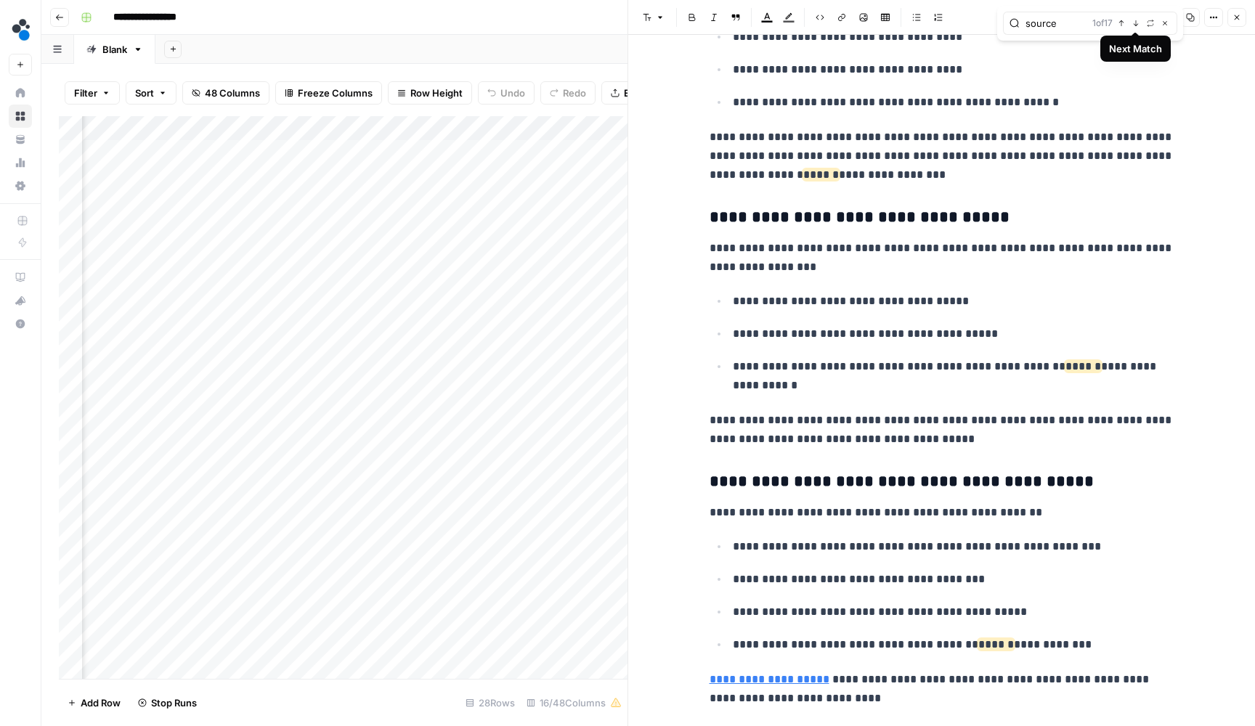
type input "source"
click at [1136, 24] on icon "button" at bounding box center [1135, 23] width 7 height 7
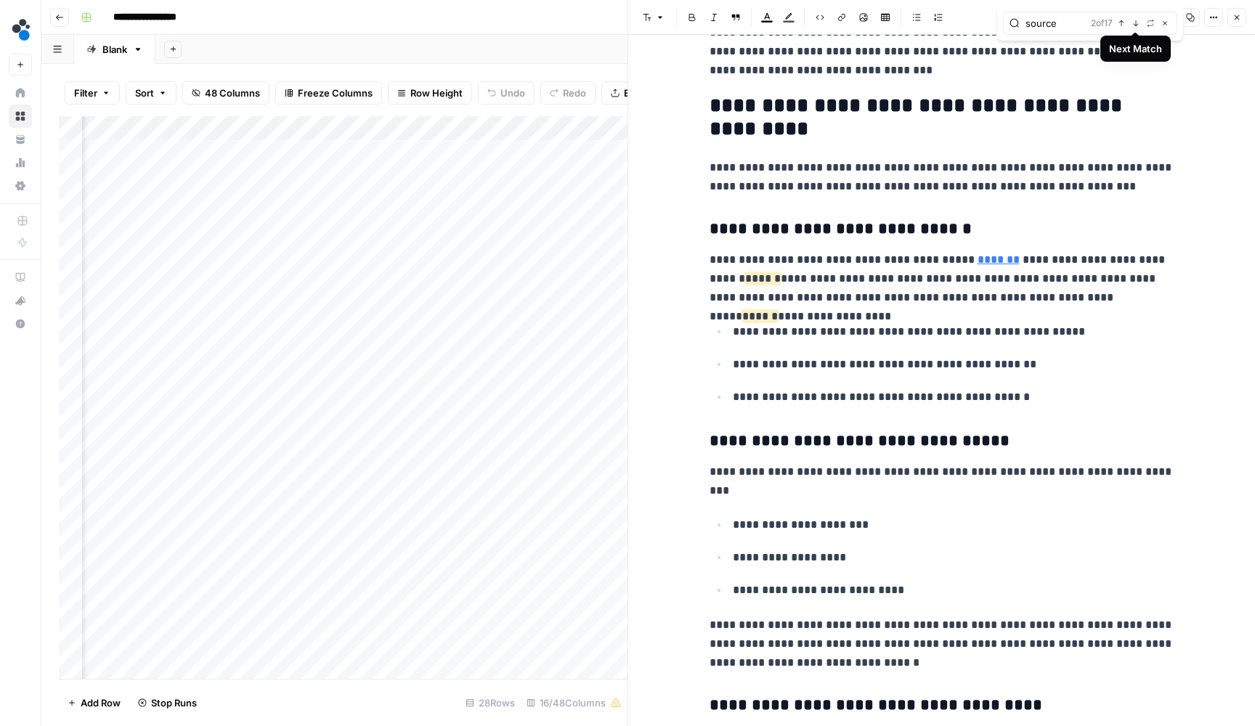
scroll to position [421, 0]
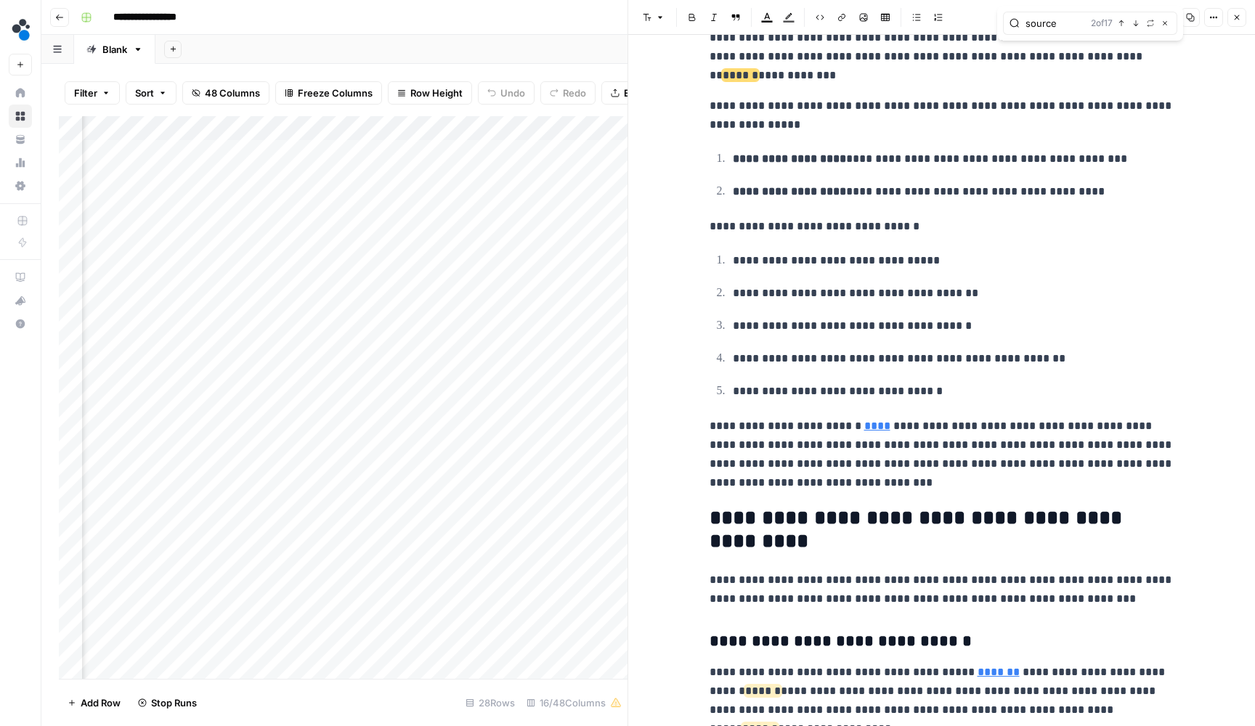
click at [1136, 24] on icon "button" at bounding box center [1135, 23] width 7 height 7
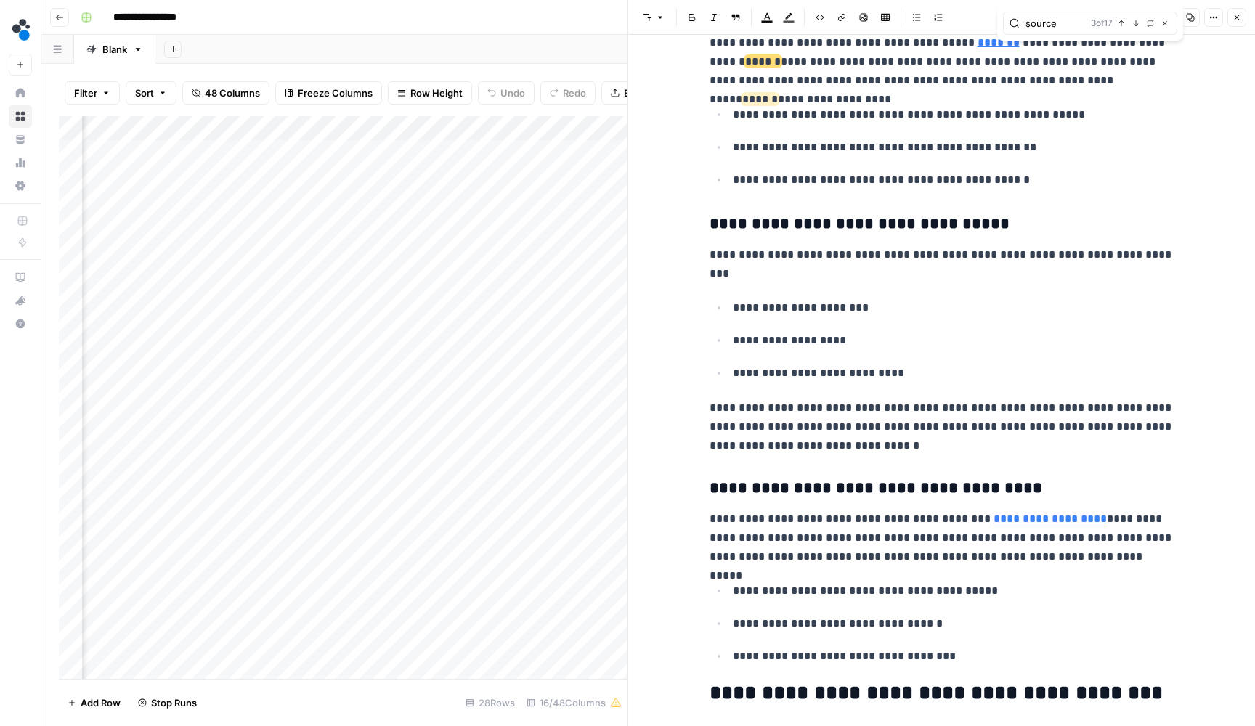
click at [1136, 24] on icon "button" at bounding box center [1135, 23] width 7 height 7
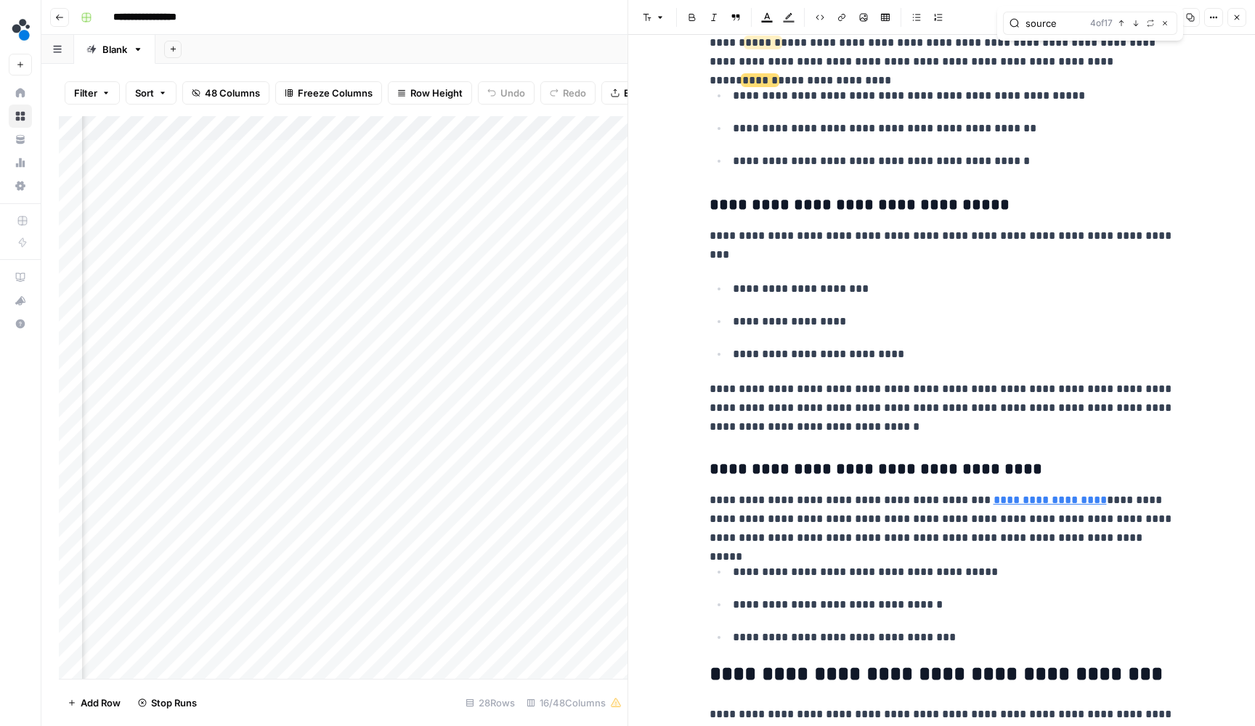
click at [1136, 24] on icon "button" at bounding box center [1135, 23] width 7 height 7
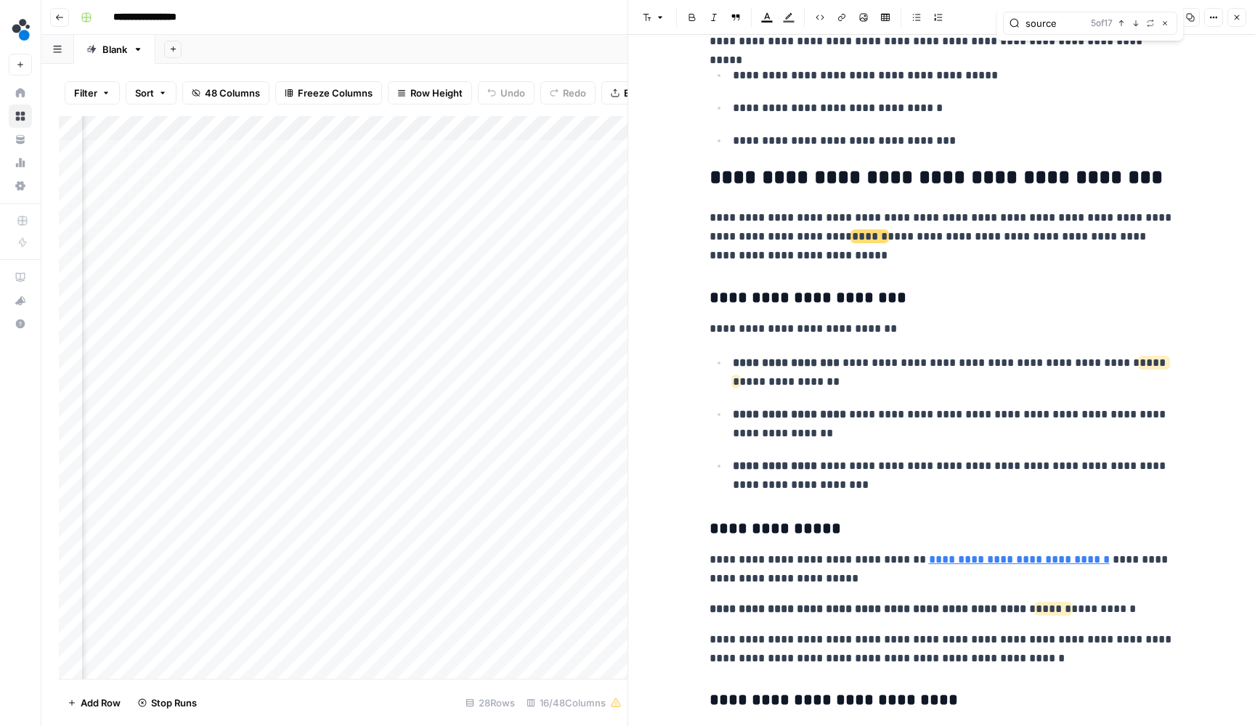
scroll to position [1735, 0]
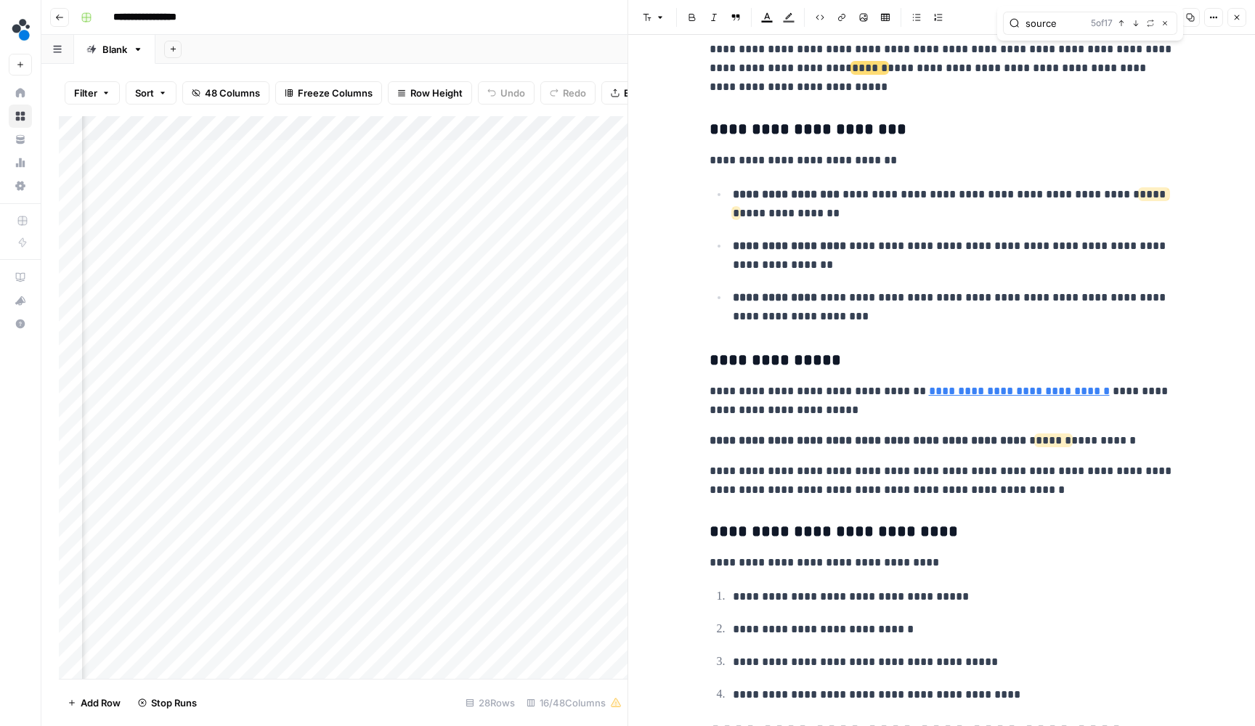
click at [1136, 24] on icon "button" at bounding box center [1135, 23] width 7 height 7
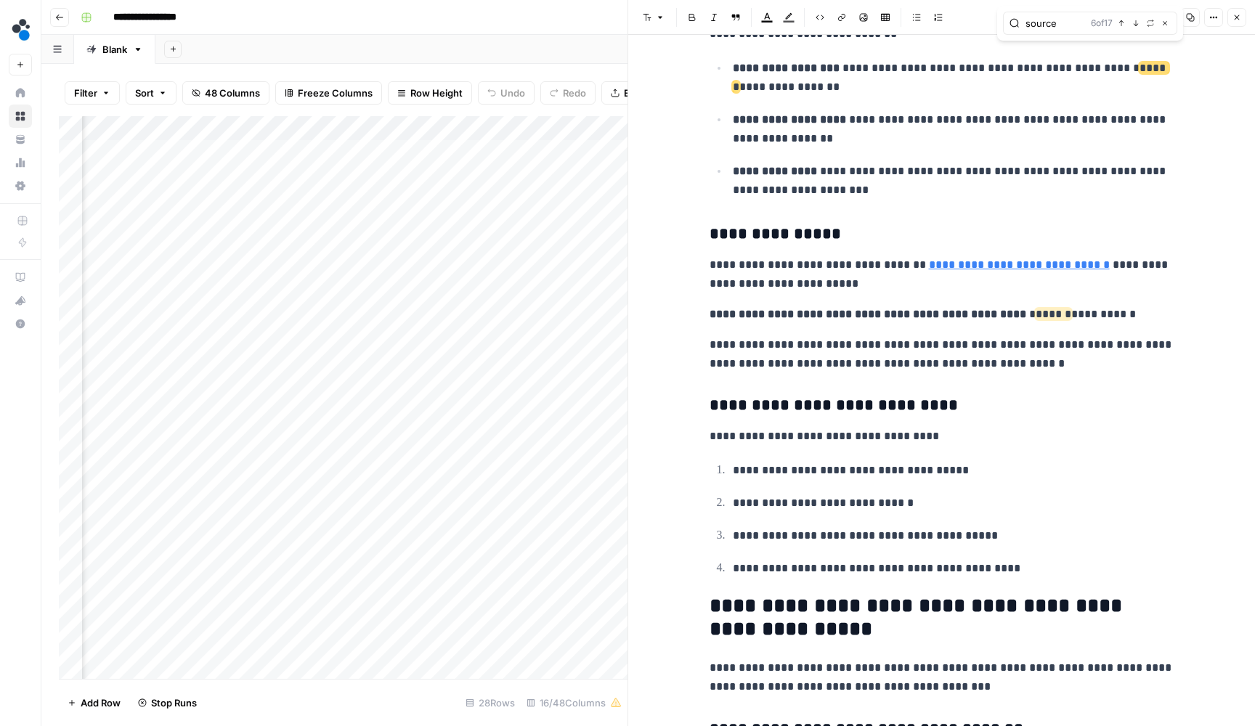
click at [1136, 24] on icon "button" at bounding box center [1135, 23] width 7 height 7
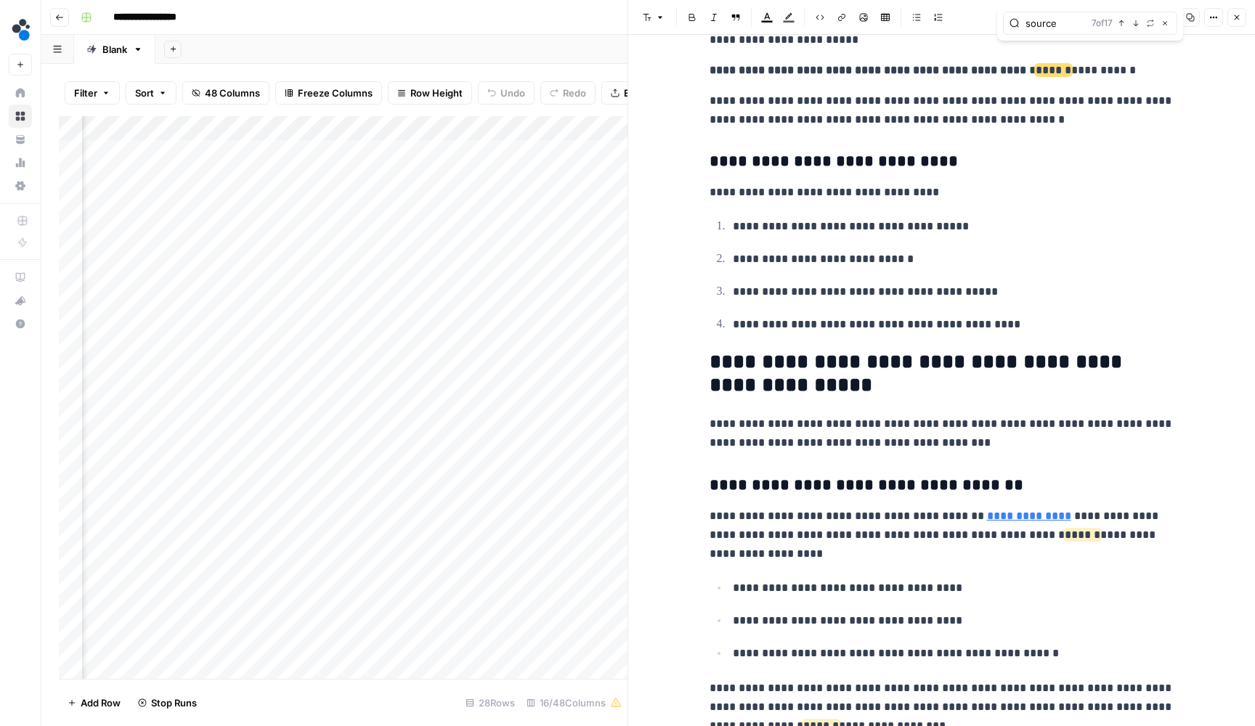
click at [1136, 24] on icon "button" at bounding box center [1135, 23] width 7 height 7
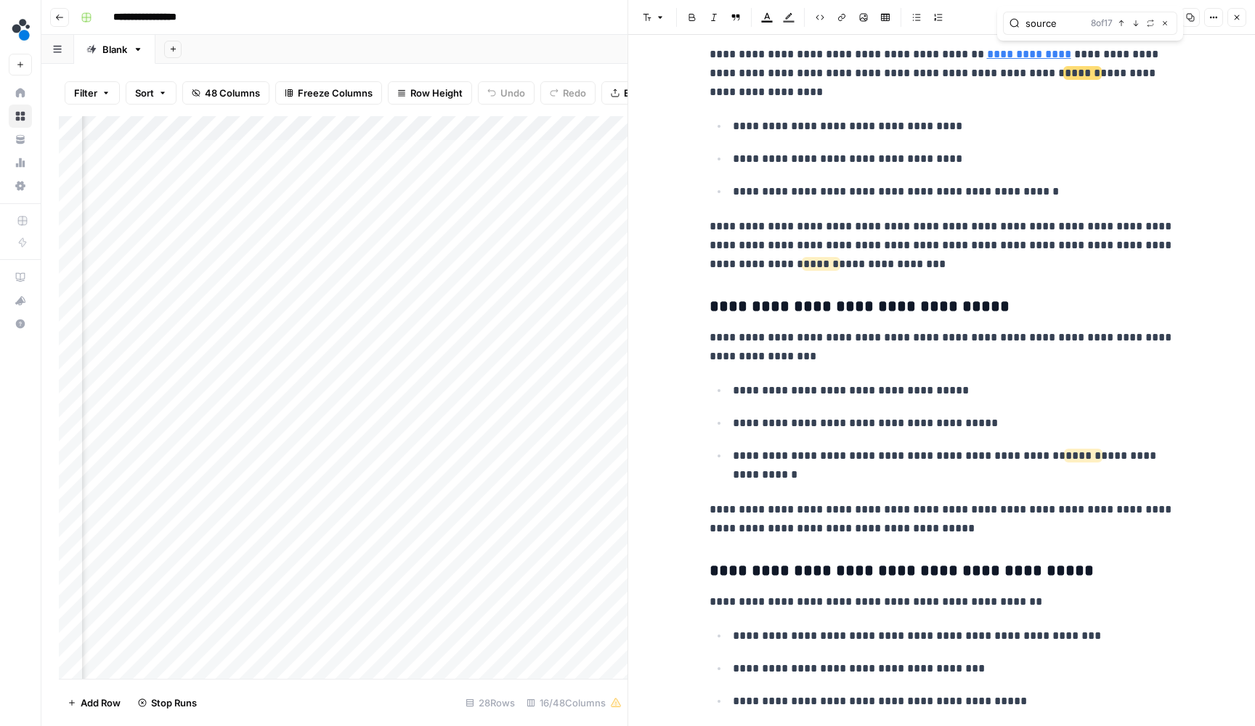
click at [1136, 24] on icon "button" at bounding box center [1135, 23] width 7 height 7
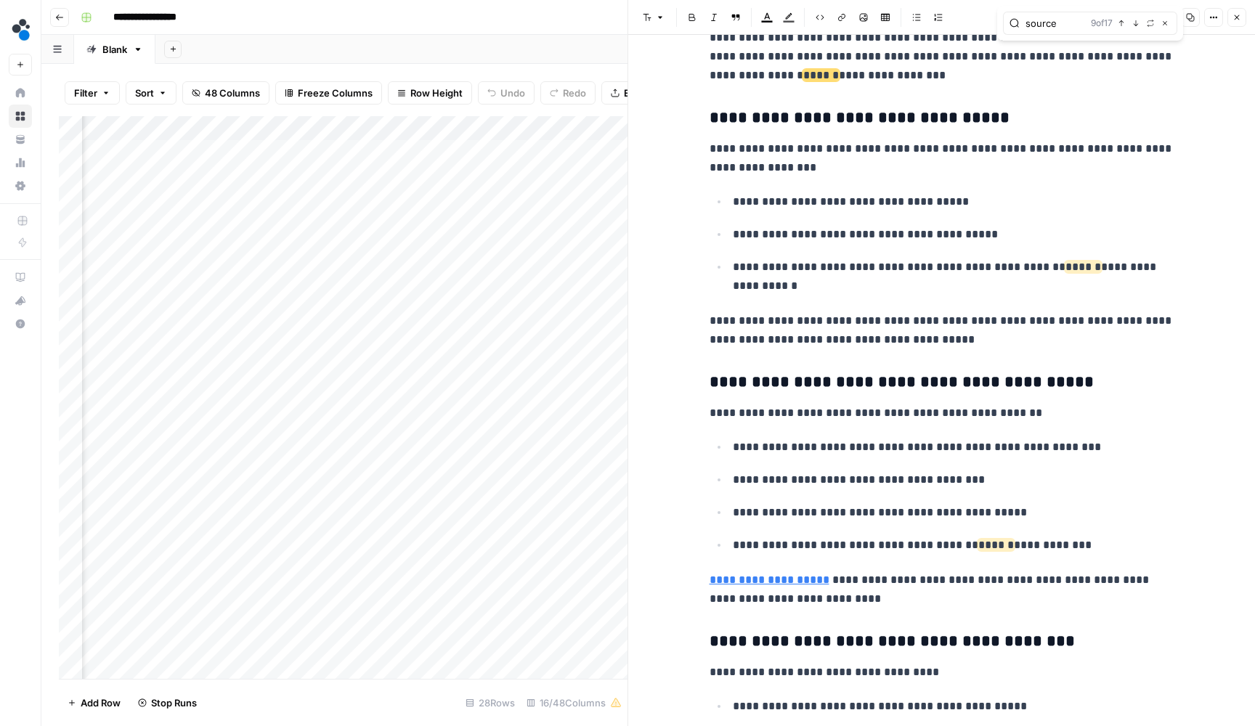
click at [1136, 24] on icon "button" at bounding box center [1135, 23] width 7 height 7
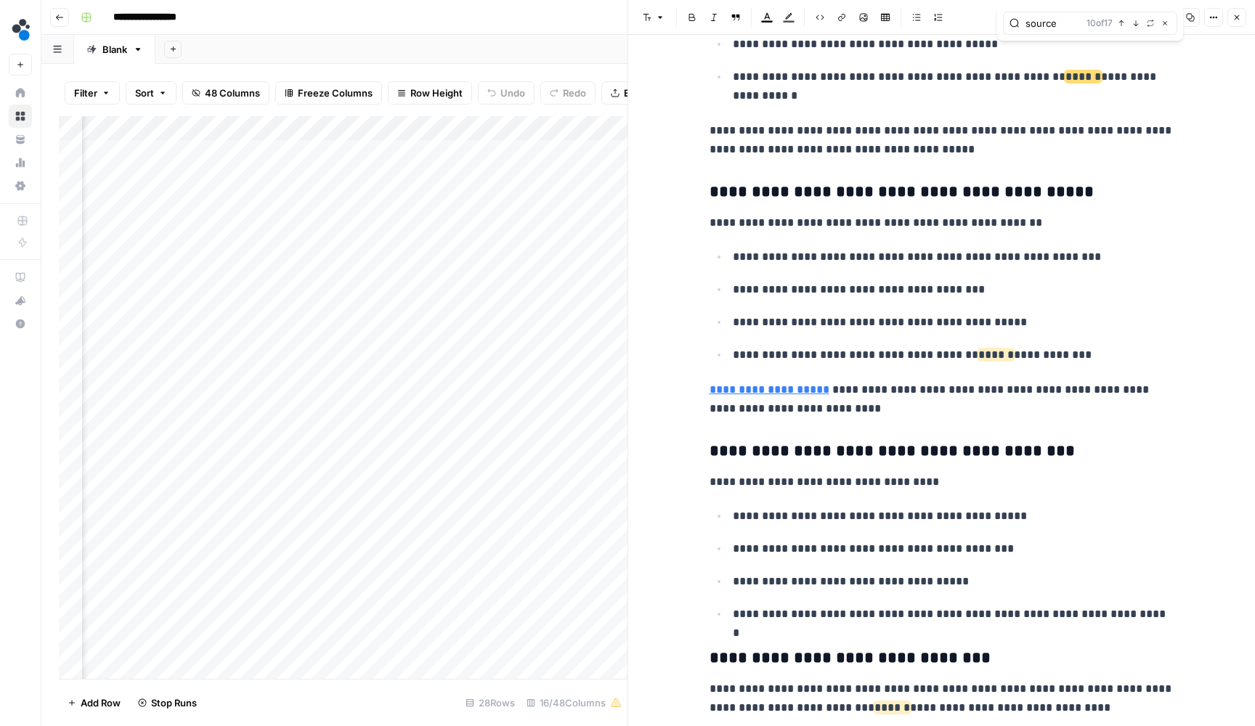
click at [1136, 24] on icon "button" at bounding box center [1135, 23] width 7 height 7
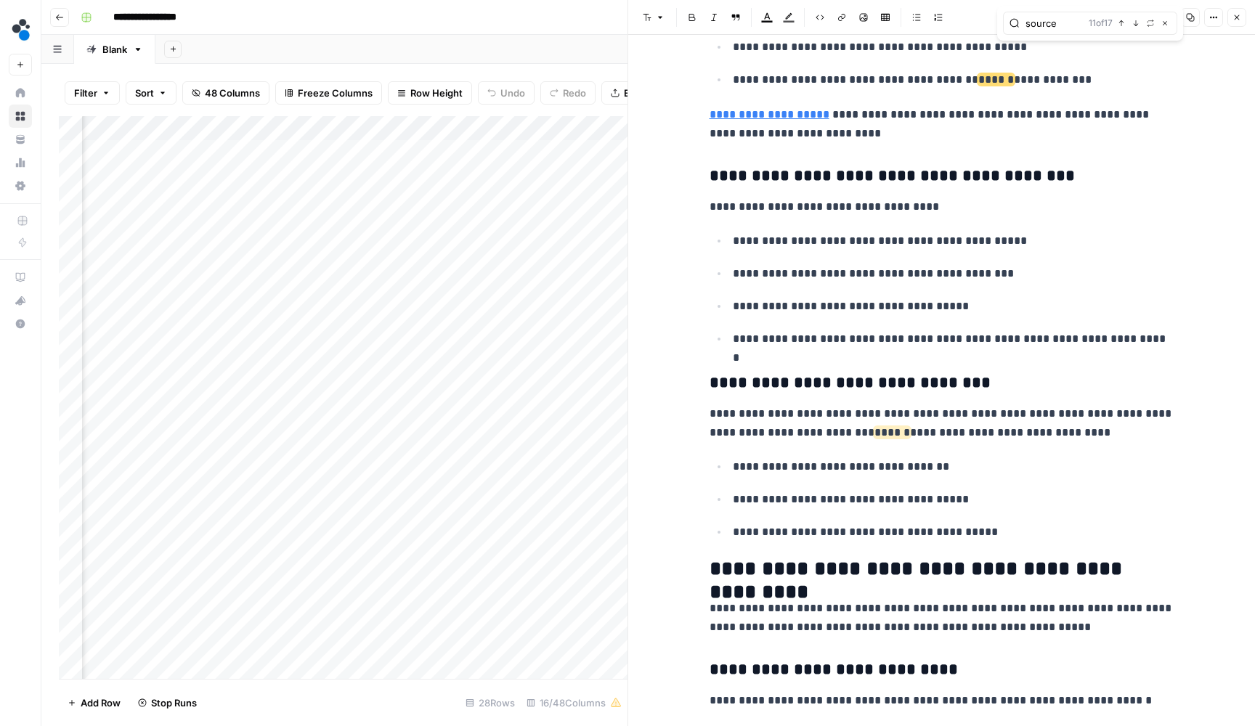
click at [1136, 24] on icon "button" at bounding box center [1135, 23] width 7 height 7
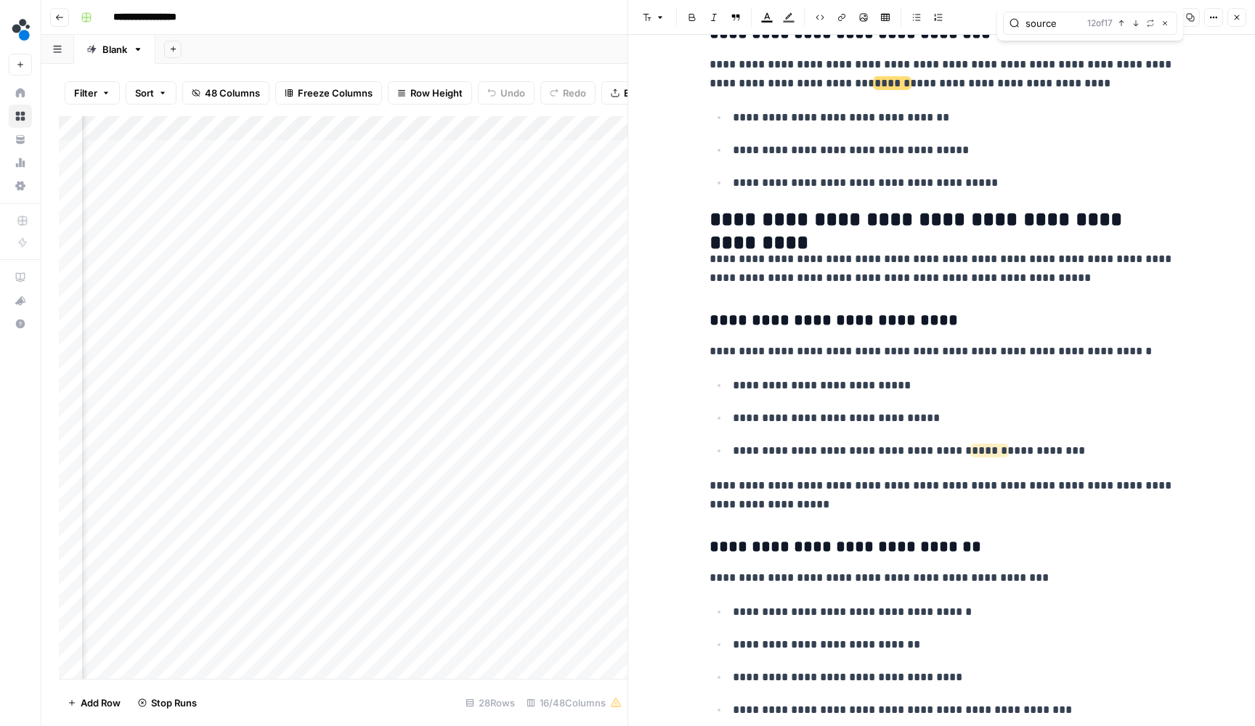
click at [1136, 24] on icon "button" at bounding box center [1135, 23] width 7 height 7
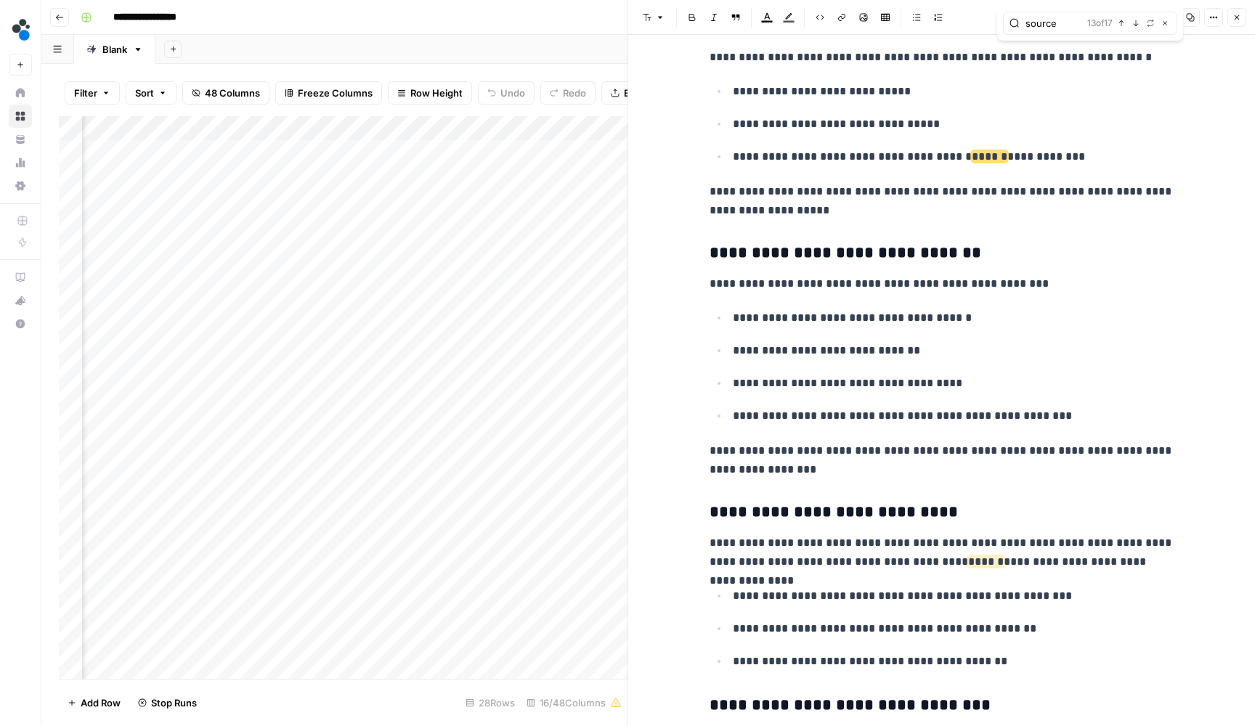
scroll to position [3934, 0]
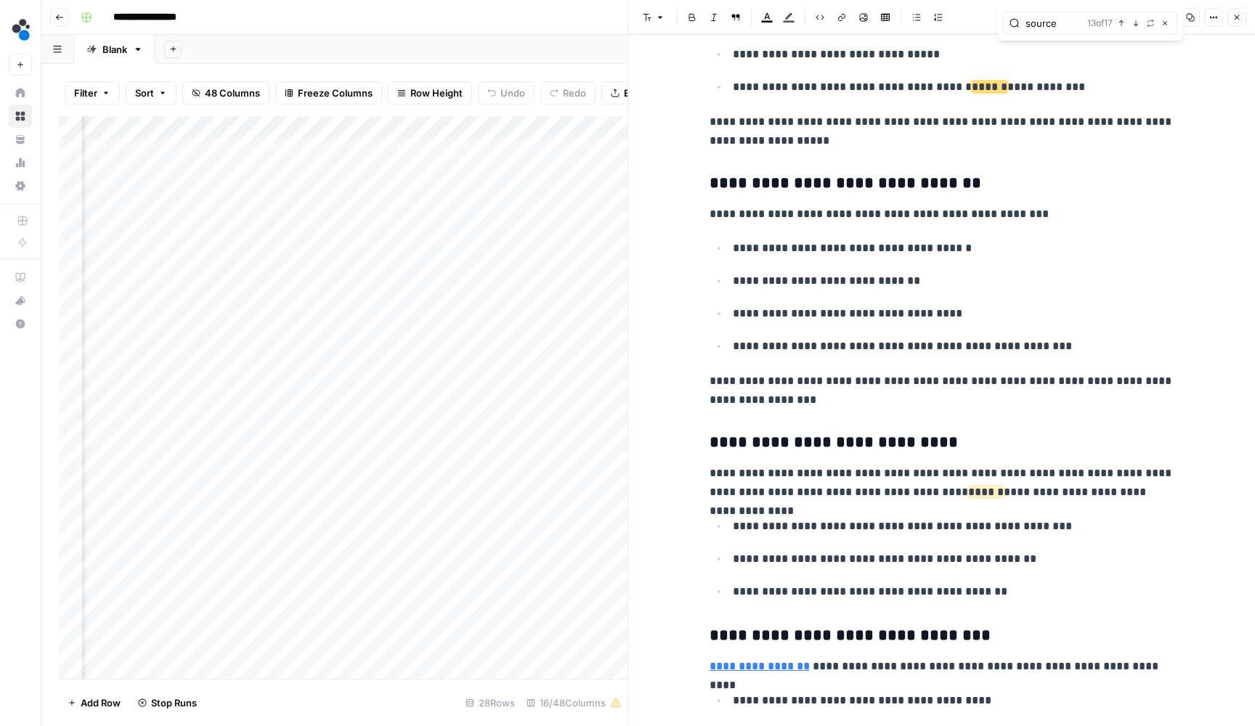
click at [1231, 26] on button "Close" at bounding box center [1236, 17] width 19 height 19
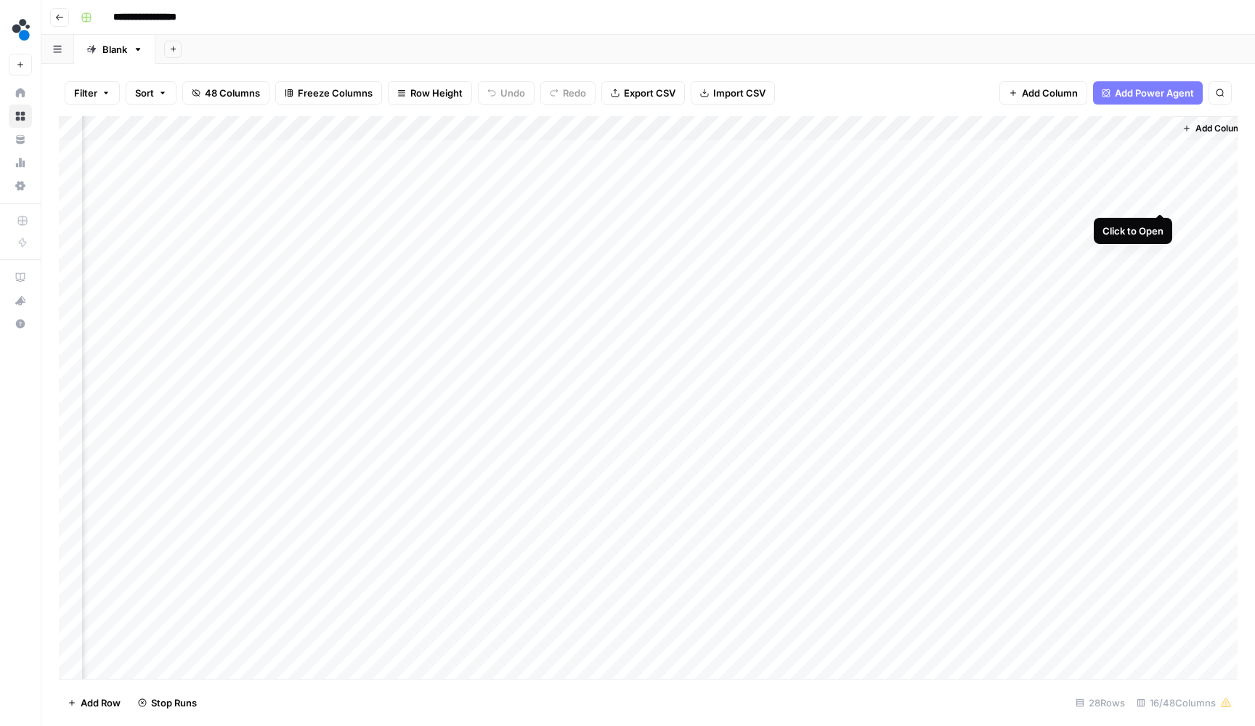
click at [1162, 197] on div "Add Column" at bounding box center [648, 399] width 1178 height 566
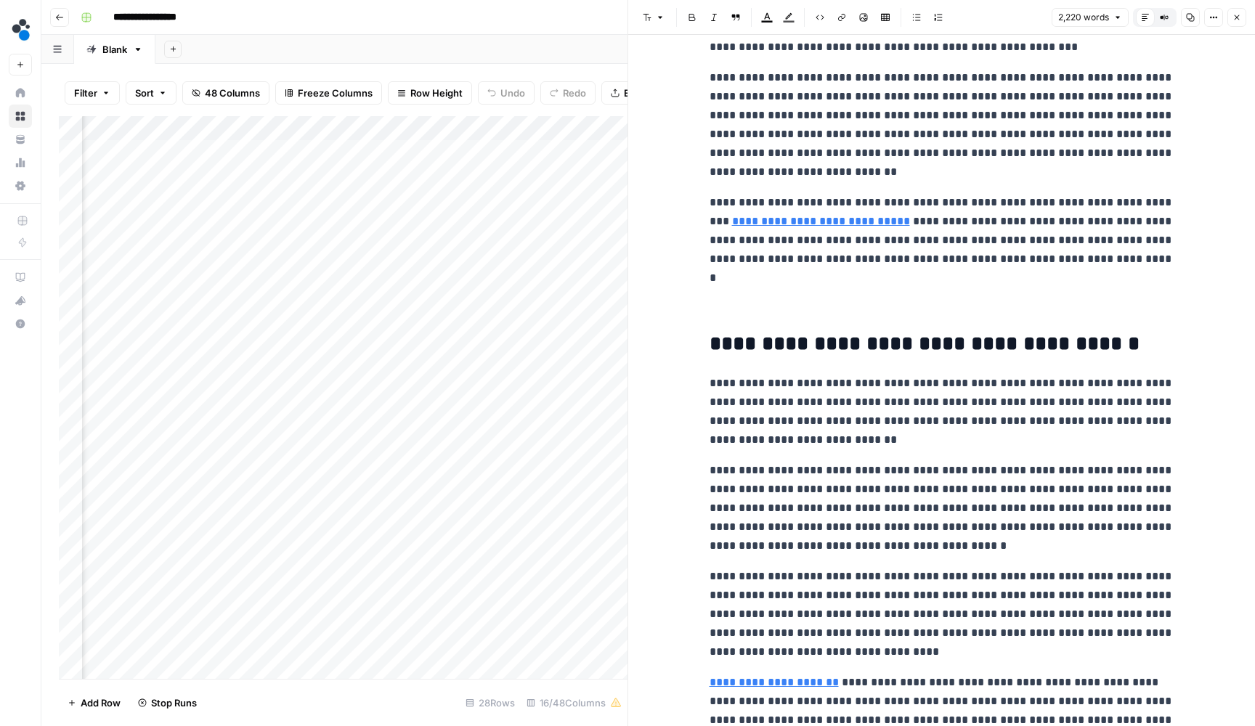
scroll to position [2138, 0]
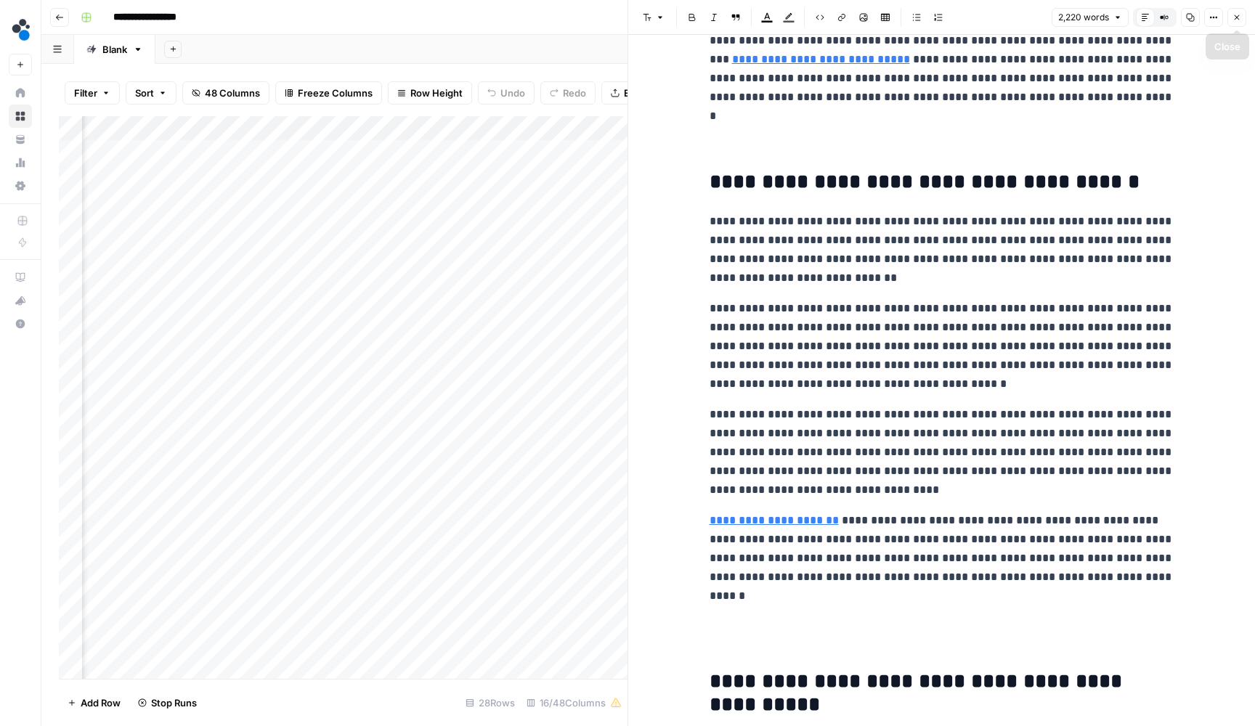
click at [1237, 17] on icon "button" at bounding box center [1236, 17] width 9 height 9
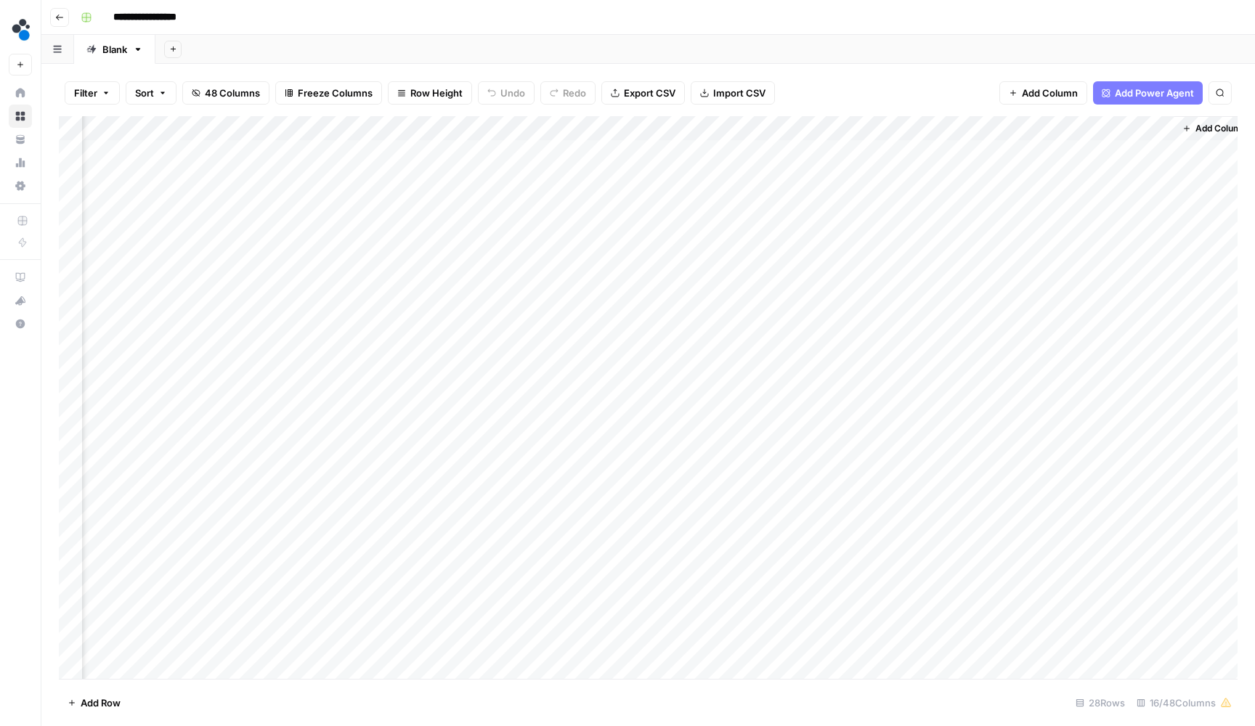
click at [1163, 196] on div "Add Column" at bounding box center [648, 399] width 1178 height 566
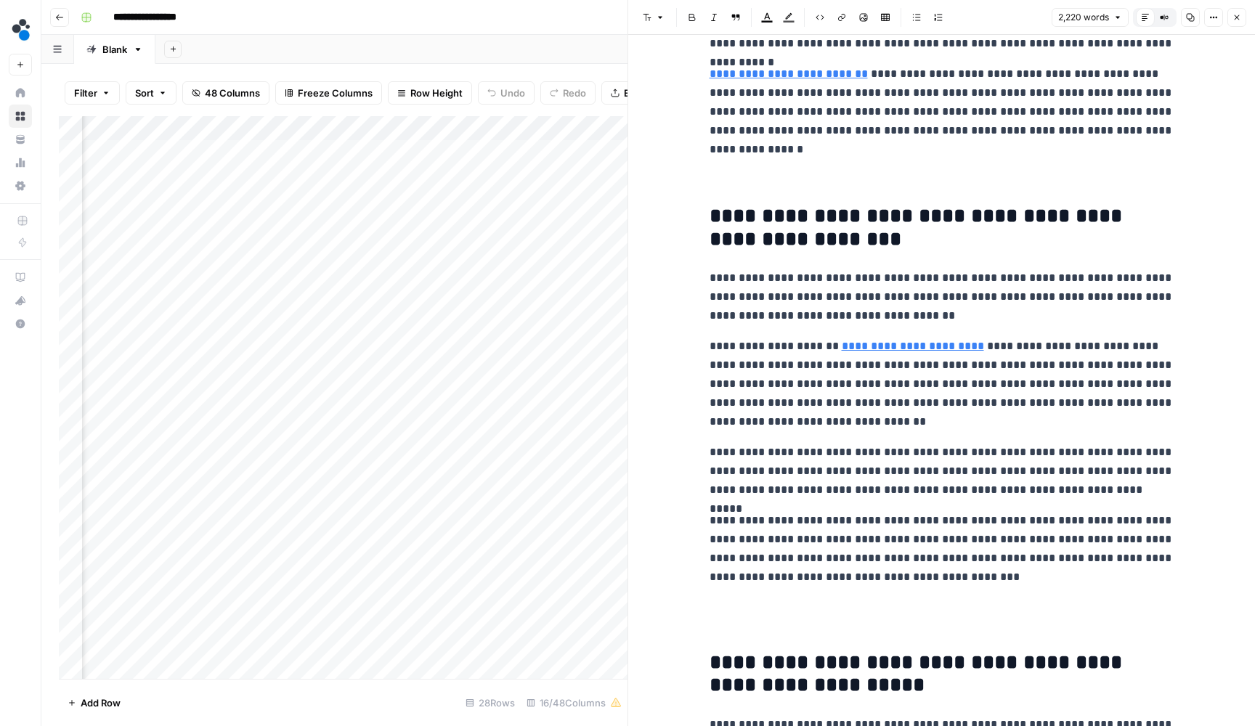
scroll to position [1145, 0]
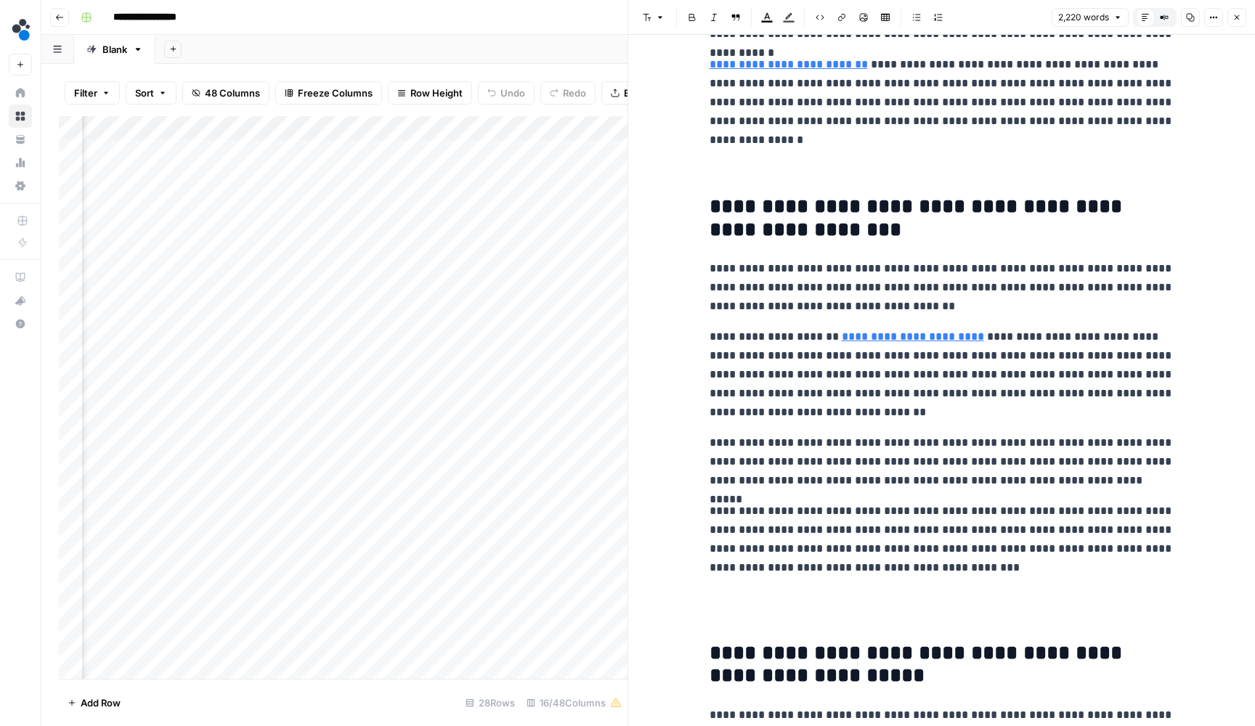
type input "executive"
click at [1136, 26] on icon "button" at bounding box center [1135, 23] width 7 height 7
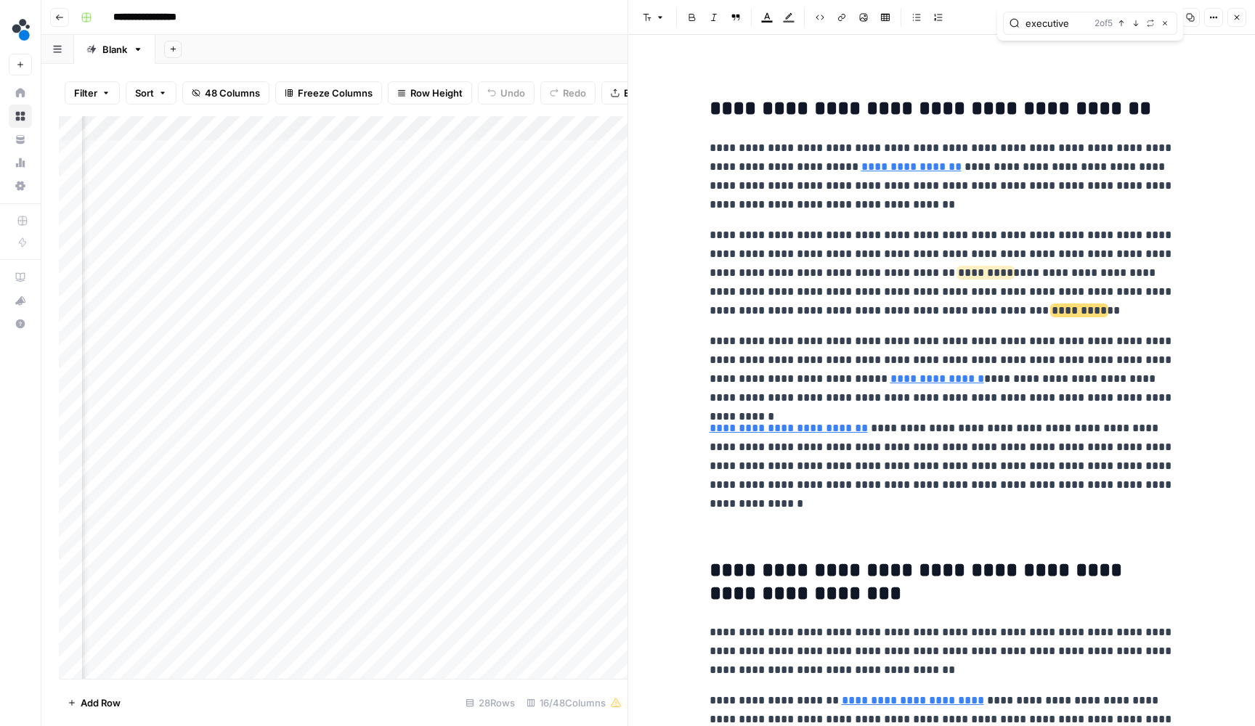
scroll to position [764, 0]
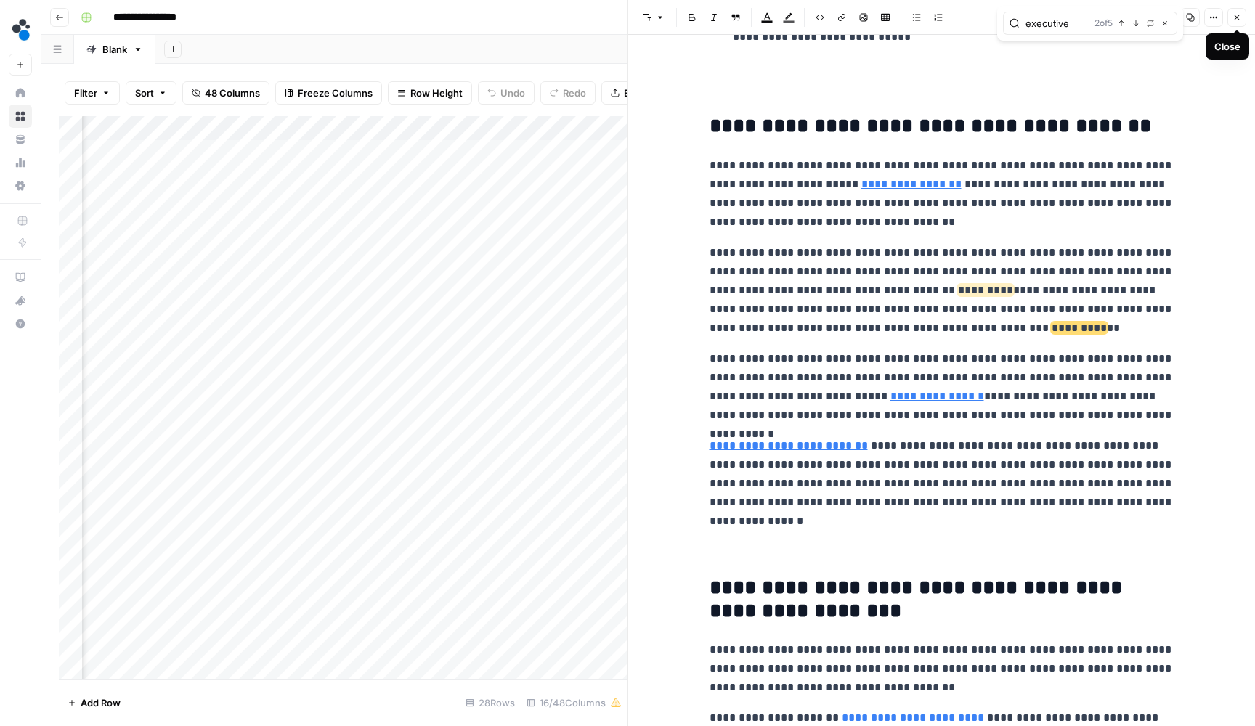
click at [1231, 16] on button "Close" at bounding box center [1236, 17] width 19 height 19
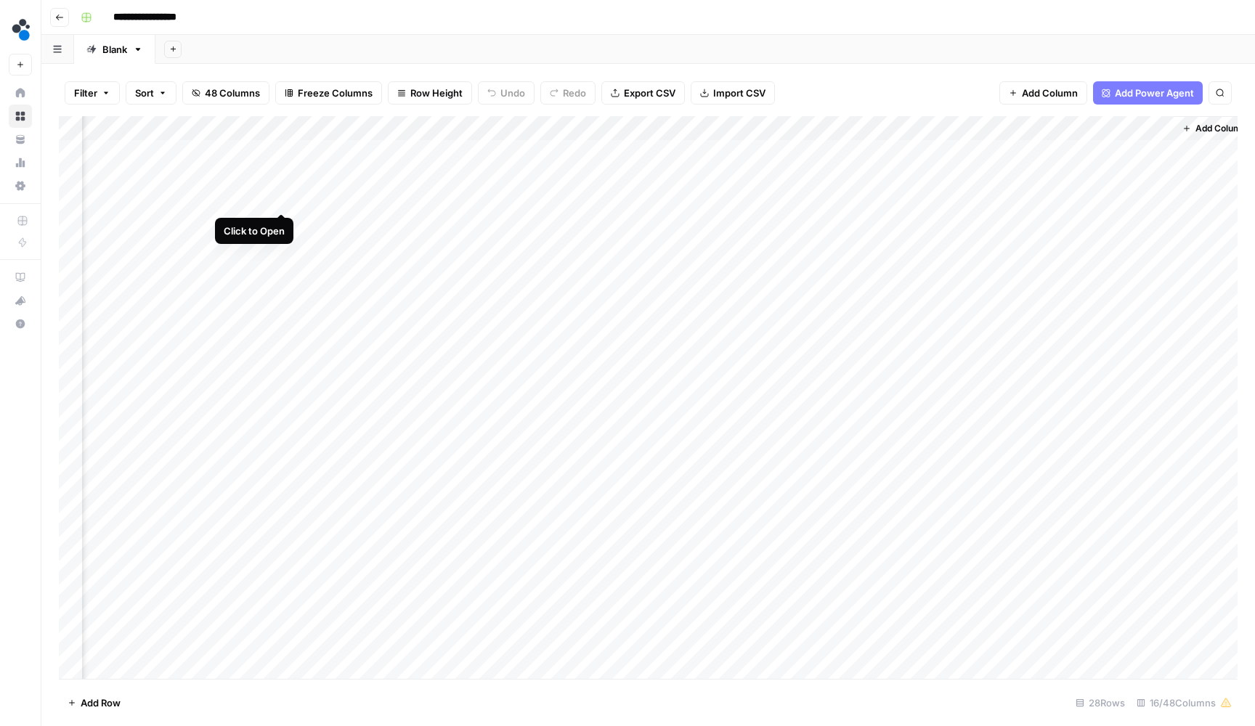
click at [282, 194] on div "Add Column" at bounding box center [648, 399] width 1178 height 566
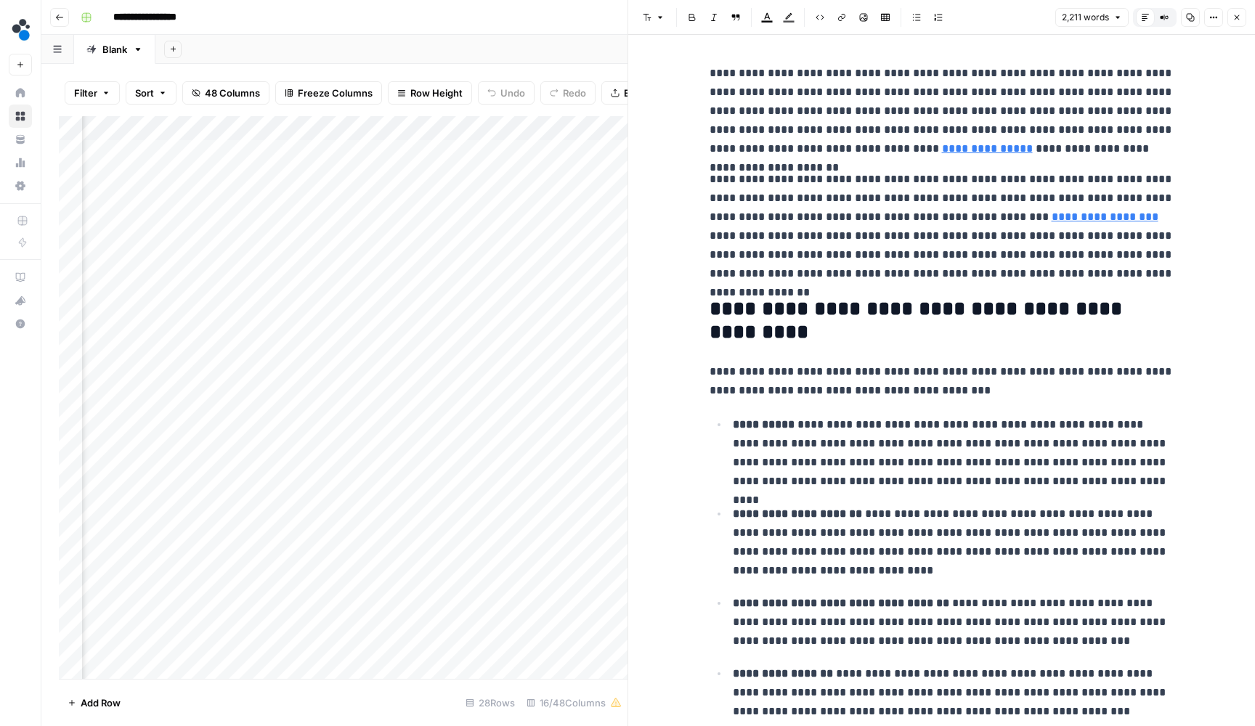
click at [801, 219] on p "**********" at bounding box center [941, 226] width 465 height 113
type input "food ind"
click at [1233, 16] on icon "button" at bounding box center [1236, 17] width 9 height 9
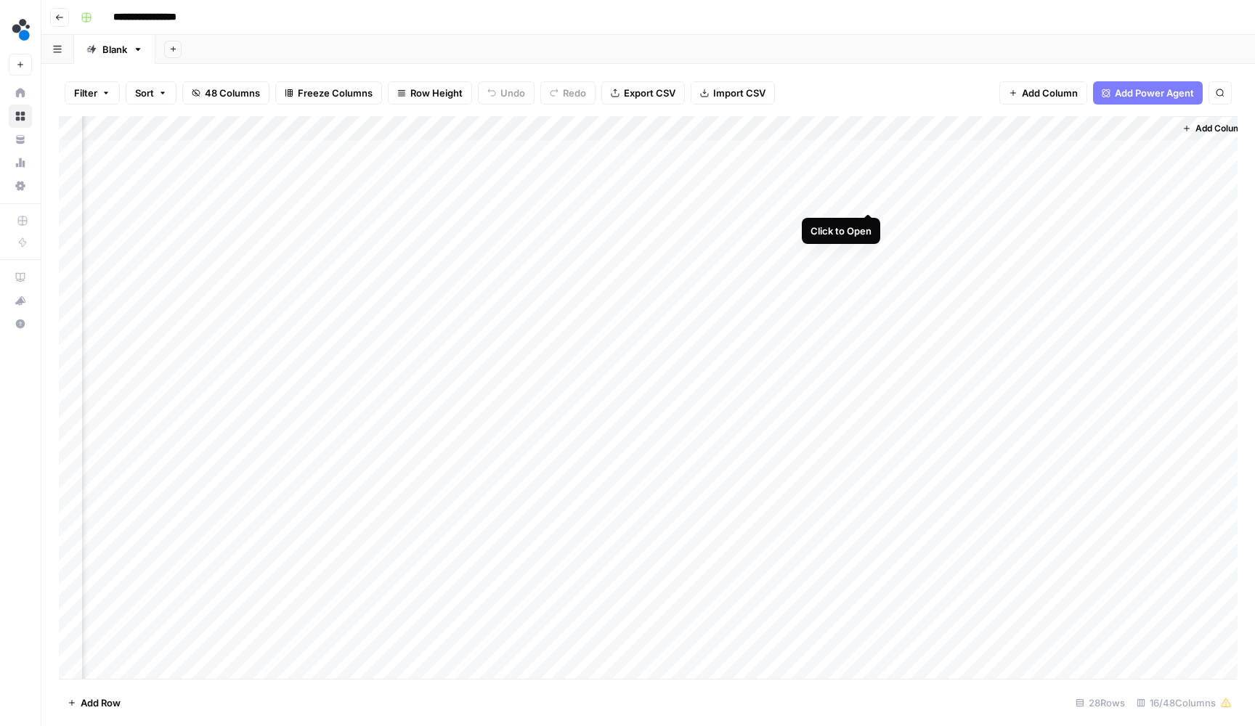
click at [868, 200] on div "Add Column" at bounding box center [648, 399] width 1178 height 566
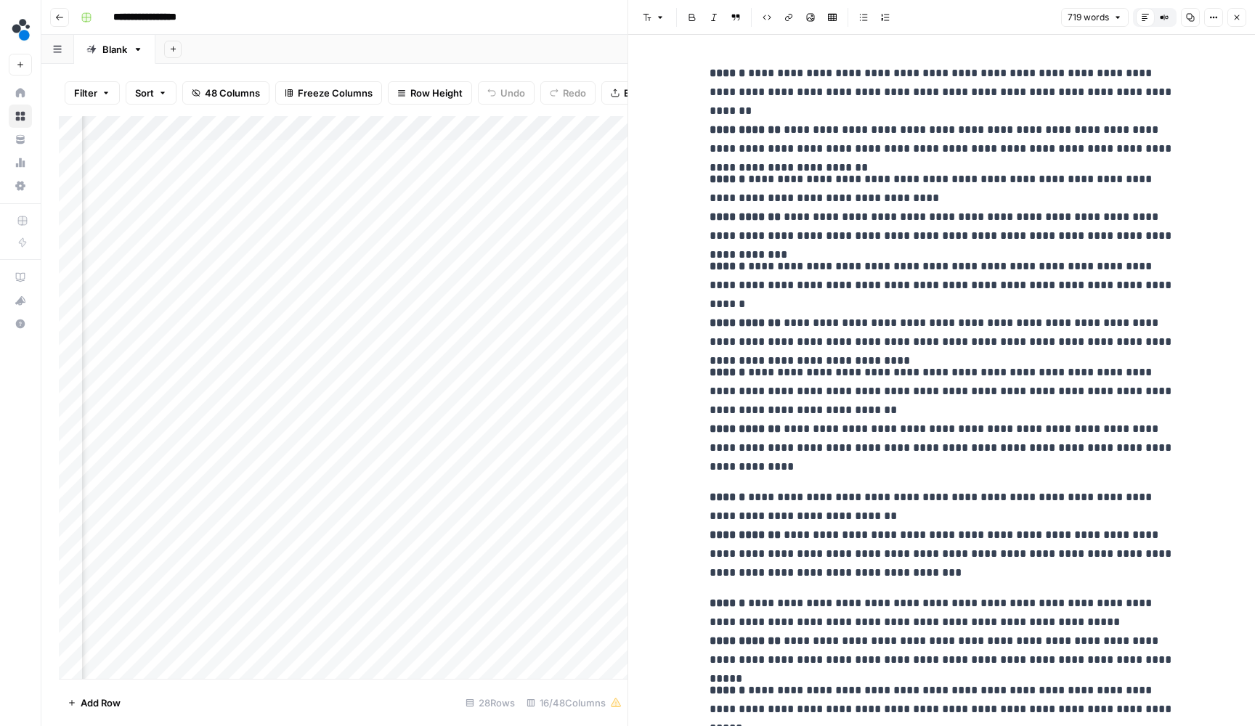
click at [1238, 20] on icon "button" at bounding box center [1236, 17] width 9 height 9
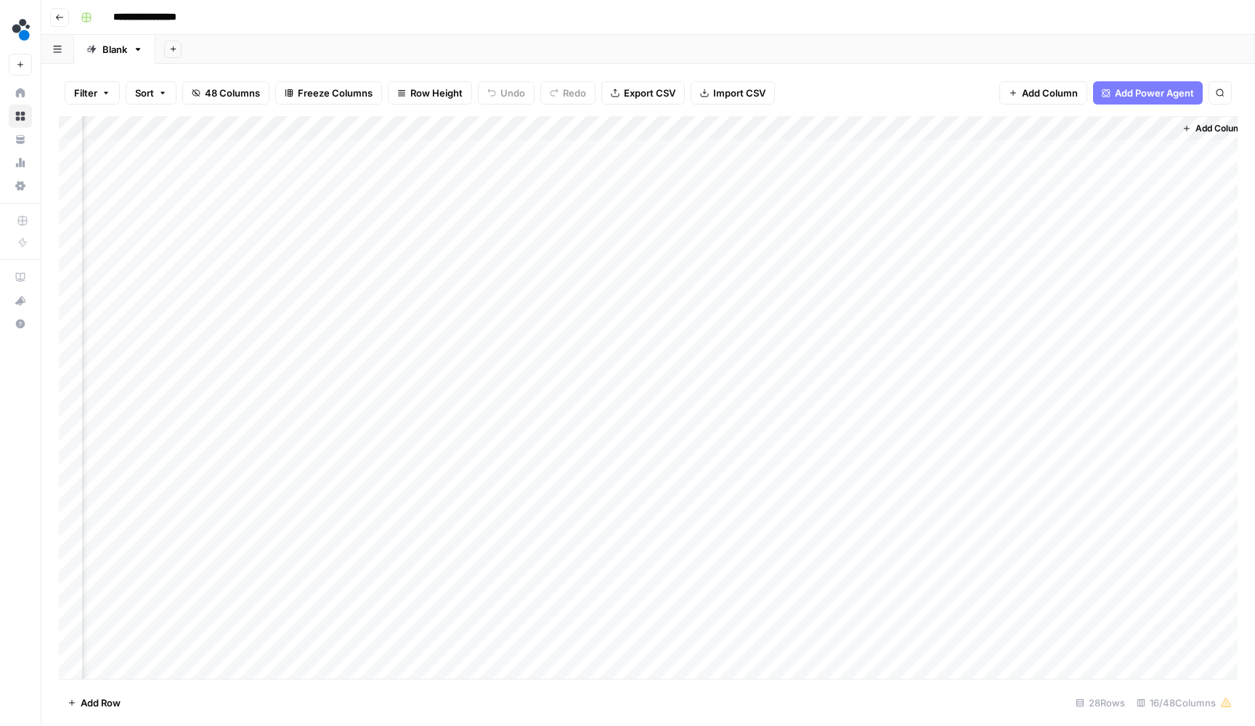
click at [1160, 197] on div "Add Column" at bounding box center [648, 399] width 1178 height 566
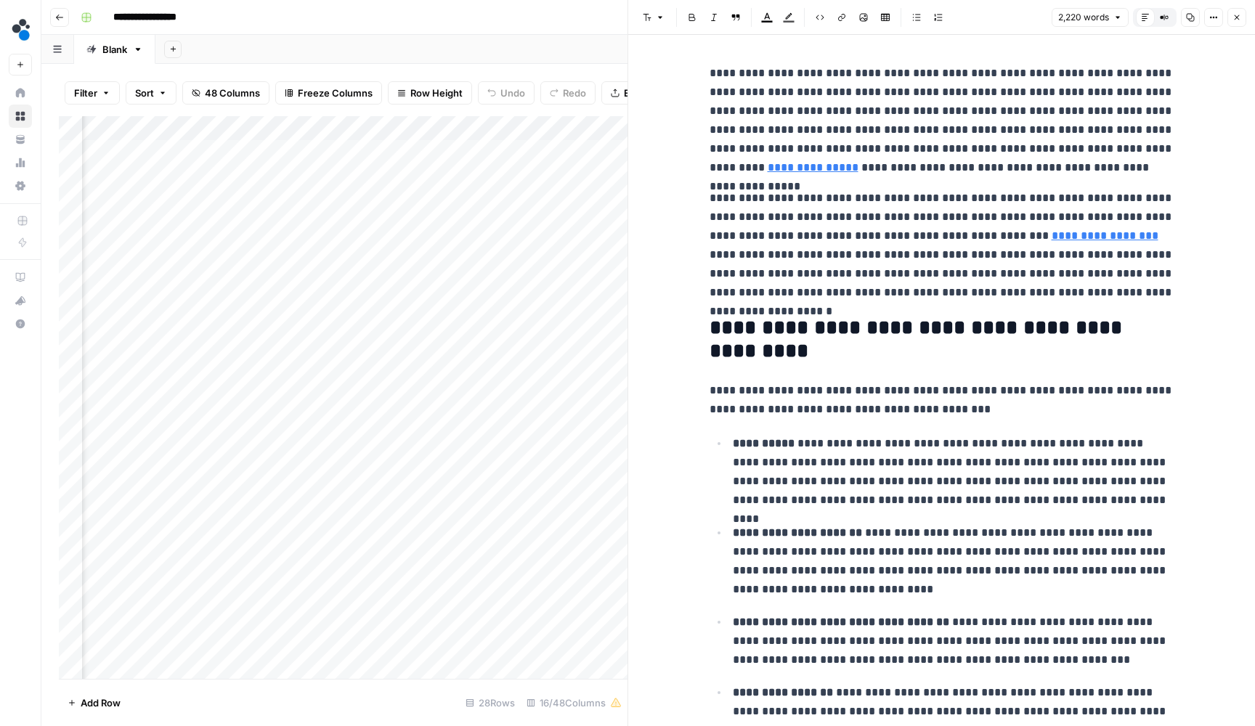
click at [1035, 192] on p "**********" at bounding box center [941, 245] width 465 height 113
type input "food industr"
click at [1136, 43] on button "Next Match" at bounding box center [1136, 38] width 12 height 12
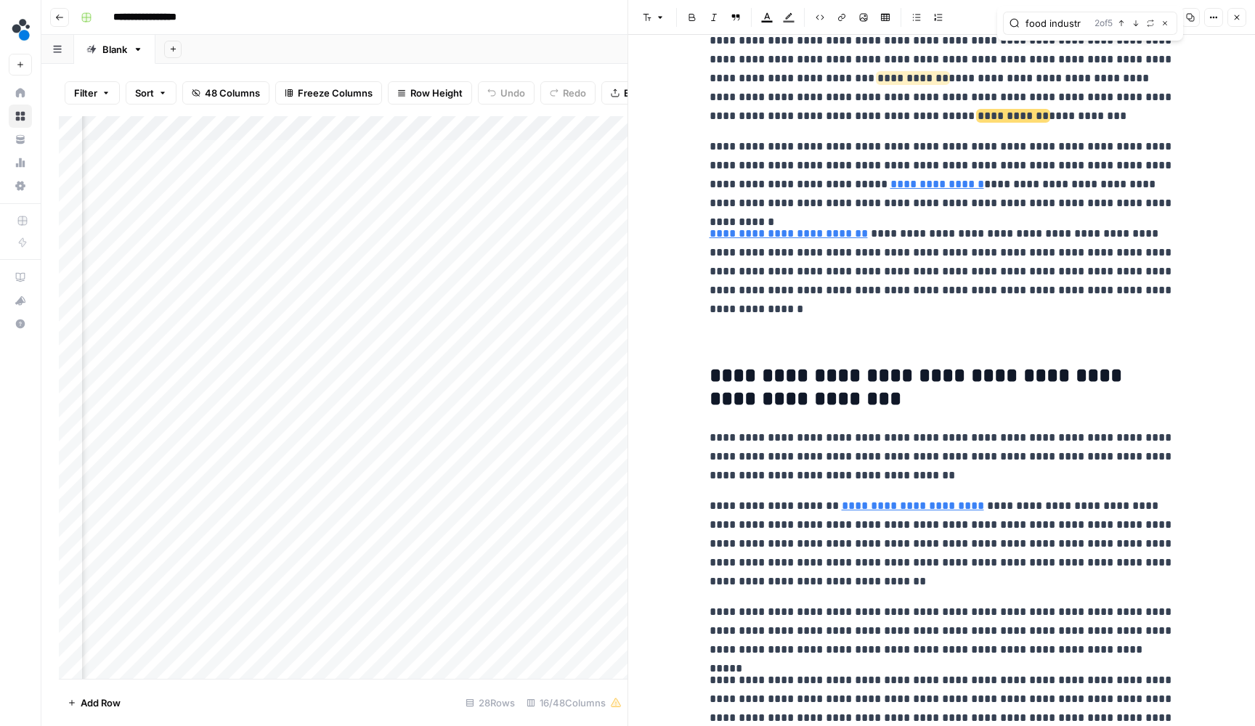
scroll to position [974, 0]
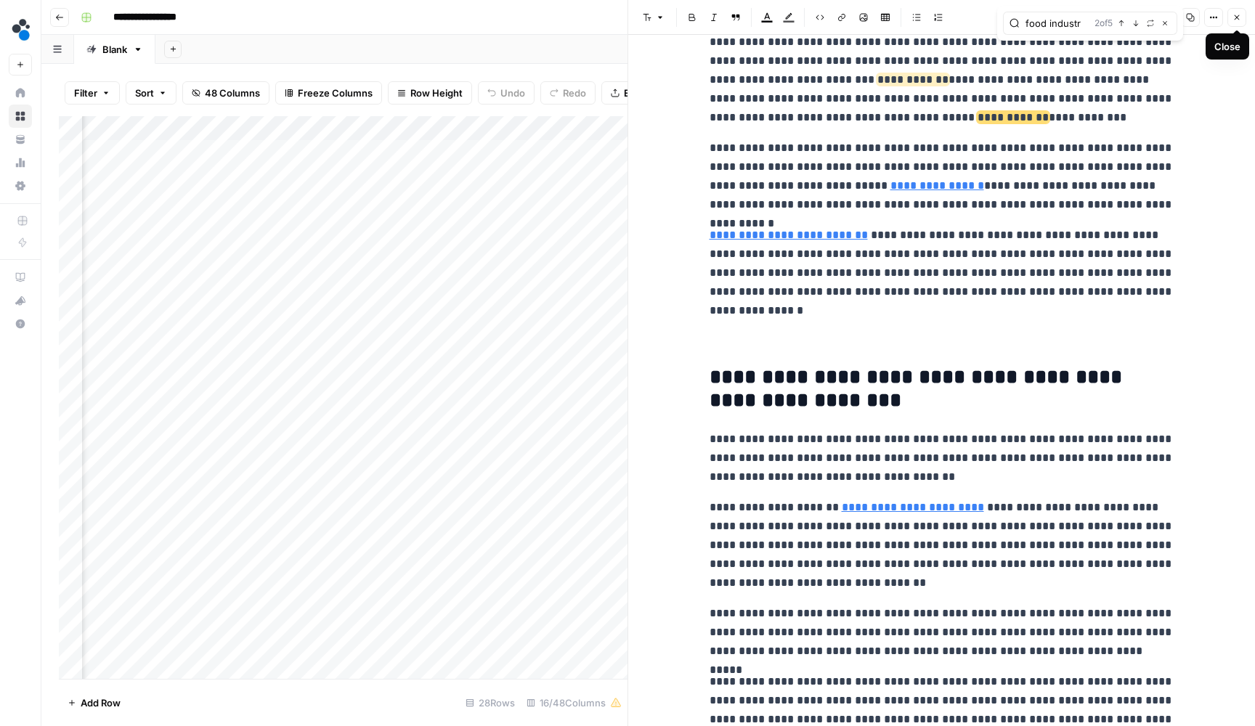
click at [1229, 16] on button "Close" at bounding box center [1236, 17] width 19 height 19
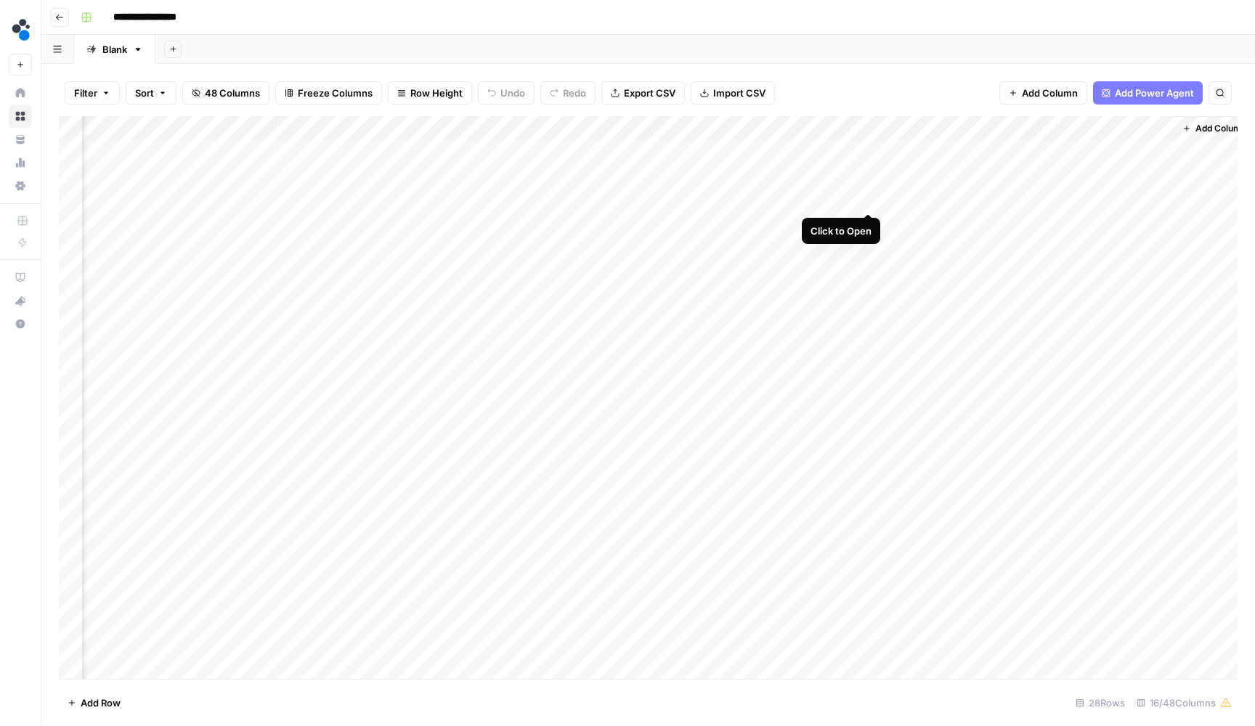
click at [871, 197] on div "Add Column" at bounding box center [648, 399] width 1178 height 566
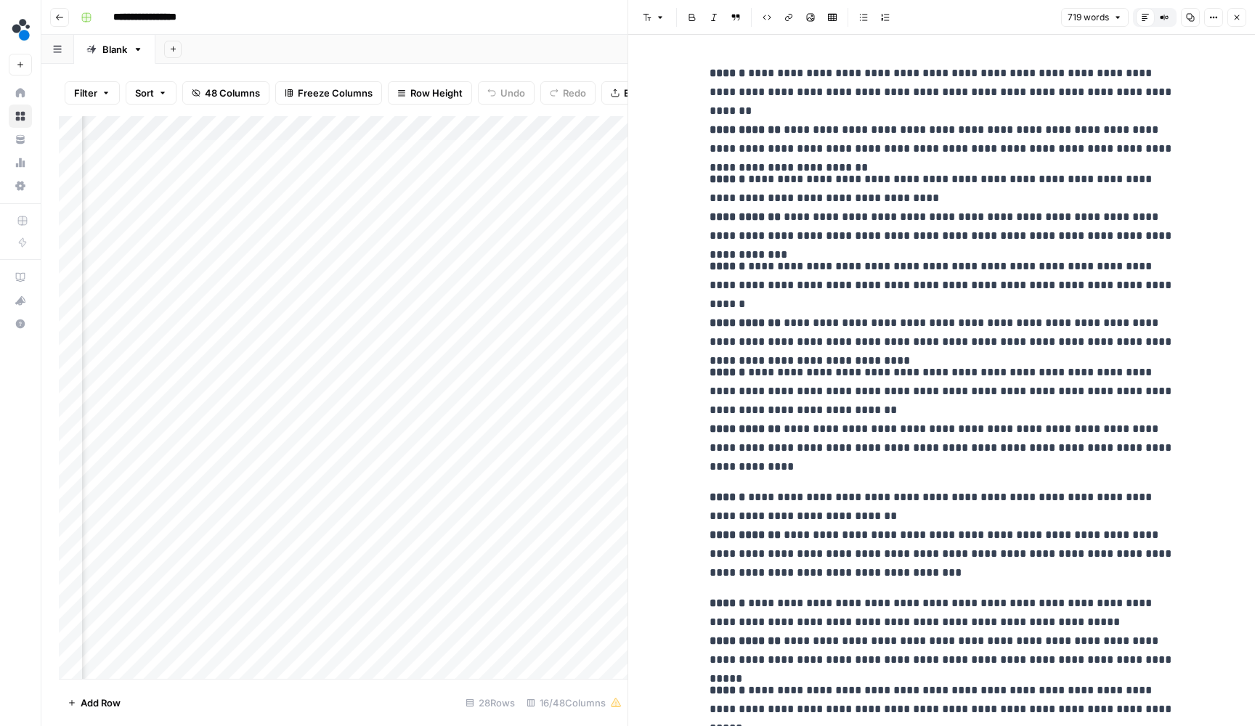
click at [886, 321] on p "**********" at bounding box center [941, 304] width 465 height 94
type input "9"
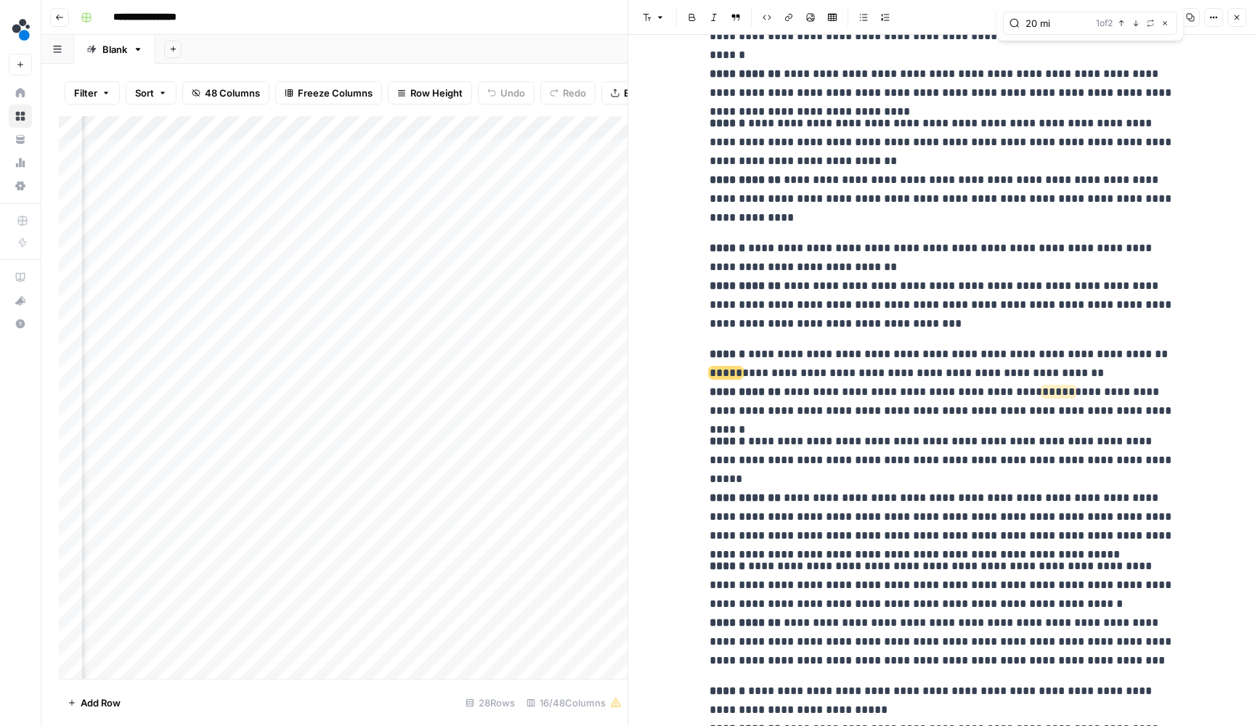
scroll to position [259, 0]
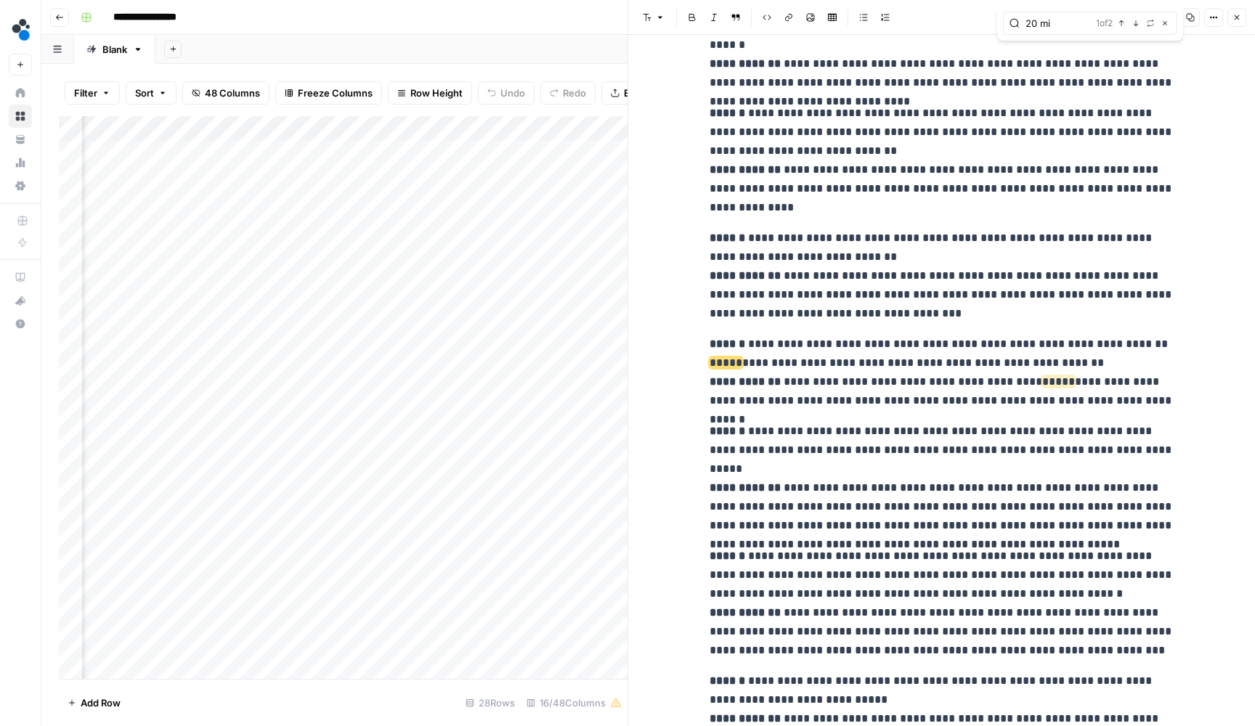
type input "20 mi"
click at [1241, 20] on button "Close" at bounding box center [1236, 17] width 19 height 19
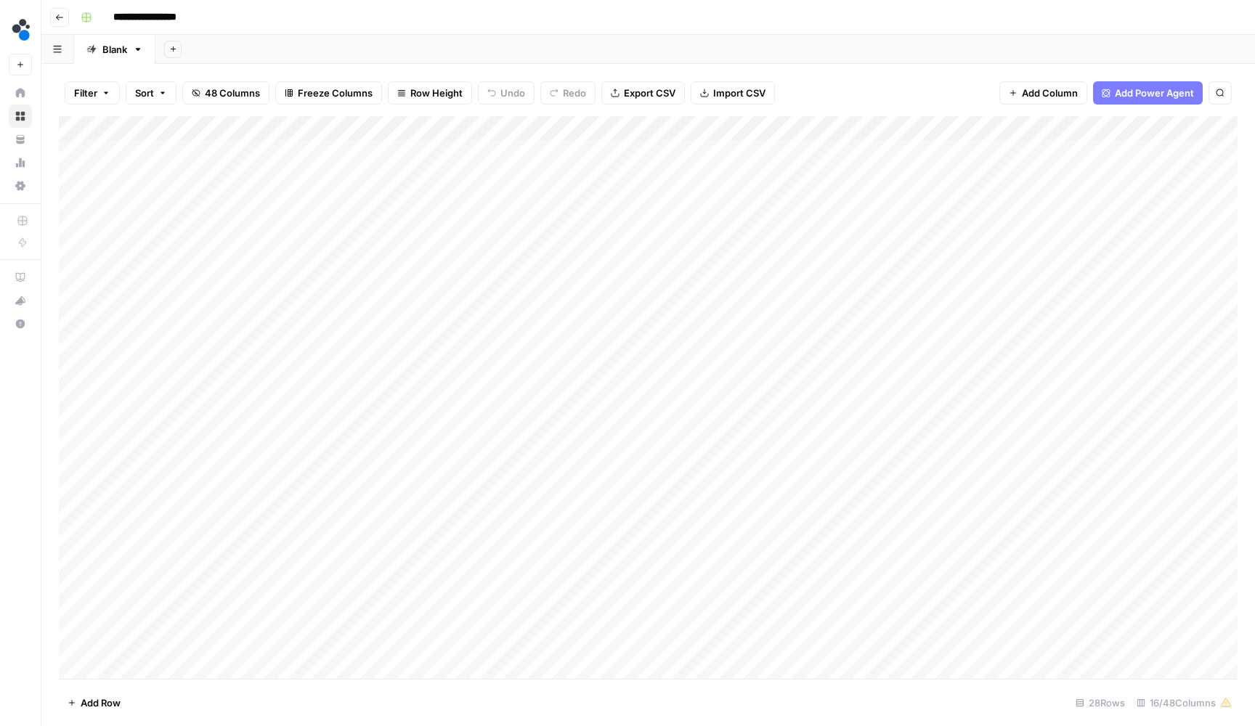
scroll to position [1, 0]
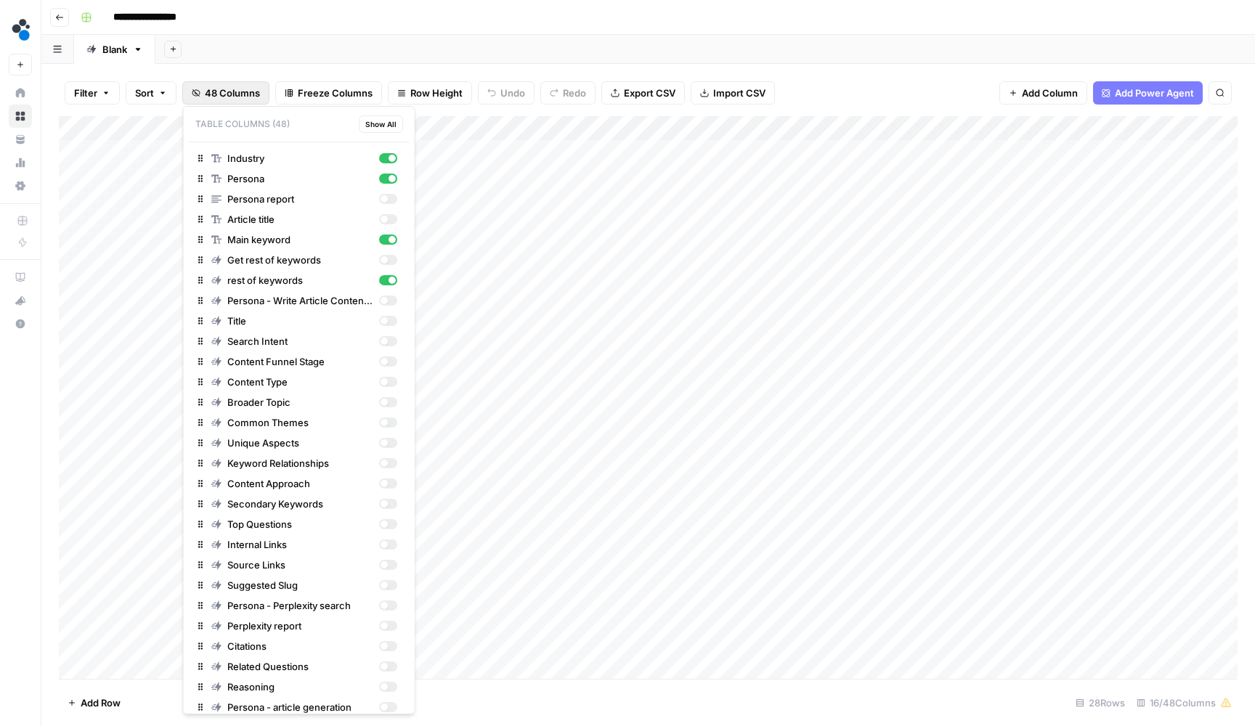
click at [215, 88] on span "48 Columns" at bounding box center [232, 93] width 55 height 15
click at [389, 621] on div "button" at bounding box center [387, 626] width 18 height 10
click at [759, 195] on div "Add Column" at bounding box center [648, 399] width 1178 height 566
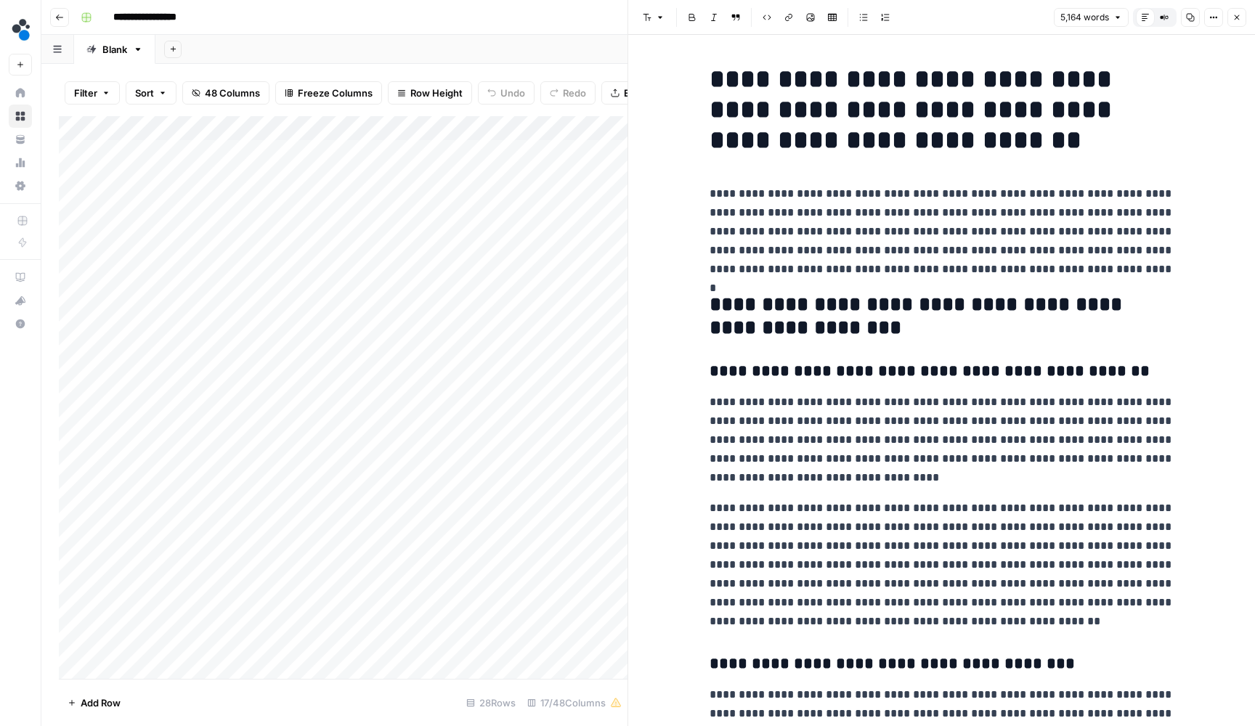
click at [909, 328] on h2 "**********" at bounding box center [941, 315] width 465 height 45
click at [1242, 26] on button "Close" at bounding box center [1236, 17] width 19 height 19
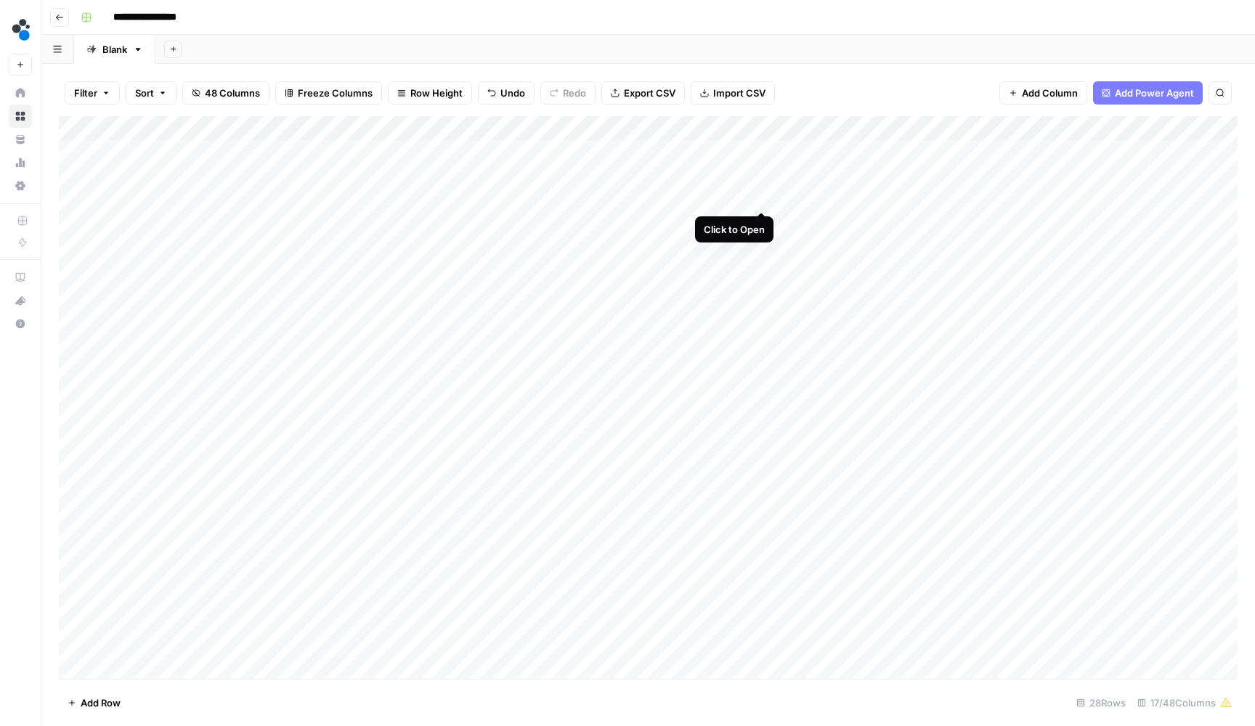
click at [762, 196] on div "Add Column" at bounding box center [648, 399] width 1178 height 566
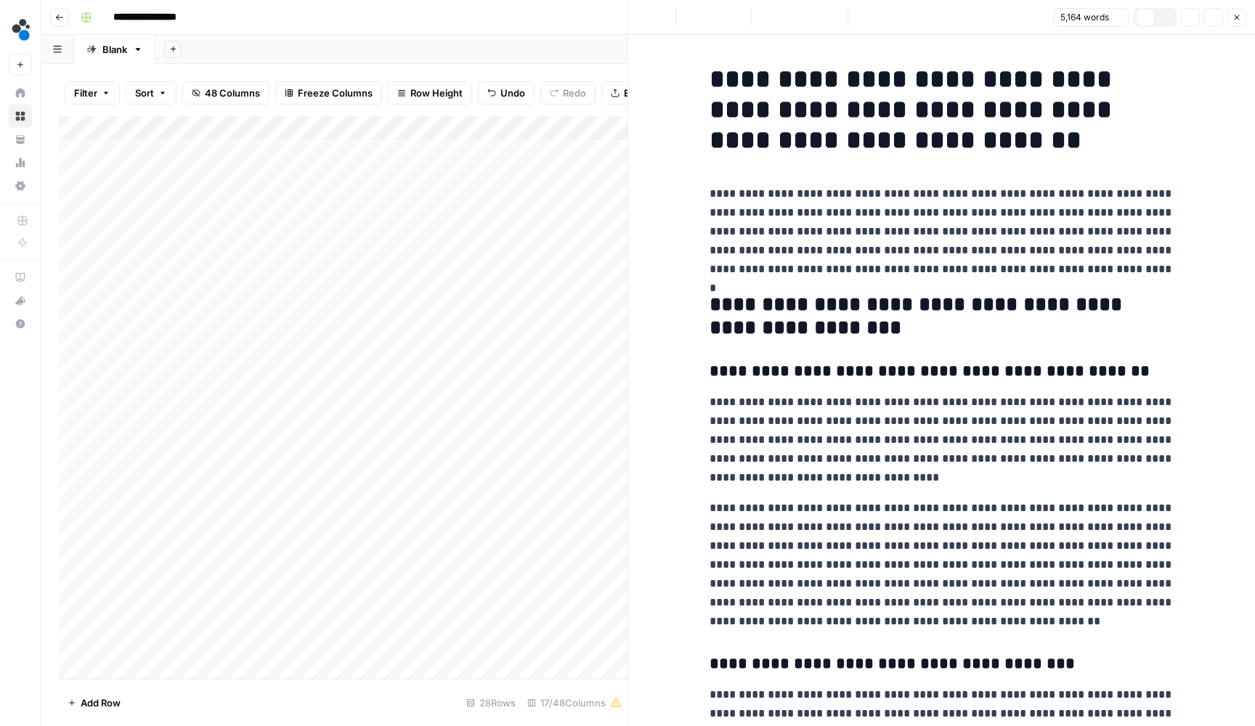
scroll to position [120, 0]
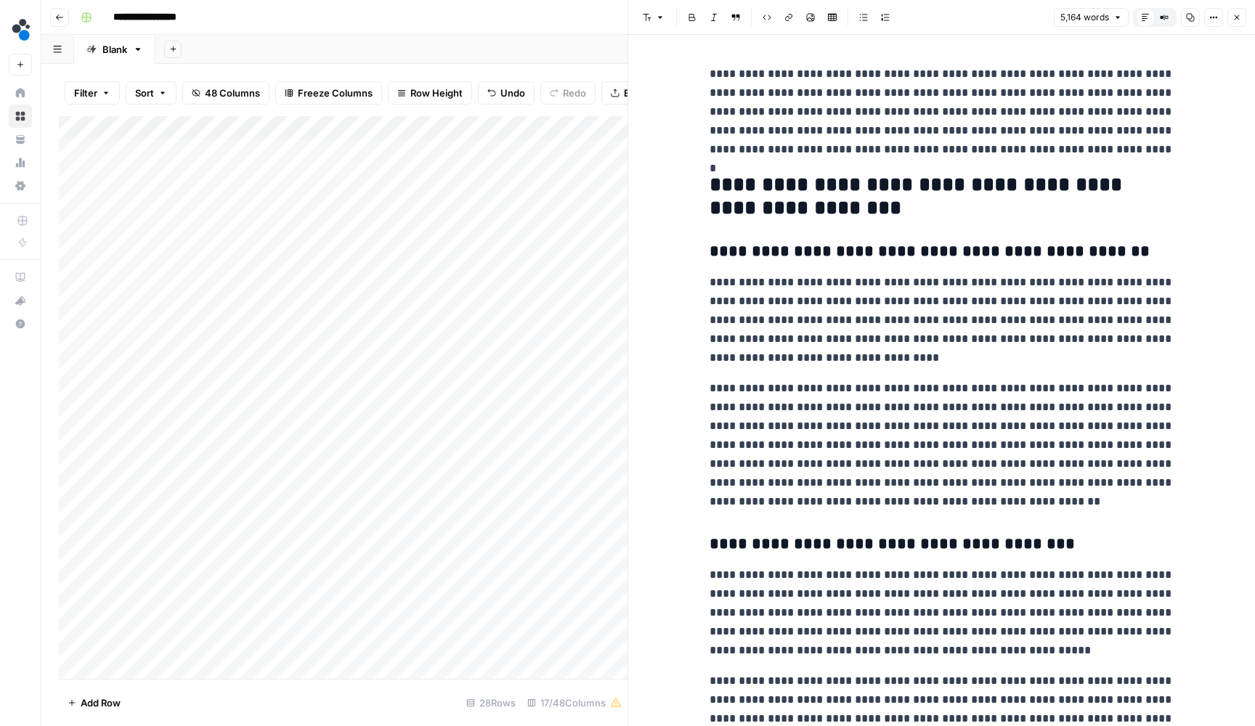
click at [823, 201] on h2 "**********" at bounding box center [941, 196] width 465 height 45
type input "executive"
click at [1137, 23] on button "Next Match" at bounding box center [1136, 23] width 12 height 12
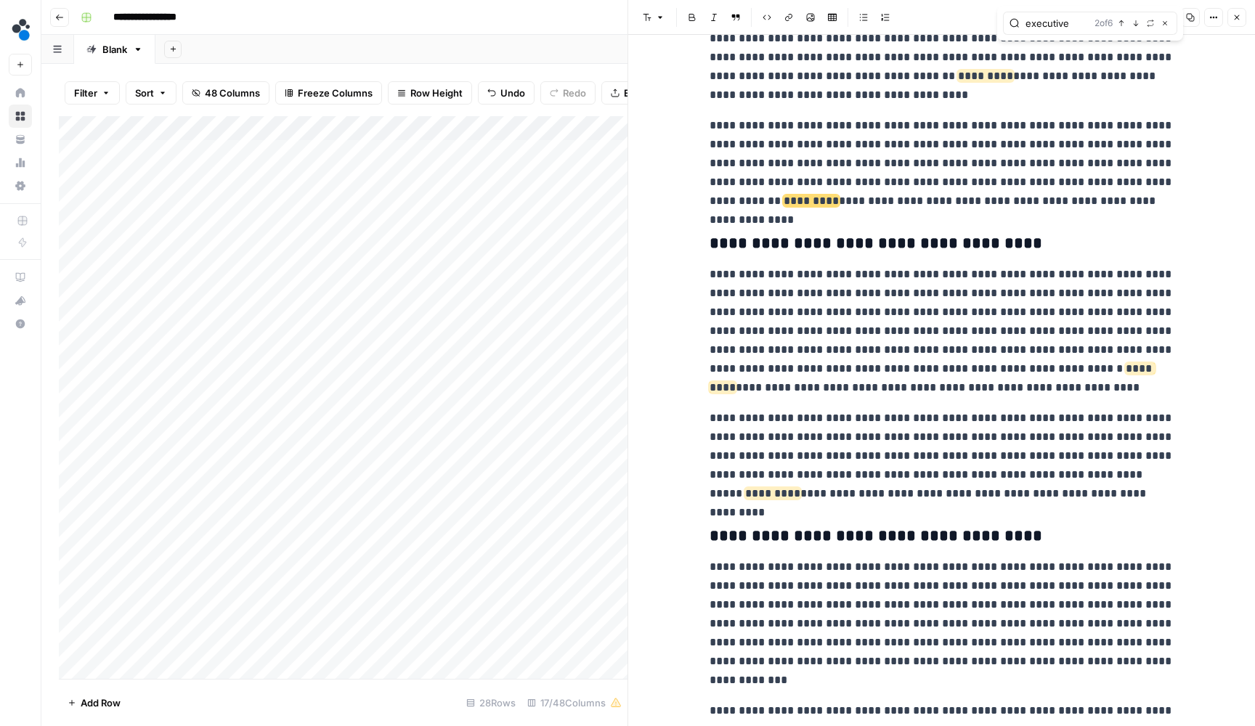
scroll to position [8934, 0]
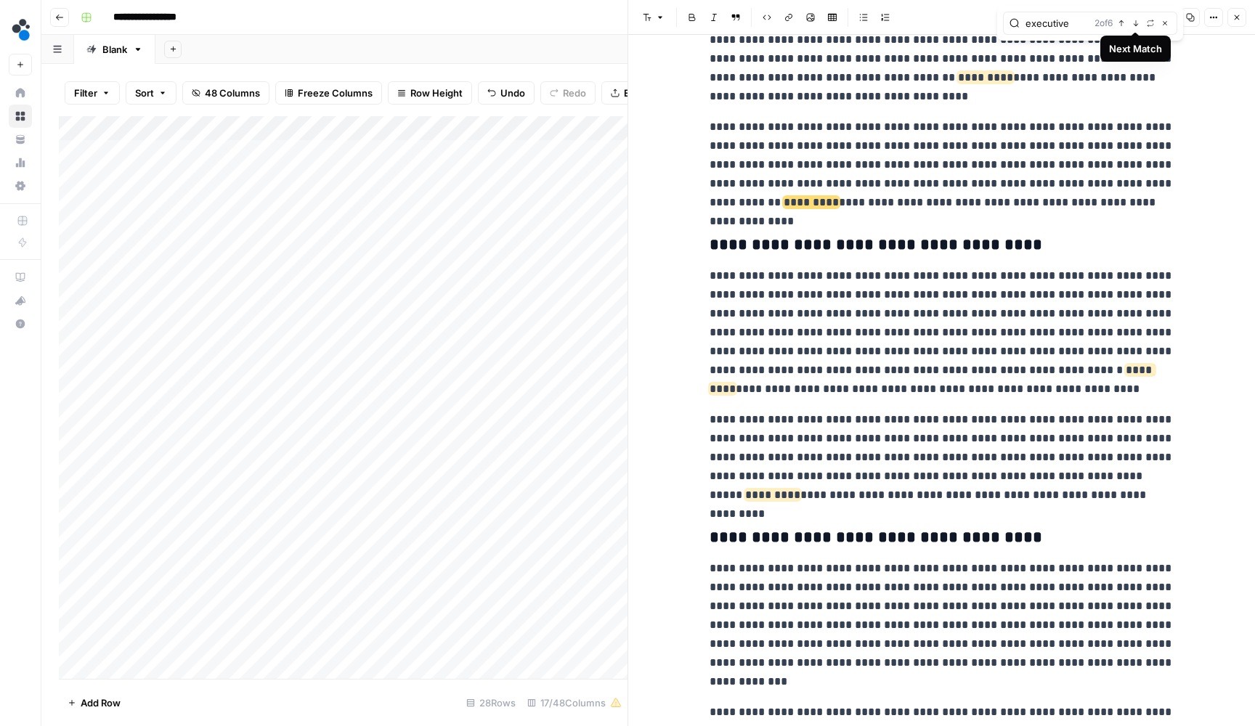
click at [1130, 25] on button "Next Match" at bounding box center [1136, 23] width 12 height 12
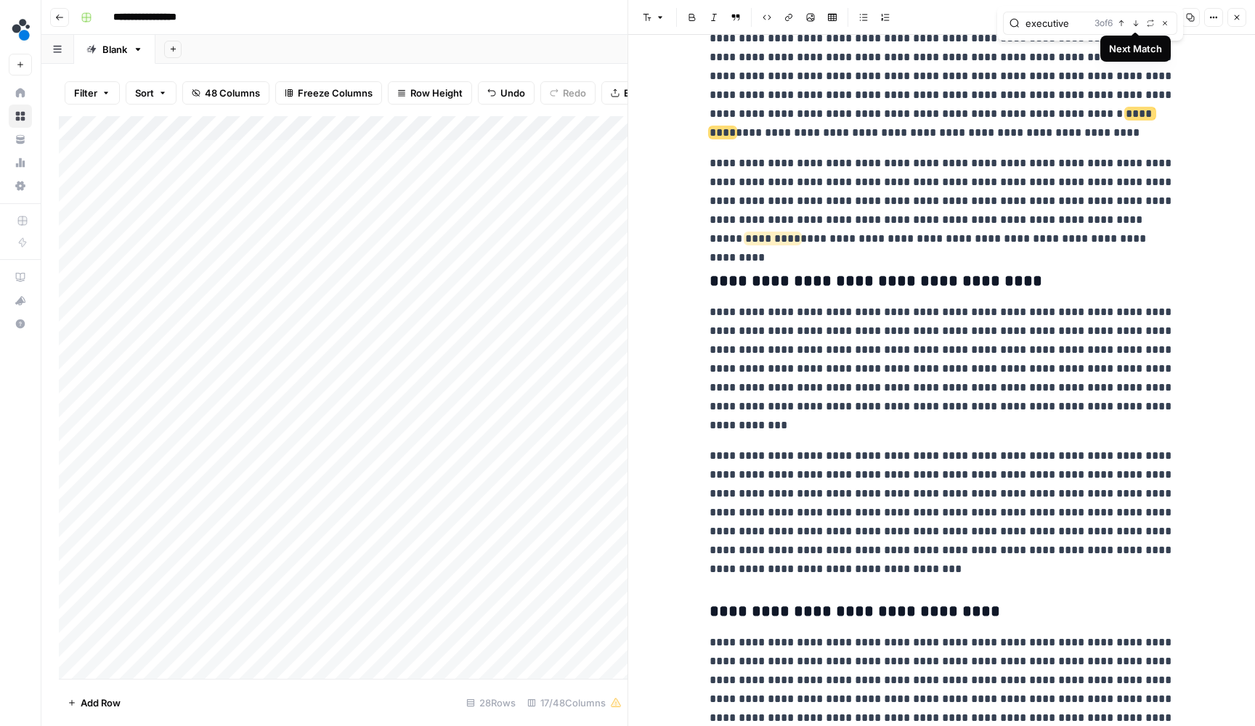
scroll to position [9243, 0]
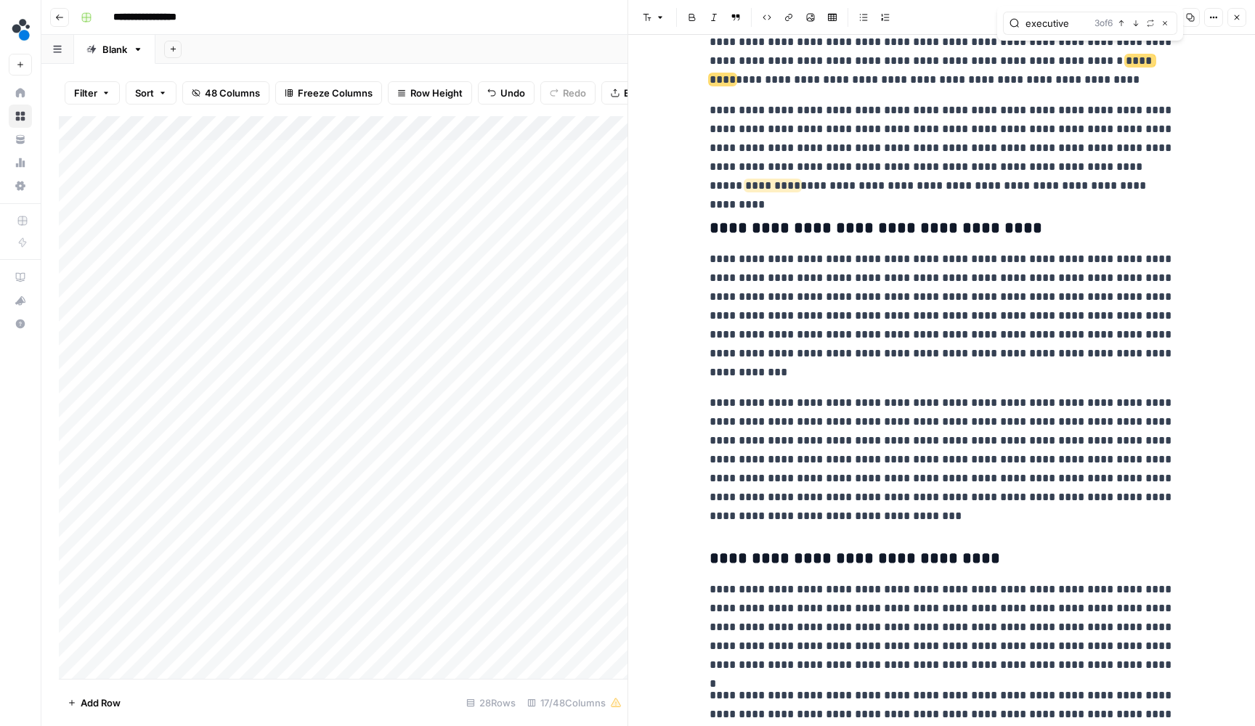
click at [1130, 25] on button "Next Match" at bounding box center [1136, 23] width 12 height 12
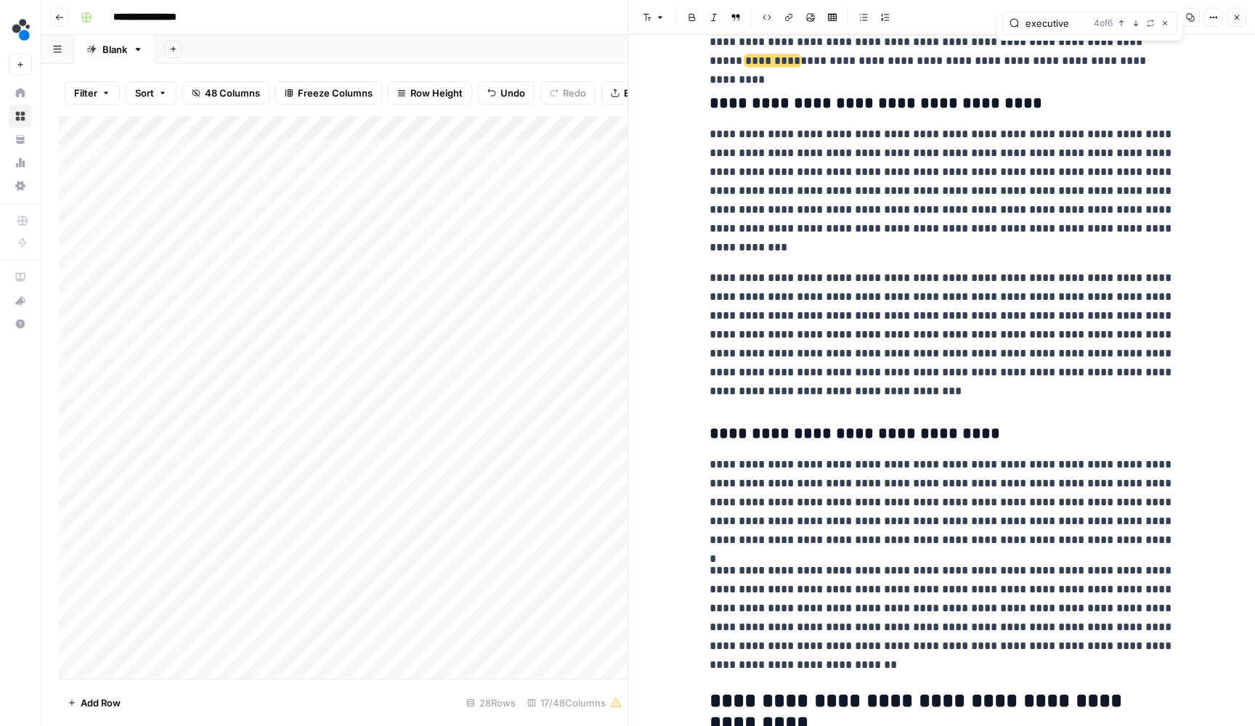
click at [1237, 20] on icon "button" at bounding box center [1236, 17] width 9 height 9
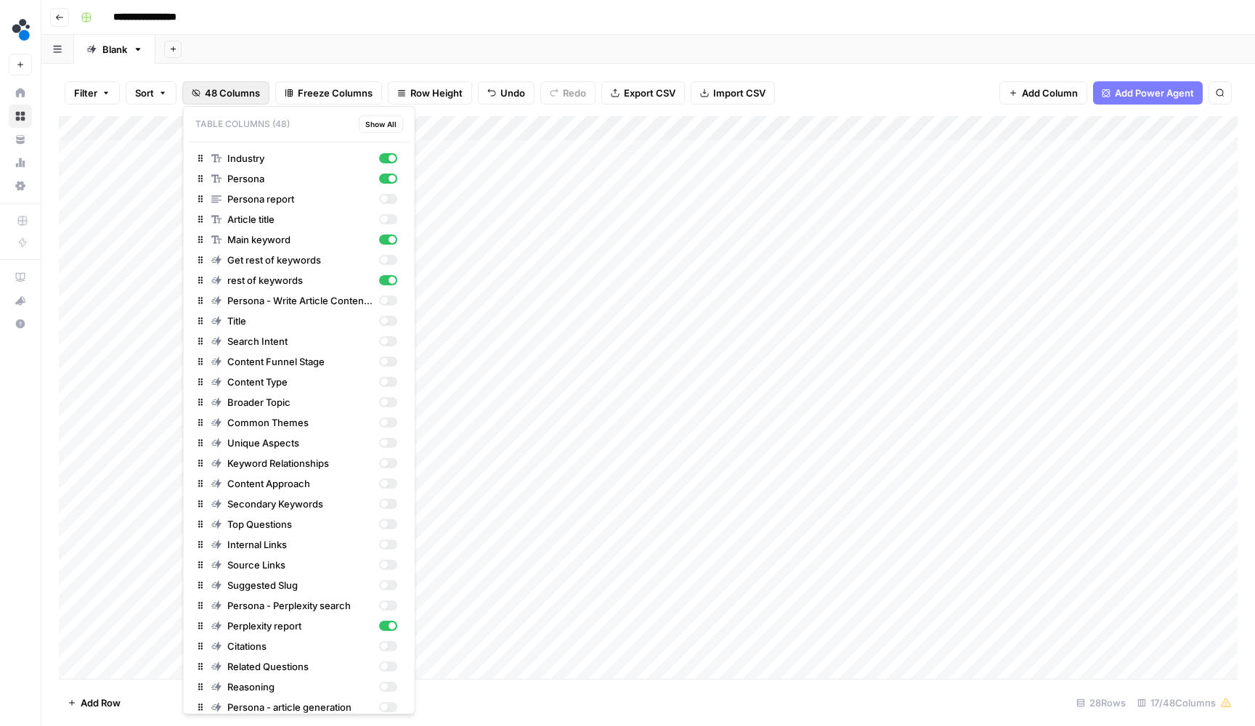
click at [257, 97] on span "48 Columns" at bounding box center [232, 93] width 55 height 15
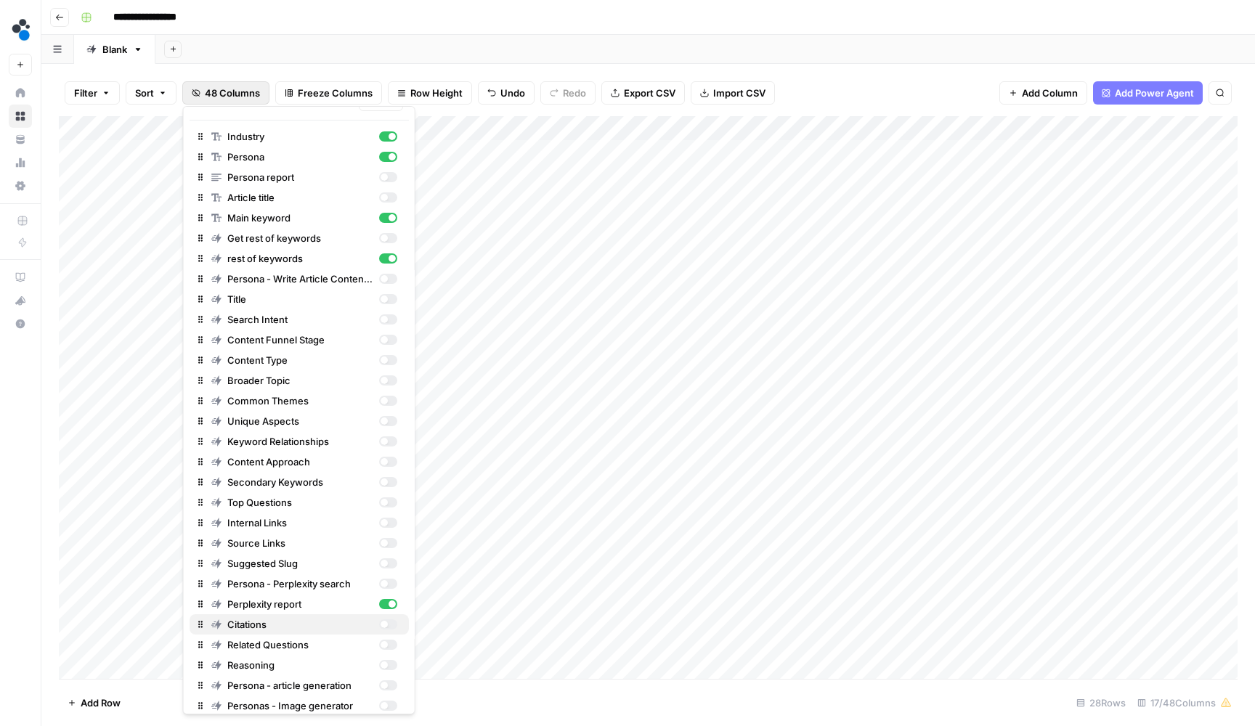
click at [390, 626] on div "button" at bounding box center [387, 624] width 18 height 10
click at [905, 195] on div "Add Column" at bounding box center [648, 399] width 1178 height 566
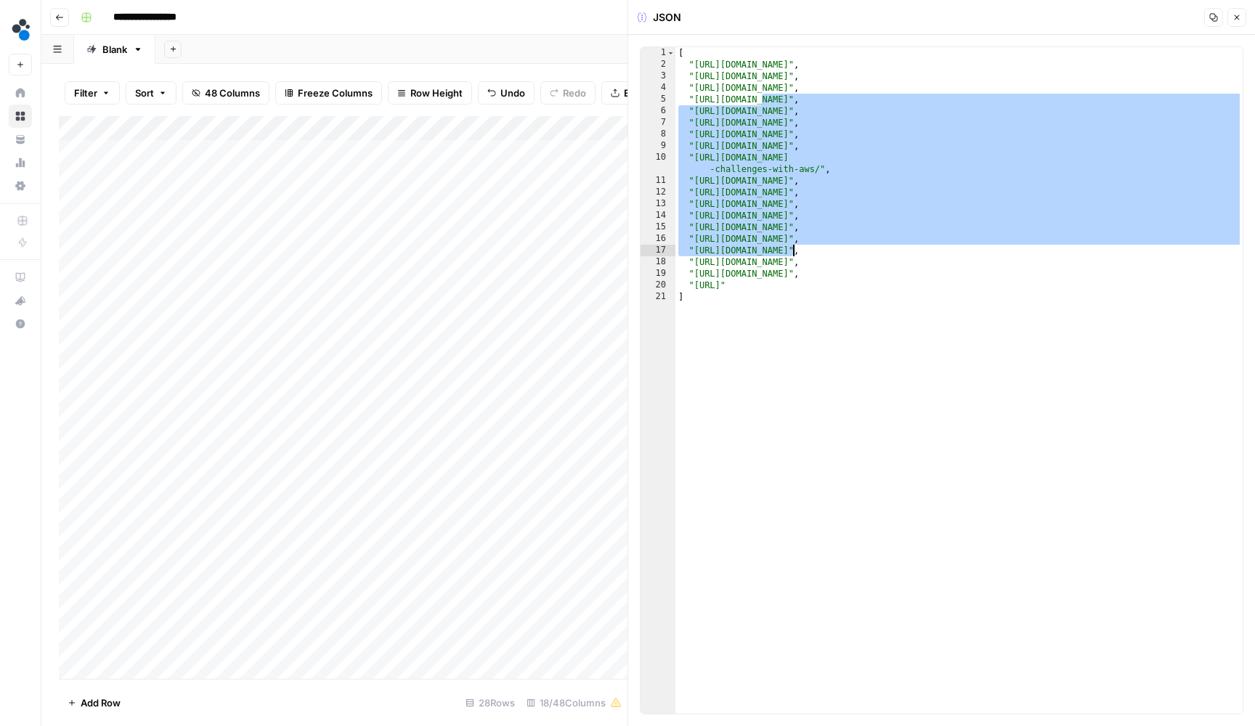
drag, startPoint x: 764, startPoint y: 100, endPoint x: 796, endPoint y: 248, distance: 150.8
click at [796, 248] on div "[ "https://www.netsuite.com/portal/resource/articles/accounting/scrap-rate-calc…" at bounding box center [958, 392] width 567 height 690
type textarea "**********"
click at [1239, 18] on icon "button" at bounding box center [1236, 17] width 9 height 9
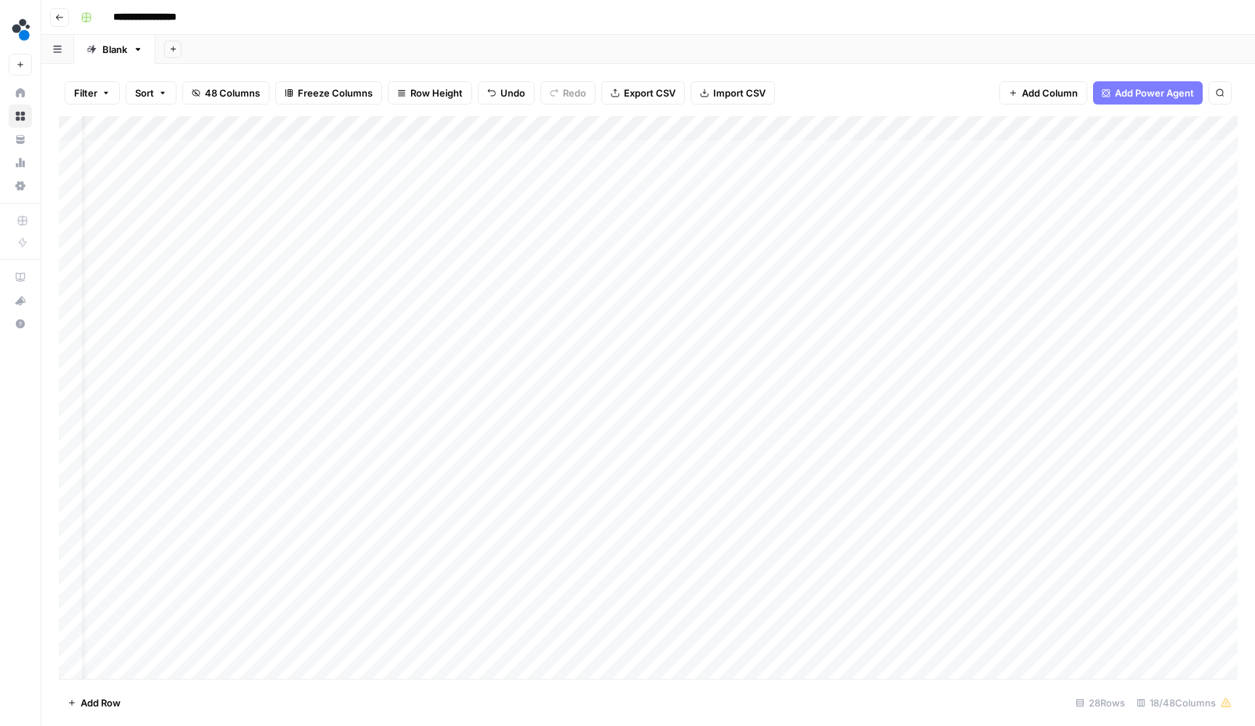
scroll to position [0, 47]
click at [730, 123] on div "Add Column" at bounding box center [648, 399] width 1178 height 566
click at [682, 245] on span "Hide Column" at bounding box center [707, 247] width 127 height 15
click at [737, 130] on div "Add Column" at bounding box center [648, 399] width 1178 height 566
click at [711, 242] on span "Hide Column" at bounding box center [707, 247] width 127 height 15
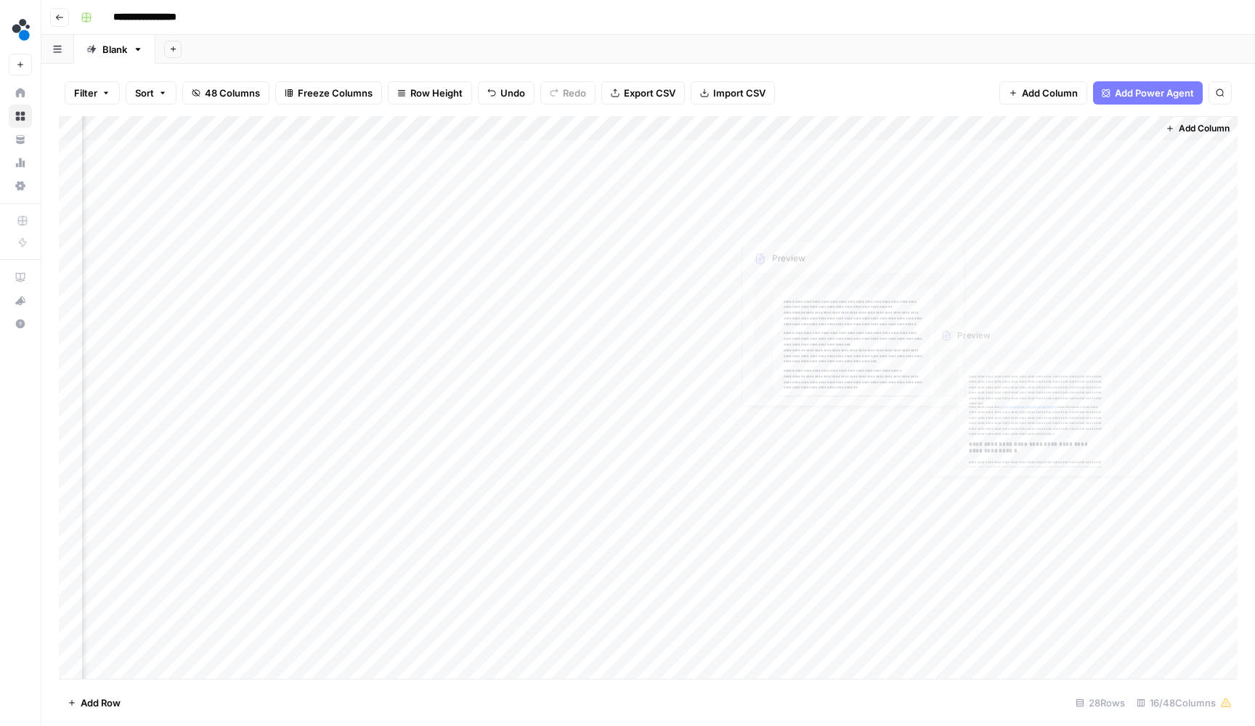
scroll to position [0, 1151]
click at [1139, 419] on div "Add Column" at bounding box center [648, 399] width 1178 height 566
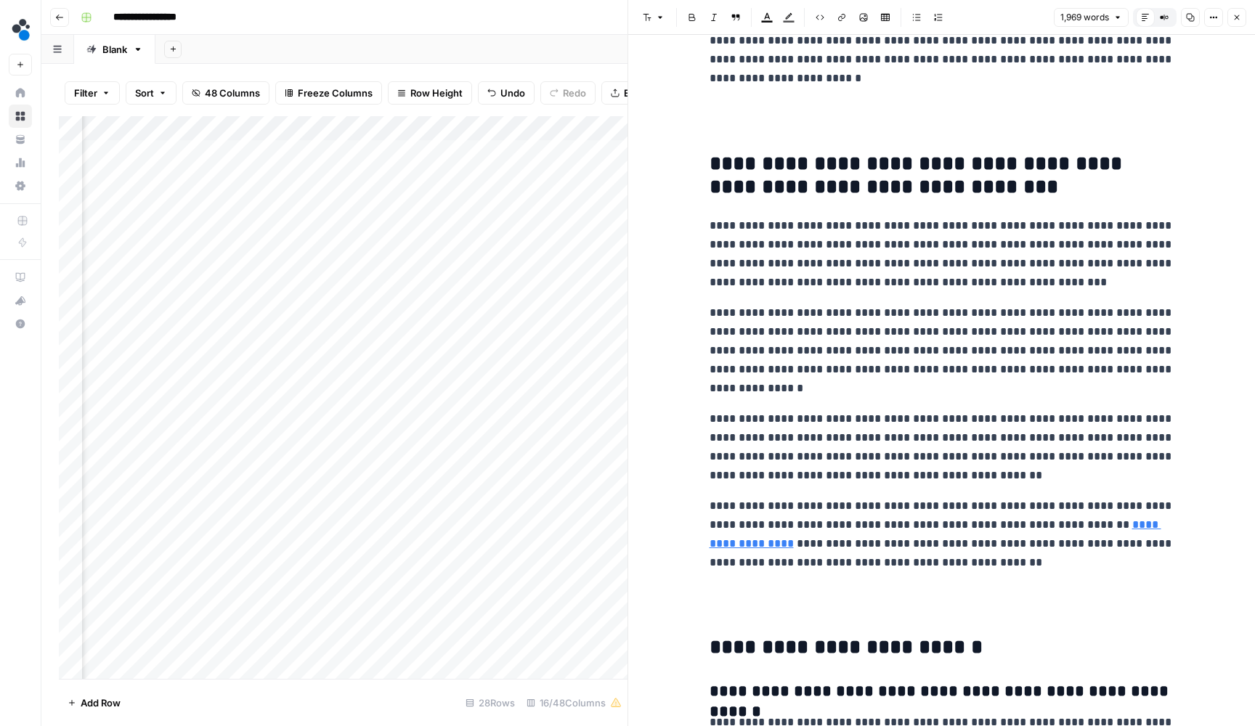
scroll to position [4545, 0]
click at [1237, 23] on button "Close" at bounding box center [1236, 17] width 19 height 19
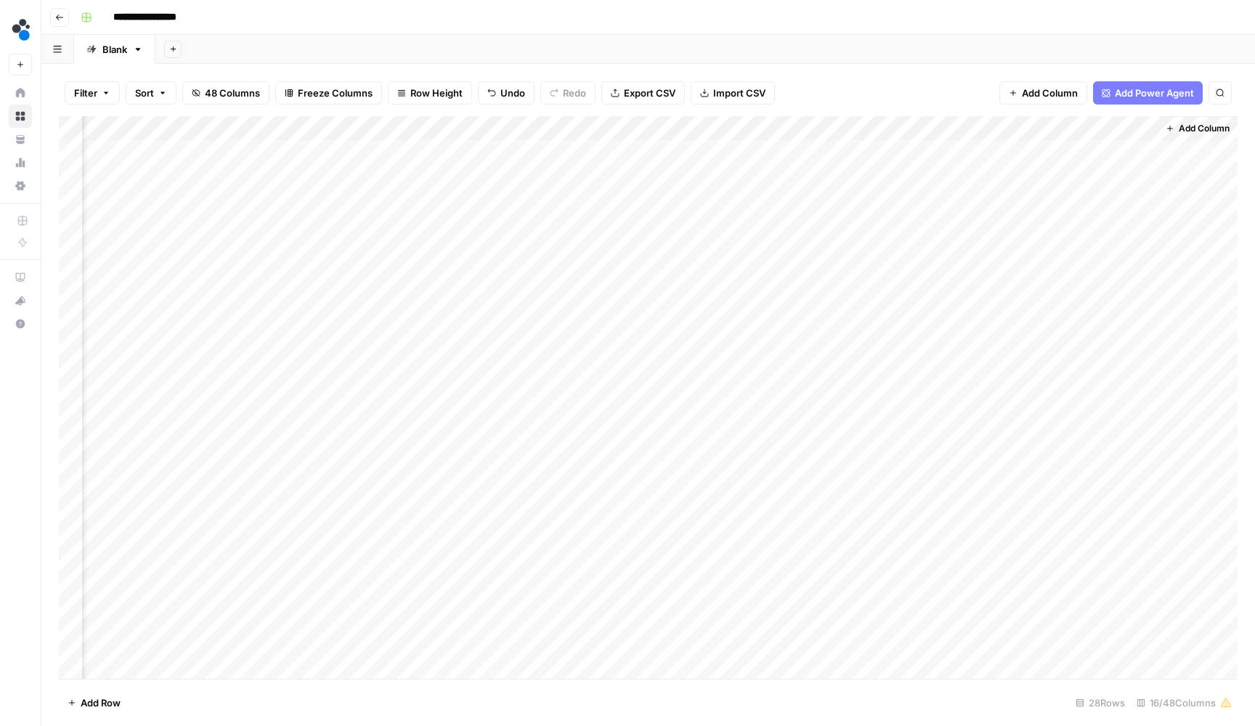
scroll to position [0, 1133]
click at [1160, 391] on div "Add Column" at bounding box center [648, 399] width 1178 height 566
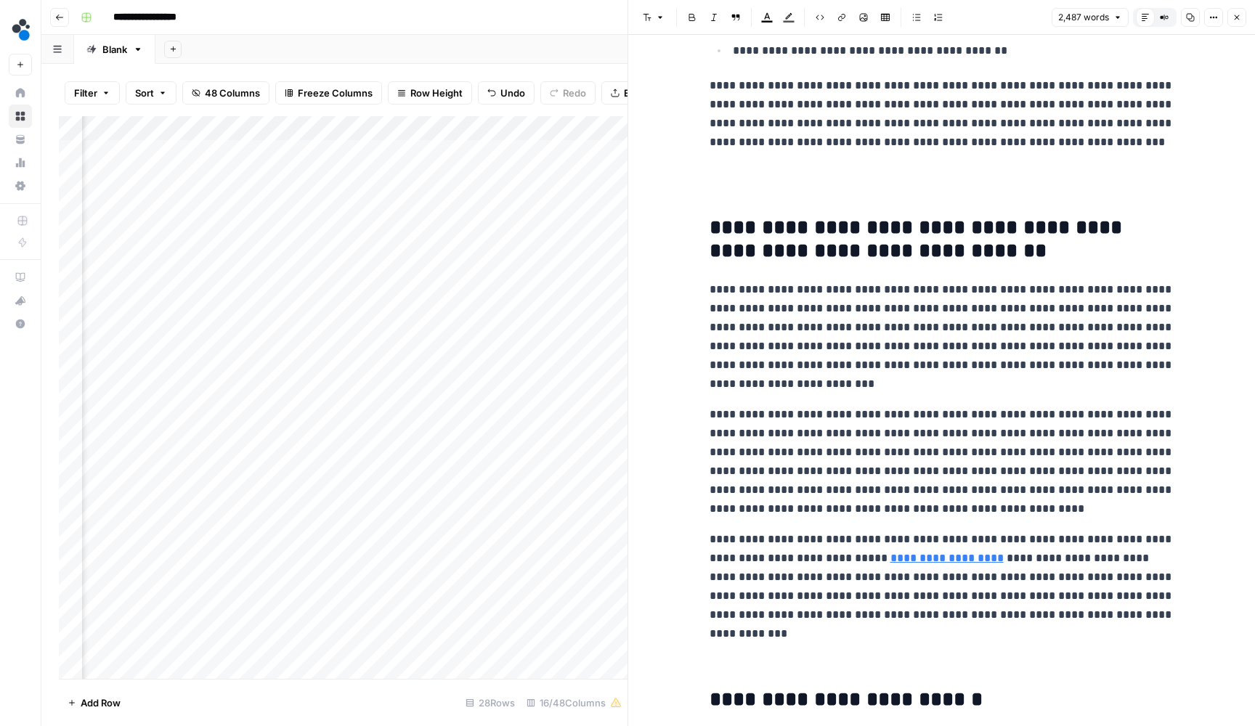
scroll to position [5942, 0]
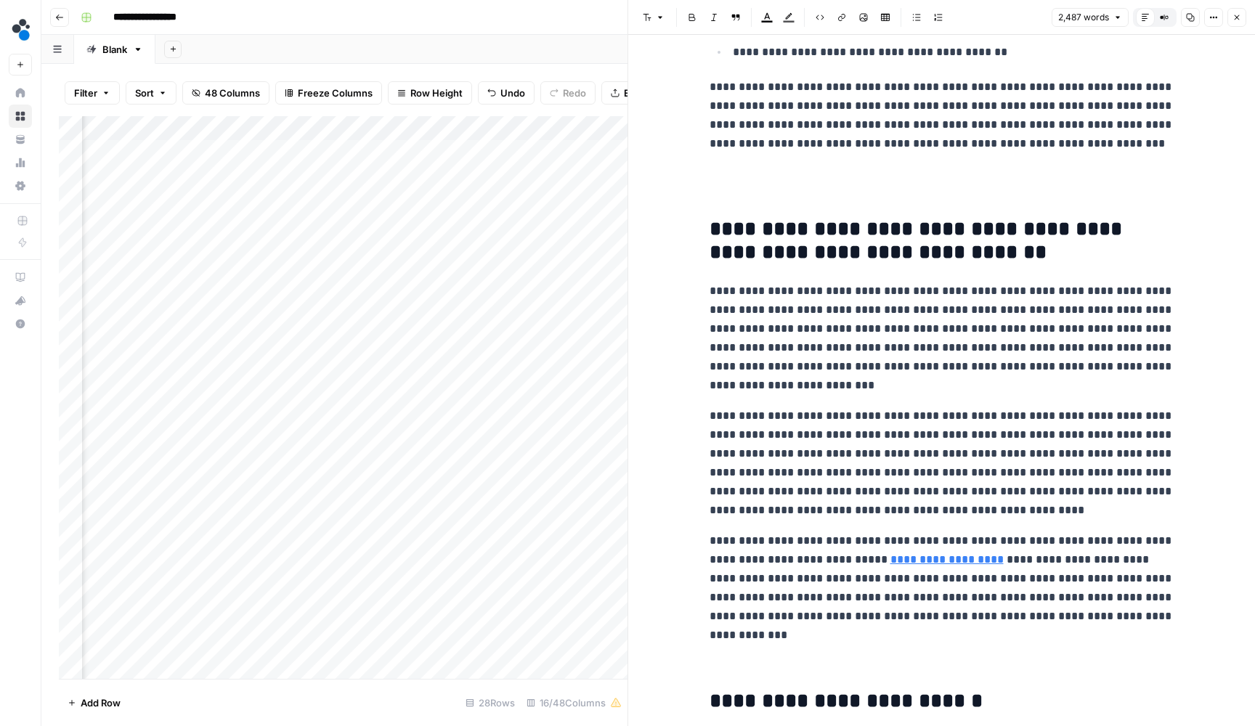
click at [1043, 171] on p at bounding box center [941, 184] width 465 height 38
type input "modern"
click at [1167, 28] on button "Close" at bounding box center [1165, 23] width 12 height 12
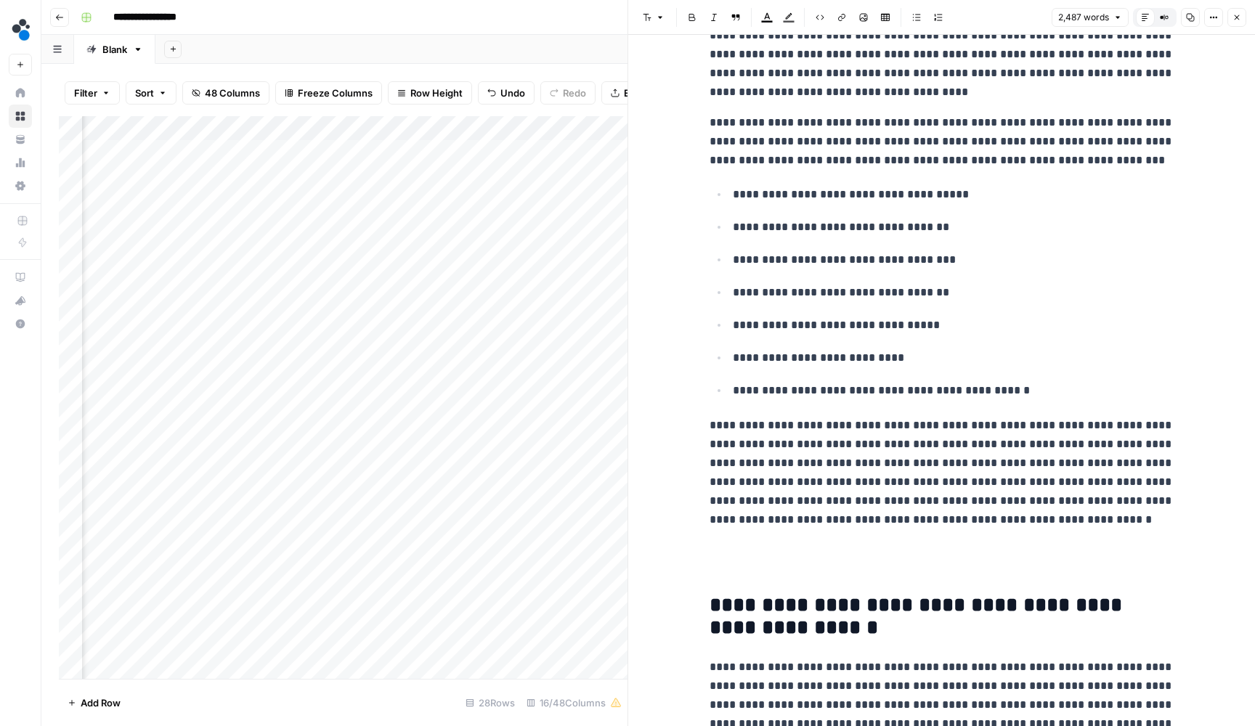
scroll to position [3830, 0]
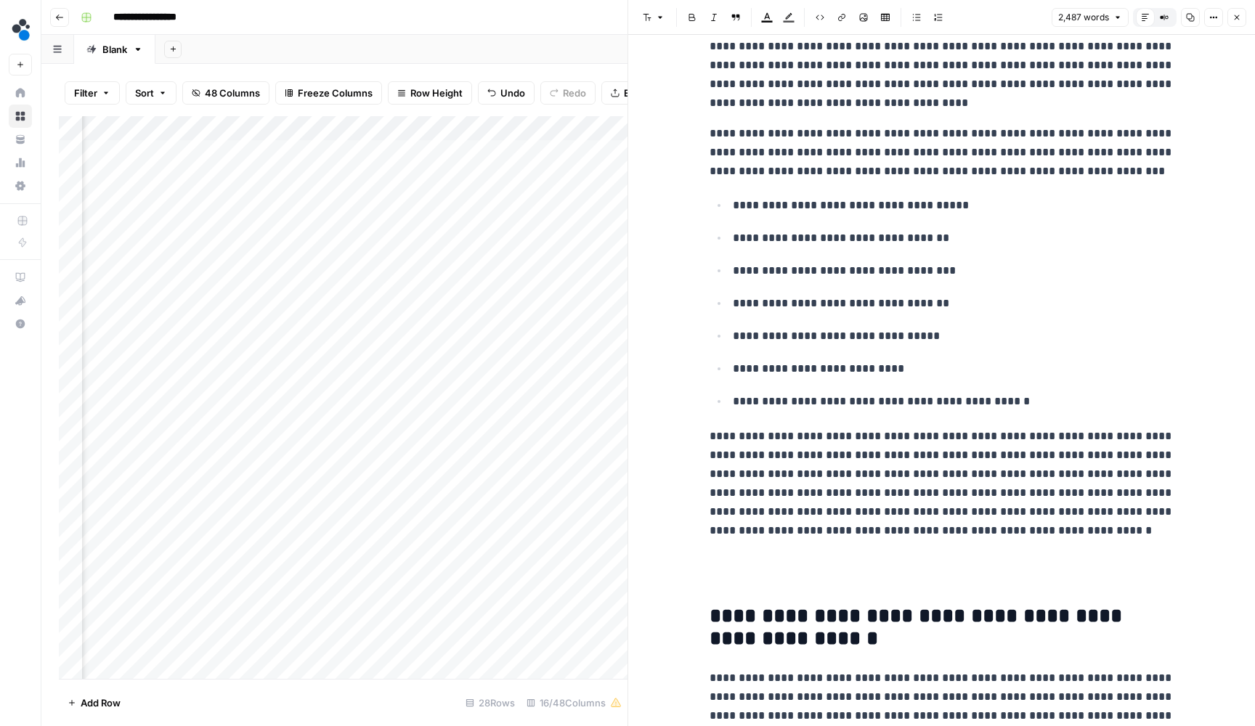
click at [1239, 19] on icon "button" at bounding box center [1236, 17] width 9 height 9
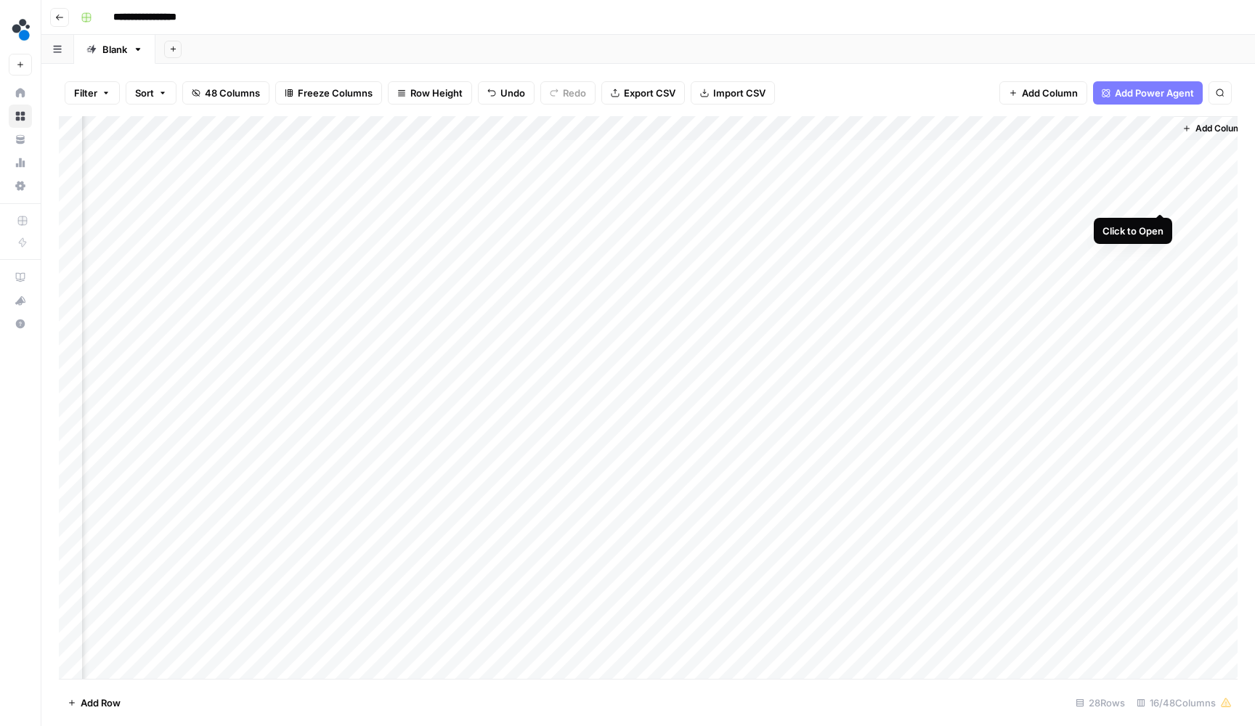
click at [1162, 198] on div "Add Column" at bounding box center [648, 399] width 1178 height 566
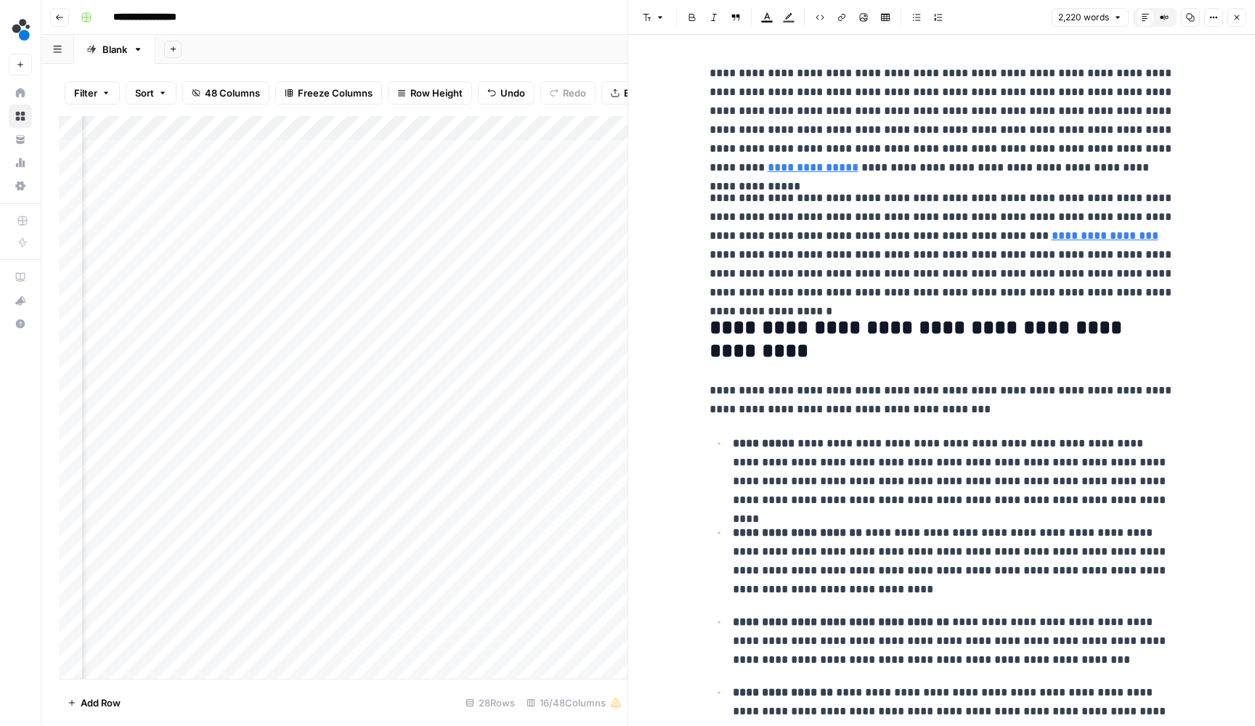
scroll to position [26, 0]
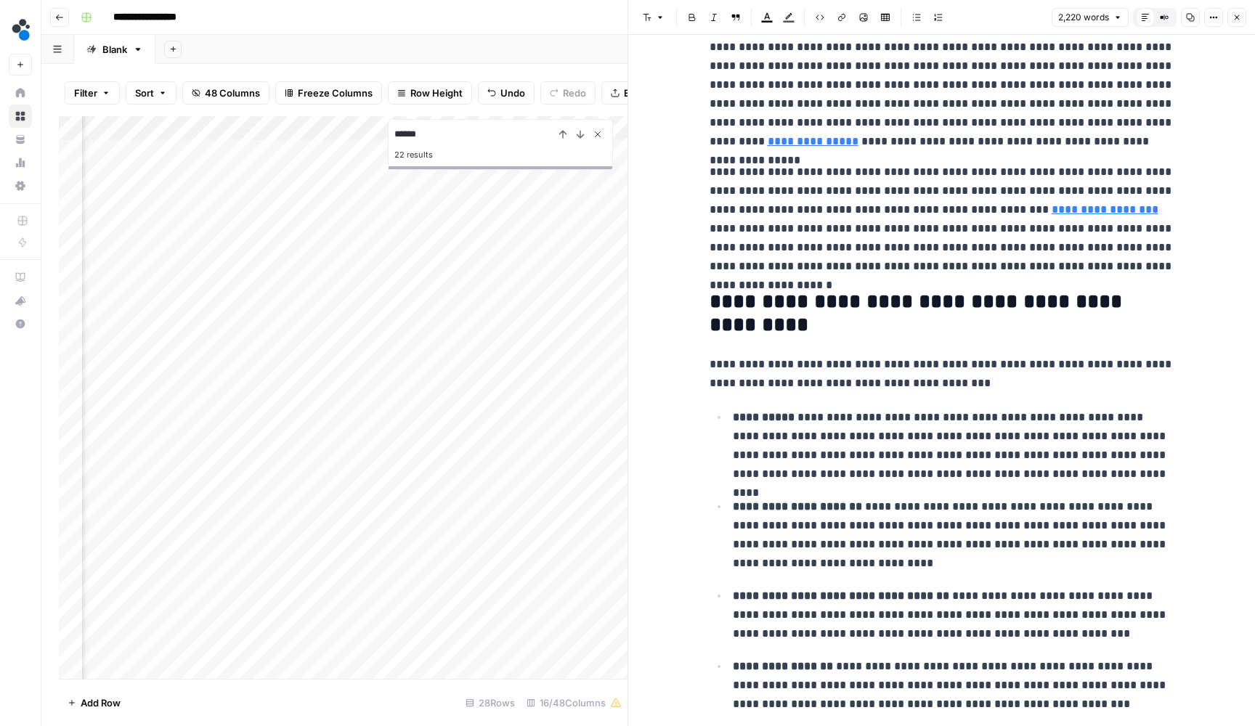
type input "******"
click at [603, 129] on icon "Close Search" at bounding box center [598, 135] width 12 height 12
click at [771, 125] on p "**********" at bounding box center [941, 94] width 465 height 113
type input "source"
click at [1136, 26] on icon "button" at bounding box center [1135, 23] width 7 height 7
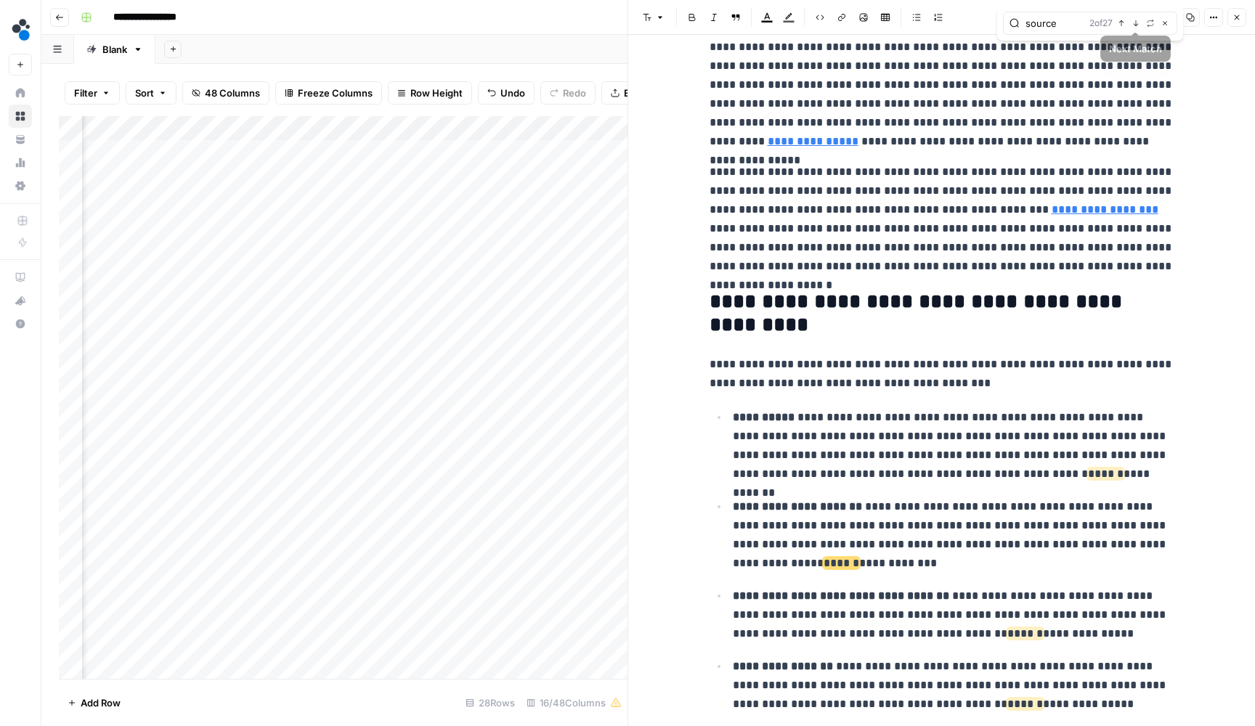
scroll to position [533, 0]
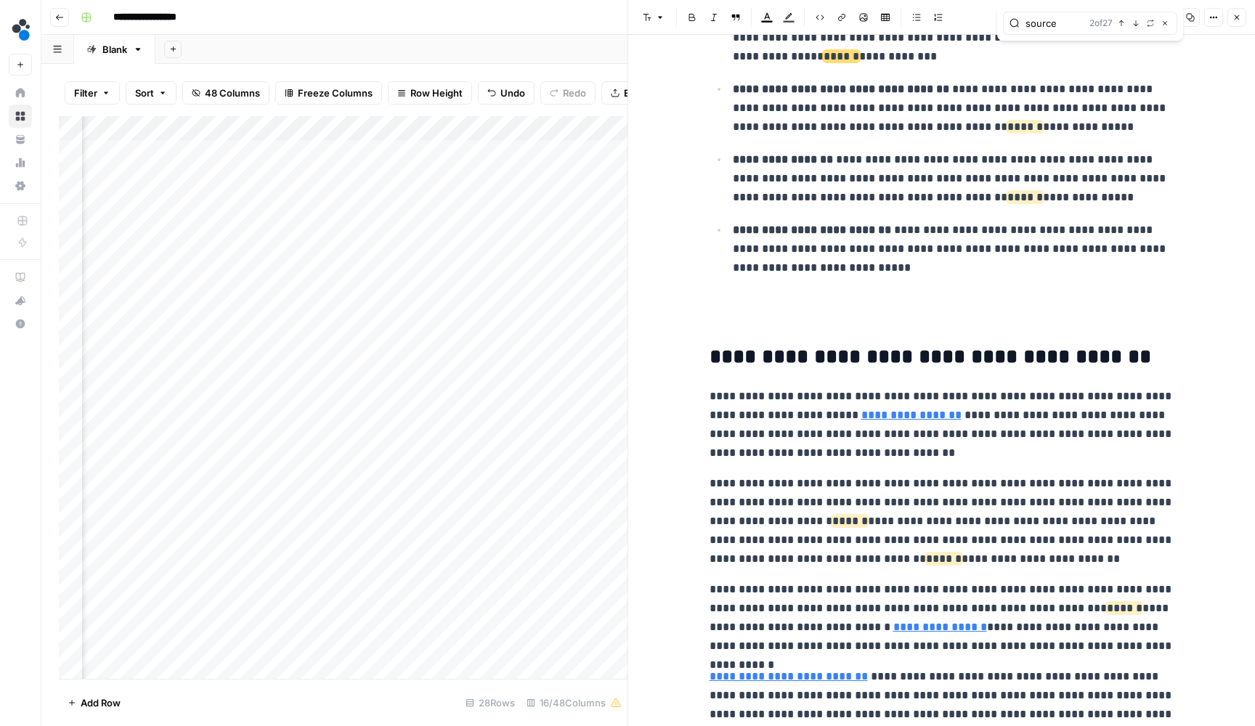
click at [1136, 26] on icon "button" at bounding box center [1135, 23] width 7 height 7
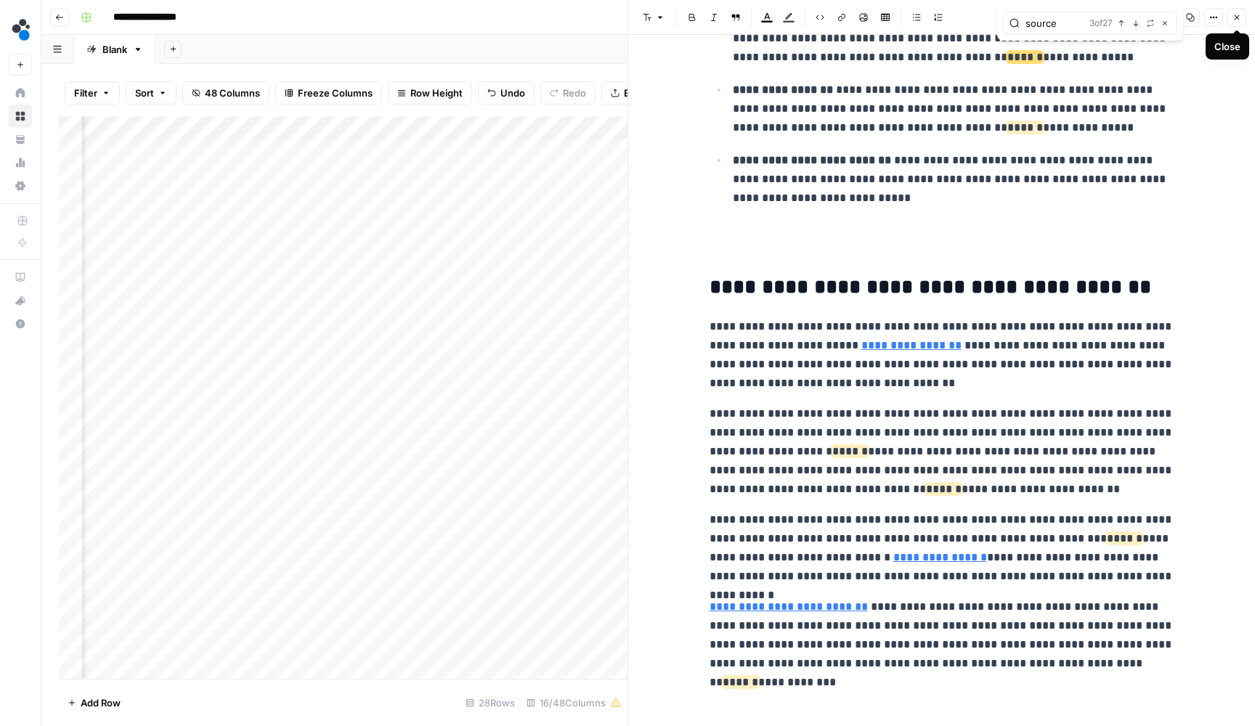
click at [1230, 18] on button "Close" at bounding box center [1236, 17] width 19 height 19
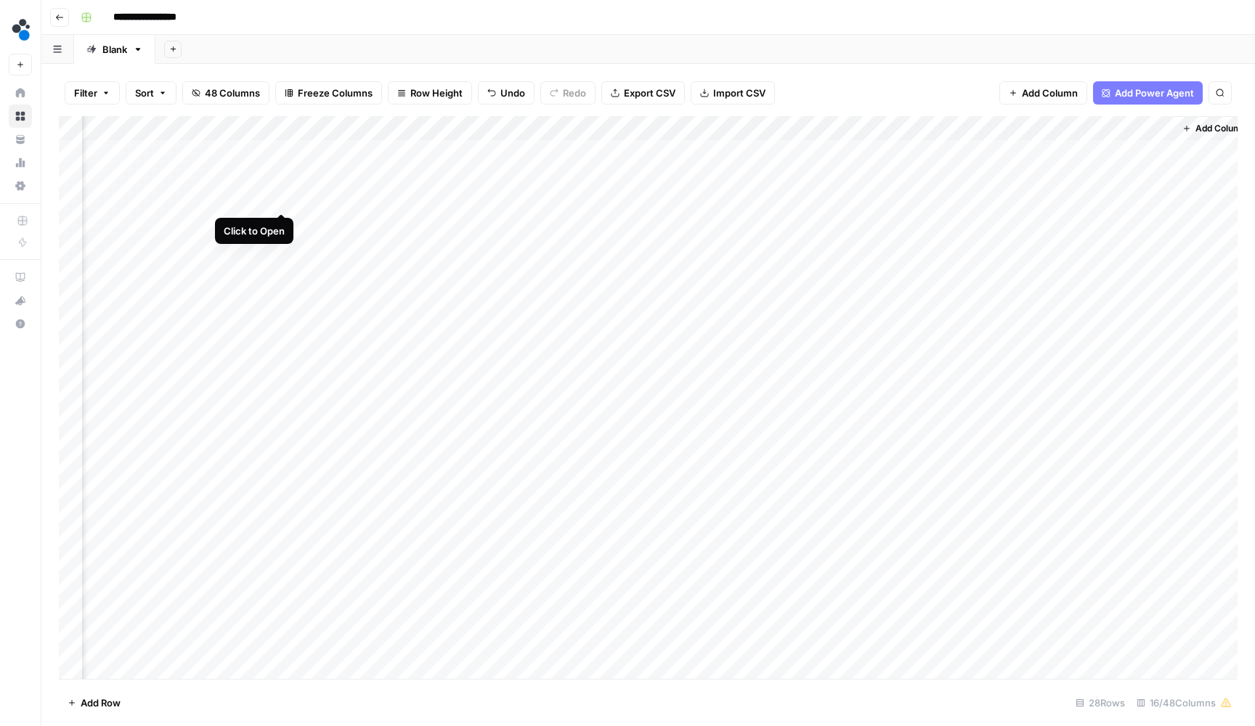
click at [282, 197] on div "Add Column" at bounding box center [648, 399] width 1178 height 566
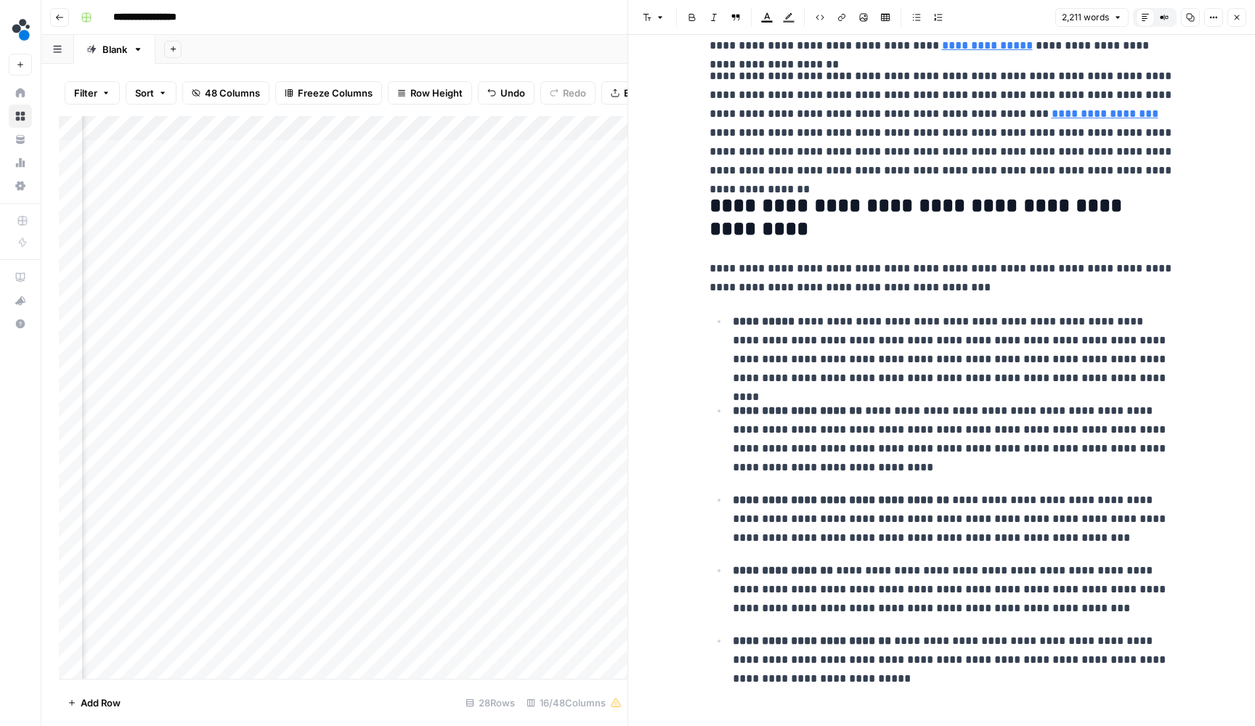
scroll to position [114, 0]
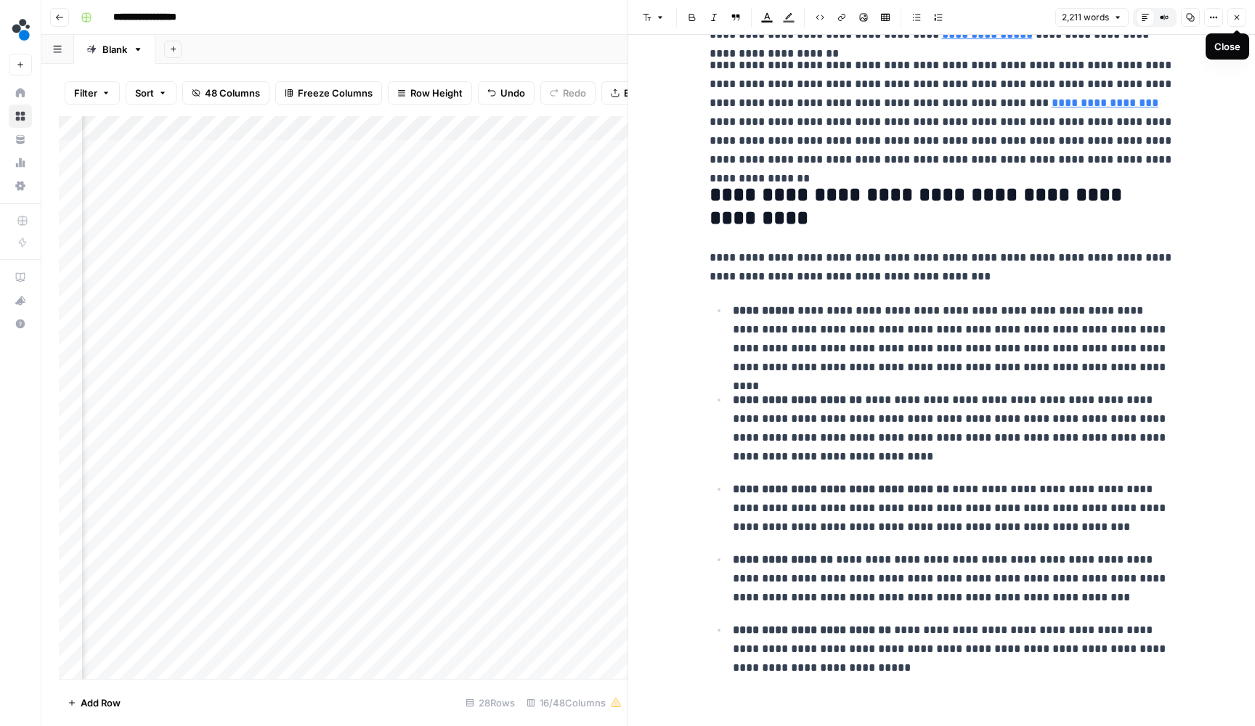
click at [1236, 20] on icon "button" at bounding box center [1236, 17] width 9 height 9
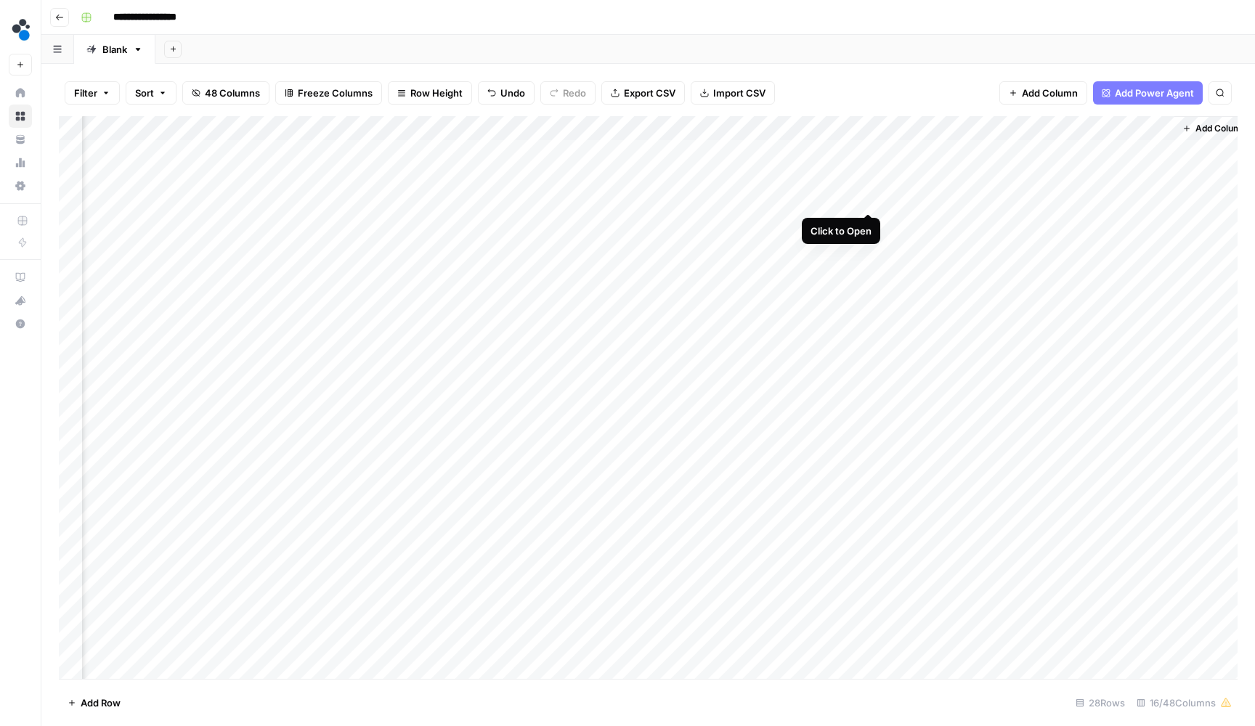
click at [863, 200] on div "Add Column" at bounding box center [648, 399] width 1178 height 566
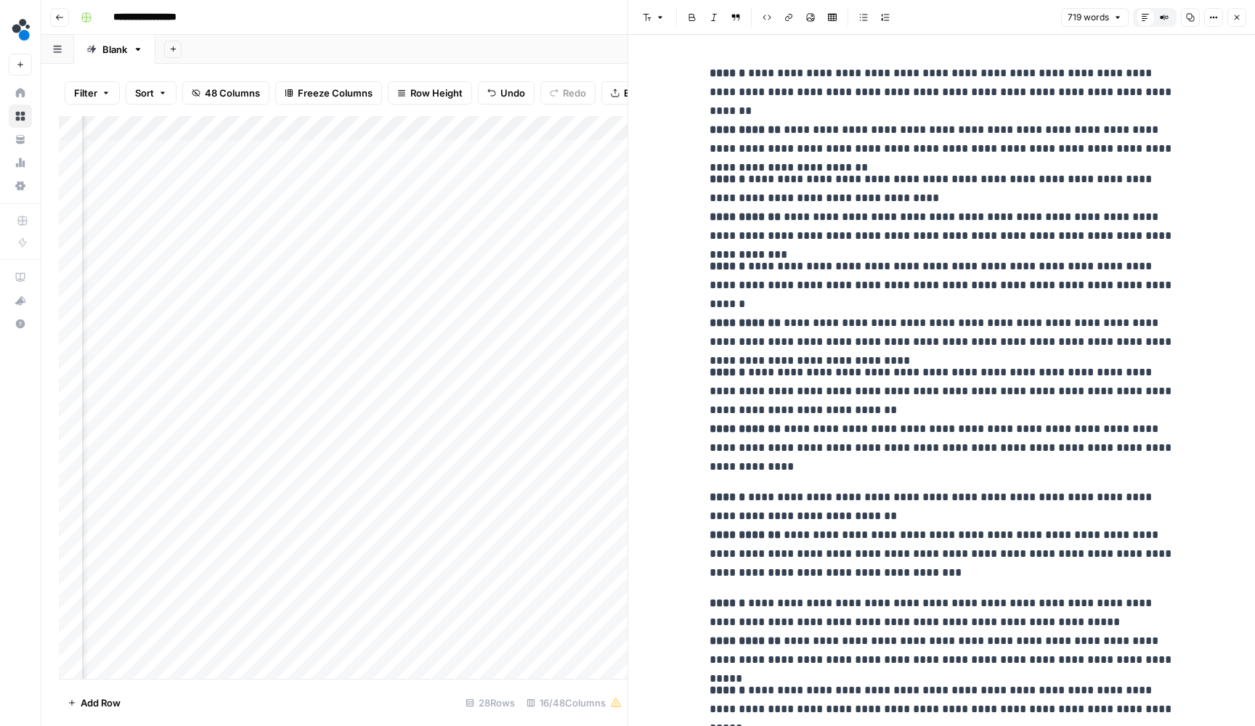
click at [1235, 26] on button "Close" at bounding box center [1236, 17] width 19 height 19
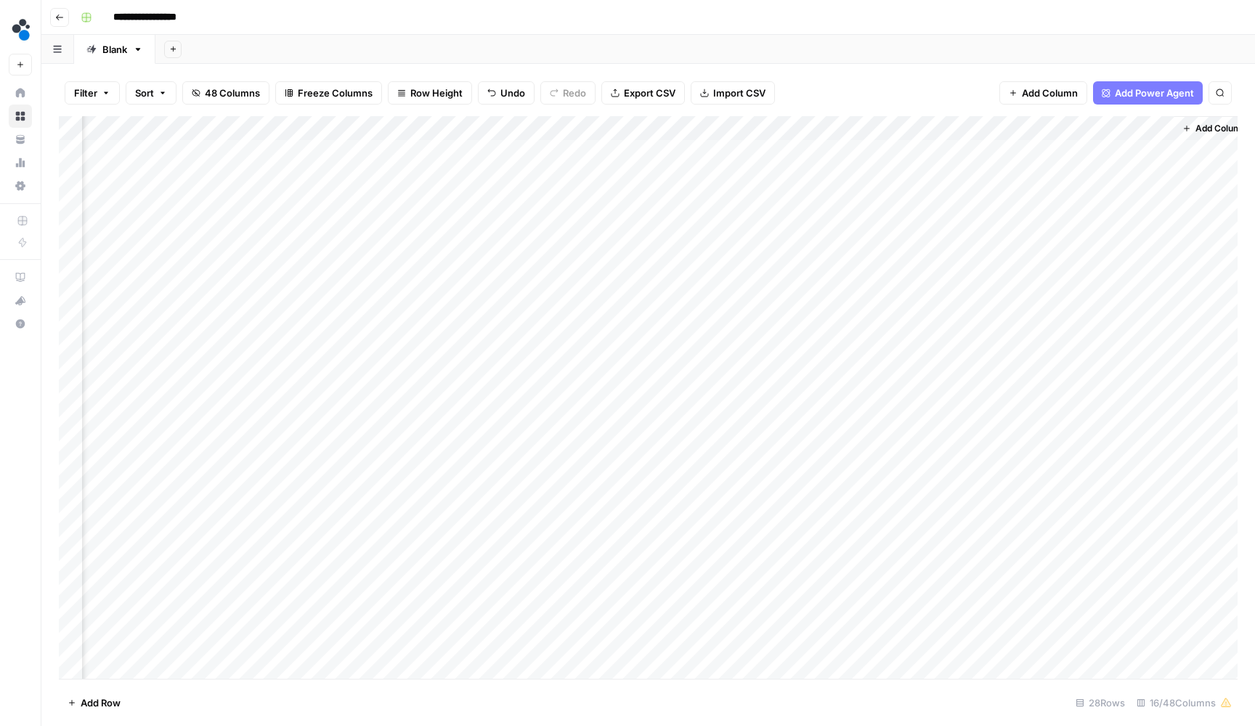
click at [718, 121] on div "Add Column" at bounding box center [648, 399] width 1178 height 566
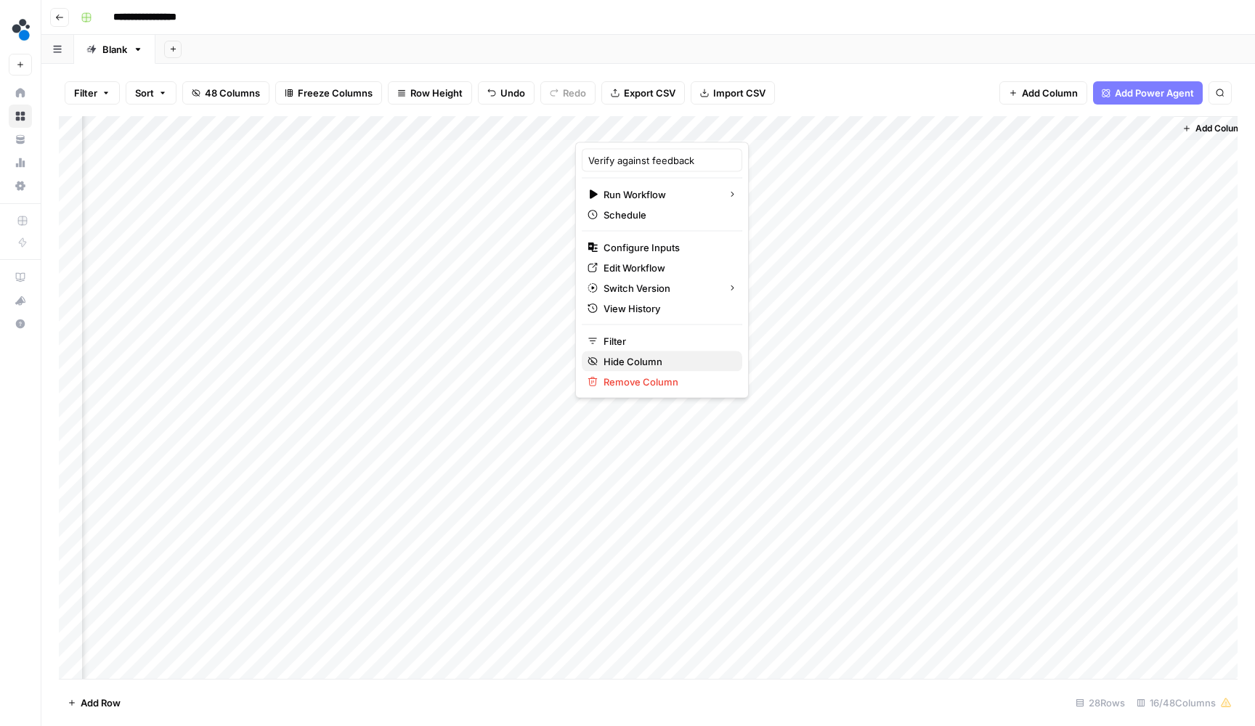
click at [635, 359] on span "Hide Column" at bounding box center [666, 361] width 127 height 15
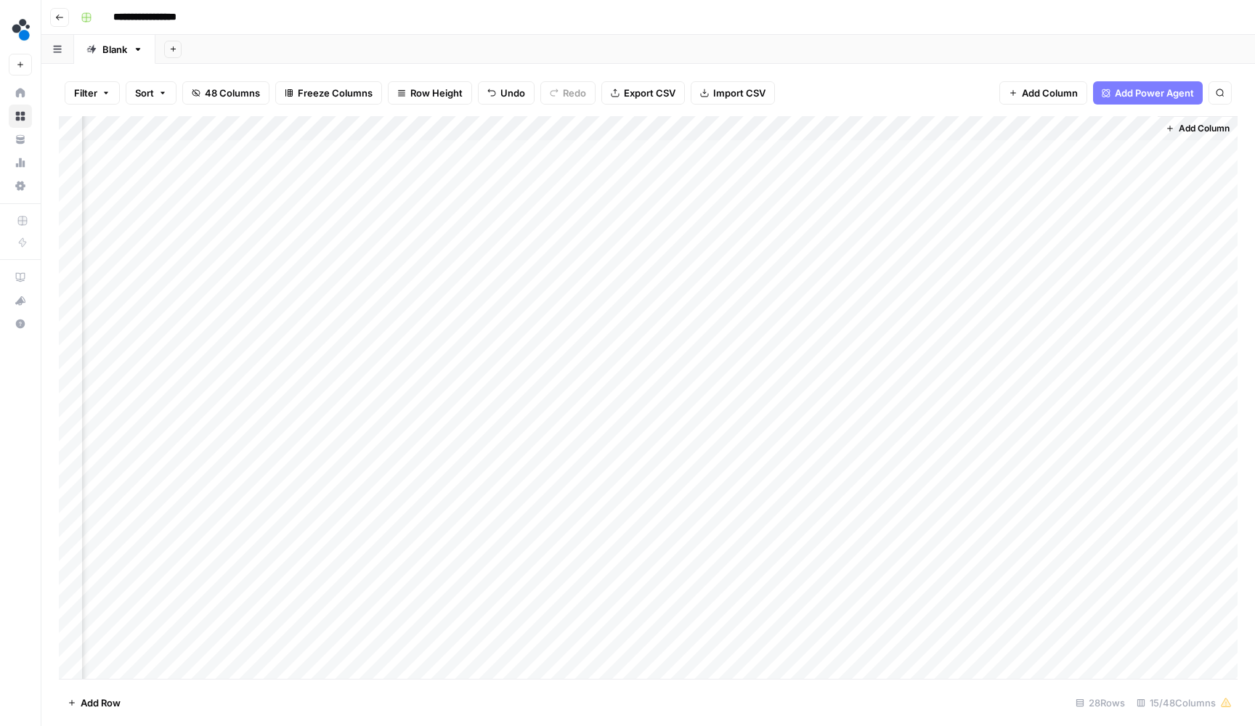
click at [993, 122] on div "Add Column" at bounding box center [648, 399] width 1178 height 566
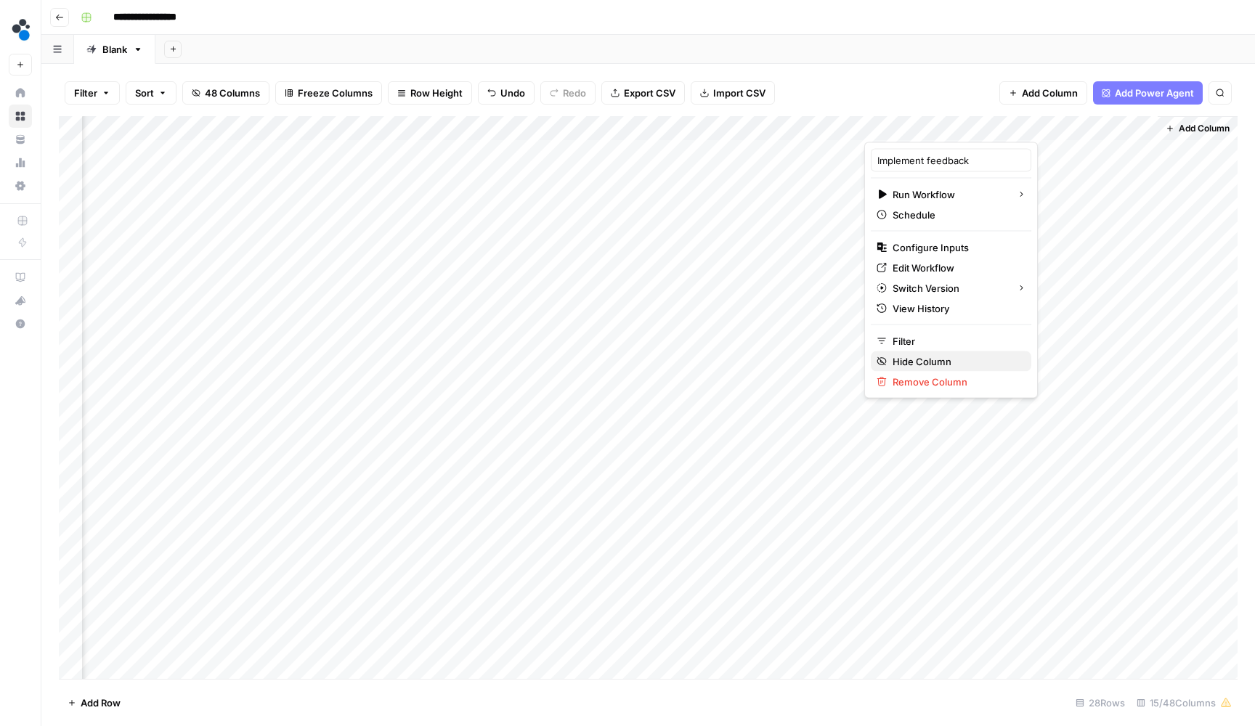
click at [900, 357] on span "Hide Column" at bounding box center [955, 361] width 127 height 15
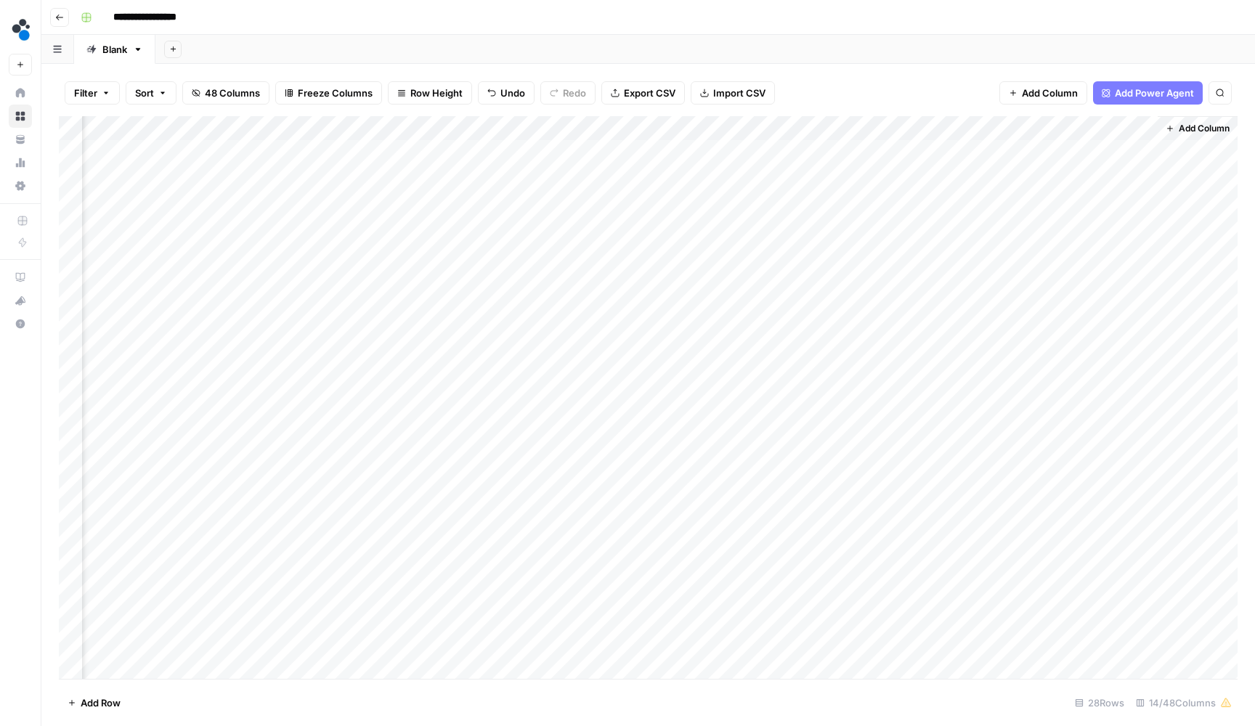
scroll to position [0, 814]
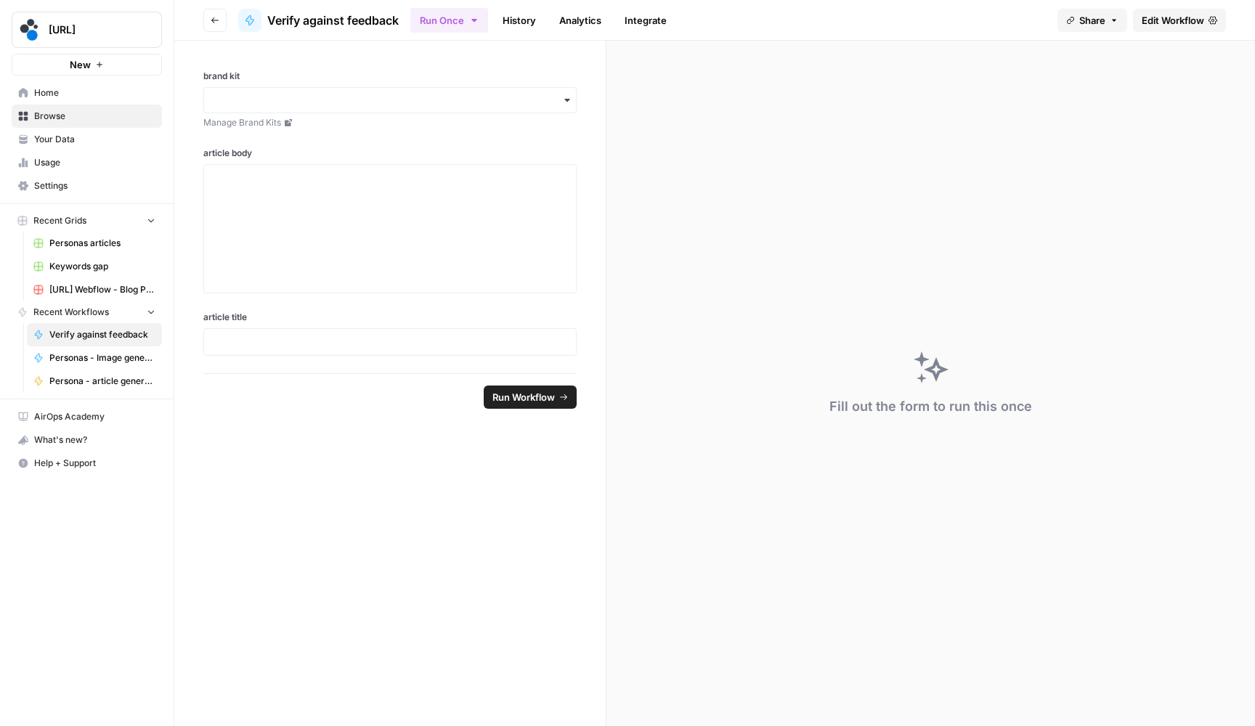
click at [1185, 36] on header "Go back Verify against feedback Run Once History Analytics Integrate Share Edit…" at bounding box center [714, 20] width 1080 height 41
click at [1185, 27] on span "Edit Workflow" at bounding box center [1172, 20] width 62 height 15
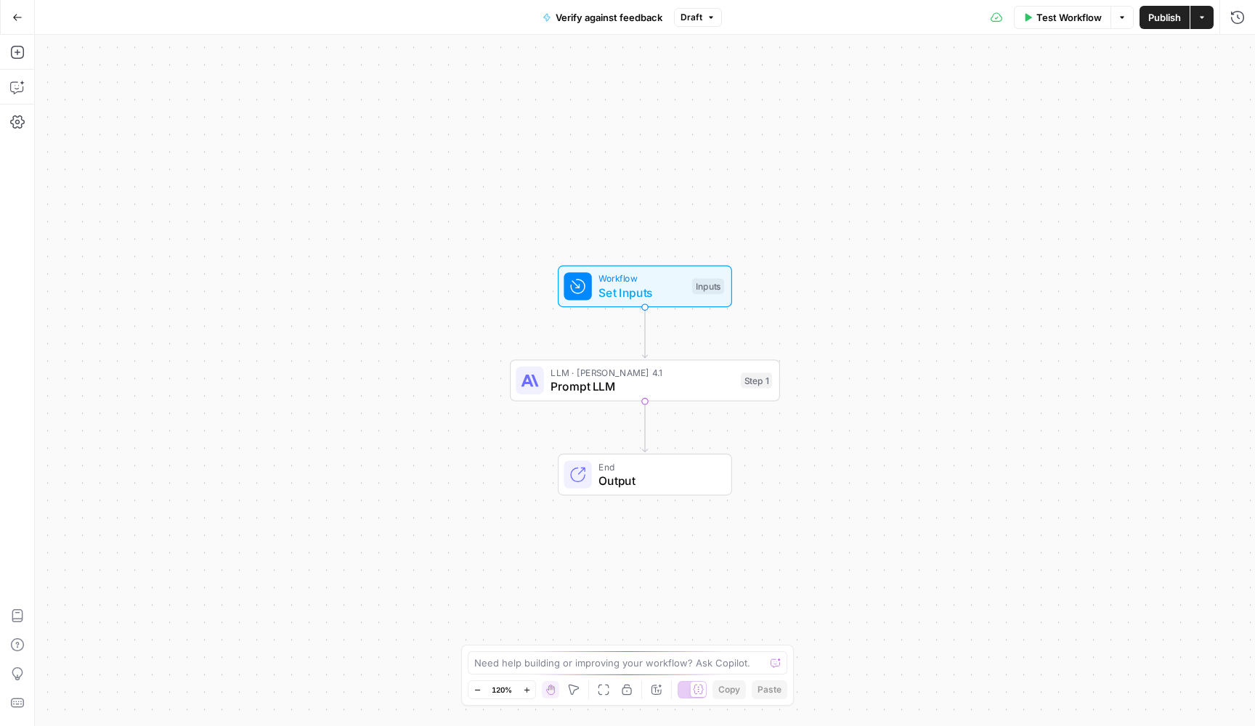
click at [715, 377] on span "LLM · Claude Opus 4.1" at bounding box center [641, 373] width 183 height 14
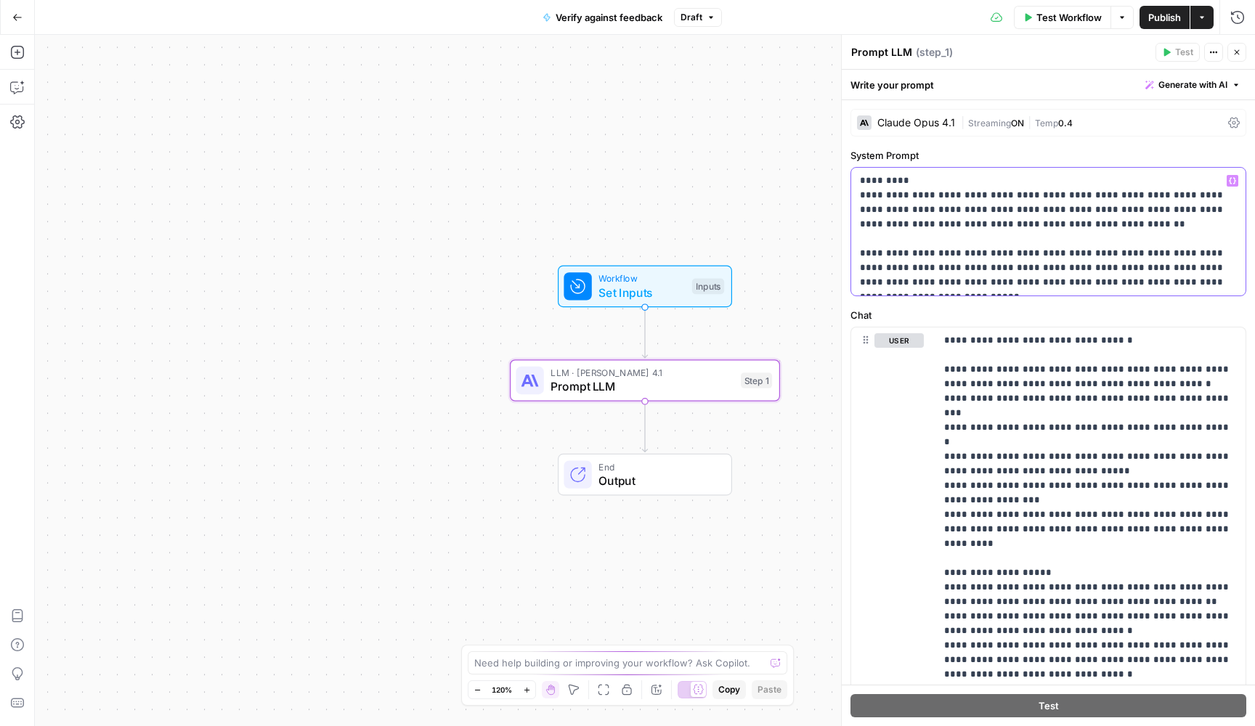
click at [982, 211] on p "**********" at bounding box center [1048, 232] width 377 height 116
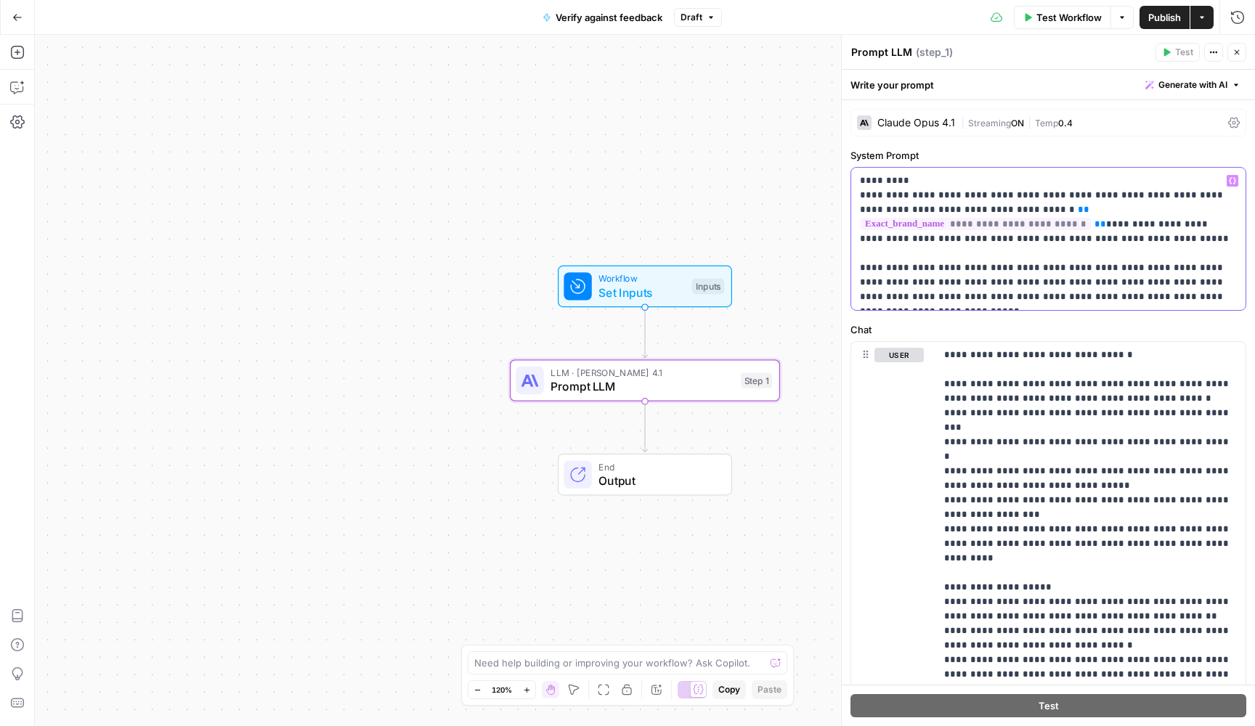
drag, startPoint x: 1006, startPoint y: 226, endPoint x: 886, endPoint y: 226, distance: 120.5
click at [886, 226] on p "**********" at bounding box center [1048, 239] width 377 height 131
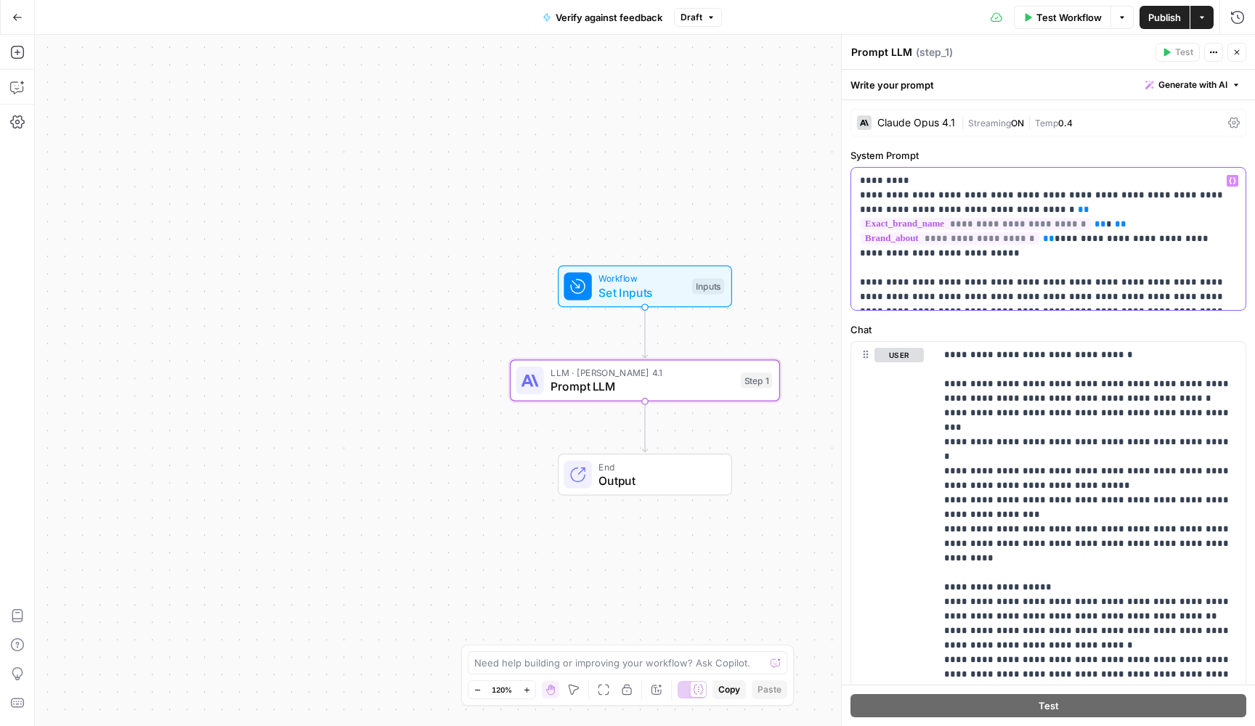
drag, startPoint x: 1097, startPoint y: 247, endPoint x: 1075, endPoint y: 229, distance: 28.4
click at [1075, 229] on p "**********" at bounding box center [1048, 239] width 377 height 131
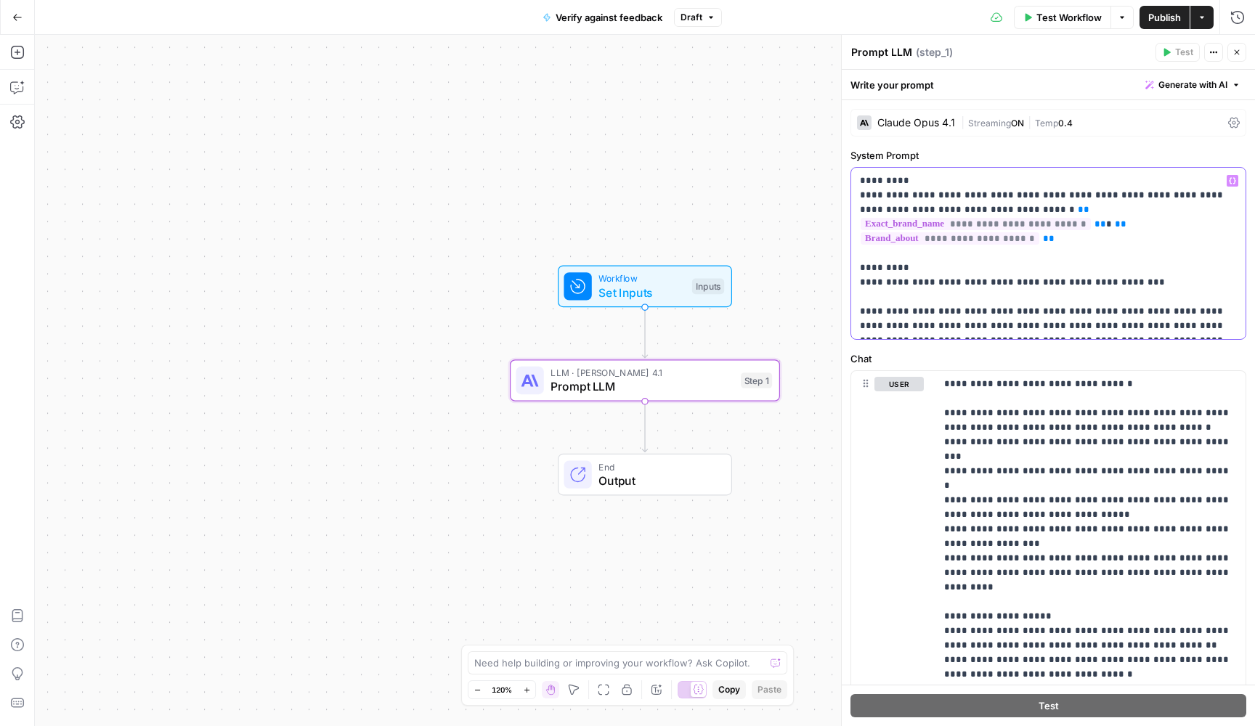
drag, startPoint x: 1120, startPoint y: 270, endPoint x: 861, endPoint y: 269, distance: 259.2
click at [861, 269] on p "**********" at bounding box center [1048, 254] width 377 height 160
click at [868, 223] on p "**********" at bounding box center [1048, 254] width 377 height 160
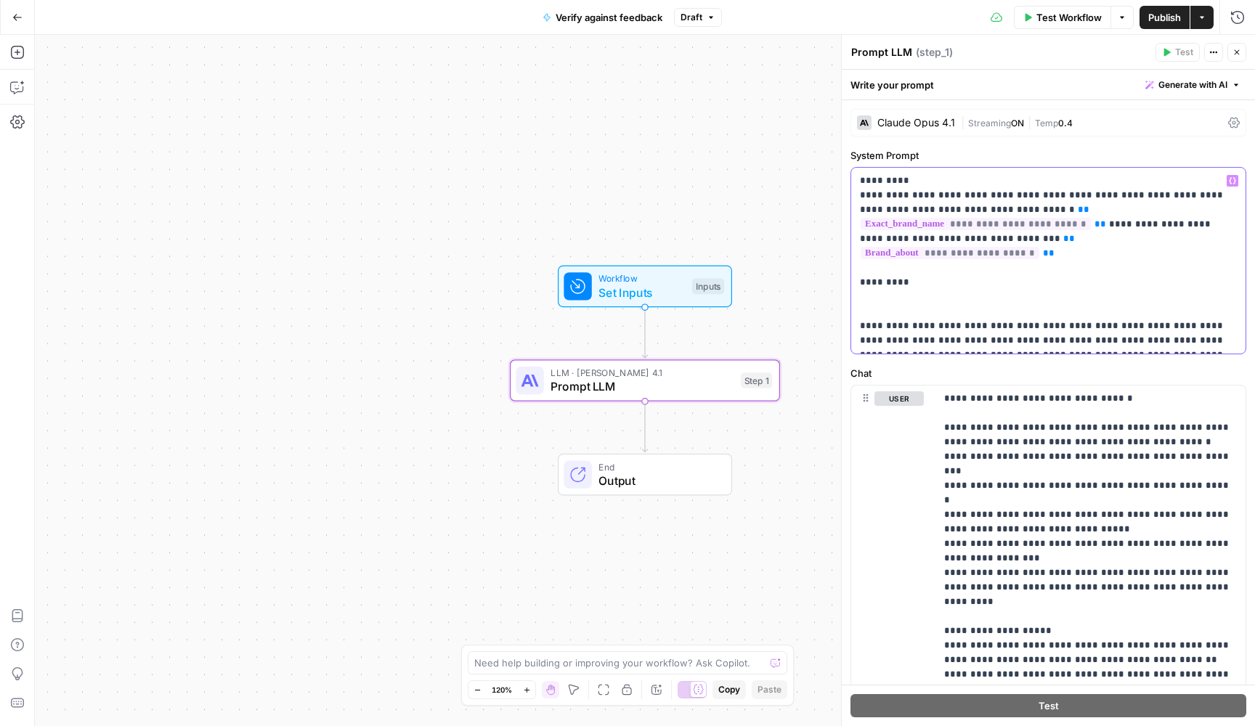
click at [860, 235] on p "**********" at bounding box center [1048, 261] width 377 height 174
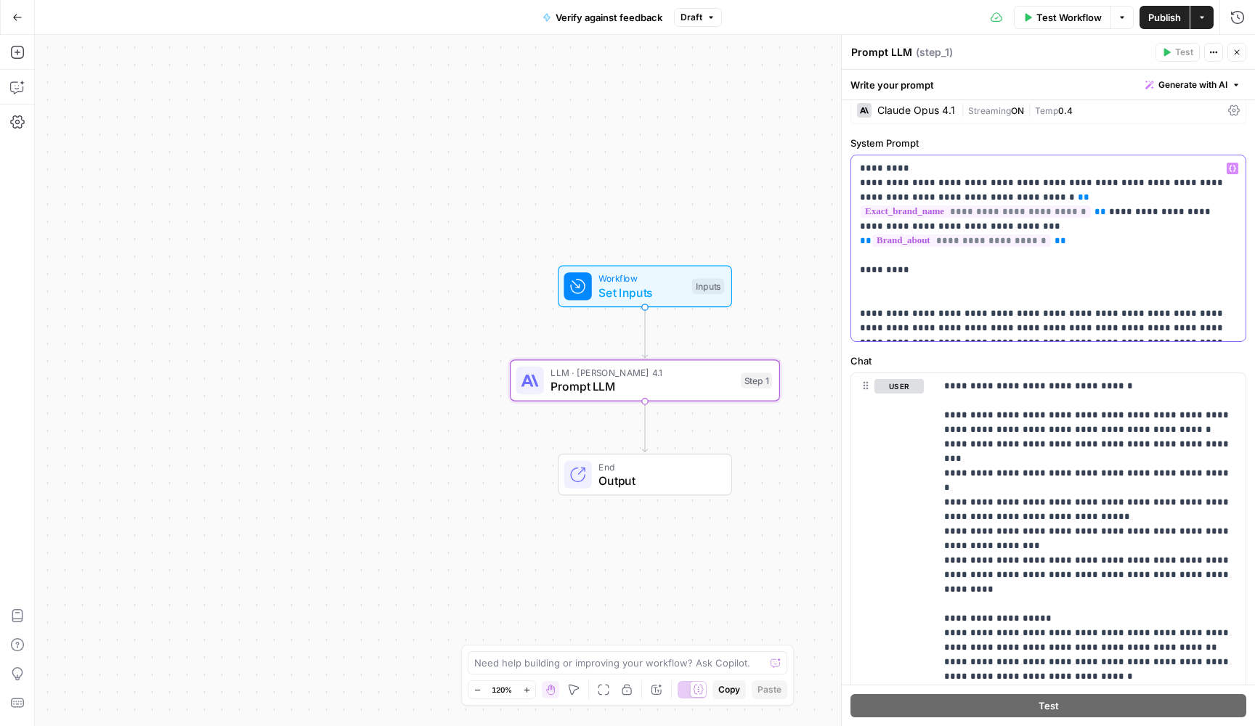
click at [903, 287] on p "**********" at bounding box center [1048, 248] width 377 height 174
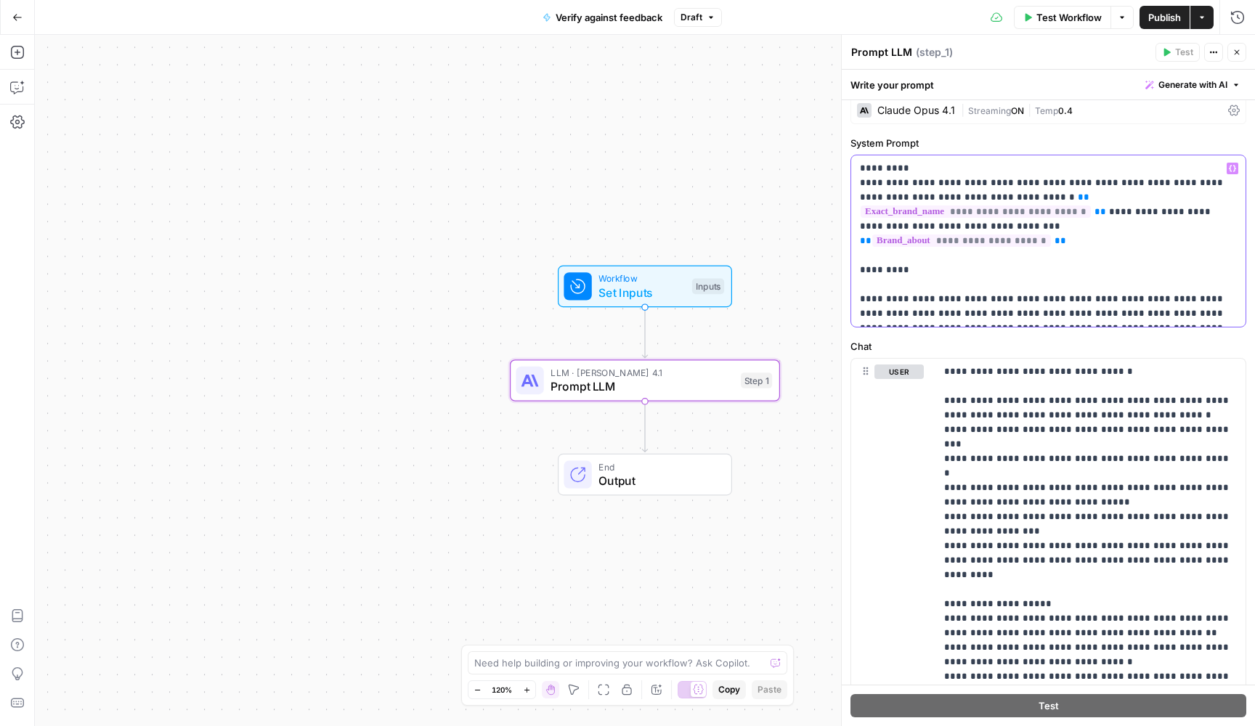
click at [1163, 310] on p "**********" at bounding box center [1048, 241] width 377 height 160
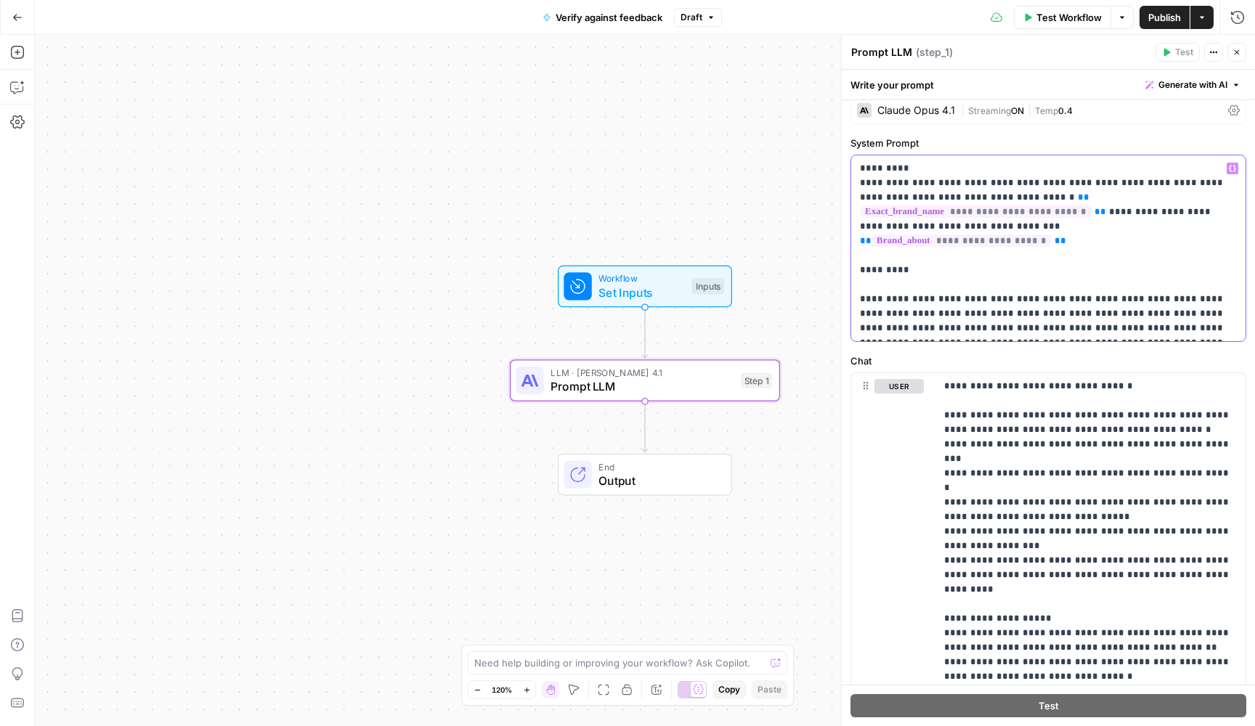
click at [887, 331] on p "**********" at bounding box center [1048, 248] width 377 height 174
click at [1014, 327] on p "**********" at bounding box center [1048, 248] width 377 height 174
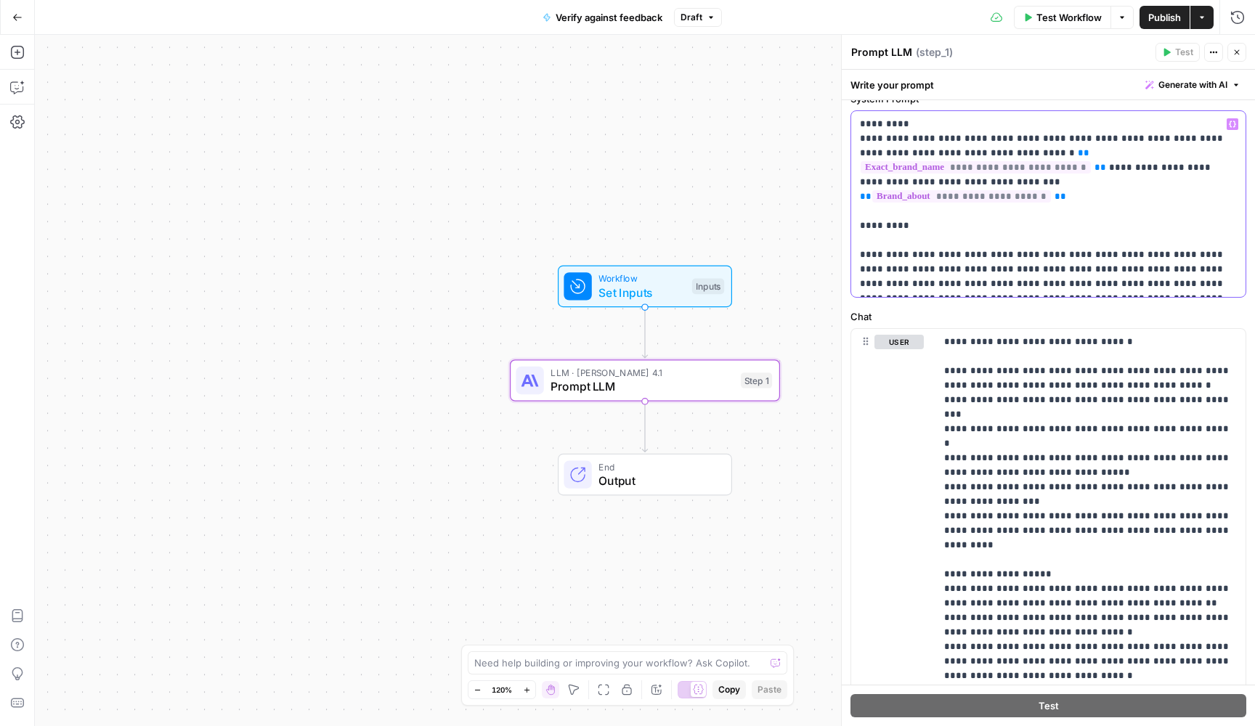
scroll to position [60, 0]
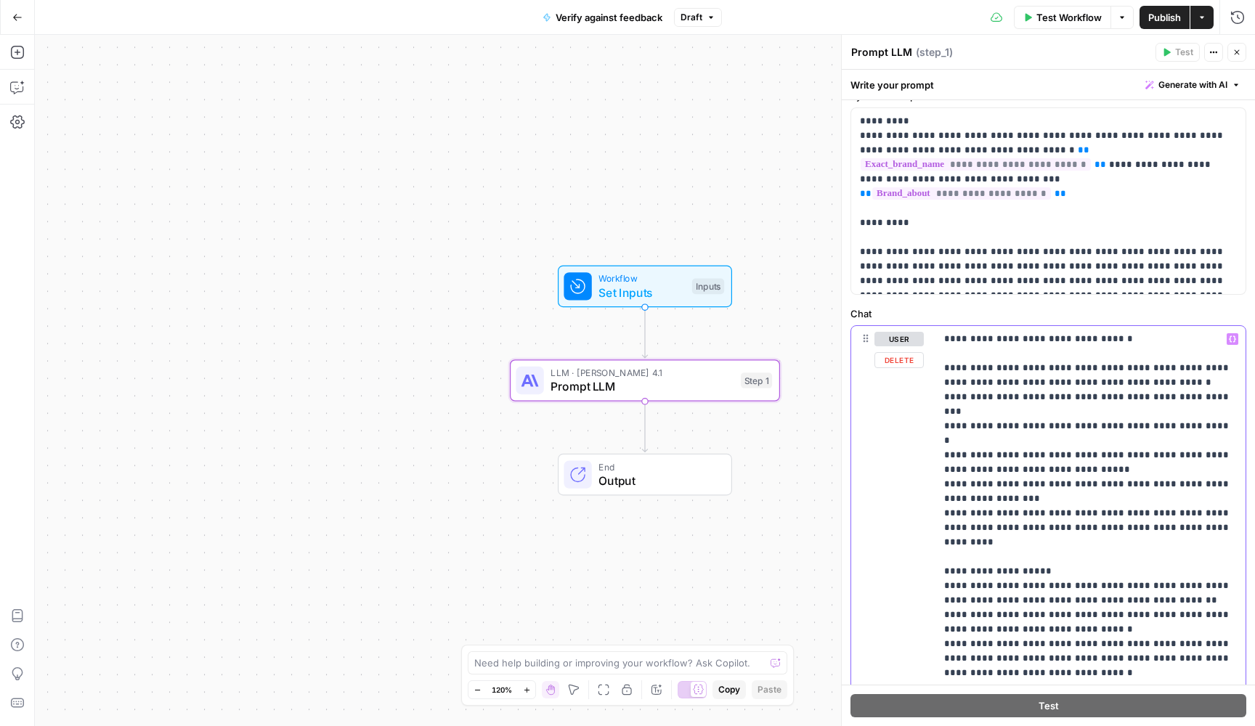
drag, startPoint x: 1181, startPoint y: 365, endPoint x: 1088, endPoint y: 366, distance: 92.9
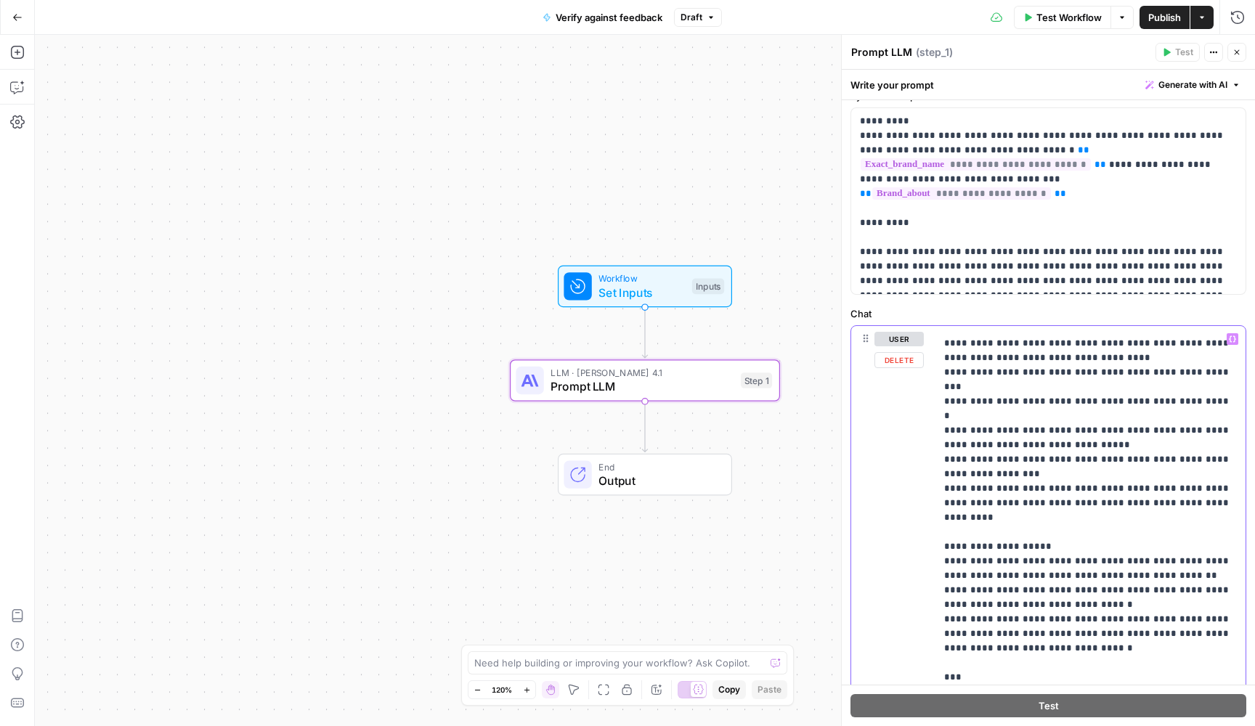
scroll to position [4, 0]
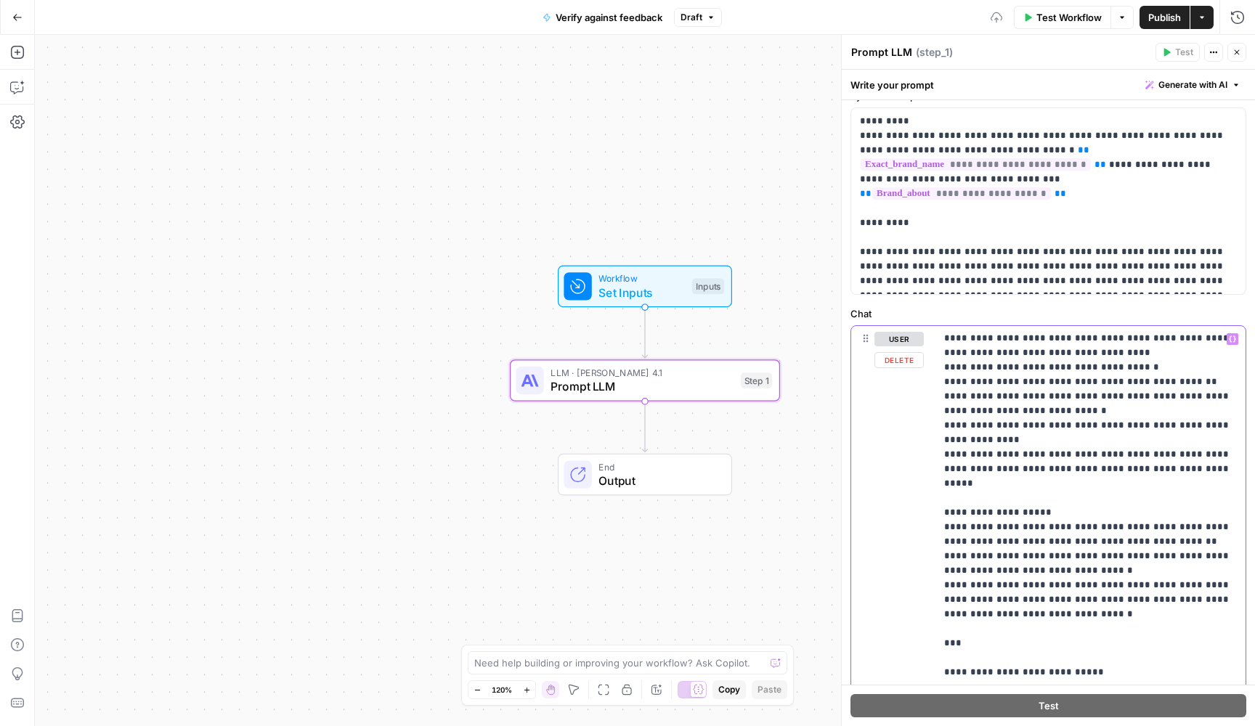
scroll to position [36, 0]
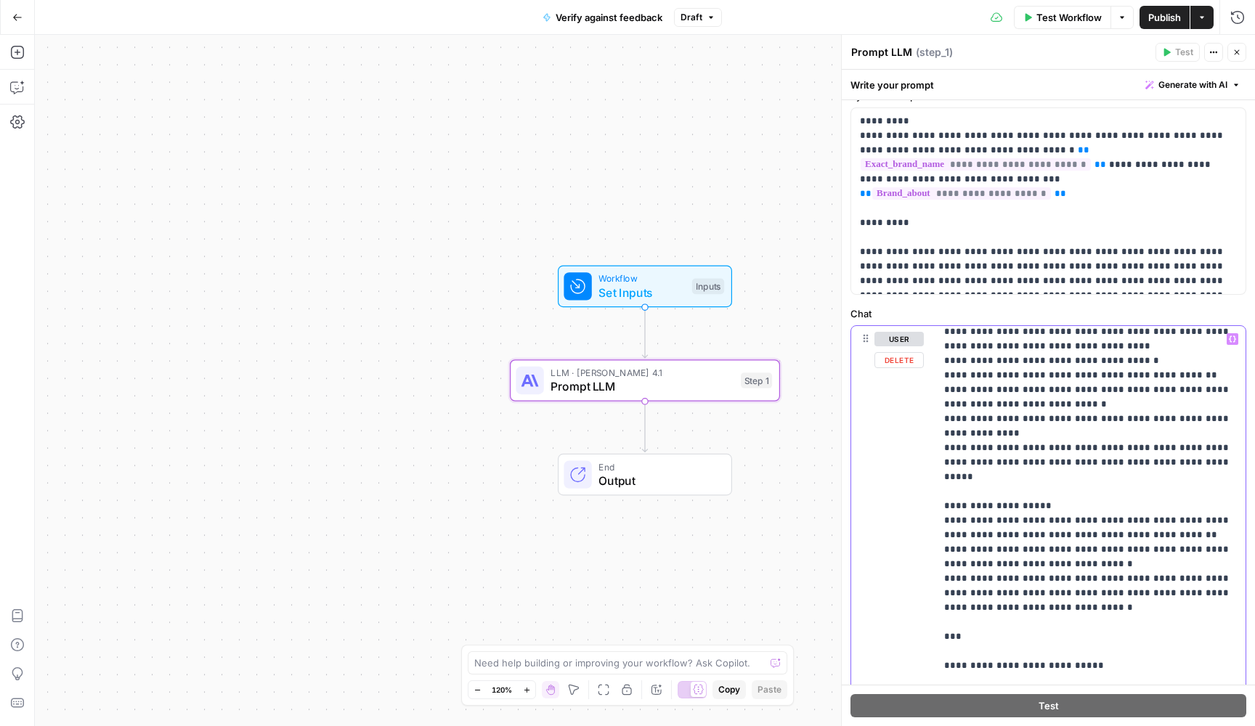
click at [955, 508] on p "**********" at bounding box center [1090, 724] width 293 height 857
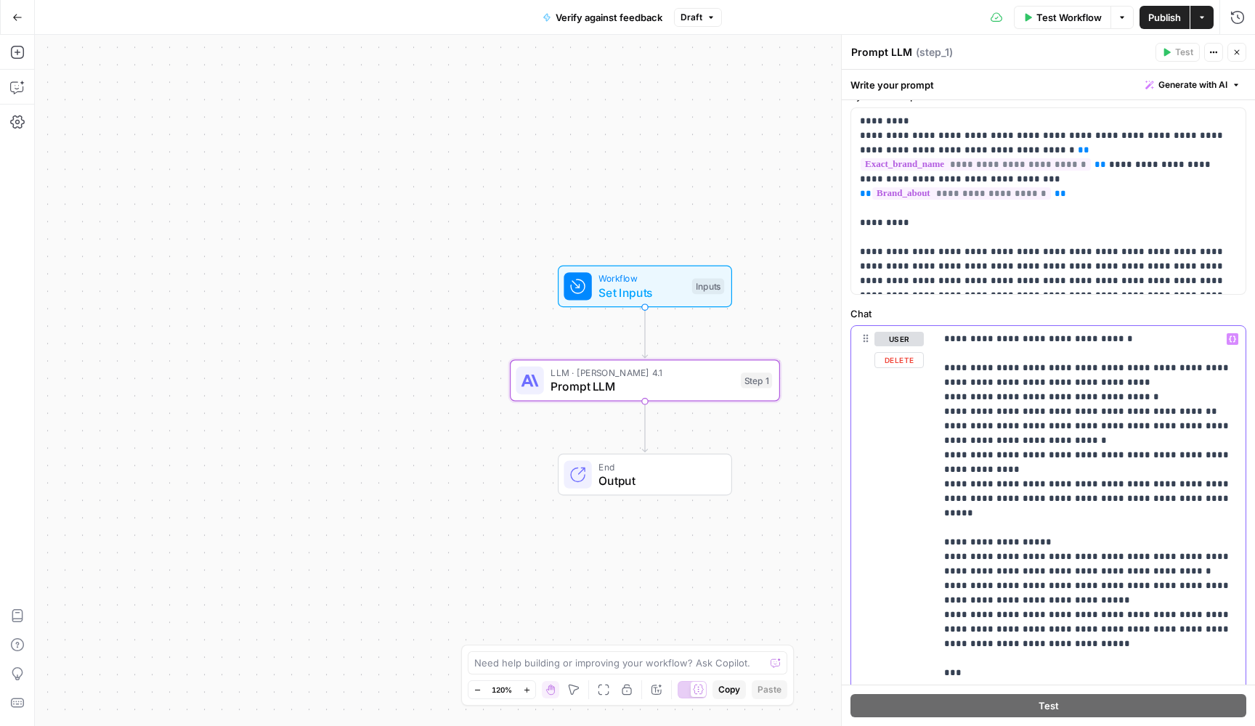
scroll to position [0, 0]
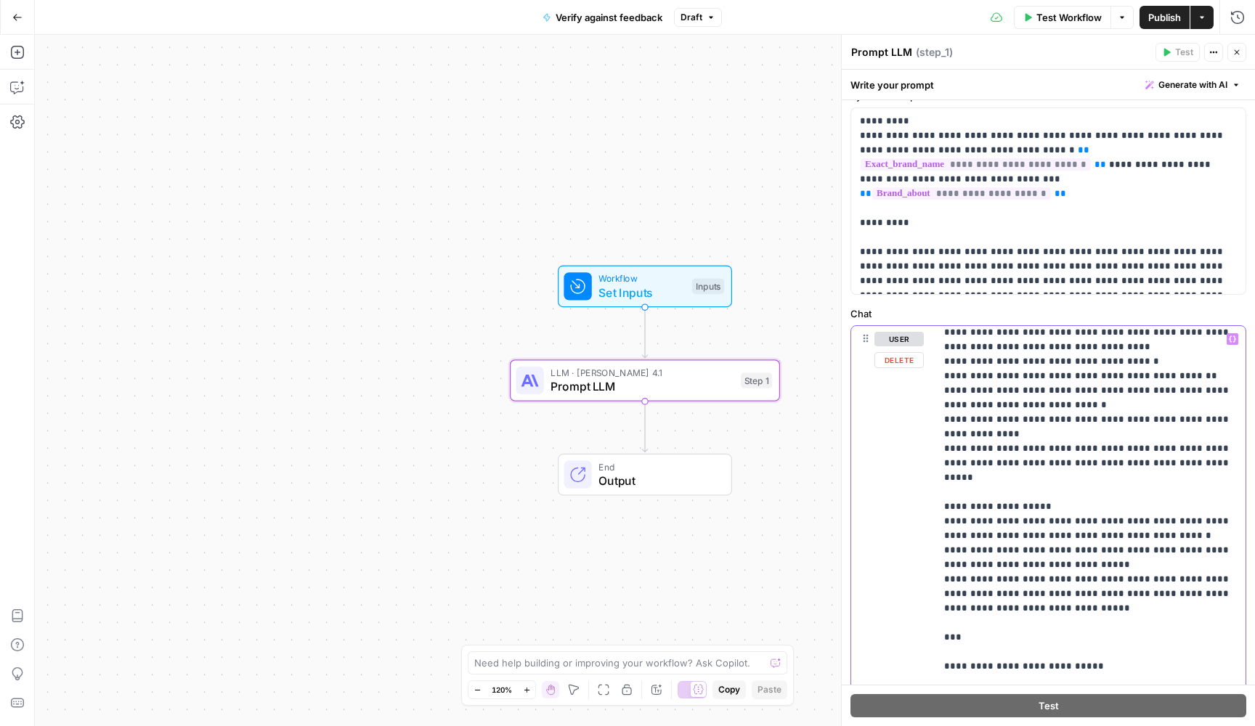
scroll to position [94, 0]
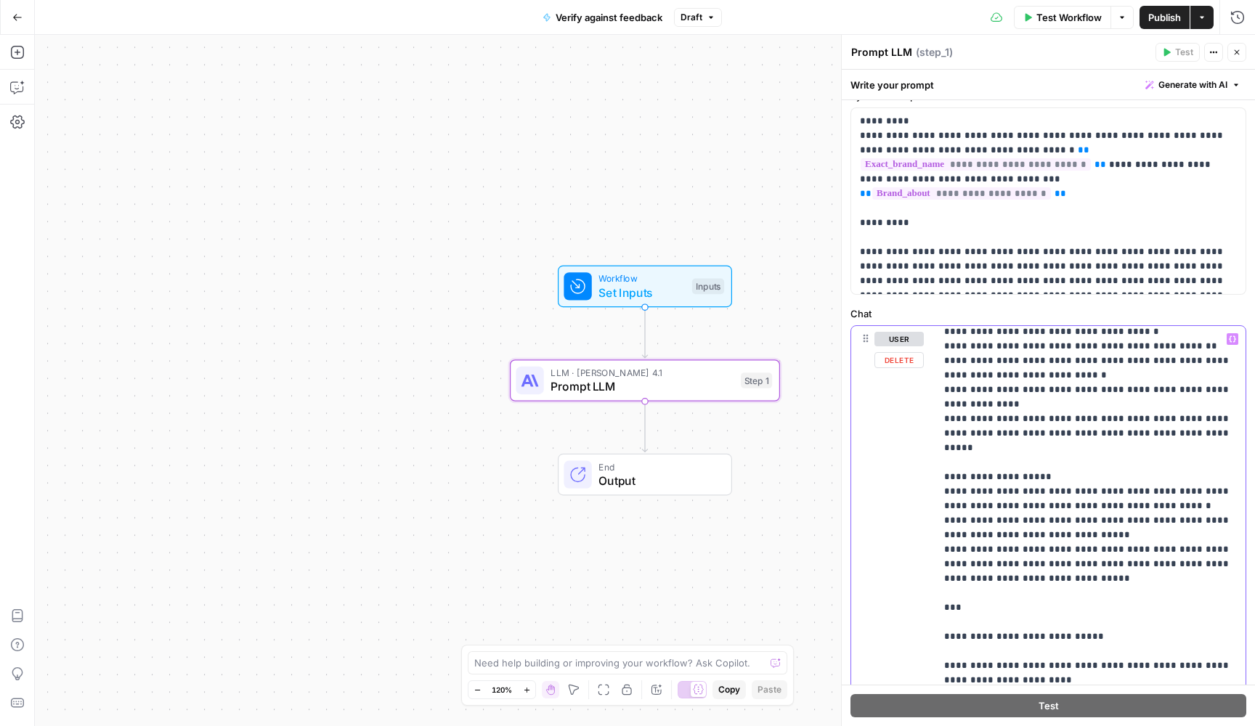
click at [1056, 460] on p "**********" at bounding box center [1090, 680] width 293 height 886
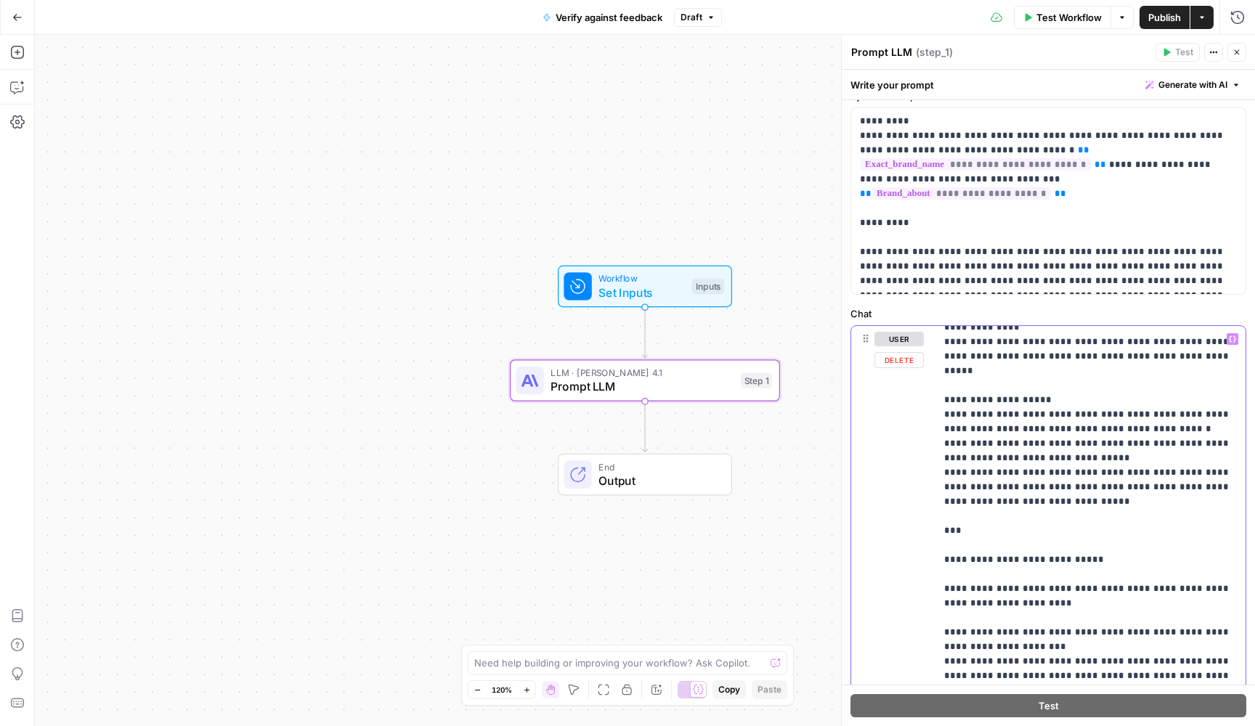
scroll to position [176, 0]
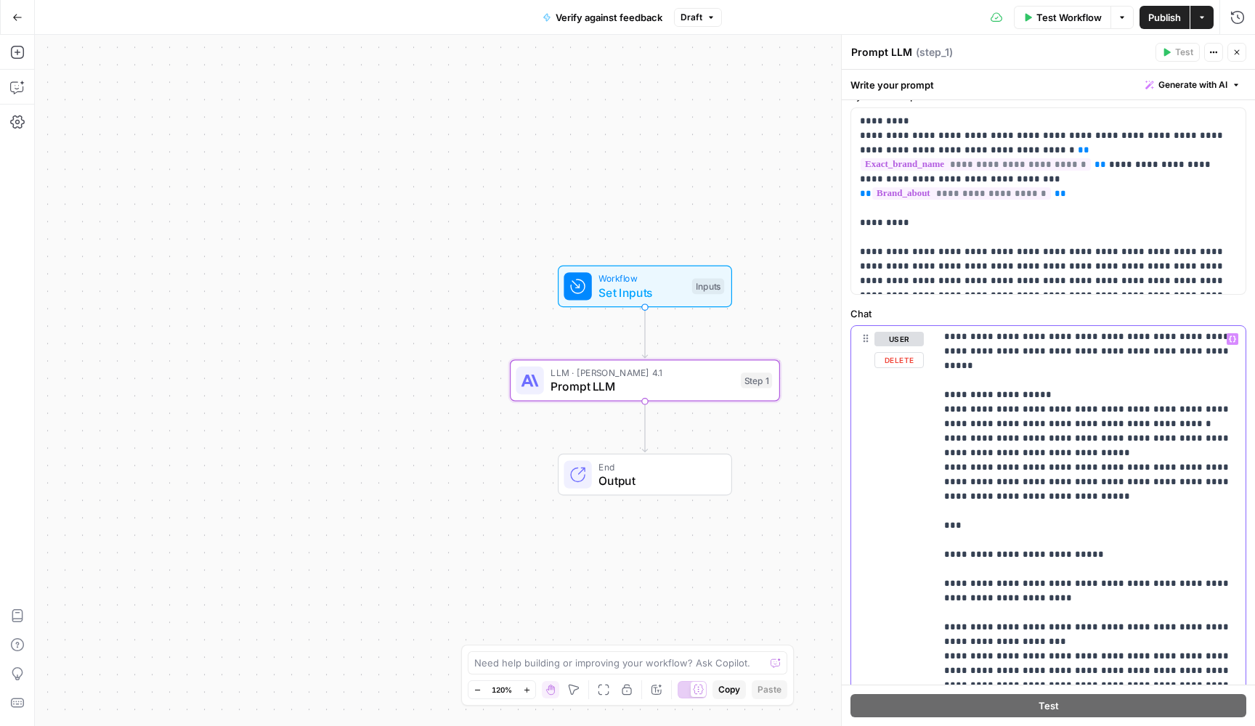
click at [975, 516] on p "**********" at bounding box center [1090, 598] width 293 height 886
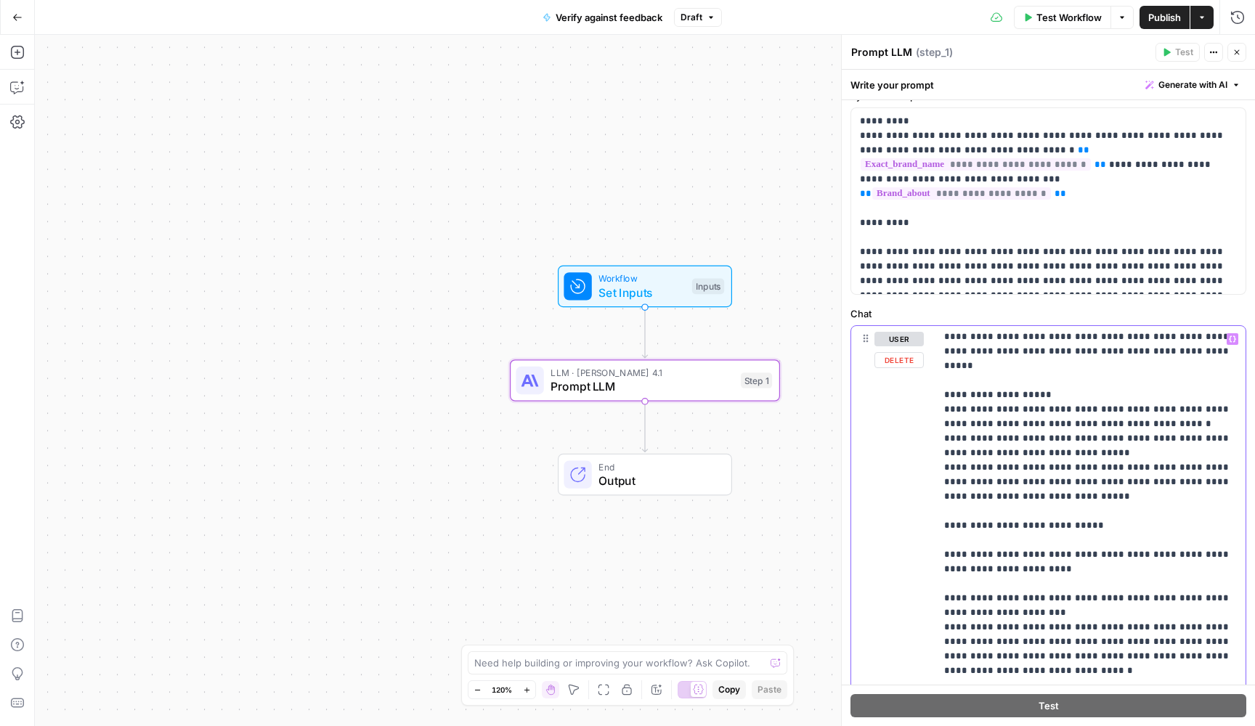
scroll to position [159, 0]
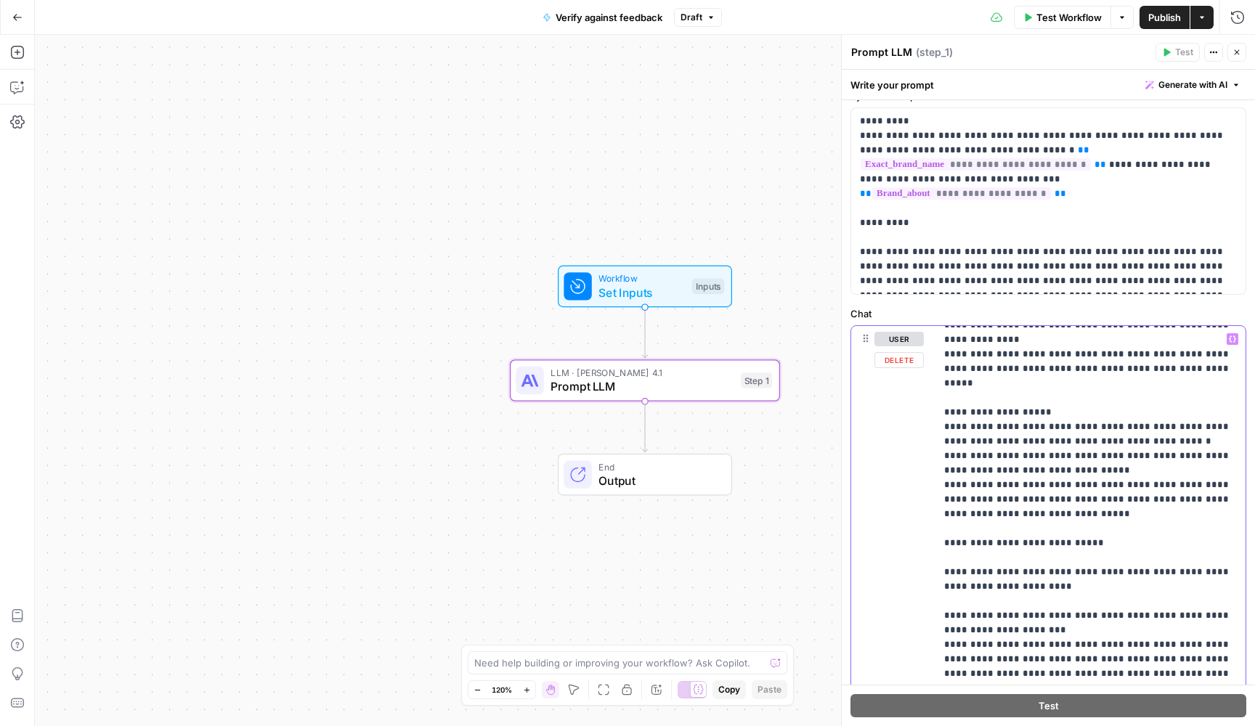
click at [961, 531] on p "**********" at bounding box center [1090, 601] width 293 height 857
click at [1154, 526] on p "**********" at bounding box center [1090, 601] width 293 height 857
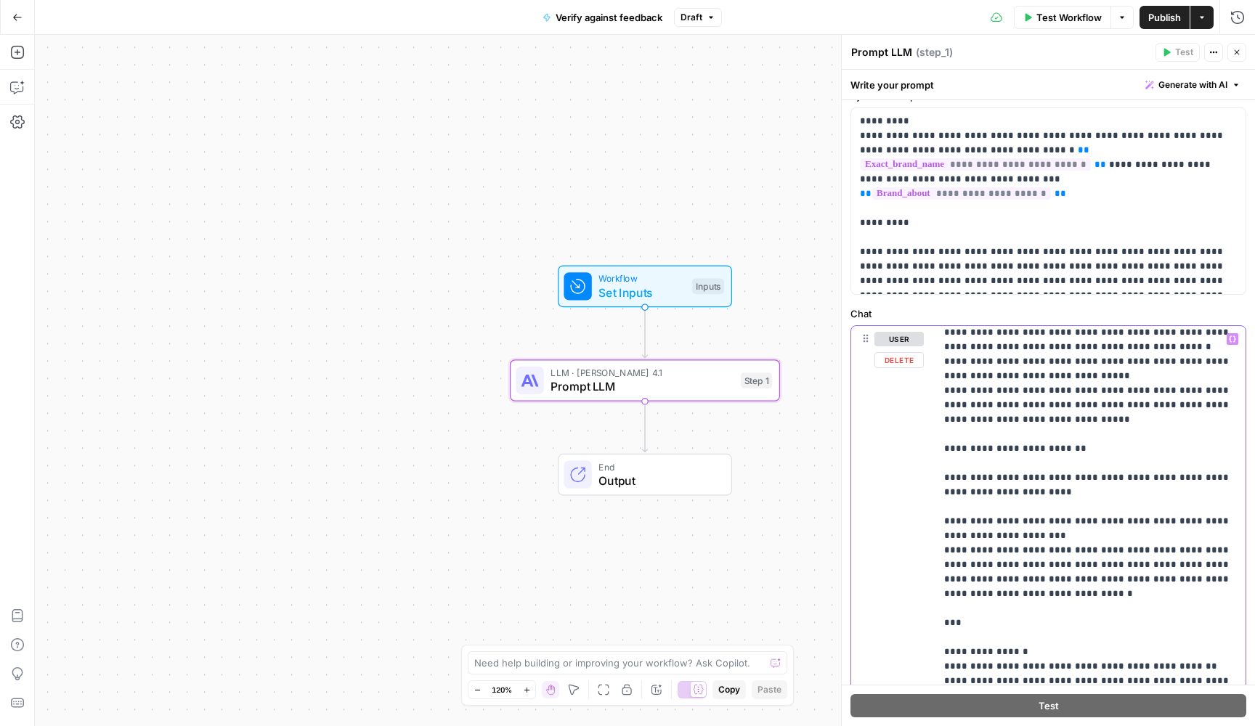
scroll to position [264, 0]
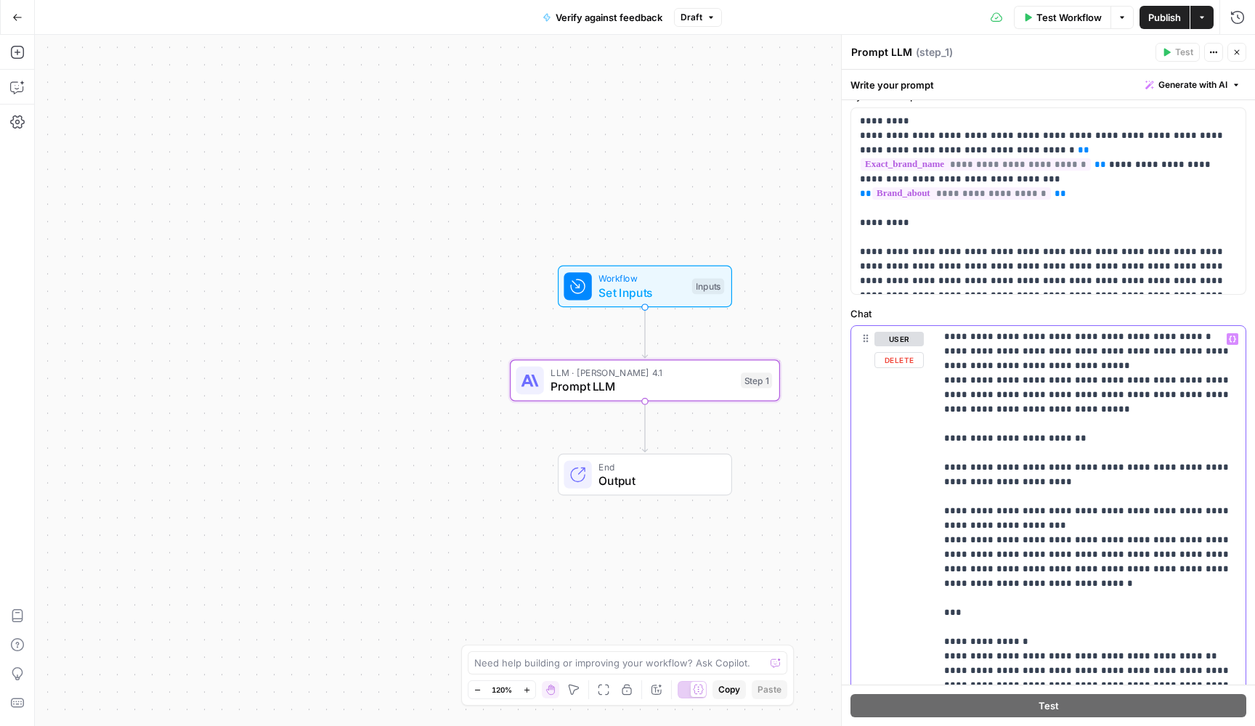
click at [996, 494] on p "**********" at bounding box center [1090, 496] width 293 height 857
drag, startPoint x: 1231, startPoint y: 527, endPoint x: 1011, endPoint y: 523, distance: 220.8
click at [1011, 523] on p "**********" at bounding box center [1090, 496] width 293 height 857
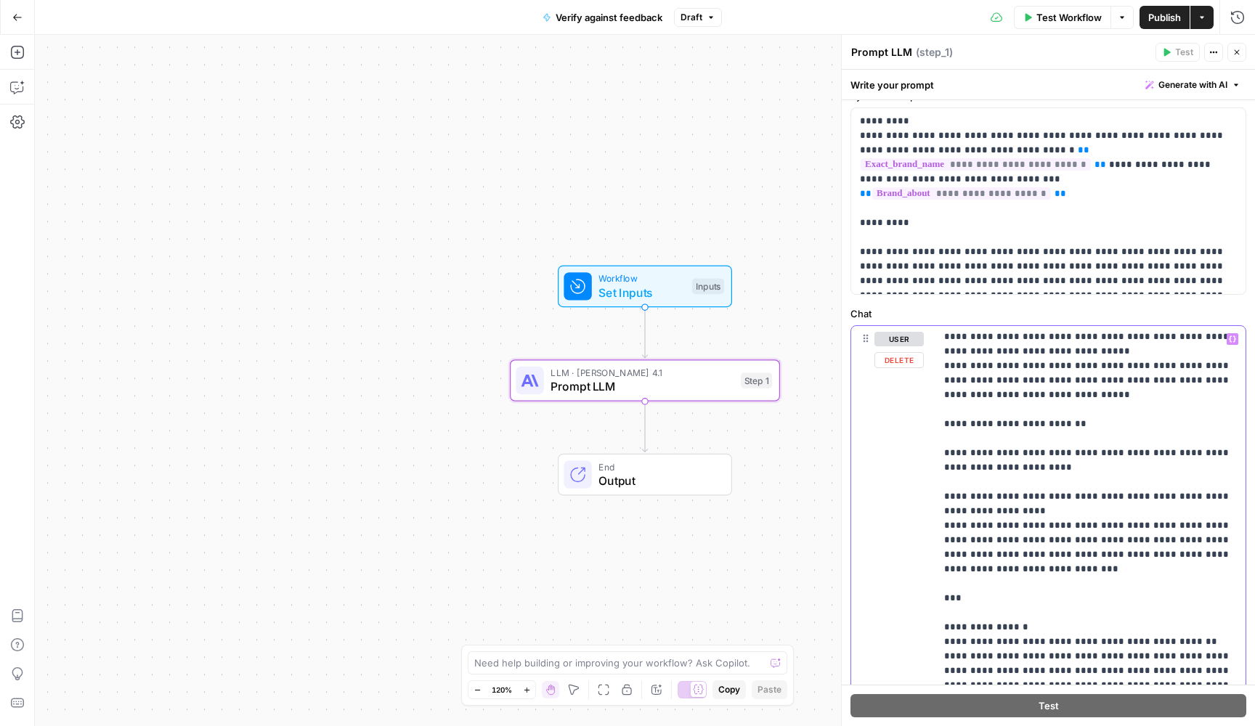
scroll to position [277, 0]
click at [1022, 502] on p "**********" at bounding box center [1090, 483] width 293 height 857
drag, startPoint x: 1009, startPoint y: 506, endPoint x: 1231, endPoint y: 526, distance: 223.8
click at [1231, 526] on p "**********" at bounding box center [1090, 483] width 293 height 857
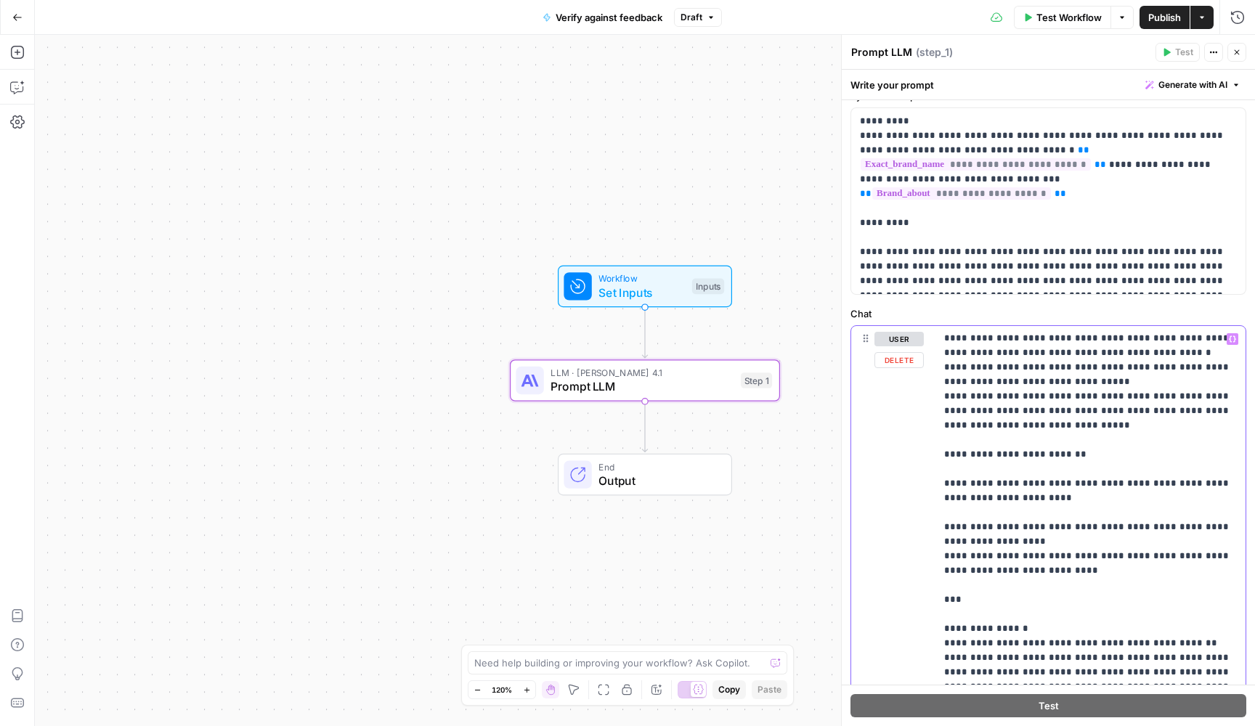
drag, startPoint x: 1142, startPoint y: 541, endPoint x: 1115, endPoint y: 541, distance: 27.6
click at [1115, 541] on p "**********" at bounding box center [1090, 498] width 293 height 828
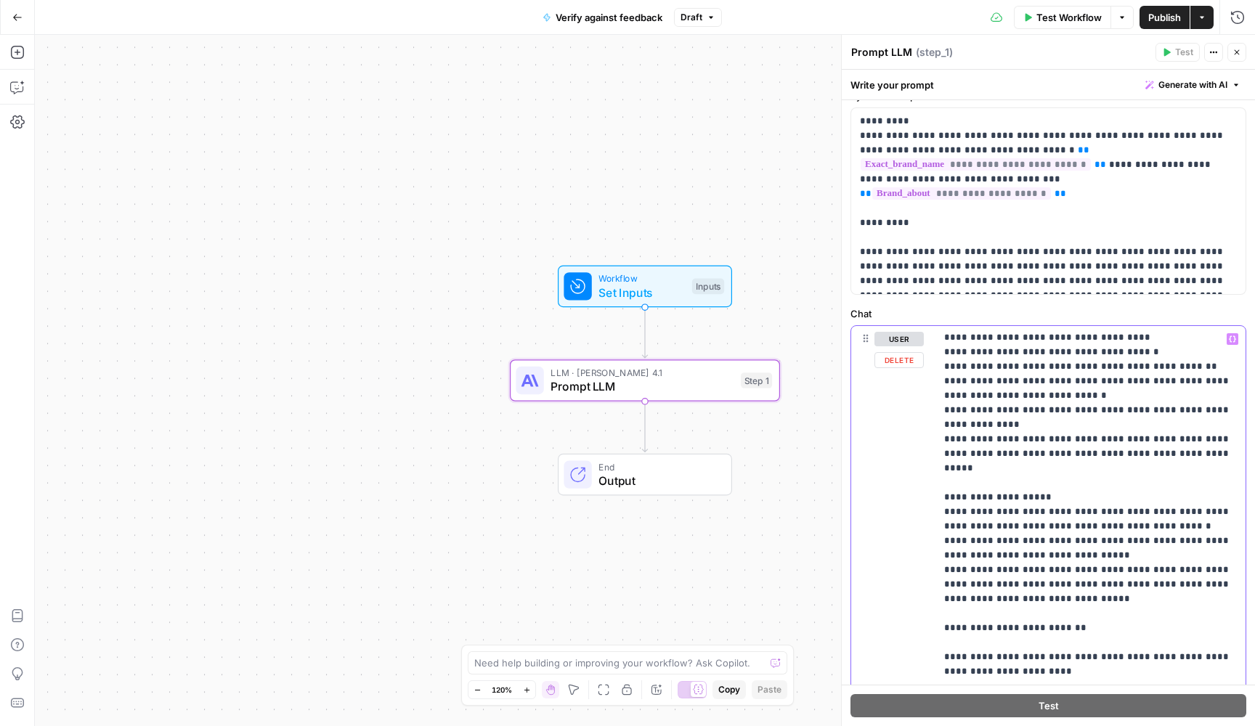
scroll to position [61, 0]
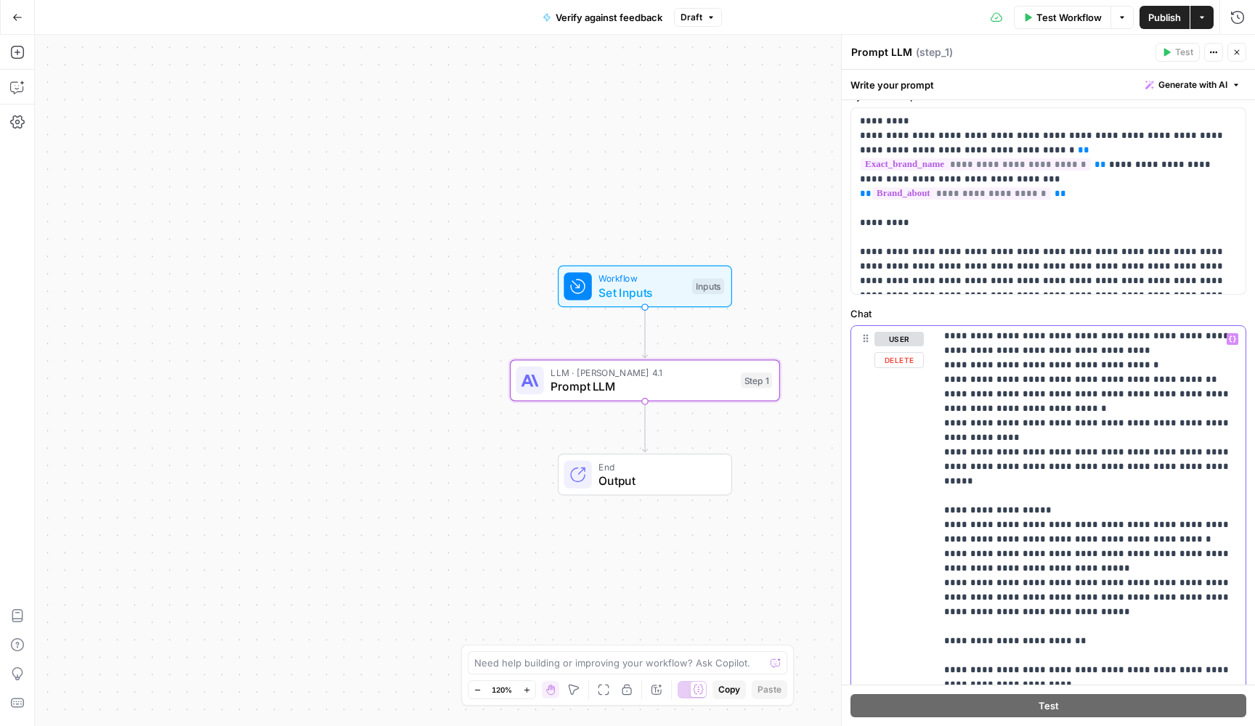
click at [1093, 421] on p "**********" at bounding box center [1090, 685] width 293 height 828
drag, startPoint x: 1136, startPoint y: 439, endPoint x: 1176, endPoint y: 428, distance: 42.1
click at [1176, 428] on p "**********" at bounding box center [1090, 685] width 293 height 828
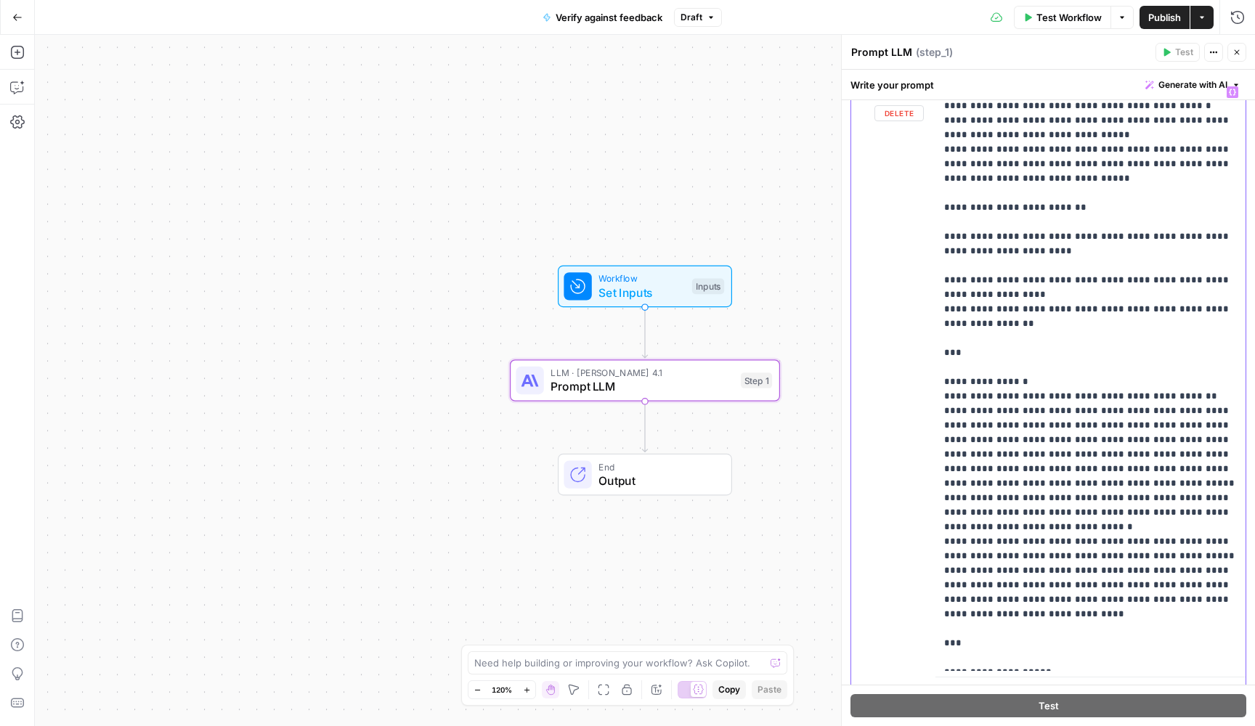
scroll to position [311, 0]
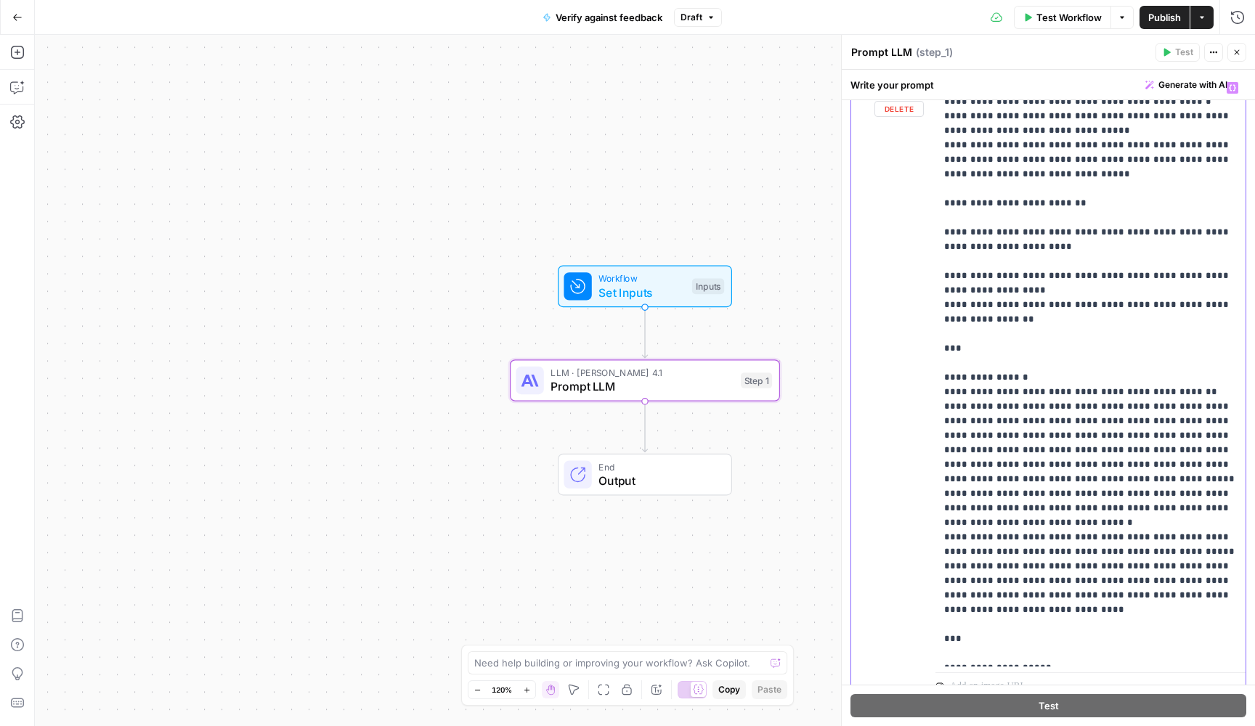
drag, startPoint x: 990, startPoint y: 338, endPoint x: 932, endPoint y: 338, distance: 58.1
click at [932, 338] on div "**********" at bounding box center [1048, 388] width 394 height 626
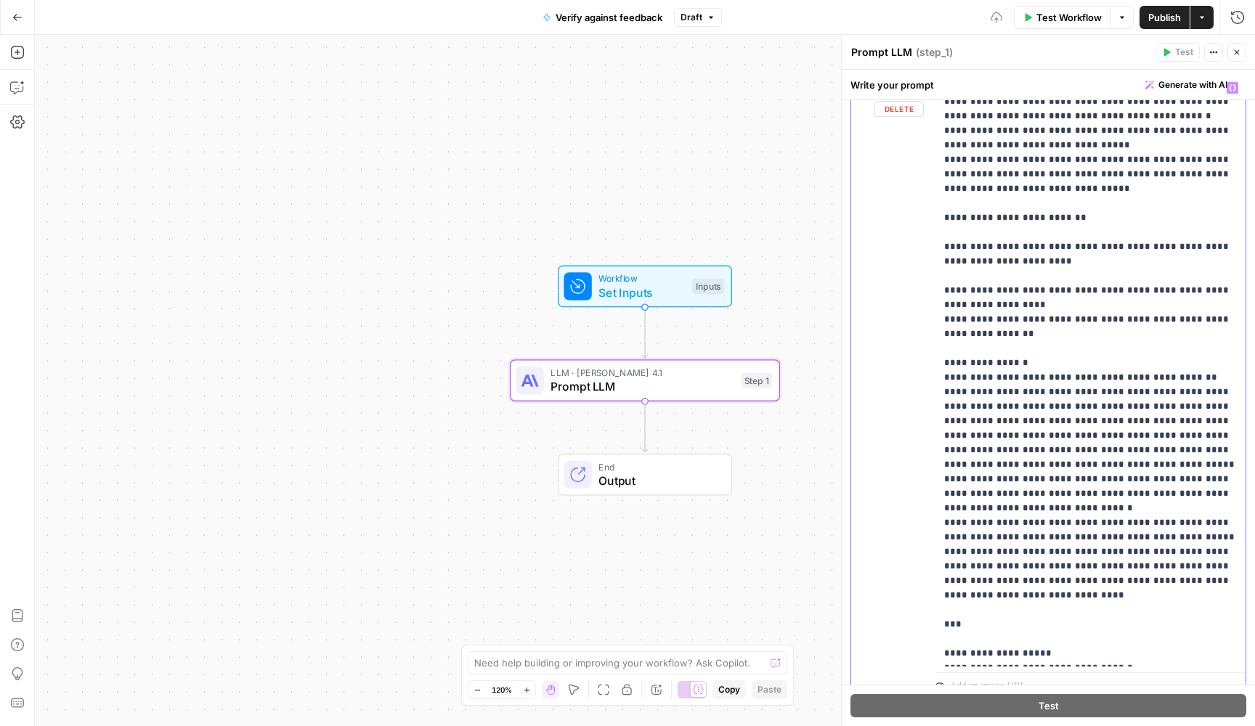
scroll to position [204, 0]
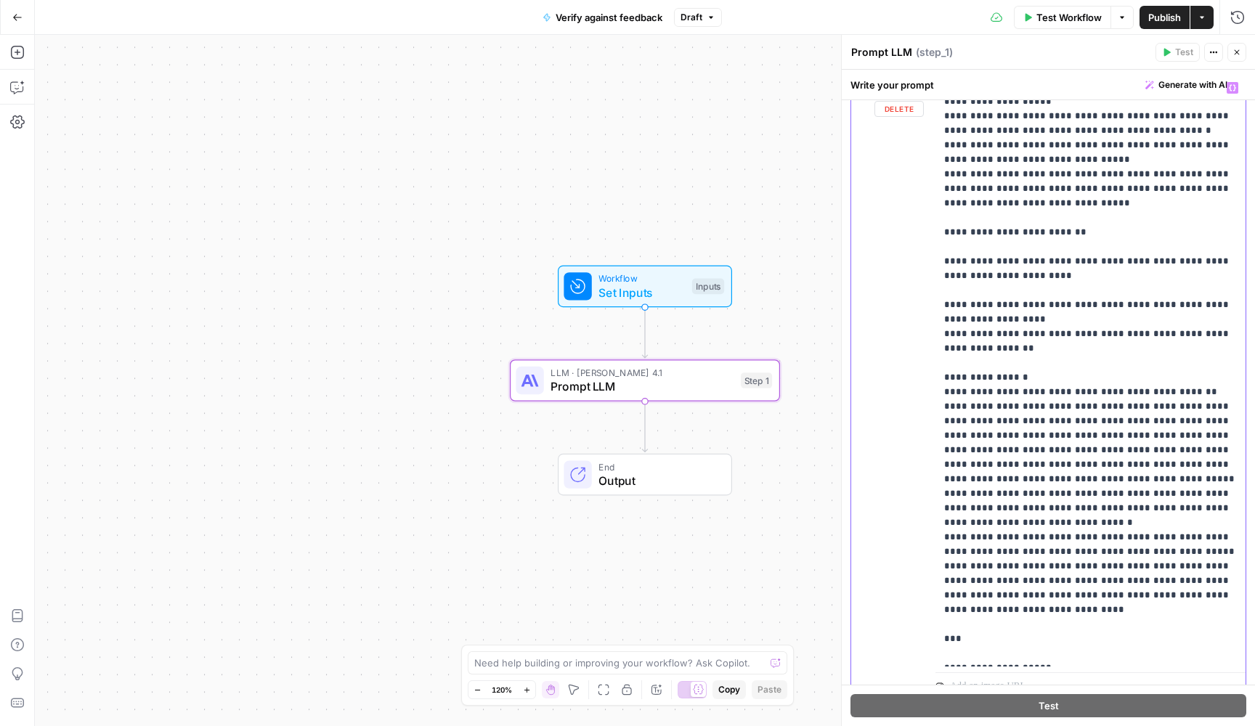
click at [994, 232] on p "**********" at bounding box center [1090, 269] width 293 height 784
click at [1003, 200] on p "**********" at bounding box center [1090, 269] width 293 height 784
drag, startPoint x: 1041, startPoint y: 360, endPoint x: 940, endPoint y: 360, distance: 100.9
click at [940, 360] on div "**********" at bounding box center [1090, 371] width 310 height 592
drag, startPoint x: 992, startPoint y: 598, endPoint x: 923, endPoint y: 383, distance: 225.0
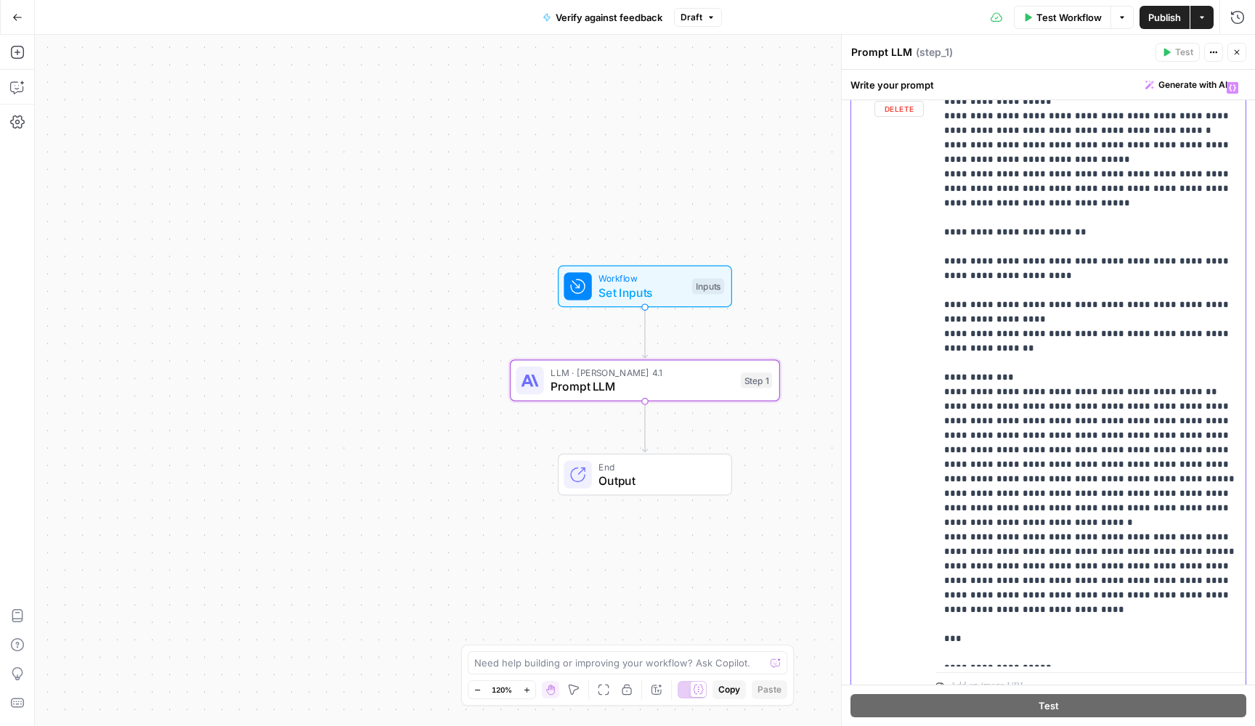
click at [923, 383] on div "**********" at bounding box center [1048, 388] width 394 height 626
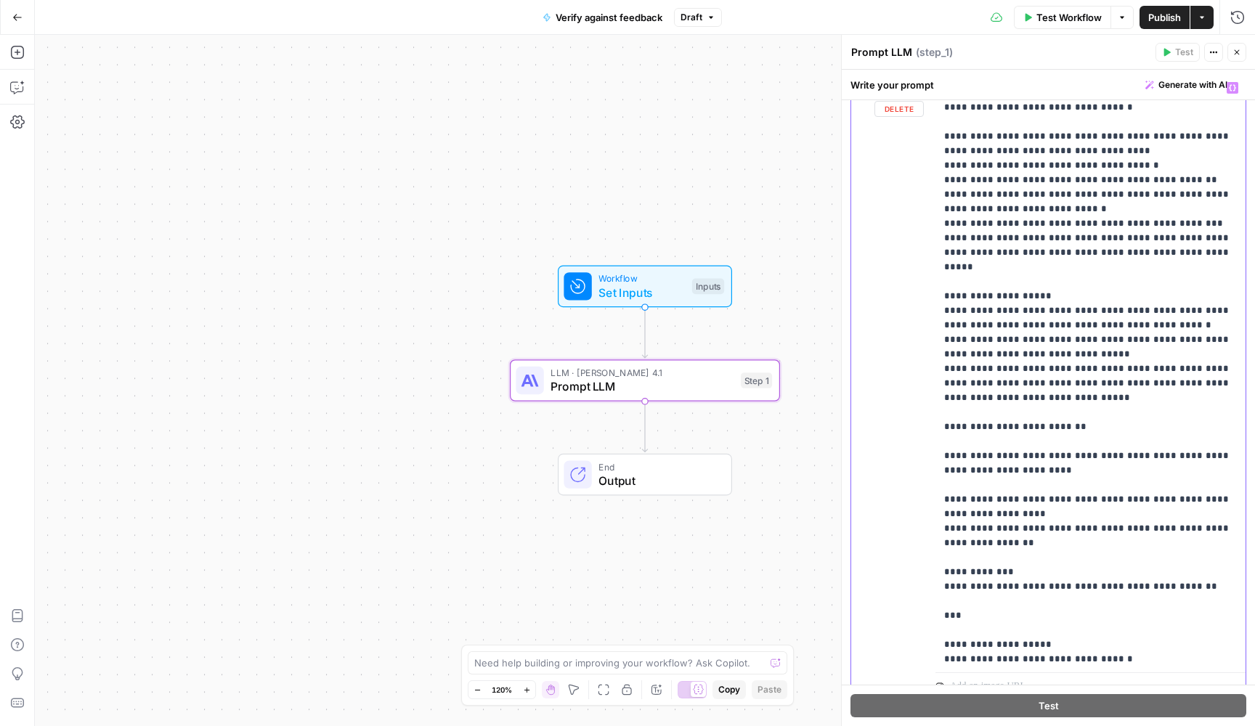
scroll to position [1, 0]
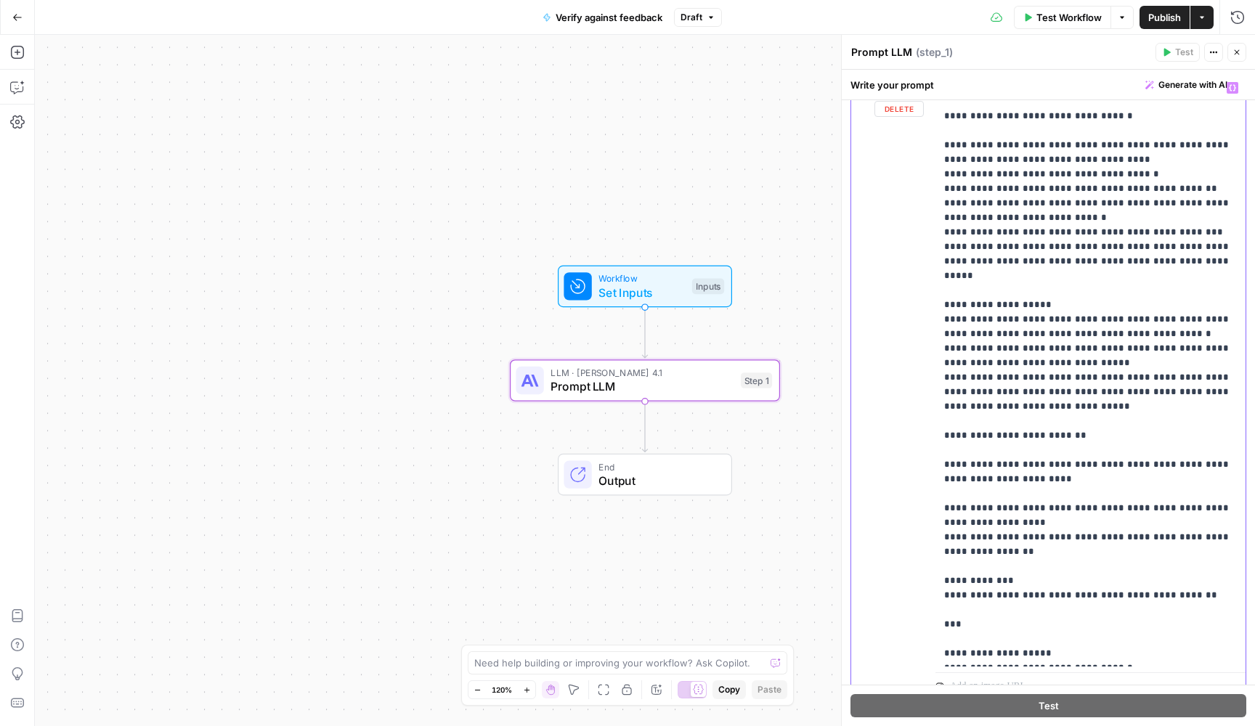
drag, startPoint x: 972, startPoint y: 609, endPoint x: 942, endPoint y: 584, distance: 39.1
click at [942, 584] on div "**********" at bounding box center [1090, 371] width 310 height 592
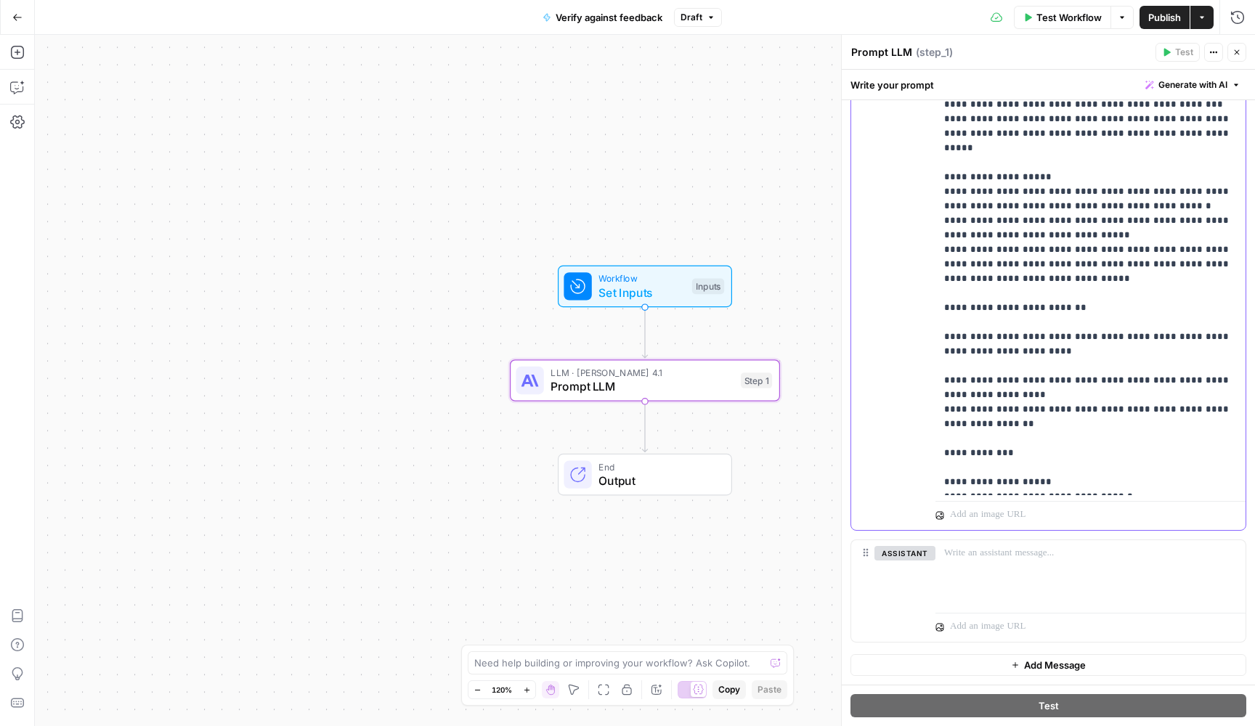
scroll to position [439, 0]
drag, startPoint x: 1056, startPoint y: 469, endPoint x: 939, endPoint y: 469, distance: 117.6
click at [939, 469] on div "**********" at bounding box center [1090, 220] width 310 height 549
drag, startPoint x: 1102, startPoint y: 485, endPoint x: 878, endPoint y: 497, distance: 224.7
click at [878, 497] on div "**********" at bounding box center [1048, 238] width 394 height 584
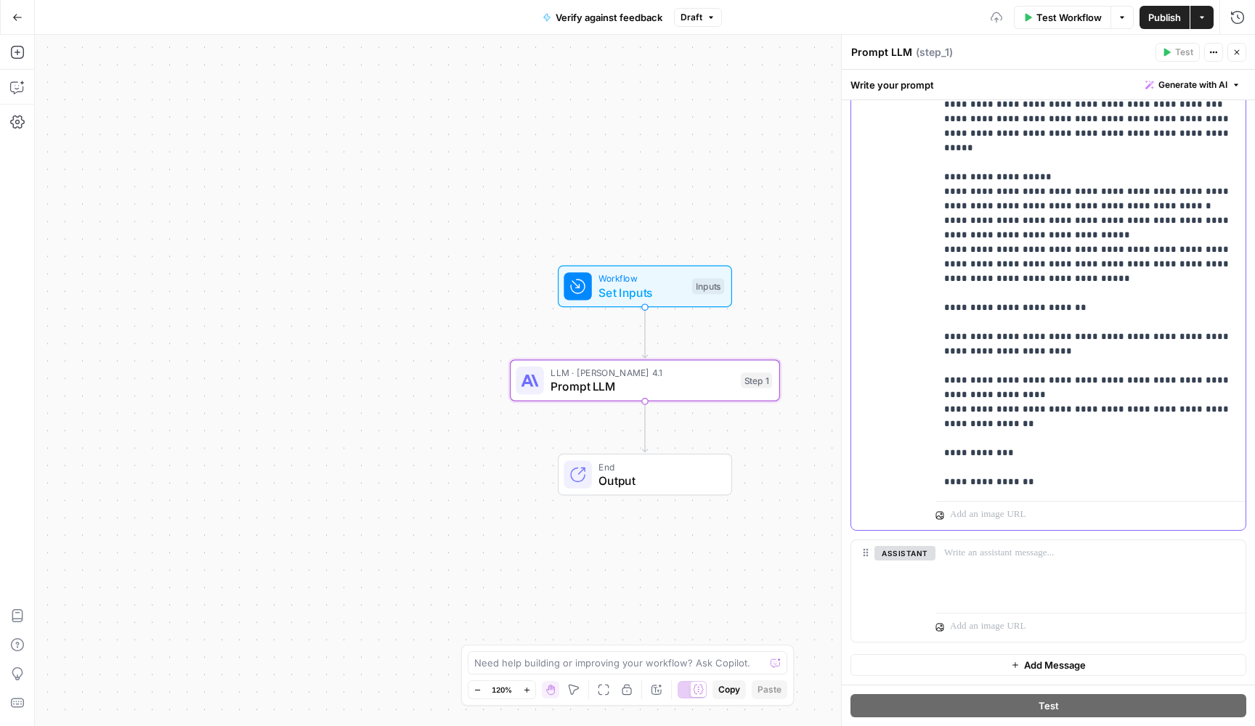
scroll to position [425, 0]
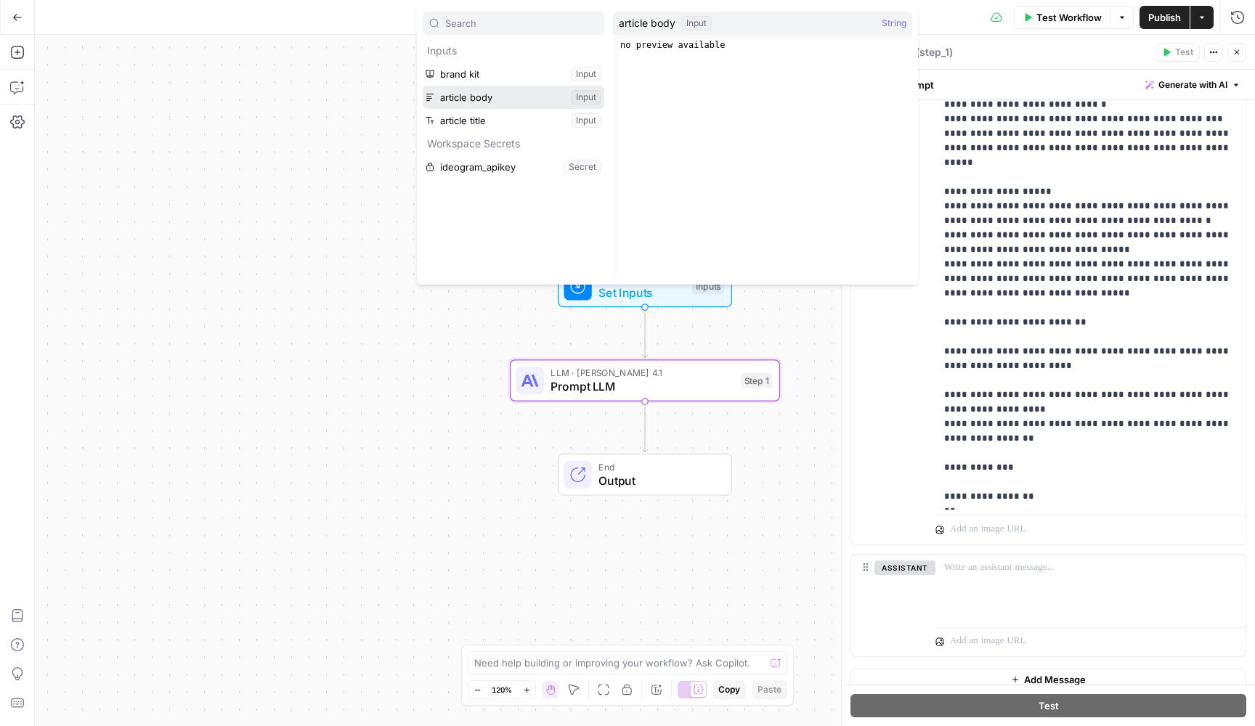
click at [514, 101] on button "Select variable article body" at bounding box center [514, 97] width 182 height 23
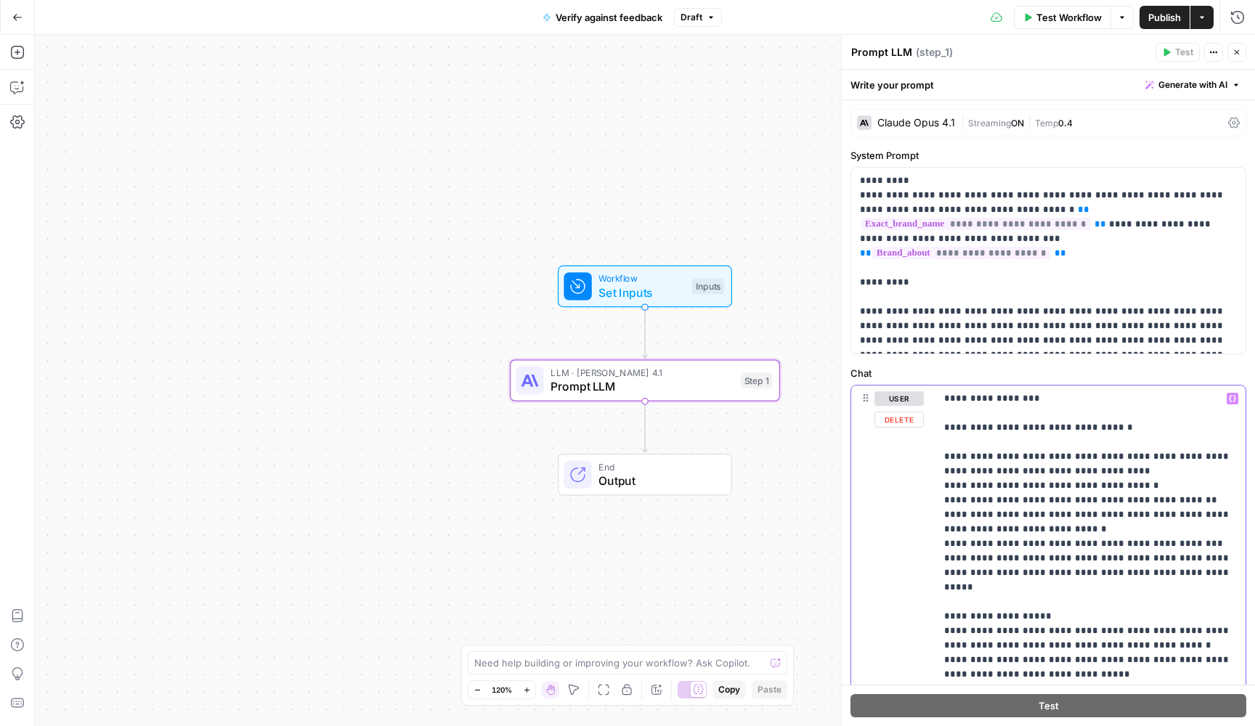
scroll to position [0, 0]
click at [1005, 266] on p "**********" at bounding box center [1048, 261] width 377 height 174
click at [646, 277] on span "Workflow" at bounding box center [641, 279] width 86 height 14
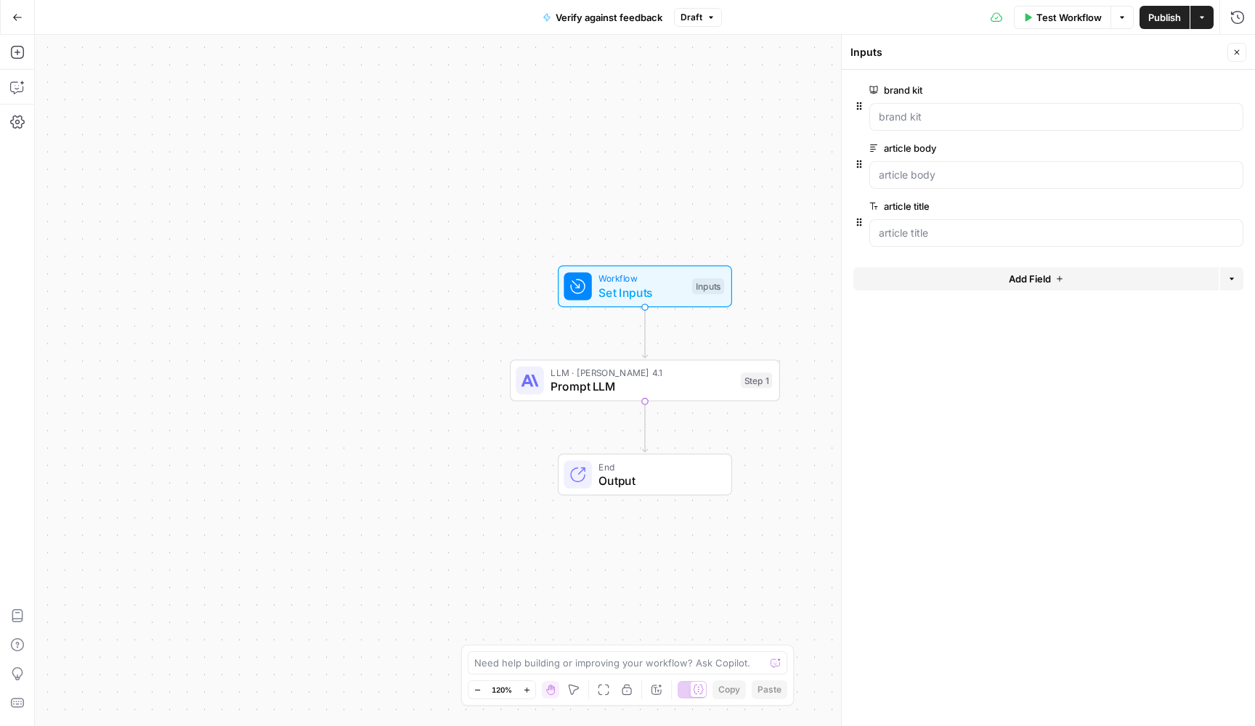
click at [960, 217] on div "article title edit field Delete group" at bounding box center [1056, 221] width 374 height 49
click at [1234, 206] on icon "button" at bounding box center [1235, 207] width 8 height 8
click at [577, 378] on span "LLM · Claude Opus 4.1" at bounding box center [641, 373] width 183 height 14
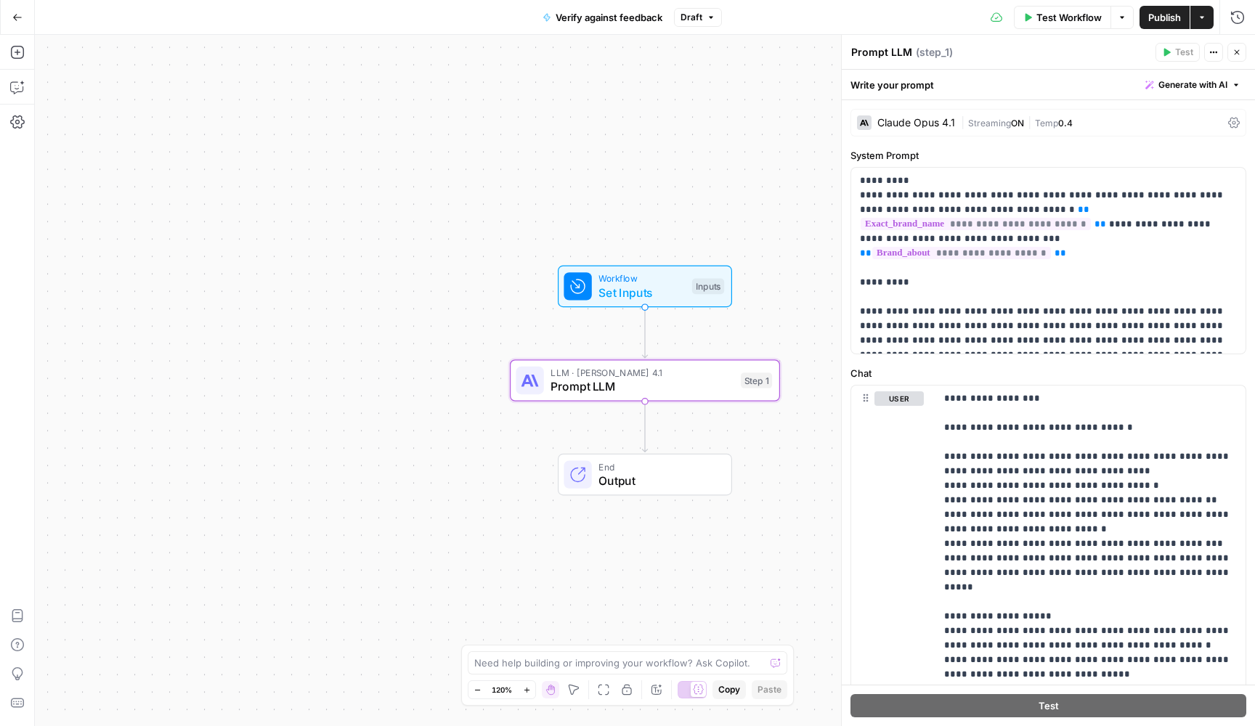
click at [1157, 22] on span "Publish" at bounding box center [1164, 17] width 33 height 15
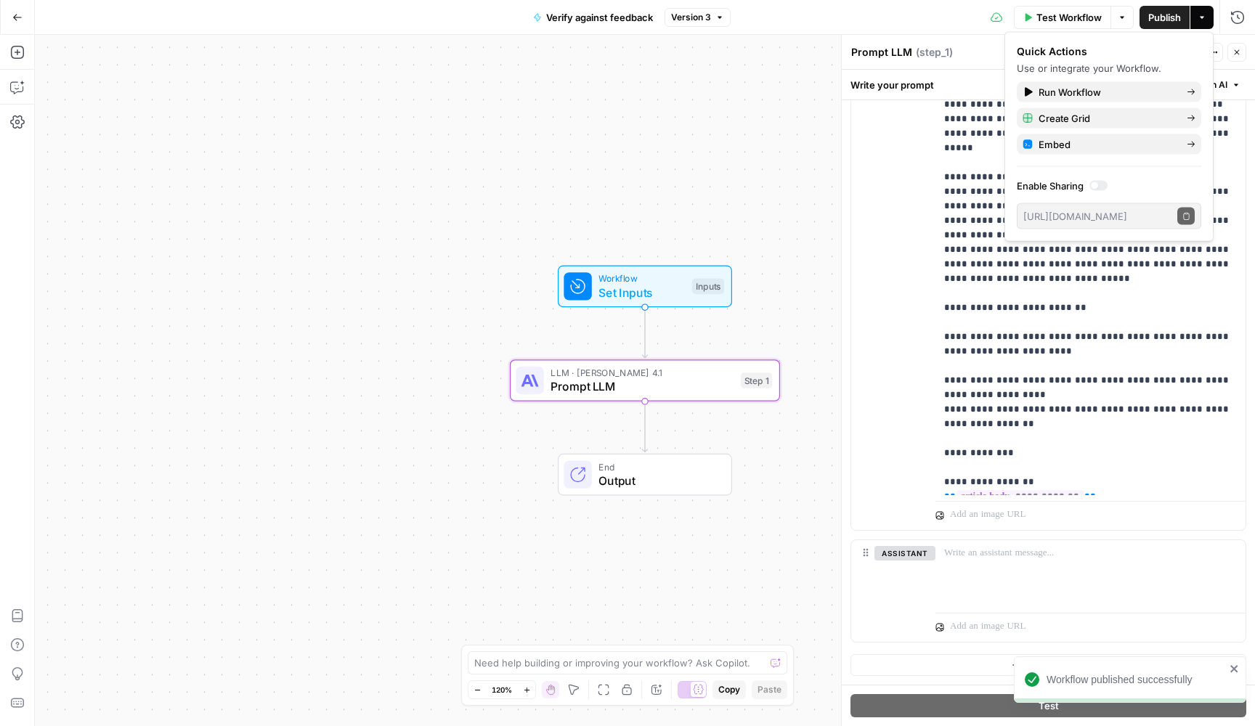
scroll to position [439, 0]
click at [1234, 674] on icon "close" at bounding box center [1234, 669] width 10 height 12
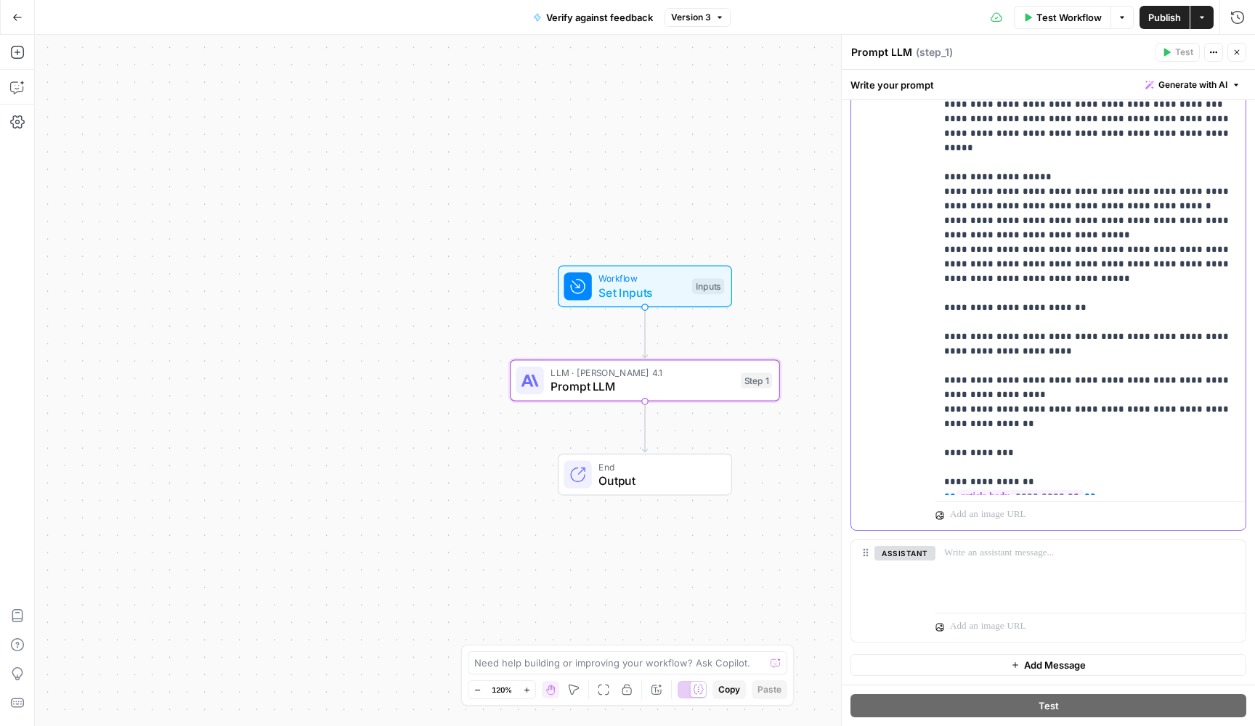
click at [1024, 449] on p "**********" at bounding box center [1090, 220] width 293 height 537
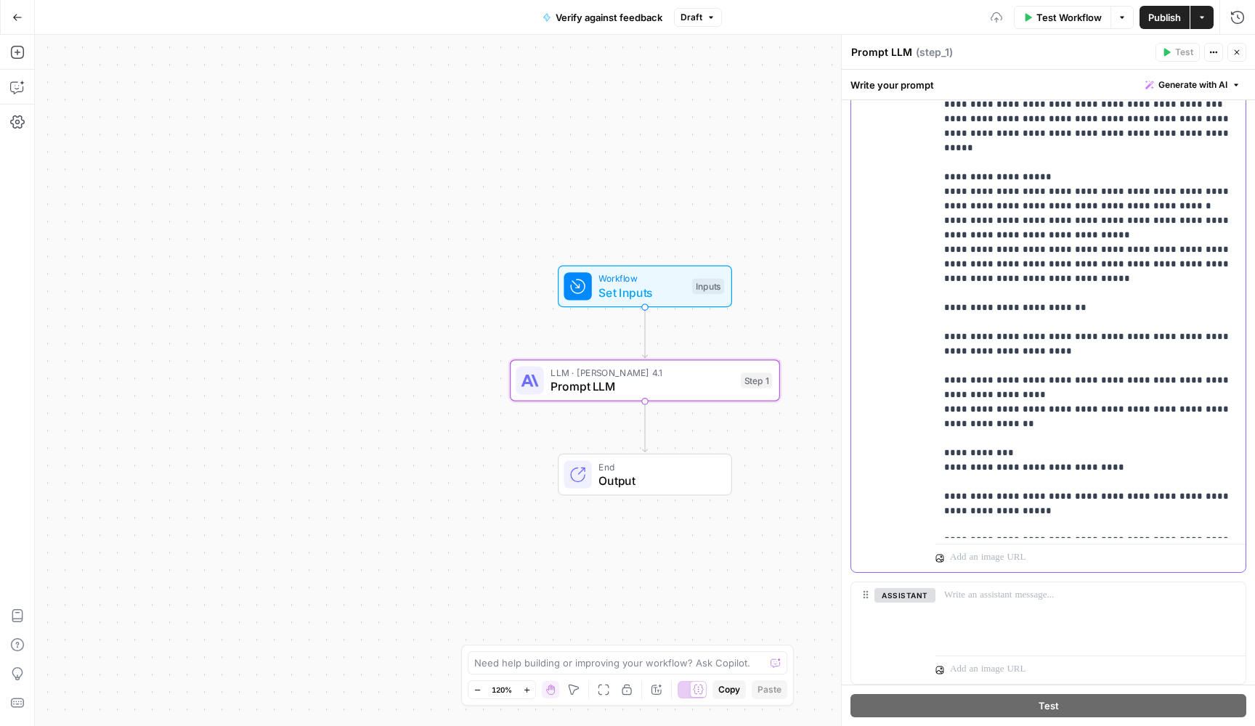
click at [1052, 444] on p "**********" at bounding box center [1090, 576] width 293 height 1249
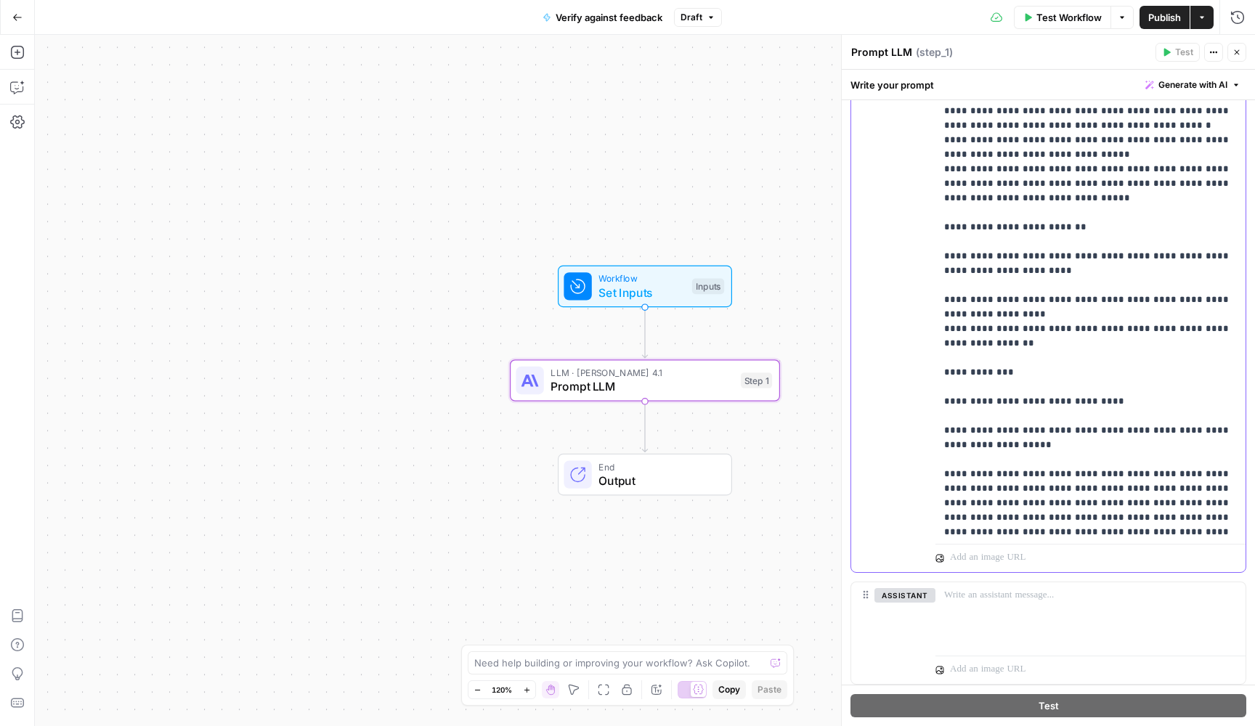
scroll to position [81, 0]
click at [945, 410] on p "**********" at bounding box center [1090, 502] width 293 height 1263
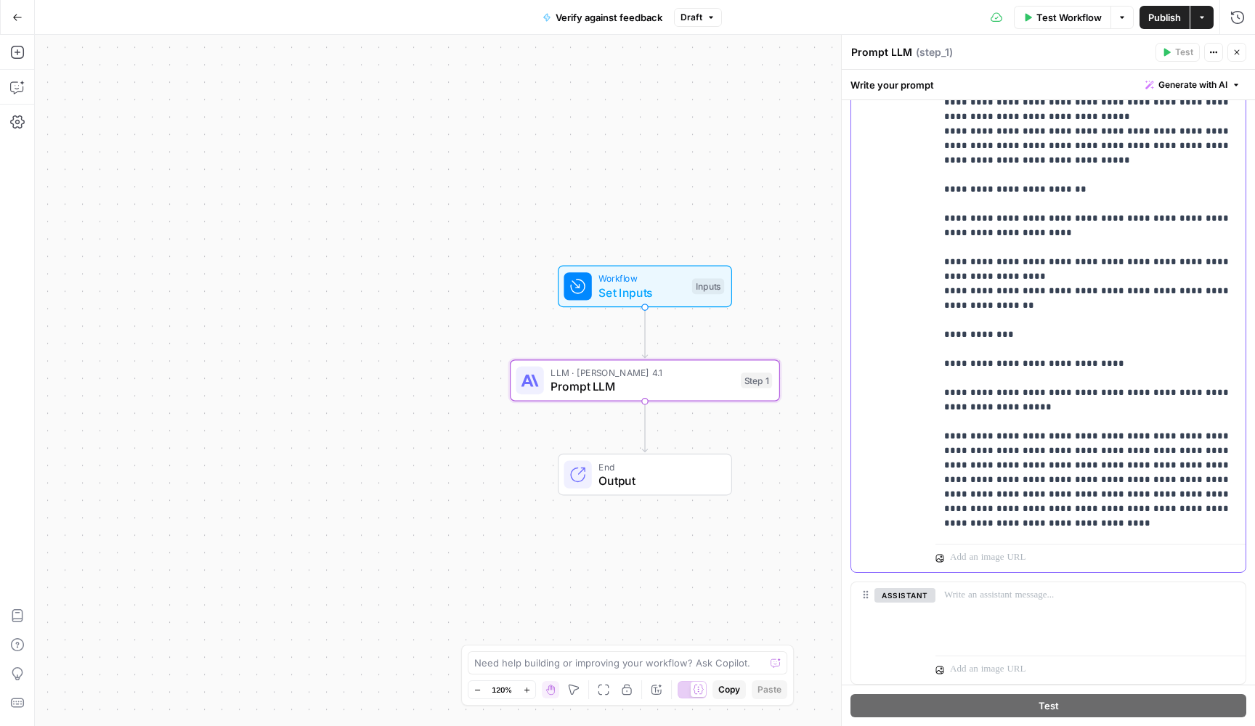
click at [945, 420] on p "**********" at bounding box center [1090, 465] width 293 height 1263
click at [945, 375] on p "**********" at bounding box center [1090, 465] width 293 height 1263
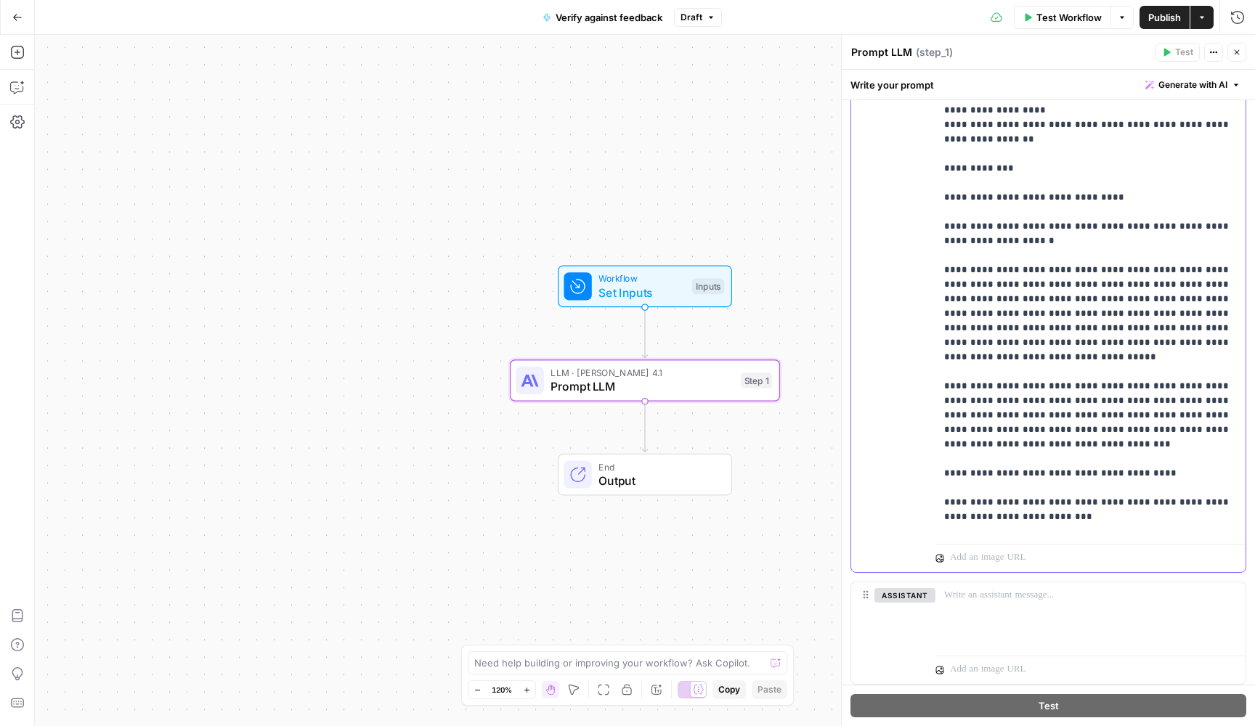
scroll to position [286, 0]
click at [946, 353] on p "**********" at bounding box center [1090, 297] width 293 height 1263
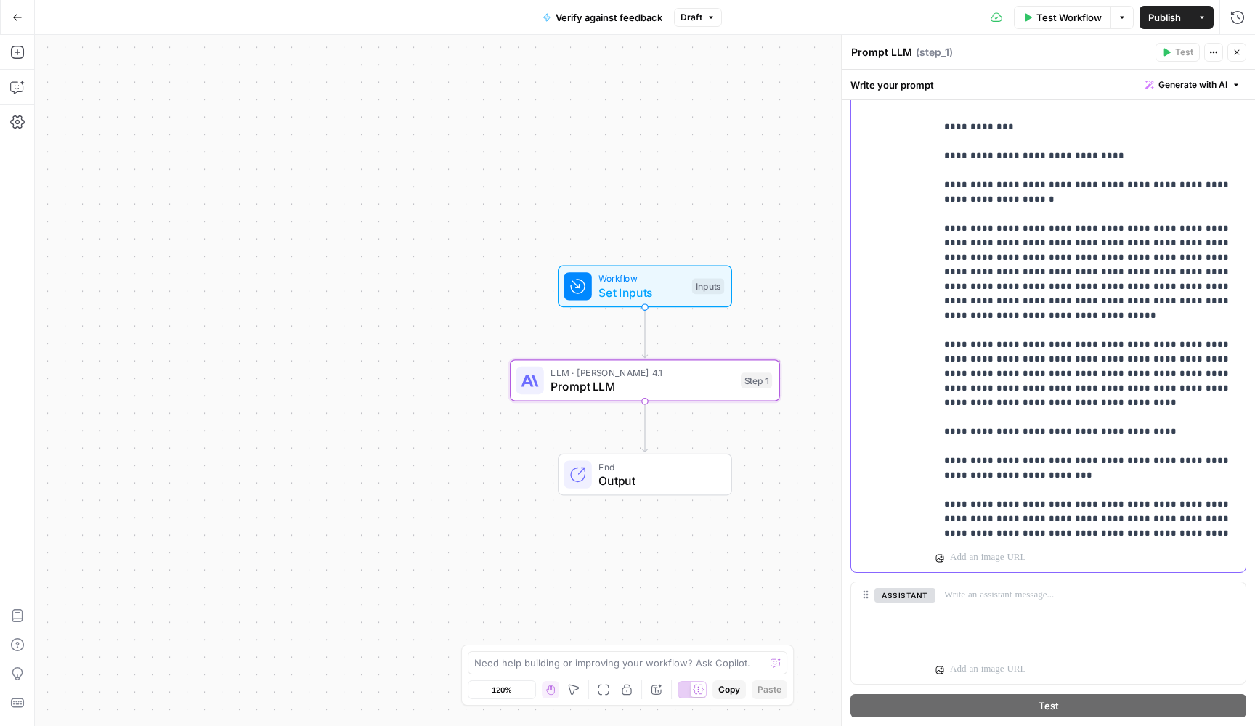
scroll to position [357, 0]
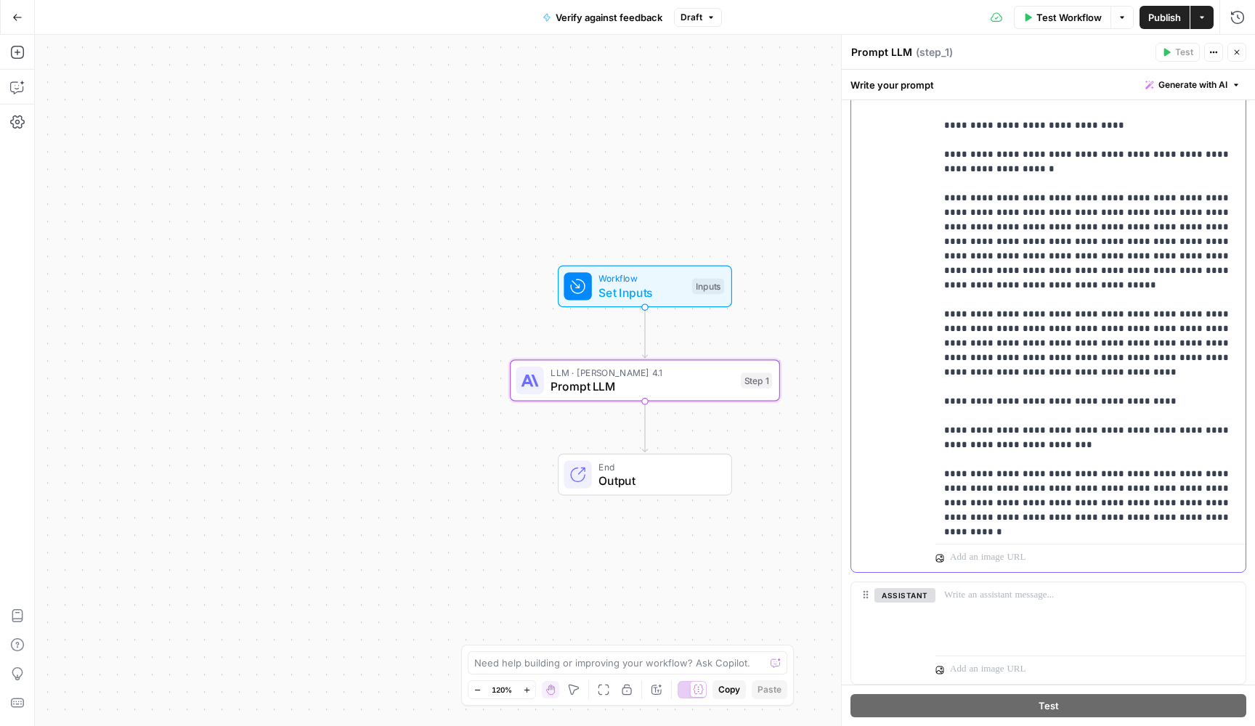
click at [944, 396] on p "**********" at bounding box center [1090, 227] width 293 height 1263
click at [944, 444] on p "**********" at bounding box center [1090, 227] width 293 height 1263
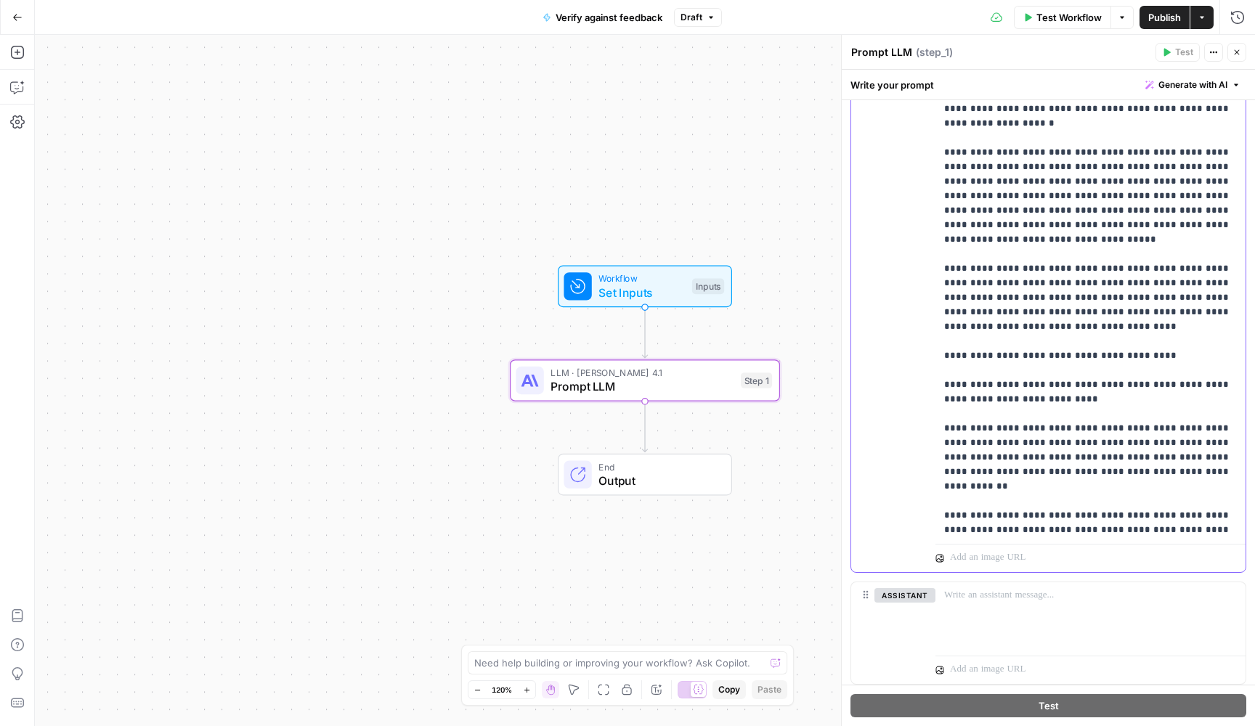
scroll to position [404, 0]
click at [1073, 428] on p "**********" at bounding box center [1090, 179] width 293 height 1263
click at [1031, 422] on p "**********" at bounding box center [1090, 179] width 293 height 1263
click at [1107, 422] on p "**********" at bounding box center [1090, 179] width 293 height 1263
click at [945, 466] on p "**********" at bounding box center [1090, 179] width 293 height 1263
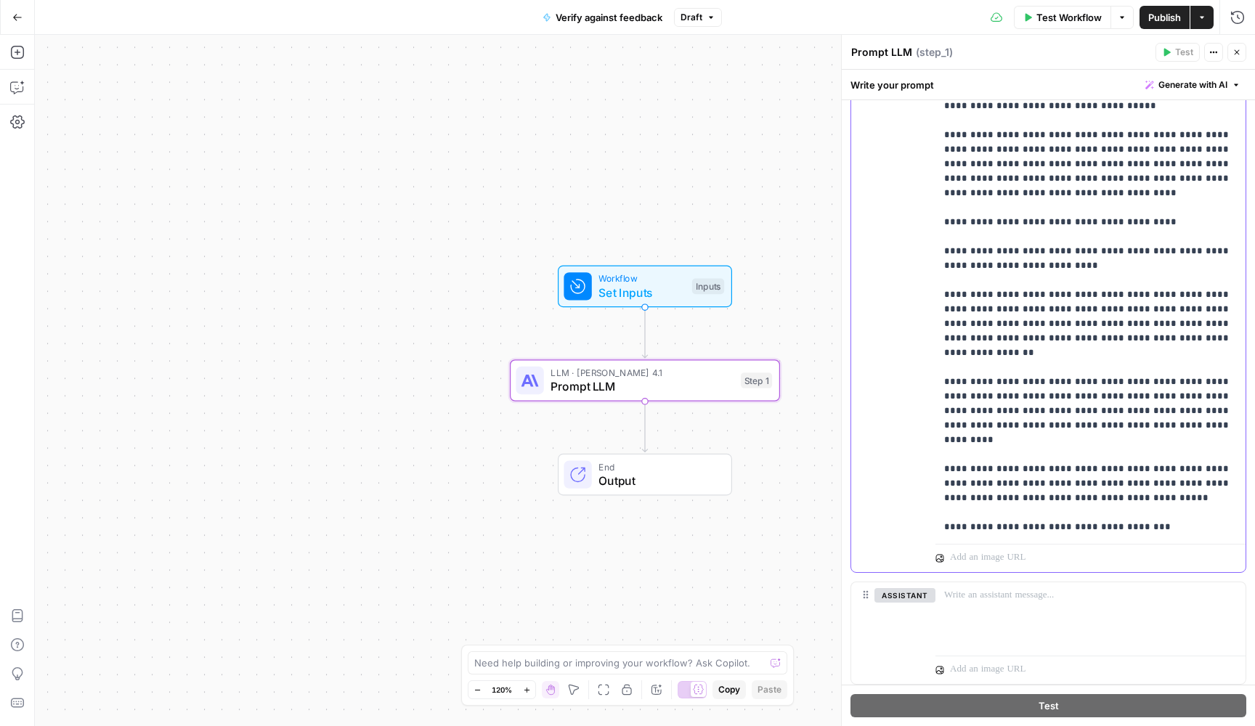
scroll to position [537, 0]
drag, startPoint x: 987, startPoint y: 381, endPoint x: 1160, endPoint y: 354, distance: 174.9
click at [1160, 354] on p "**********" at bounding box center [1090, 46] width 293 height 1263
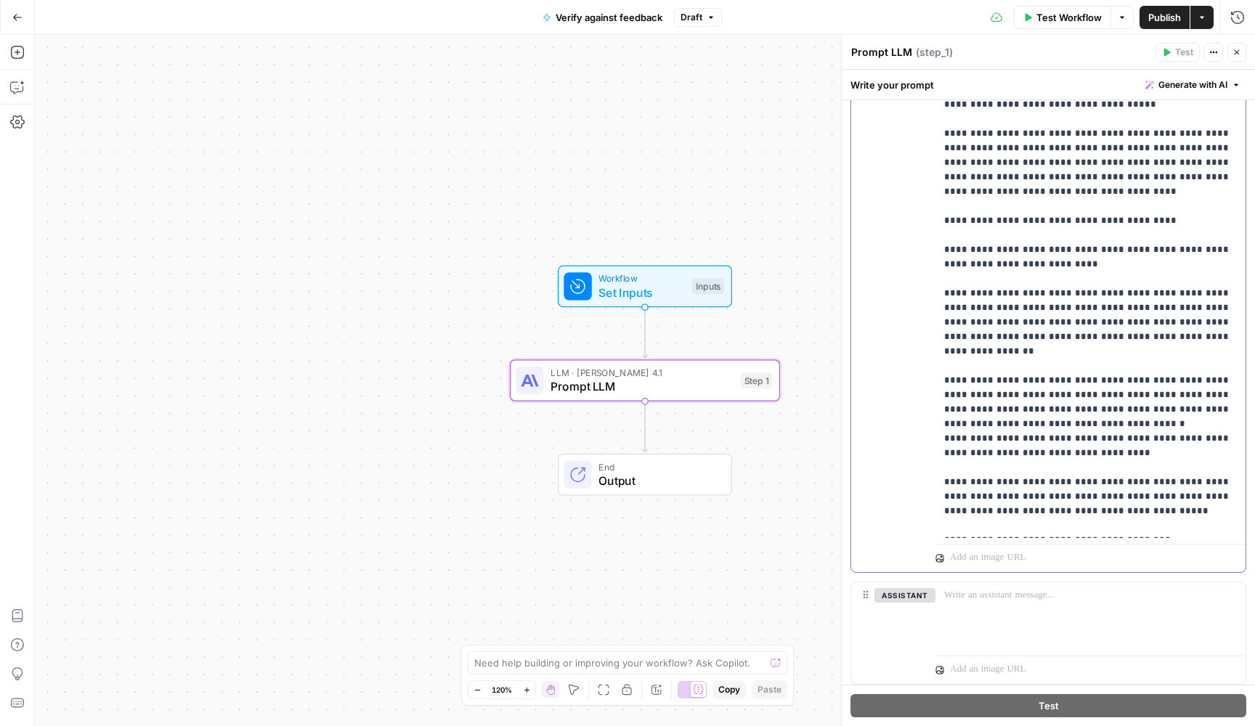
click at [1168, 349] on p "**********" at bounding box center [1090, 61] width 293 height 1292
click at [1093, 380] on p "**********" at bounding box center [1090, 61] width 293 height 1292
drag, startPoint x: 1194, startPoint y: 394, endPoint x: 953, endPoint y: 393, distance: 240.3
click at [953, 393] on p "**********" at bounding box center [1090, 61] width 293 height 1292
click at [1123, 380] on p "**********" at bounding box center [1090, 54] width 293 height 1278
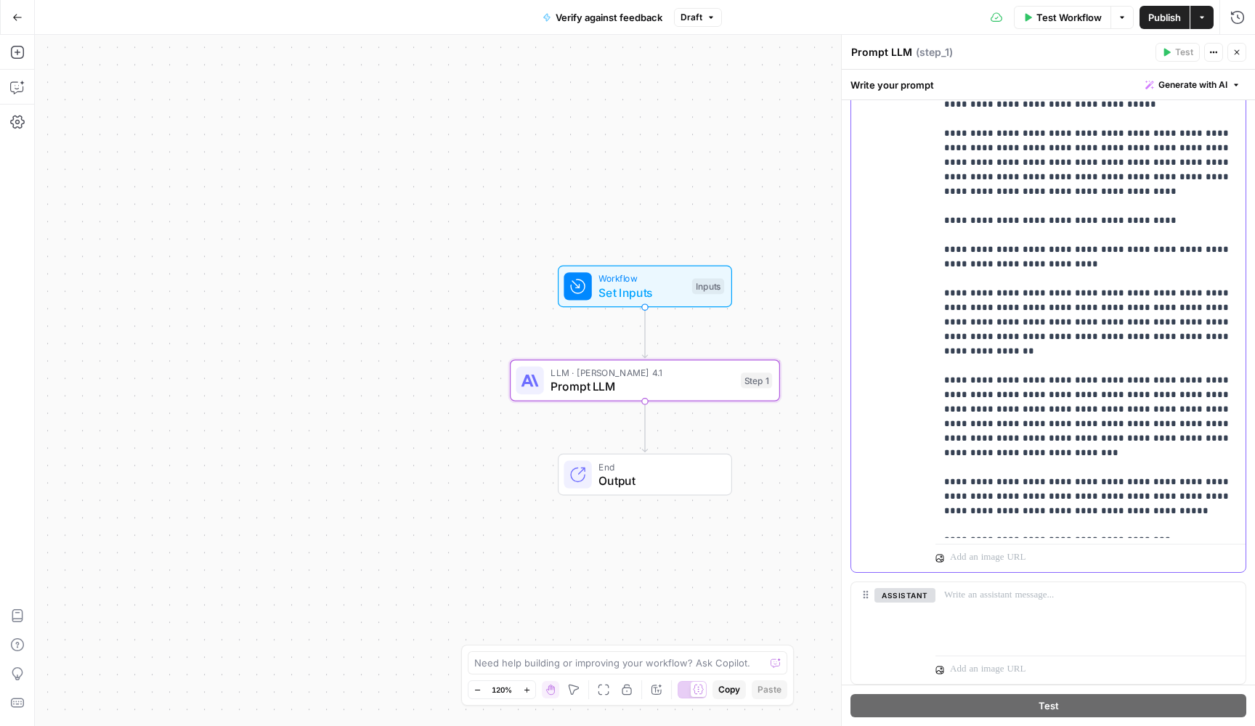
click at [942, 422] on div "**********" at bounding box center [1090, 242] width 310 height 592
drag, startPoint x: 1014, startPoint y: 440, endPoint x: 1099, endPoint y: 423, distance: 86.6
click at [1106, 423] on p "**********" at bounding box center [1090, 54] width 293 height 1278
click at [996, 441] on p "**********" at bounding box center [1090, 54] width 293 height 1278
drag, startPoint x: 1203, startPoint y: 426, endPoint x: 1150, endPoint y: 427, distance: 53.0
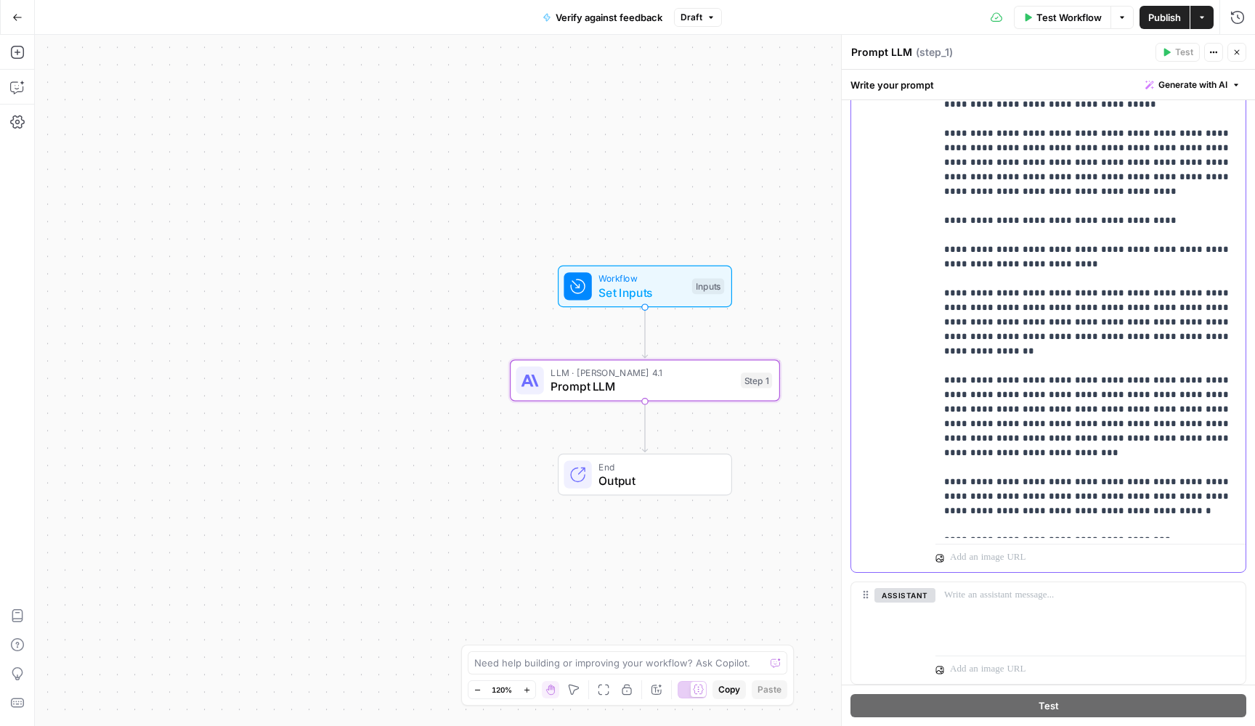
click at [1150, 427] on p "**********" at bounding box center [1090, 54] width 293 height 1278
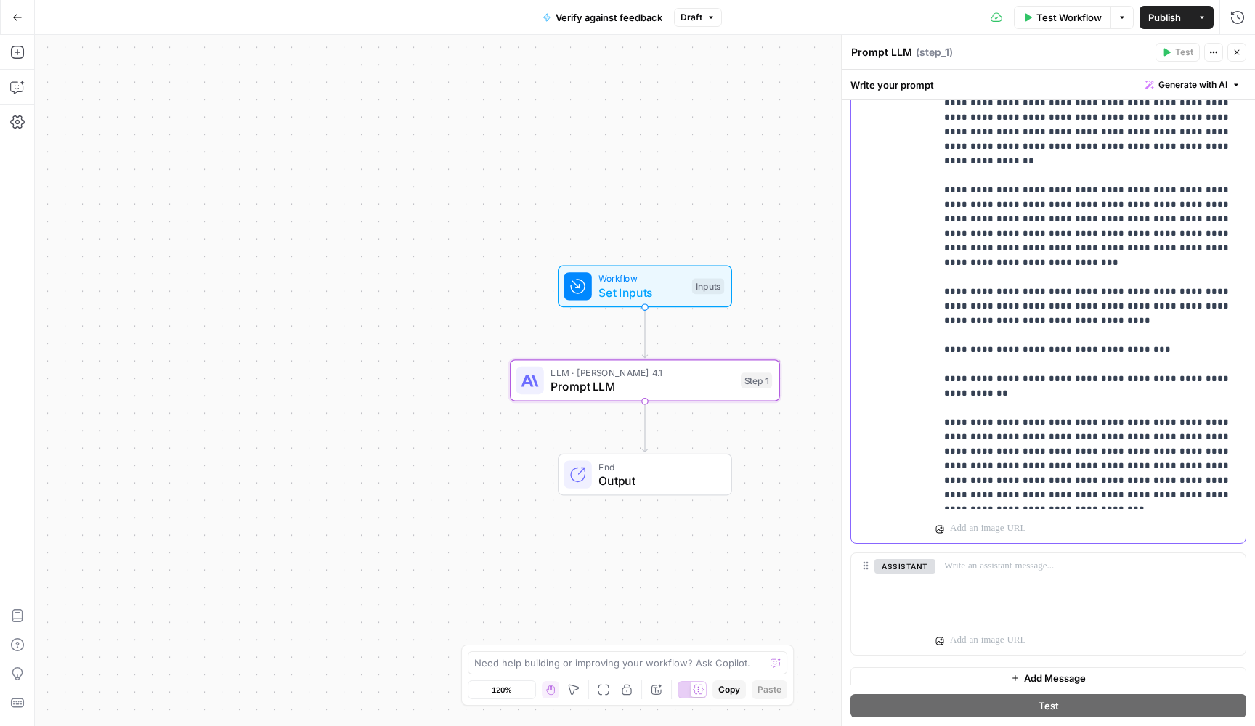
scroll to position [698, 0]
drag, startPoint x: 1202, startPoint y: 437, endPoint x: 1038, endPoint y: 426, distance: 163.7
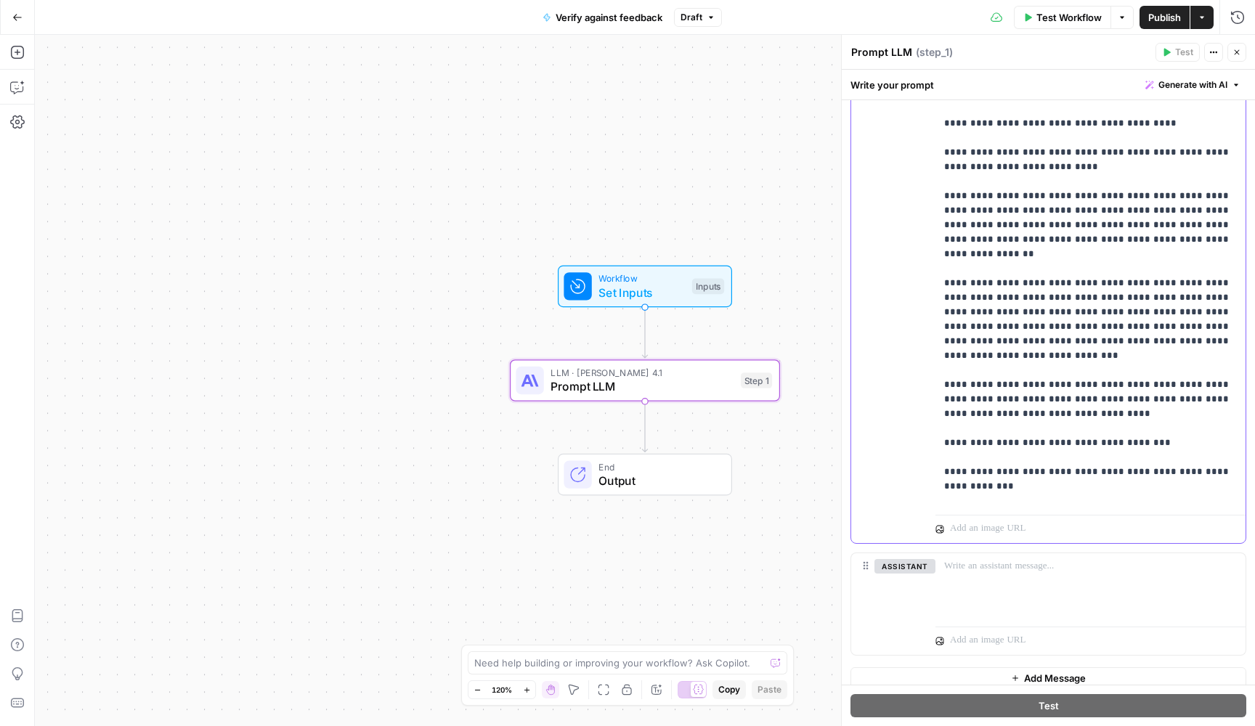
scroll to position [590, 0]
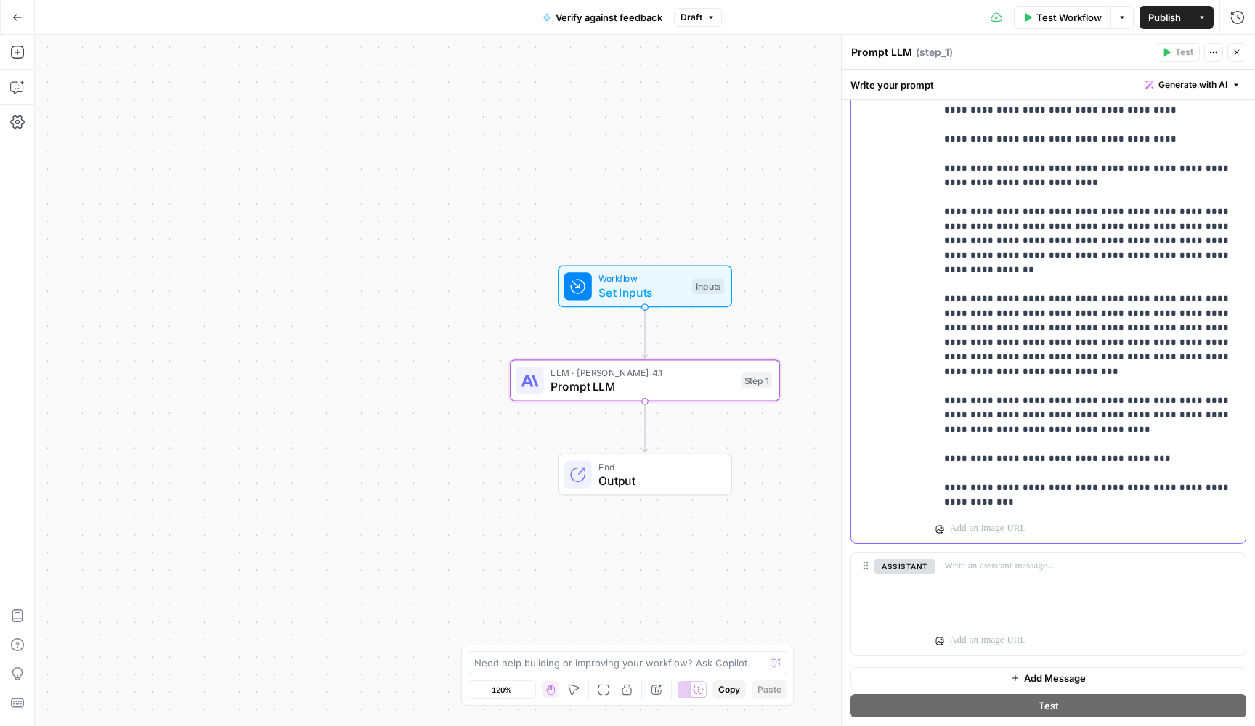
drag, startPoint x: 1083, startPoint y: 309, endPoint x: 1212, endPoint y: 326, distance: 129.6
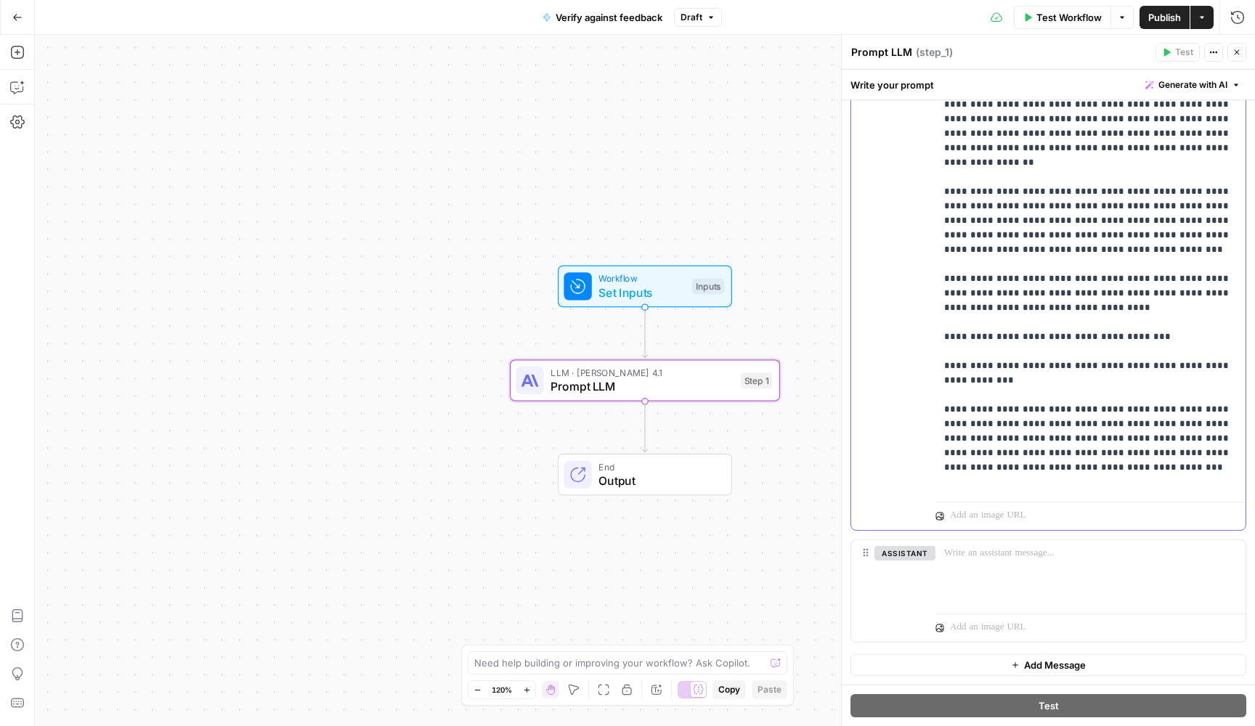
scroll to position [683, 0]
click at [1167, 17] on span "Publish" at bounding box center [1164, 17] width 33 height 15
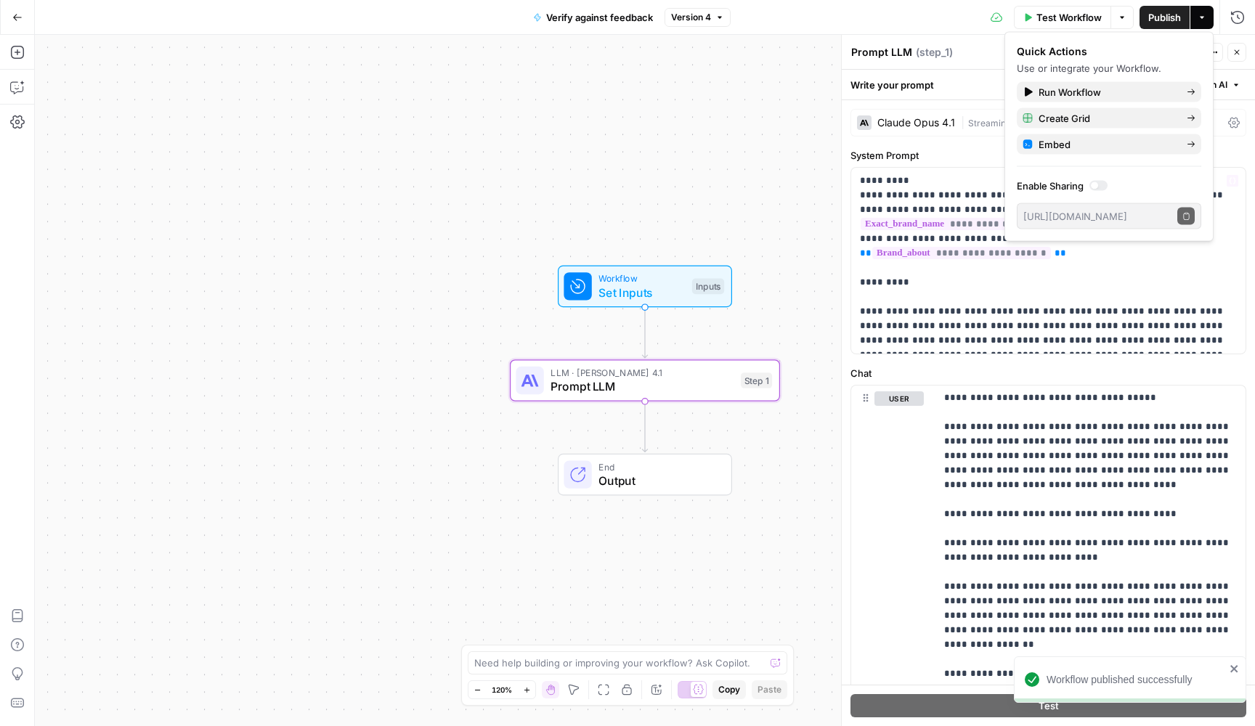
scroll to position [0, 0]
click at [1237, 52] on icon "button" at bounding box center [1236, 52] width 9 height 9
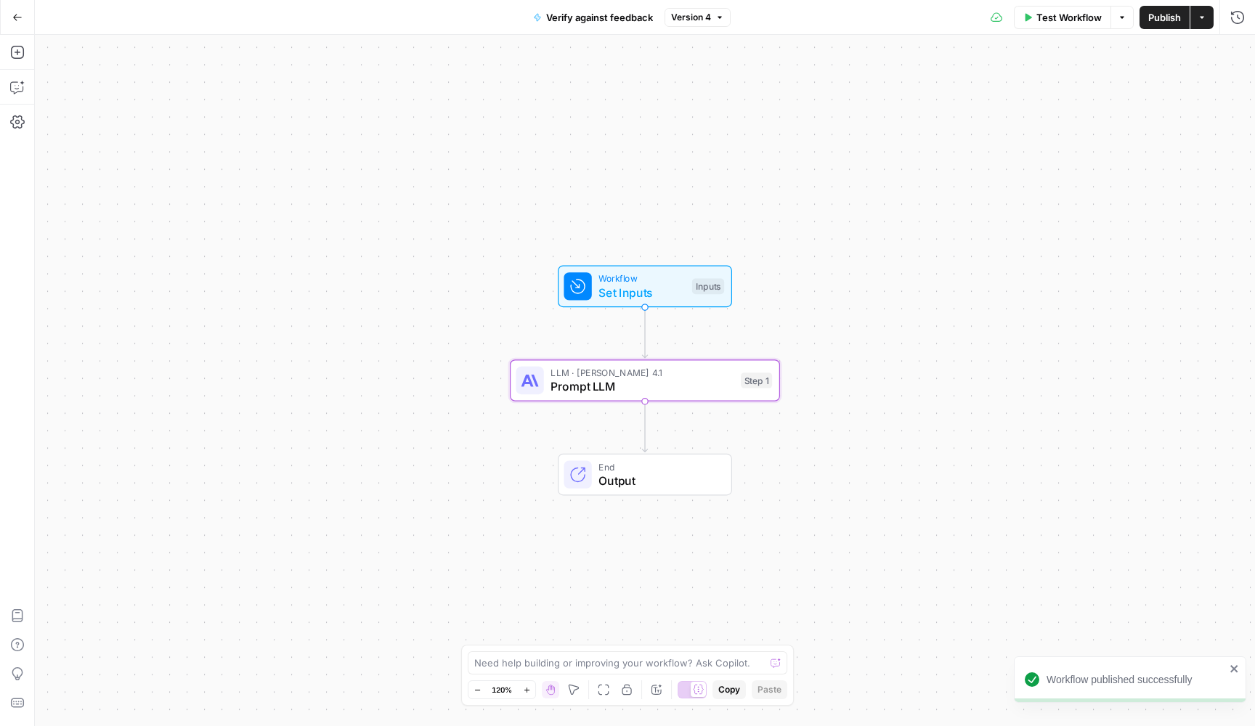
click at [651, 280] on span "Workflow" at bounding box center [641, 279] width 86 height 14
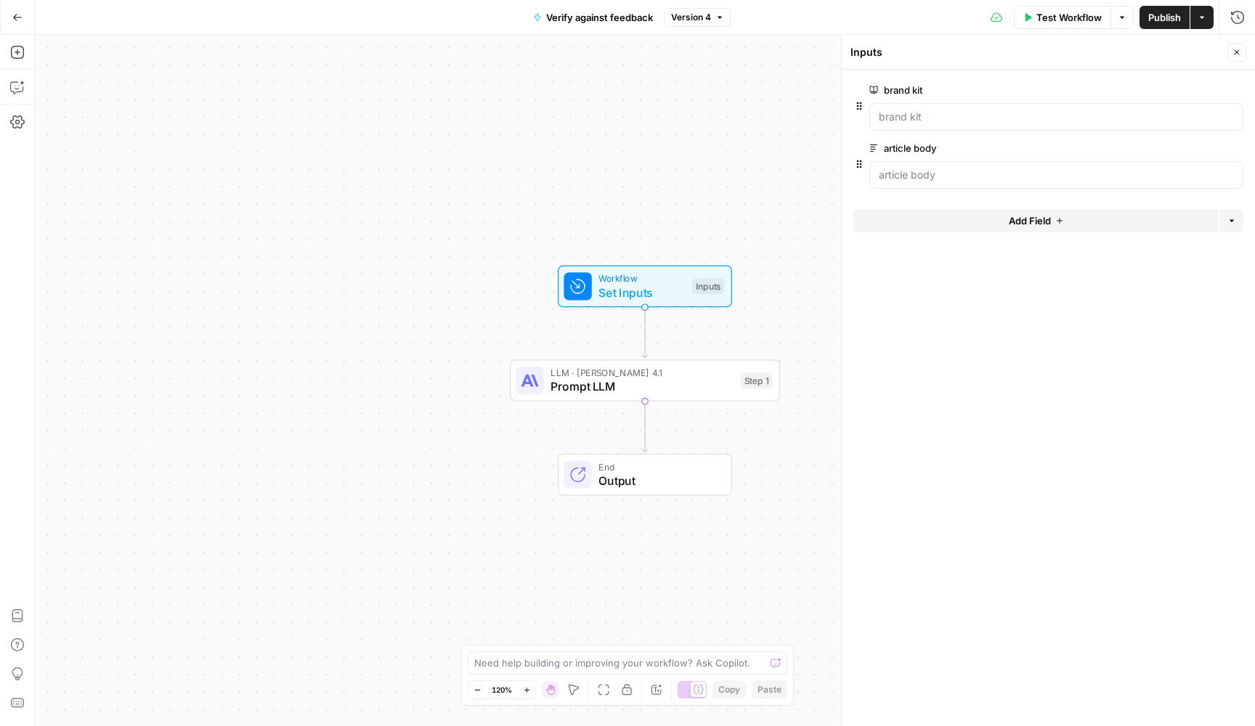
click at [9, 17] on button "Go Back" at bounding box center [17, 17] width 26 height 26
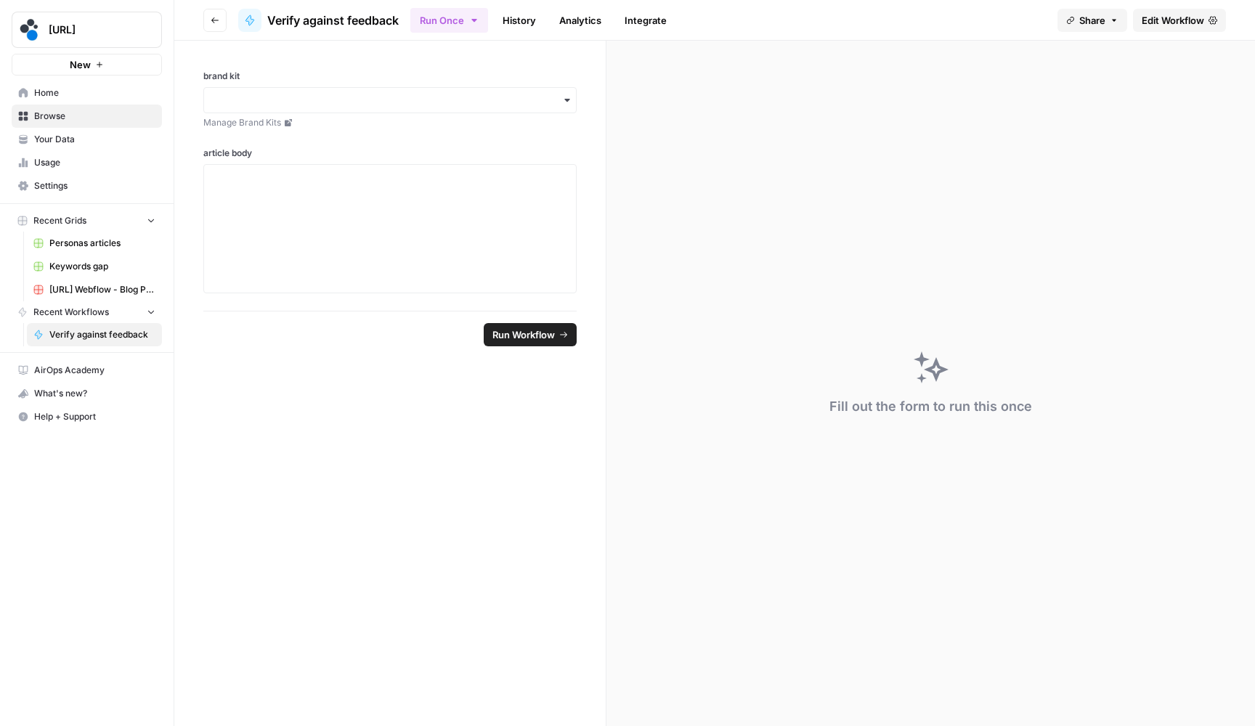
click at [1170, 16] on span "Edit Workflow" at bounding box center [1172, 20] width 62 height 15
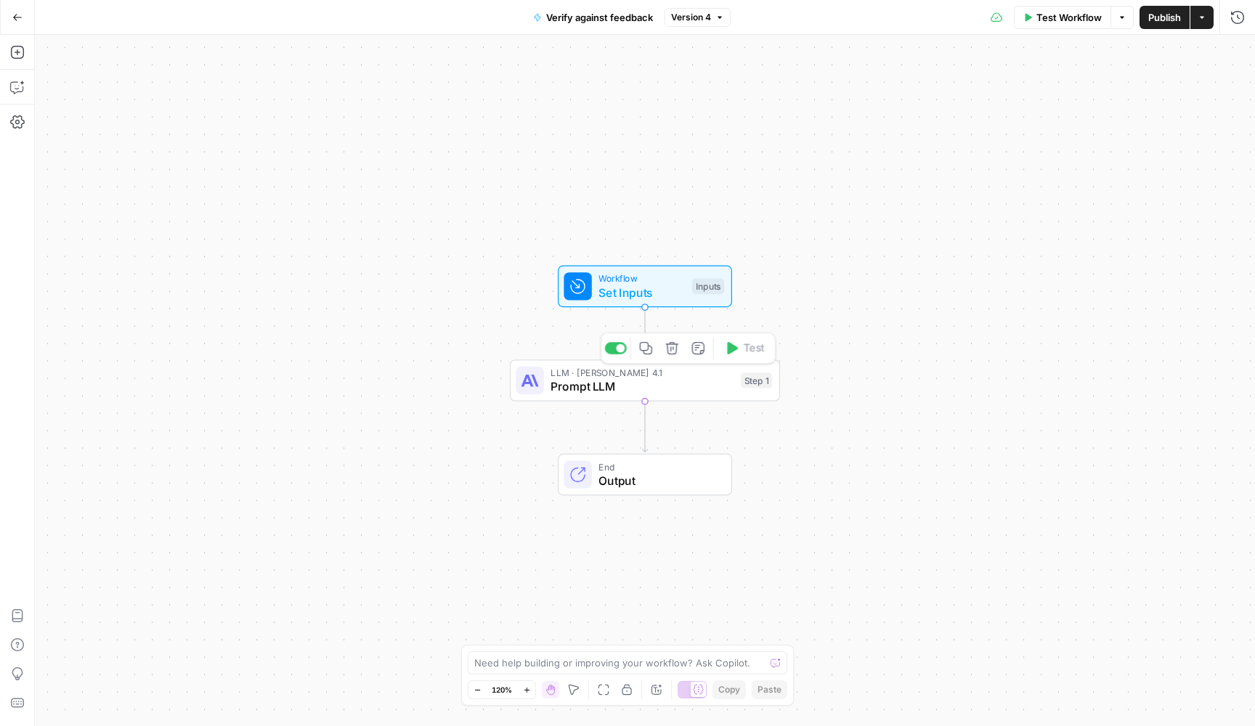
click at [577, 364] on div "LLM · Claude Opus 4.1 Prompt LLM Step 1 Copy step Delete step Add Note Test" at bounding box center [645, 380] width 270 height 42
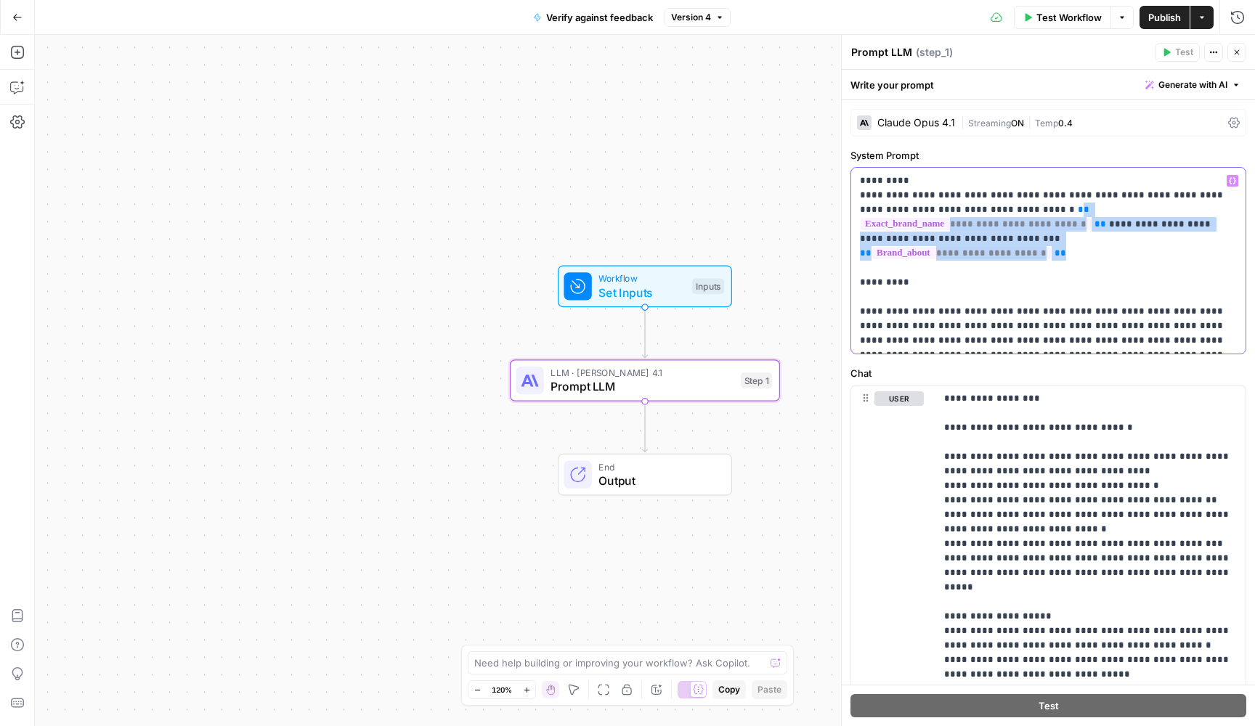
drag, startPoint x: 1086, startPoint y: 235, endPoint x: 986, endPoint y: 208, distance: 103.6
click at [986, 208] on p "**********" at bounding box center [1048, 261] width 377 height 174
copy p "**********"
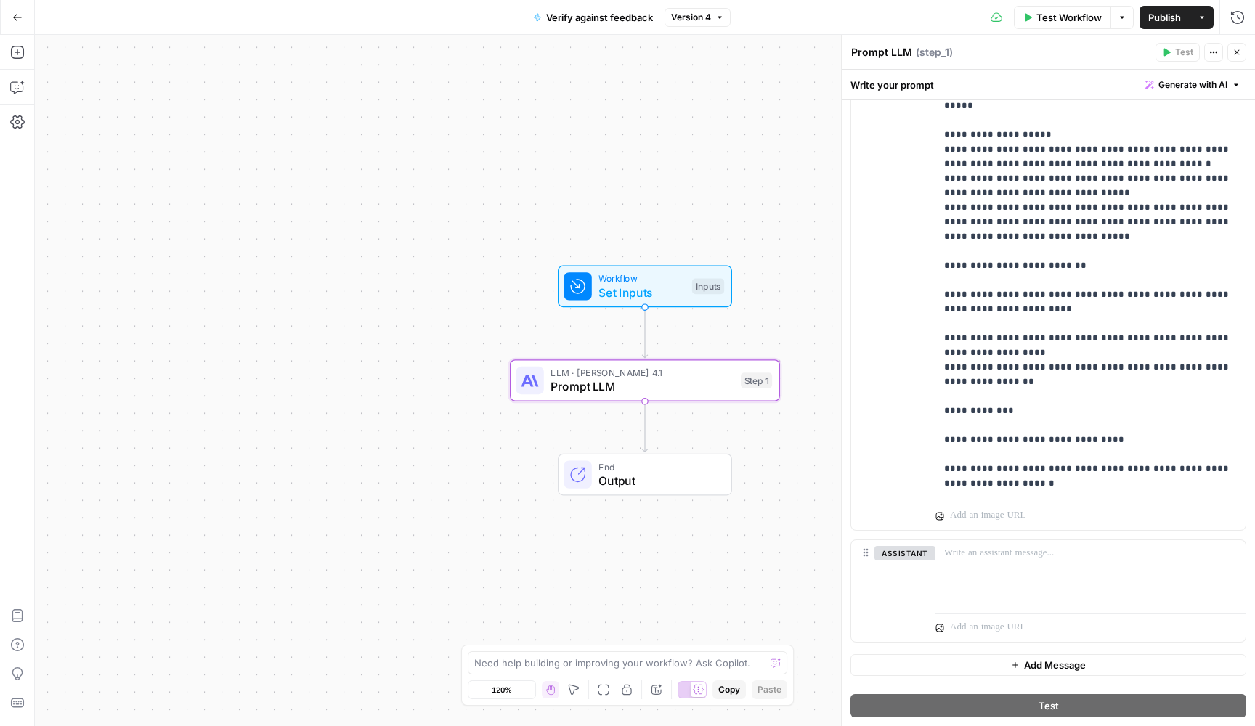
scroll to position [481, 0]
click at [23, 17] on button "Go Back" at bounding box center [17, 17] width 26 height 26
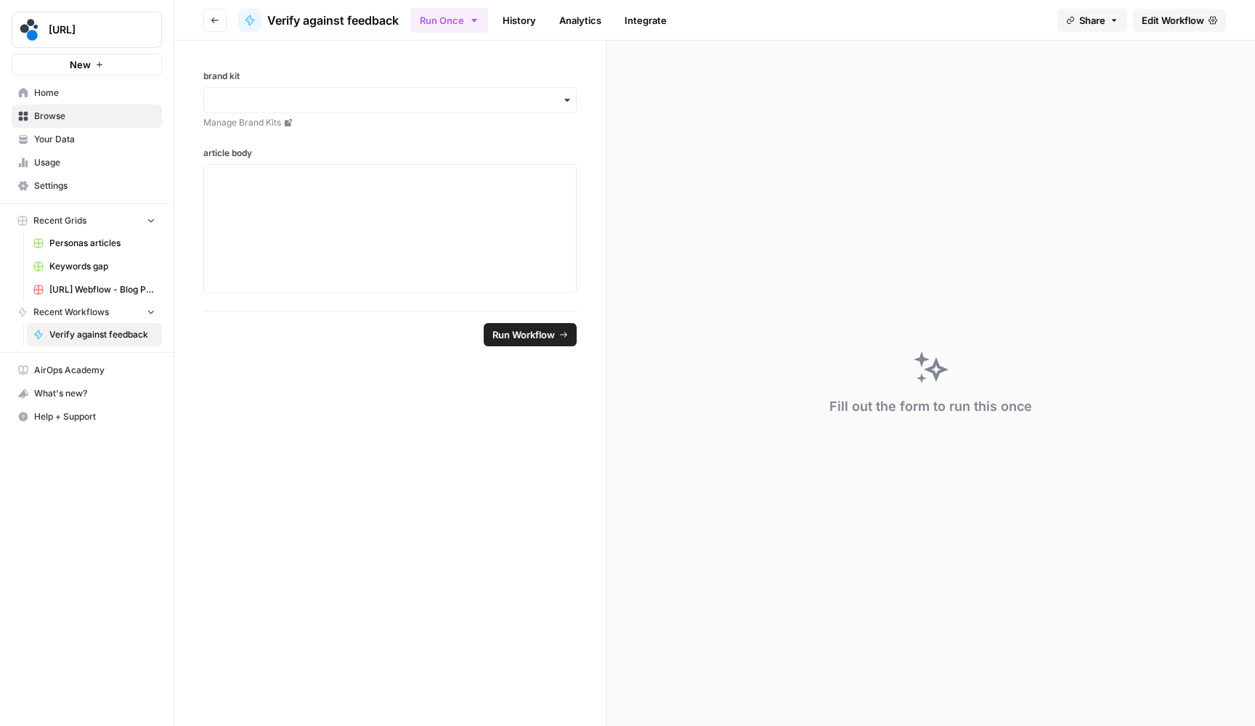
click at [211, 28] on button "Go back" at bounding box center [214, 20] width 23 height 23
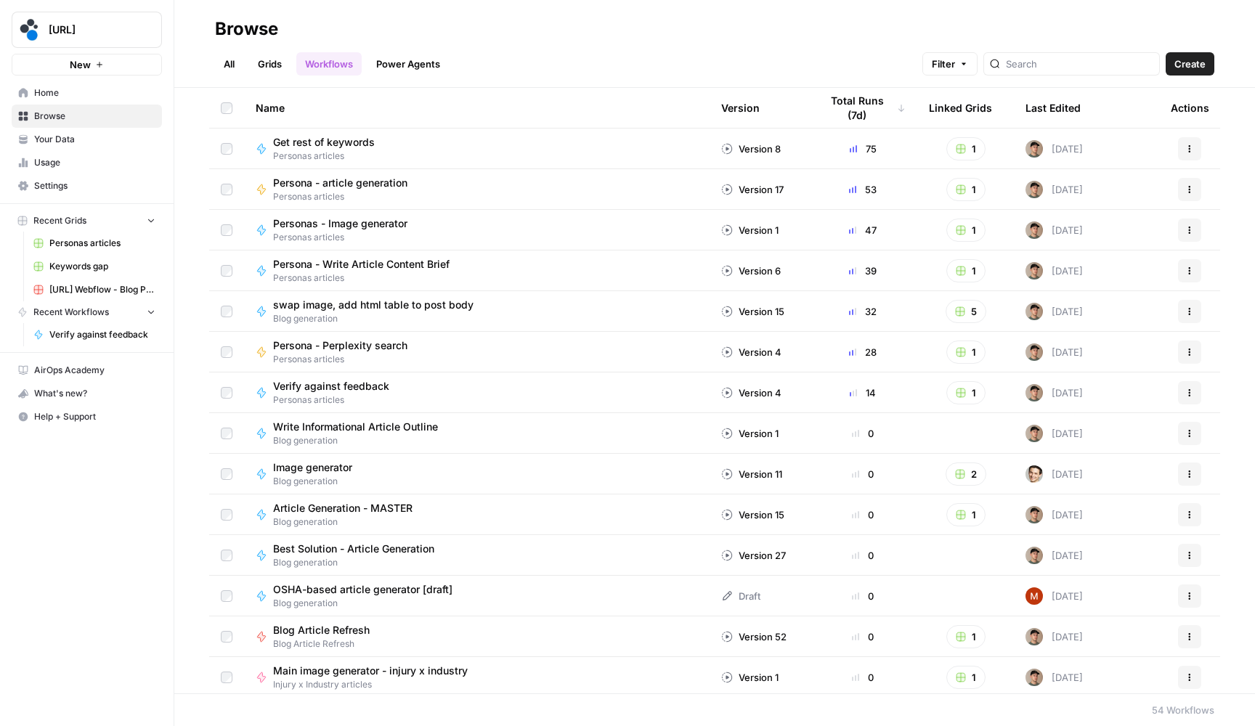
click at [238, 63] on link "All" at bounding box center [229, 63] width 28 height 23
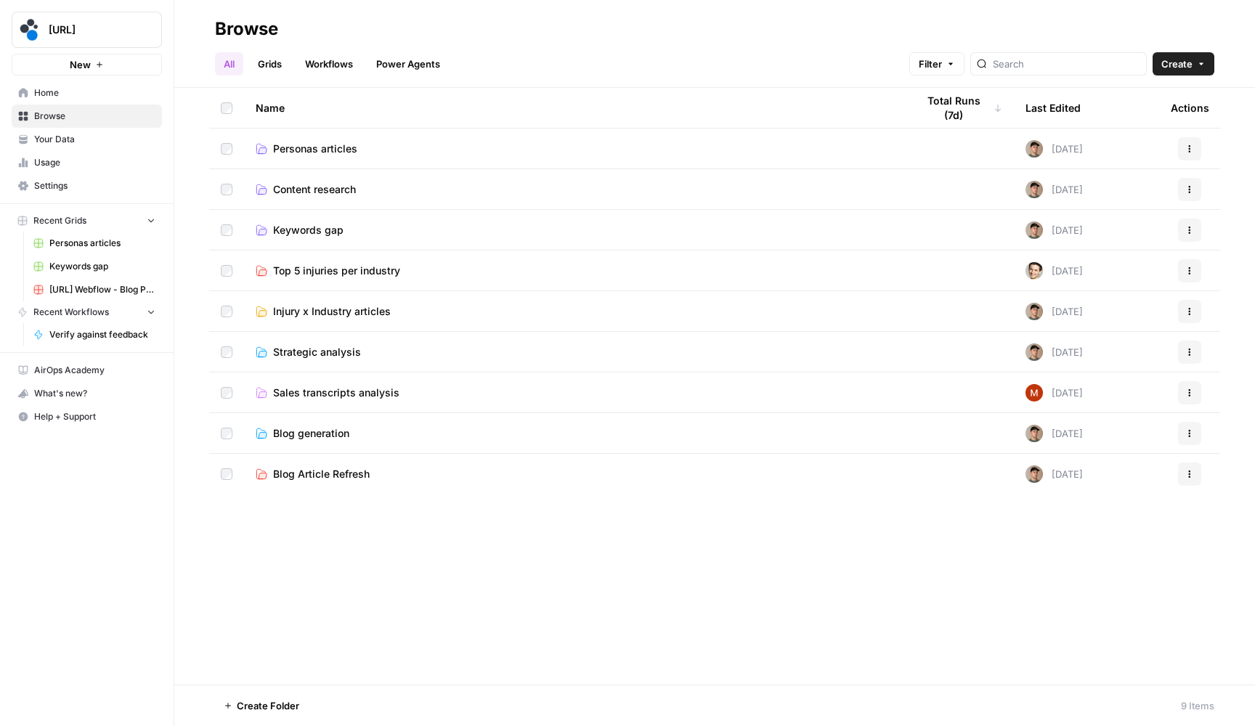
click at [288, 139] on td "Personas articles" at bounding box center [574, 149] width 661 height 40
click at [288, 145] on span "Personas articles" at bounding box center [315, 149] width 84 height 15
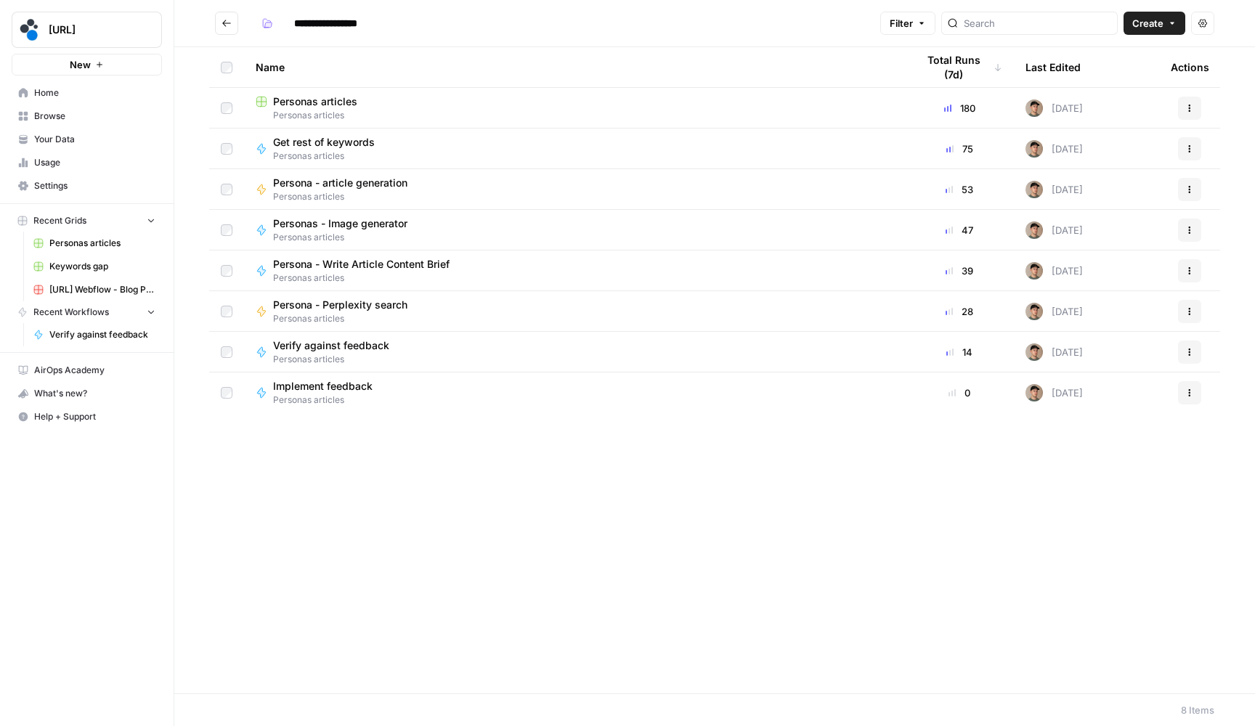
click at [308, 102] on span "Personas articles" at bounding box center [315, 101] width 84 height 15
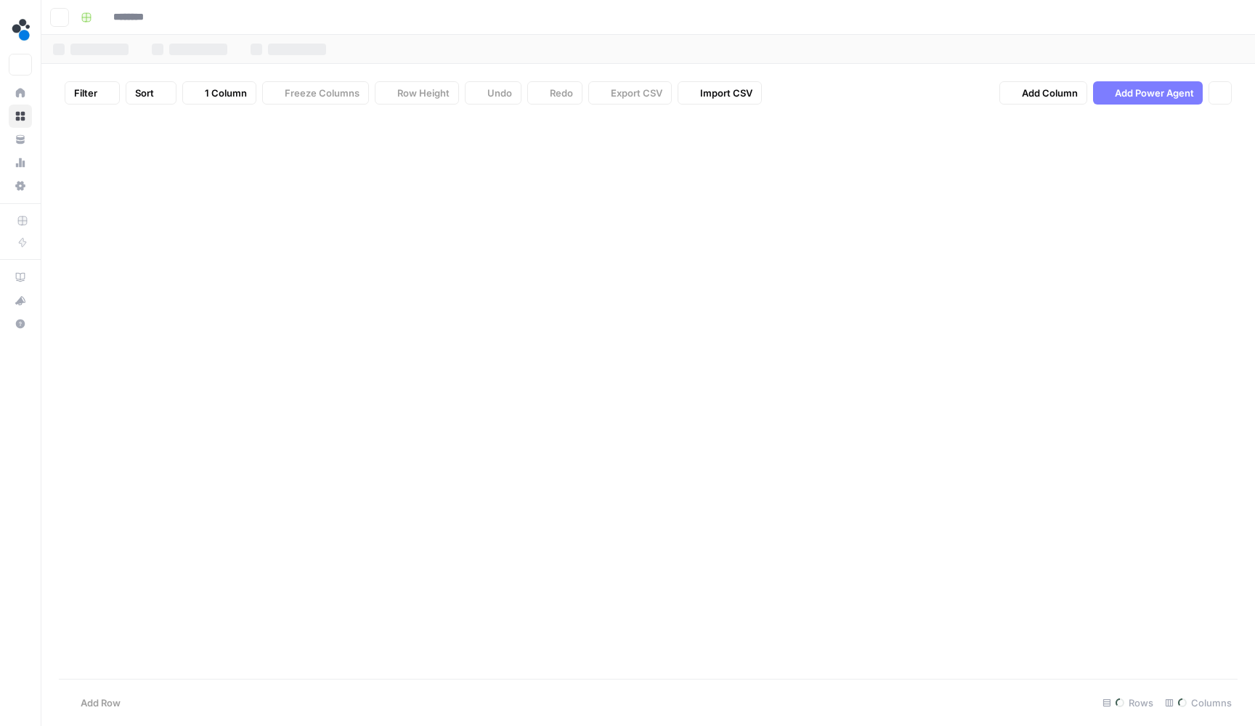
type input "**********"
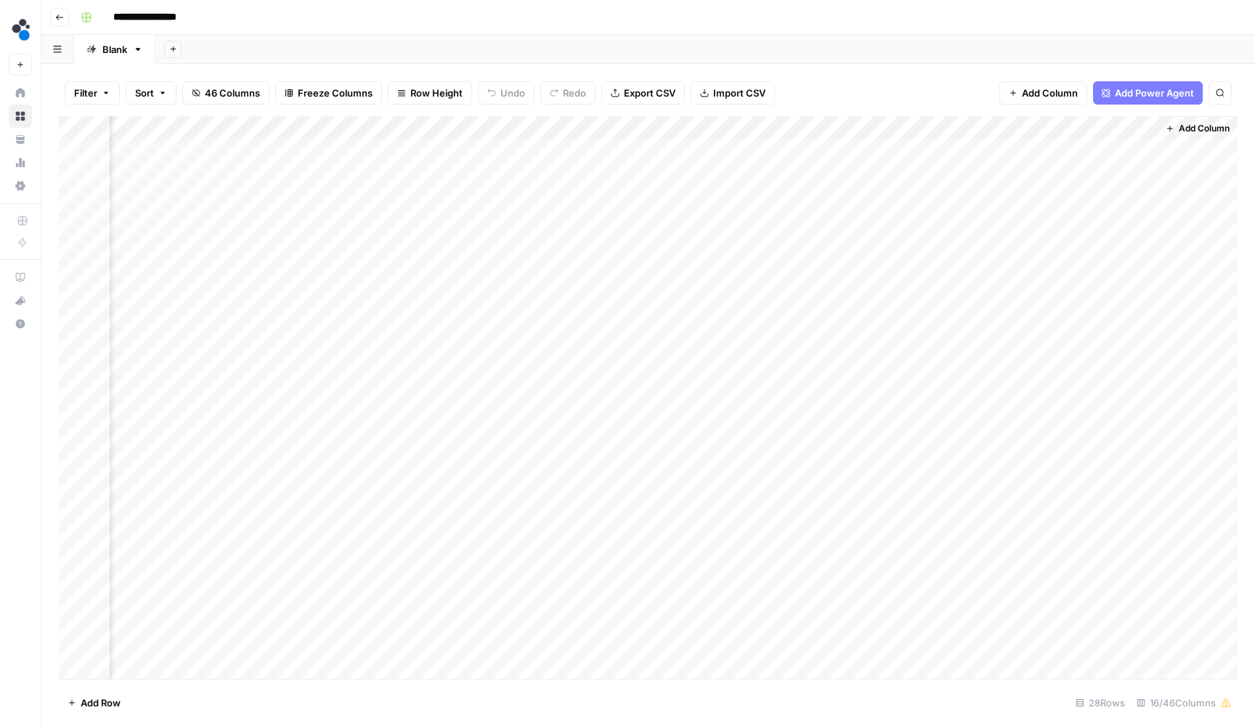
scroll to position [1, 1148]
click at [992, 146] on div "Add Column" at bounding box center [648, 399] width 1178 height 566
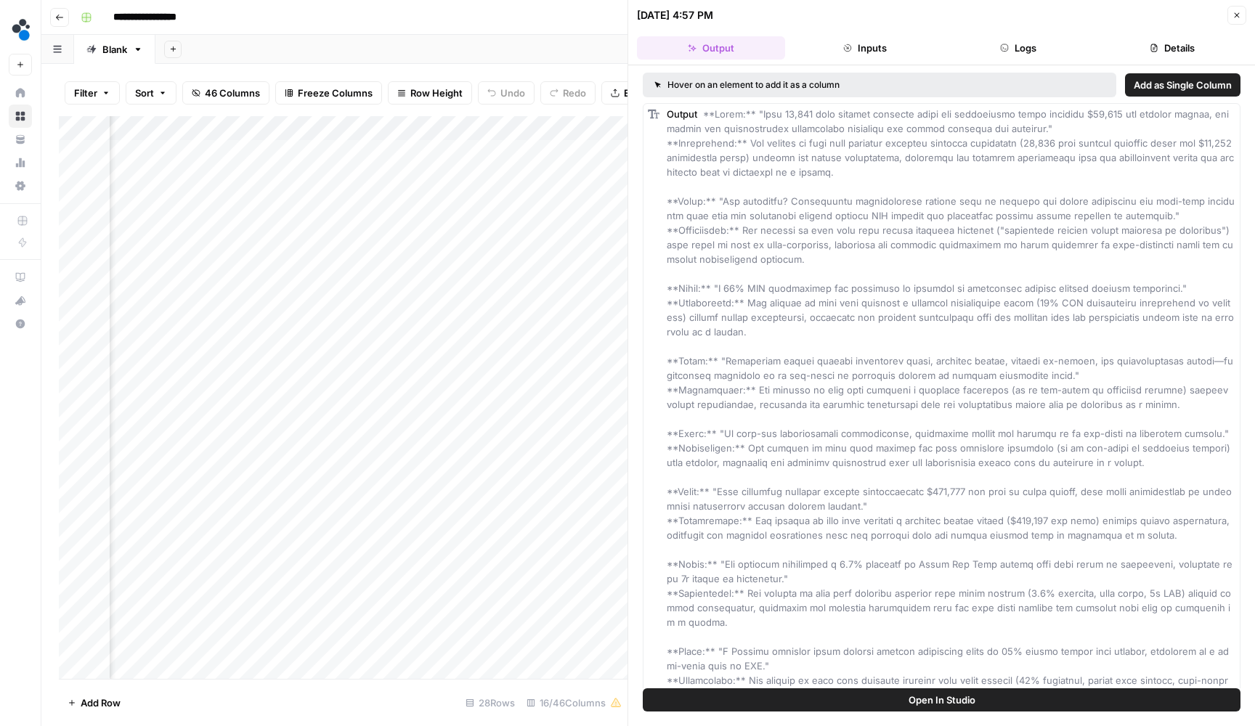
click at [1020, 41] on button "Logs" at bounding box center [1019, 47] width 148 height 23
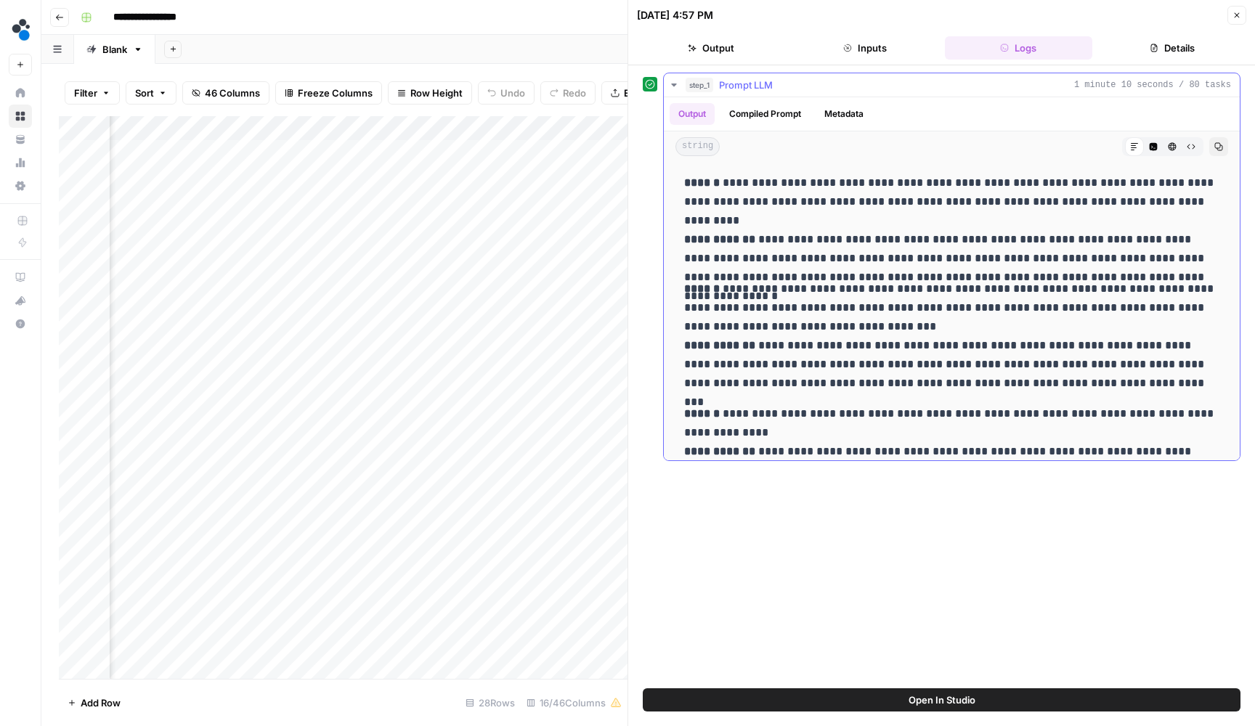
click at [783, 122] on button "Compiled Prompt" at bounding box center [764, 114] width 89 height 22
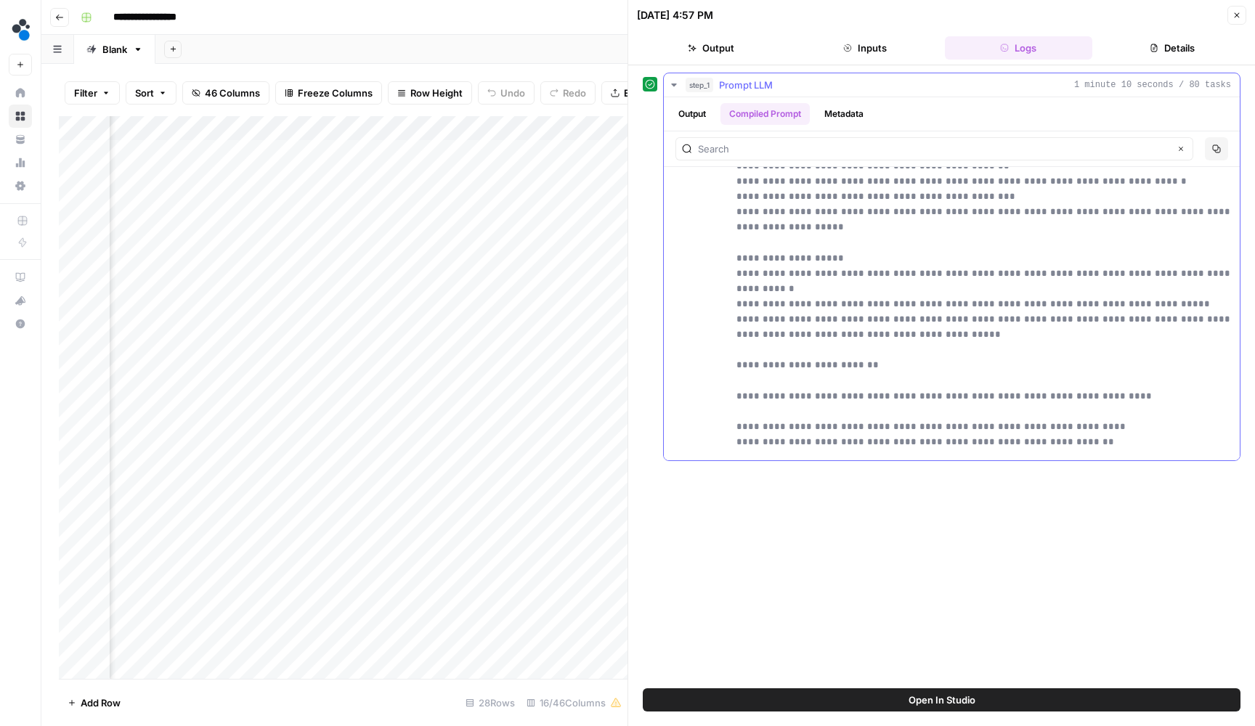
scroll to position [420, 0]
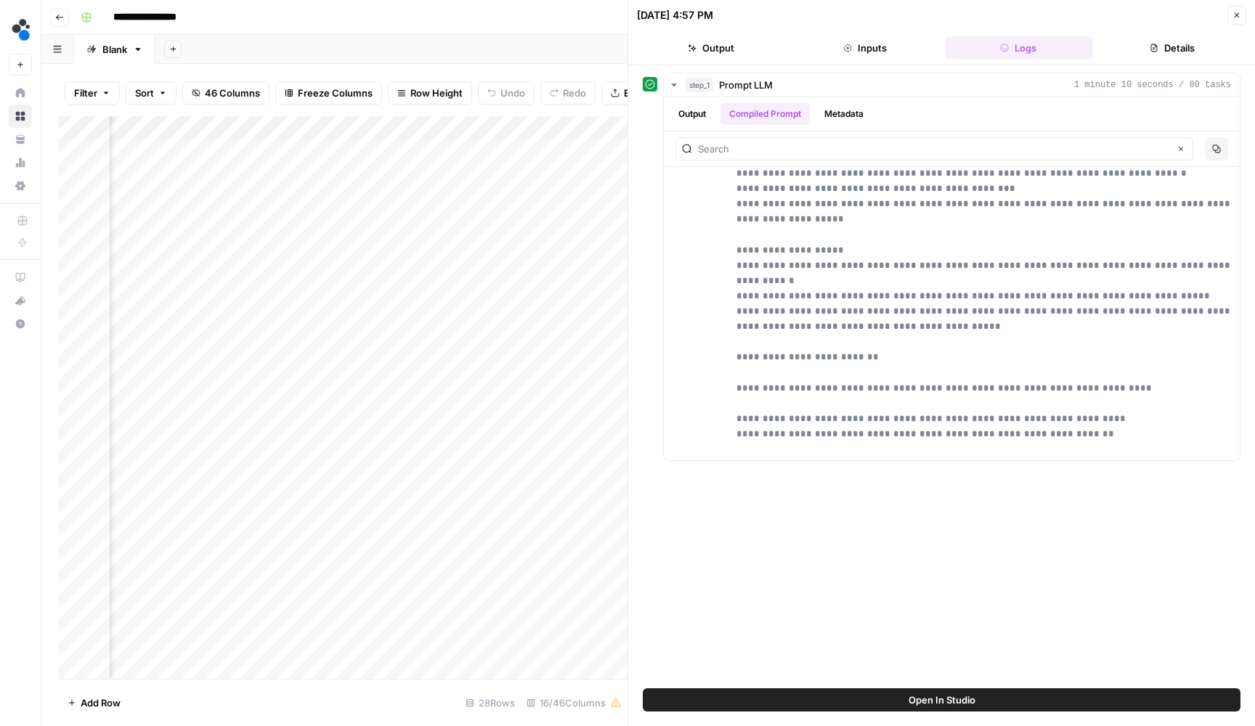
click at [1234, 21] on button "Close" at bounding box center [1236, 15] width 19 height 19
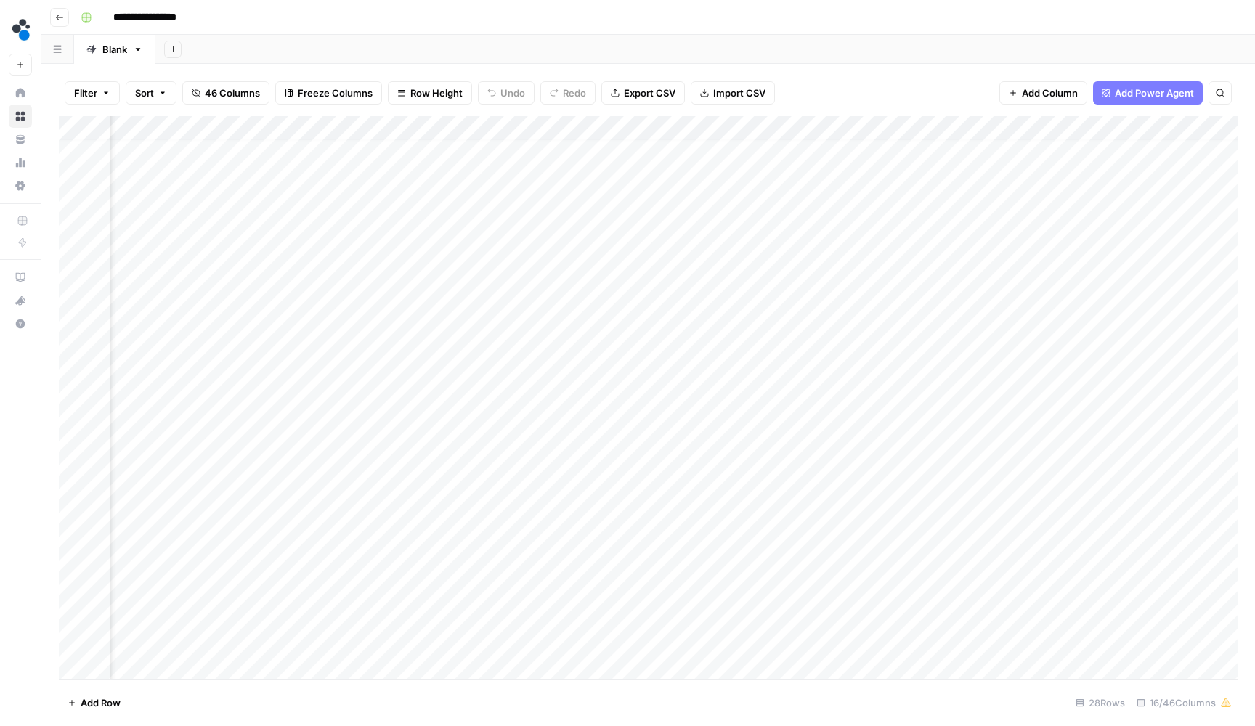
scroll to position [7, 134]
click at [196, 90] on icon "button" at bounding box center [196, 93] width 9 height 9
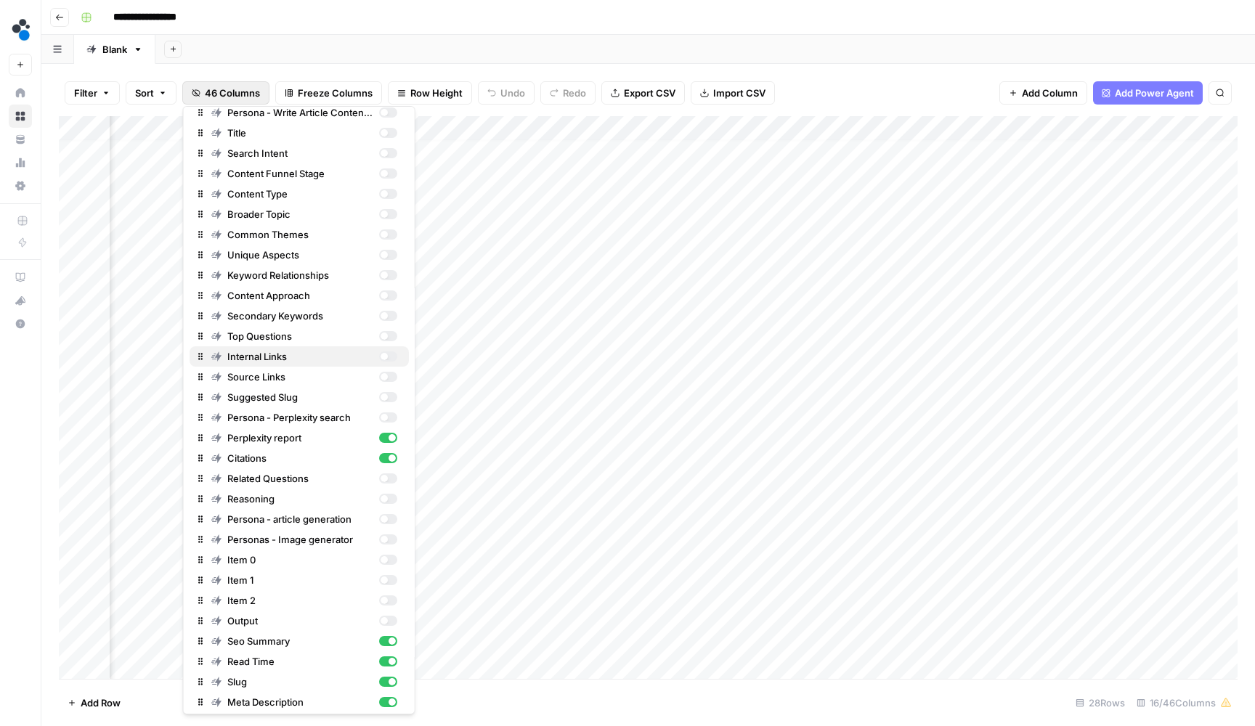
scroll to position [191, 0]
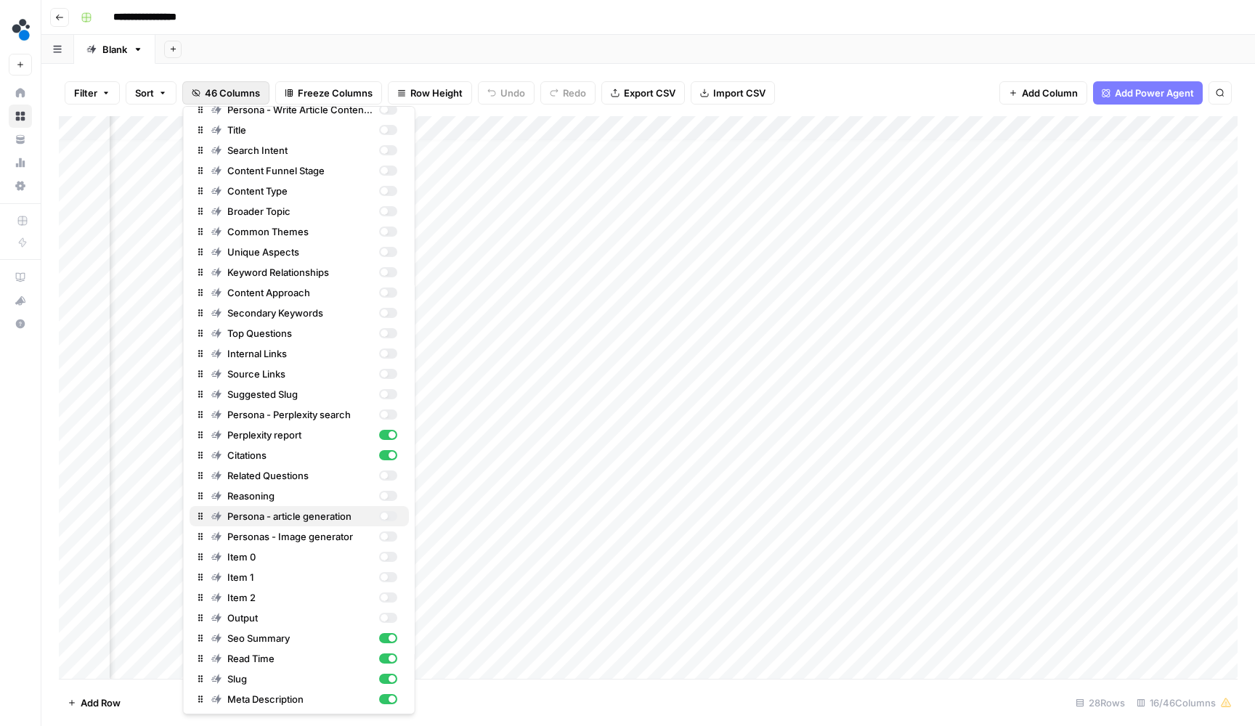
click at [384, 520] on div "button" at bounding box center [387, 516] width 18 height 10
click at [918, 150] on div "Add Column" at bounding box center [648, 399] width 1178 height 566
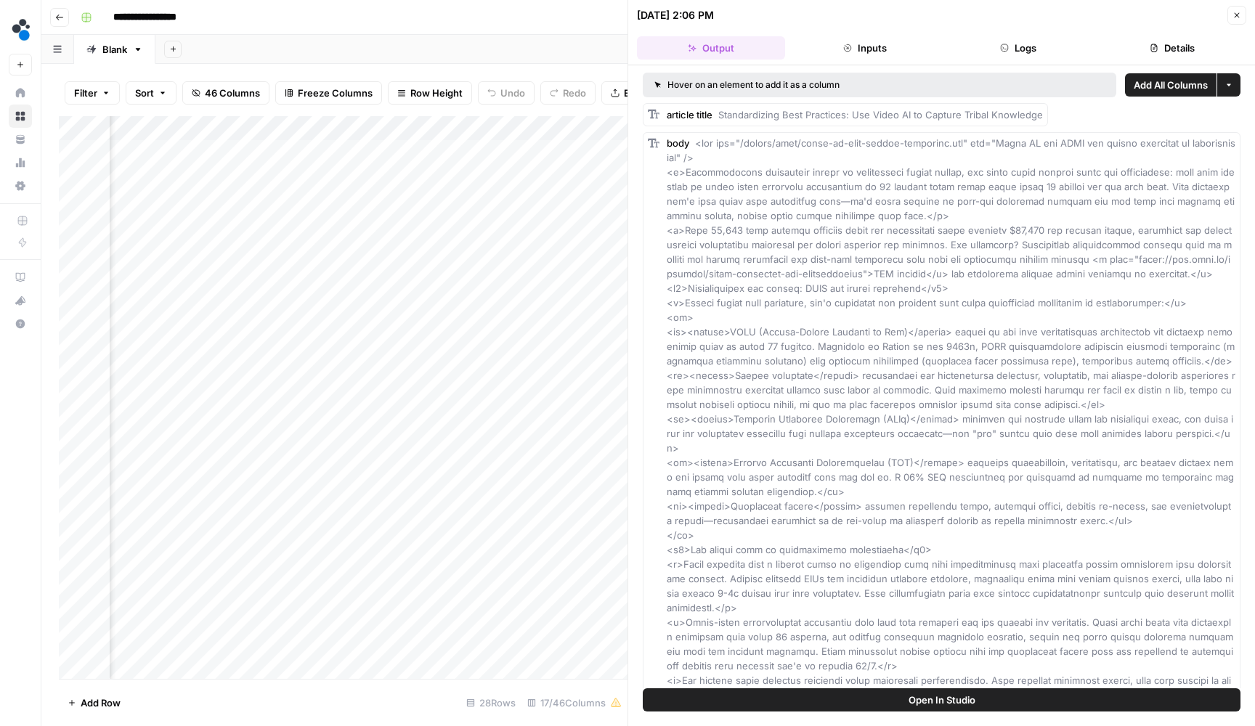
click at [1036, 53] on button "Logs" at bounding box center [1019, 47] width 148 height 23
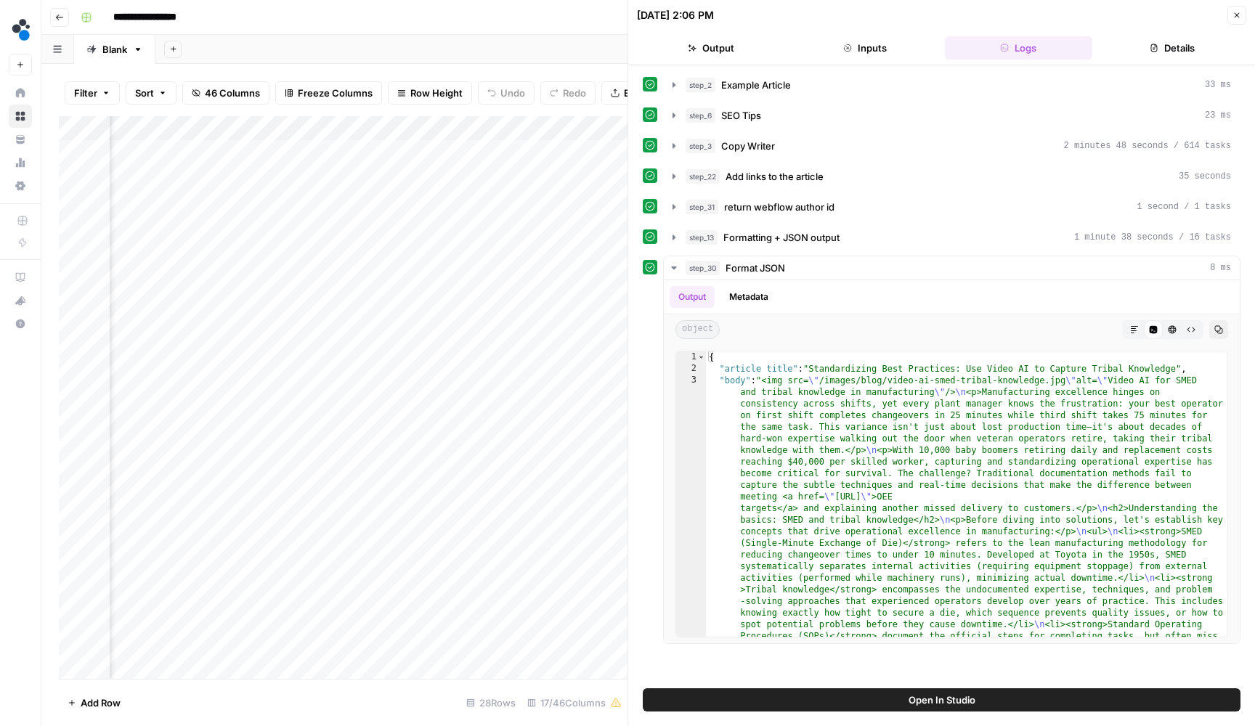
click at [1151, 48] on icon "button" at bounding box center [1154, 48] width 7 height 8
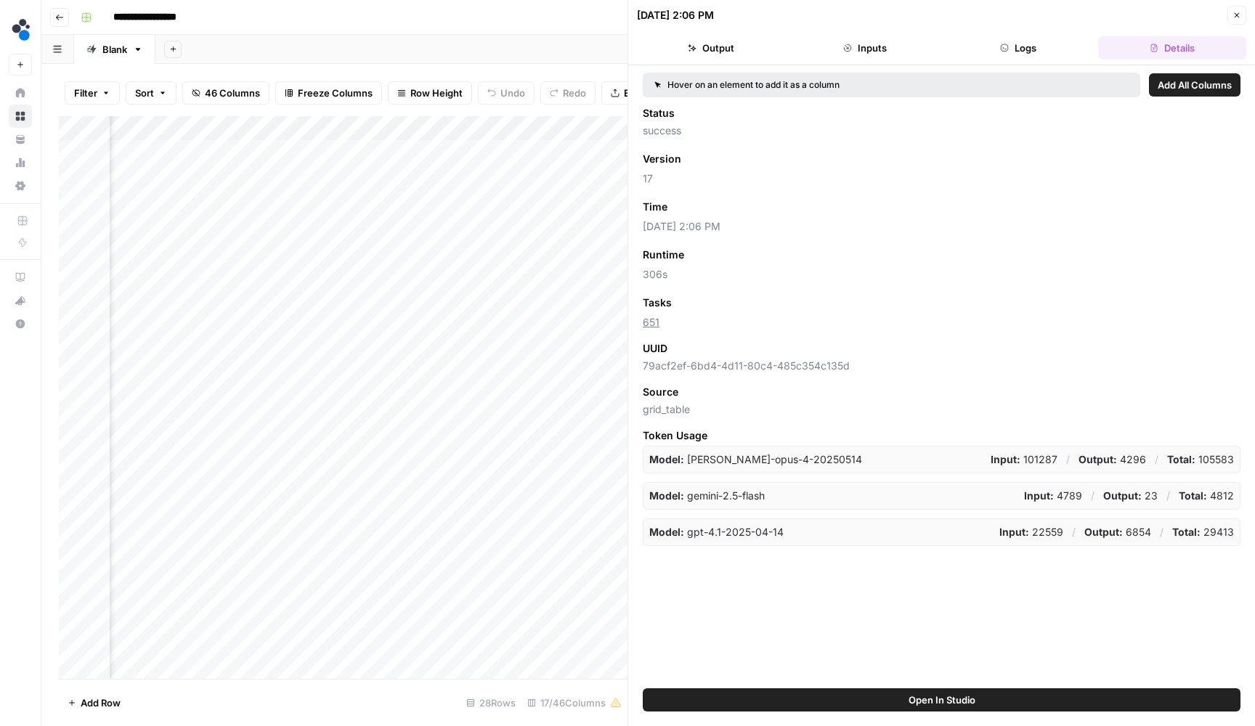
click at [871, 49] on button "Inputs" at bounding box center [865, 47] width 148 height 23
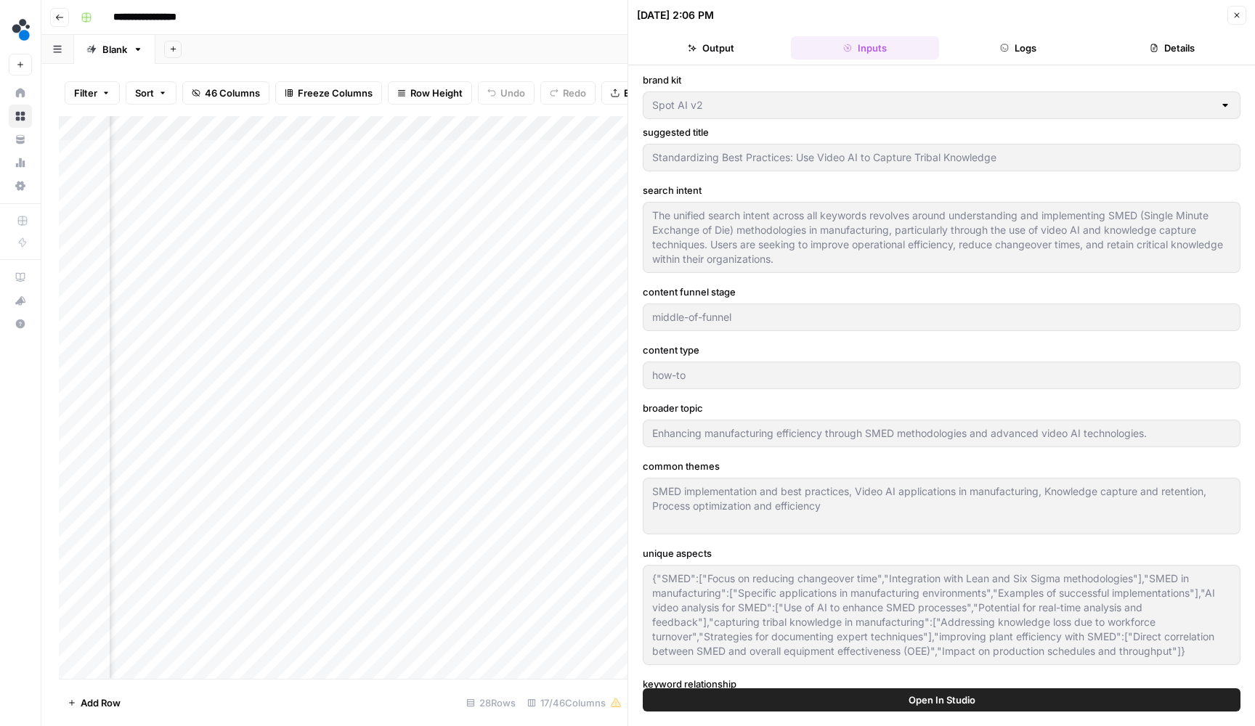
click at [709, 59] on button "Output" at bounding box center [711, 47] width 148 height 23
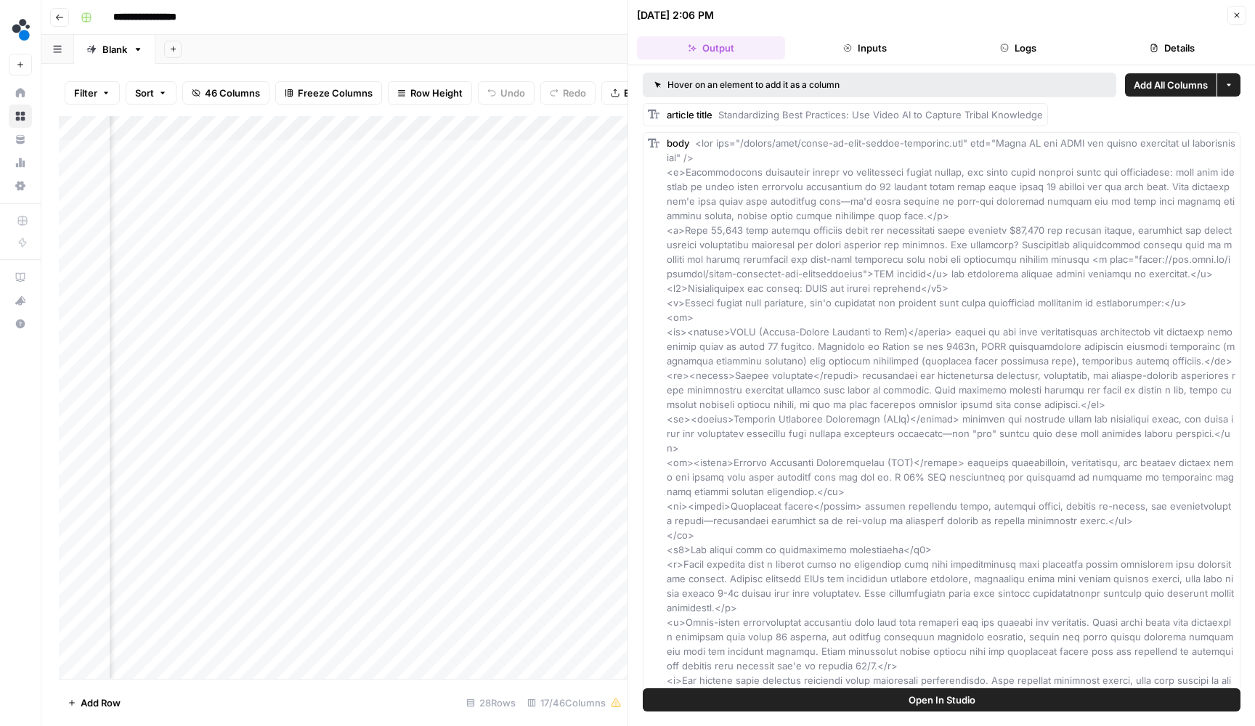
click at [1039, 57] on button "Logs" at bounding box center [1019, 47] width 148 height 23
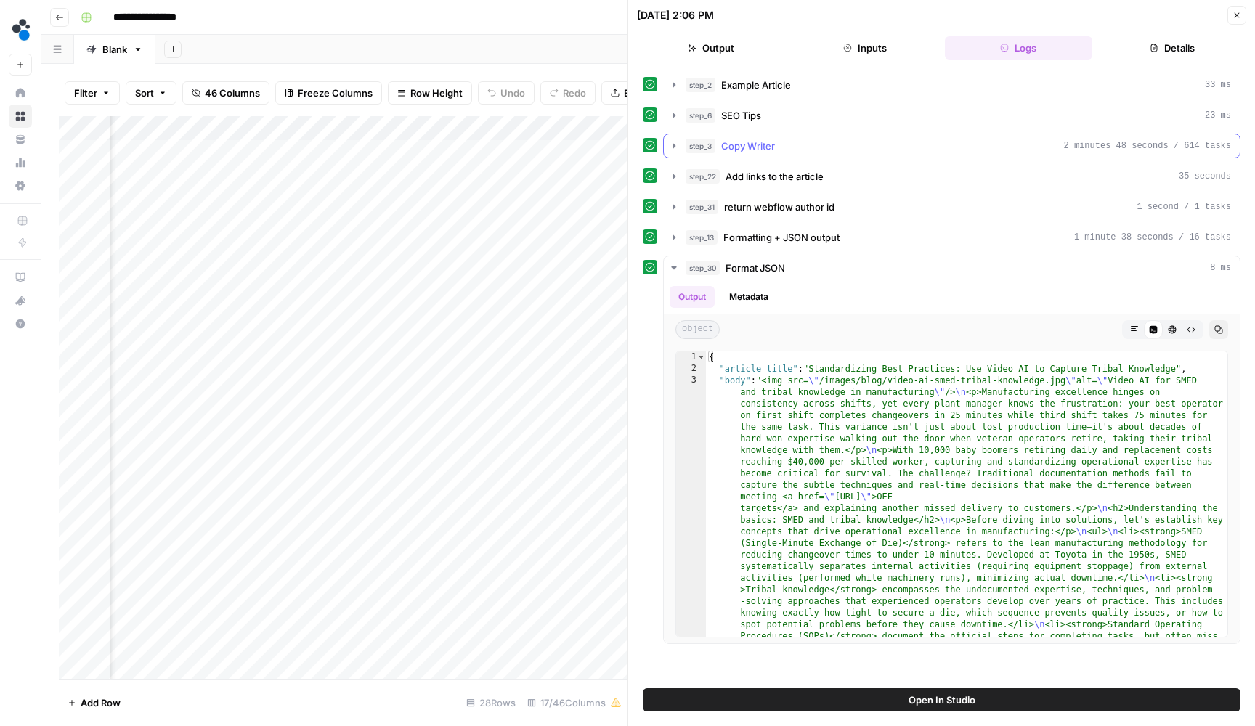
click at [685, 144] on button "step_3 Copy Writer 2 minutes 48 seconds / 614 tasks" at bounding box center [952, 145] width 576 height 23
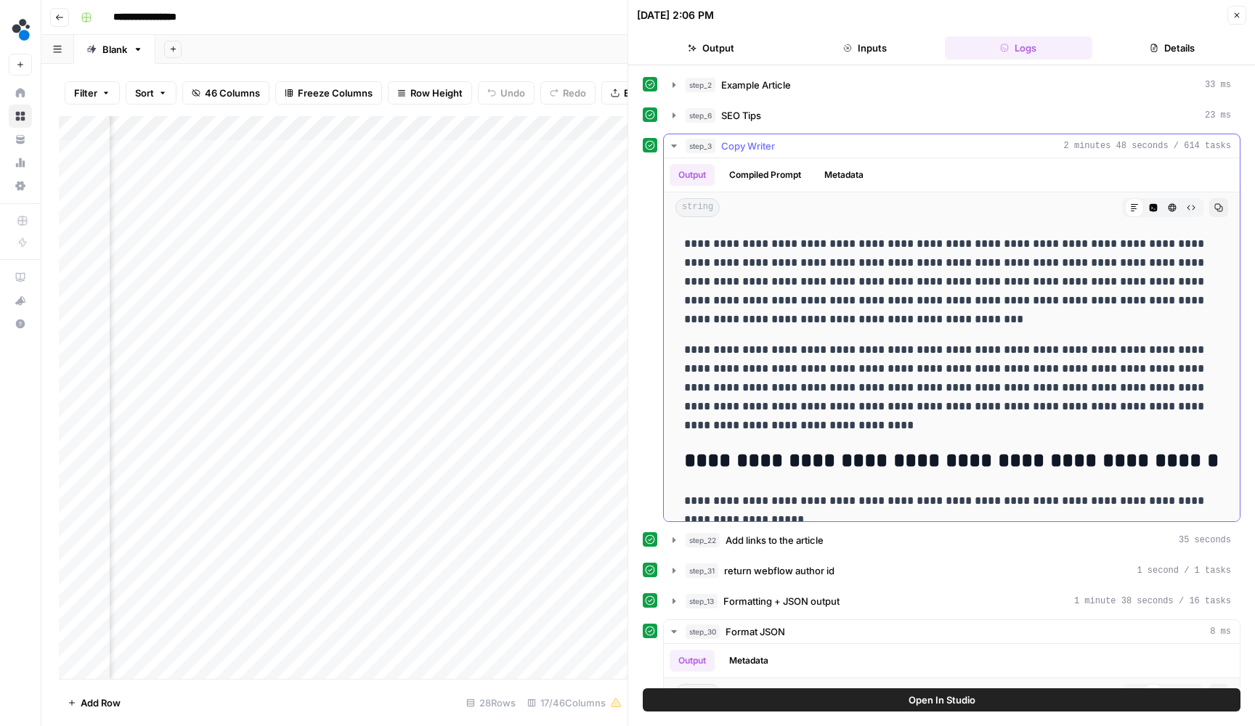
click at [753, 162] on div "Output Compiled Prompt Metadata" at bounding box center [952, 174] width 576 height 33
click at [753, 166] on button "Compiled Prompt" at bounding box center [764, 175] width 89 height 22
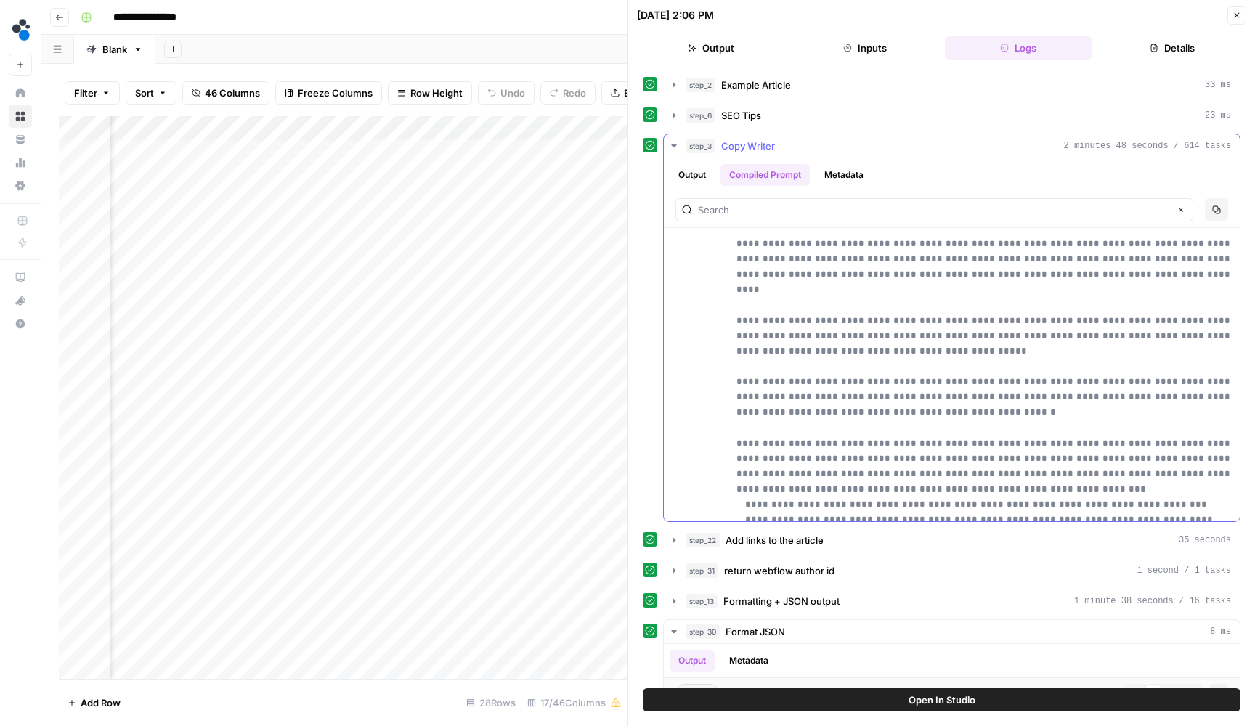
scroll to position [110666, 0]
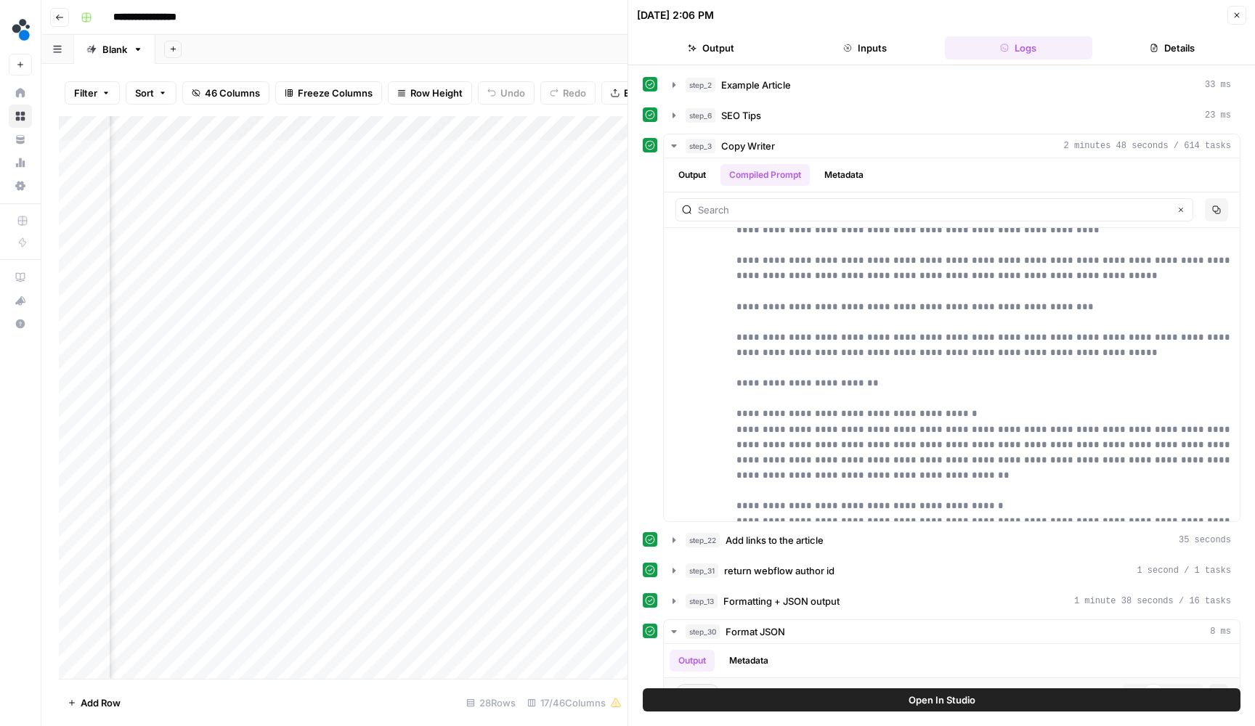
click at [1235, 15] on icon "button" at bounding box center [1236, 15] width 9 height 9
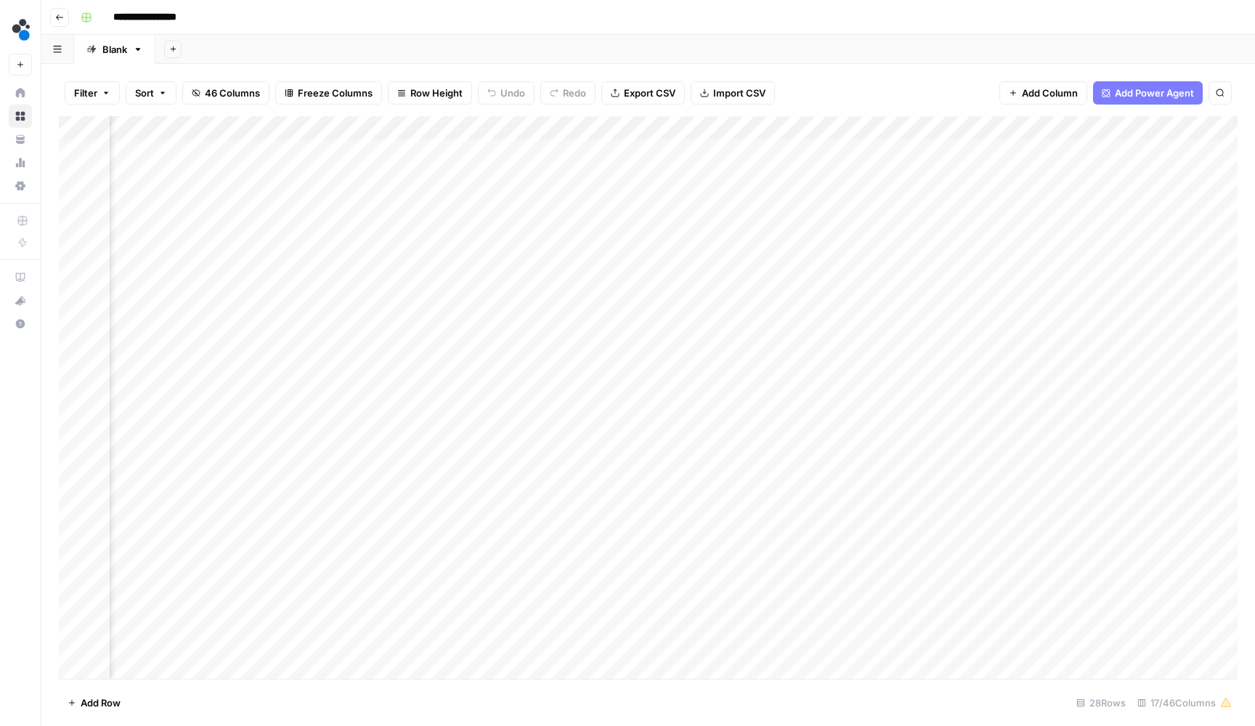
click at [918, 123] on div "Add Column" at bounding box center [648, 399] width 1178 height 566
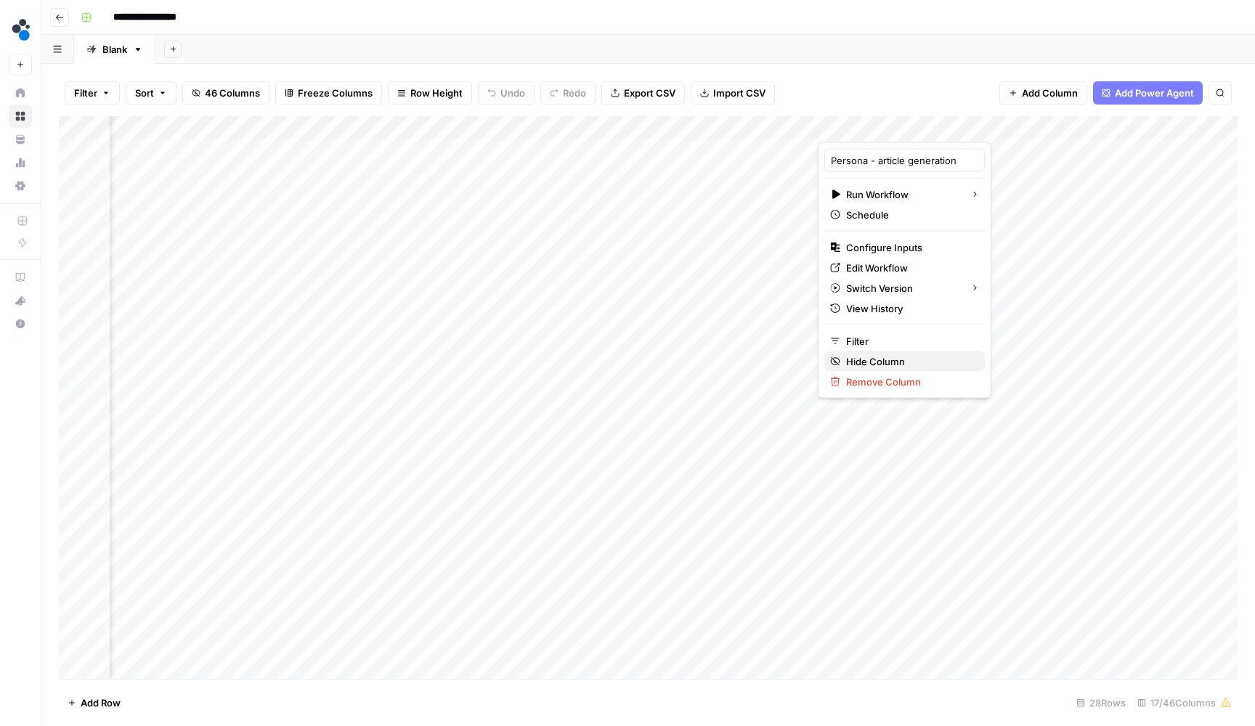
click at [873, 356] on span "Hide Column" at bounding box center [909, 361] width 127 height 15
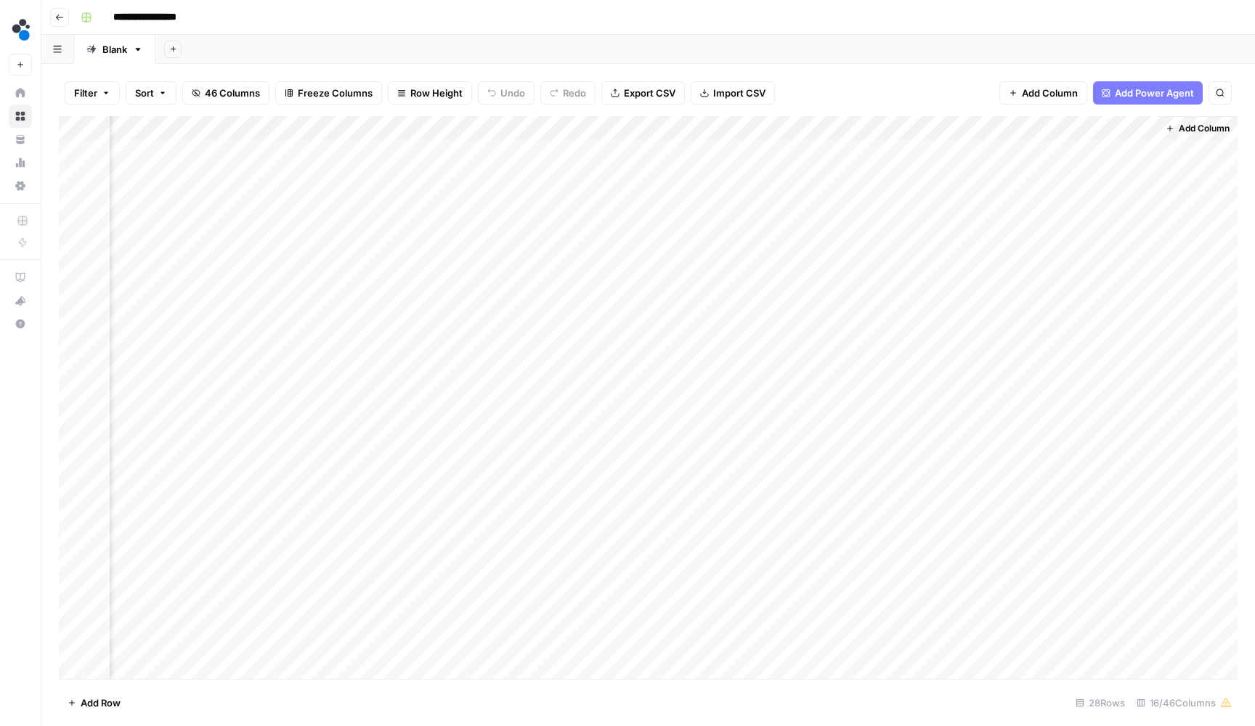
scroll to position [0, 1148]
click at [1013, 97] on button "Add Column" at bounding box center [1043, 92] width 88 height 23
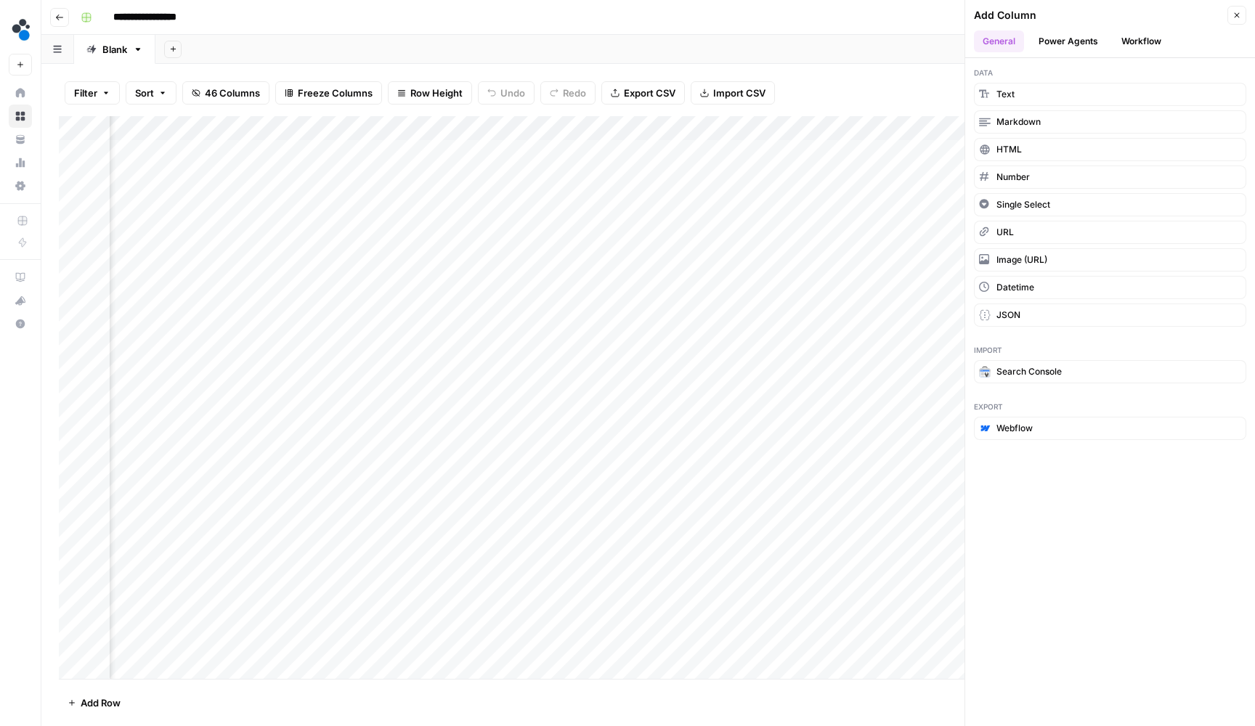
click at [1136, 41] on button "Workflow" at bounding box center [1140, 41] width 57 height 22
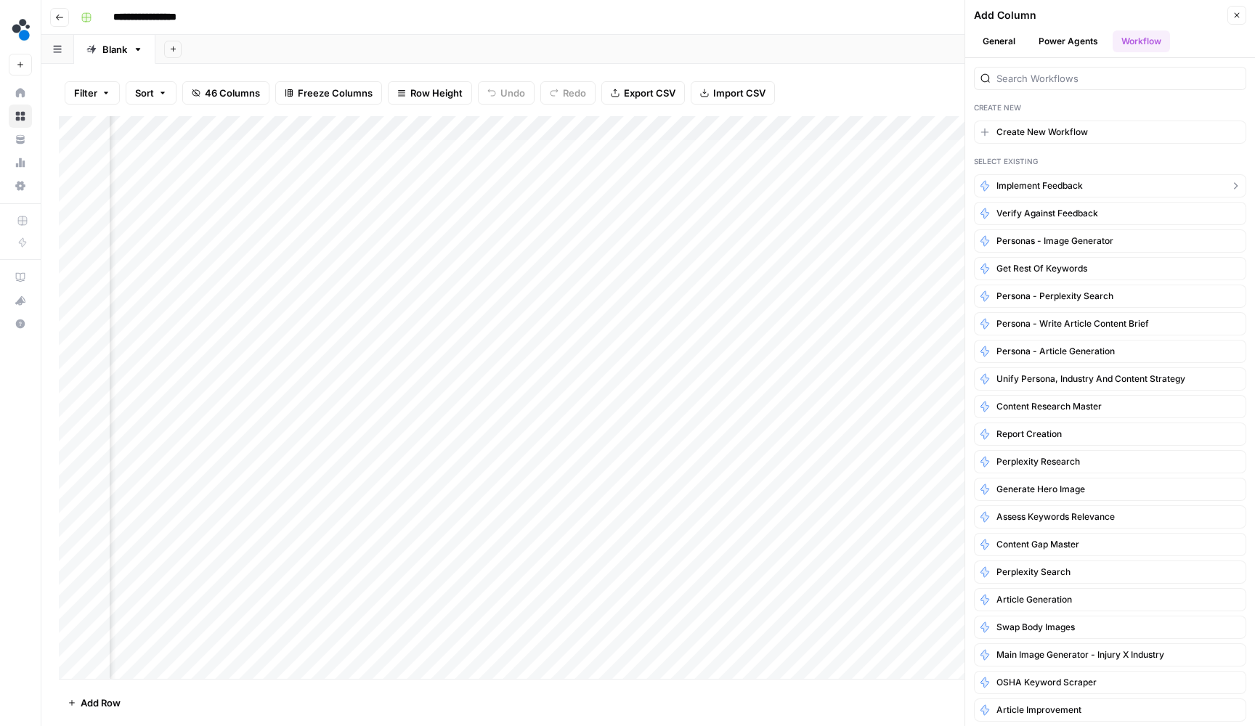
click at [1055, 180] on span "Implement feedback" at bounding box center [1039, 185] width 86 height 13
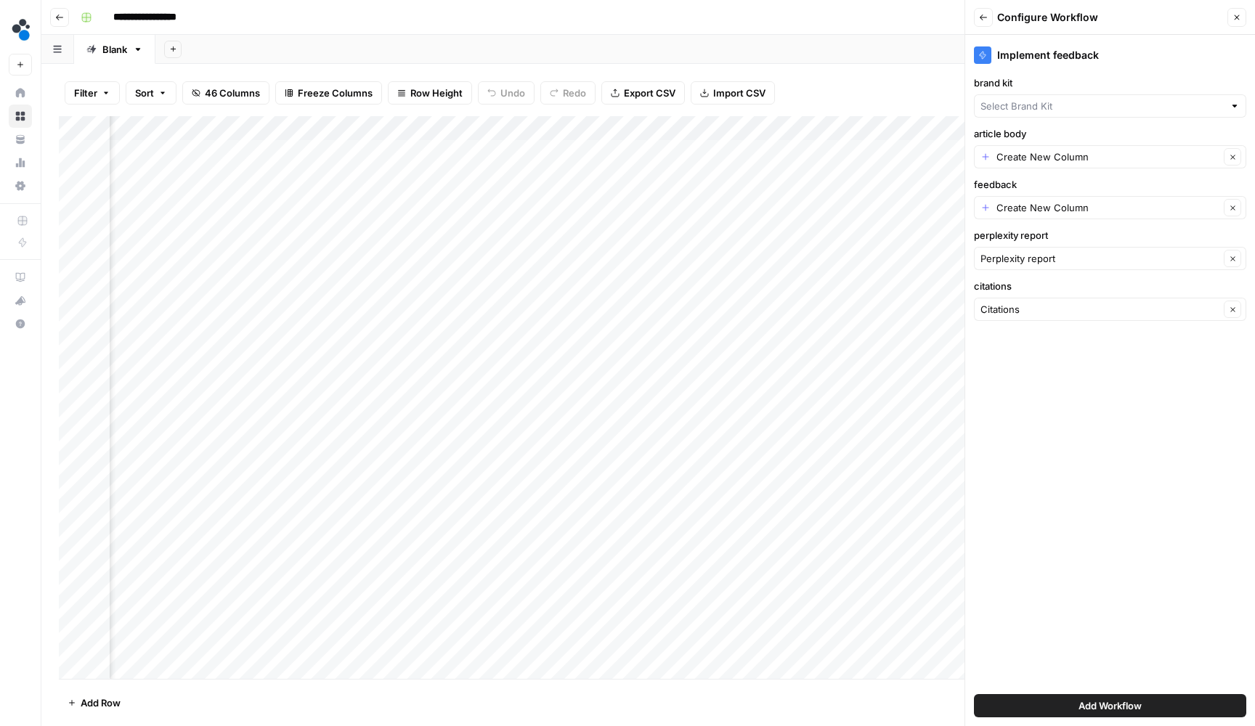
click at [1052, 120] on div "Implement feedback brand kit article body Create New Column Clear feedback Crea…" at bounding box center [1110, 380] width 290 height 691
type input "Spot AI v2"
click at [1059, 159] on input "article body" at bounding box center [1107, 157] width 223 height 15
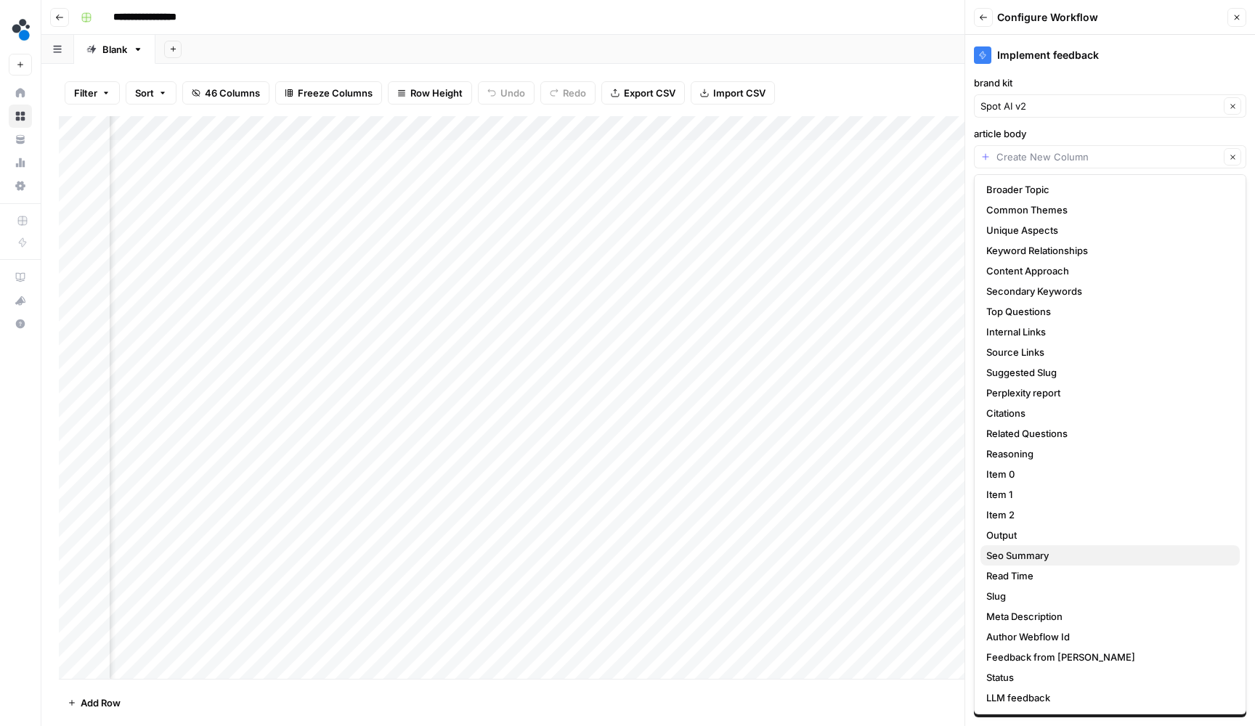
scroll to position [323, 0]
click at [1097, 158] on input "article body" at bounding box center [1107, 157] width 223 height 15
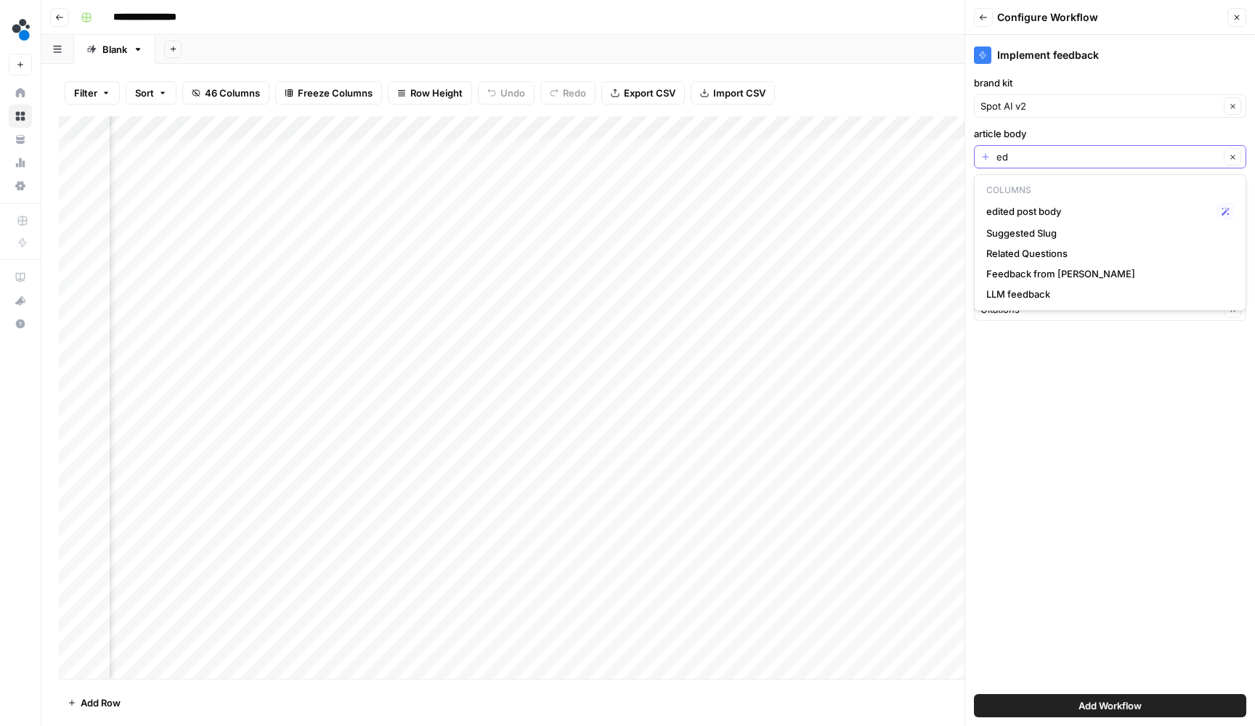
scroll to position [0, 0]
click at [1065, 207] on span "edited post body" at bounding box center [1098, 211] width 224 height 15
type input "edited post body"
click at [1059, 208] on input "feedback" at bounding box center [1107, 207] width 223 height 15
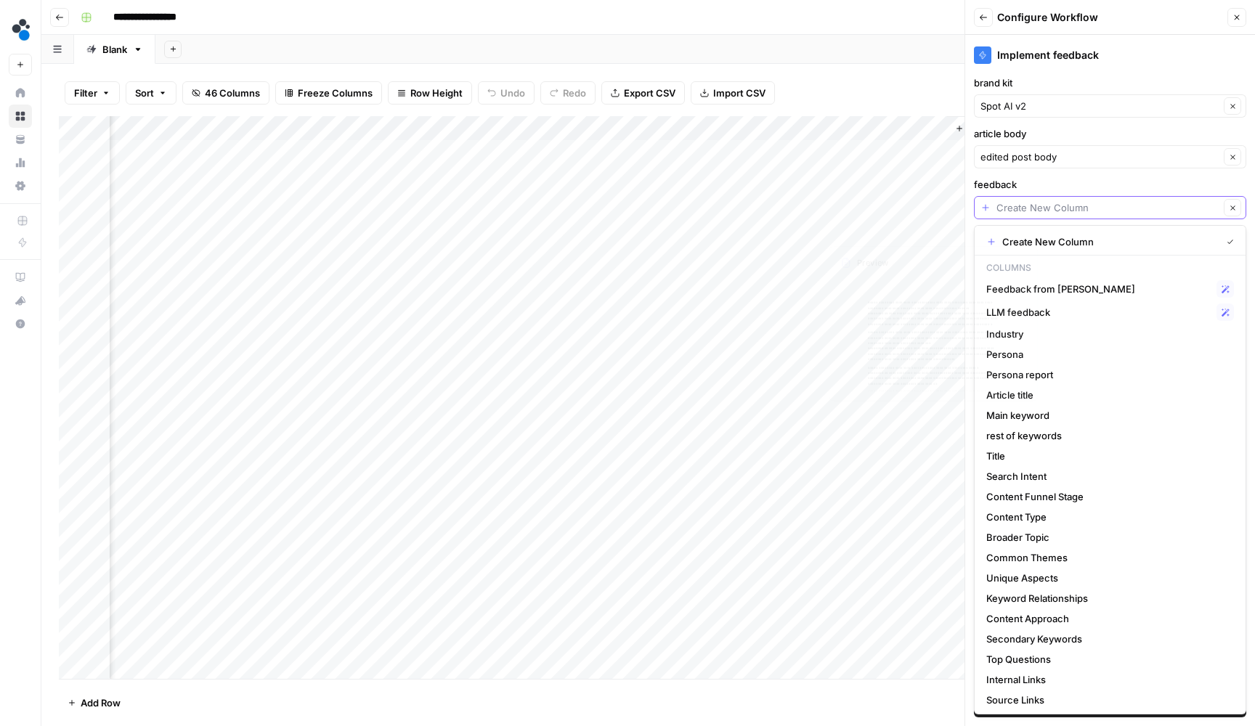
scroll to position [0, 1358]
click at [1052, 306] on span "LLM feedback" at bounding box center [1098, 312] width 224 height 15
type input "LLM feedback"
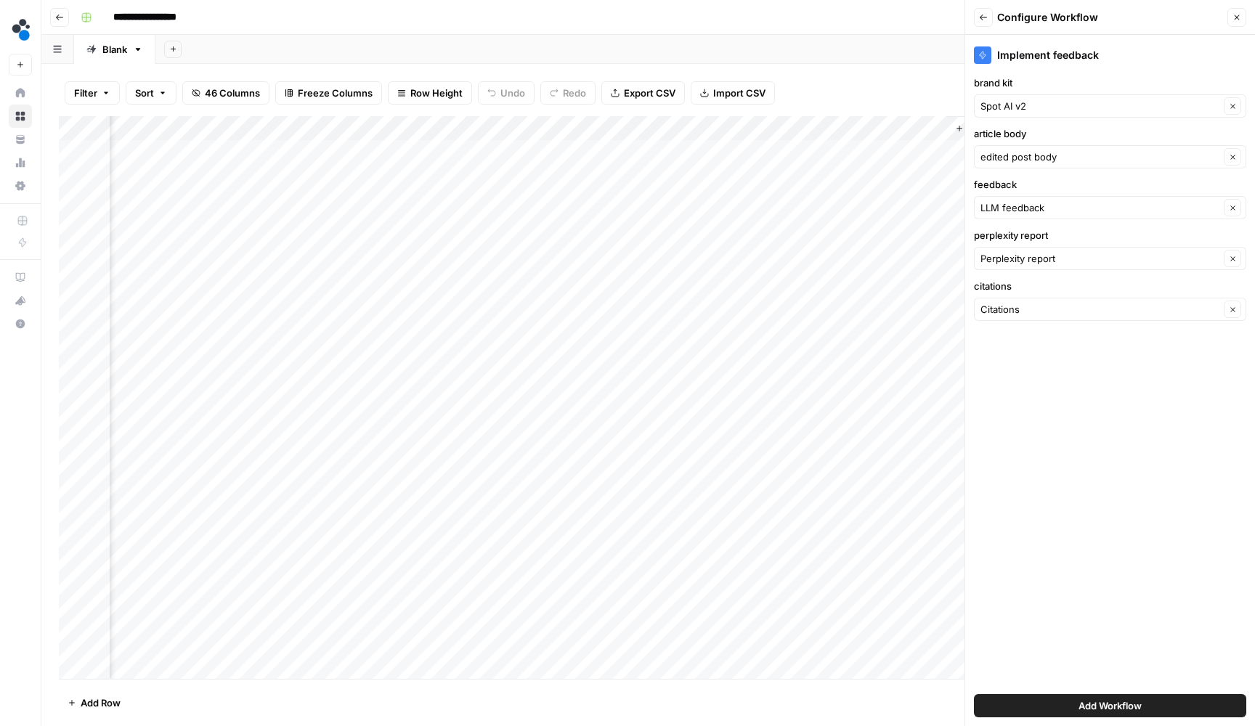
click at [1062, 179] on label "feedback" at bounding box center [1110, 184] width 272 height 15
click at [1062, 200] on input "LLM feedback" at bounding box center [1099, 207] width 239 height 15
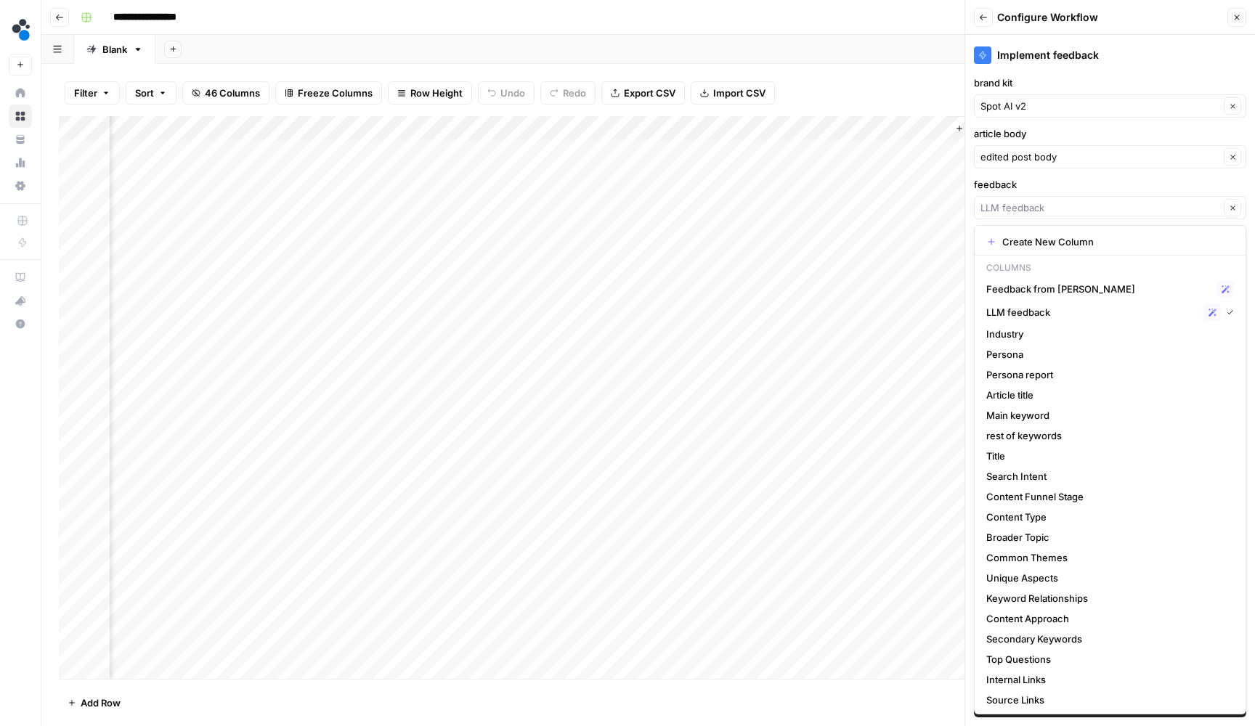
type input "LLM feedback"
click at [1058, 179] on label "feedback" at bounding box center [1110, 184] width 272 height 15
click at [1058, 200] on input "LLM feedback" at bounding box center [1099, 207] width 239 height 15
type input "LLM feedback"
click at [1040, 78] on label "brand kit" at bounding box center [1110, 83] width 272 height 15
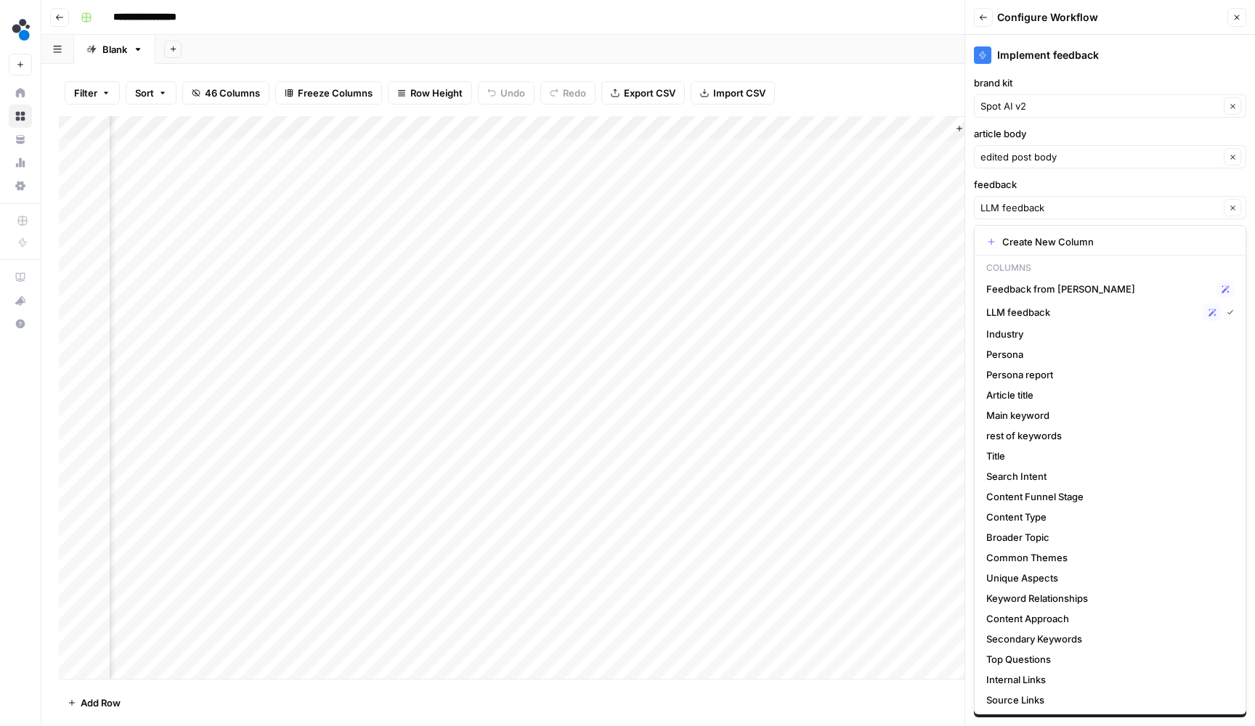
click at [1040, 99] on input "Spot AI v2" at bounding box center [1099, 106] width 239 height 15
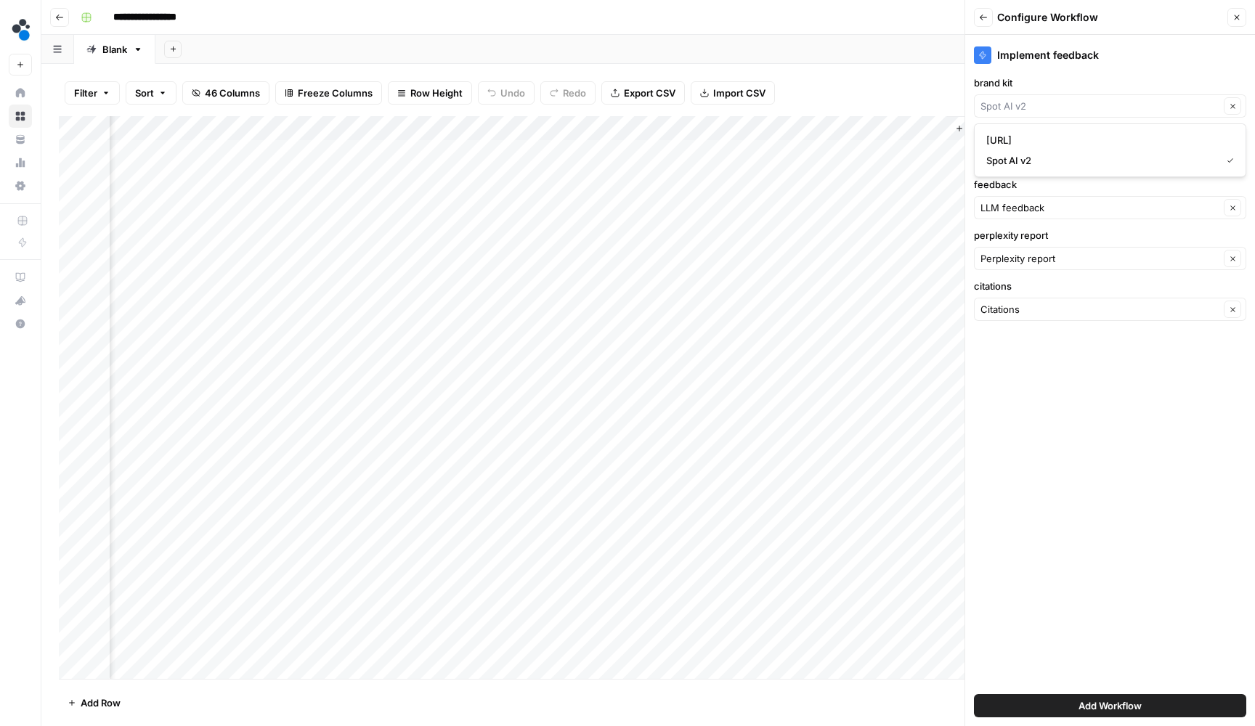
type input "Spot AI v2"
click at [1084, 418] on div "Implement feedback brand kit Spot AI v2 Clear article body edited post body Cle…" at bounding box center [1110, 380] width 290 height 691
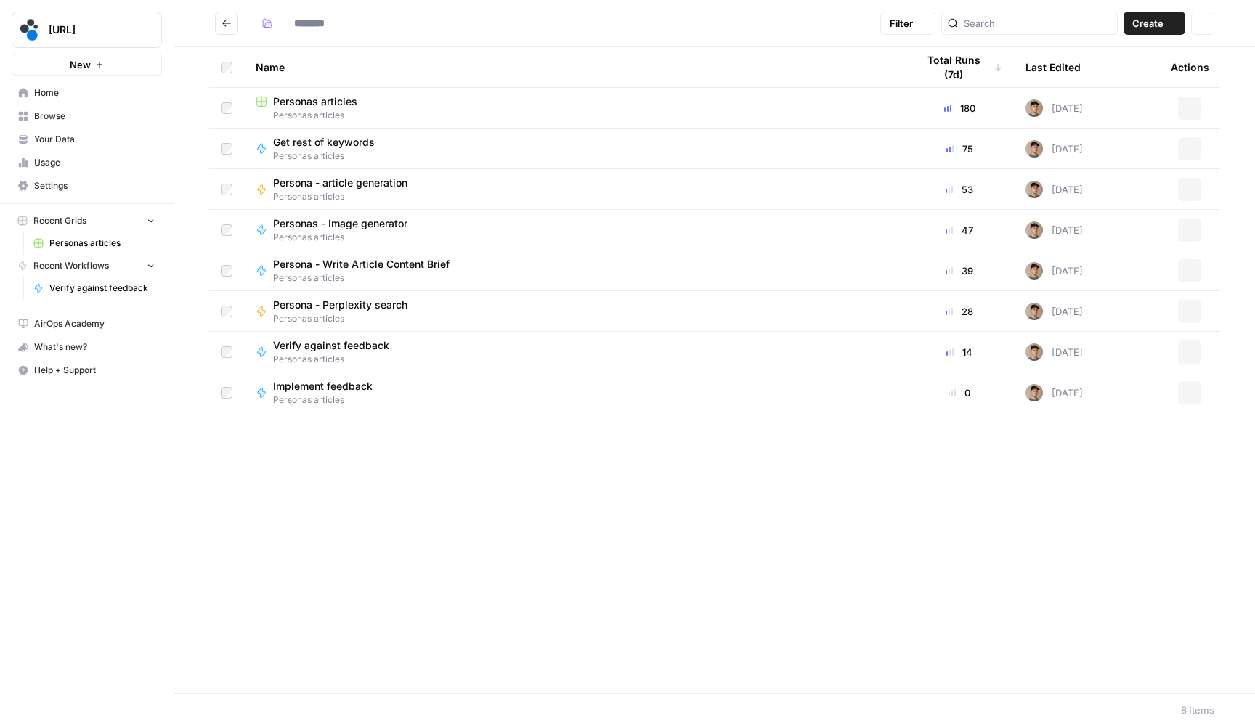
type input "**********"
click at [338, 102] on span "Personas articles" at bounding box center [315, 101] width 84 height 15
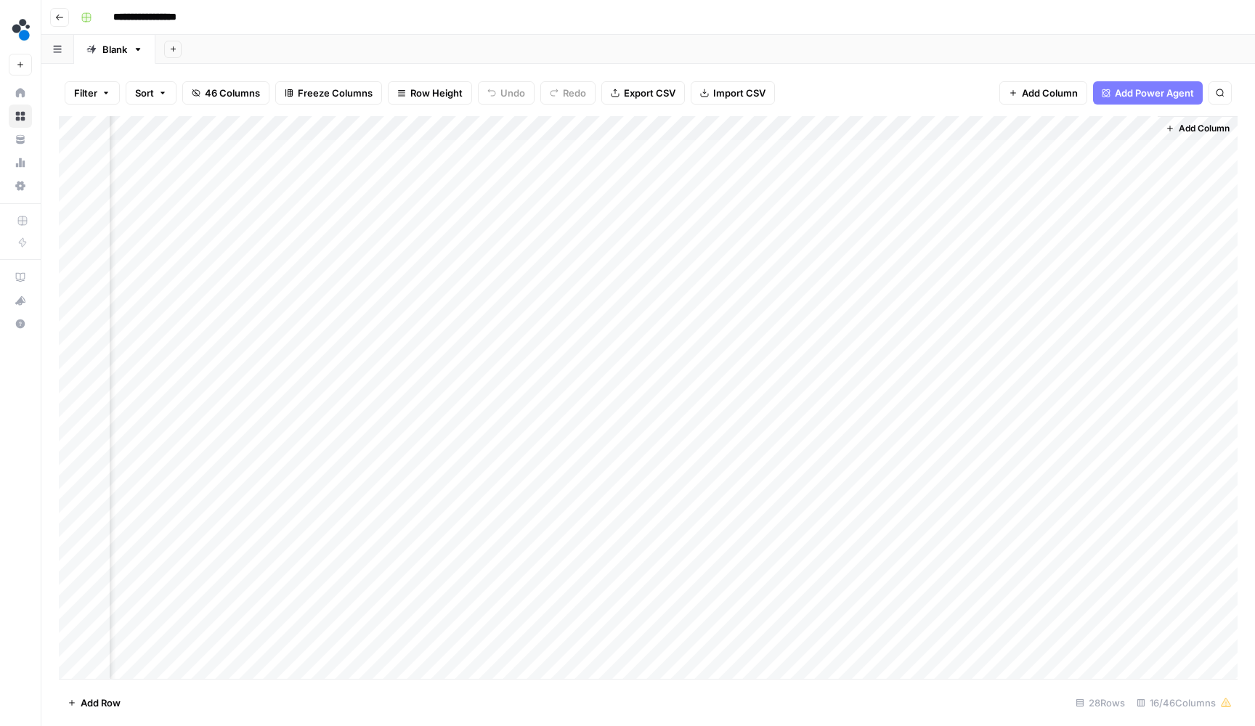
scroll to position [0, 1148]
click at [1192, 123] on span "Add Column" at bounding box center [1203, 128] width 51 height 13
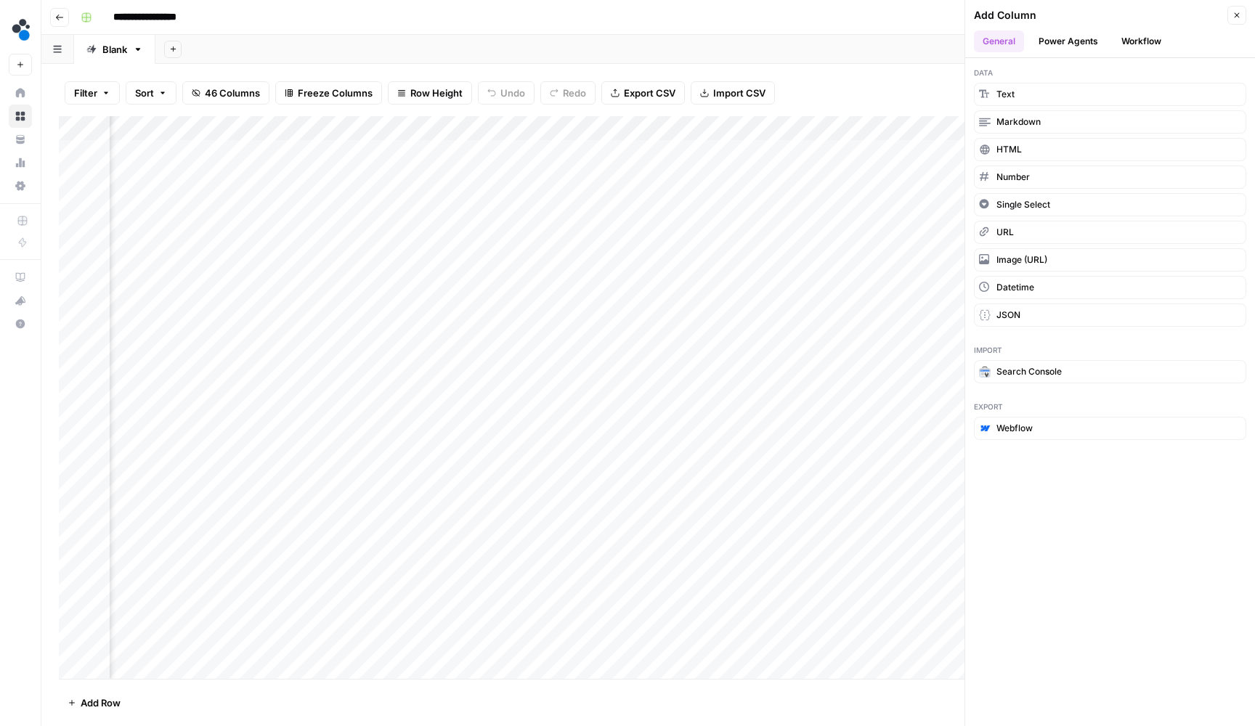
click at [1127, 38] on button "Workflow" at bounding box center [1140, 41] width 57 height 22
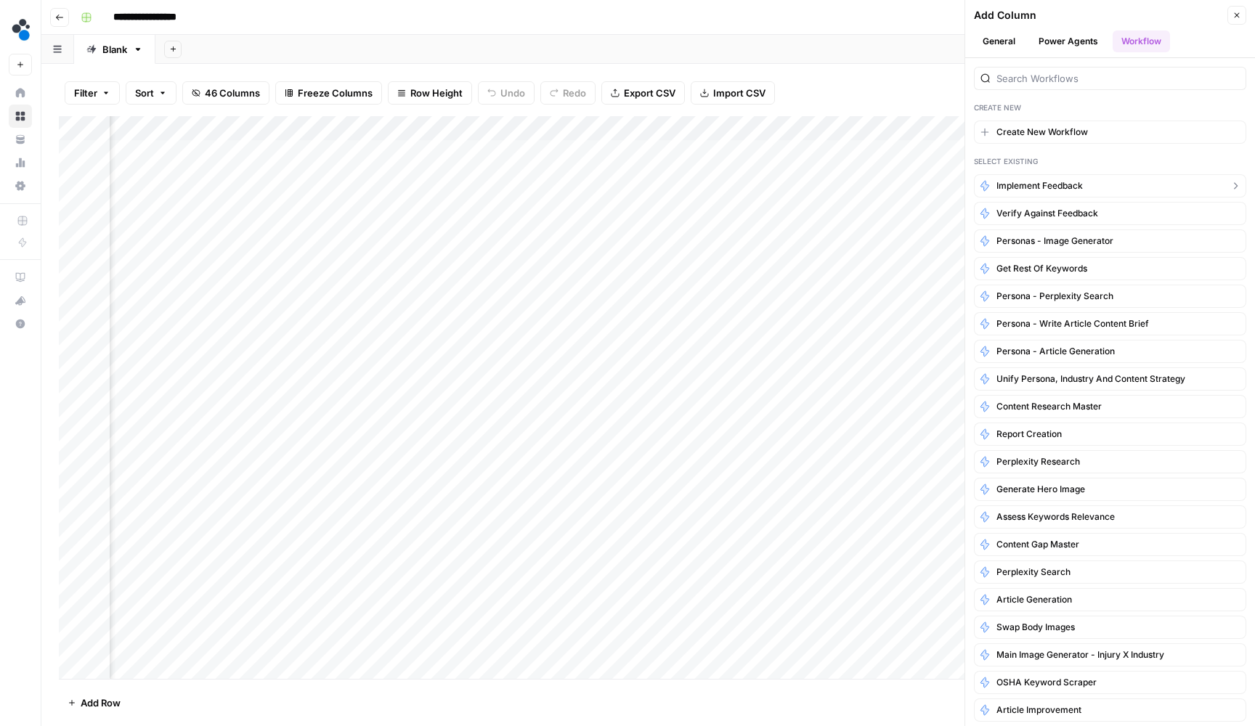
click at [1067, 178] on button "Implement feedback" at bounding box center [1110, 185] width 272 height 23
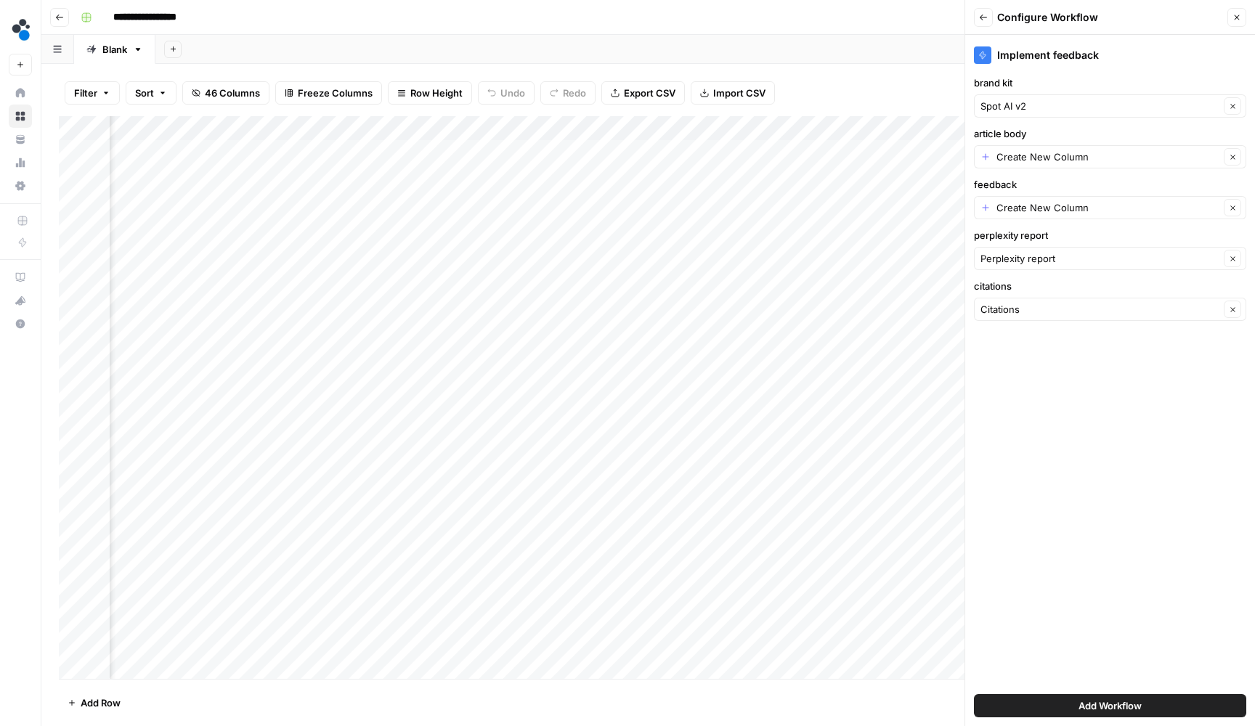
click at [1062, 149] on div "Create New Column Clear" at bounding box center [1110, 156] width 272 height 23
click at [1030, 214] on span "edited post body" at bounding box center [1098, 211] width 224 height 15
type input "edited post body"
click at [1030, 208] on input "feedback" at bounding box center [1107, 207] width 223 height 15
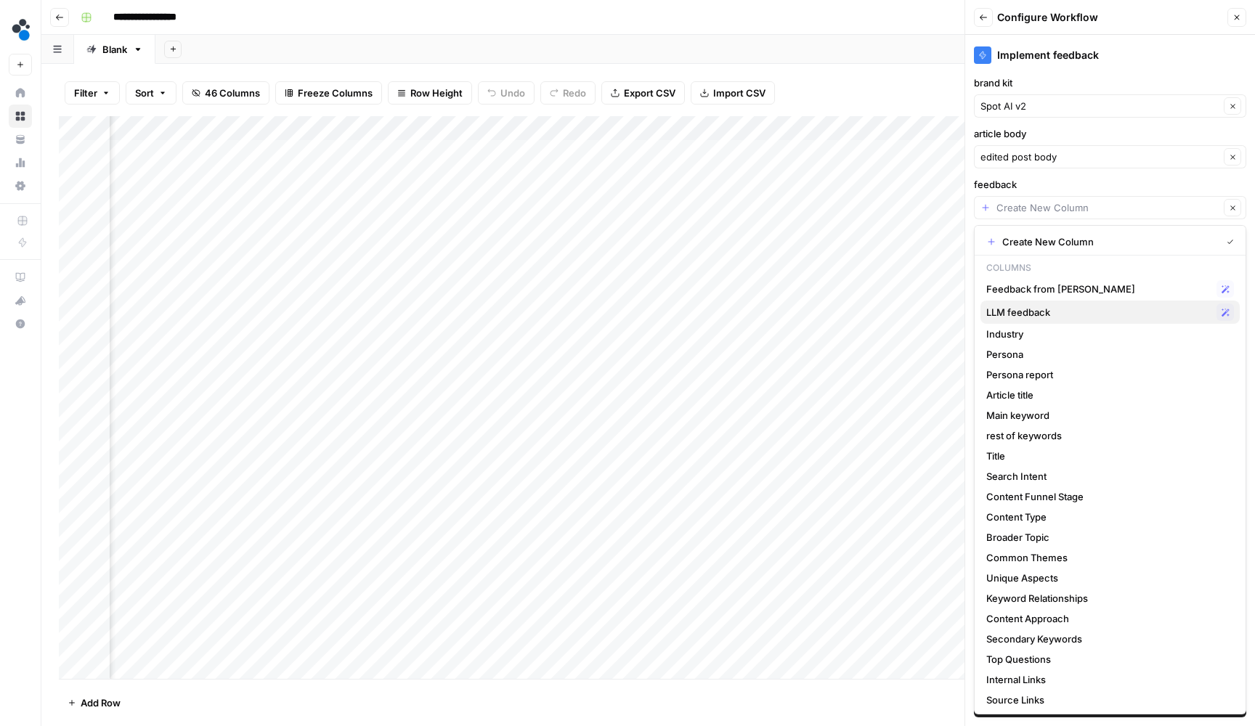
click at [1024, 305] on span "LLM feedback" at bounding box center [1098, 312] width 224 height 15
type input "LLM feedback"
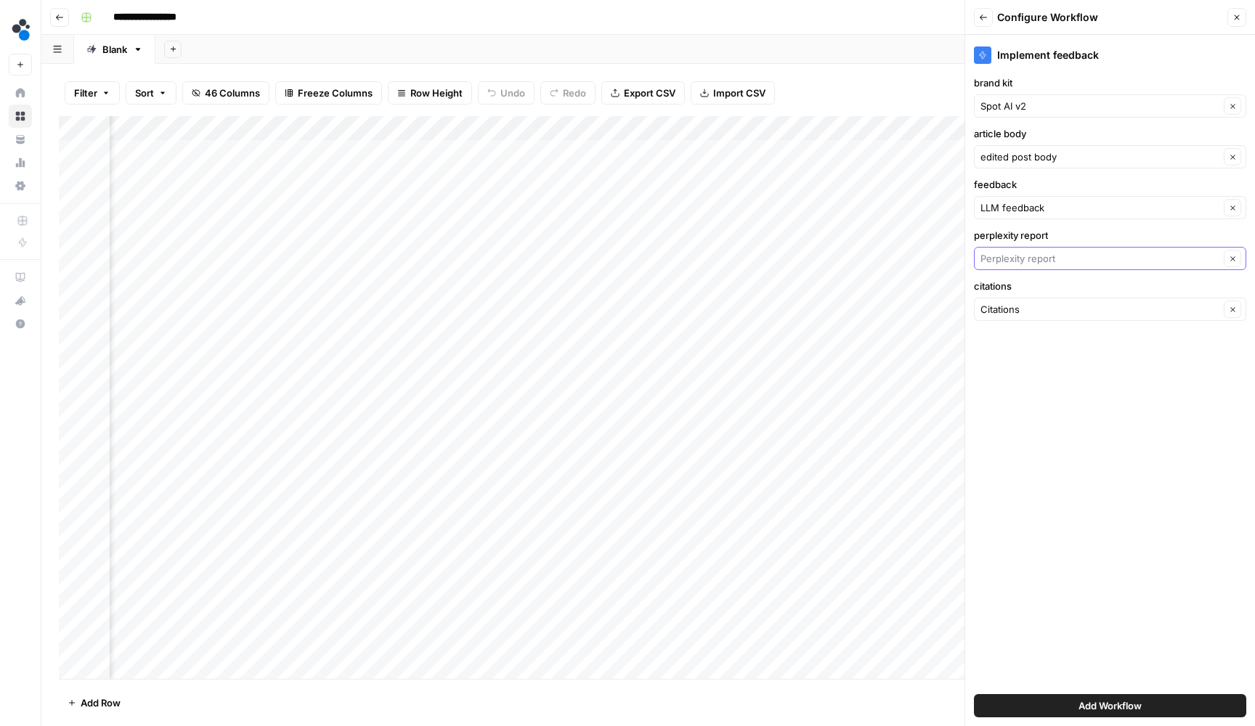
click at [1045, 261] on input "perplexity report" at bounding box center [1099, 258] width 239 height 15
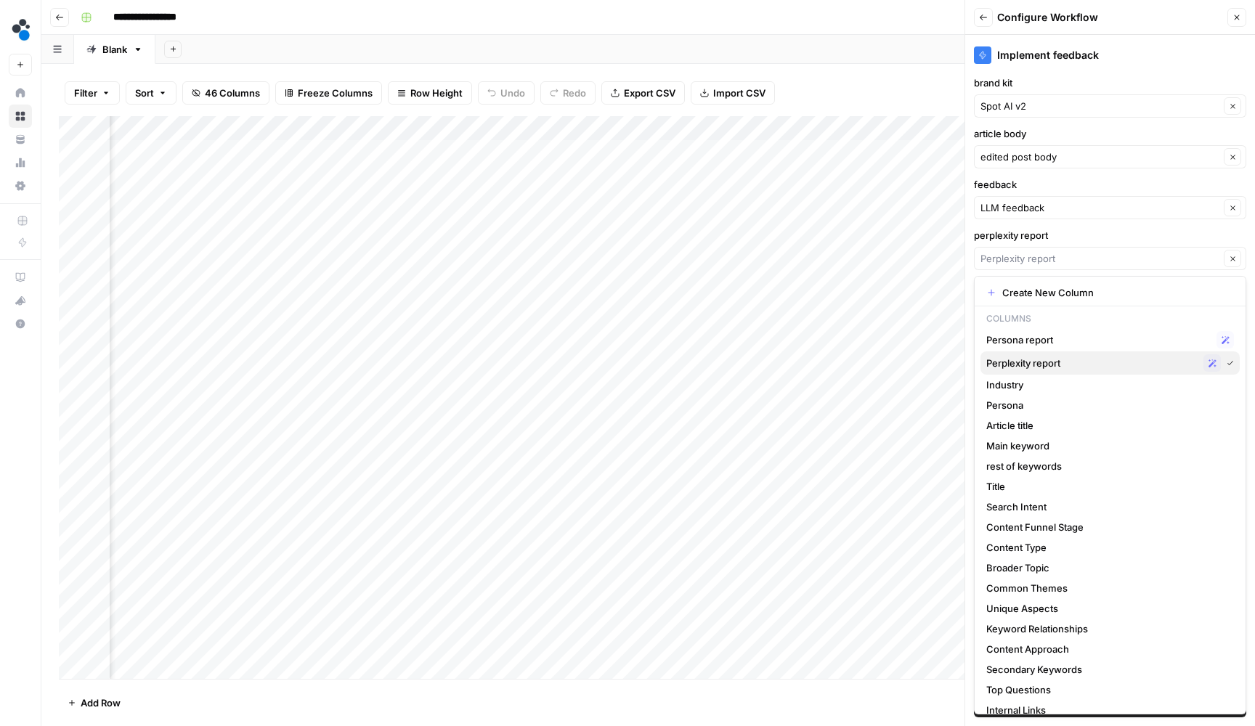
click at [1032, 357] on span "Perplexity report" at bounding box center [1091, 363] width 211 height 15
type input "Perplexity report"
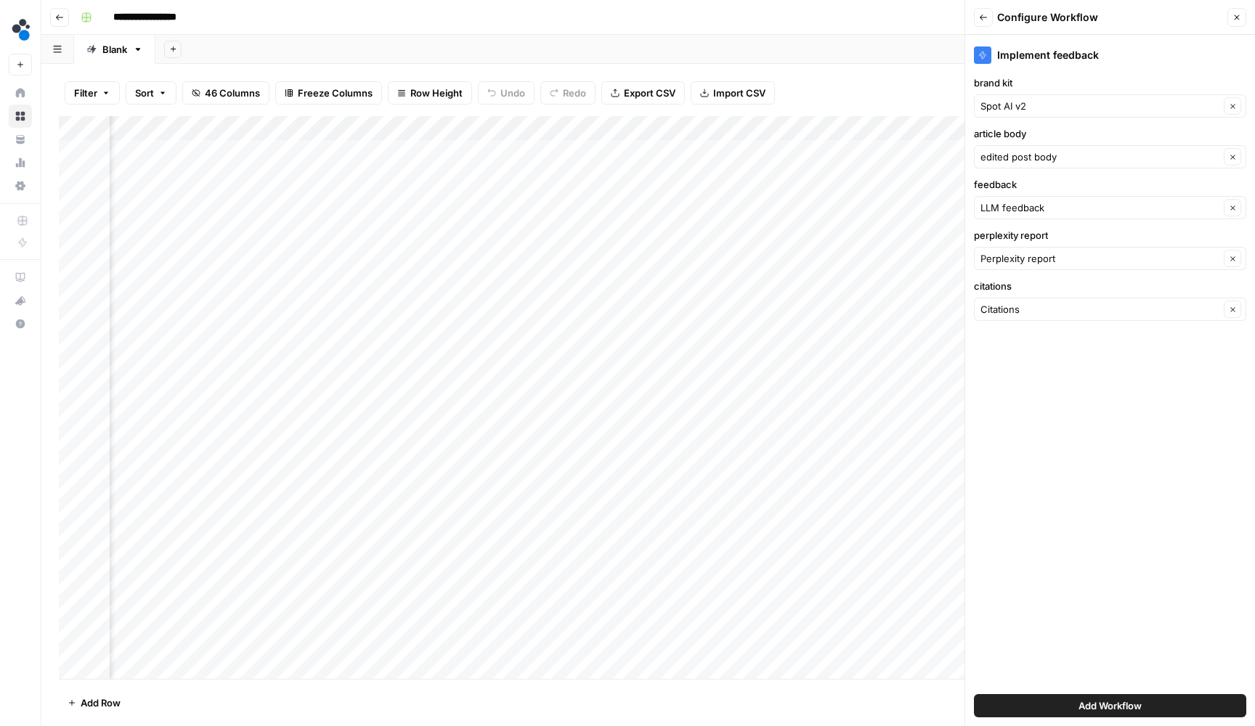
click at [1040, 318] on div "Citations Clear" at bounding box center [1110, 309] width 272 height 23
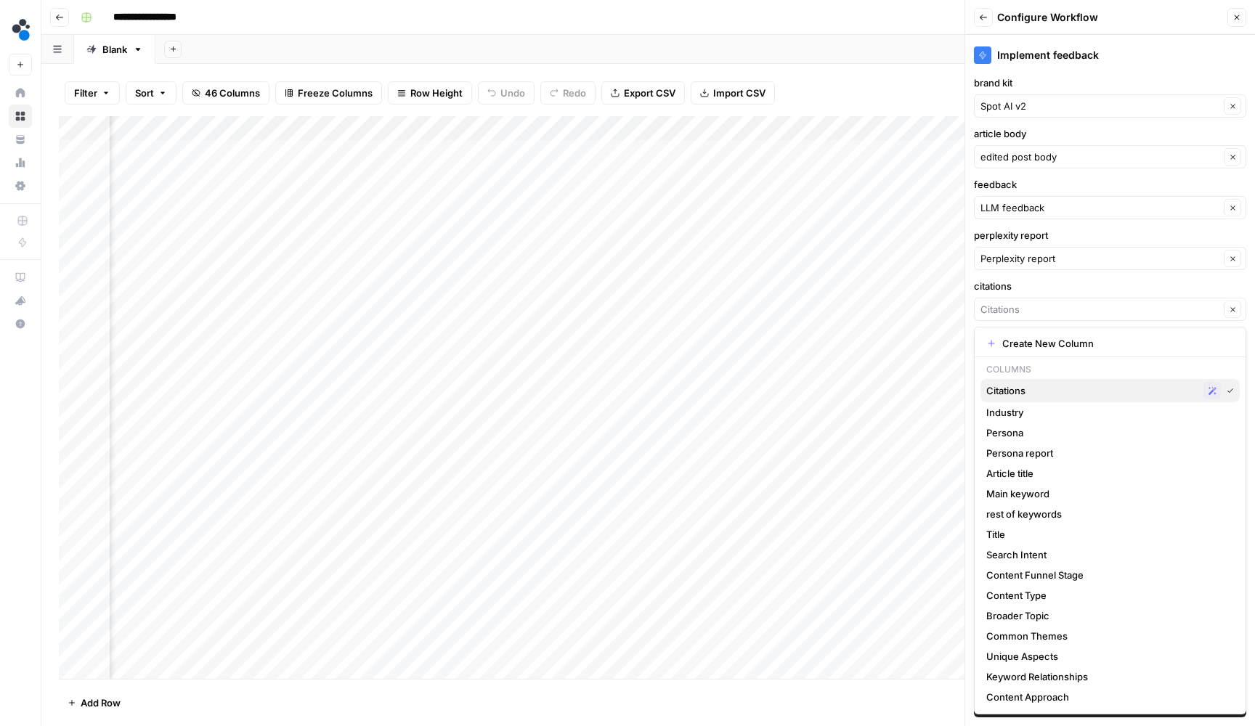
click at [1025, 396] on span "Citations" at bounding box center [1091, 390] width 211 height 15
type input "Citations"
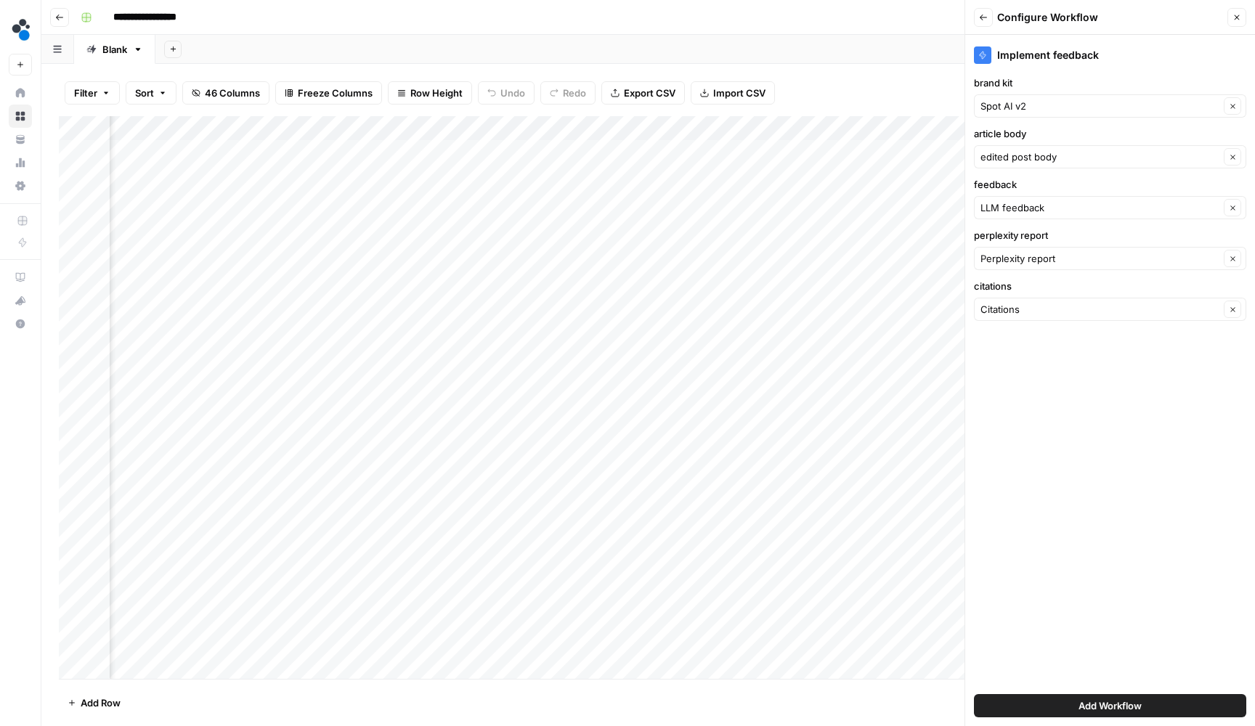
click at [1057, 701] on button "Add Workflow" at bounding box center [1110, 705] width 272 height 23
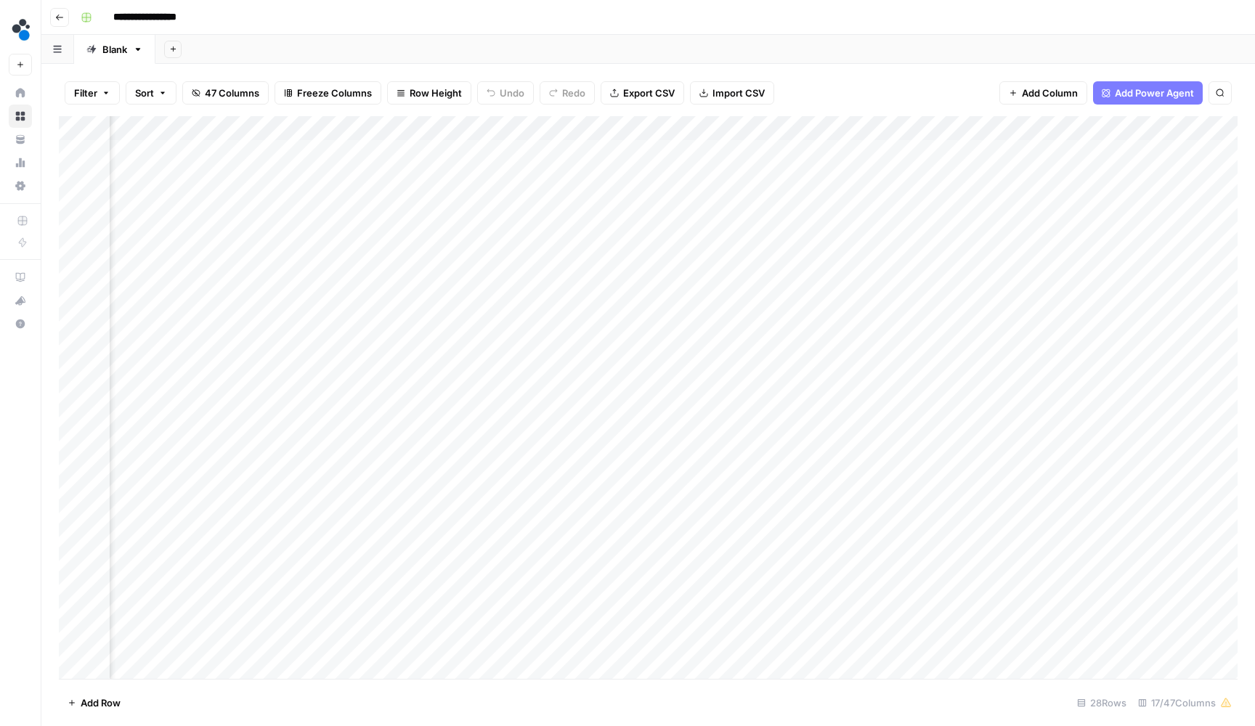
scroll to position [0, 277]
click at [533, 125] on div "Add Column" at bounding box center [648, 399] width 1178 height 566
click at [494, 245] on span "Hide Column" at bounding box center [504, 247] width 127 height 15
click at [533, 127] on div "Add Column" at bounding box center [648, 399] width 1178 height 566
click at [515, 245] on span "Hide Column" at bounding box center [504, 247] width 127 height 15
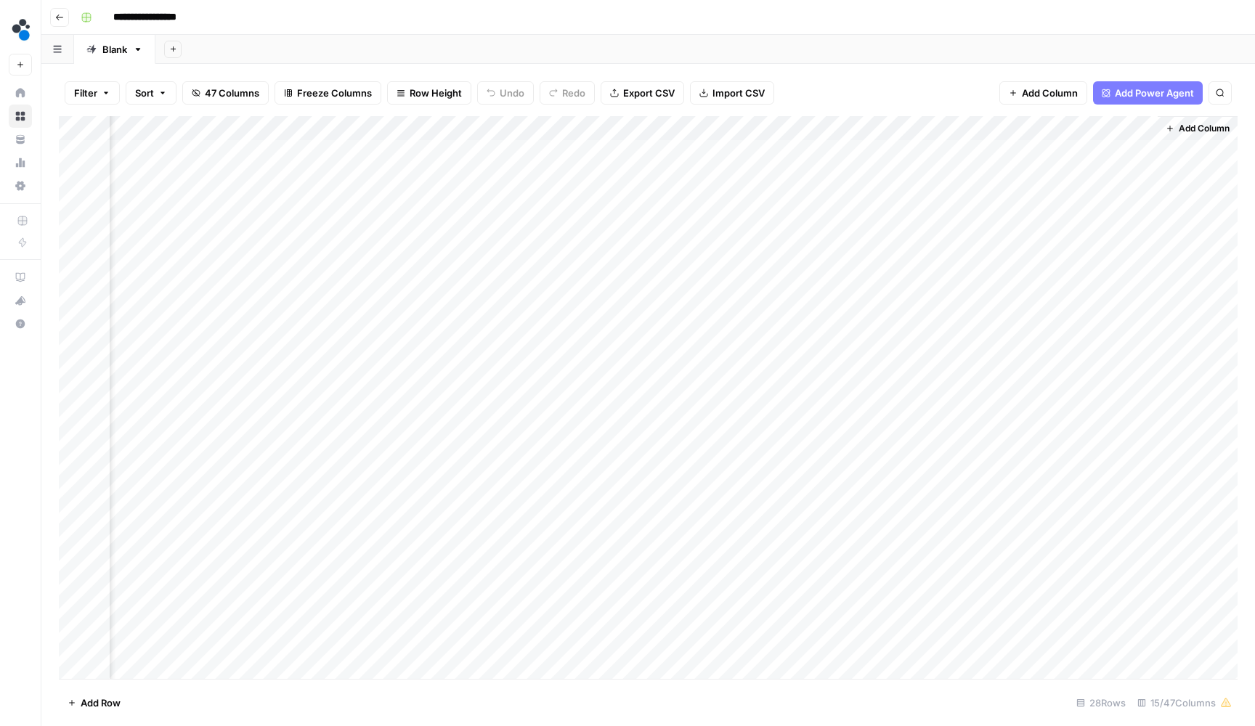
scroll to position [0, 1048]
click at [415, 126] on div "Add Column" at bounding box center [648, 399] width 1178 height 566
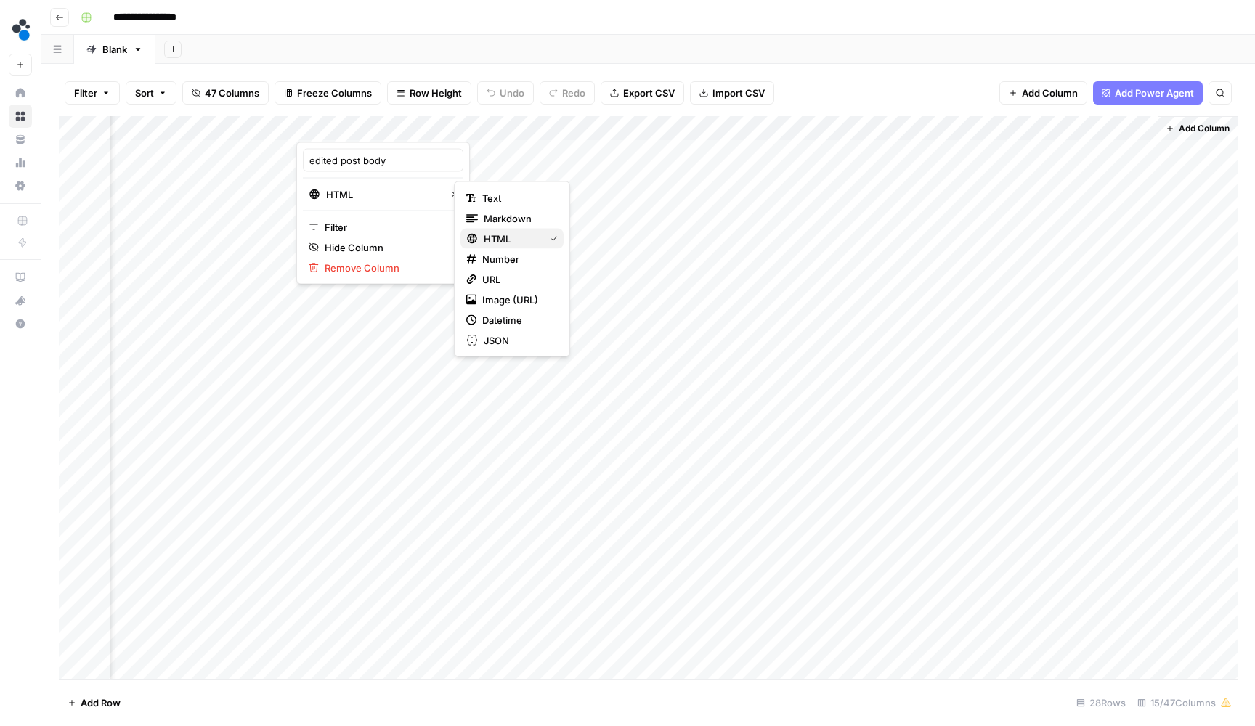
click at [476, 237] on icon "button" at bounding box center [471, 238] width 9 height 9
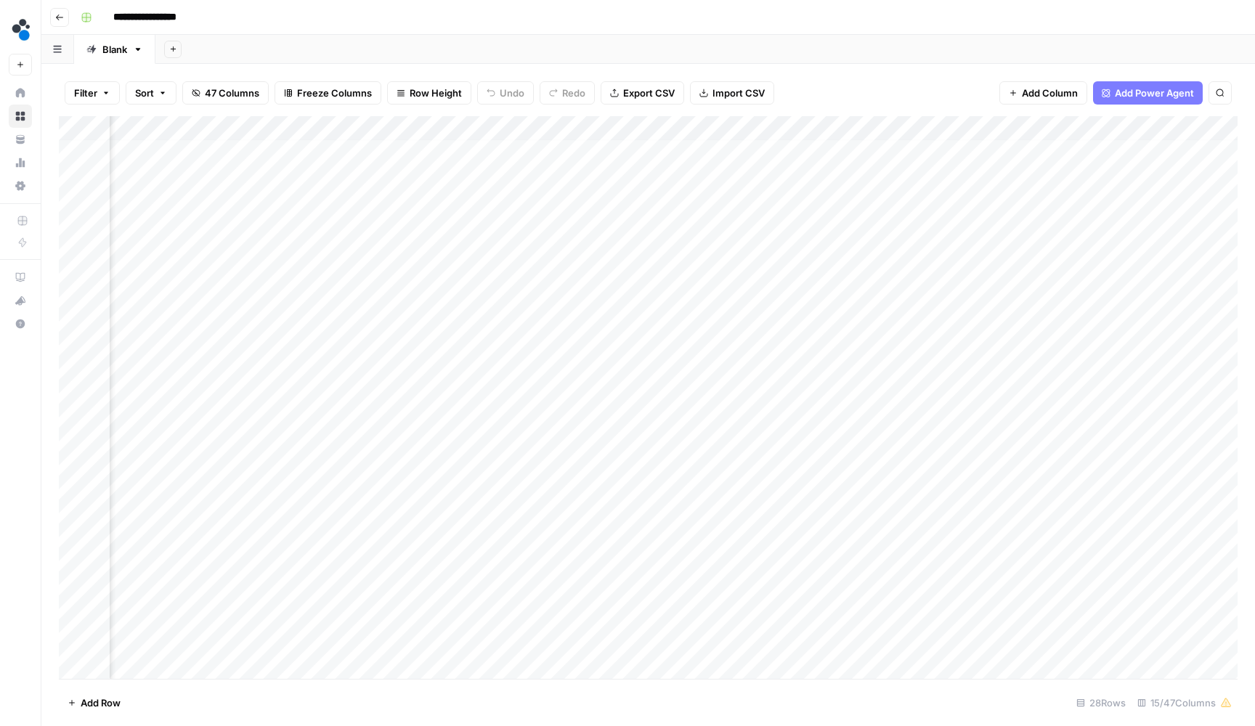
scroll to position [4, 774]
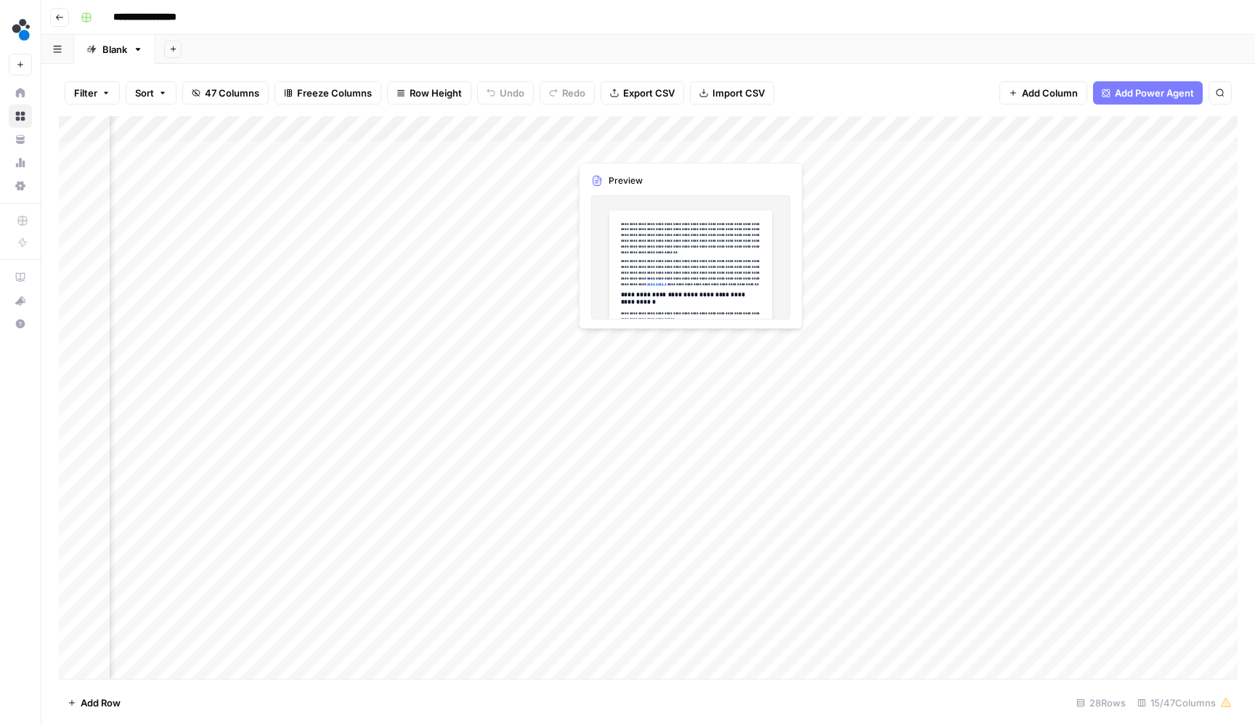
click at [668, 147] on div "Add Column" at bounding box center [648, 399] width 1178 height 566
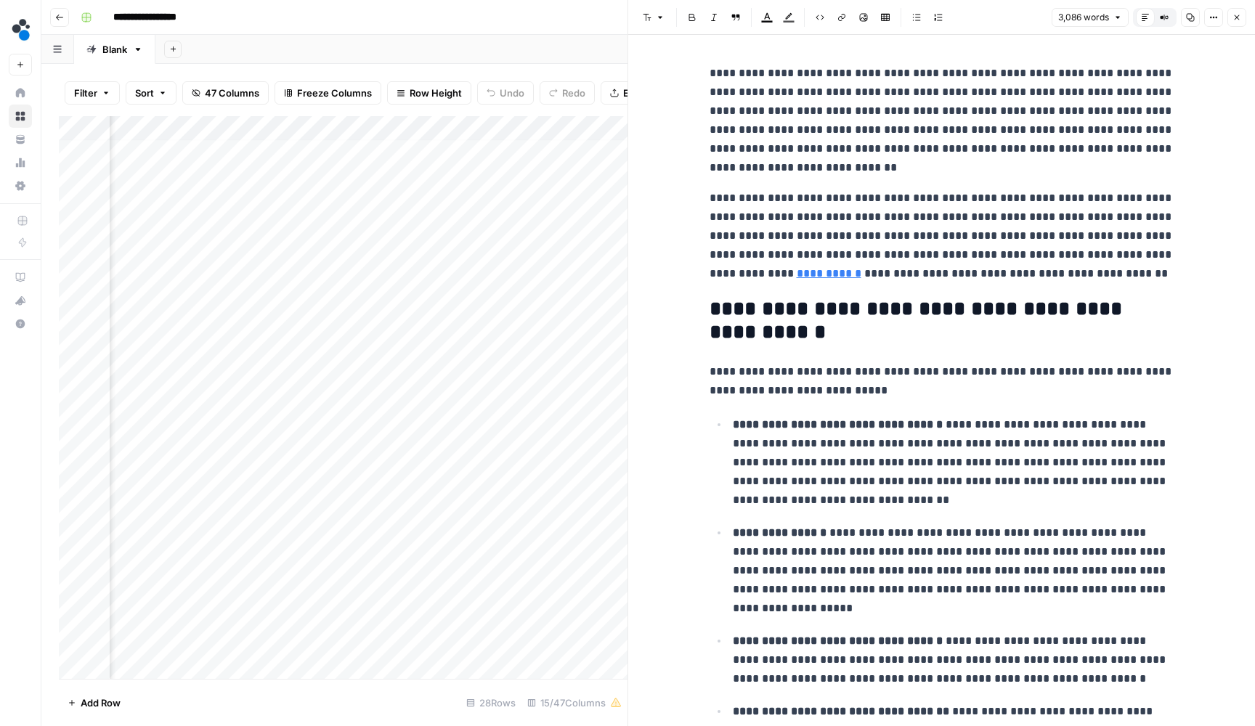
click at [1231, 17] on button "Close" at bounding box center [1236, 17] width 19 height 19
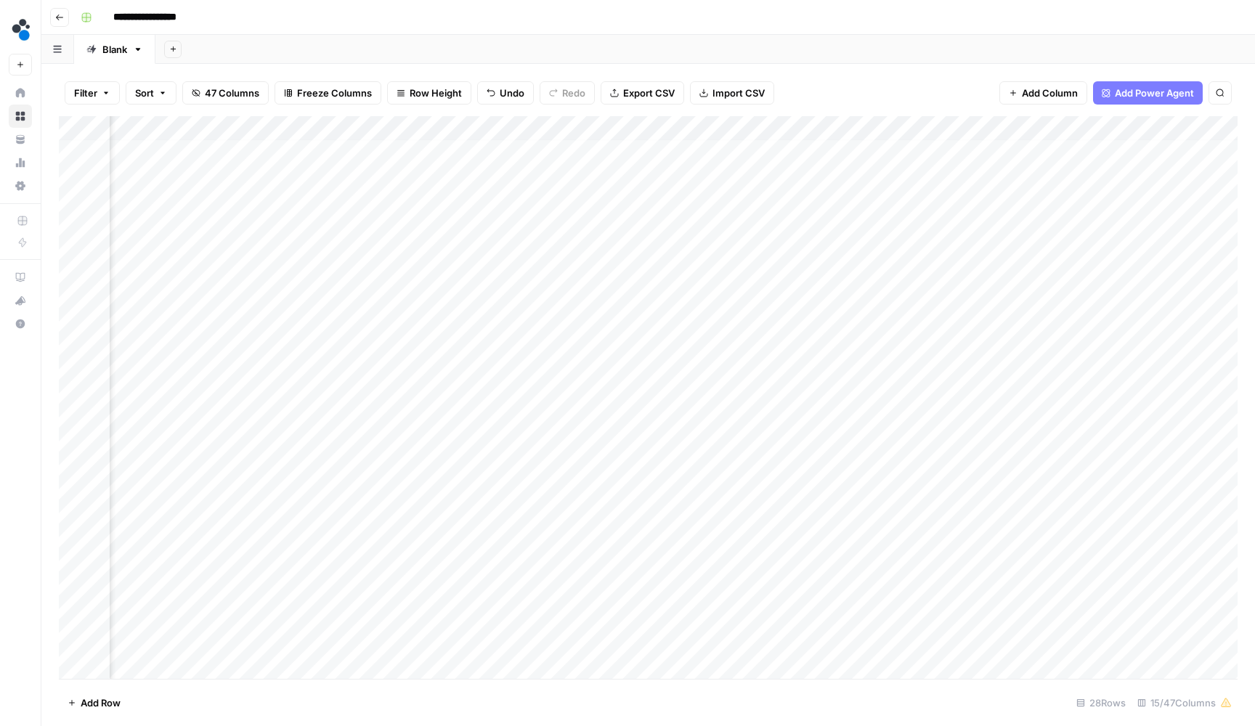
click at [619, 121] on div "Add Column" at bounding box center [648, 399] width 1178 height 566
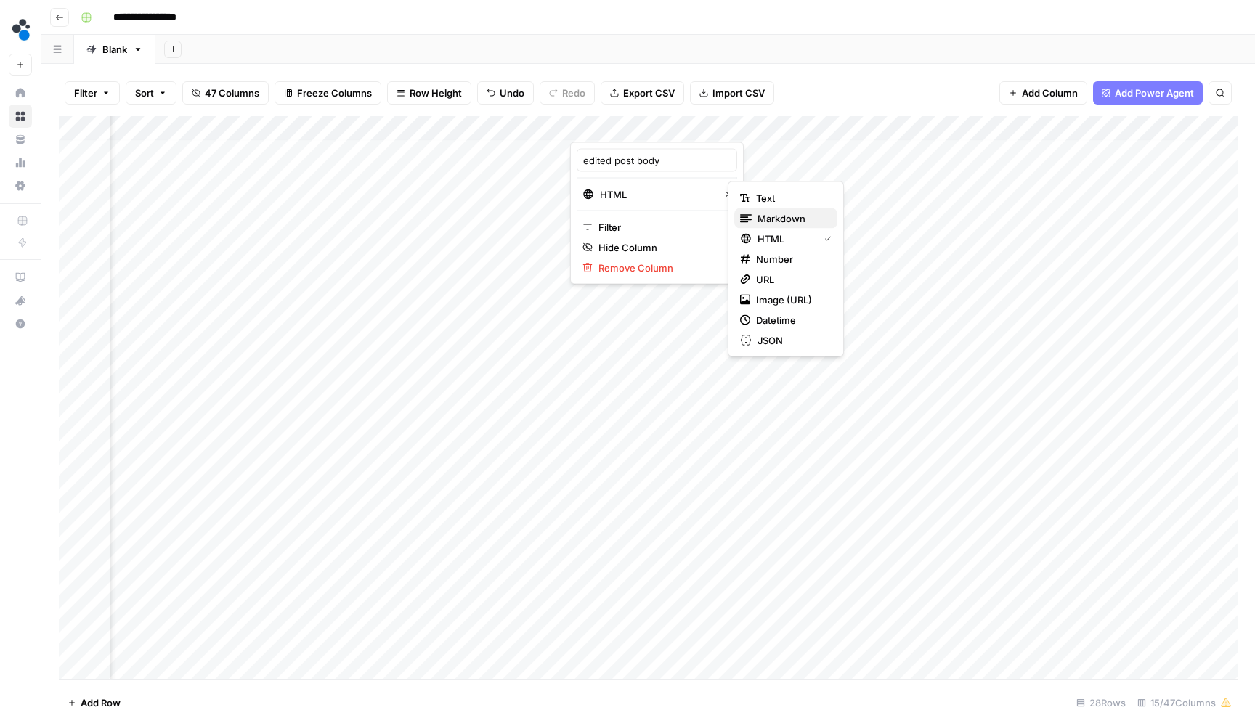
click at [765, 222] on span "Markdown" at bounding box center [791, 218] width 68 height 15
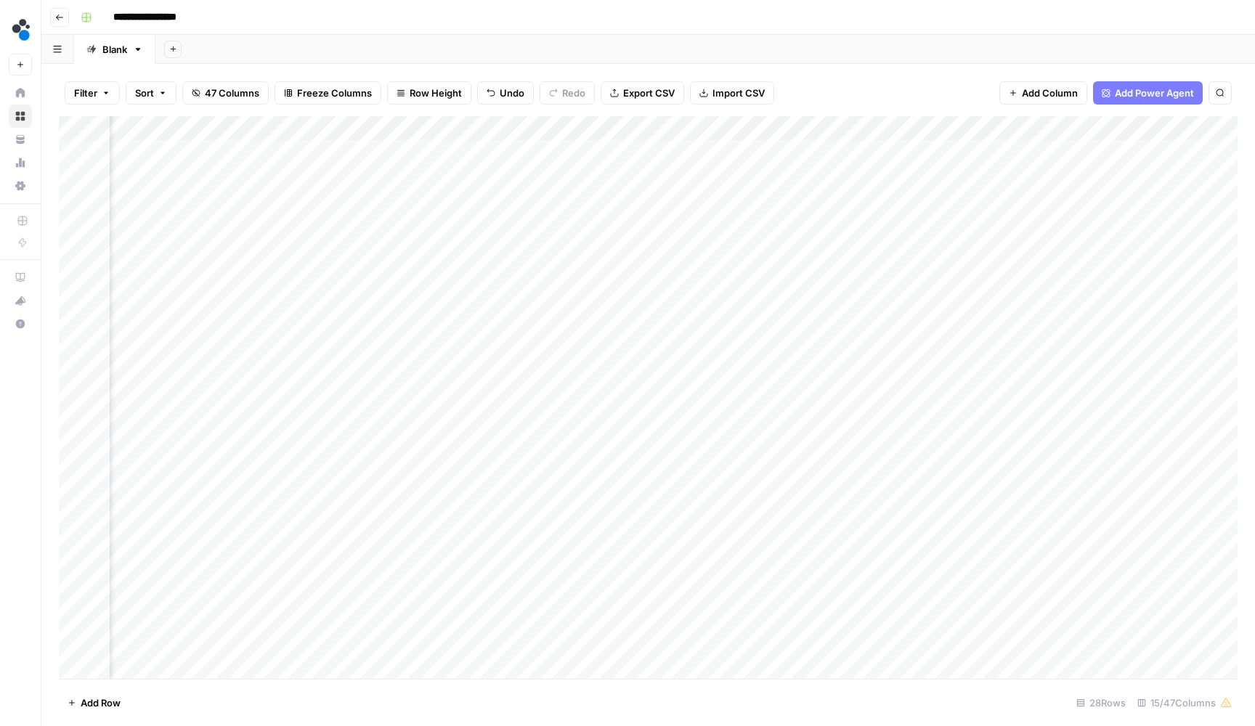
scroll to position [0, 774]
click at [640, 155] on div "Add Column" at bounding box center [648, 399] width 1178 height 566
click at [669, 150] on div "Add Column" at bounding box center [648, 399] width 1178 height 566
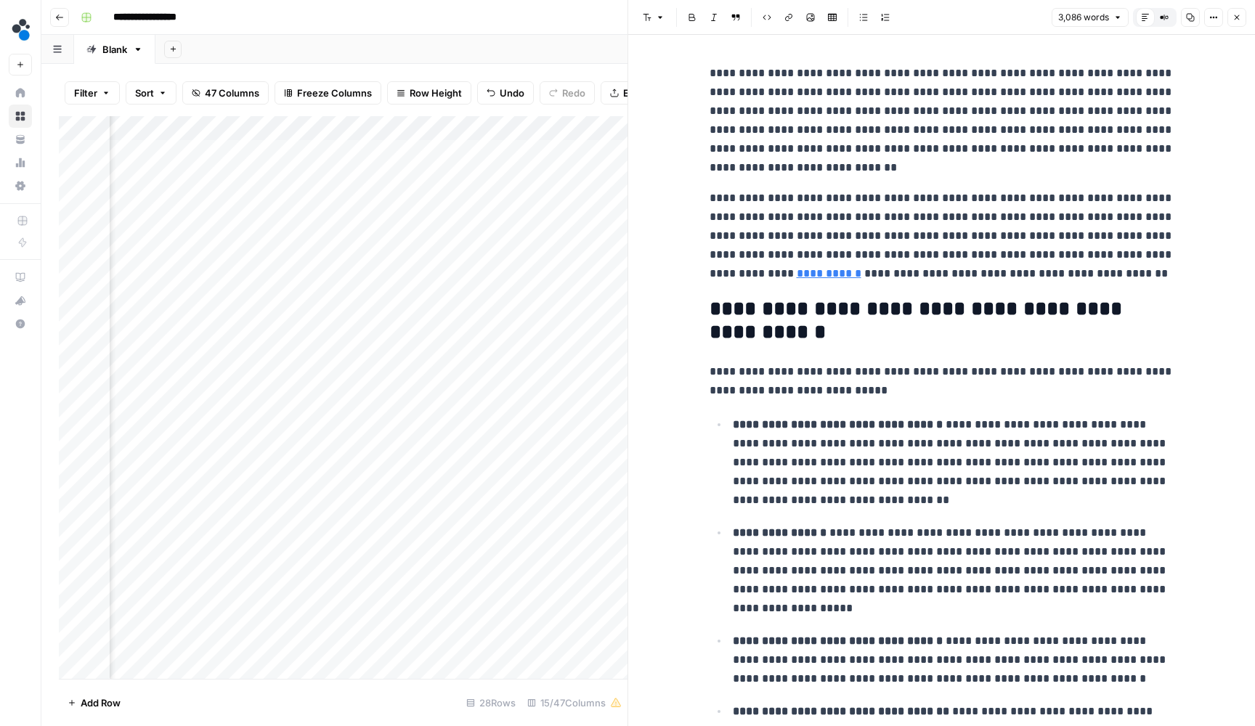
click at [1233, 23] on button "Close" at bounding box center [1236, 17] width 19 height 19
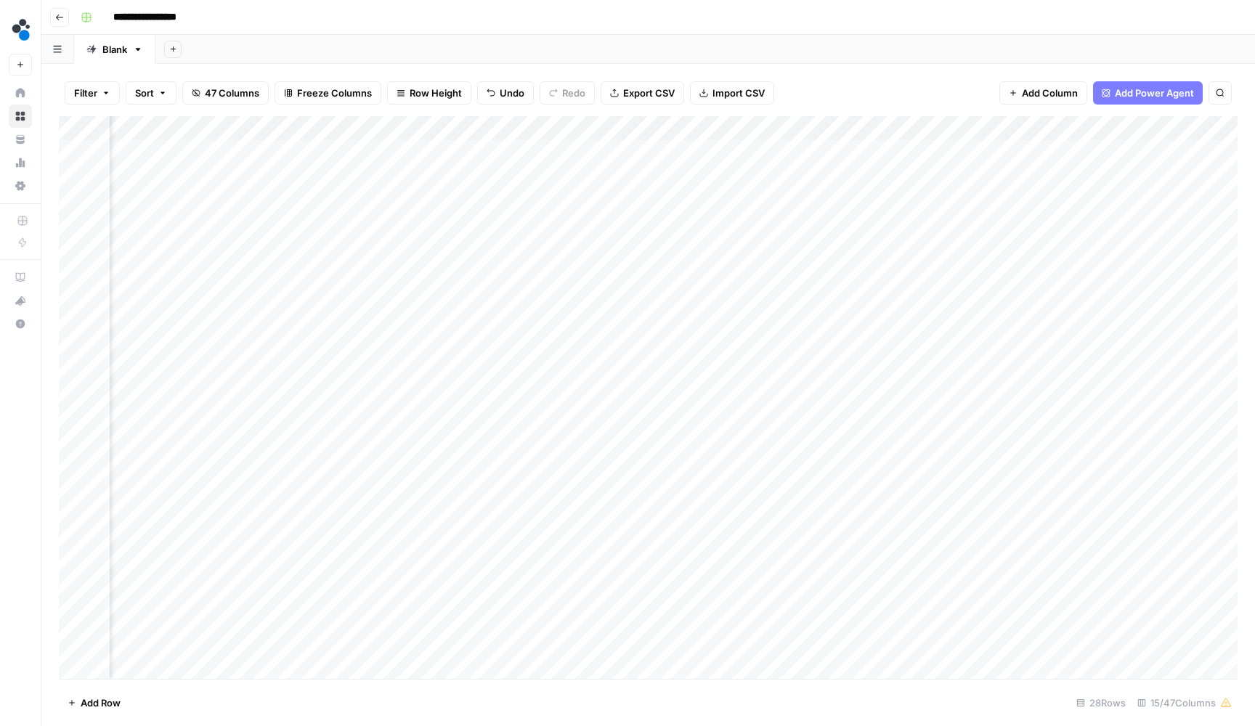
click at [680, 123] on div "Add Column" at bounding box center [648, 399] width 1178 height 566
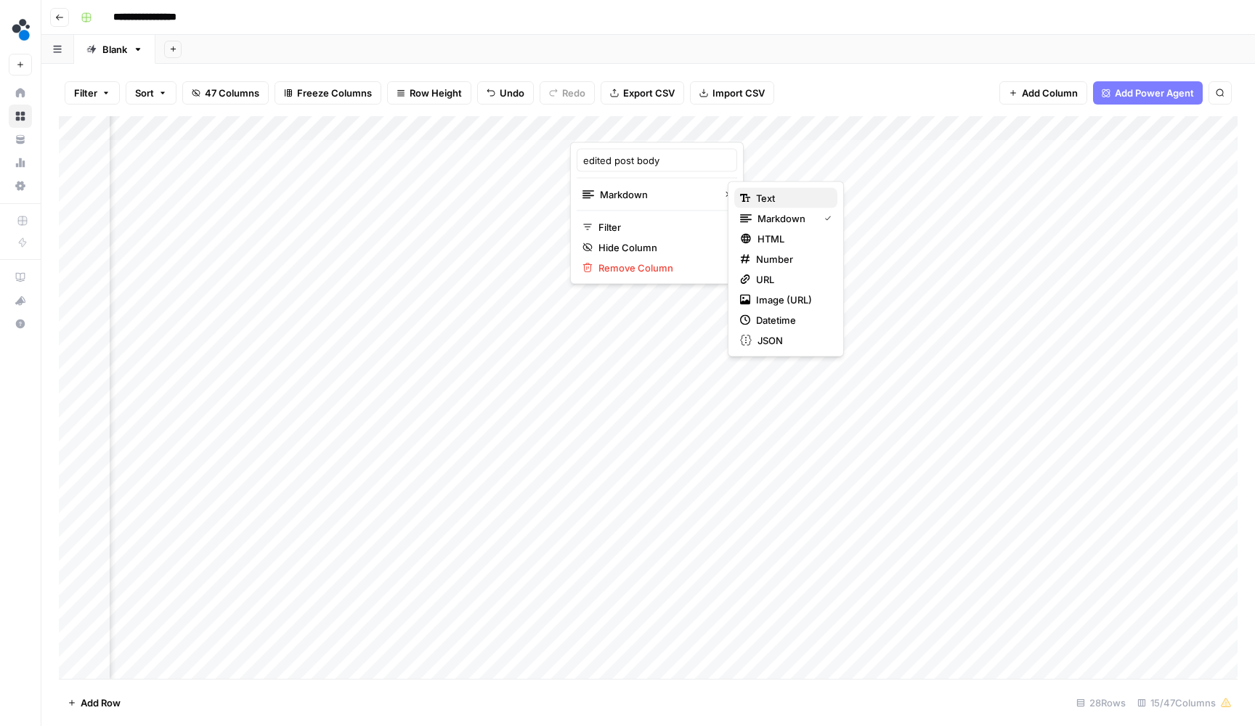
click at [744, 194] on icon "button" at bounding box center [745, 198] width 10 height 10
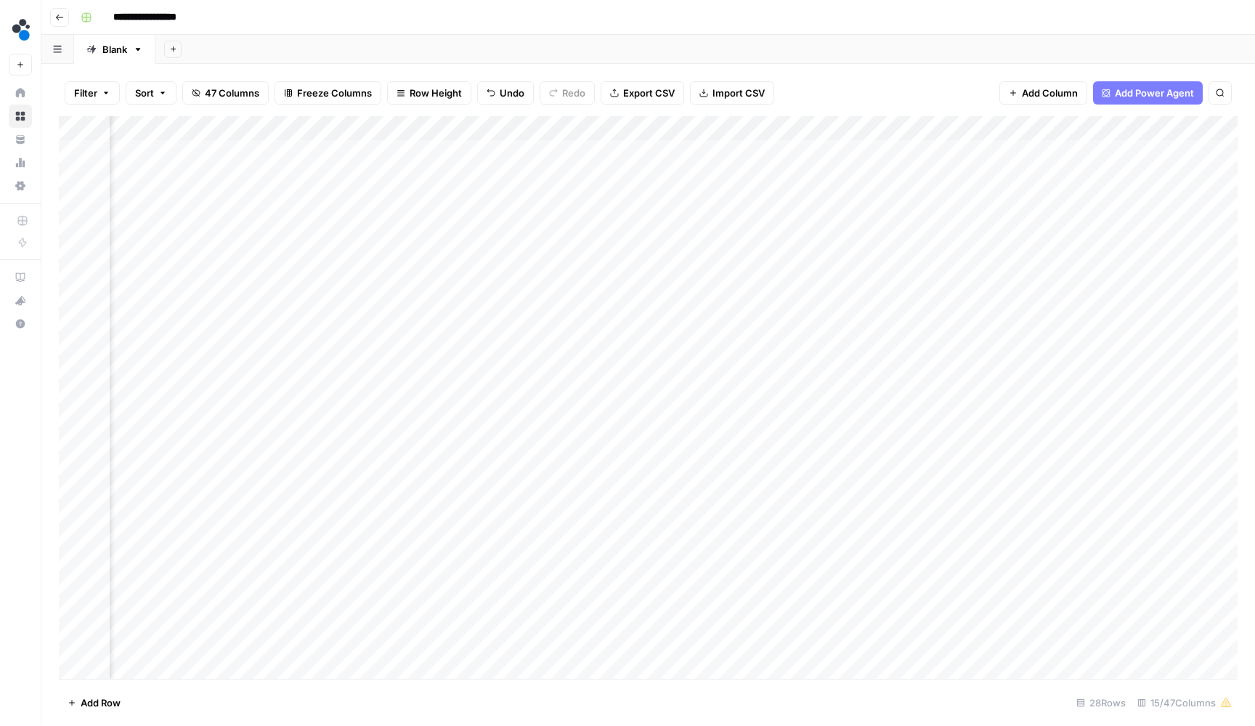
click at [668, 126] on div "Add Column" at bounding box center [648, 399] width 1178 height 566
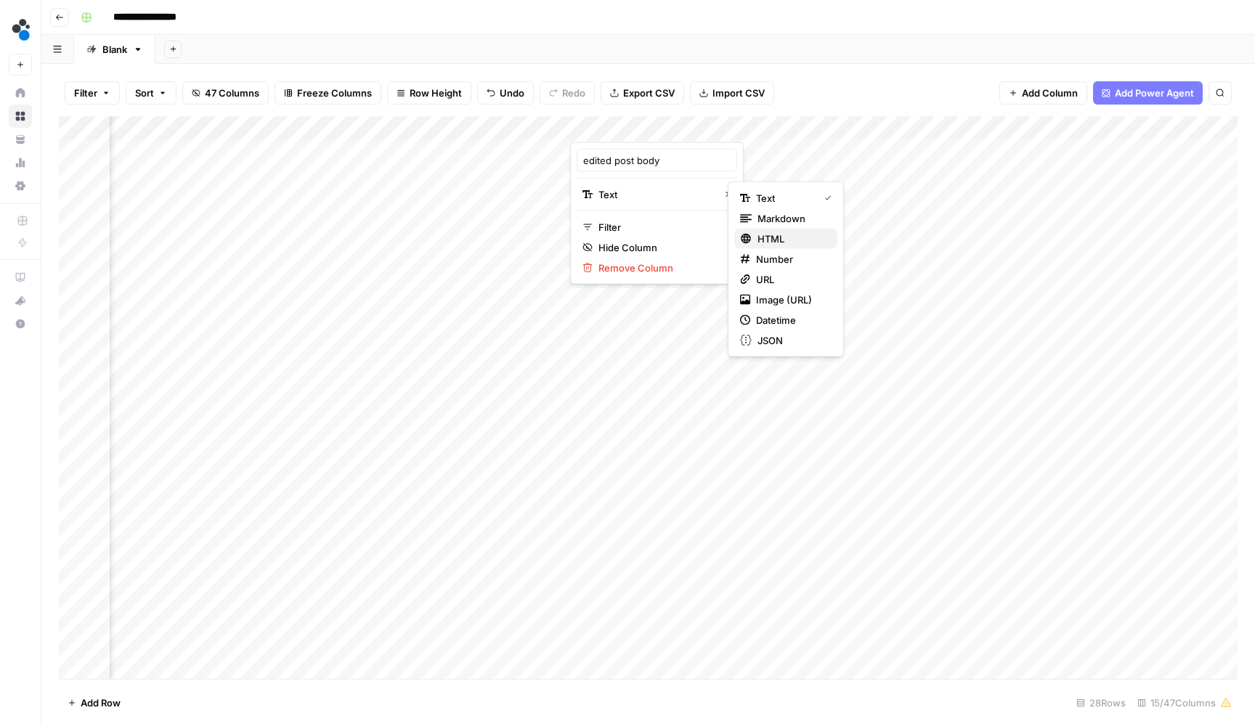
click at [757, 237] on span "HTML" at bounding box center [791, 239] width 68 height 15
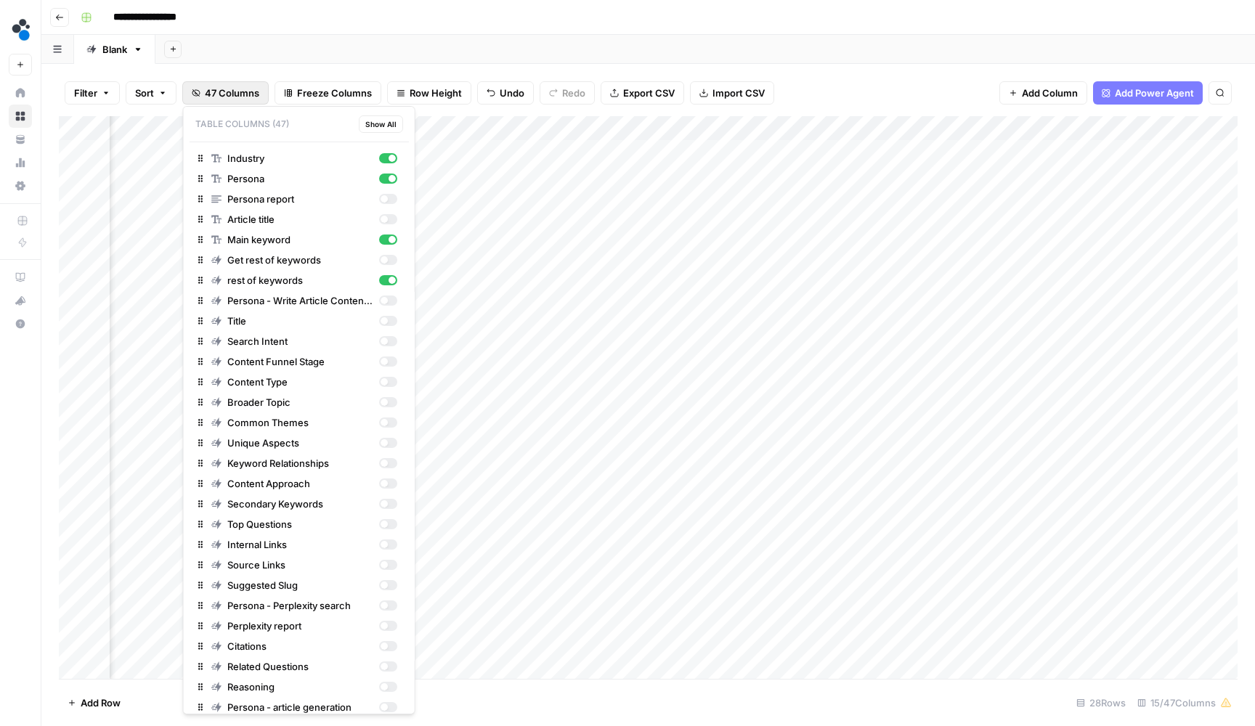
click at [253, 91] on span "47 Columns" at bounding box center [232, 93] width 54 height 15
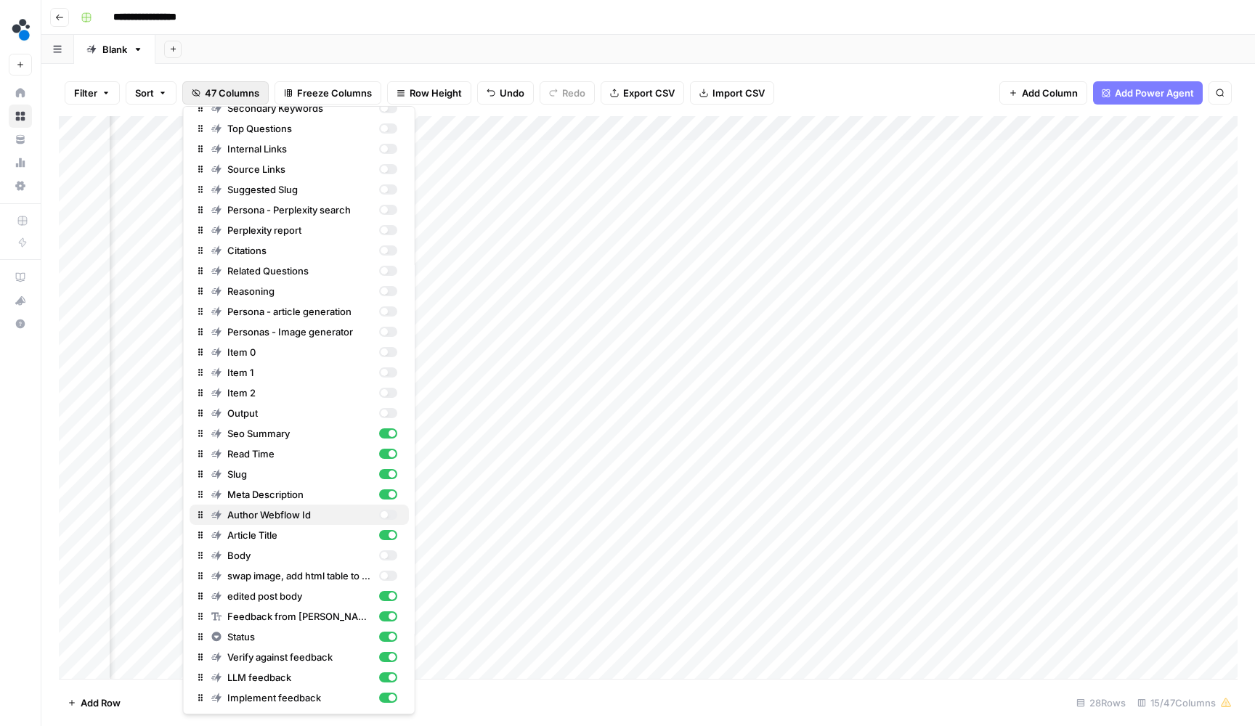
scroll to position [396, 0]
click at [386, 561] on div "Body" at bounding box center [304, 555] width 186 height 15
click at [688, 126] on div "Add Column" at bounding box center [648, 399] width 1178 height 566
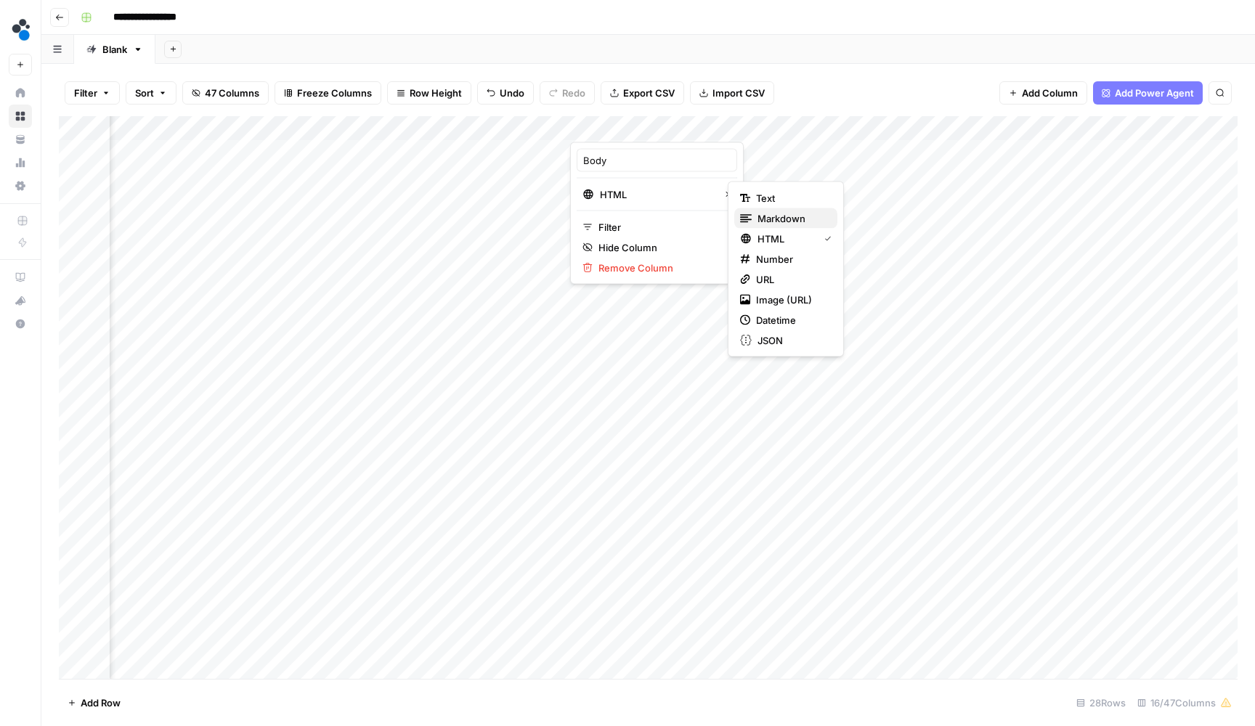
click at [759, 220] on span "Markdown" at bounding box center [791, 218] width 68 height 15
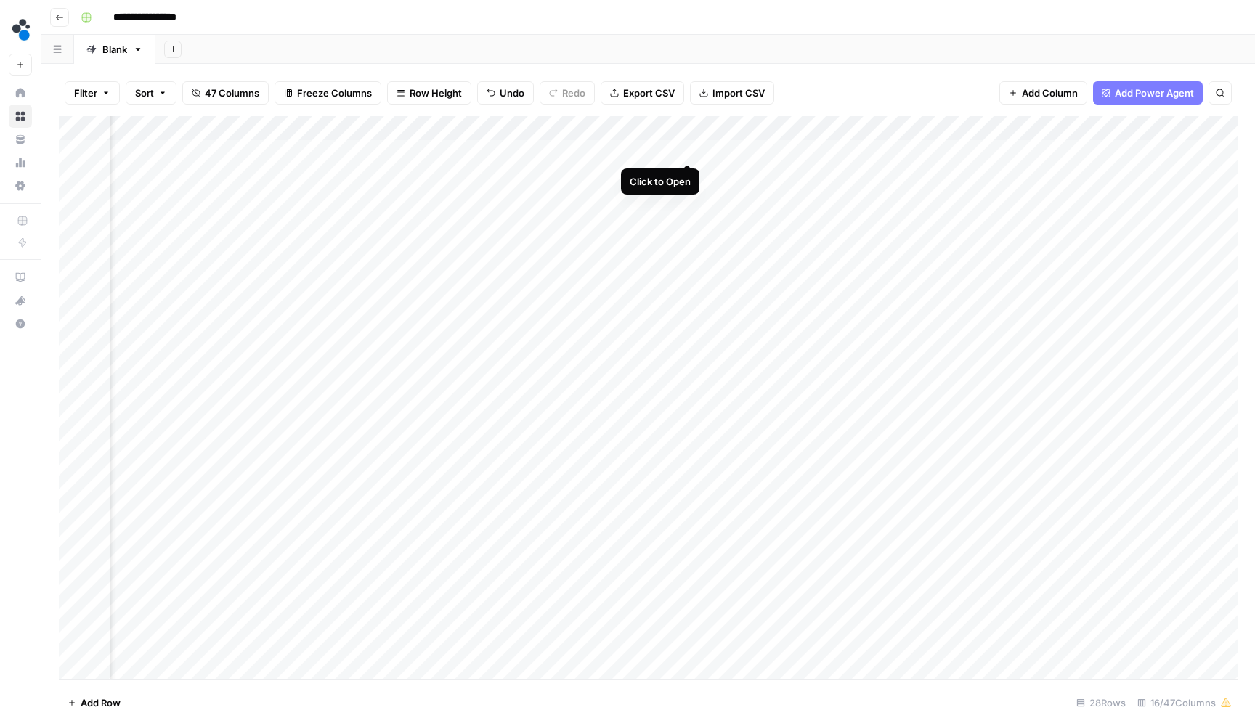
click at [685, 155] on div "Add Column" at bounding box center [648, 399] width 1178 height 566
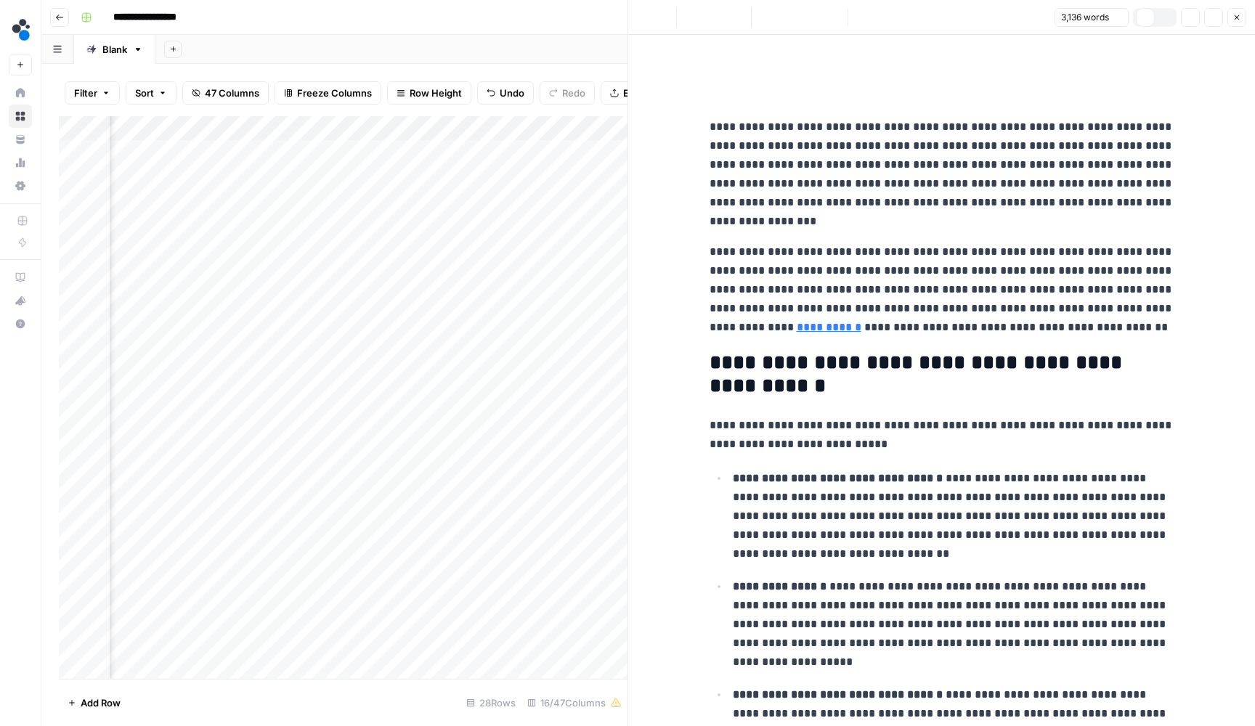
scroll to position [12, 0]
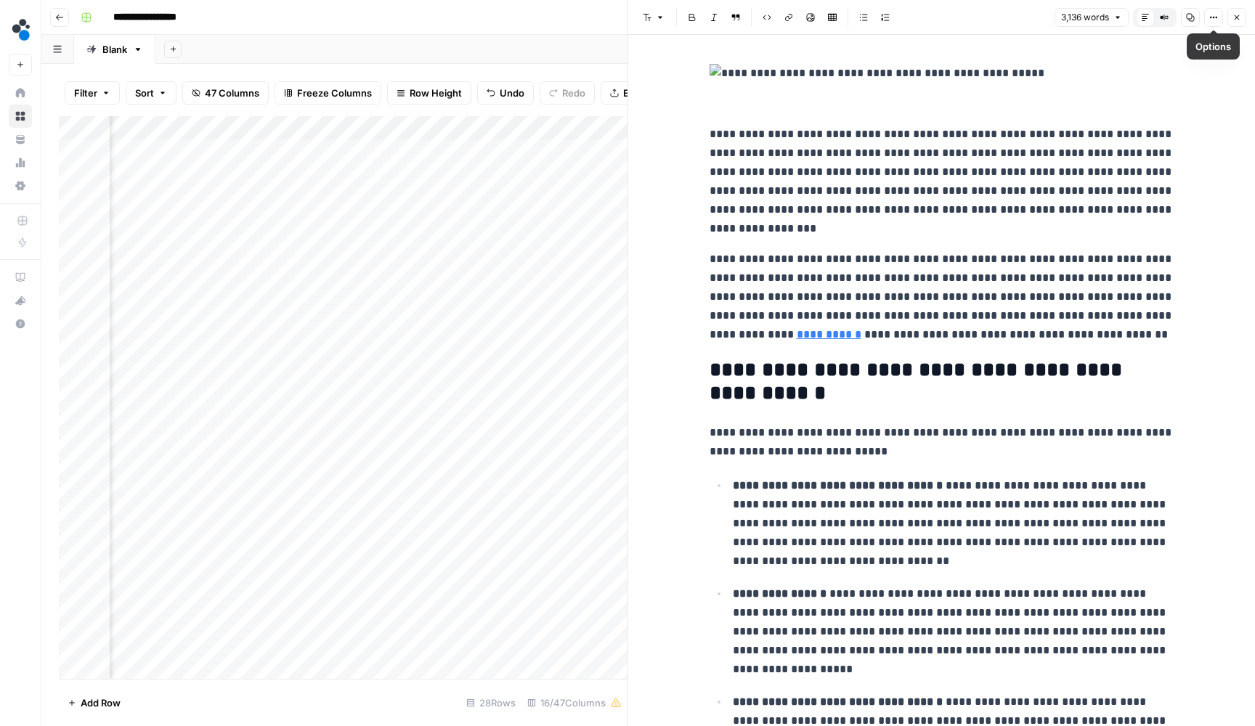
click at [1239, 25] on button "Close" at bounding box center [1236, 17] width 19 height 19
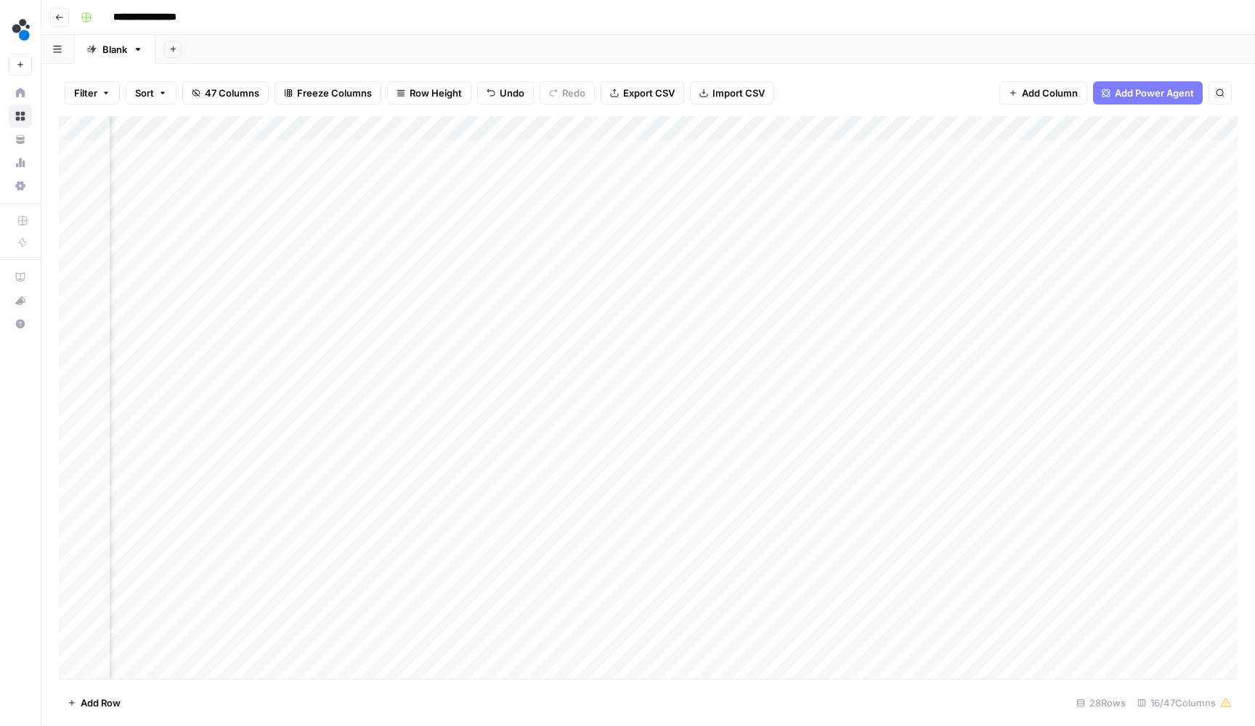
click at [683, 126] on div "Add Column" at bounding box center [648, 399] width 1178 height 566
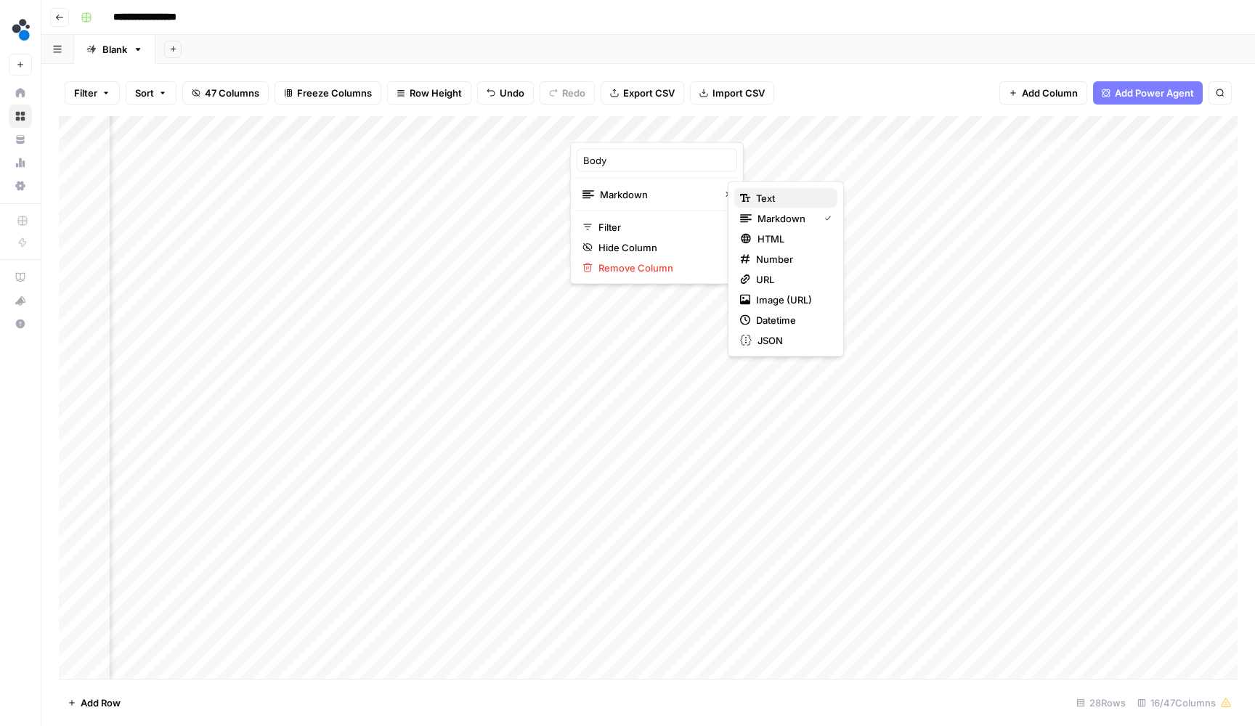
click at [744, 199] on icon "button" at bounding box center [743, 198] width 7 height 8
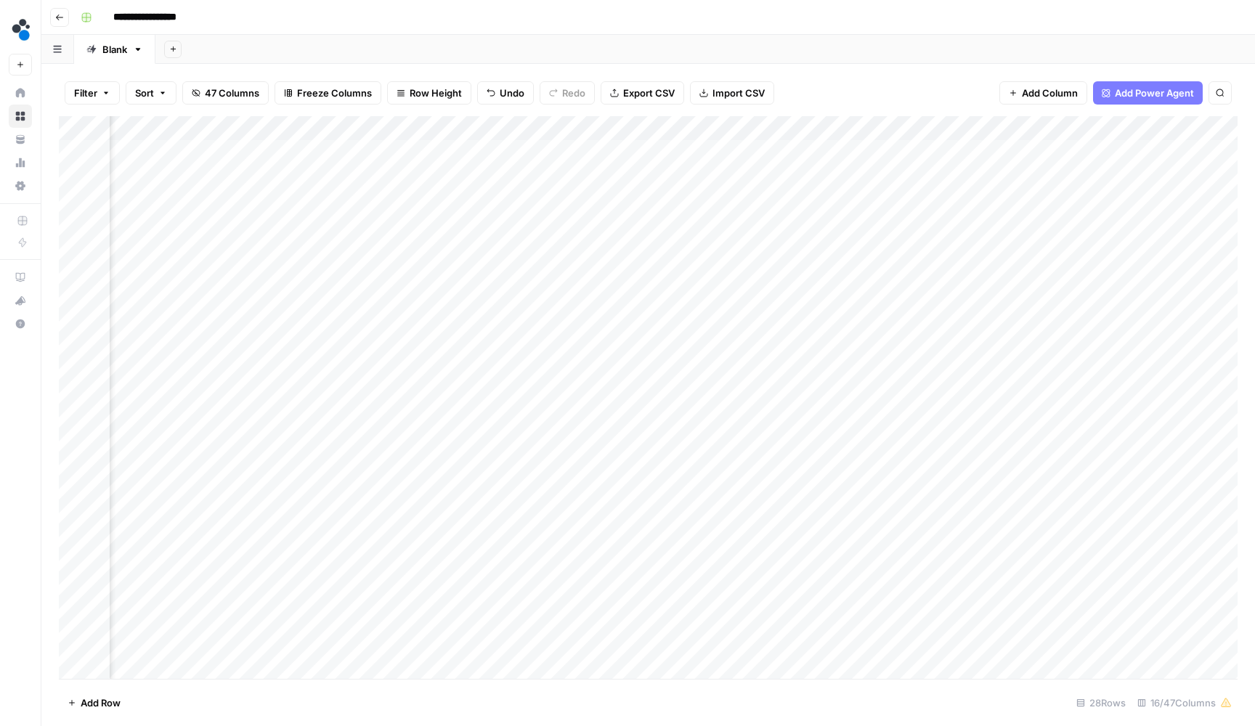
click at [689, 123] on div "Add Column" at bounding box center [648, 399] width 1178 height 566
type input "Body"
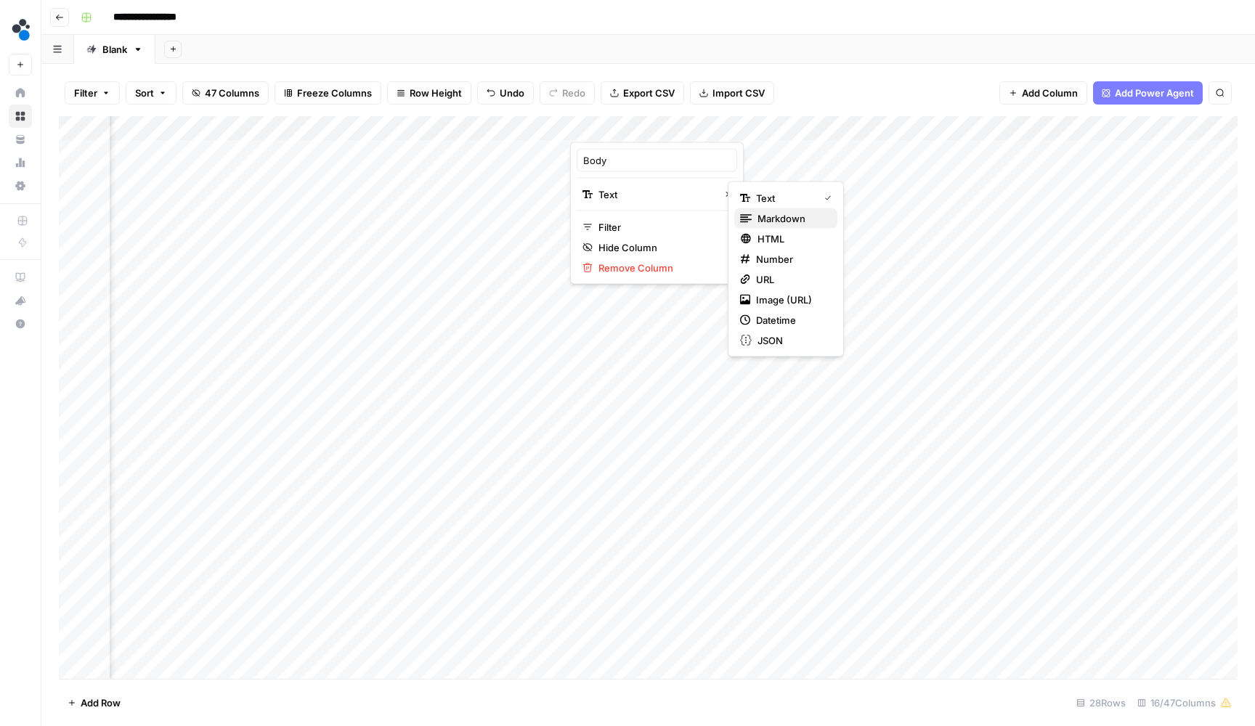
click at [764, 216] on span "Markdown" at bounding box center [791, 218] width 68 height 15
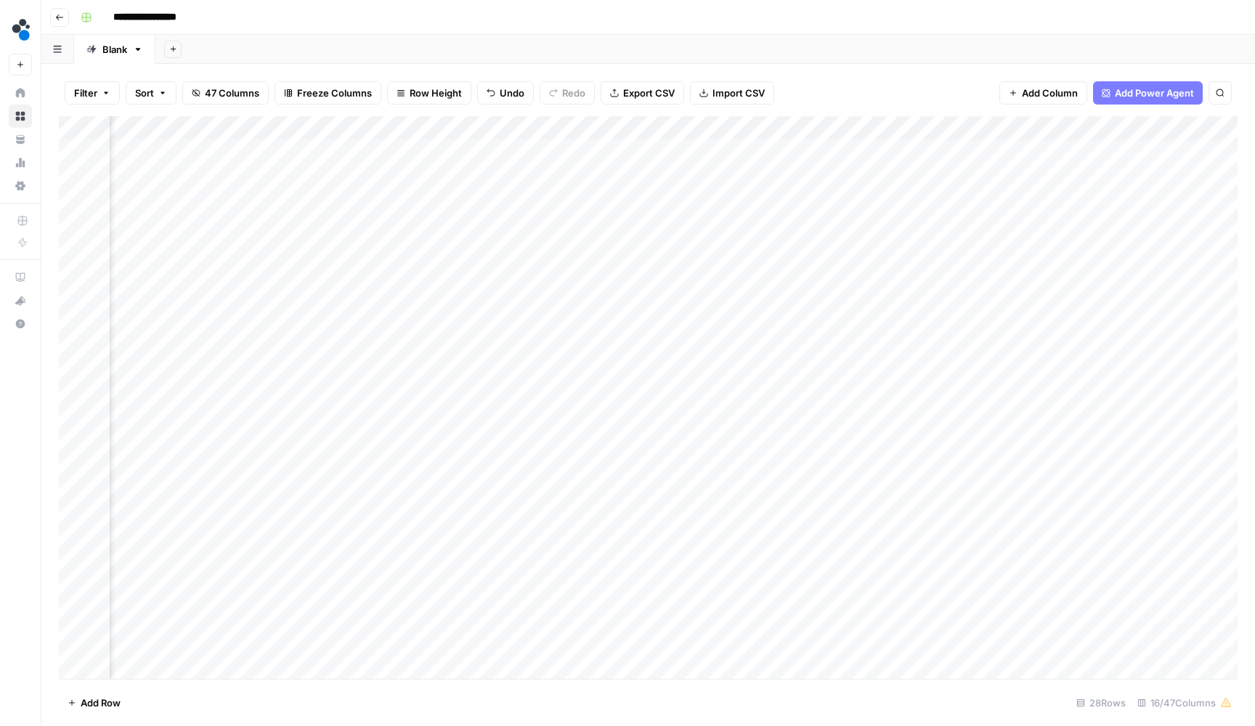
click at [693, 129] on div "Add Column" at bounding box center [648, 399] width 1178 height 566
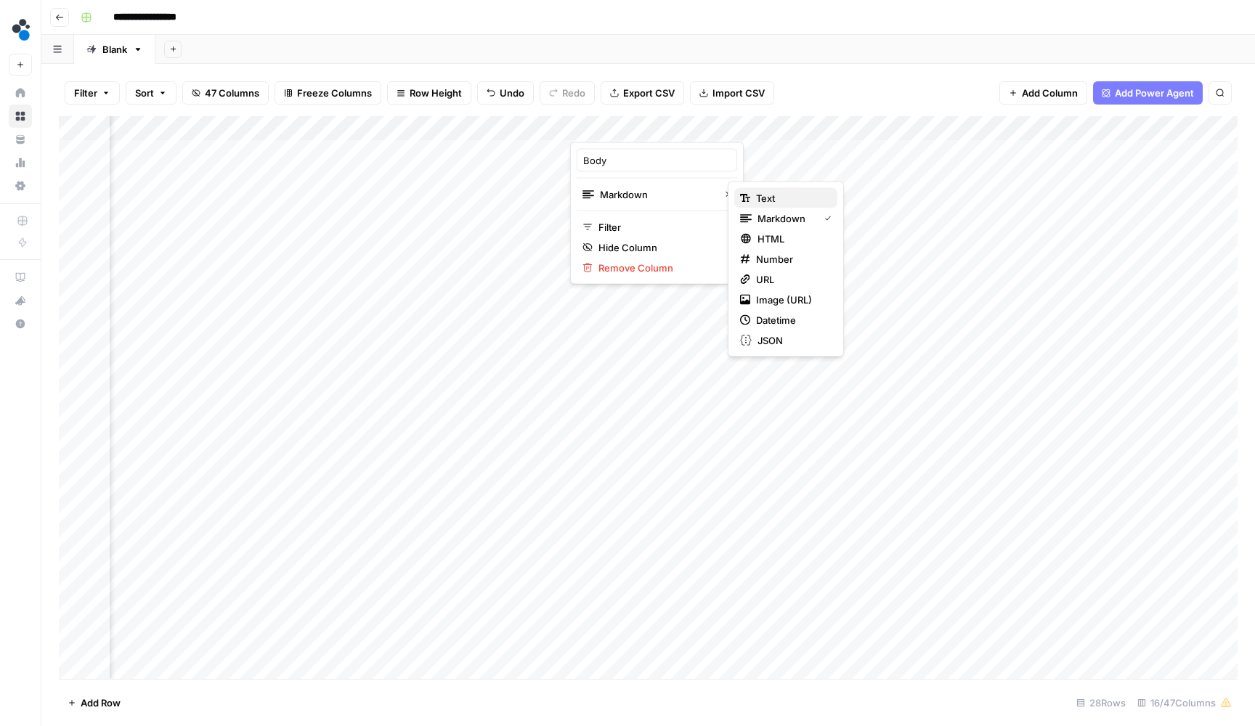
click at [751, 201] on div "Text" at bounding box center [785, 198] width 91 height 15
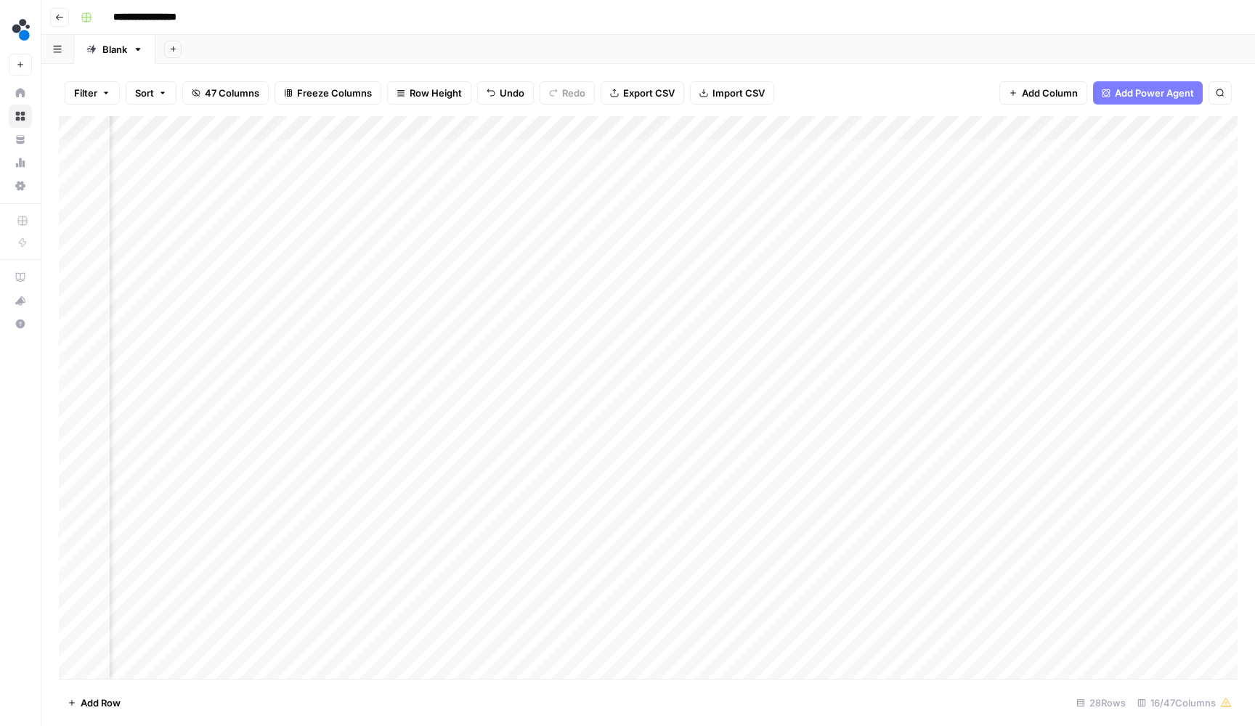
click at [659, 148] on div "Add Column" at bounding box center [648, 399] width 1178 height 566
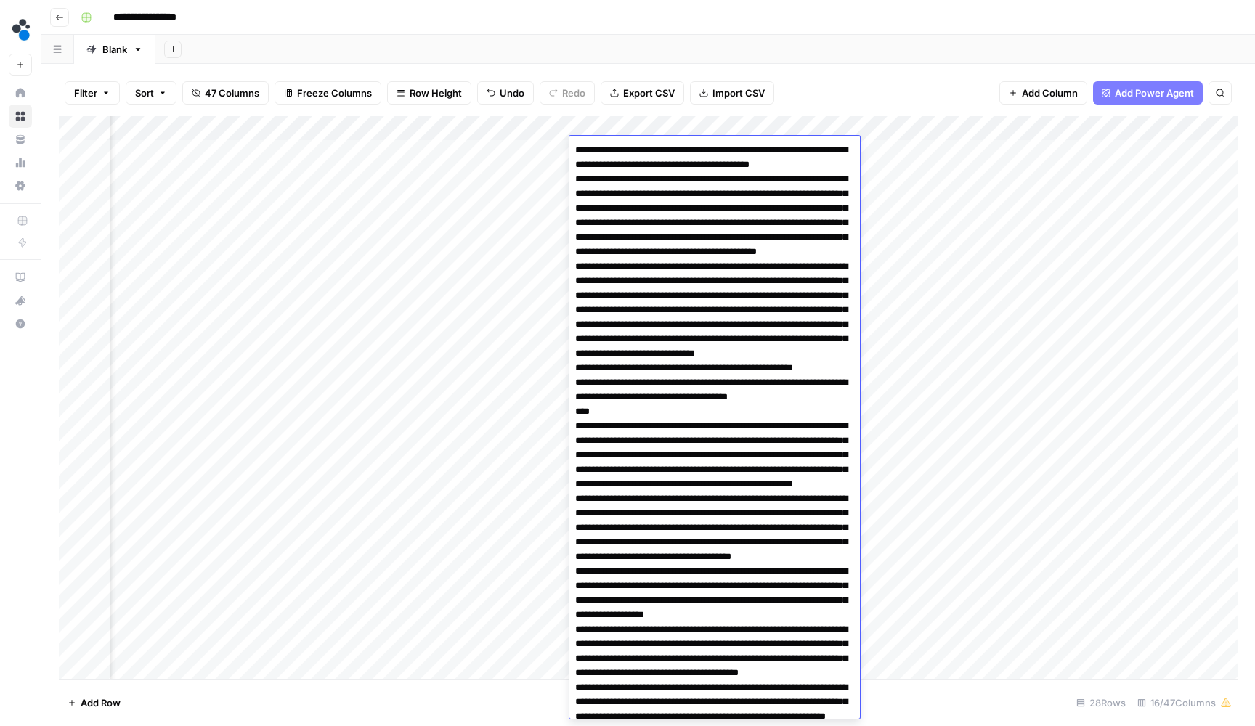
click at [701, 65] on div "Filter Sort 47 Columns Freeze Columns Row Height Undo Redo Export CSV Import CS…" at bounding box center [647, 395] width 1213 height 662
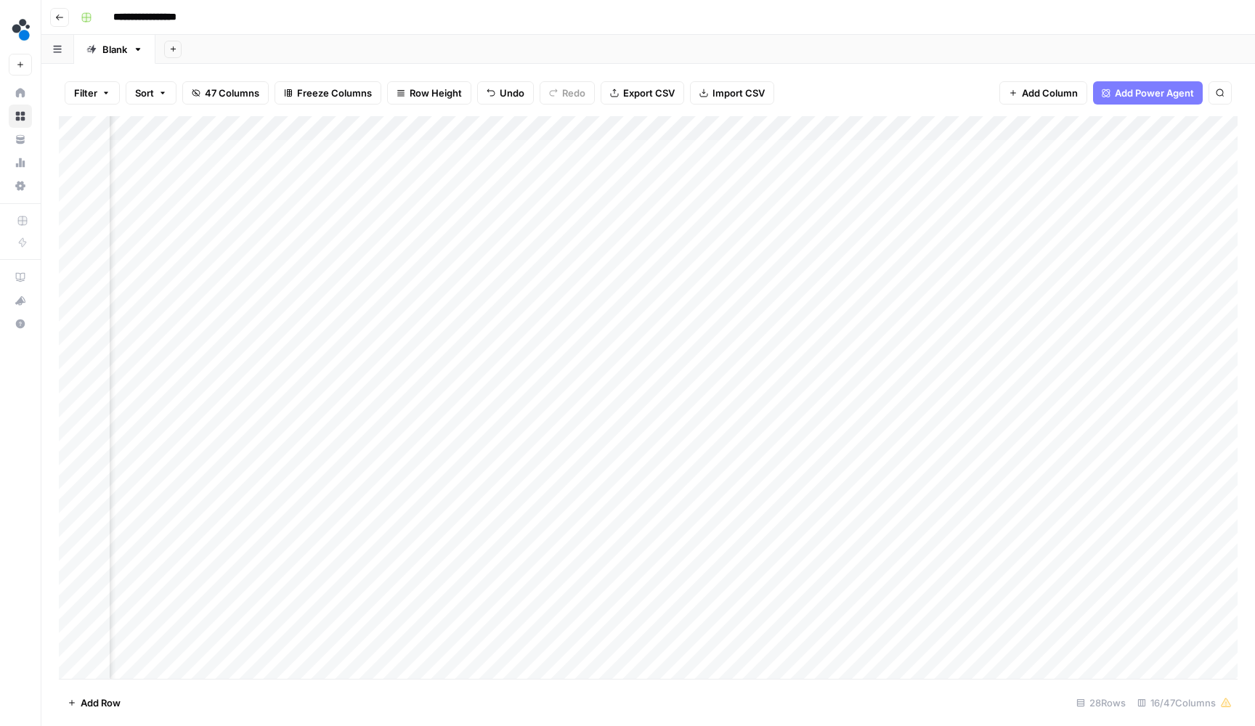
click at [684, 129] on div "Add Column" at bounding box center [648, 399] width 1178 height 566
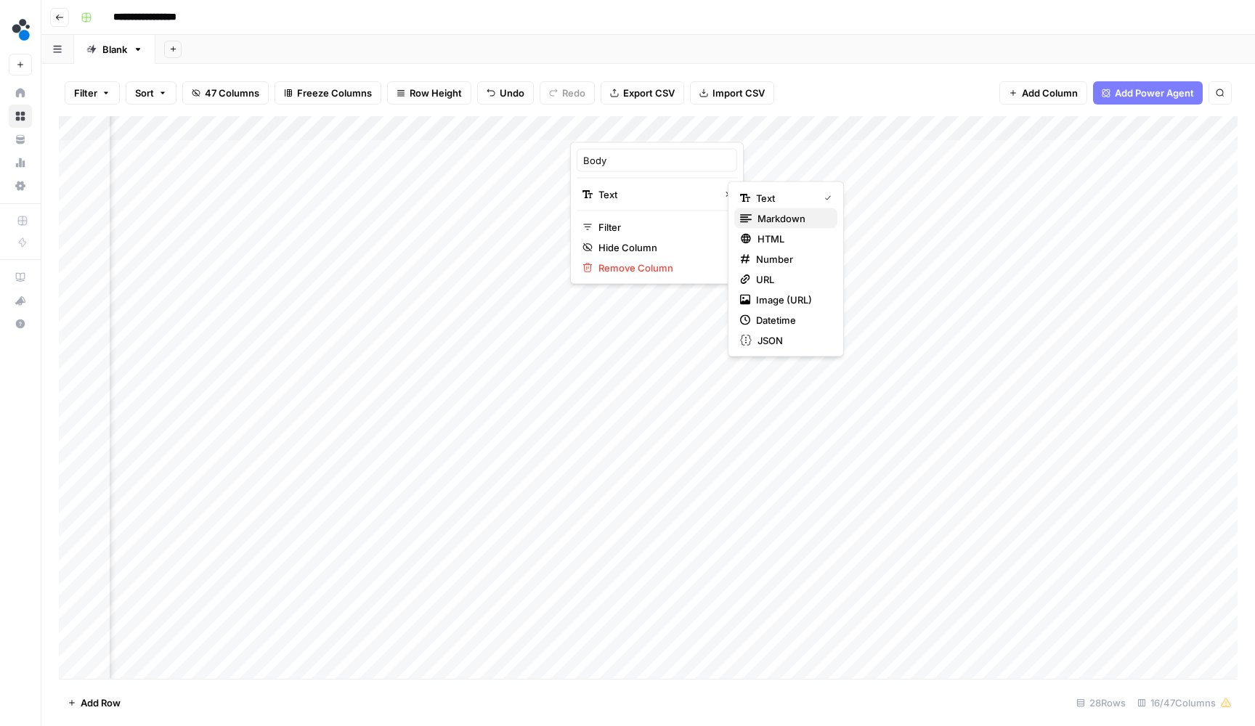
click at [762, 221] on span "Markdown" at bounding box center [791, 218] width 68 height 15
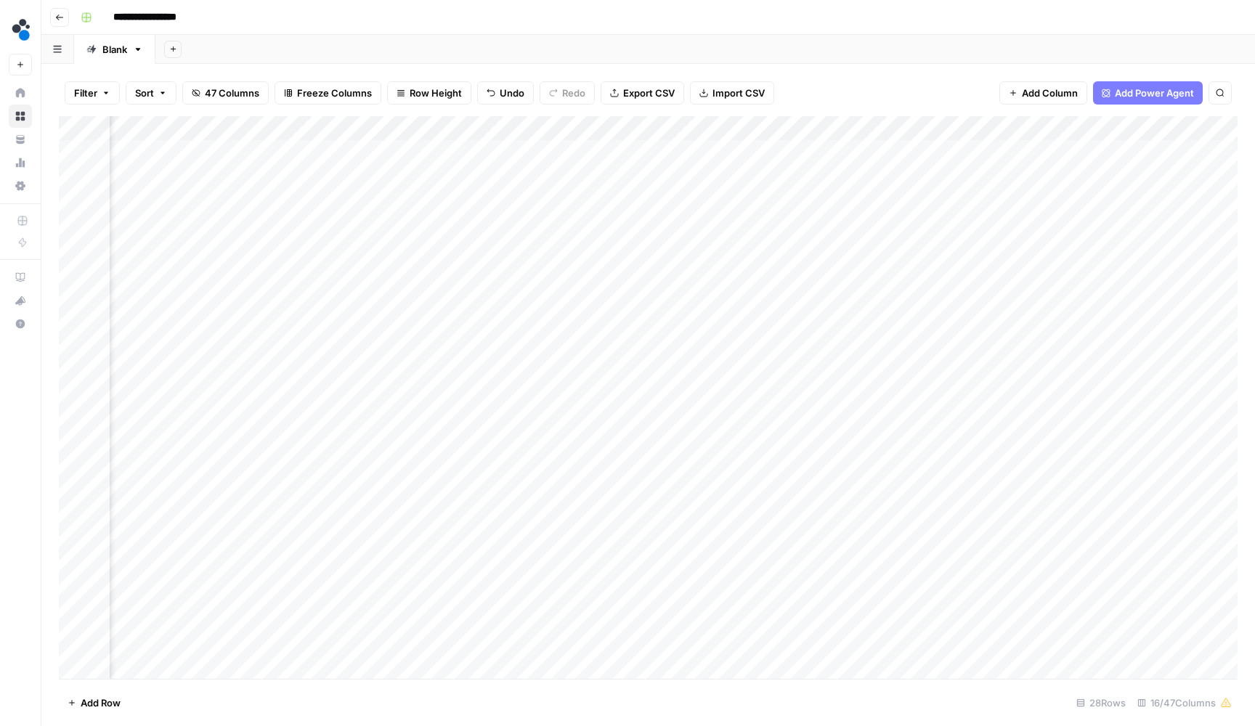
click at [686, 131] on div "Add Column" at bounding box center [648, 399] width 1178 height 566
type input "Body"
click at [642, 241] on span "Hide Column" at bounding box center [661, 247] width 127 height 15
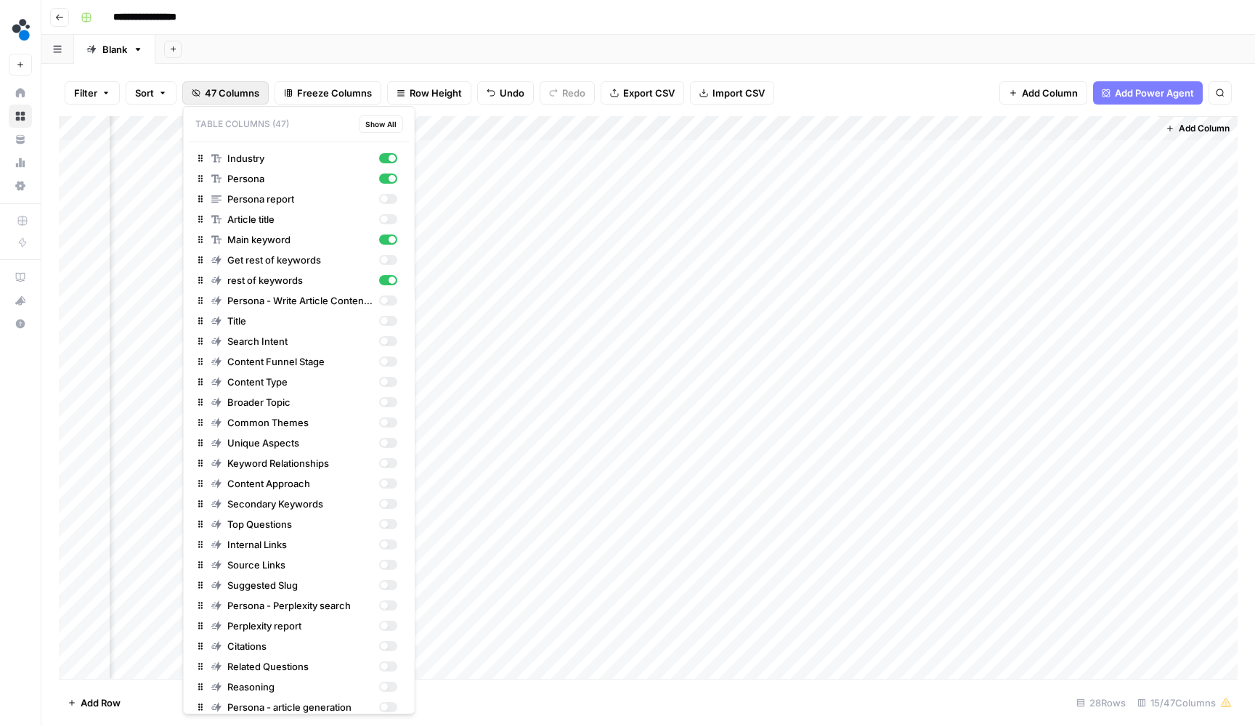
click at [244, 86] on span "47 Columns" at bounding box center [232, 93] width 54 height 15
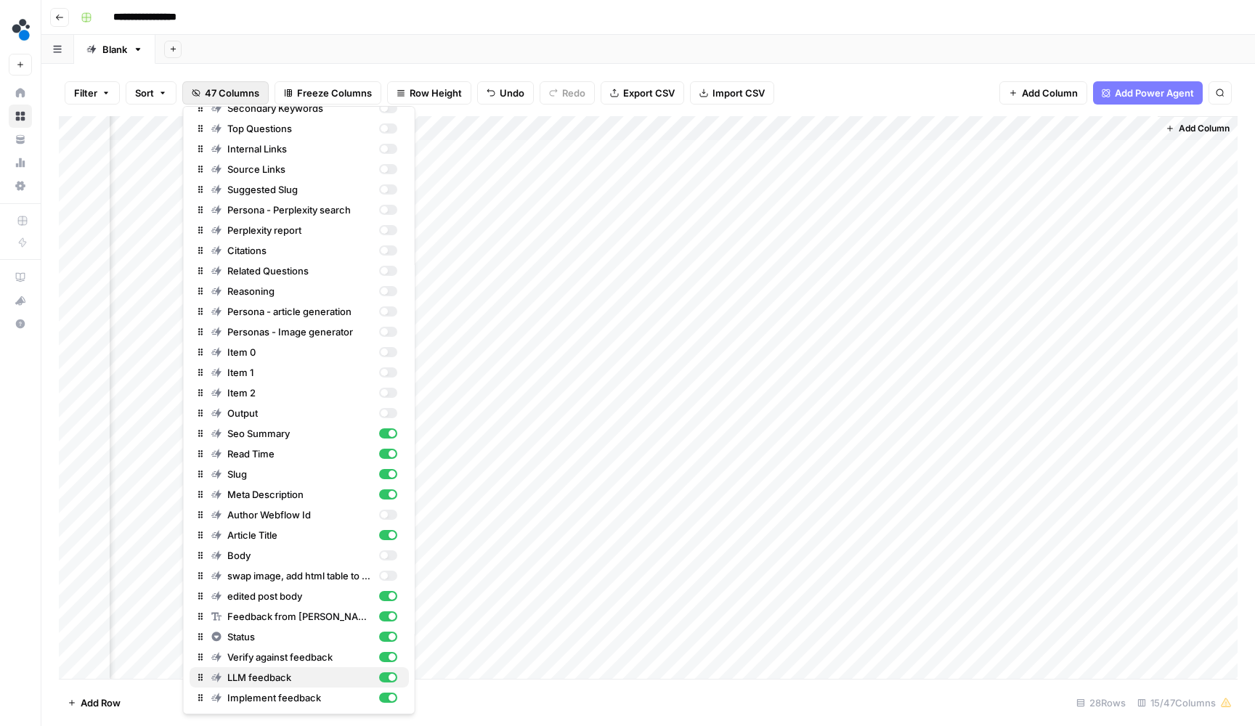
scroll to position [396, 0]
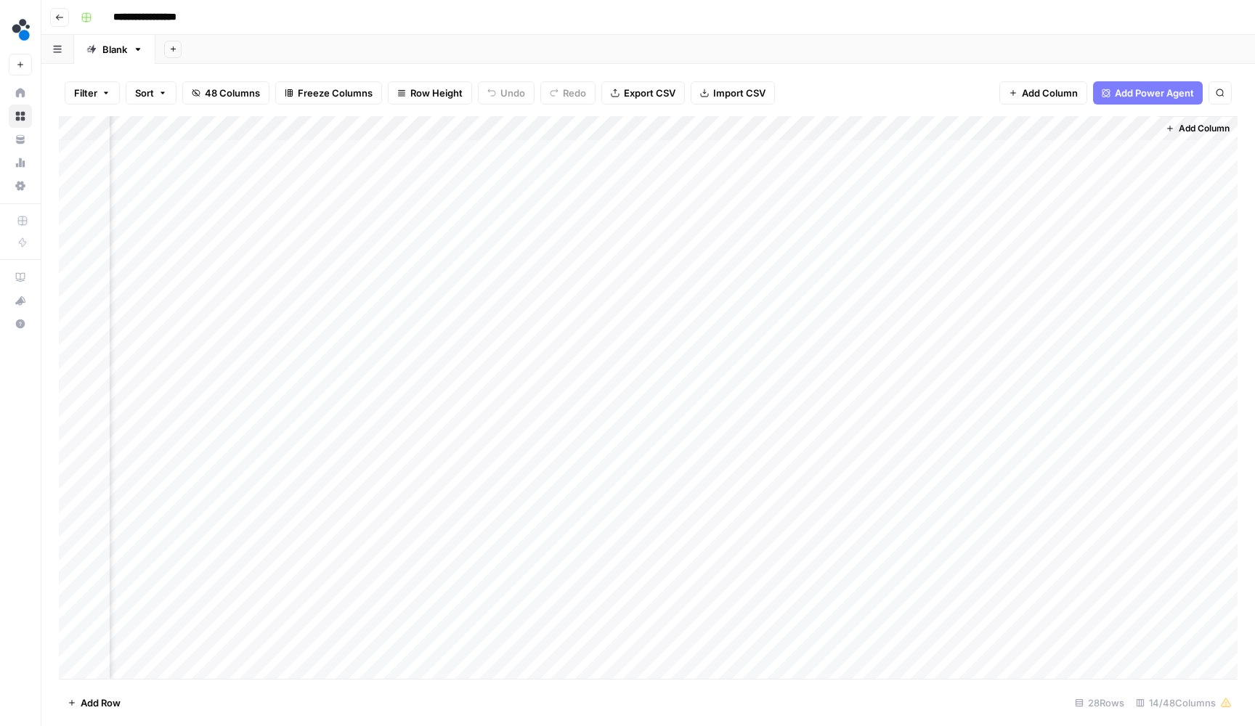
scroll to position [0, 842]
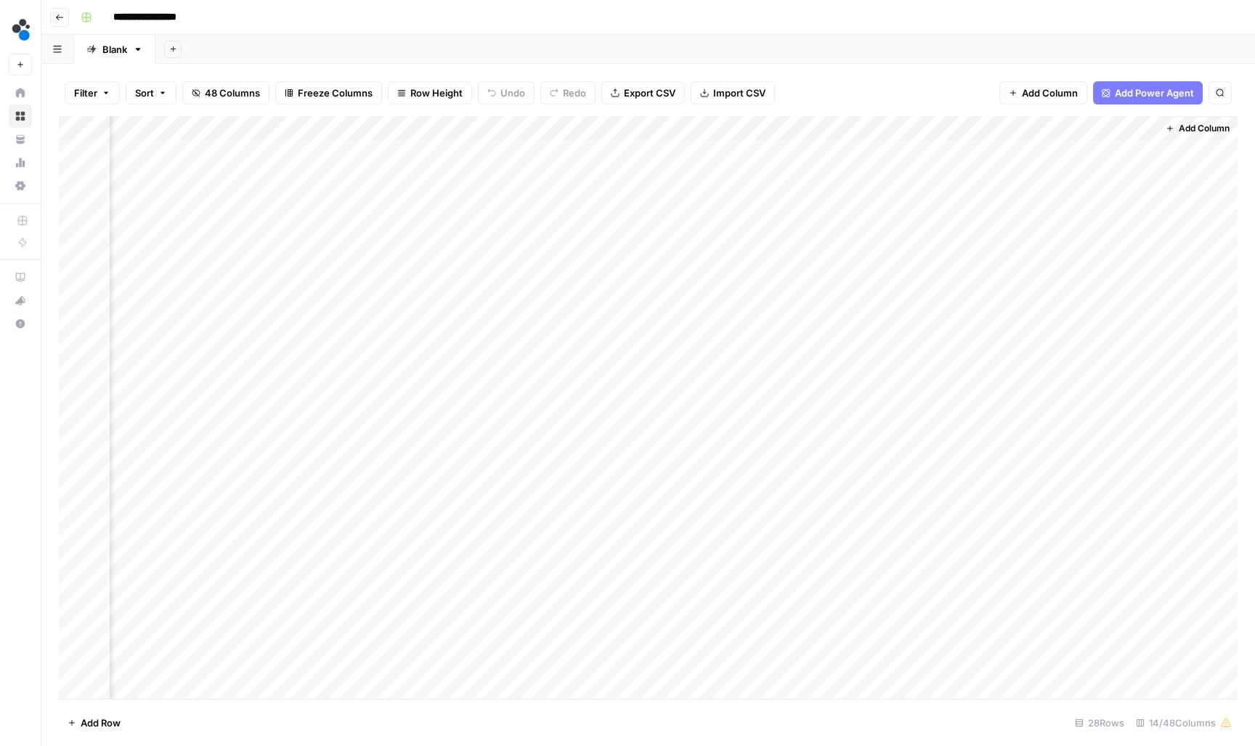
scroll to position [0, 842]
